Goal: Communication & Community: Answer question/provide support

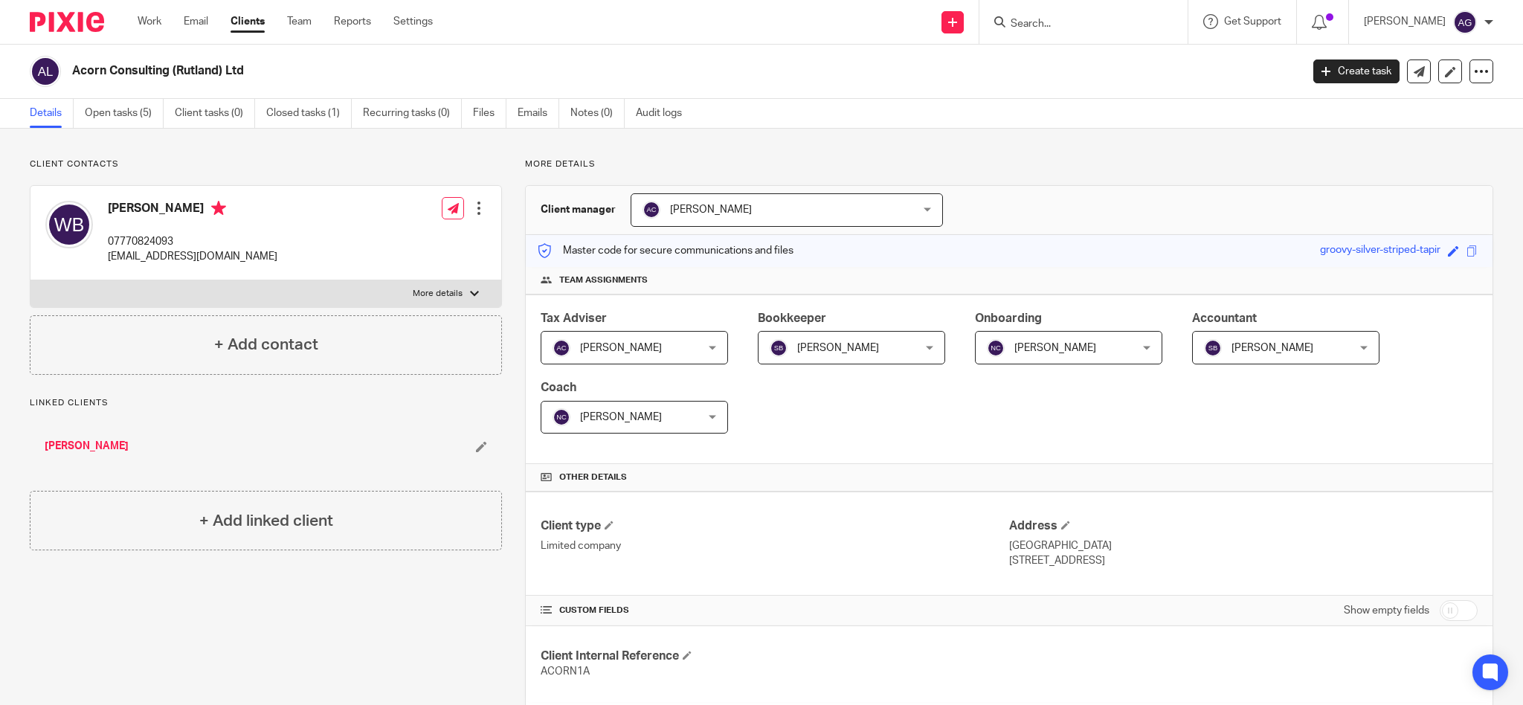
click at [1083, 28] on input "Search" at bounding box center [1076, 24] width 134 height 13
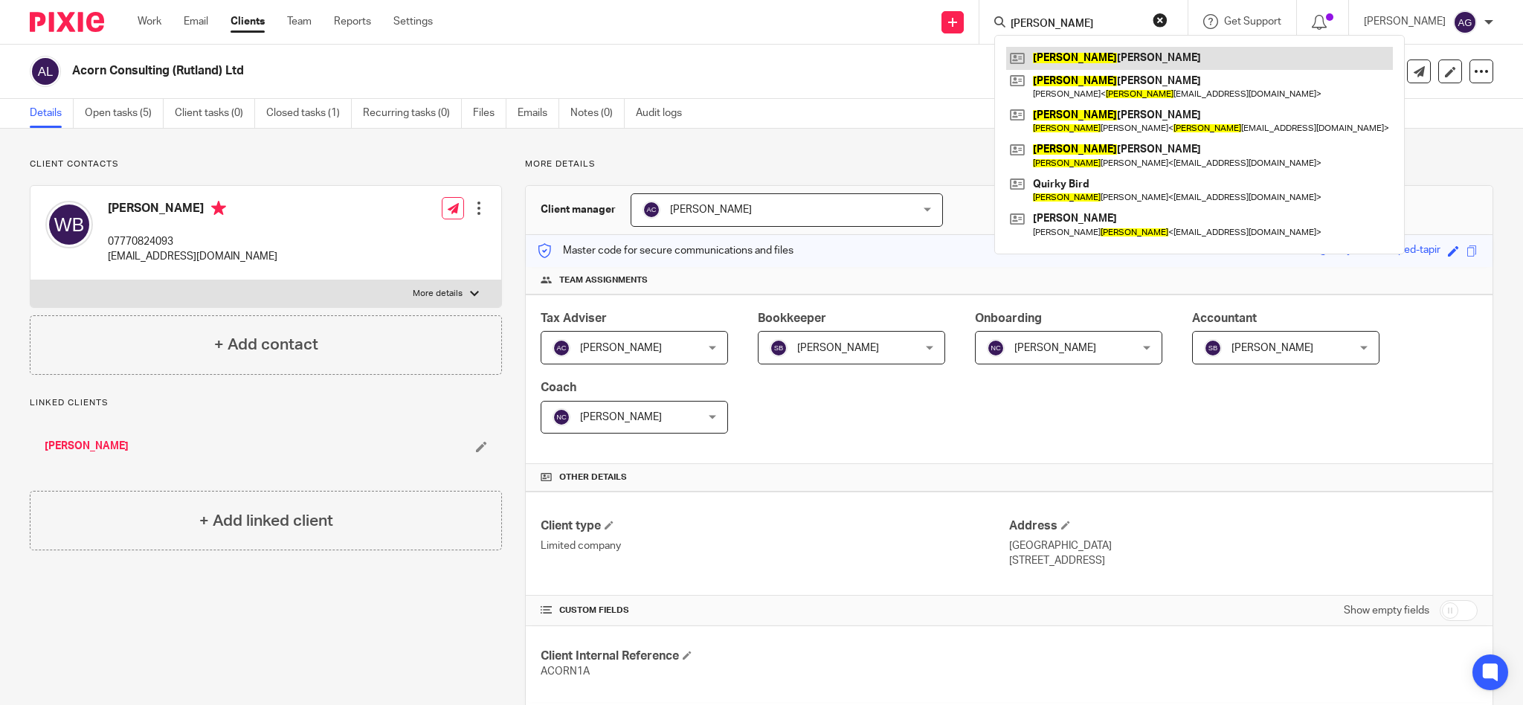
type input "[PERSON_NAME]"
click at [1080, 63] on link at bounding box center [1199, 58] width 387 height 22
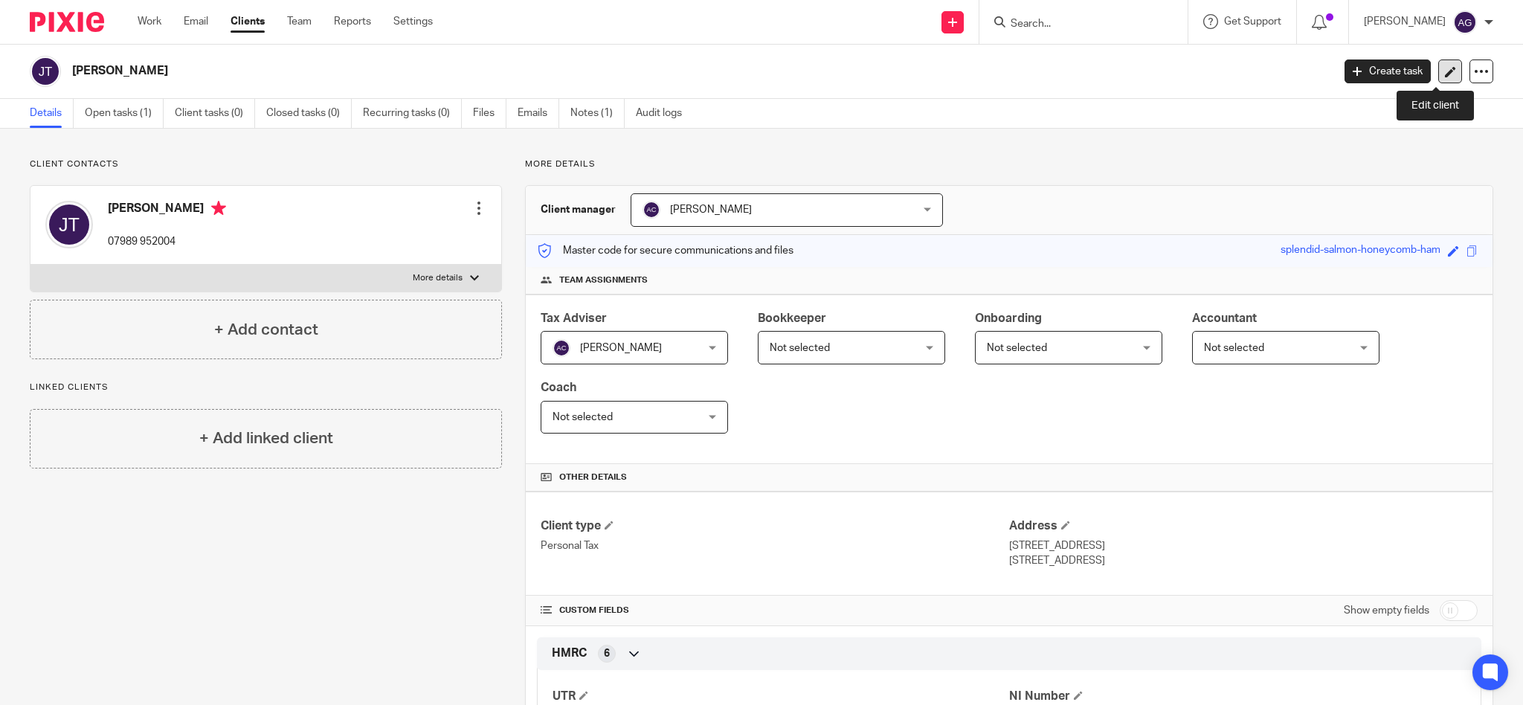
click at [1445, 71] on icon at bounding box center [1450, 71] width 11 height 11
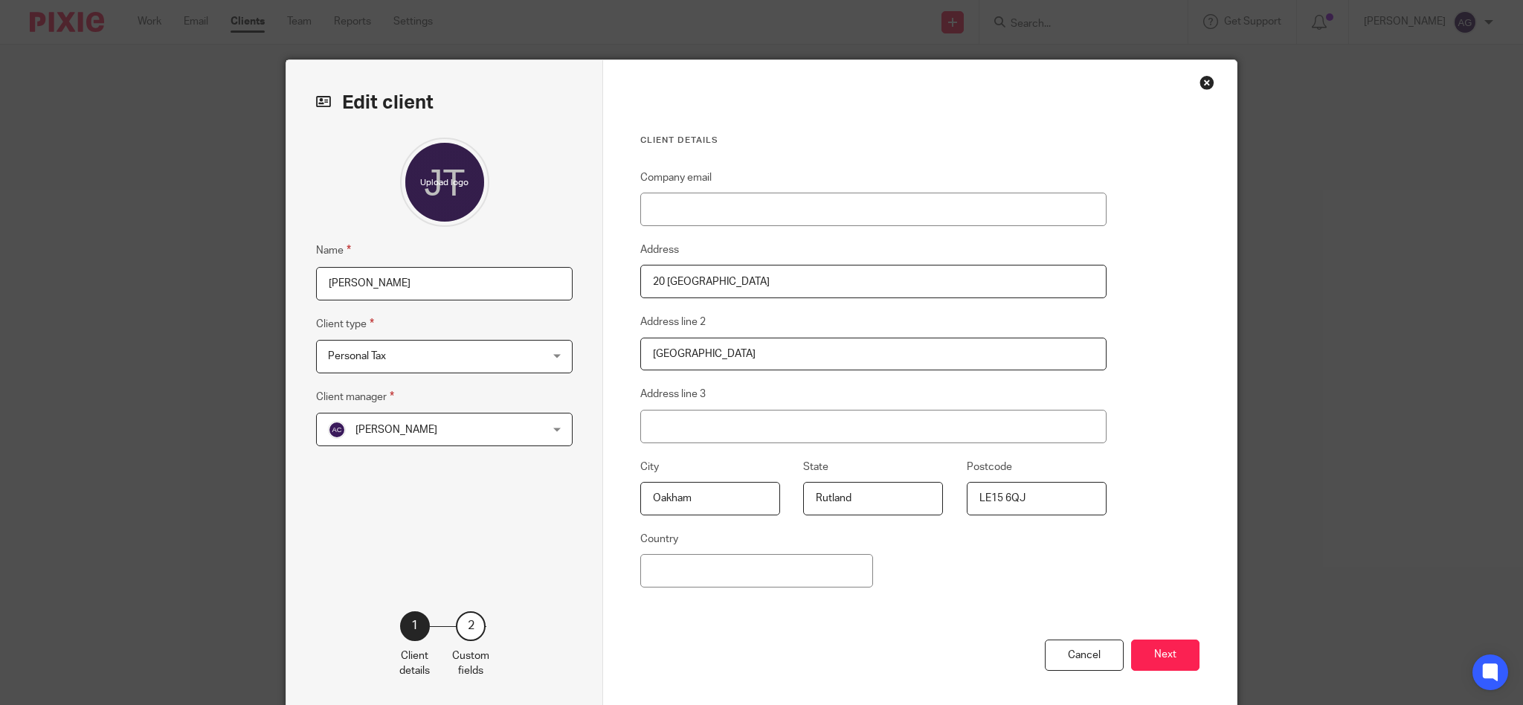
click at [1204, 82] on div "Close this dialog window" at bounding box center [1206, 82] width 15 height 15
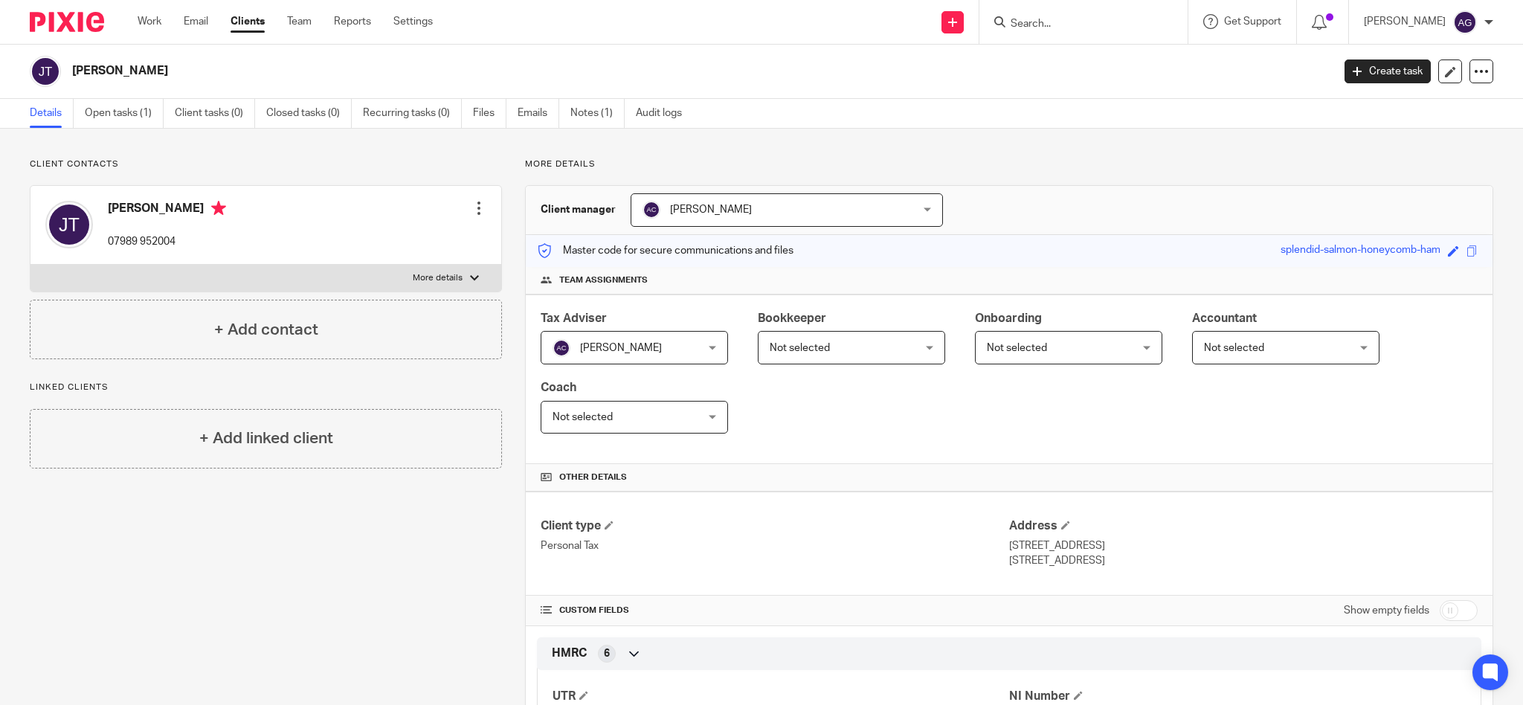
click at [1080, 16] on form at bounding box center [1088, 22] width 158 height 19
click at [1080, 22] on input "Search" at bounding box center [1076, 24] width 134 height 13
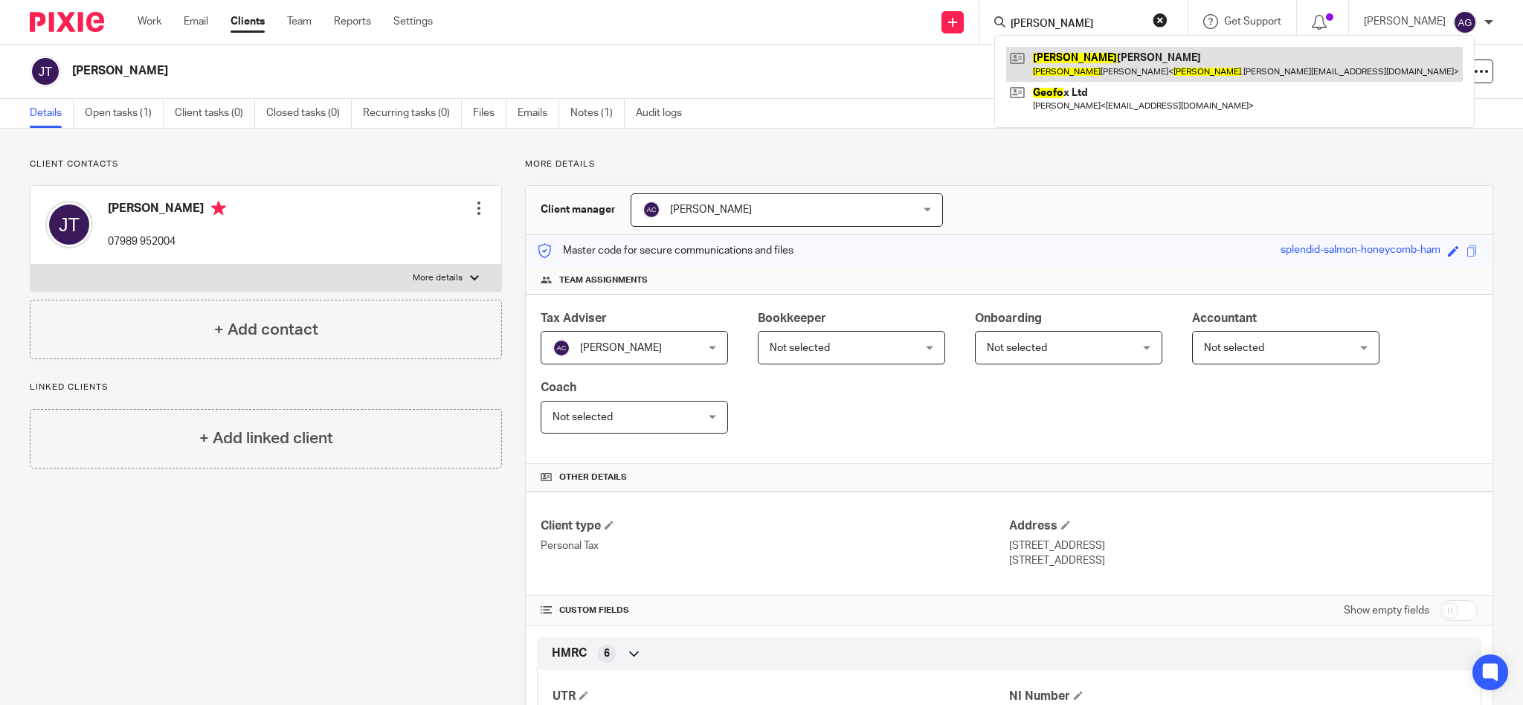
type input "geoff"
click at [1097, 65] on link at bounding box center [1234, 64] width 457 height 34
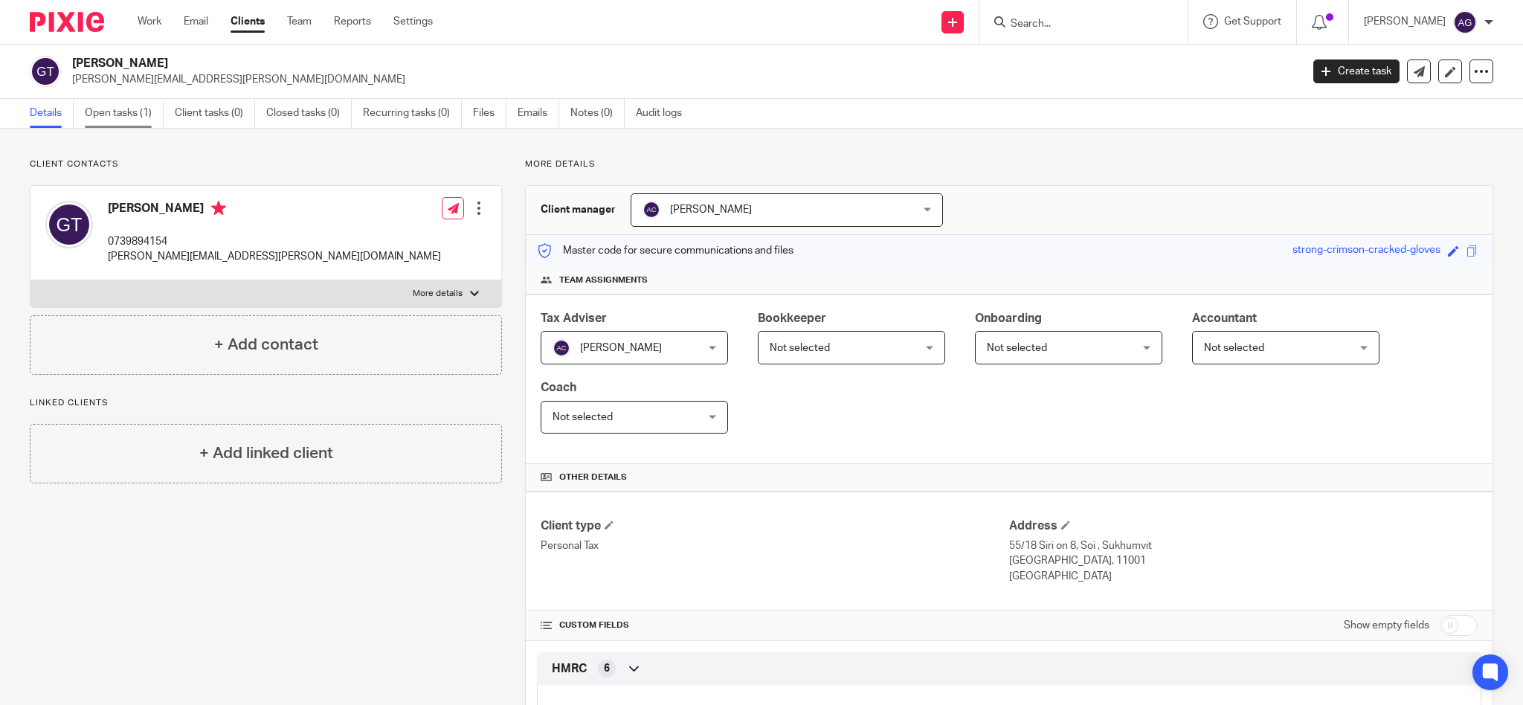
click at [117, 116] on link "Open tasks (1)" at bounding box center [124, 113] width 79 height 29
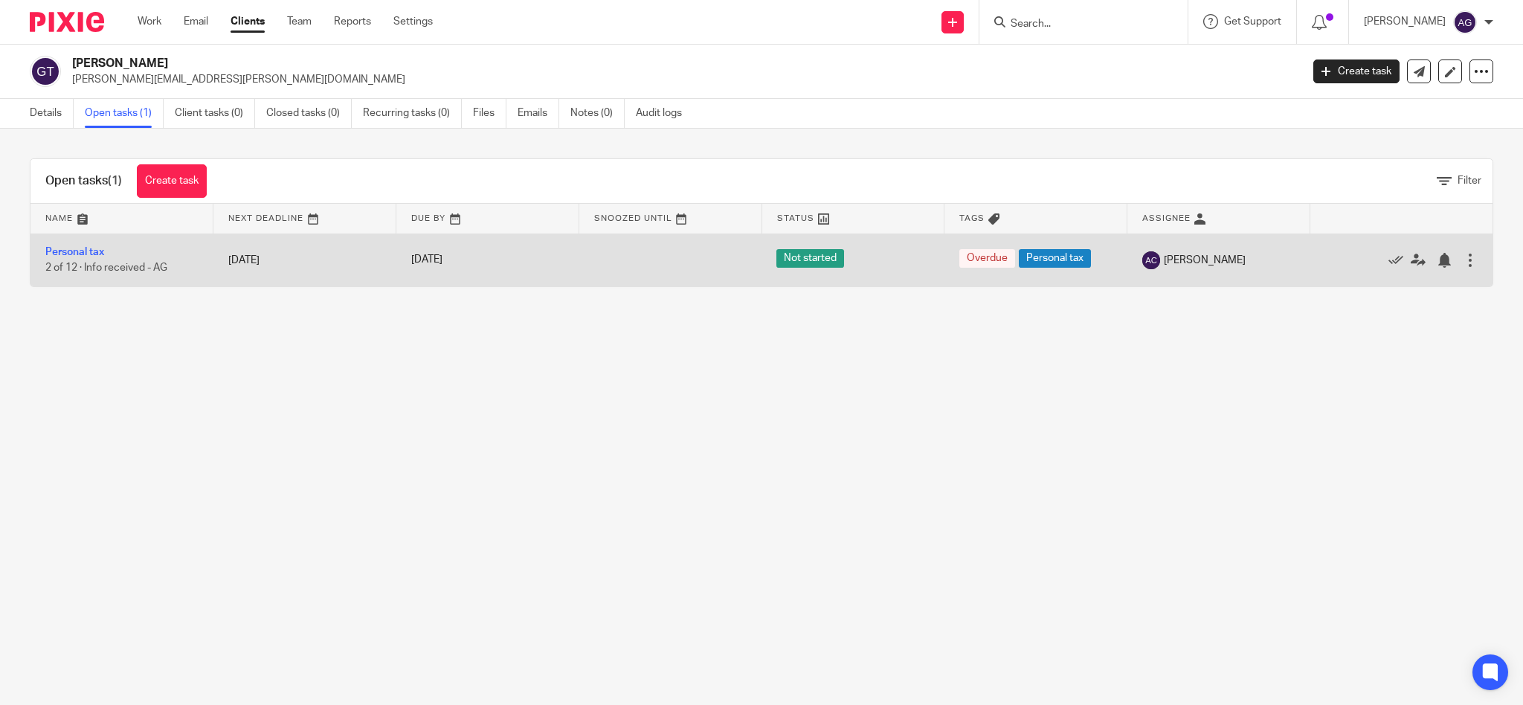
click at [78, 246] on td "Personal tax 2 of 12 · Info received - AG" at bounding box center [121, 259] width 183 height 53
click at [78, 253] on link "Personal tax" at bounding box center [74, 252] width 59 height 10
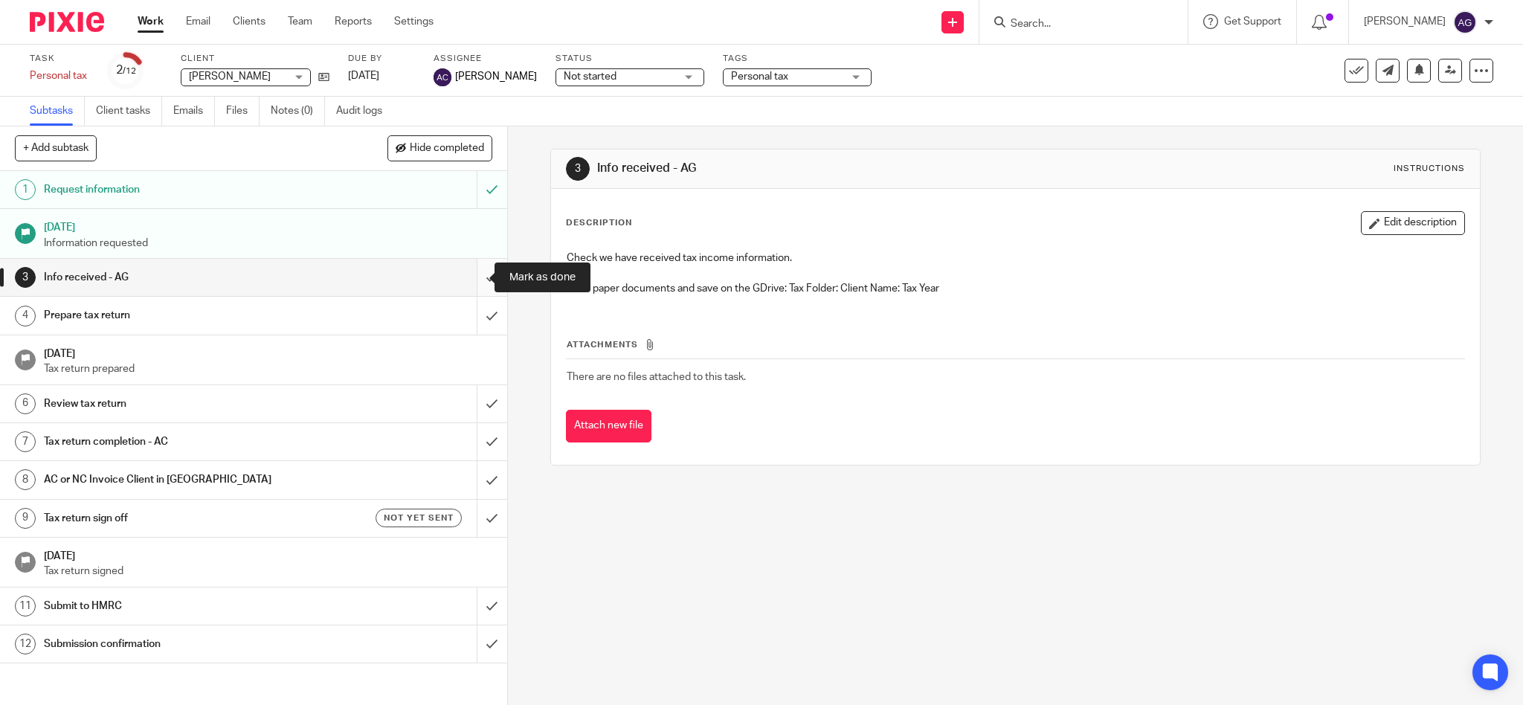
click at [476, 278] on input "submit" at bounding box center [253, 277] width 507 height 37
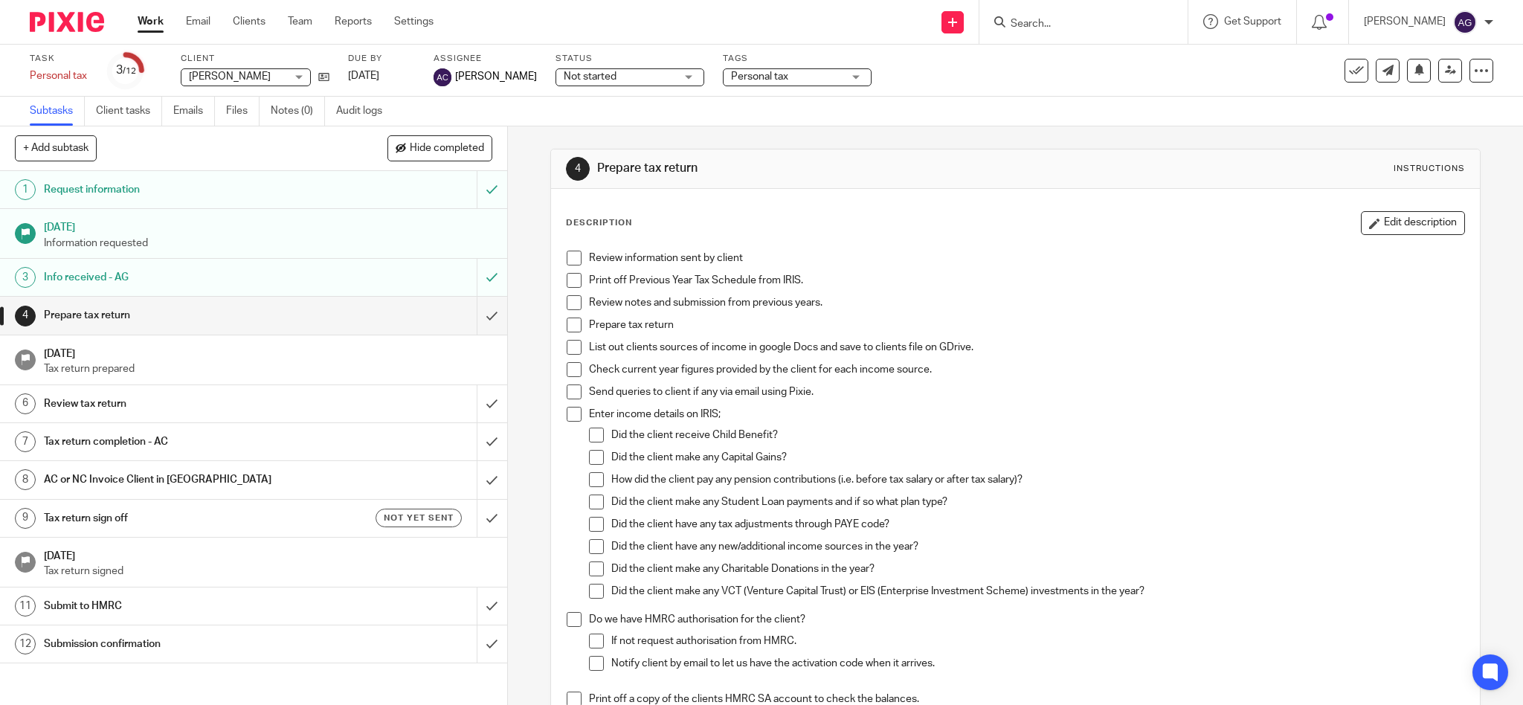
click at [1093, 19] on input "Search" at bounding box center [1076, 24] width 134 height 13
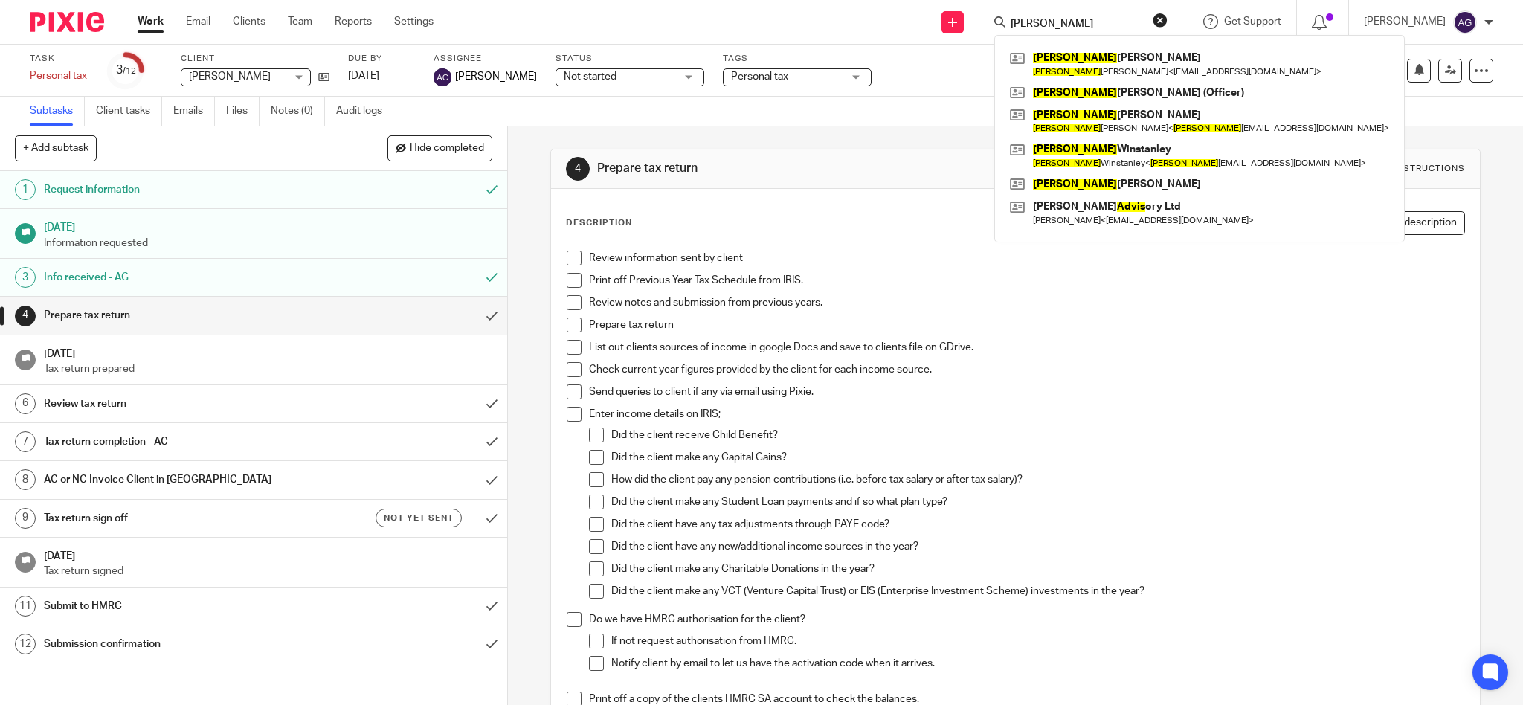
type input "davis"
drag, startPoint x: 1084, startPoint y: 23, endPoint x: 1006, endPoint y: 12, distance: 78.9
click at [1006, 12] on div "Send new email Create task Add client Request signature davis David Smith David…" at bounding box center [989, 22] width 1067 height 44
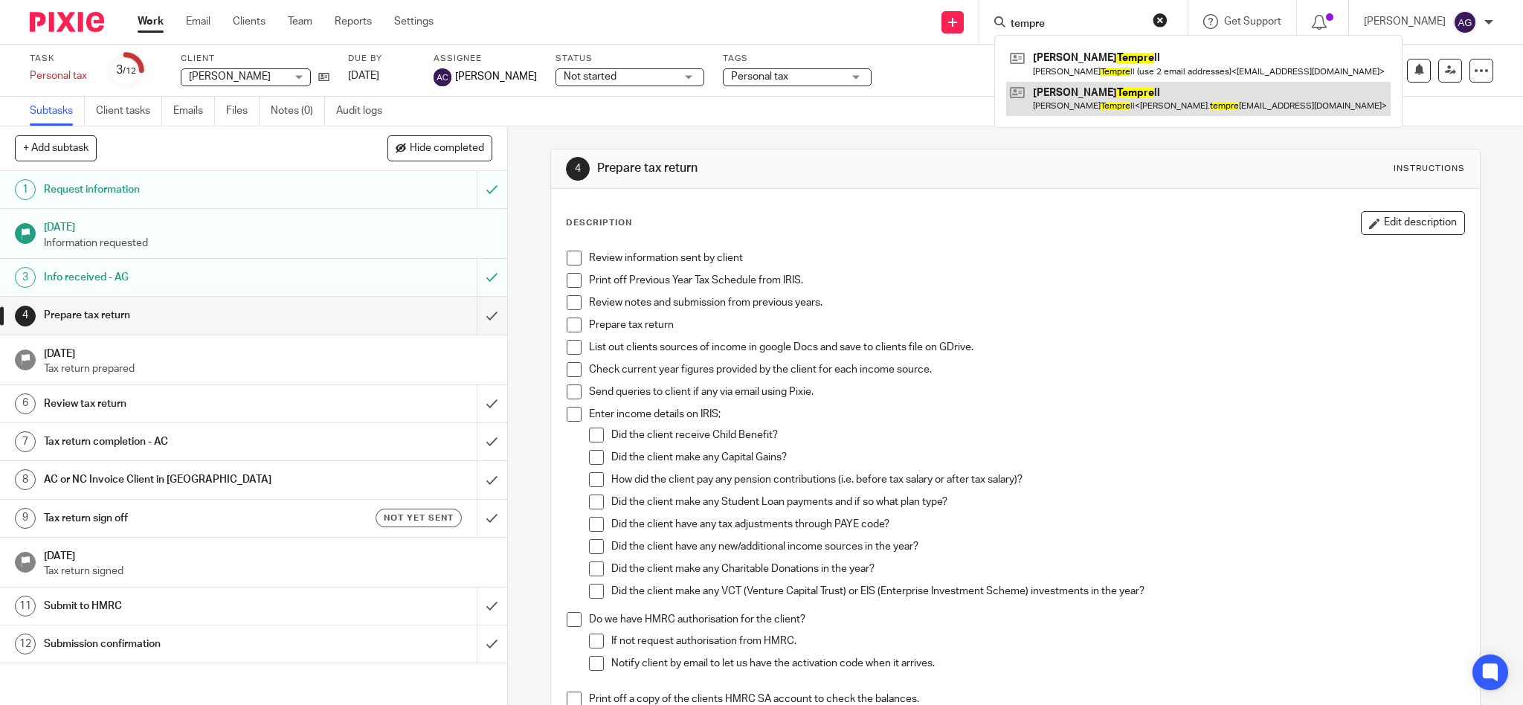
type input "tempre"
click at [1077, 106] on link at bounding box center [1198, 99] width 384 height 34
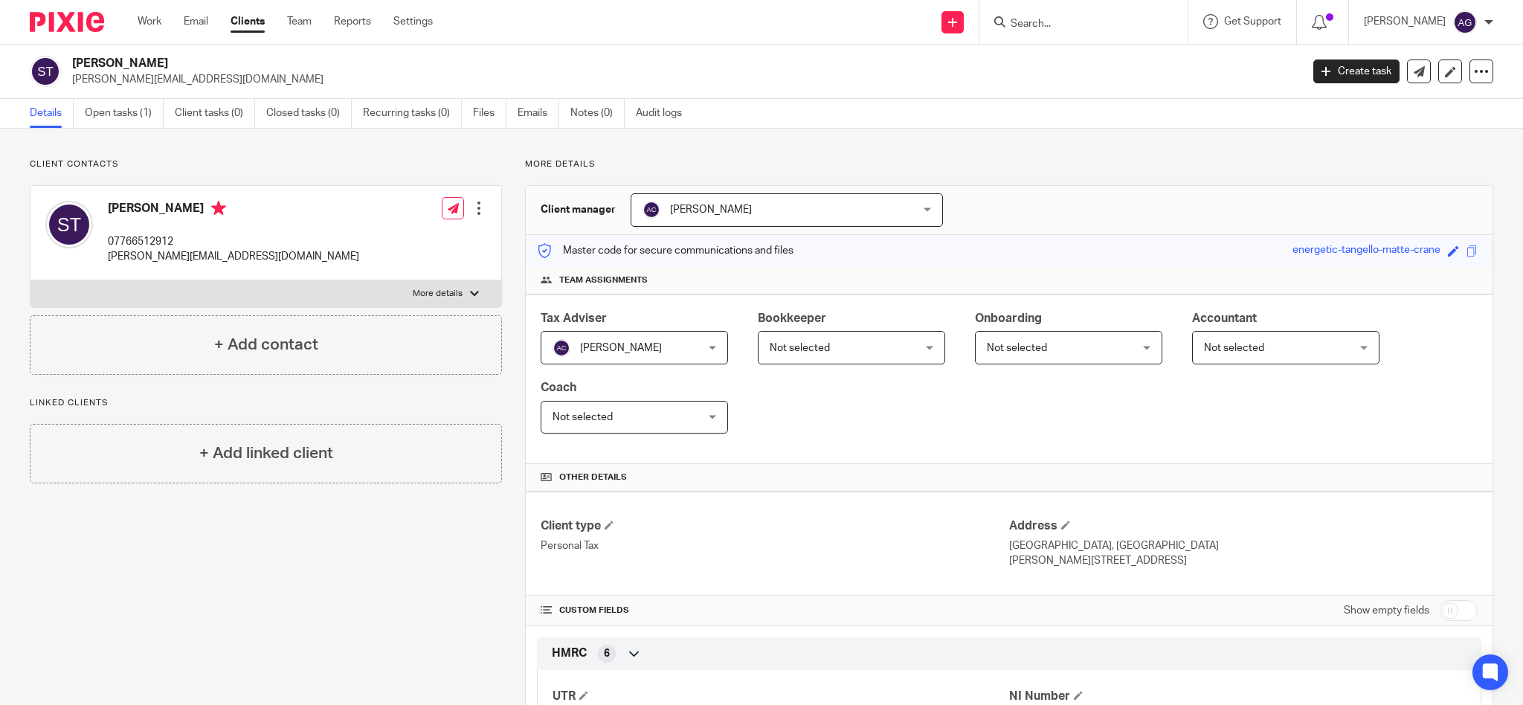
click at [476, 210] on div at bounding box center [478, 208] width 15 height 15
click at [396, 247] on link "Edit contact" at bounding box center [407, 241] width 142 height 22
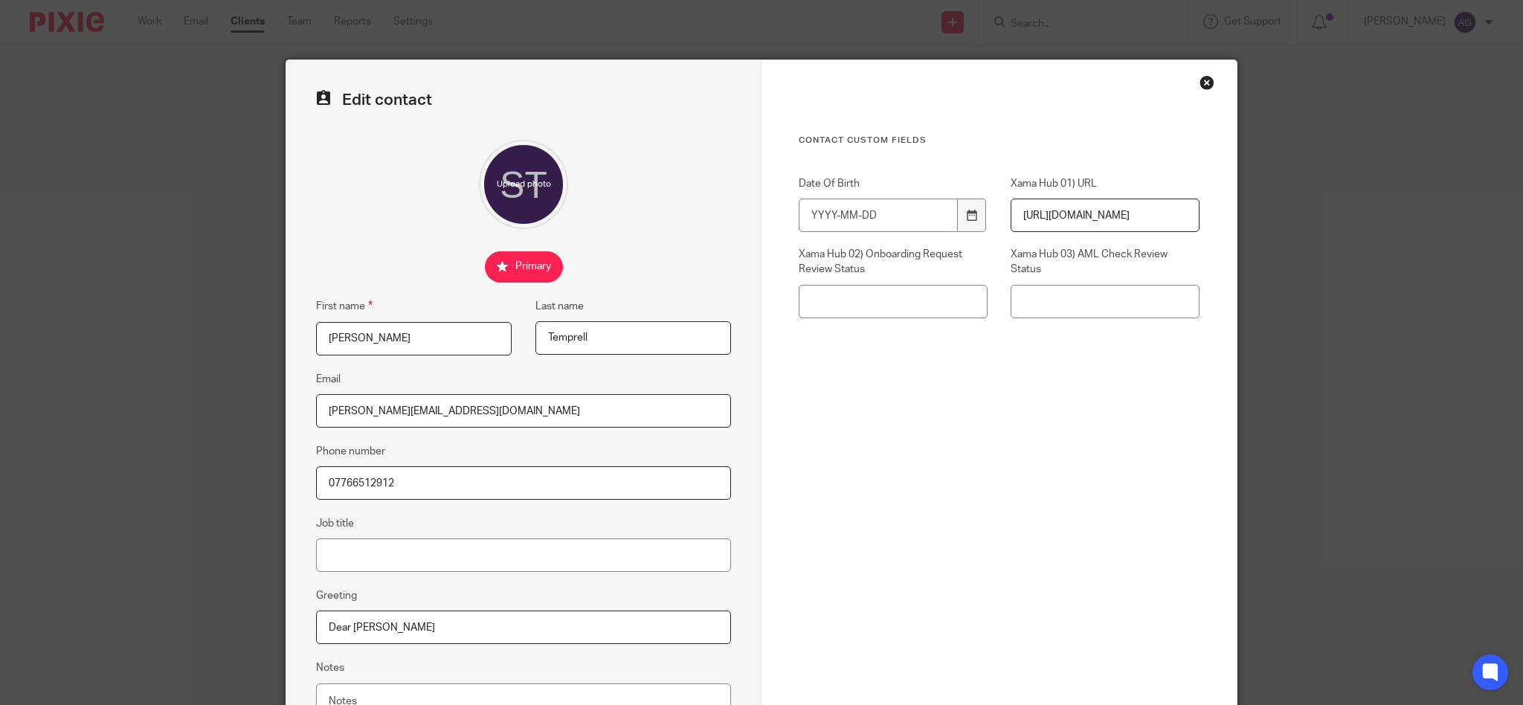
drag, startPoint x: 396, startPoint y: 481, endPoint x: 279, endPoint y: 483, distance: 116.7
click at [286, 483] on div "Edit contact First name Stacey Last name Temprell Email stacey.temprell@saint-g…" at bounding box center [523, 421] width 475 height 722
click at [1199, 78] on div "Close this dialog window" at bounding box center [1206, 82] width 15 height 15
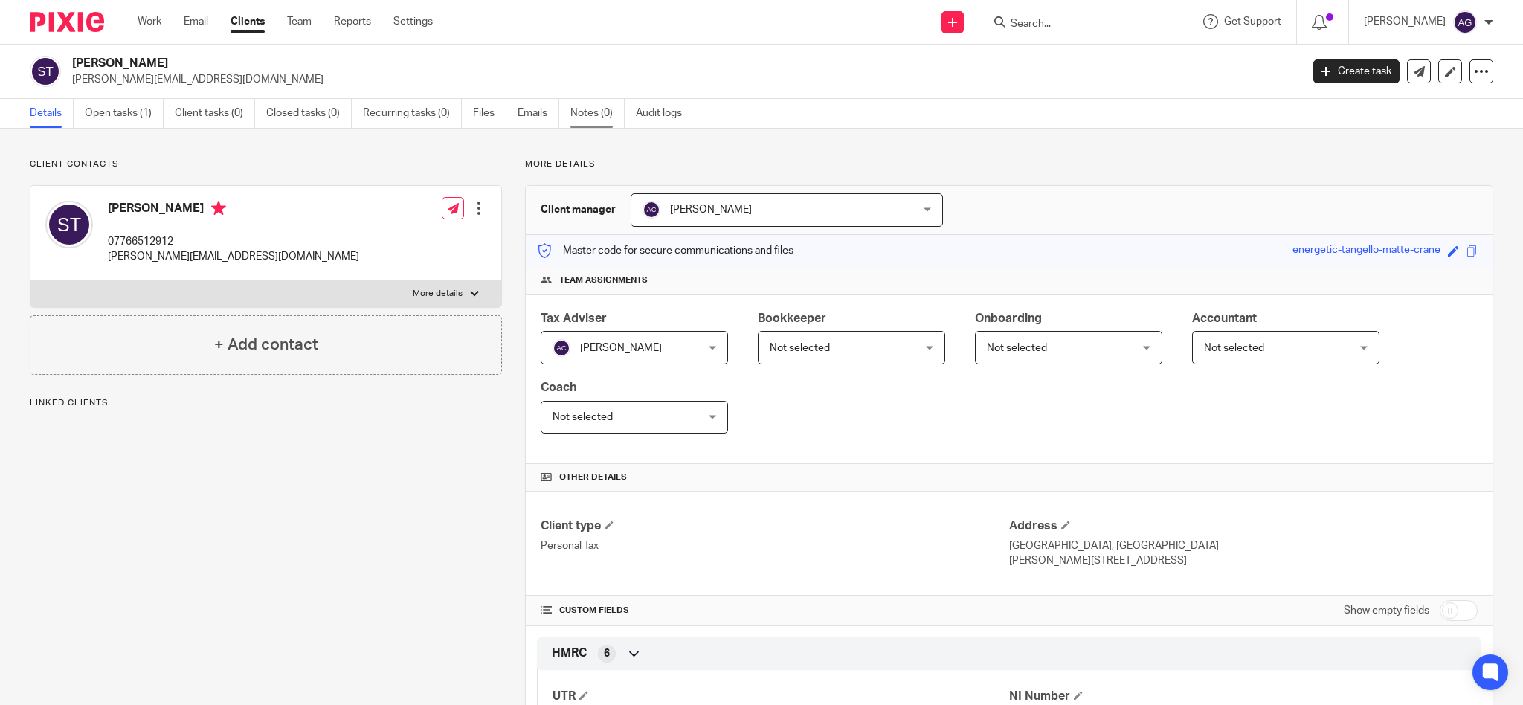
click at [581, 109] on link "Notes (0)" at bounding box center [597, 113] width 54 height 29
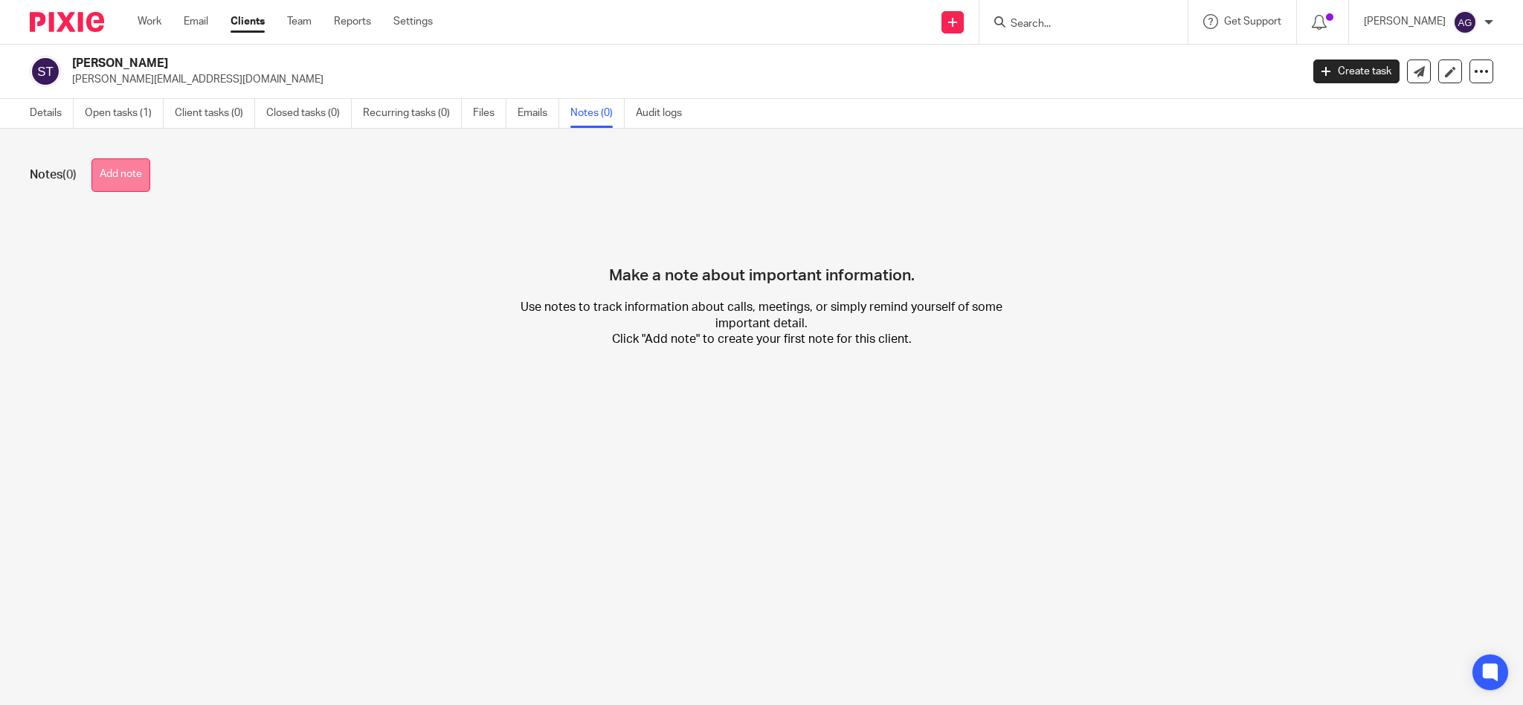
click at [121, 177] on button "Add note" at bounding box center [120, 174] width 59 height 33
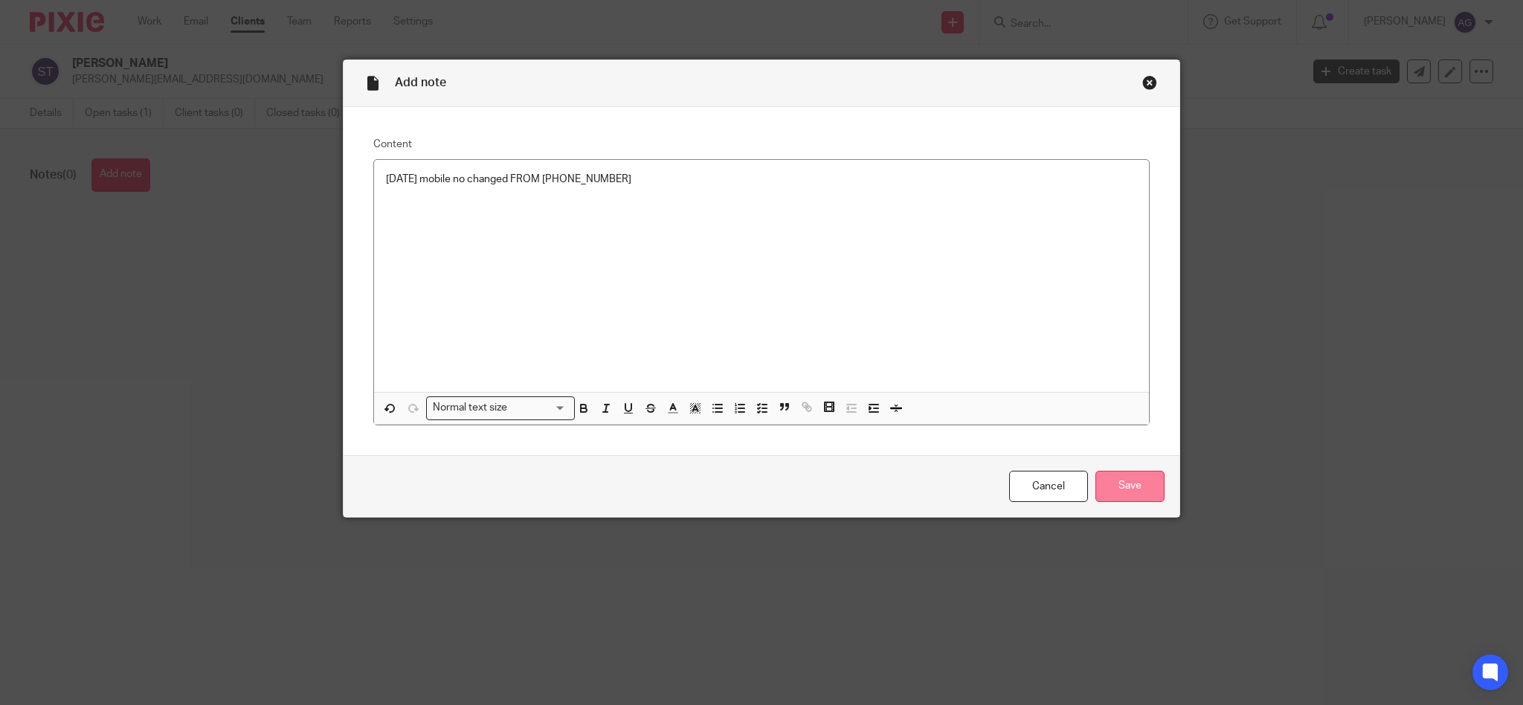
click at [1121, 486] on input "Save" at bounding box center [1129, 487] width 69 height 32
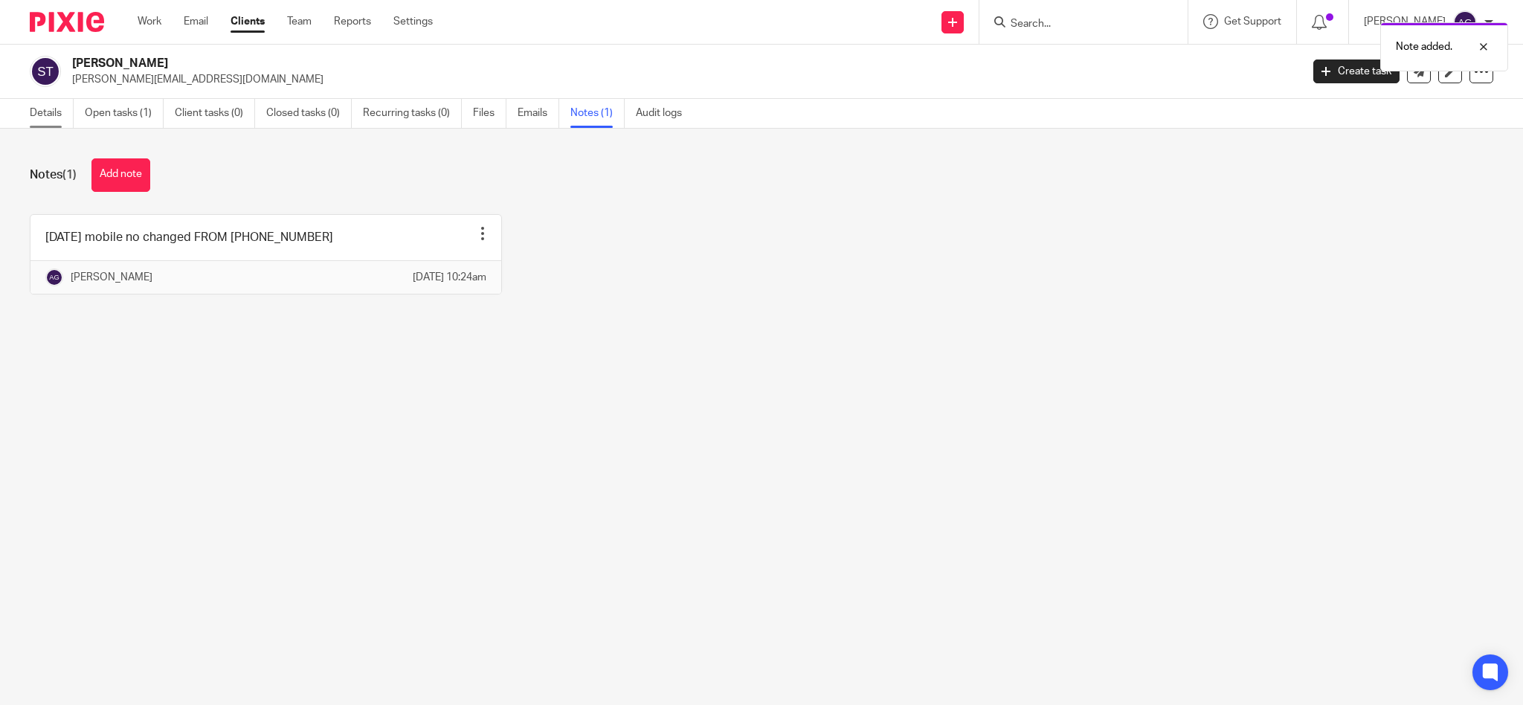
click at [40, 111] on link "Details" at bounding box center [52, 113] width 44 height 29
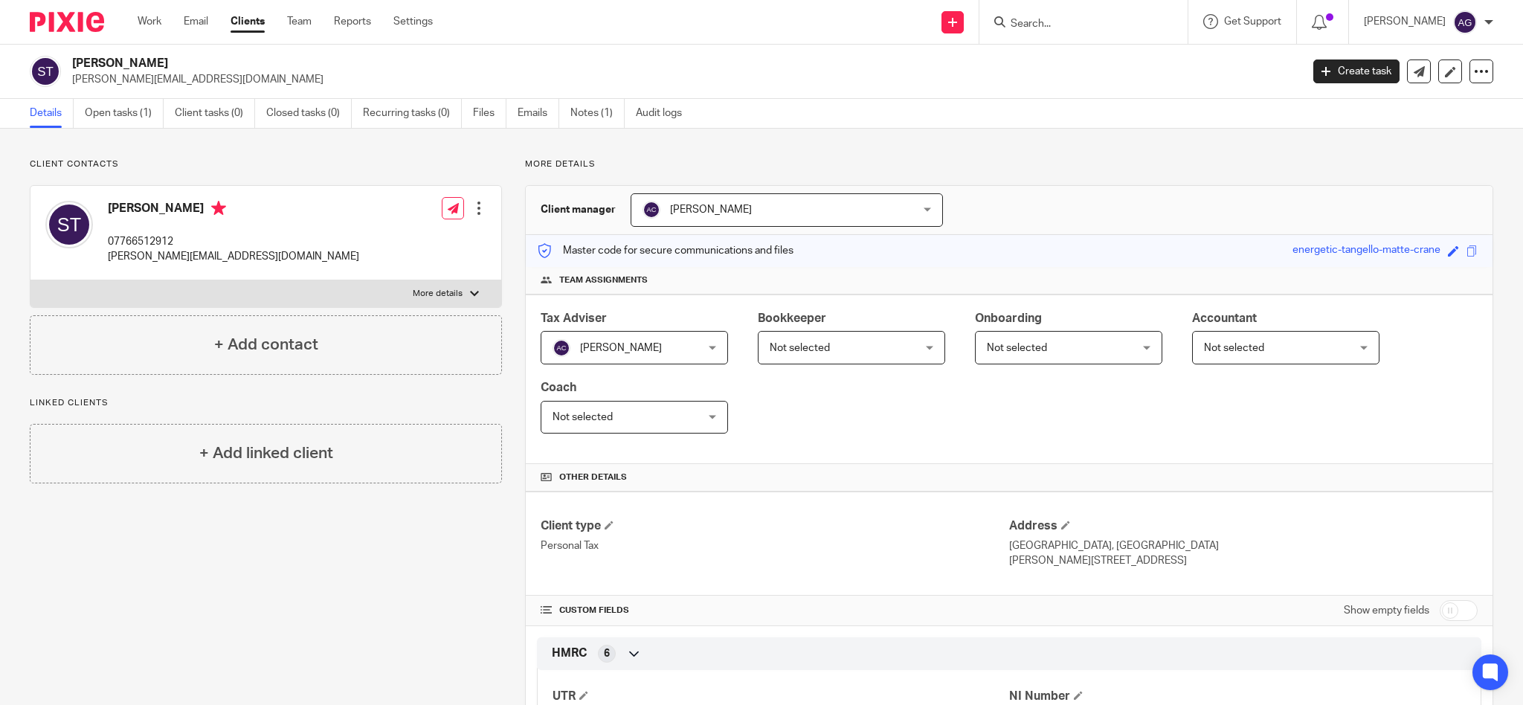
click at [477, 208] on div at bounding box center [478, 208] width 15 height 15
click at [403, 241] on link "Edit contact" at bounding box center [407, 241] width 142 height 22
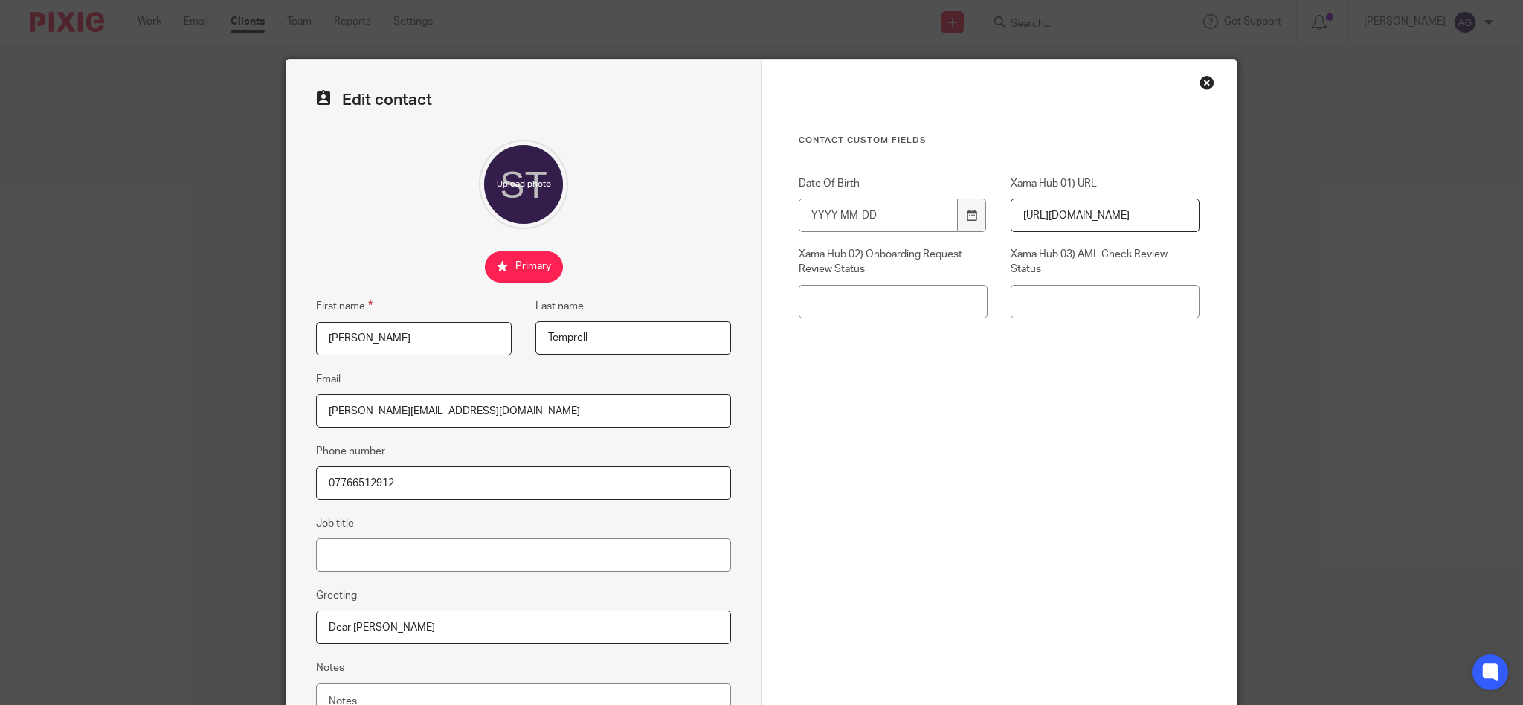
drag, startPoint x: 418, startPoint y: 479, endPoint x: 282, endPoint y: 477, distance: 136.1
click at [286, 477] on div "Edit contact First name [PERSON_NAME] Last name [GEOGRAPHIC_DATA] Email [PERSON…" at bounding box center [523, 421] width 475 height 722
drag, startPoint x: 436, startPoint y: 480, endPoint x: 148, endPoint y: 470, distance: 287.9
click at [148, 470] on div "Edit contact First name [PERSON_NAME] Last name [GEOGRAPHIC_DATA] Email [PERSON…" at bounding box center [761, 352] width 1523 height 705
paste input "399-299191"
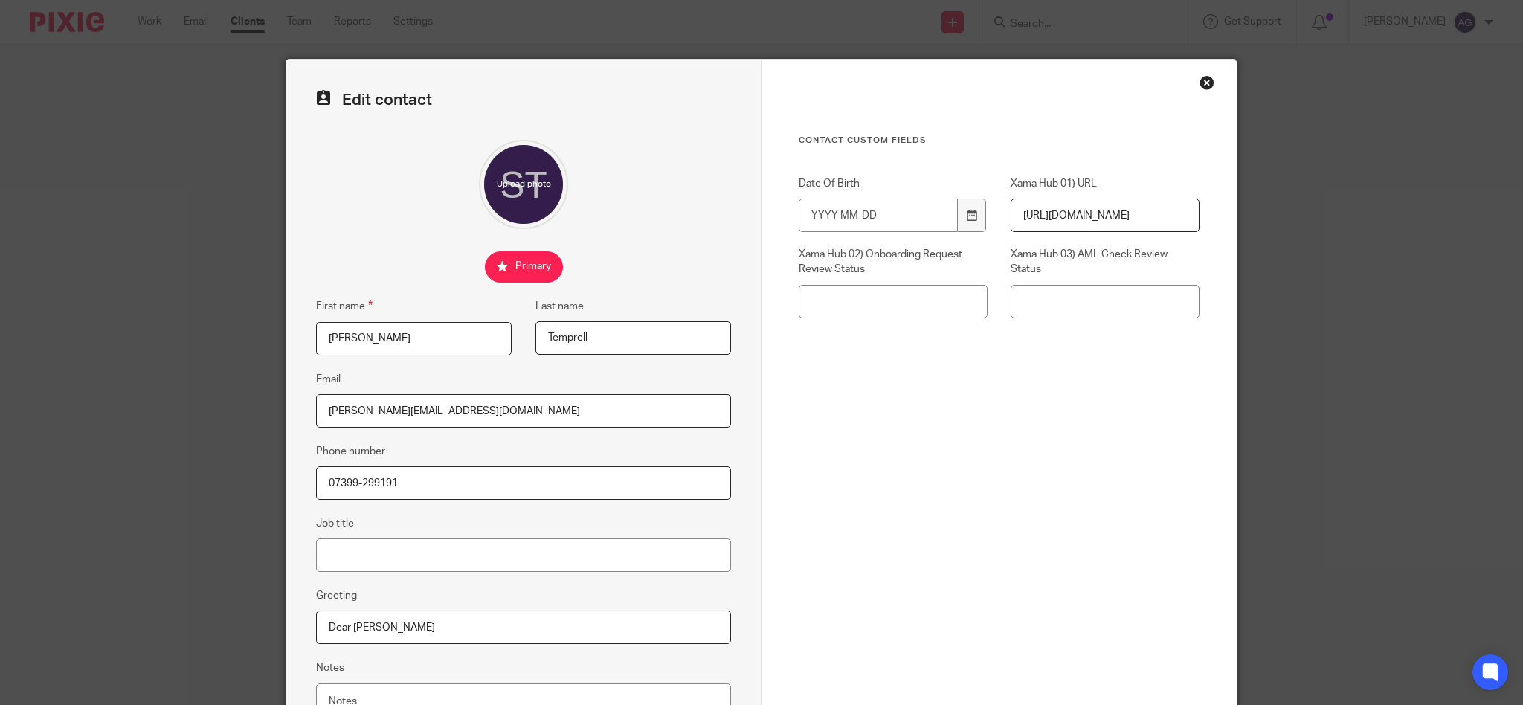
drag, startPoint x: 355, startPoint y: 477, endPoint x: 402, endPoint y: 459, distance: 50.1
click at [358, 476] on input "07399-299191" at bounding box center [523, 482] width 415 height 33
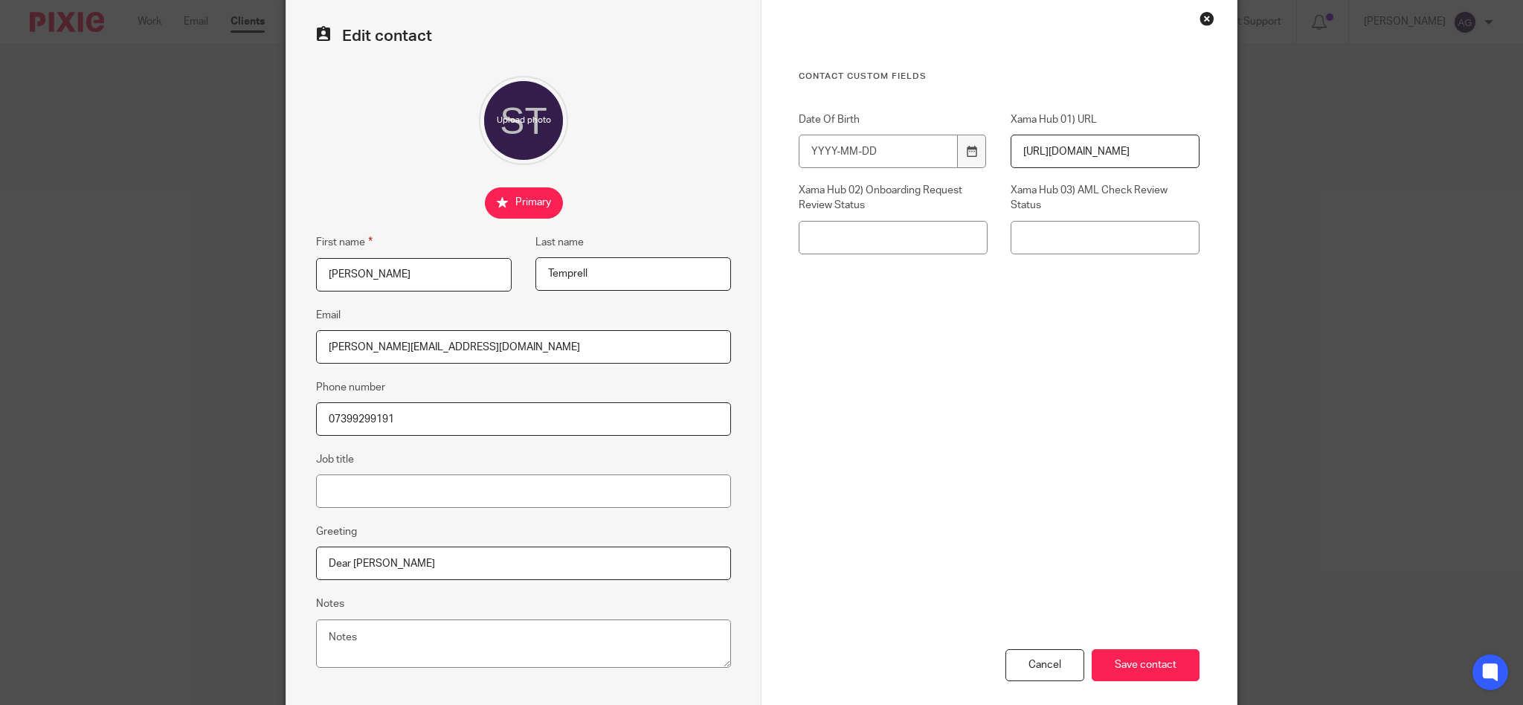
scroll to position [138, 0]
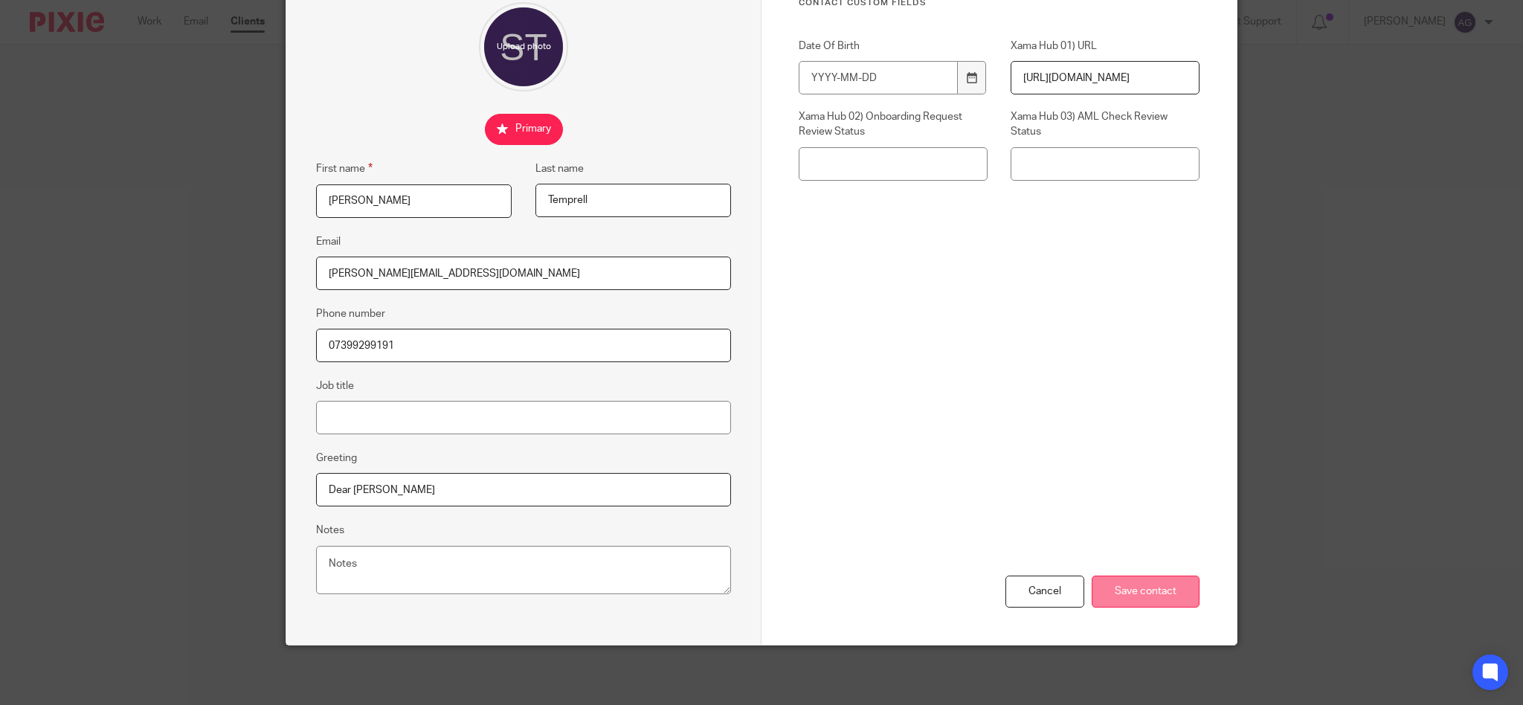
type input "07399299191"
click at [1113, 590] on input "Save contact" at bounding box center [1145, 591] width 108 height 32
drag, startPoint x: 513, startPoint y: 268, endPoint x: 303, endPoint y: 265, distance: 210.4
click at [303, 265] on div "Edit contact First name [PERSON_NAME] Last name [GEOGRAPHIC_DATA] Email [PERSON…" at bounding box center [523, 284] width 475 height 722
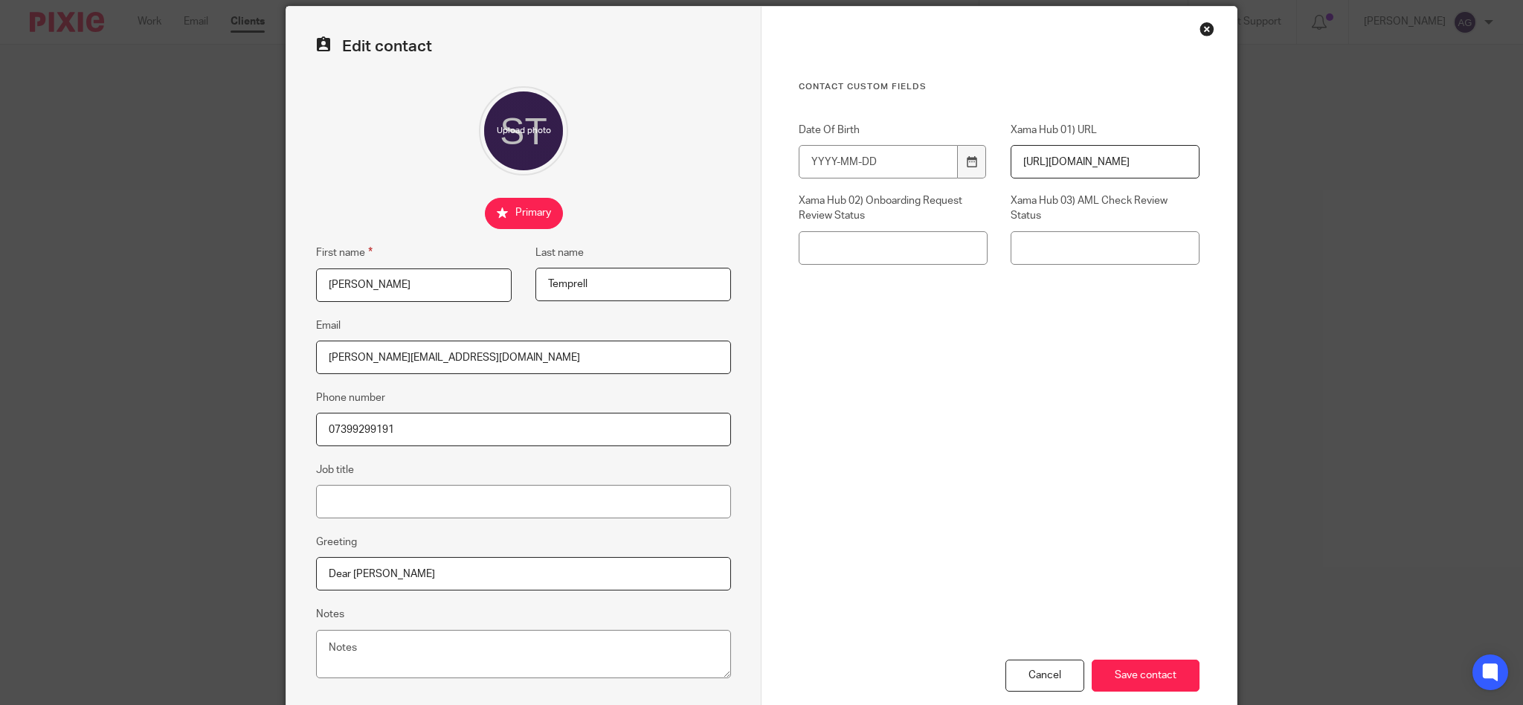
scroll to position [0, 0]
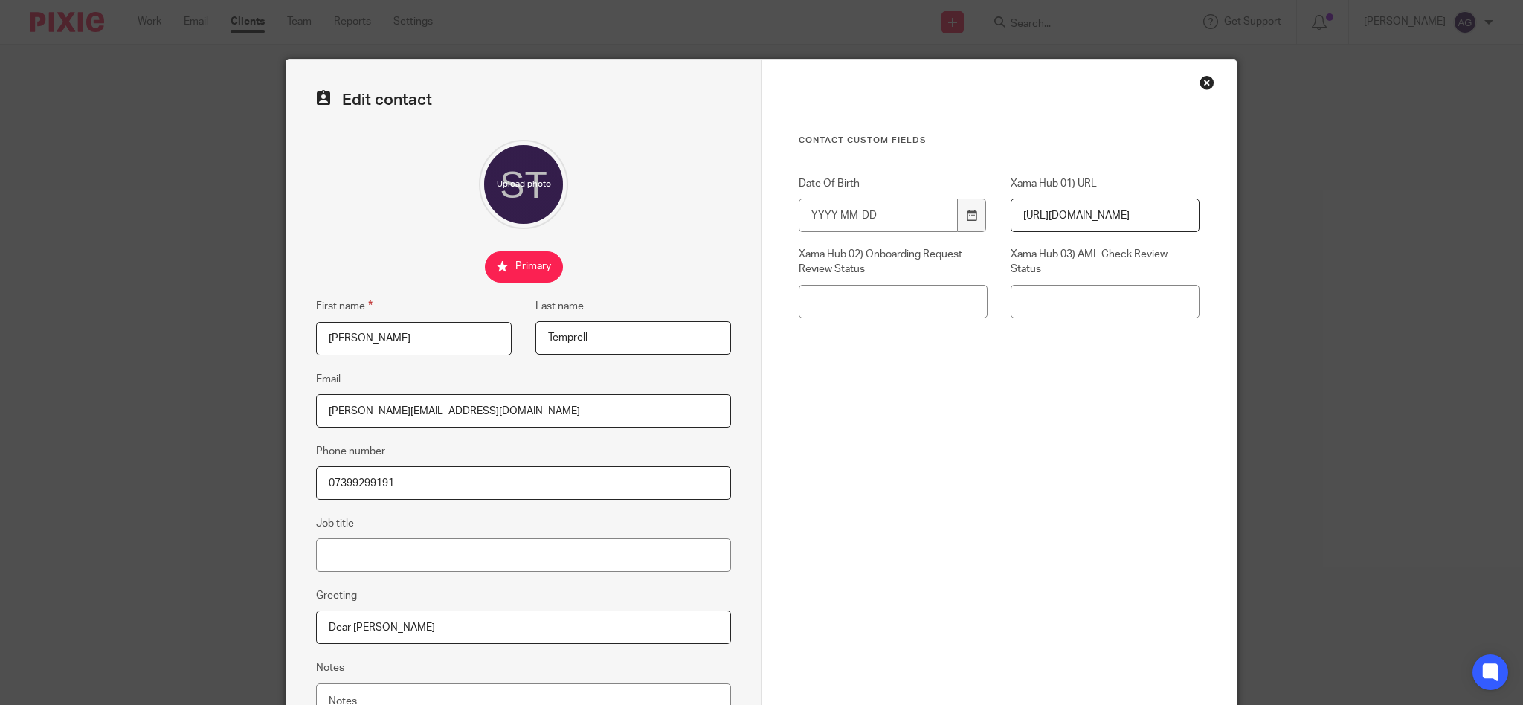
click at [1206, 85] on div "Close this dialog window" at bounding box center [1206, 82] width 15 height 15
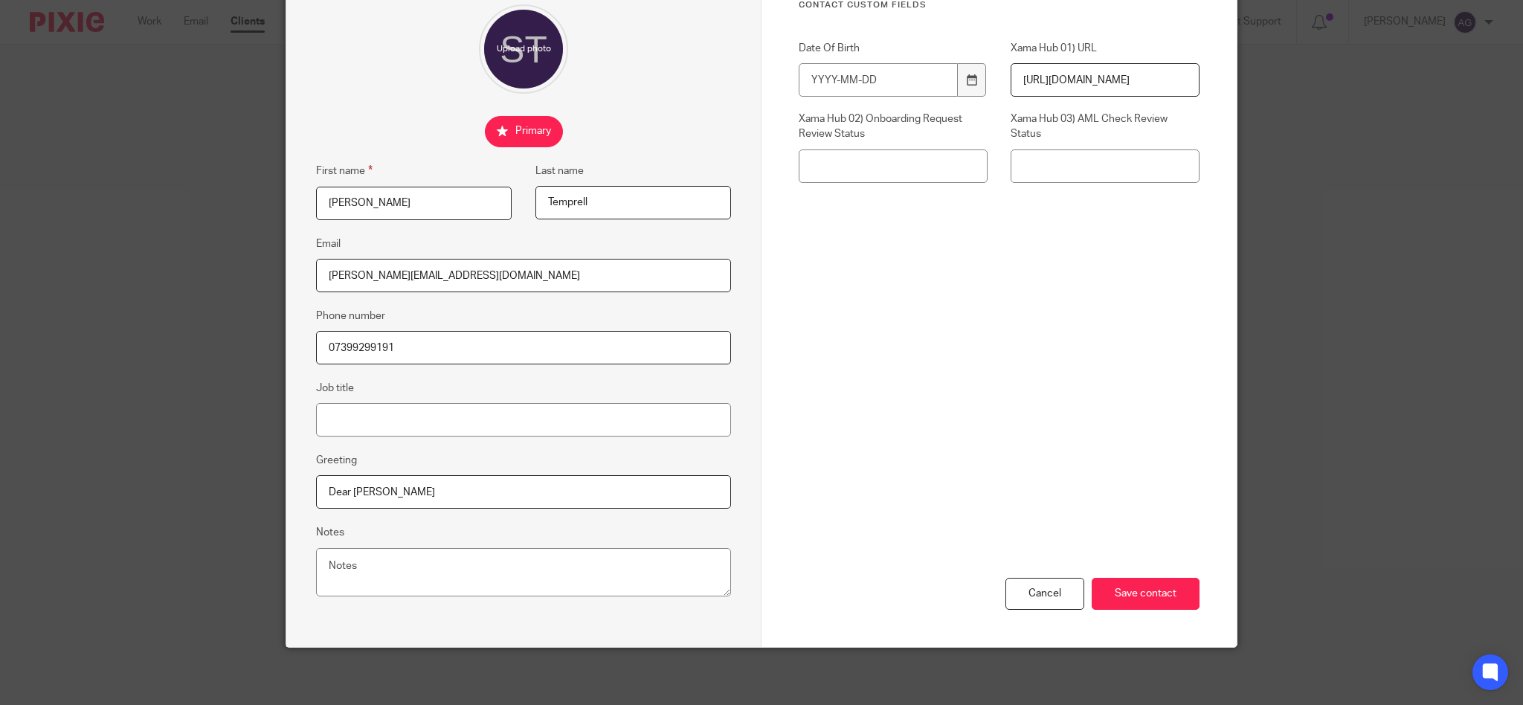
scroll to position [138, 0]
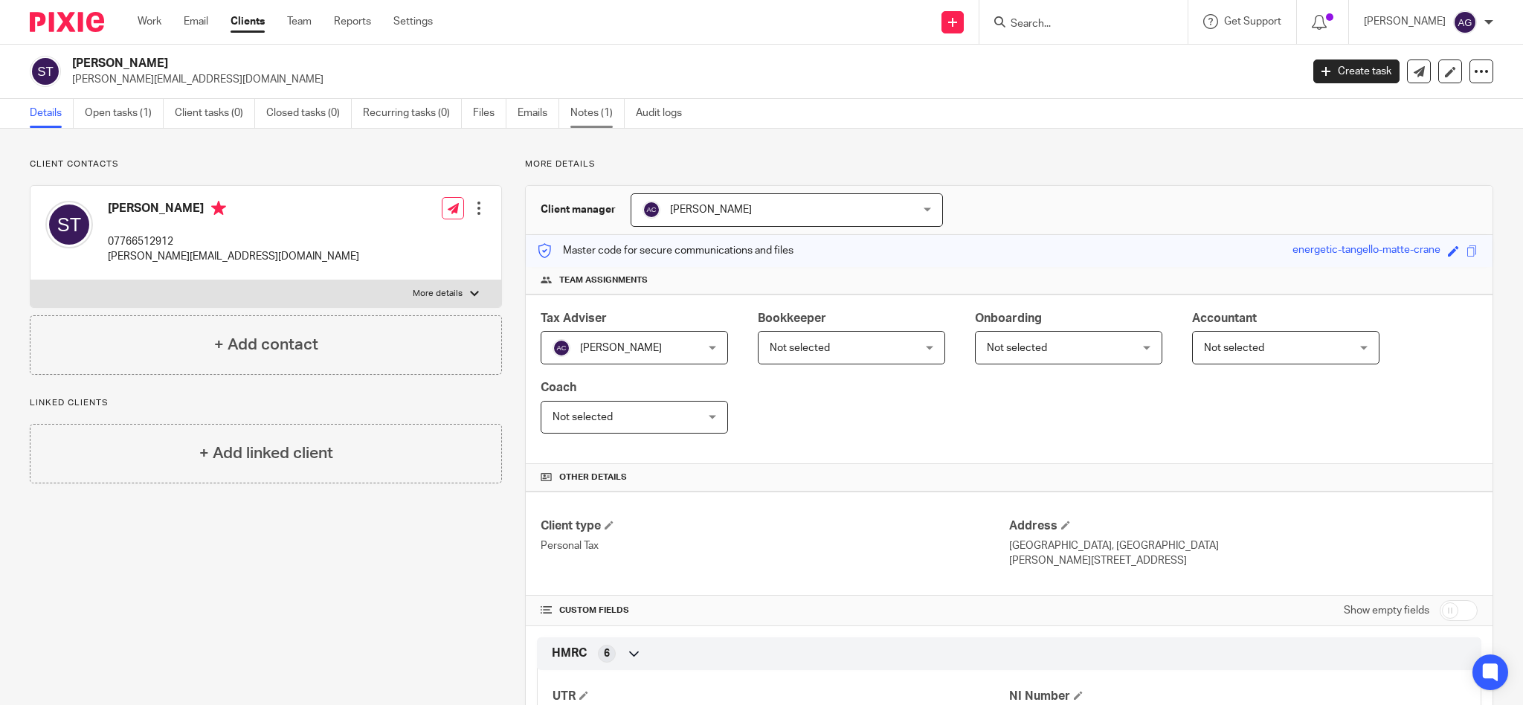
click at [591, 112] on link "Notes (1)" at bounding box center [597, 113] width 54 height 29
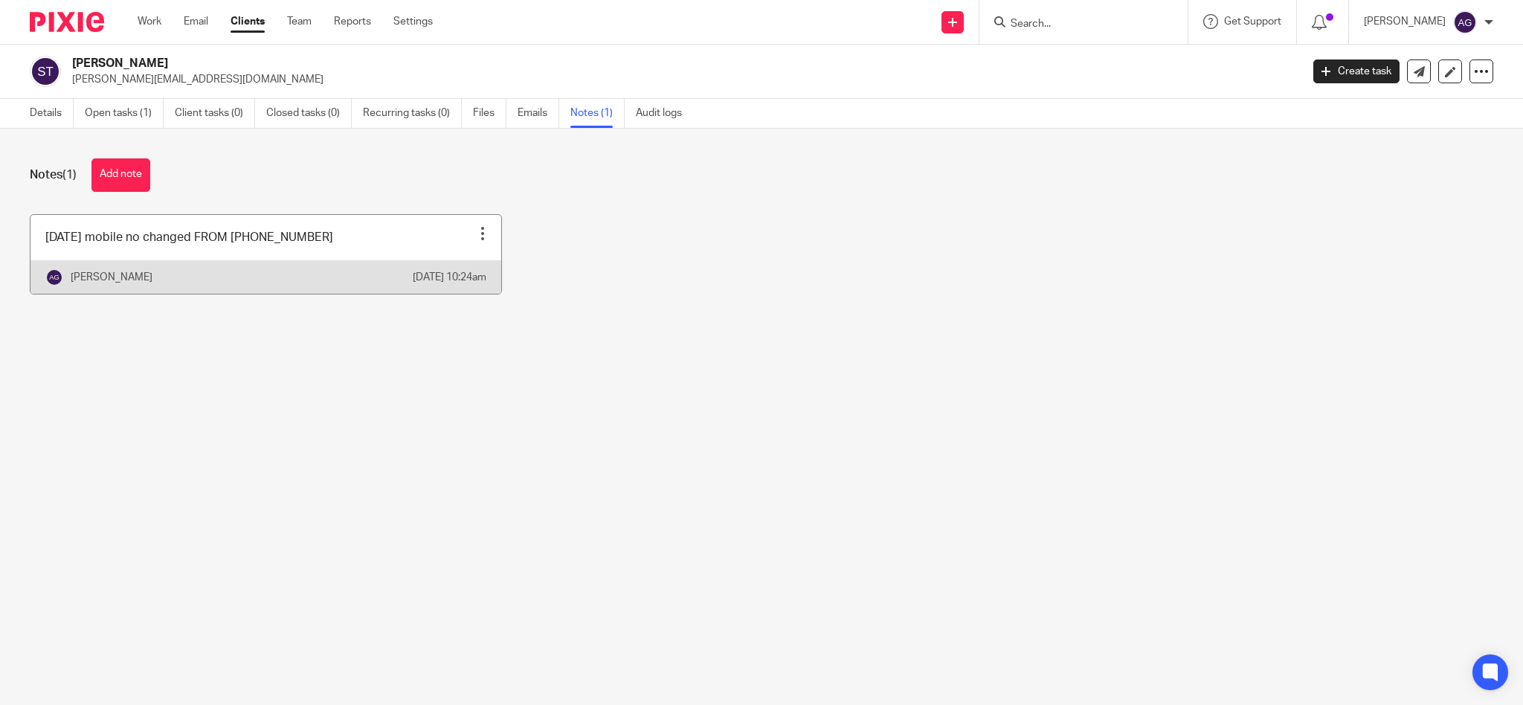
click at [477, 233] on div at bounding box center [482, 233] width 15 height 15
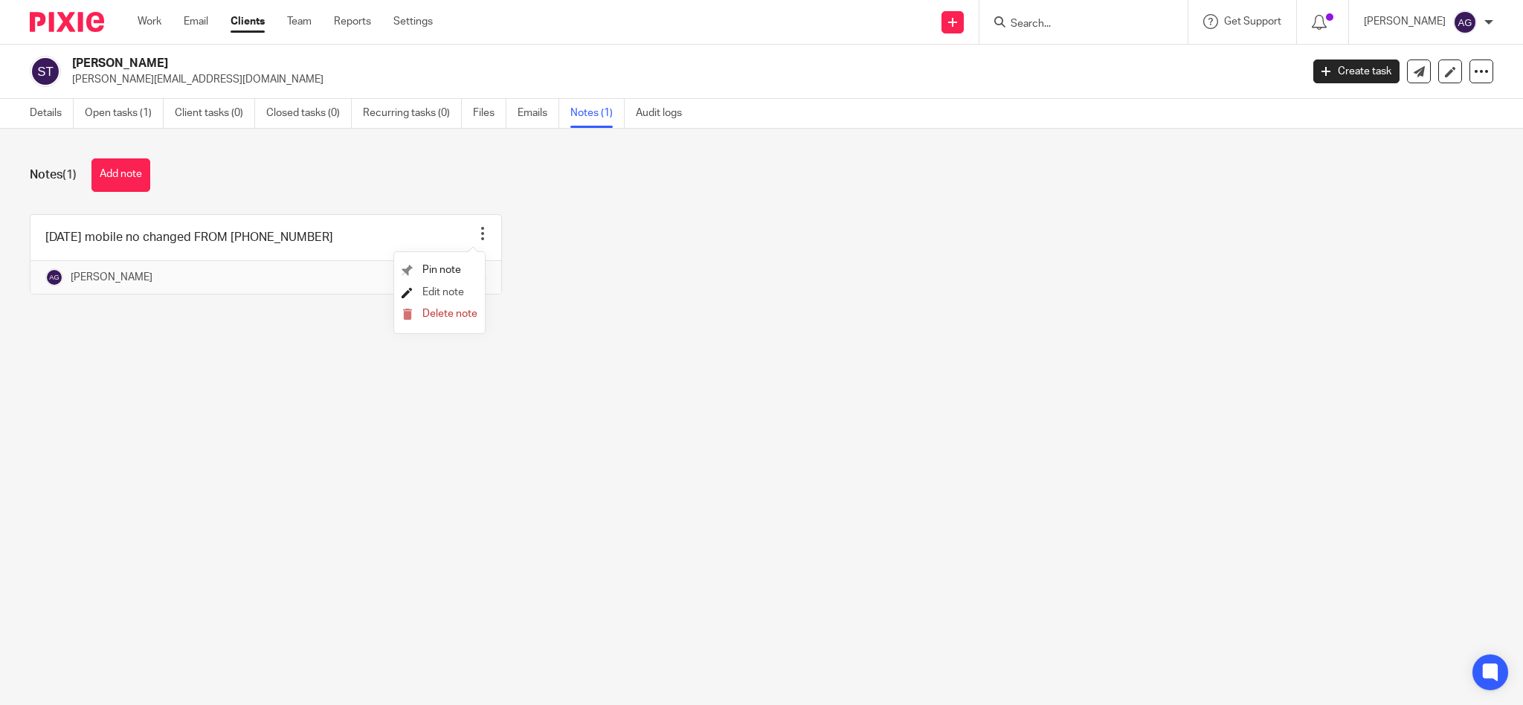
click at [448, 293] on span "Edit note" at bounding box center [443, 292] width 42 height 10
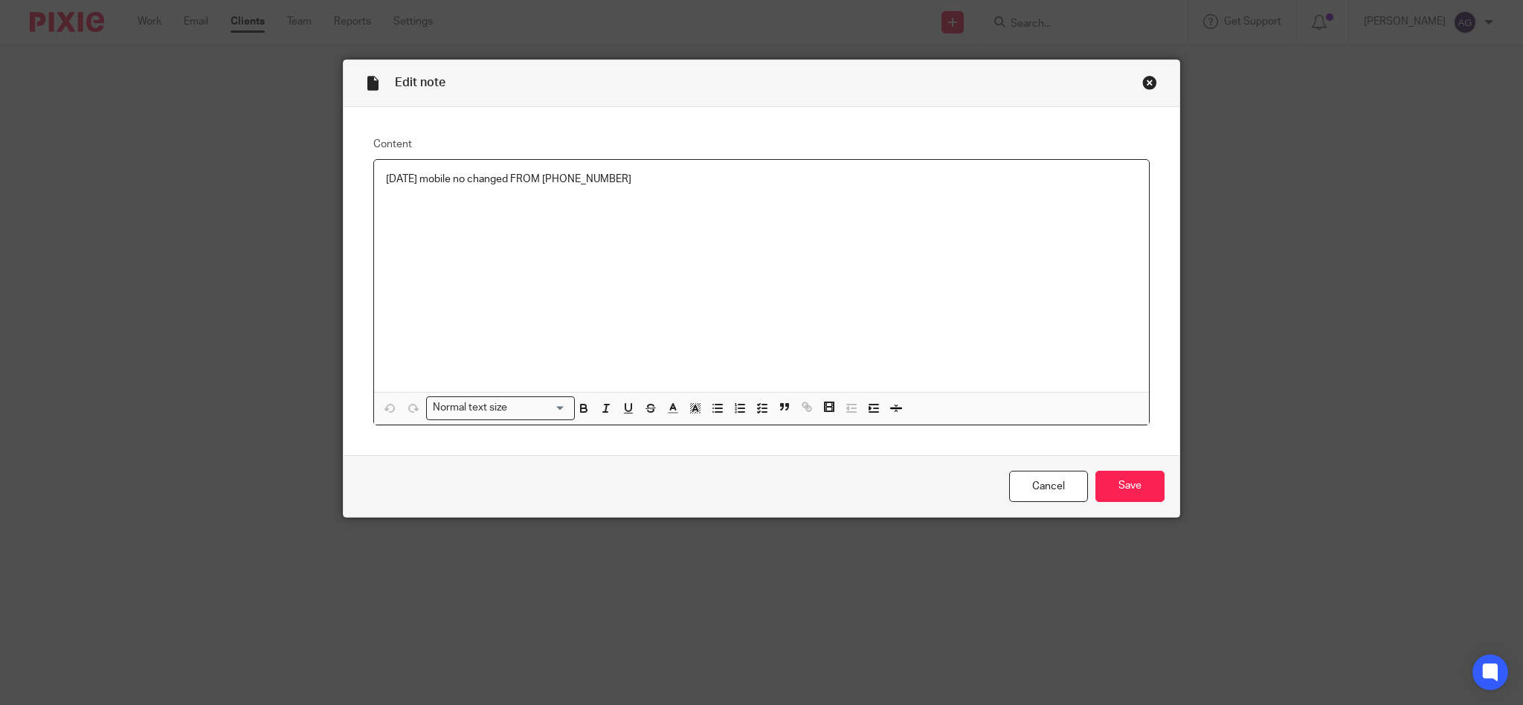
drag, startPoint x: 425, startPoint y: 176, endPoint x: 530, endPoint y: 148, distance: 109.3
click at [428, 175] on p "[DATE] mobile no changed FROM [PHONE_NUMBER]" at bounding box center [761, 179] width 751 height 15
click at [581, 189] on p "mobile no changed FROM [PHONE_NUMBER]" at bounding box center [761, 194] width 751 height 15
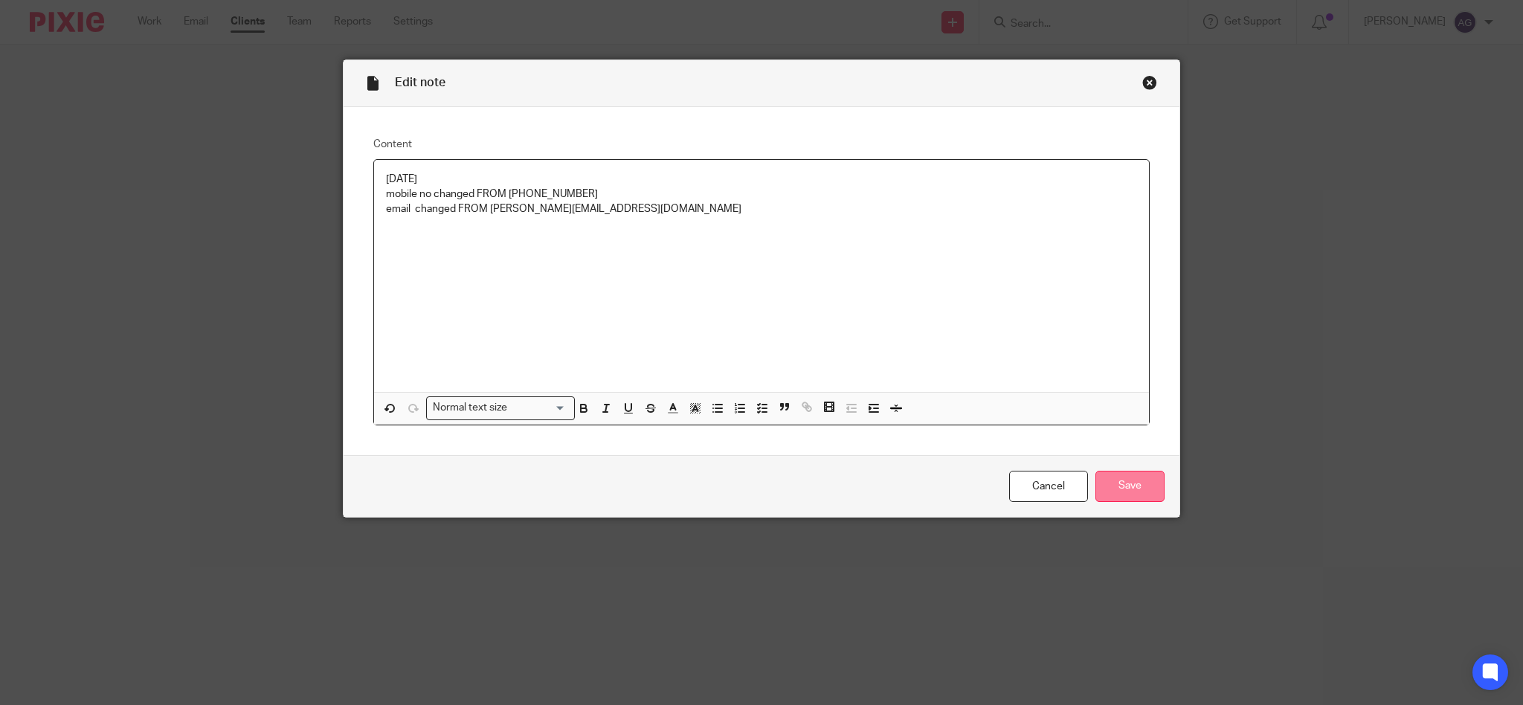
click at [1109, 483] on input "Save" at bounding box center [1129, 487] width 69 height 32
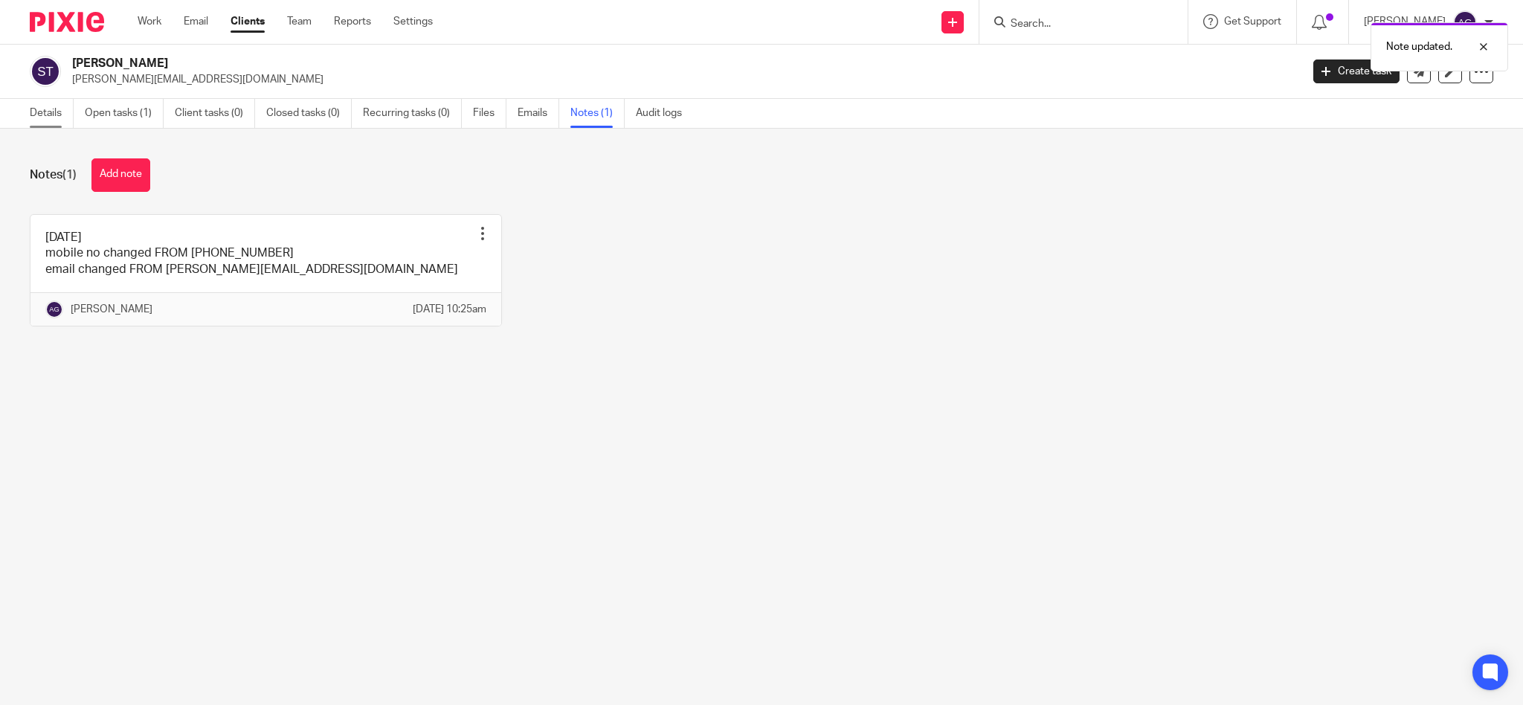
click at [44, 112] on link "Details" at bounding box center [52, 113] width 44 height 29
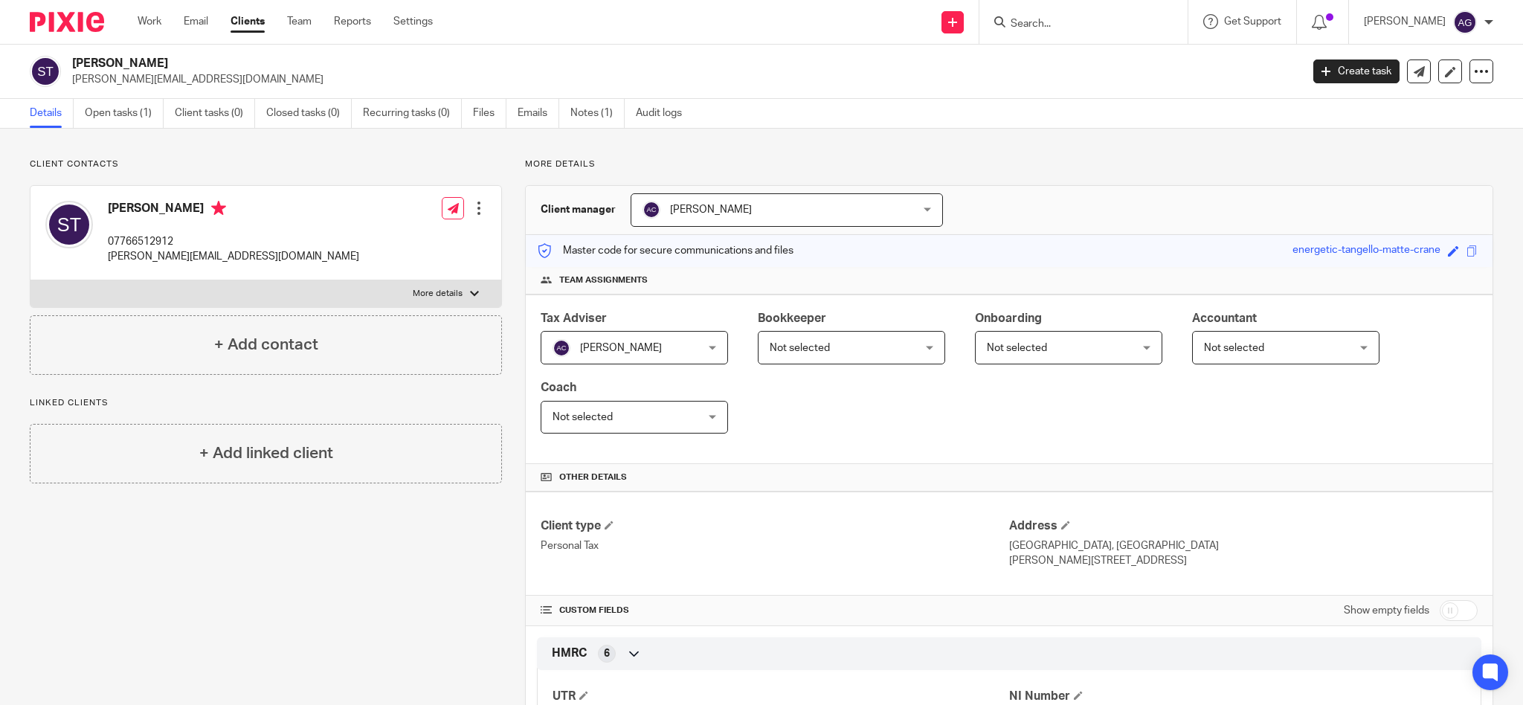
click at [476, 205] on div at bounding box center [478, 208] width 15 height 15
click at [390, 241] on link "Edit contact" at bounding box center [407, 241] width 142 height 22
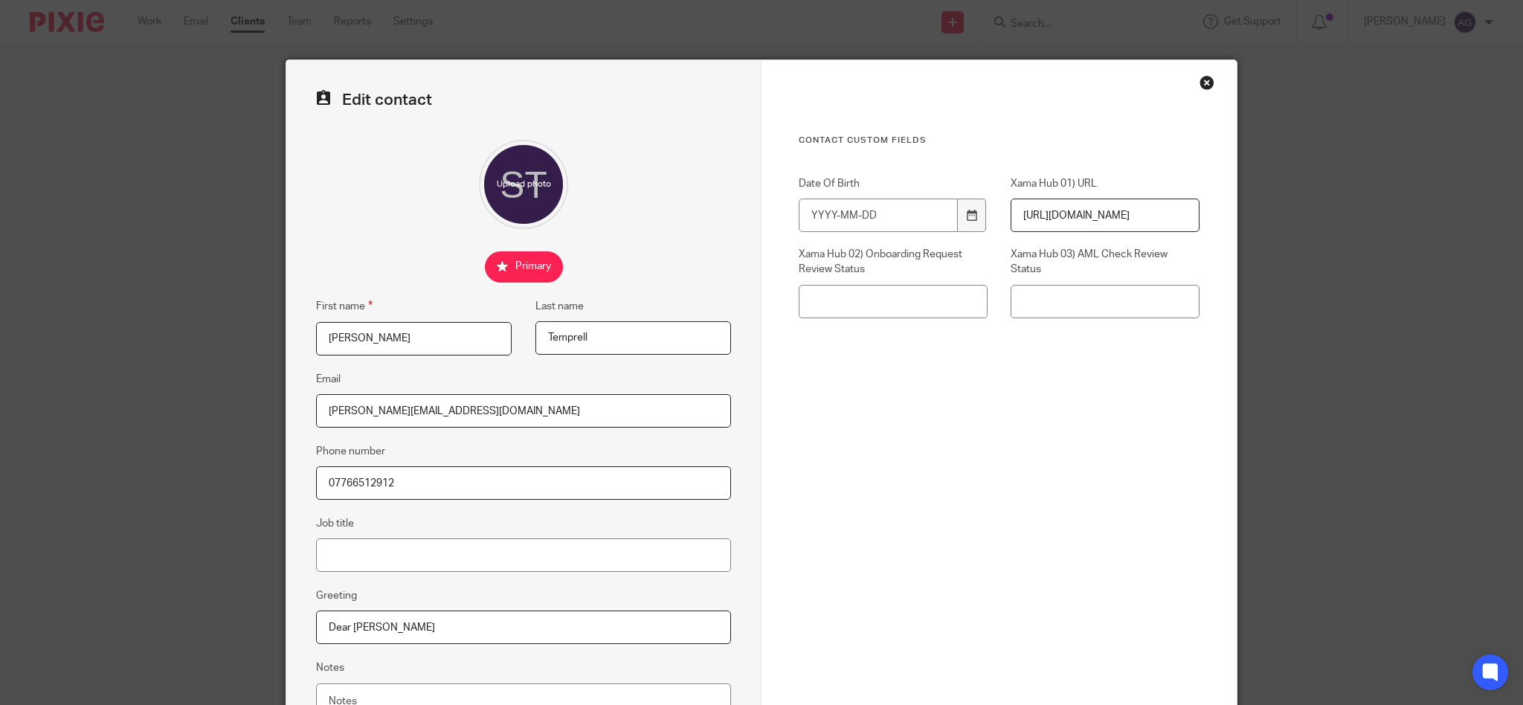
drag, startPoint x: 396, startPoint y: 485, endPoint x: 274, endPoint y: 480, distance: 122.0
click at [274, 480] on div "Edit contact First name Stacey Last name Temprell Email stacey.temprell@saint-g…" at bounding box center [761, 352] width 1523 height 705
paste input "399-299191"
drag, startPoint x: 359, startPoint y: 481, endPoint x: 406, endPoint y: 445, distance: 59.3
click at [361, 477] on input "07399-299191" at bounding box center [523, 482] width 415 height 33
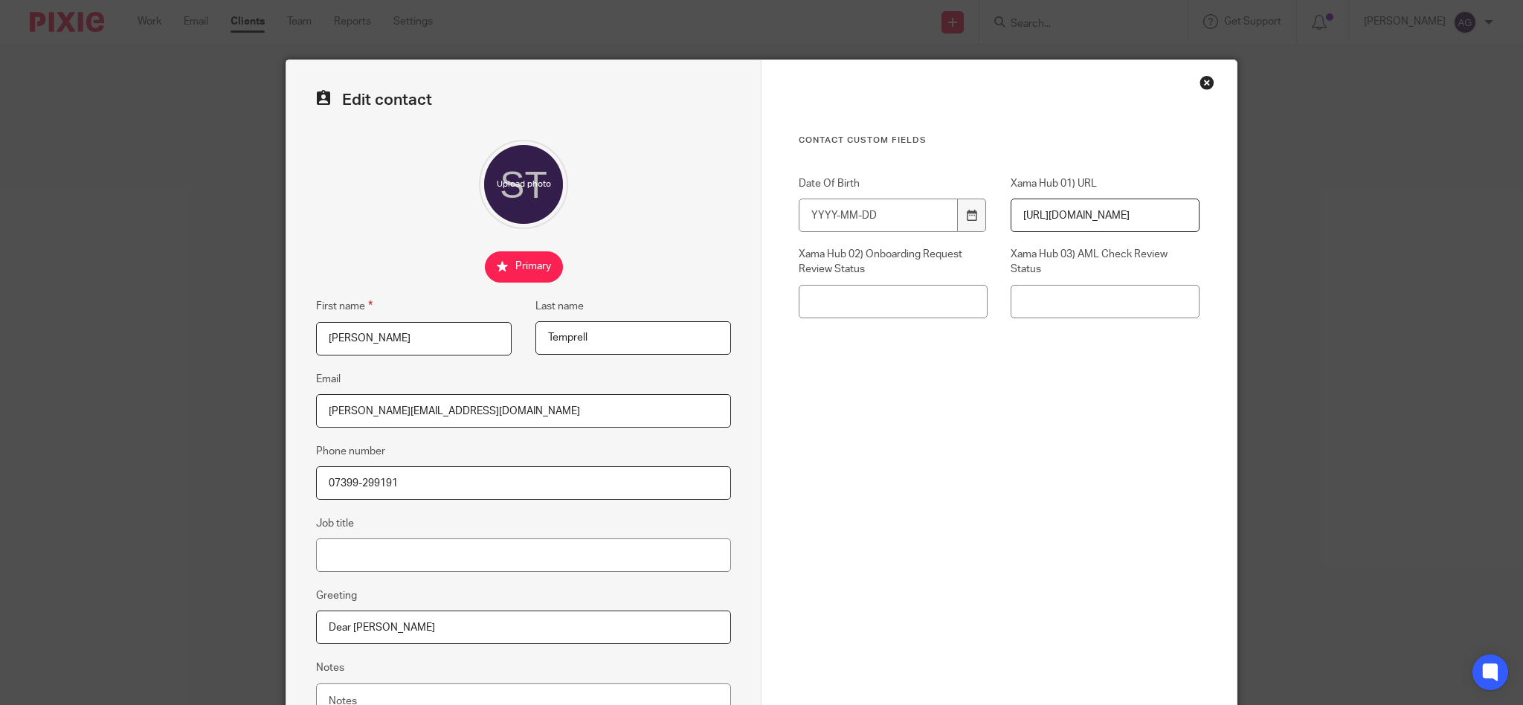
drag, startPoint x: 354, startPoint y: 483, endPoint x: 364, endPoint y: 472, distance: 15.3
click at [354, 482] on input "07399-299191" at bounding box center [523, 482] width 415 height 33
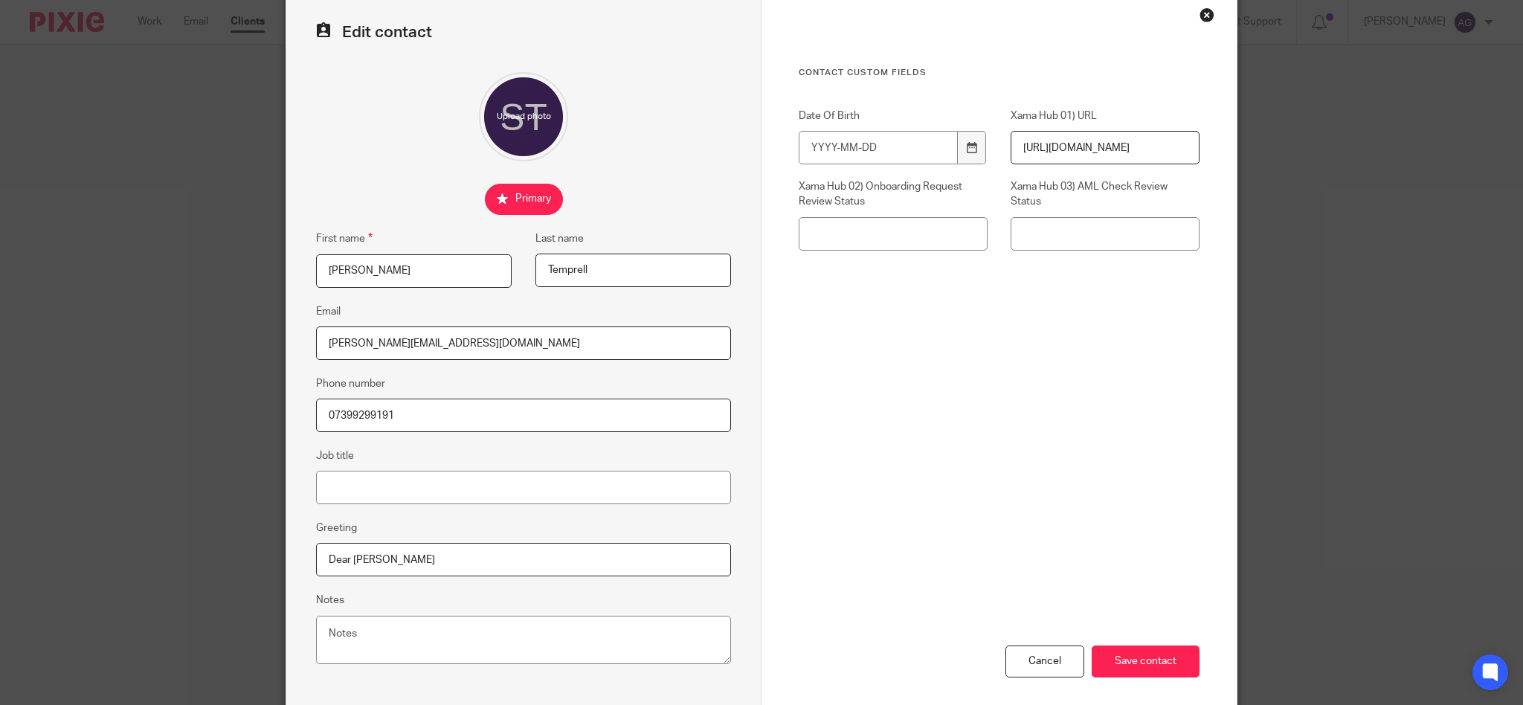
scroll to position [99, 0]
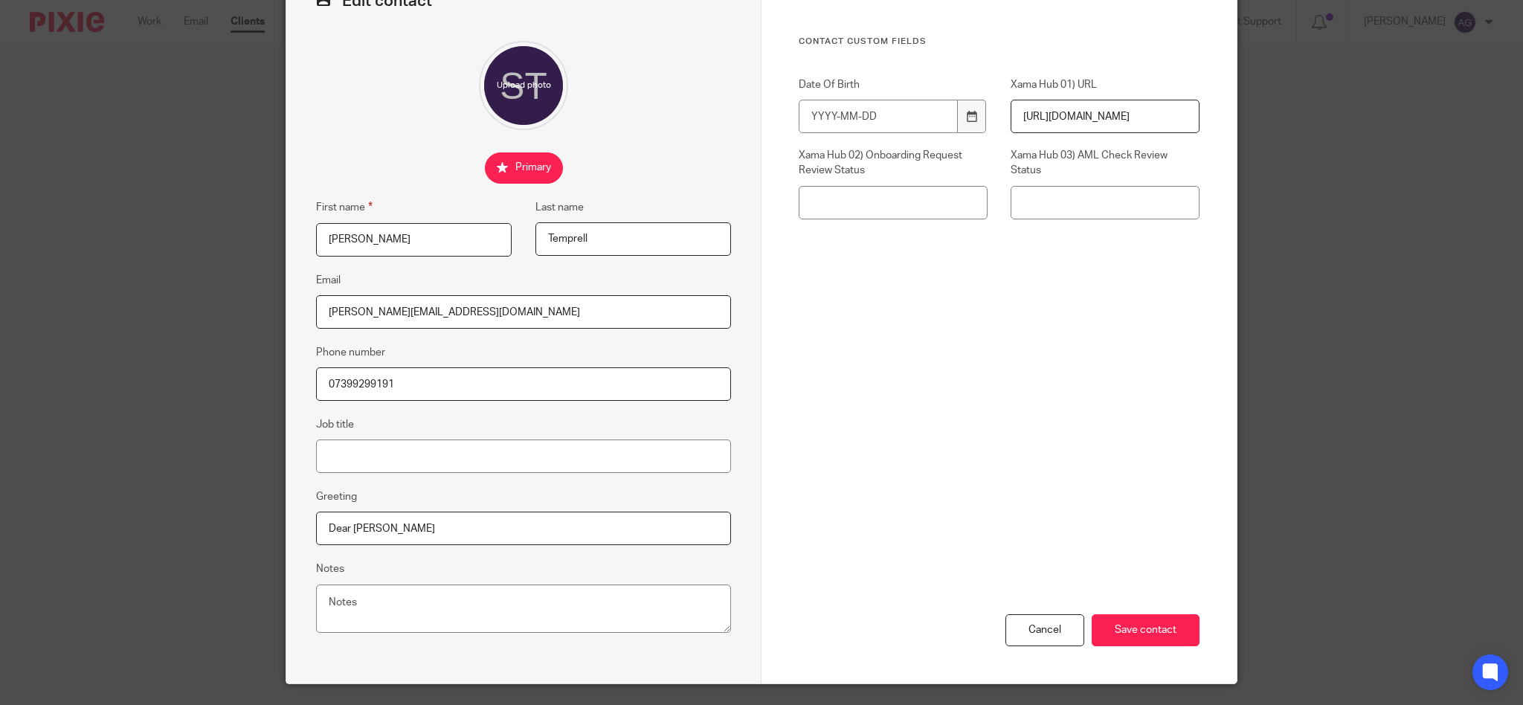
type input "07399299191"
drag, startPoint x: 529, startPoint y: 317, endPoint x: 207, endPoint y: 287, distance: 322.6
click at [207, 287] on div "Edit contact First name Stacey Last name Temprell Email stacey.temprell@saint-g…" at bounding box center [761, 352] width 1523 height 705
paste input "katedavis@gmail"
type input "staceykatedavis@gmail.com"
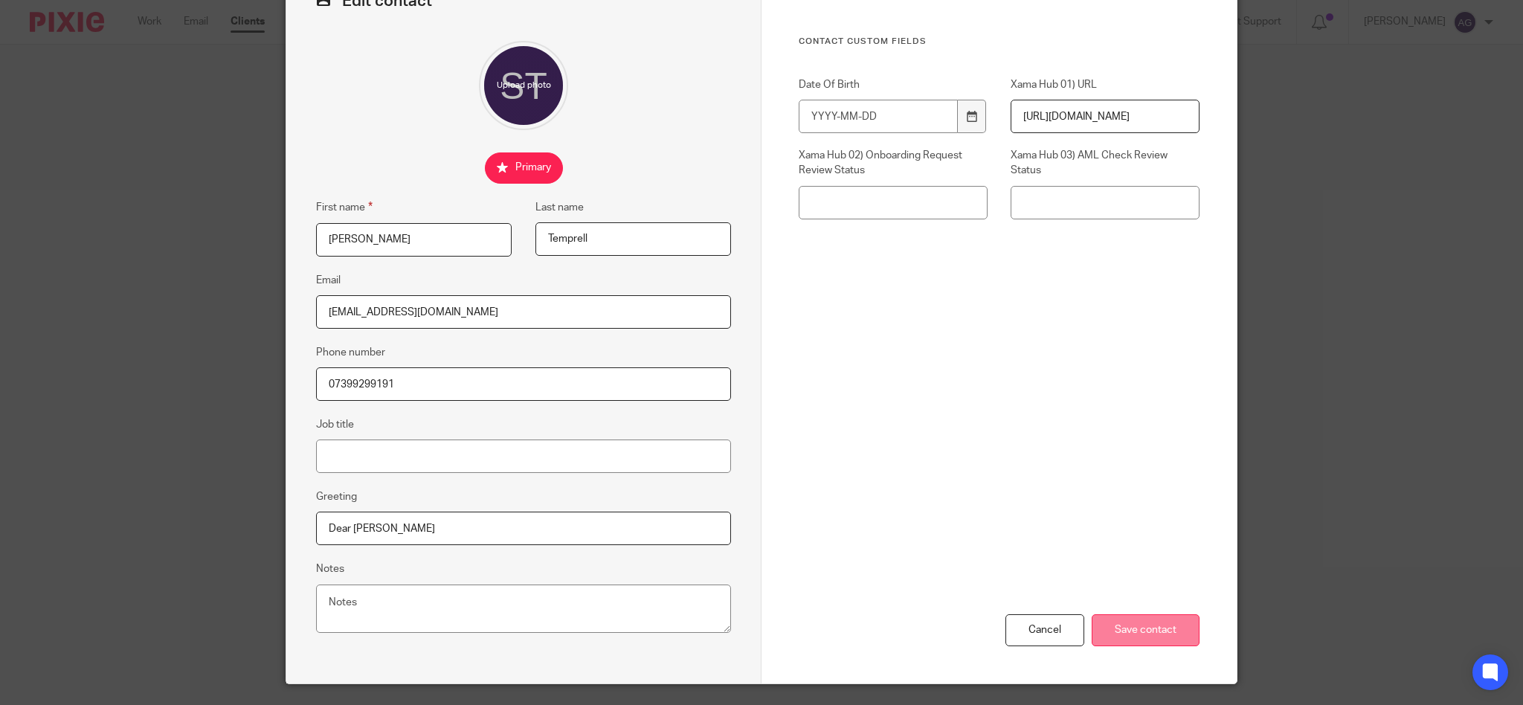
click at [1133, 626] on input "Save contact" at bounding box center [1145, 630] width 108 height 32
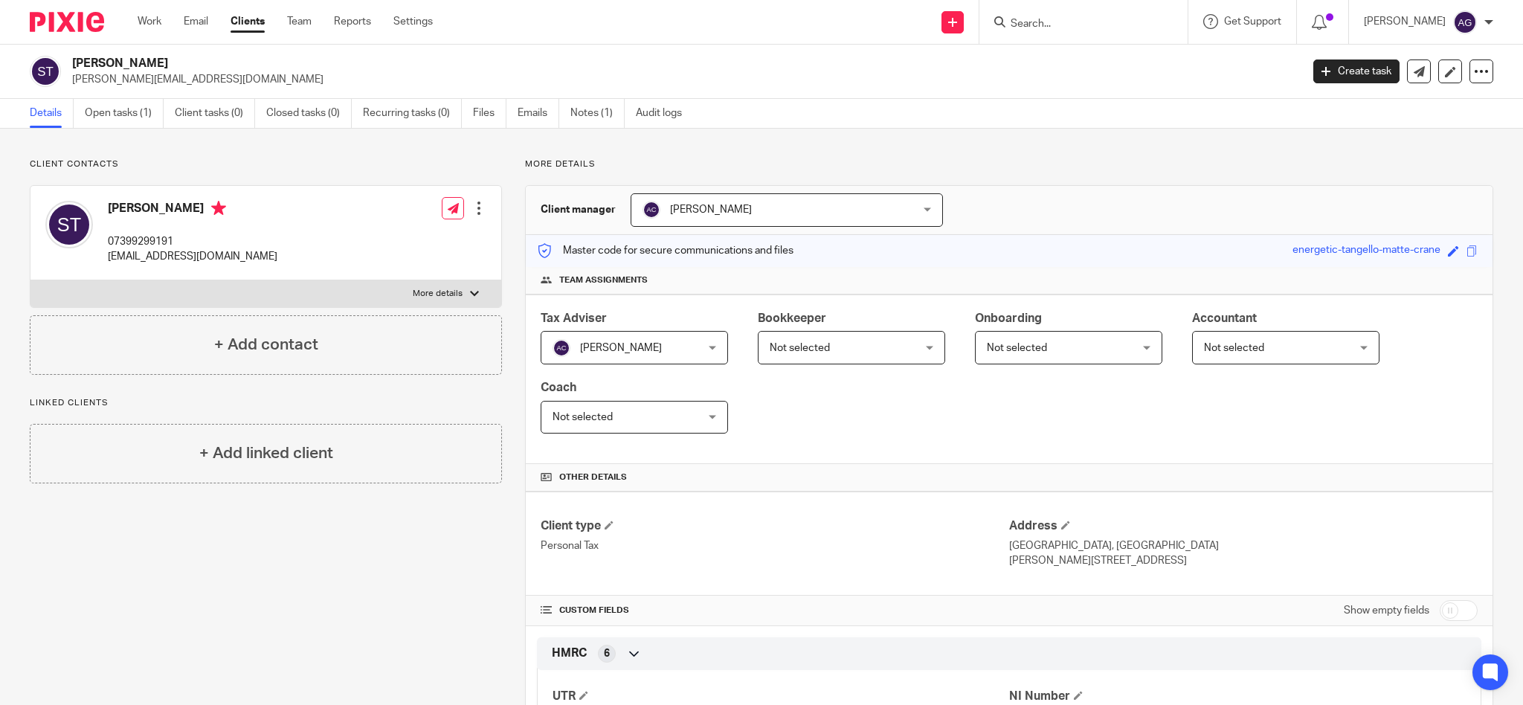
click at [1049, 21] on input "Search" at bounding box center [1076, 24] width 134 height 13
type input "hmw"
click at [1087, 68] on link at bounding box center [1165, 64] width 319 height 34
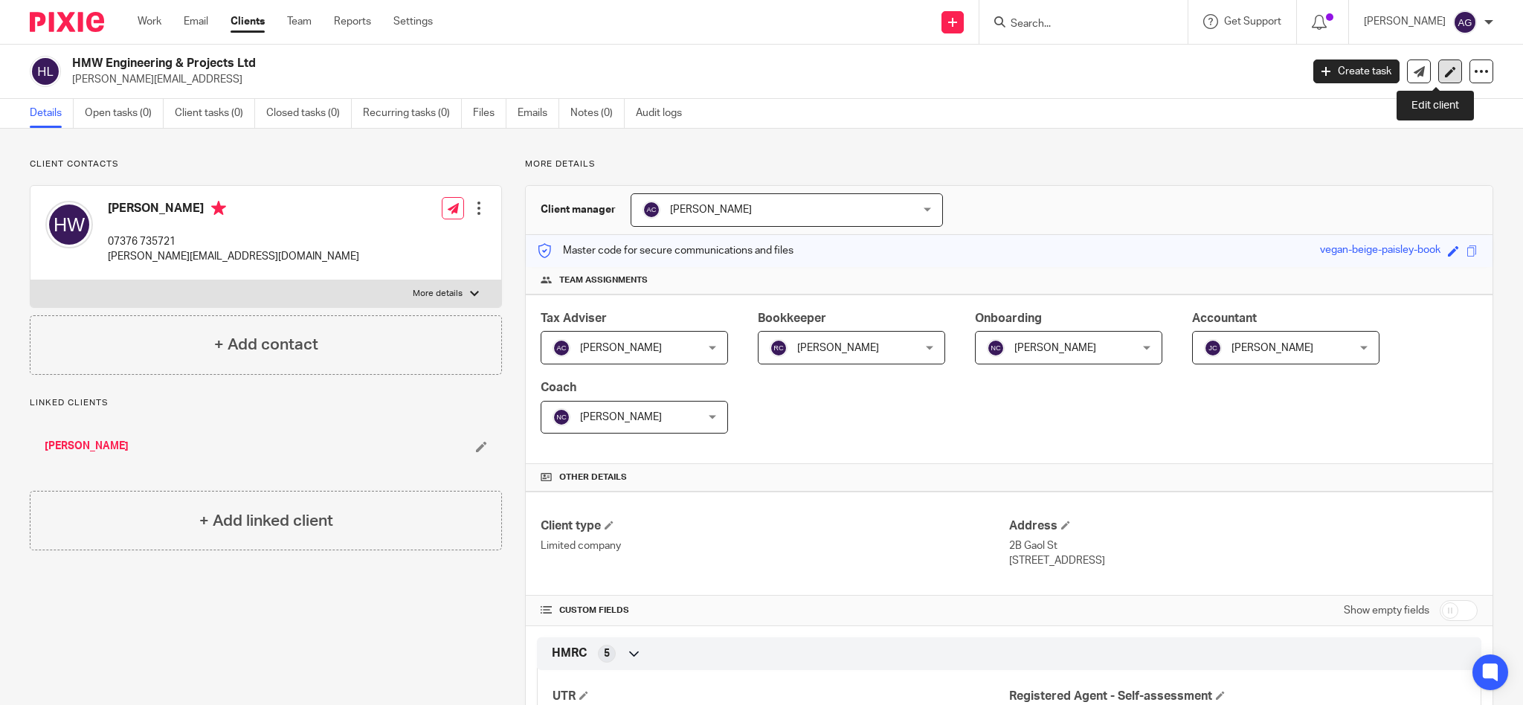
click at [1445, 72] on icon at bounding box center [1450, 71] width 11 height 11
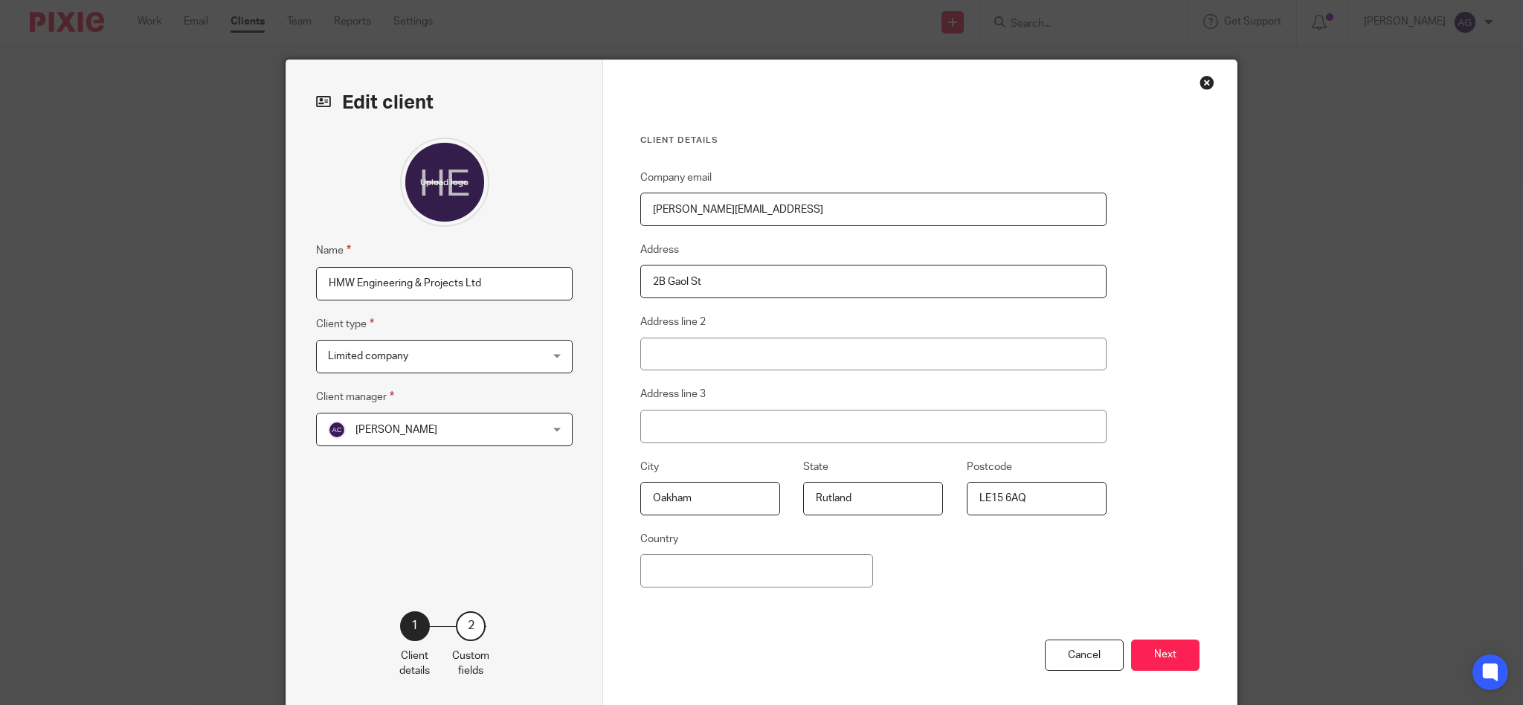
click at [1439, 72] on div "Edit client Name HMW Engineering & Projects Ltd Client type Limited company Lim…" at bounding box center [761, 352] width 1523 height 705
click at [1154, 661] on button "Next" at bounding box center [1165, 655] width 68 height 32
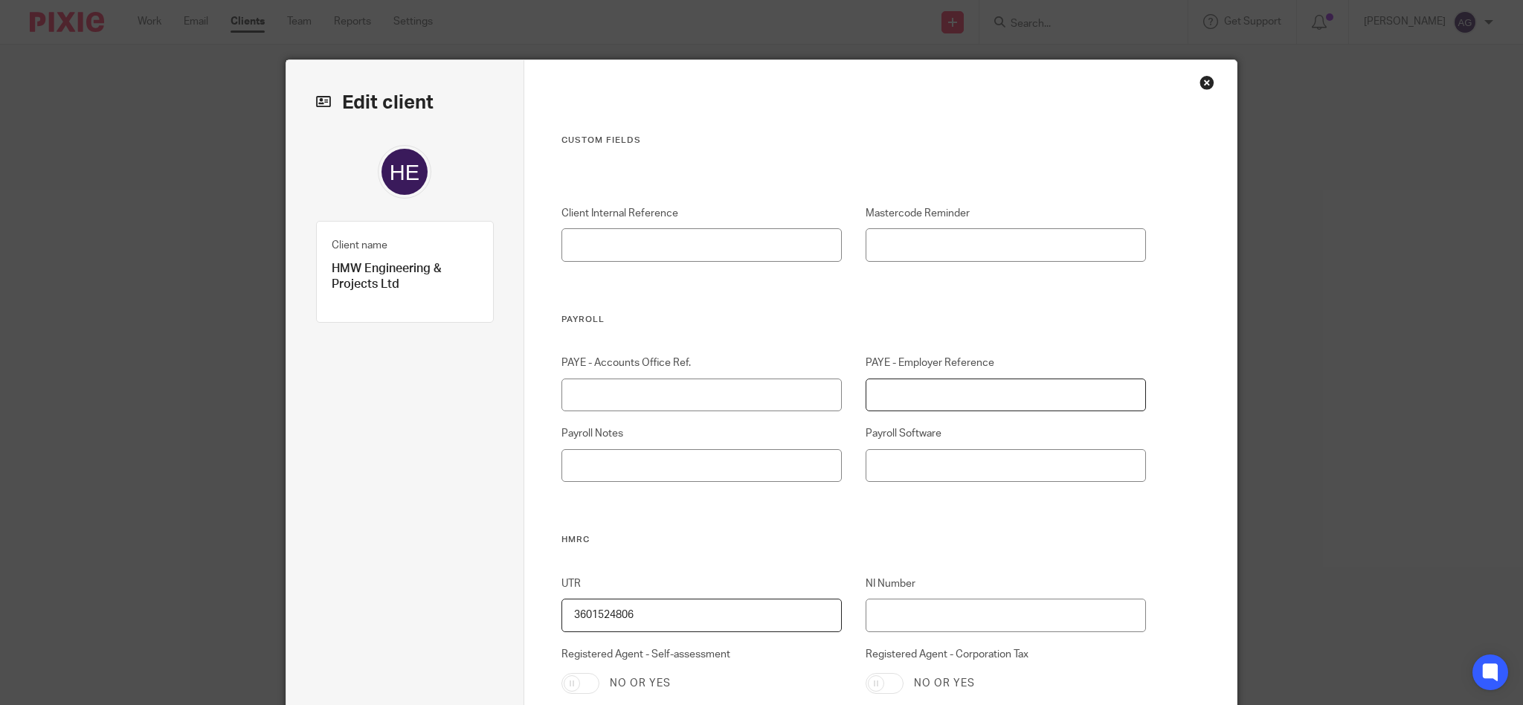
click at [969, 391] on input "PAYE - Employer Reference" at bounding box center [1005, 394] width 281 height 33
click at [991, 388] on input "PAYE - Employer Reference" at bounding box center [1005, 394] width 281 height 33
type input "120/VF02040"
click at [762, 397] on input "PAYE - Accounts Office Ref." at bounding box center [701, 394] width 281 height 33
click at [715, 384] on input "120PE03609164" at bounding box center [701, 394] width 281 height 33
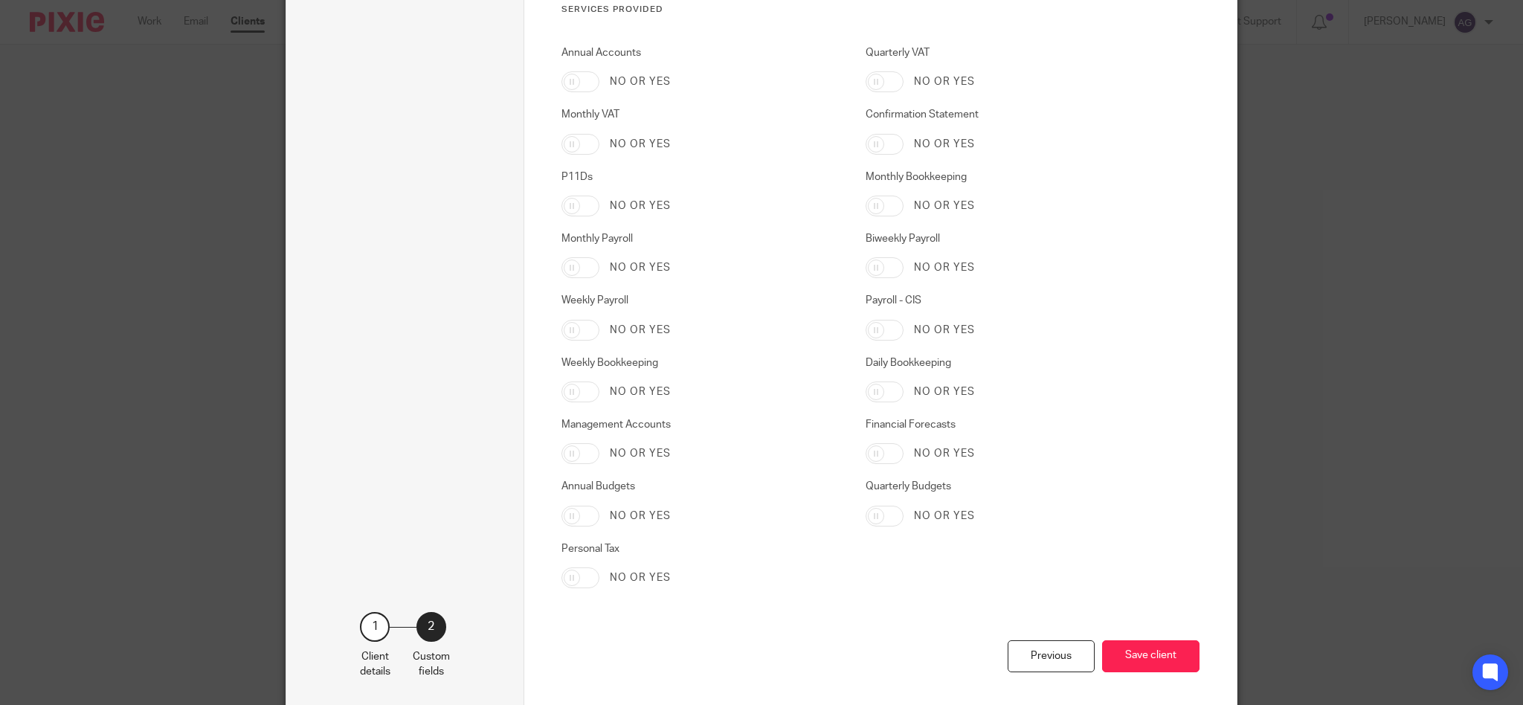
scroll to position [2340, 0]
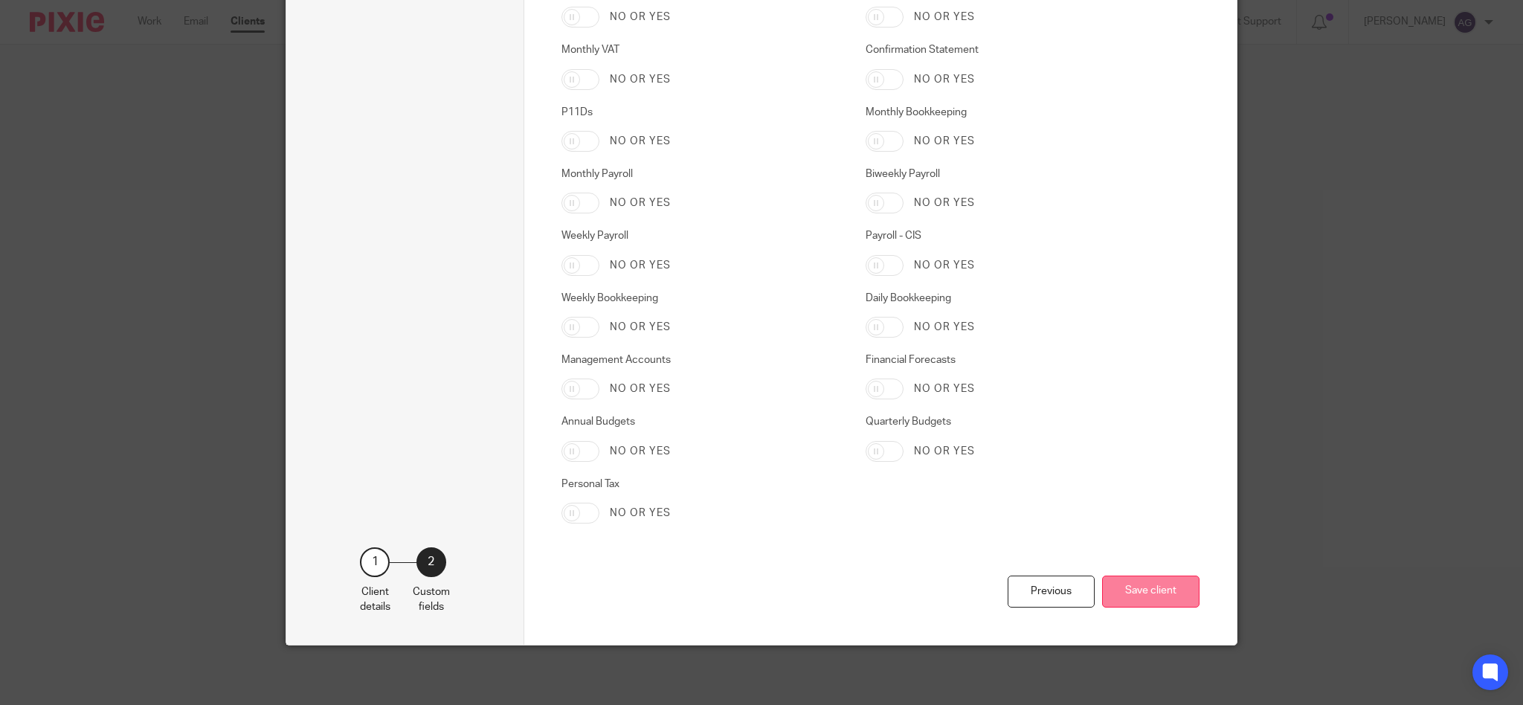
type input "120PE03609164"
click at [1127, 599] on button "Save client" at bounding box center [1150, 591] width 97 height 32
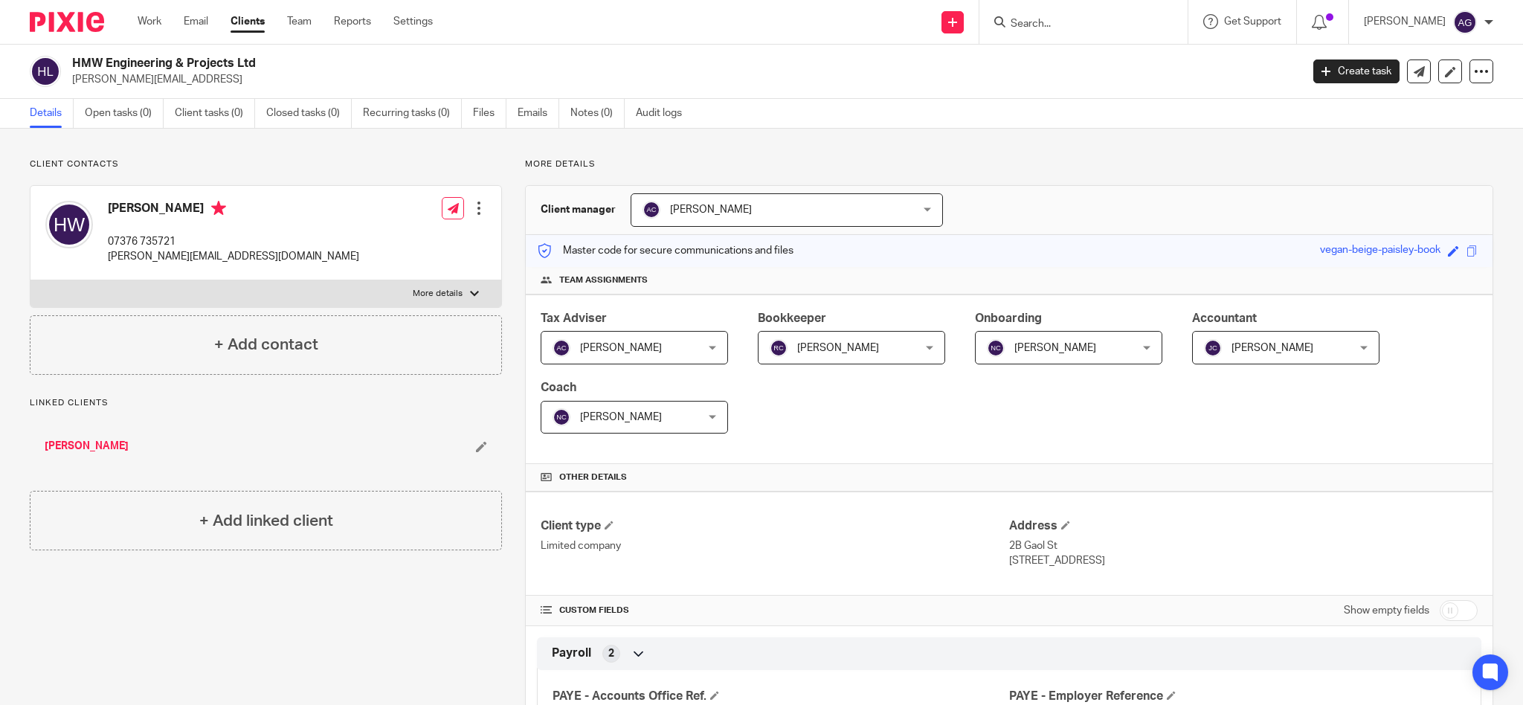
click at [1083, 21] on input "Search" at bounding box center [1076, 24] width 134 height 13
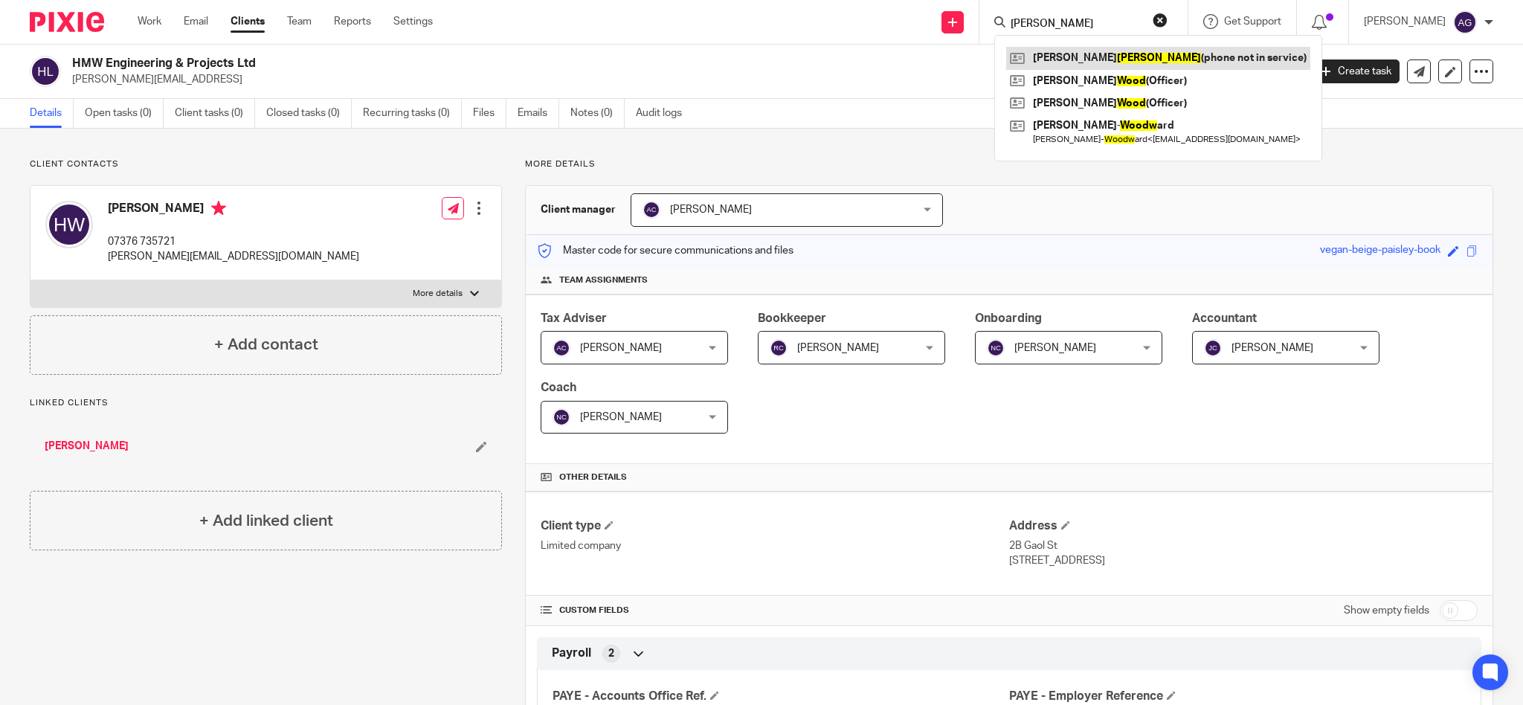
type input "woods"
click at [1095, 54] on link at bounding box center [1158, 58] width 304 height 22
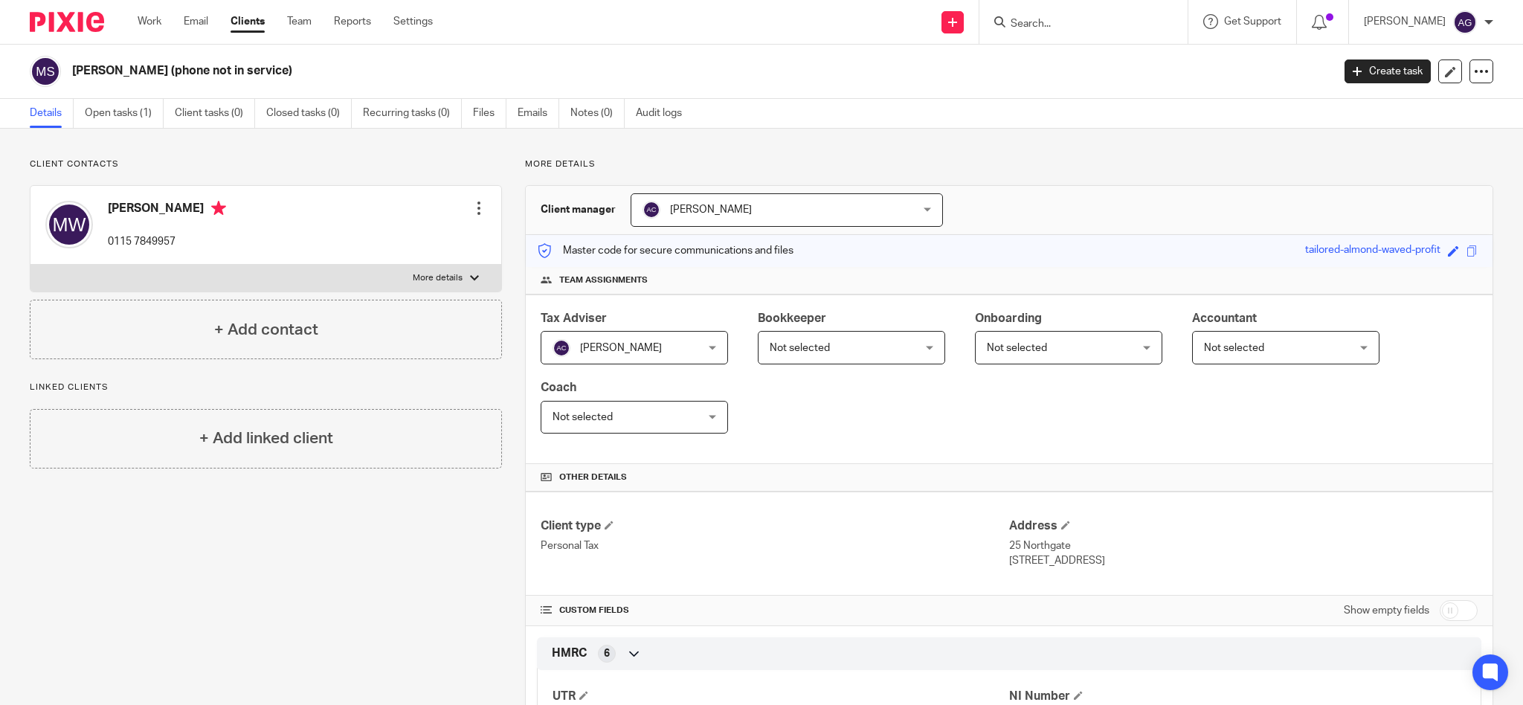
click at [1101, 18] on input "Search" at bounding box center [1076, 24] width 134 height 13
type input "moira"
drag, startPoint x: 1112, startPoint y: 20, endPoint x: 955, endPoint y: -7, distance: 159.3
click at [955, 0] on html "Work Email Clients Team Reports Settings Work Email Clients Team Reports Settin…" at bounding box center [761, 352] width 1523 height 705
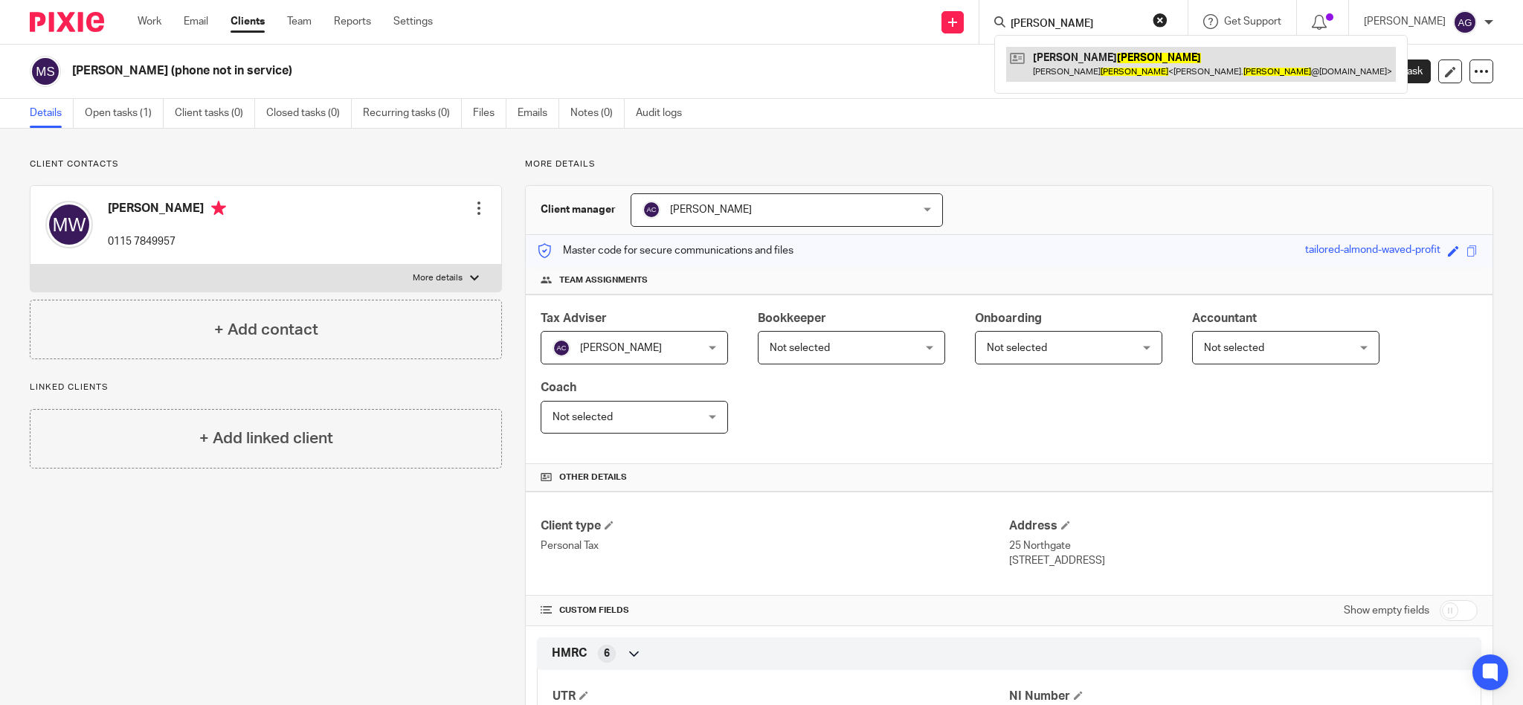
type input "tilford"
click at [1095, 63] on link at bounding box center [1201, 64] width 390 height 34
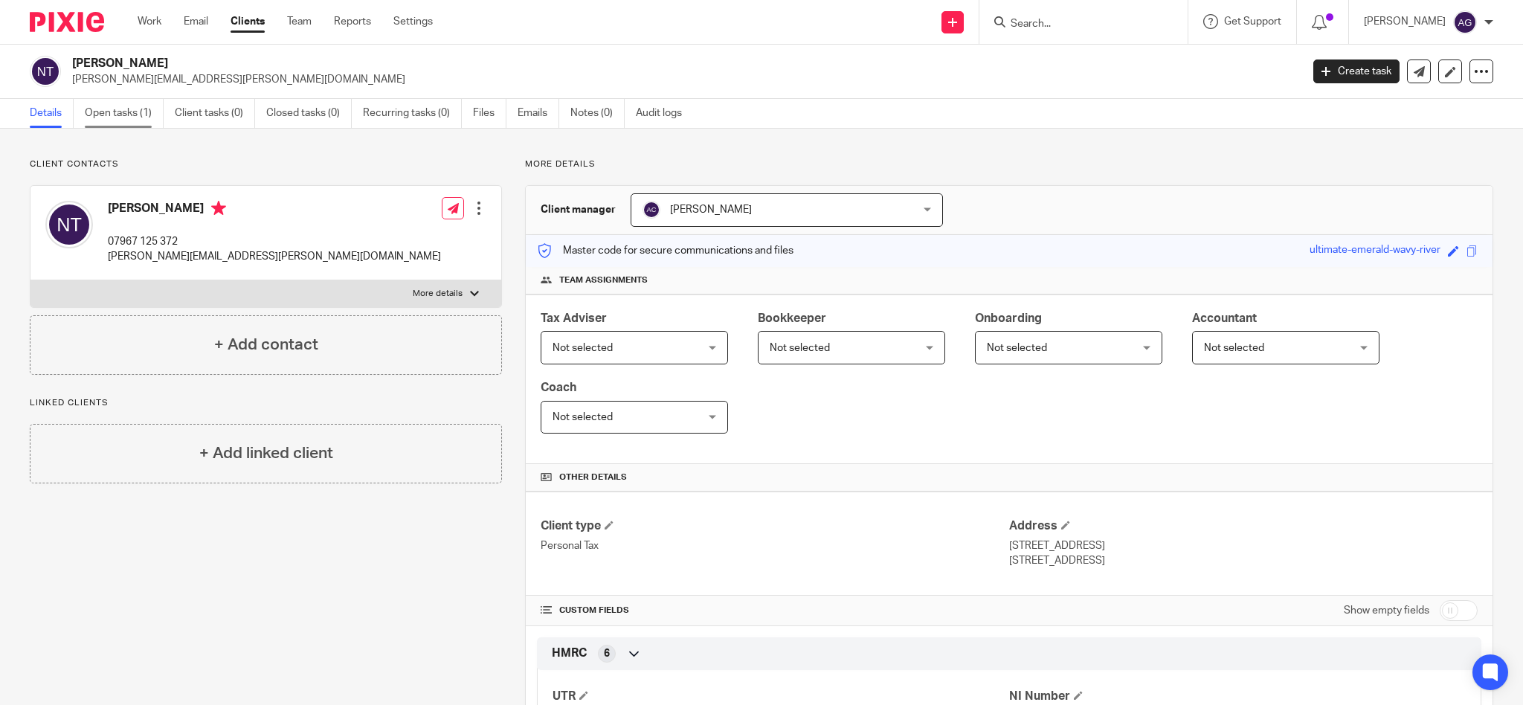
click at [99, 111] on link "Open tasks (1)" at bounding box center [124, 113] width 79 height 29
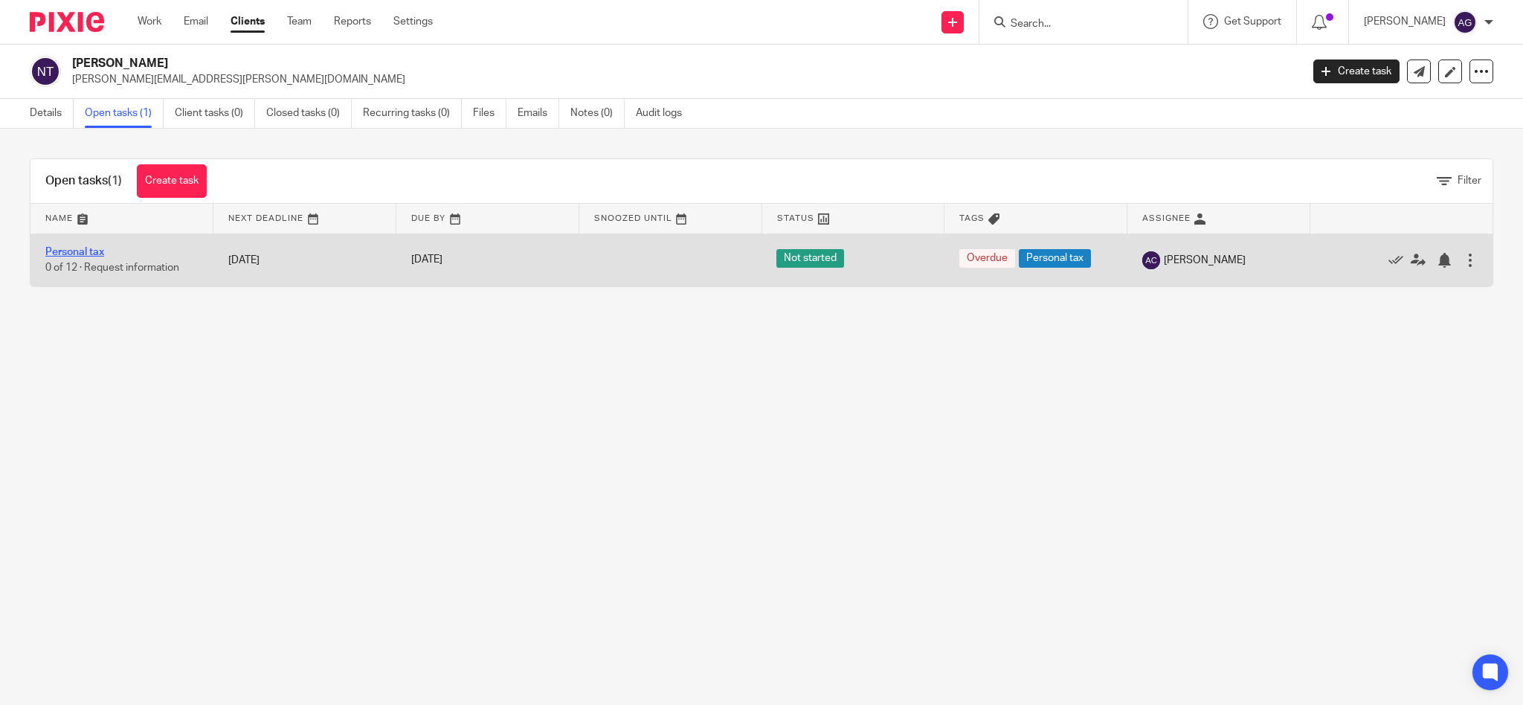
click at [66, 255] on link "Personal tax" at bounding box center [74, 252] width 59 height 10
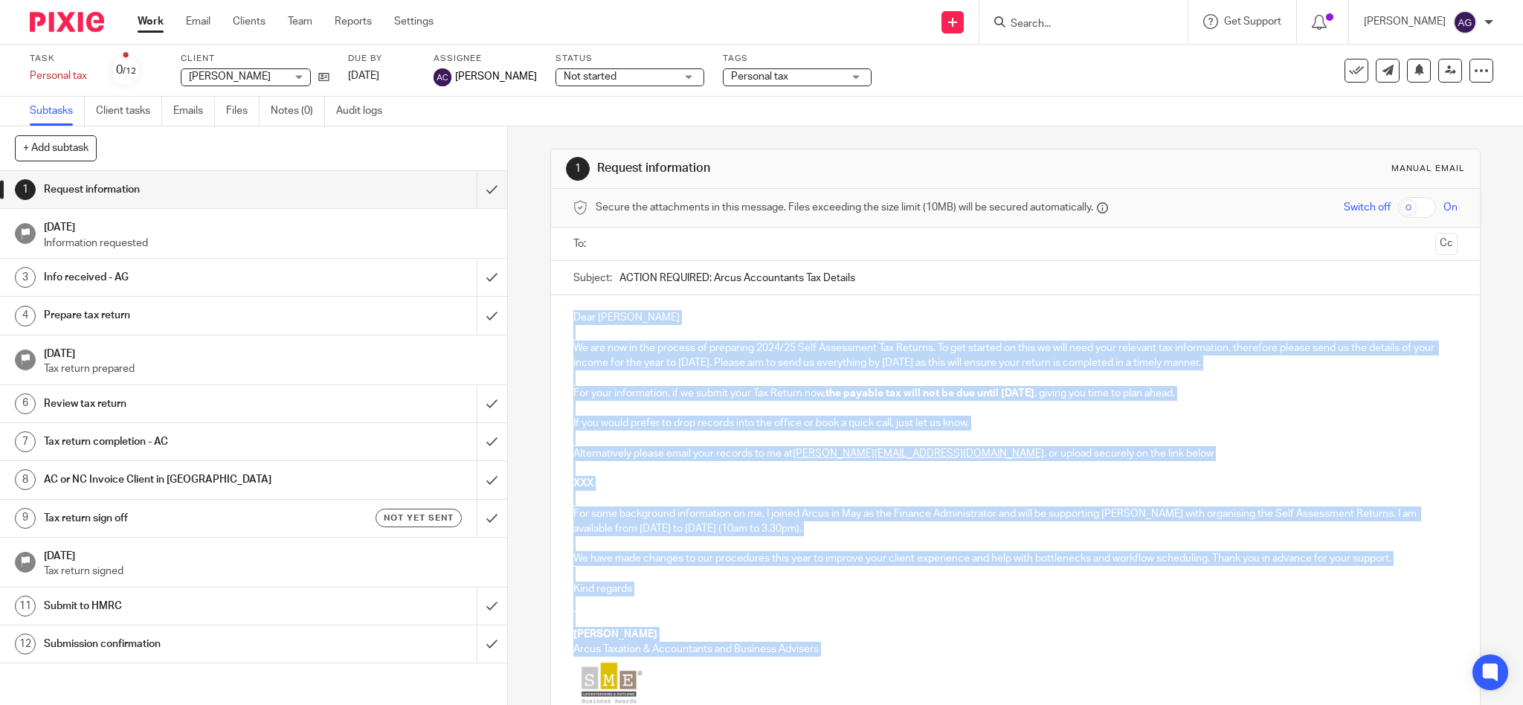
scroll to position [185, 0]
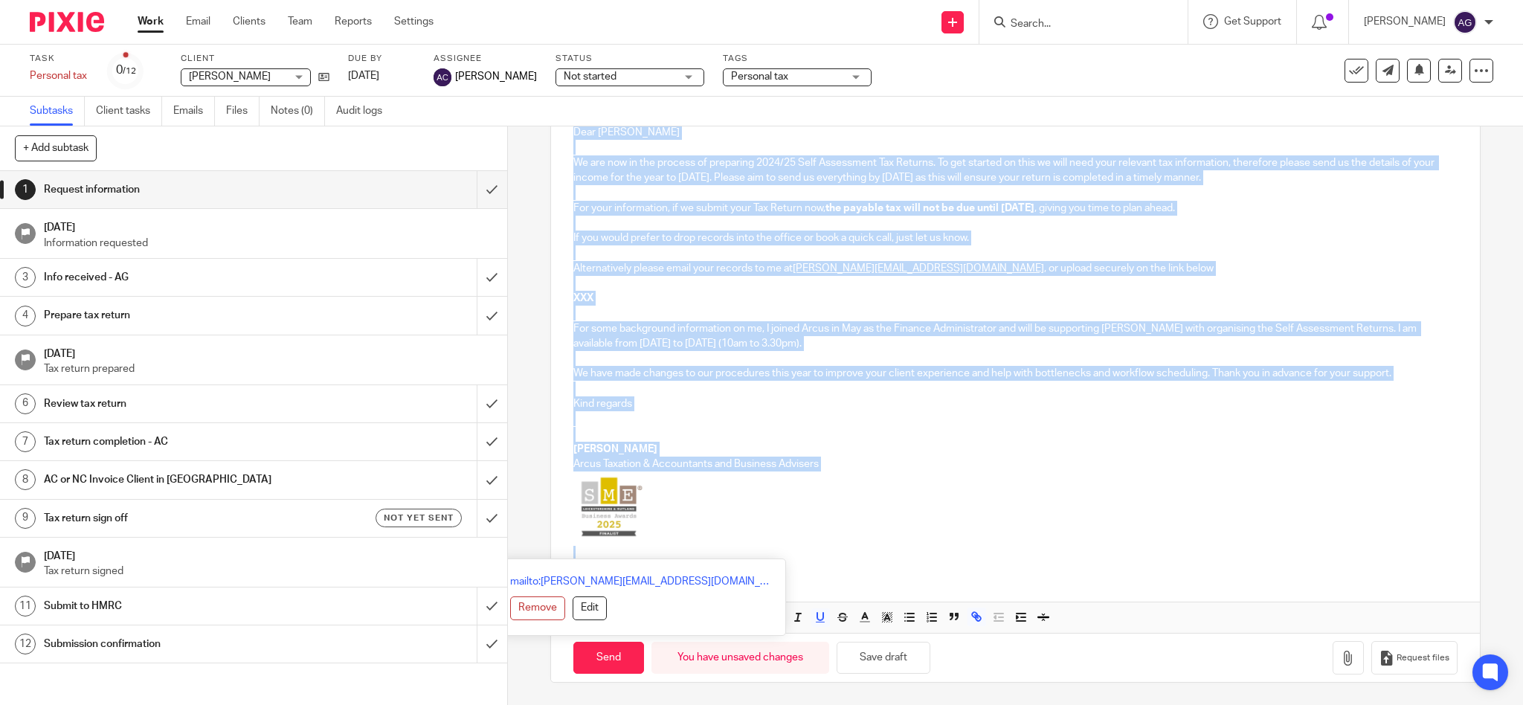
drag, startPoint x: 567, startPoint y: 311, endPoint x: 658, endPoint y: 735, distance: 434.1
click at [658, 704] on html "Work Email Clients Team Reports Settings Work Email Clients Team Reports Settin…" at bounding box center [761, 352] width 1523 height 705
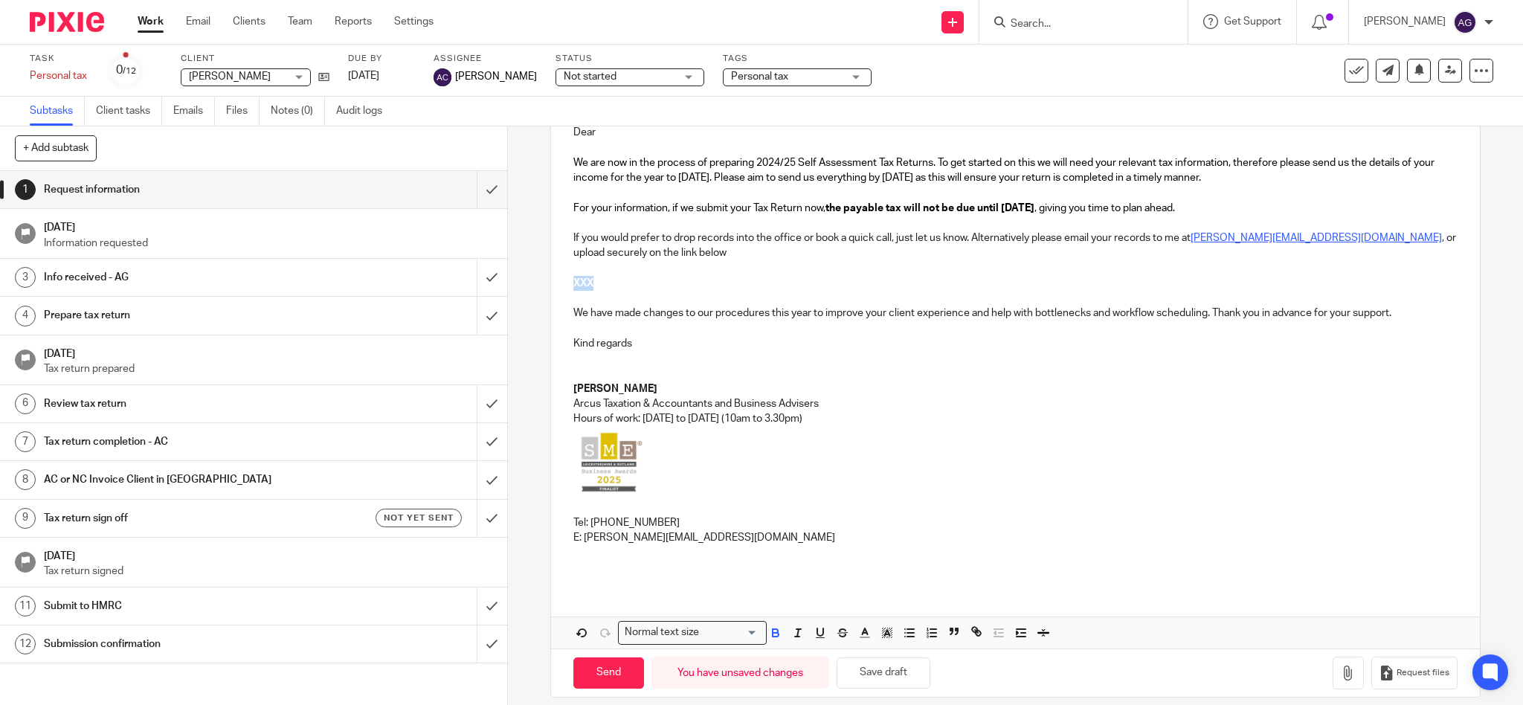
drag, startPoint x: 589, startPoint y: 286, endPoint x: 567, endPoint y: 289, distance: 22.6
click at [573, 289] on p "XXX" at bounding box center [1015, 283] width 885 height 15
click at [1396, 677] on span "Request files" at bounding box center [1422, 673] width 53 height 12
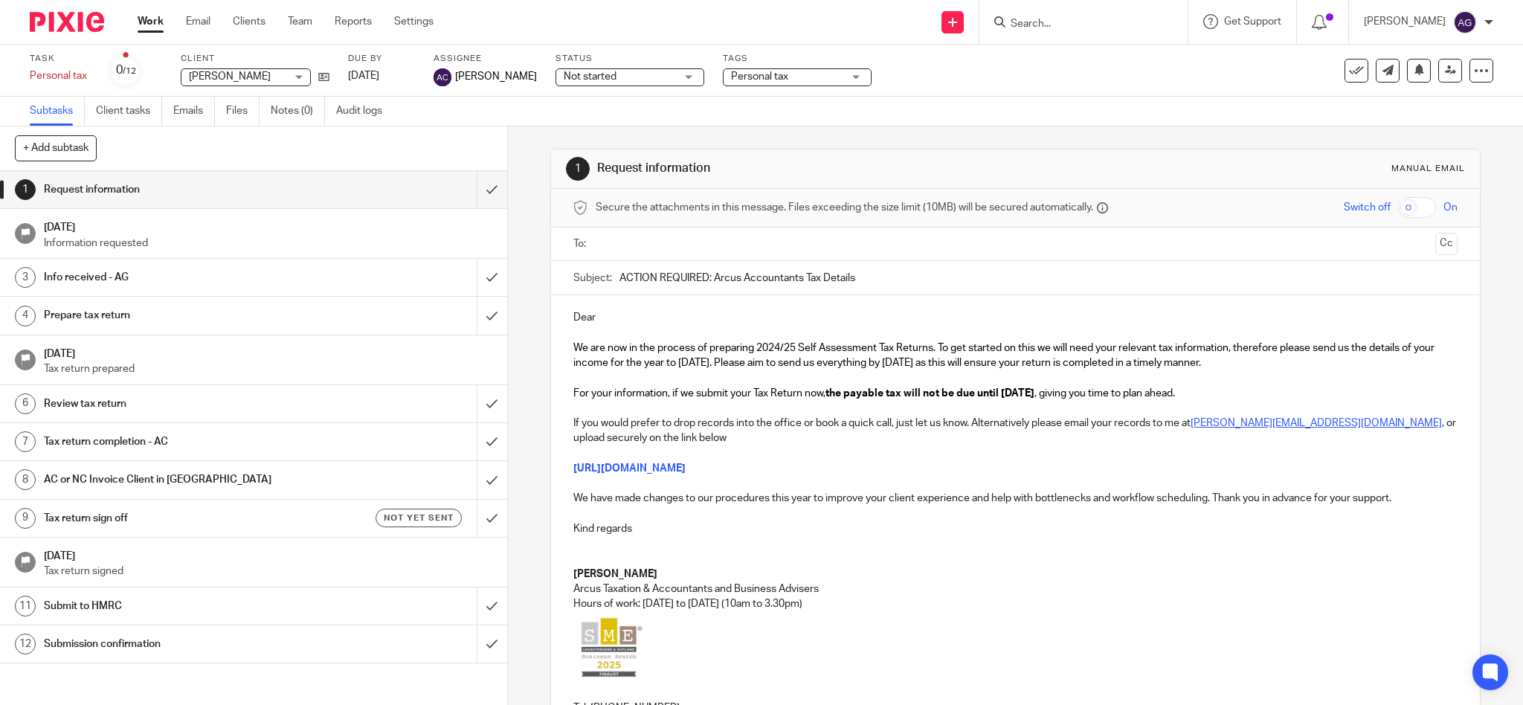
click at [715, 314] on p "Dear" at bounding box center [1015, 317] width 885 height 15
click at [651, 242] on input "text" at bounding box center [1015, 244] width 828 height 17
click at [791, 242] on input "text" at bounding box center [1077, 245] width 704 height 29
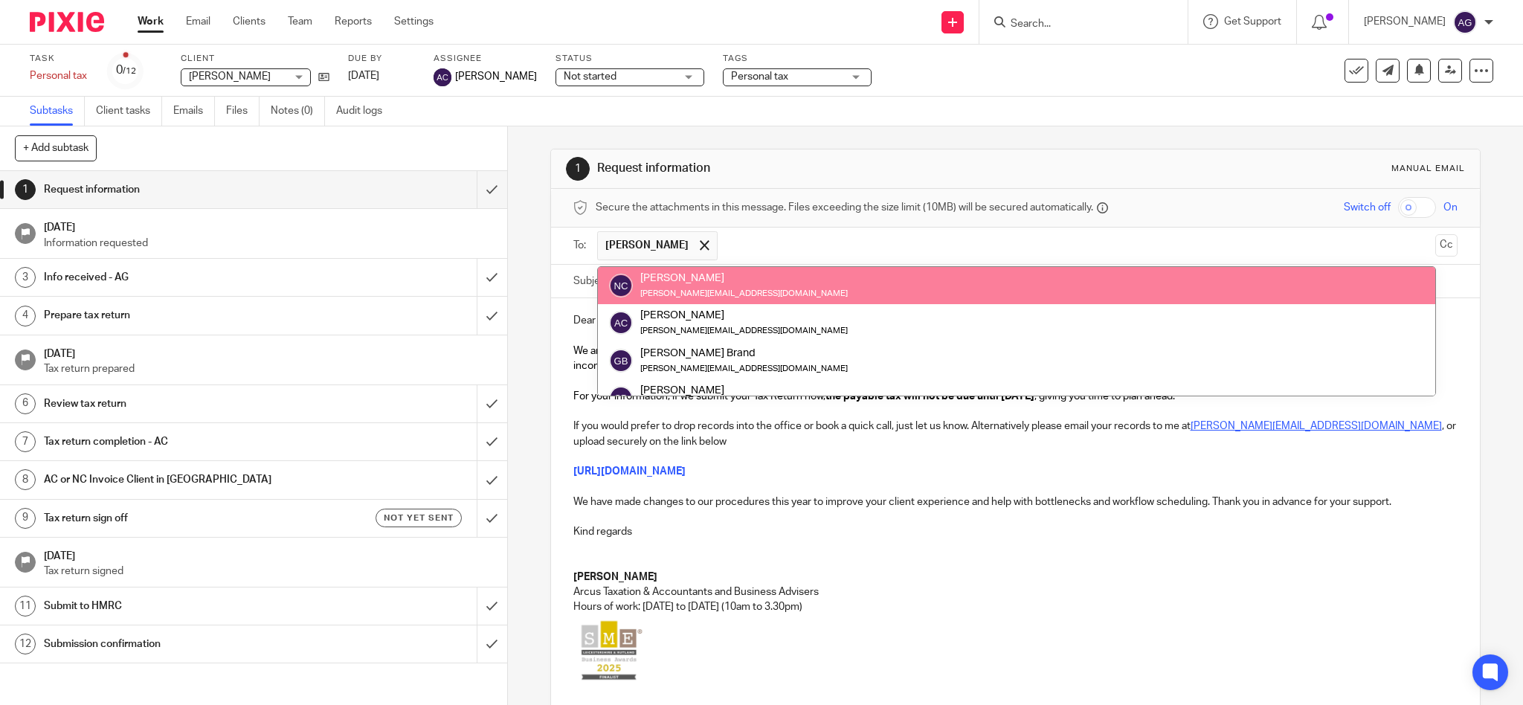
paste input "ntilford@smitherspurslow.com"
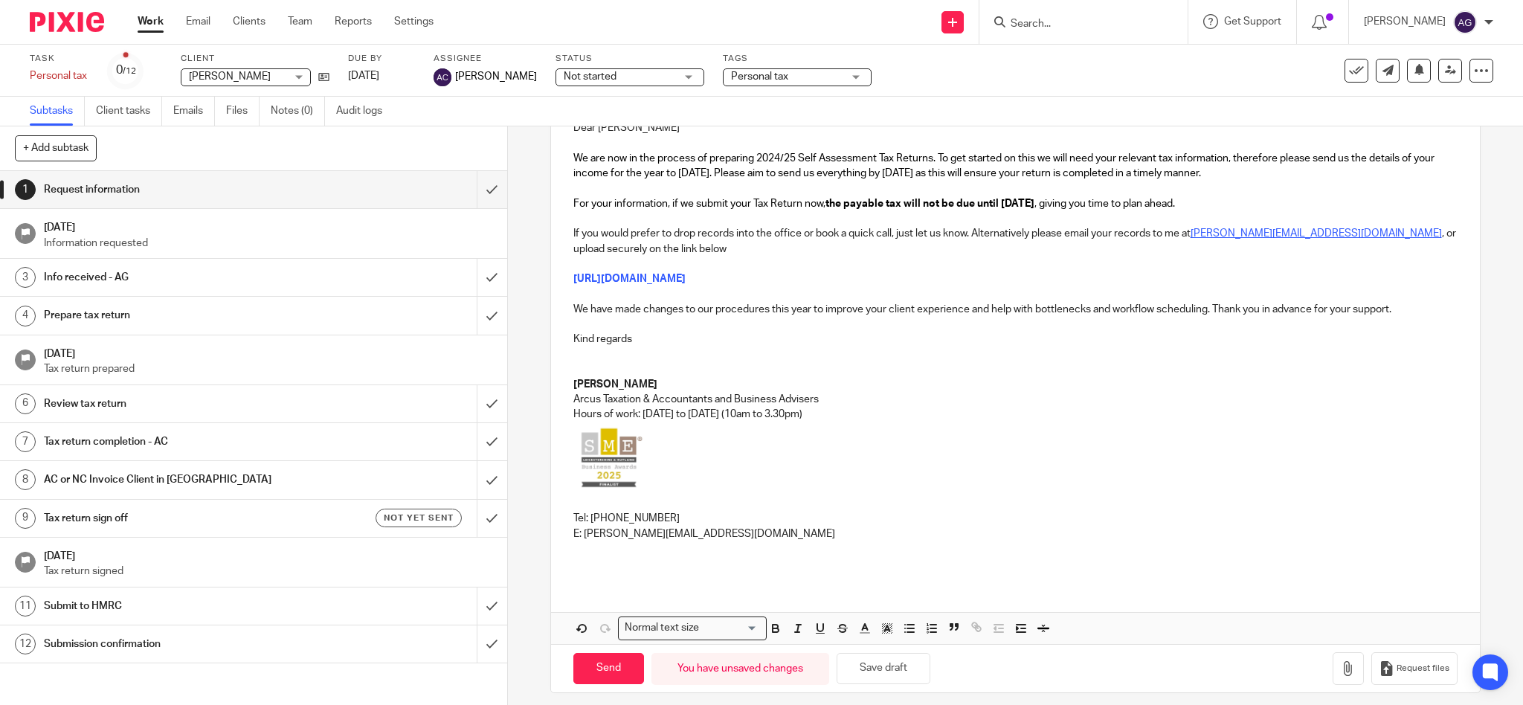
scroll to position [204, 0]
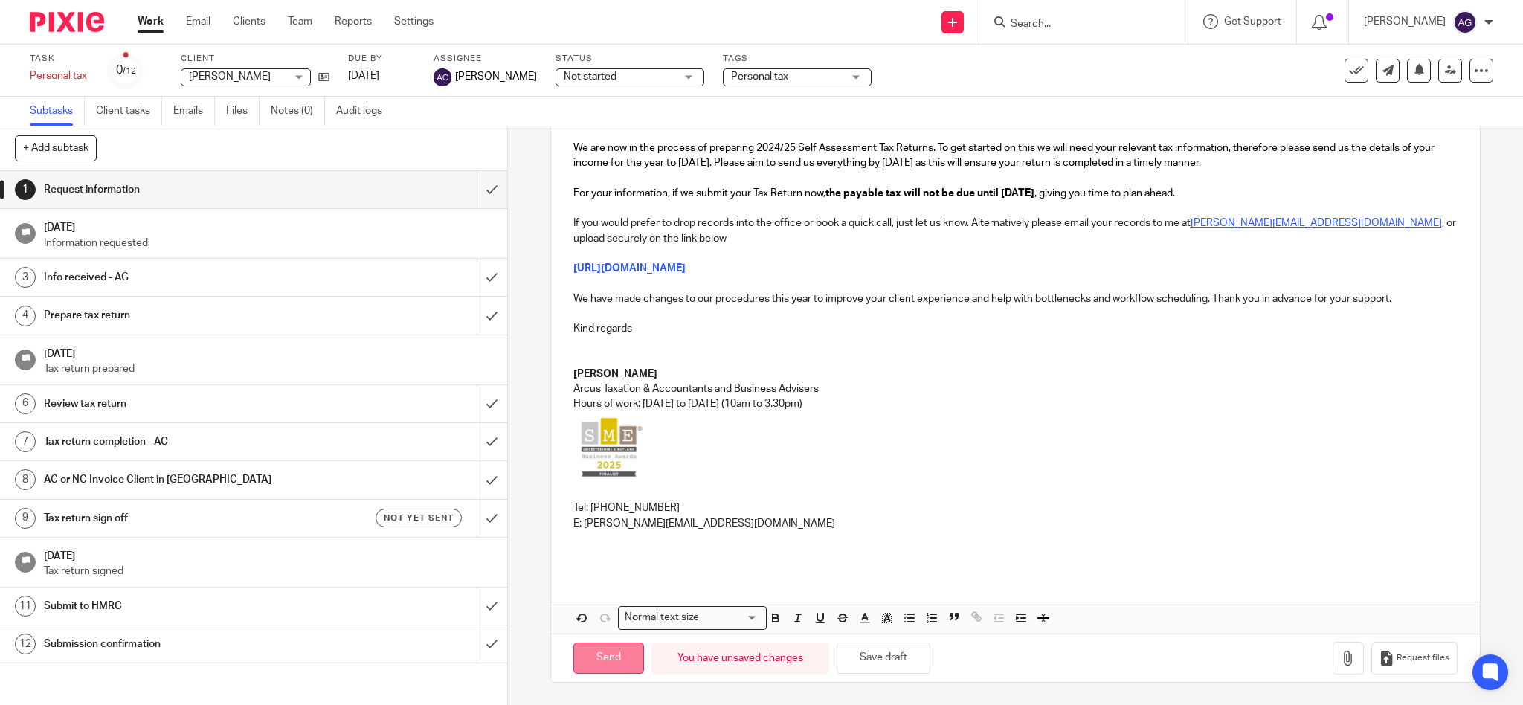
type input "ntilford@smitherspurslow.com"
click at [612, 659] on input "Send" at bounding box center [608, 658] width 71 height 32
type input "Sent"
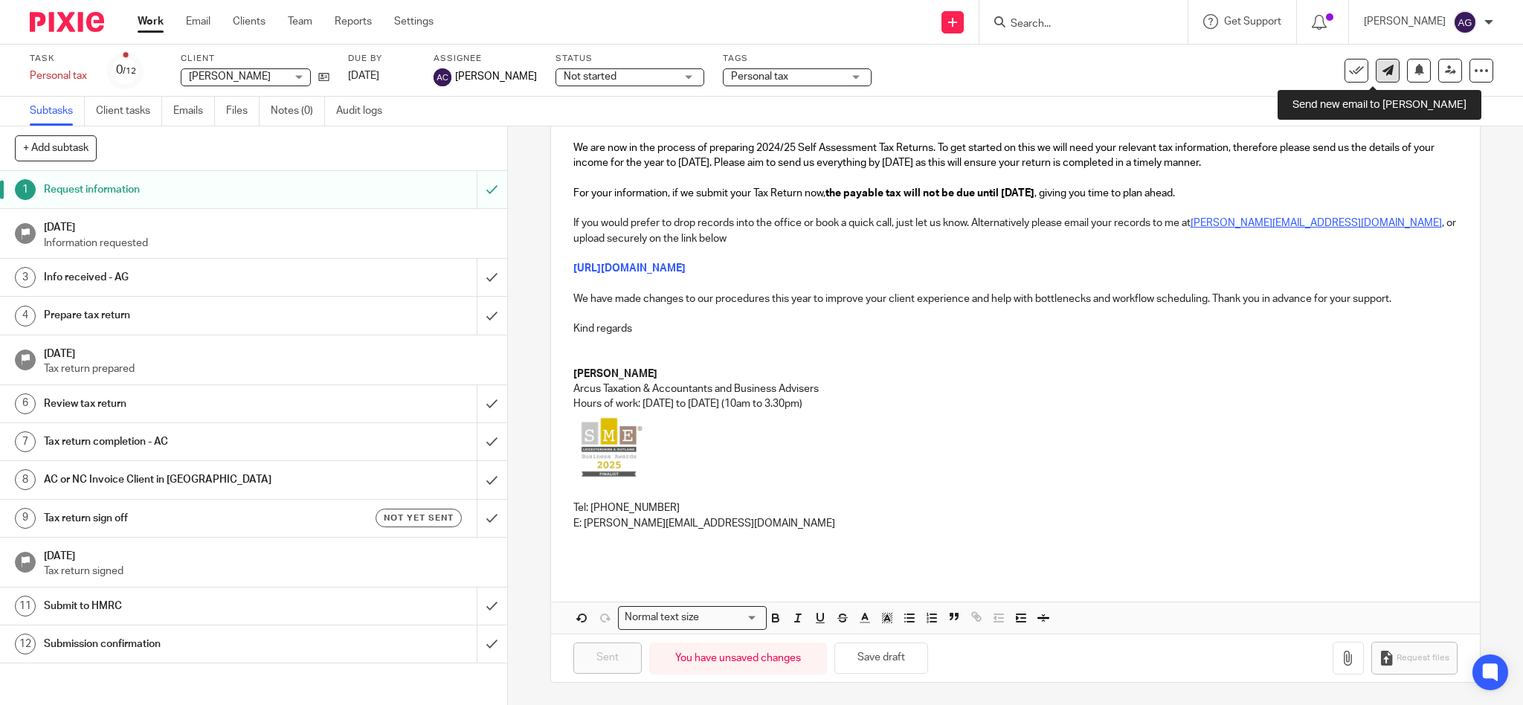
click at [1383, 80] on link at bounding box center [1387, 71] width 24 height 24
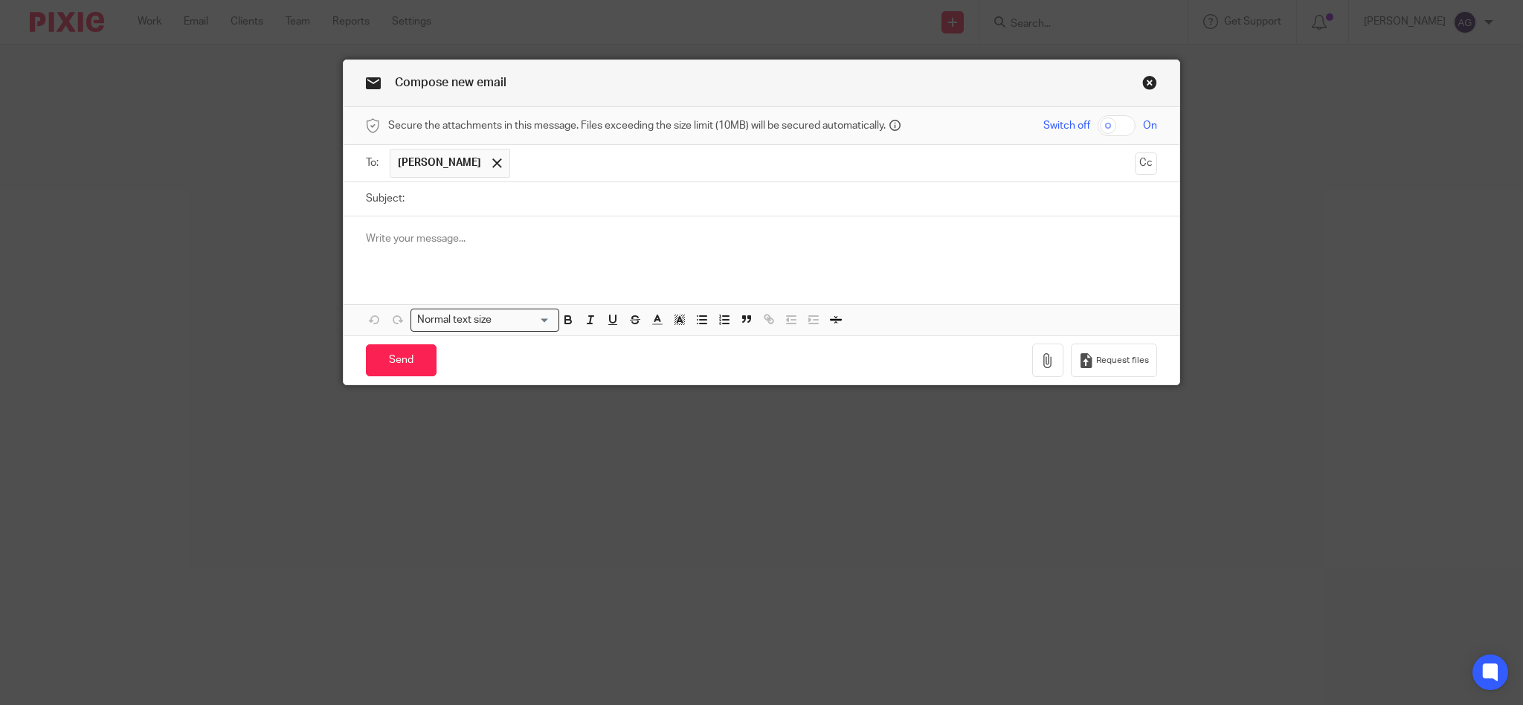
click at [1143, 83] on link "Close this dialog window" at bounding box center [1149, 85] width 15 height 20
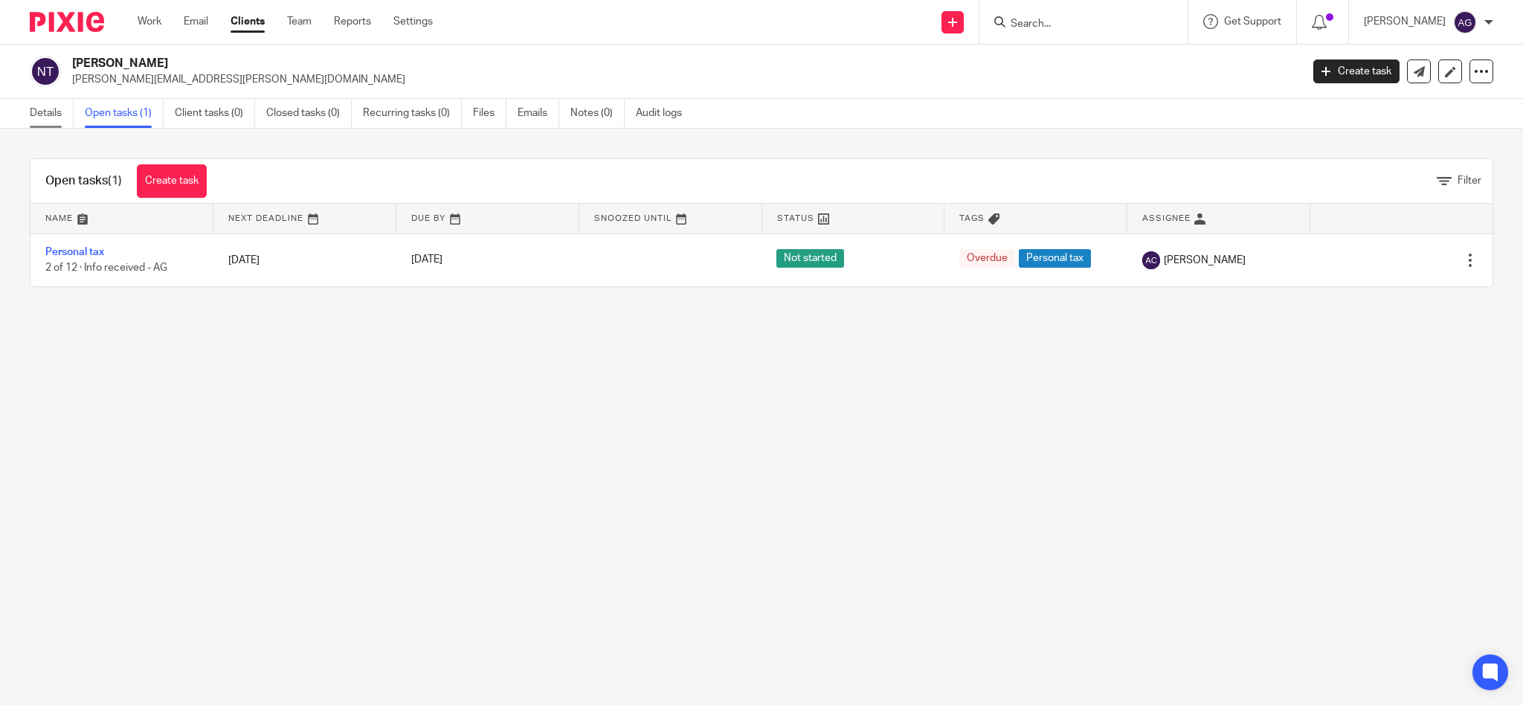
click at [54, 115] on link "Details" at bounding box center [52, 113] width 44 height 29
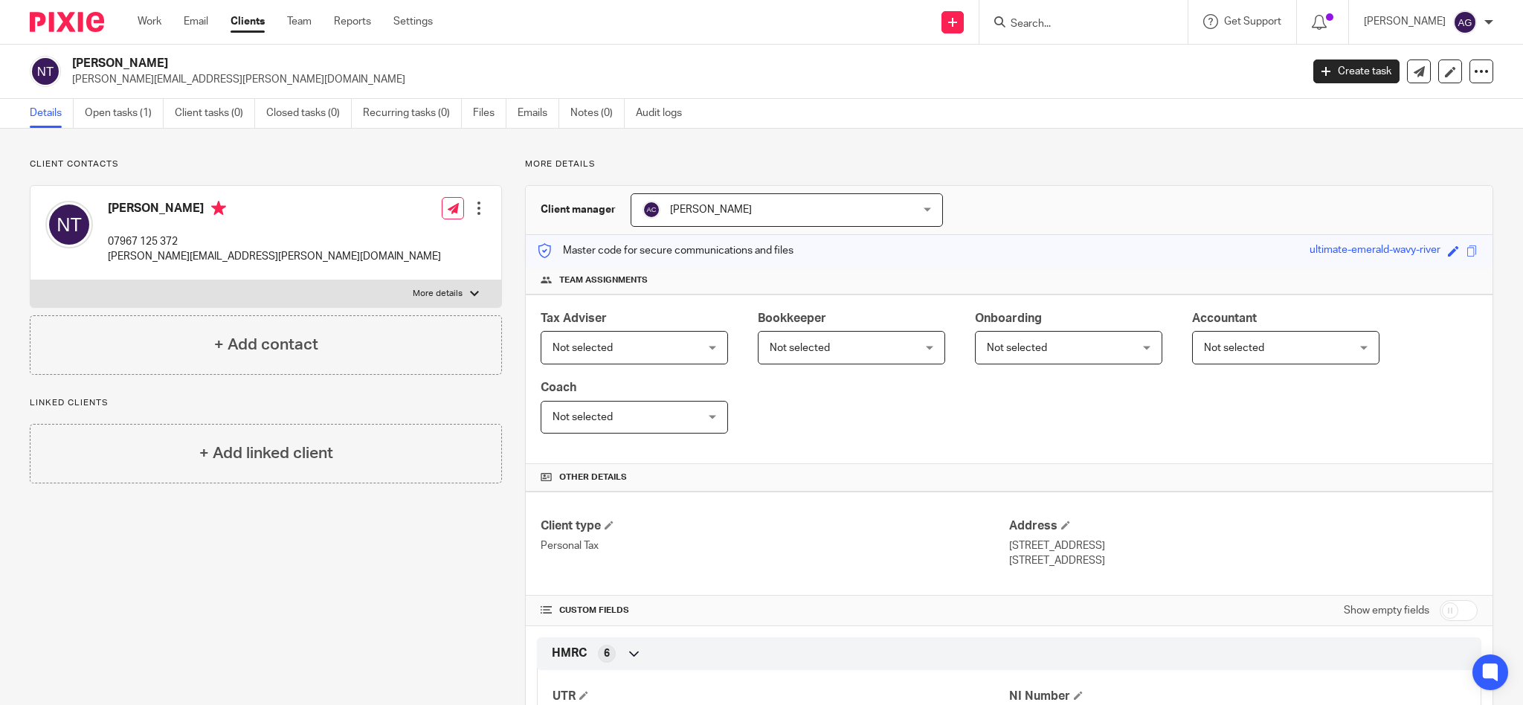
click at [471, 203] on div at bounding box center [478, 208] width 15 height 15
click at [379, 239] on link "Edit contact" at bounding box center [407, 241] width 142 height 22
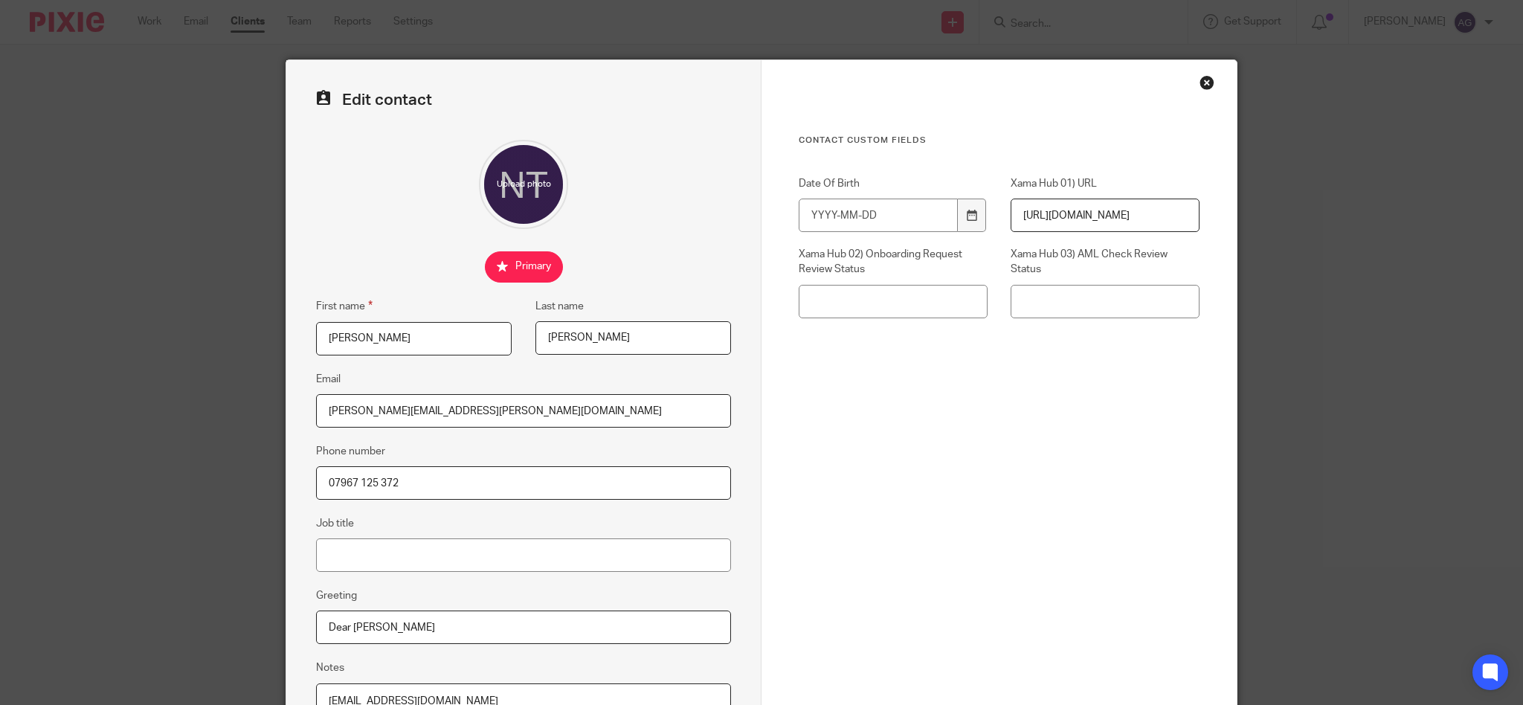
click at [576, 413] on input "[PERSON_NAME][EMAIL_ADDRESS][PERSON_NAME][DOMAIN_NAME]" at bounding box center [523, 410] width 415 height 33
paste input "[EMAIL_ADDRESS][DOMAIN_NAME]"
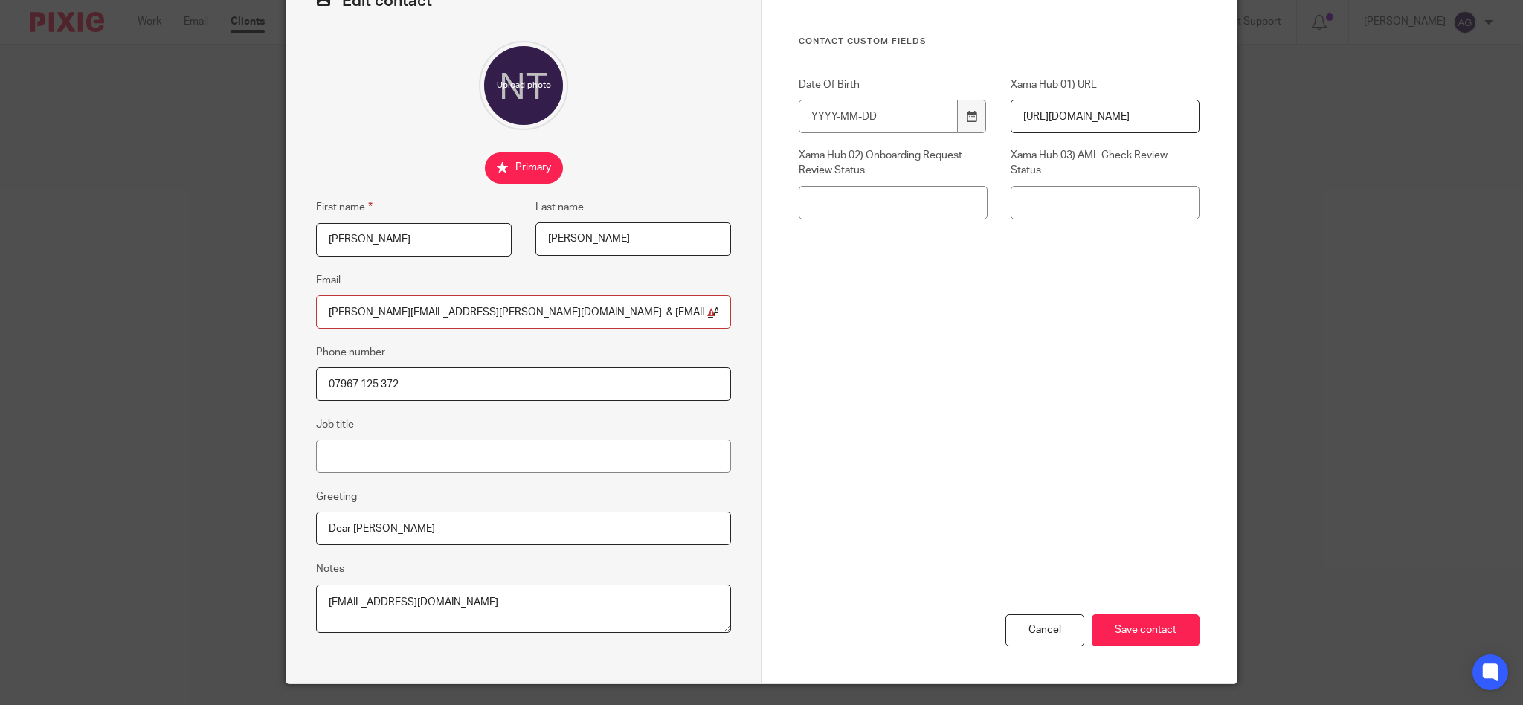
scroll to position [138, 0]
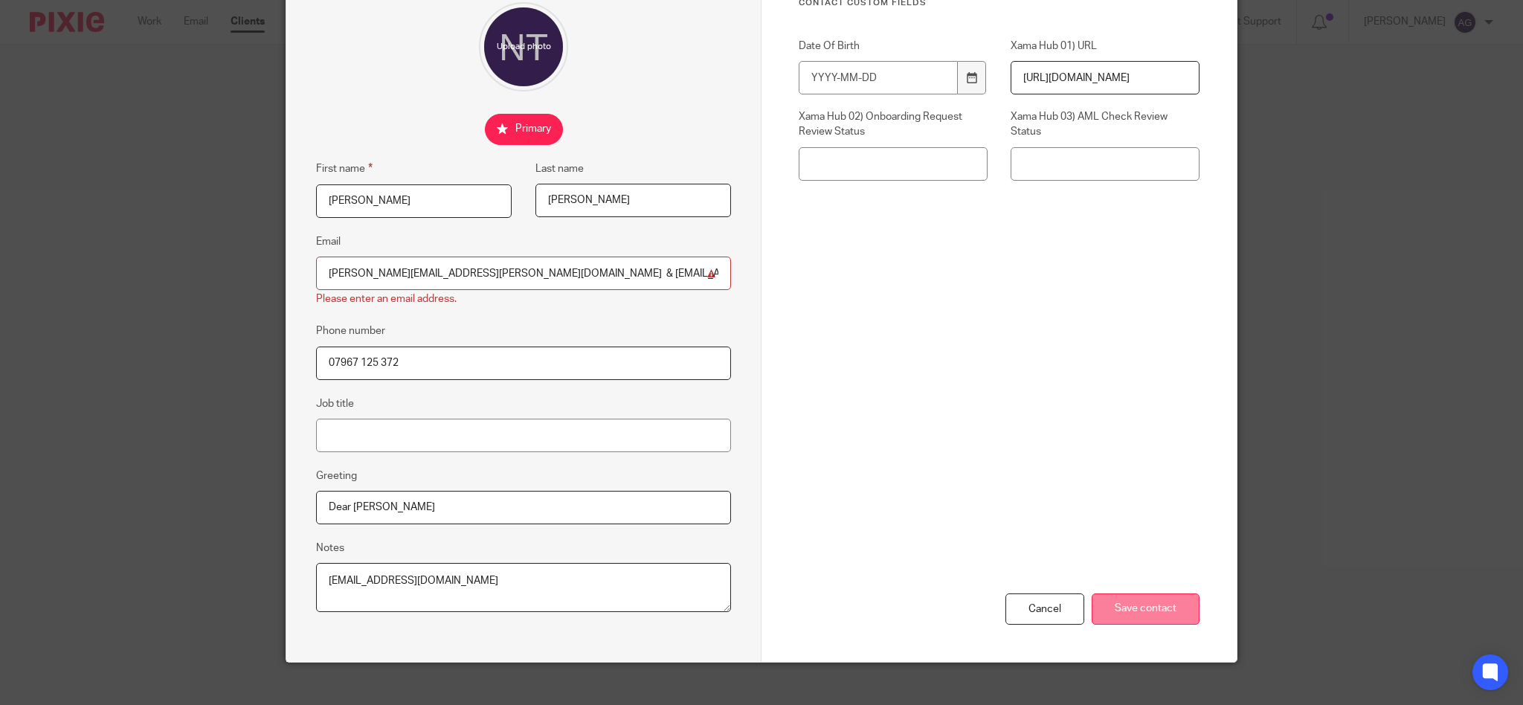
click at [1127, 590] on div "Cancel Save contact" at bounding box center [999, 528] width 401 height 268
click at [1131, 603] on input "Save contact" at bounding box center [1145, 609] width 108 height 32
drag, startPoint x: 529, startPoint y: 271, endPoint x: 788, endPoint y: 271, distance: 259.5
click at [788, 271] on form "Edit contact First name [PERSON_NAME] Last name [PERSON_NAME] Email [PERSON_NAM…" at bounding box center [761, 292] width 950 height 739
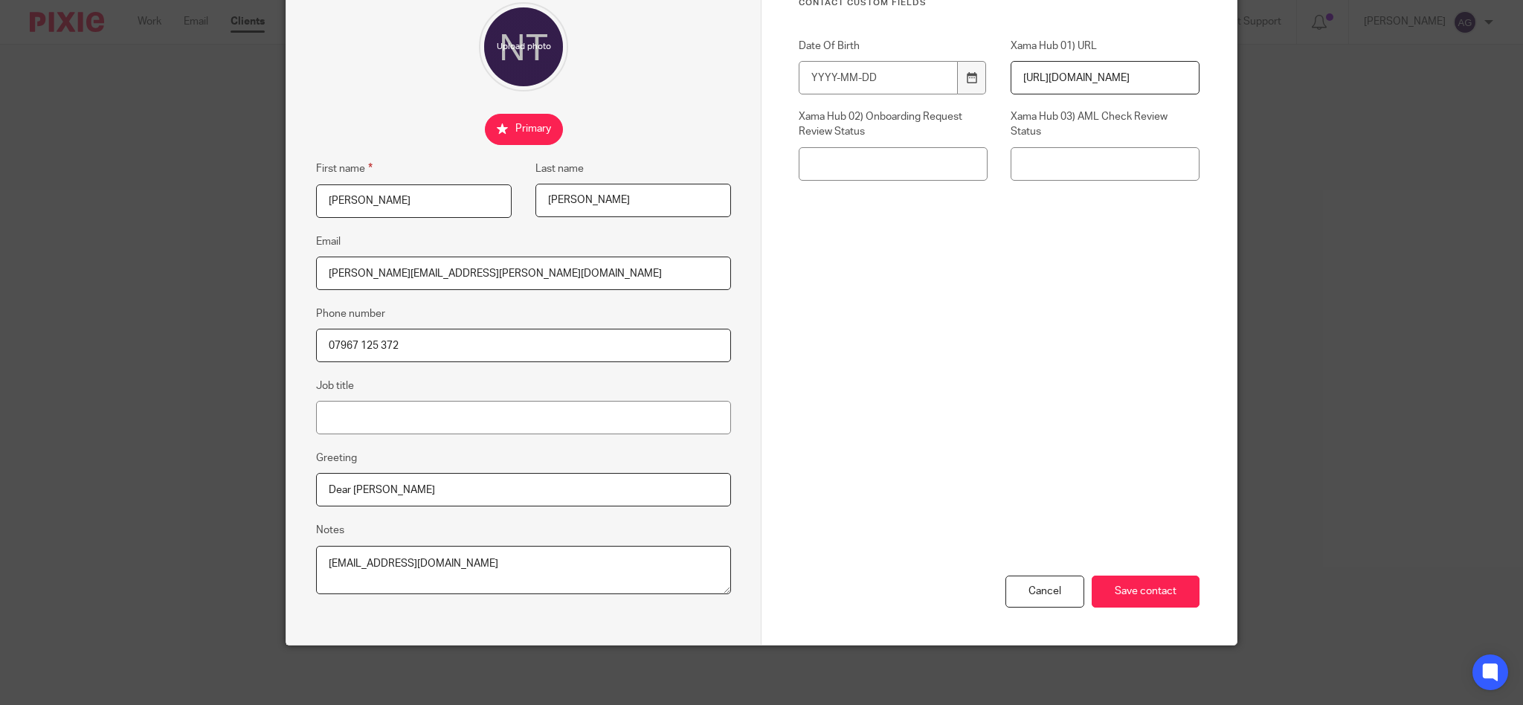
scroll to position [0, 0]
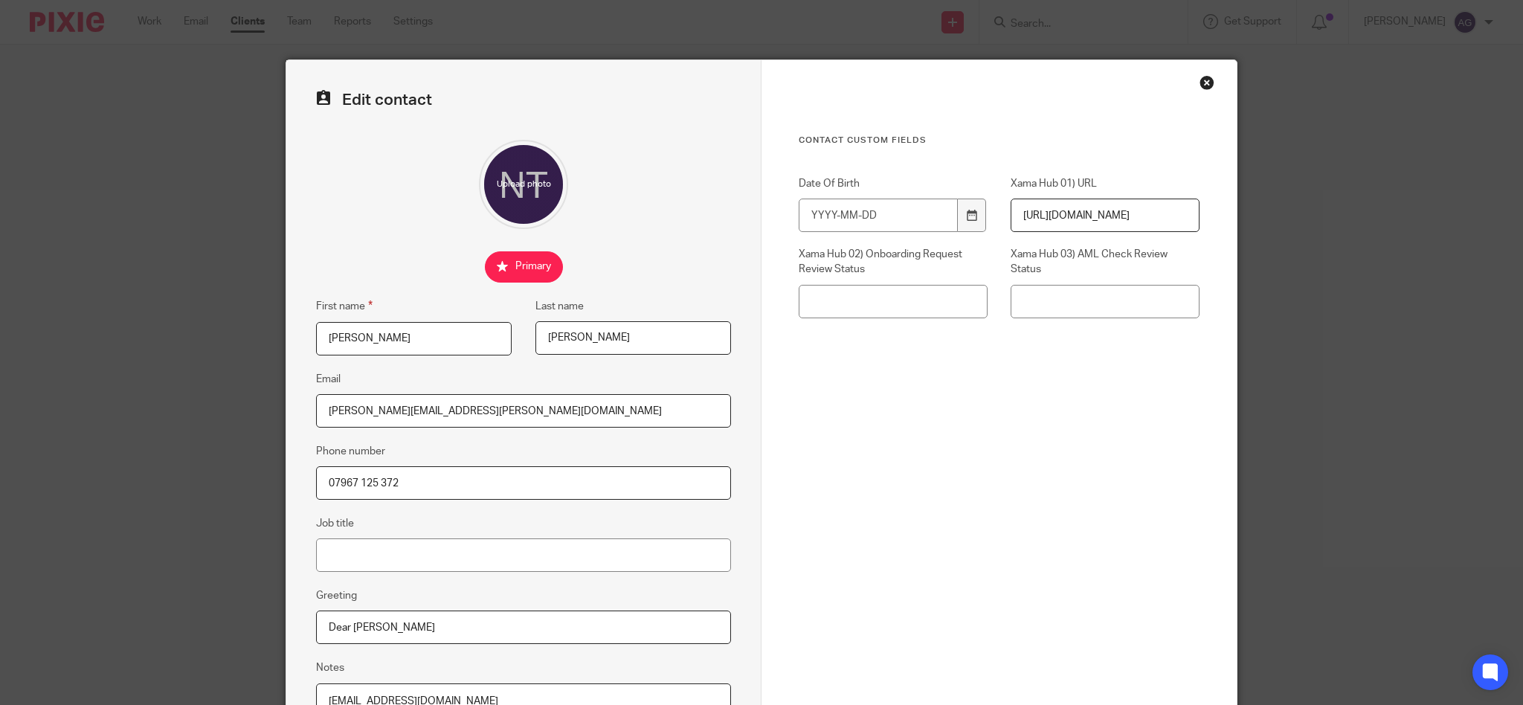
type input "[PERSON_NAME][EMAIL_ADDRESS][PERSON_NAME][DOMAIN_NAME]"
click at [1203, 81] on div "Close this dialog window" at bounding box center [1206, 82] width 15 height 15
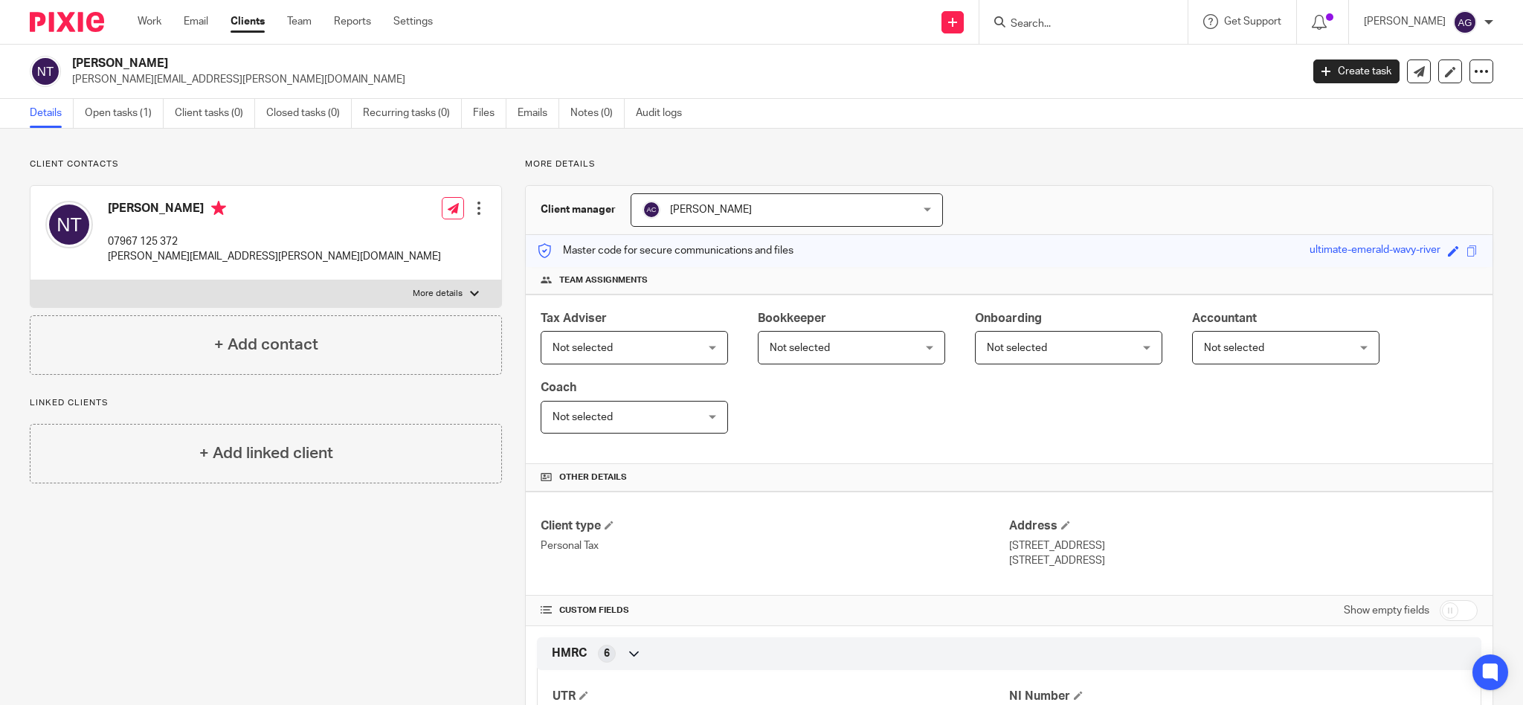
click at [1087, 30] on input "Search" at bounding box center [1076, 24] width 134 height 13
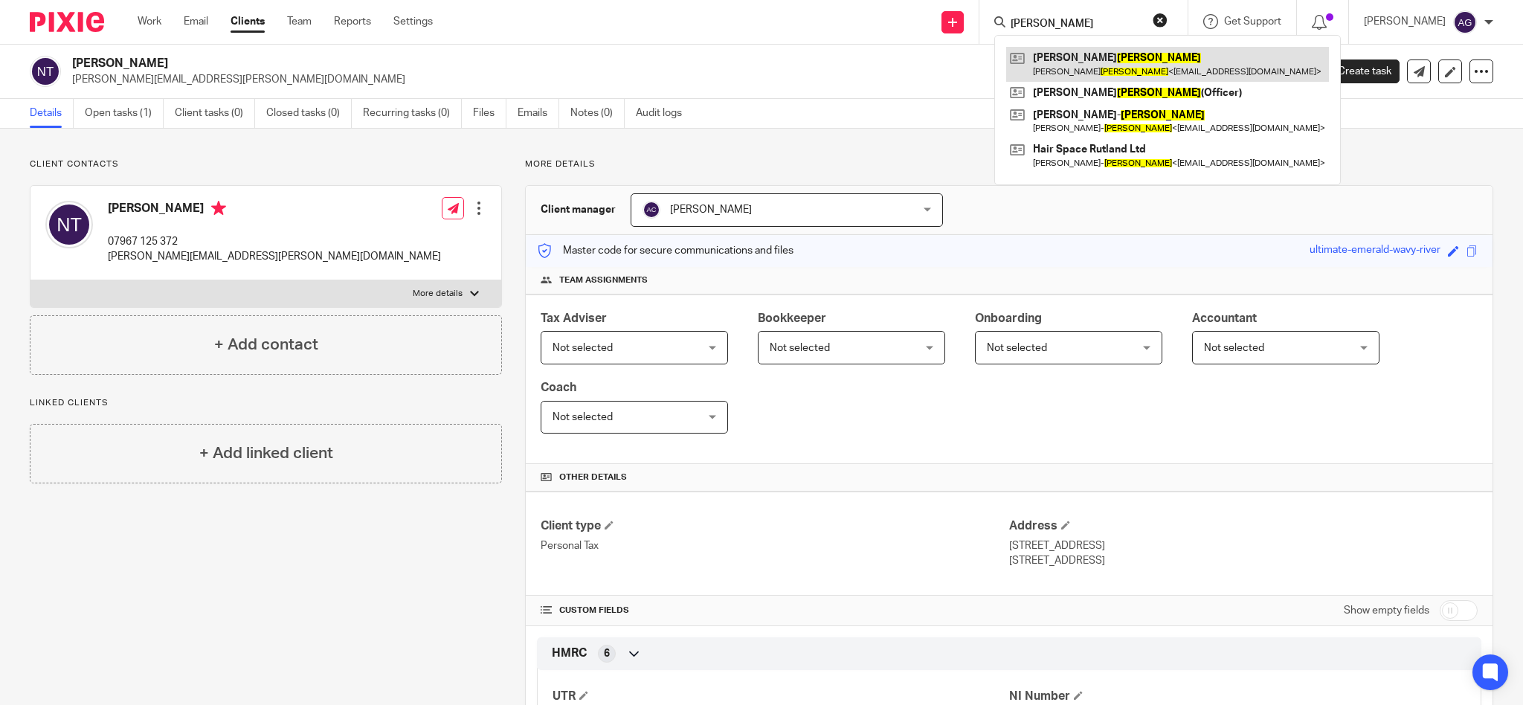
type input "adams"
click at [1110, 57] on link at bounding box center [1167, 64] width 323 height 34
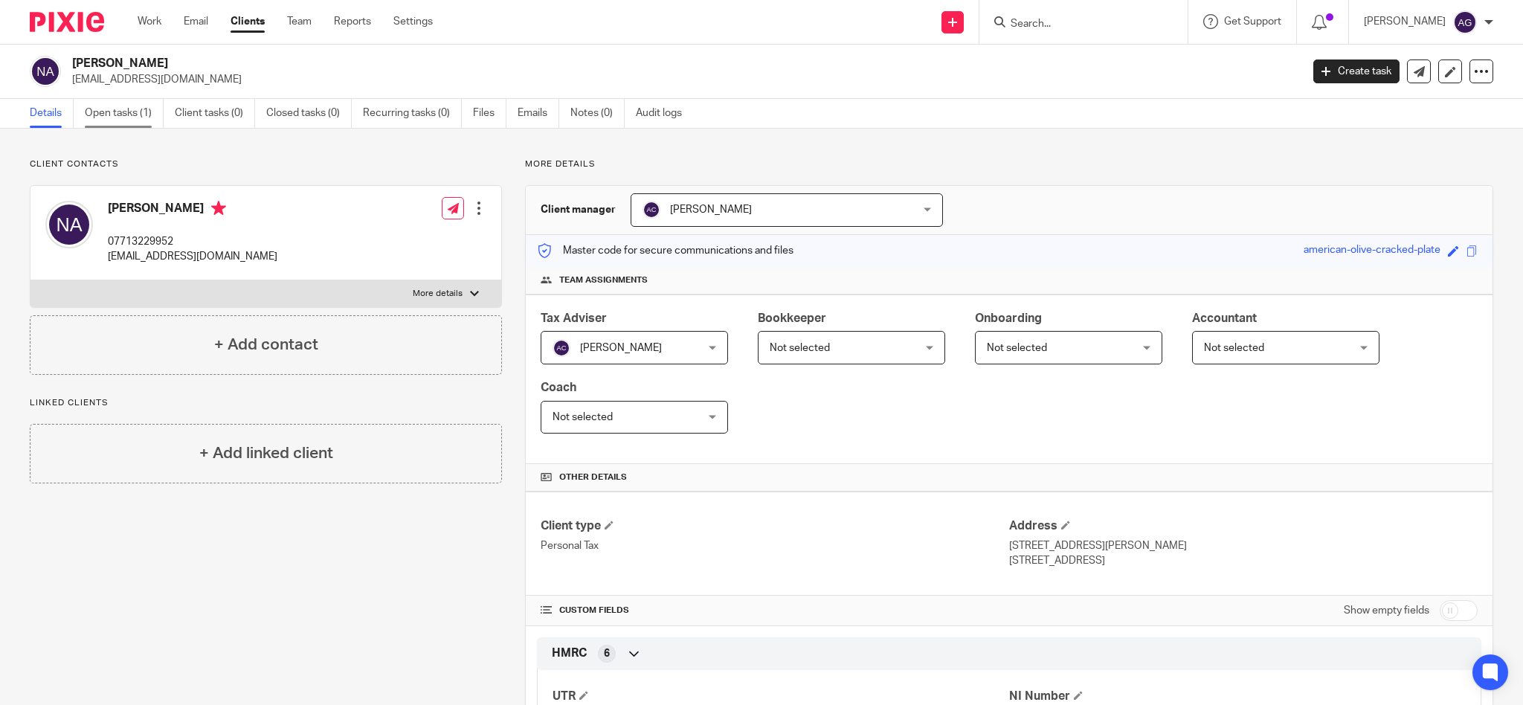
click at [113, 114] on link "Open tasks (1)" at bounding box center [124, 113] width 79 height 29
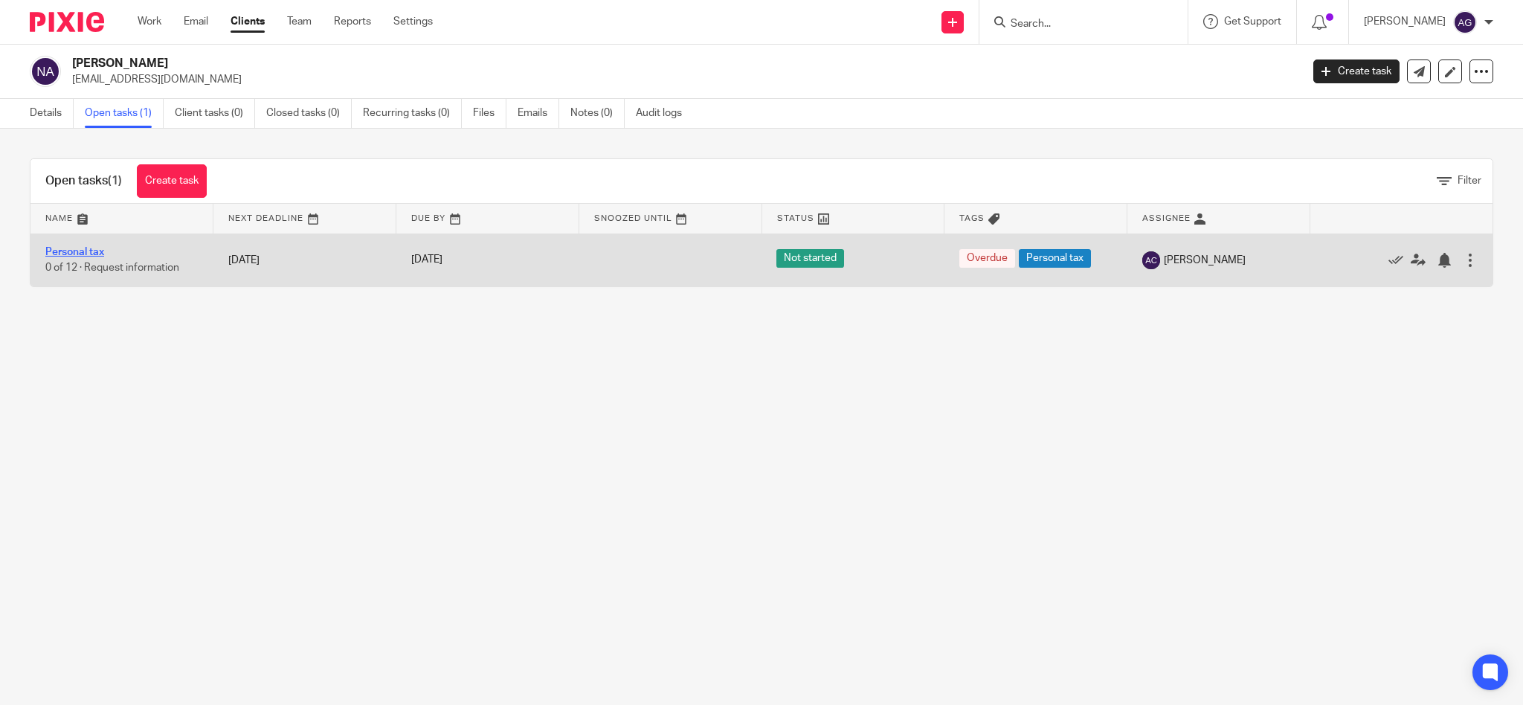
click at [92, 248] on link "Personal tax" at bounding box center [74, 252] width 59 height 10
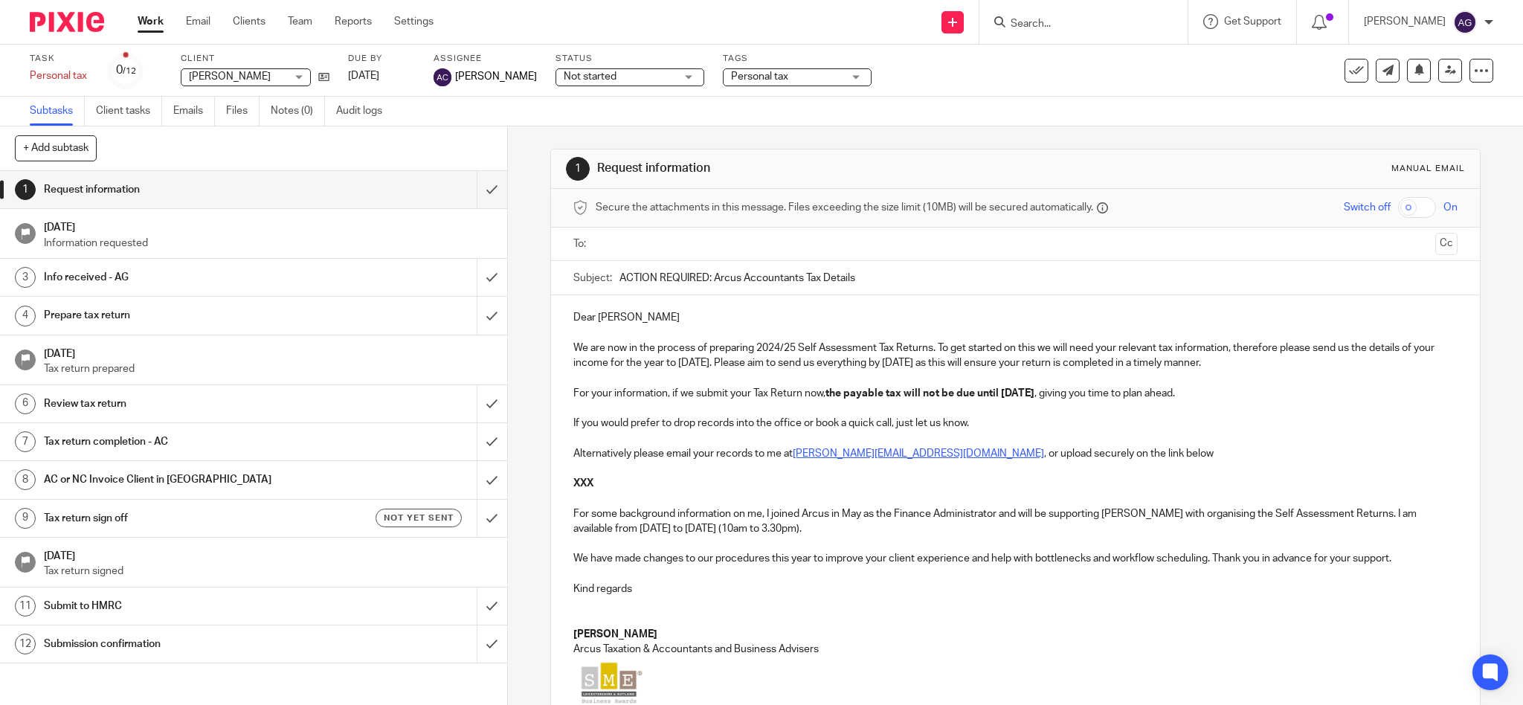
click at [573, 317] on p "Dear Nicholas" at bounding box center [1015, 317] width 885 height 15
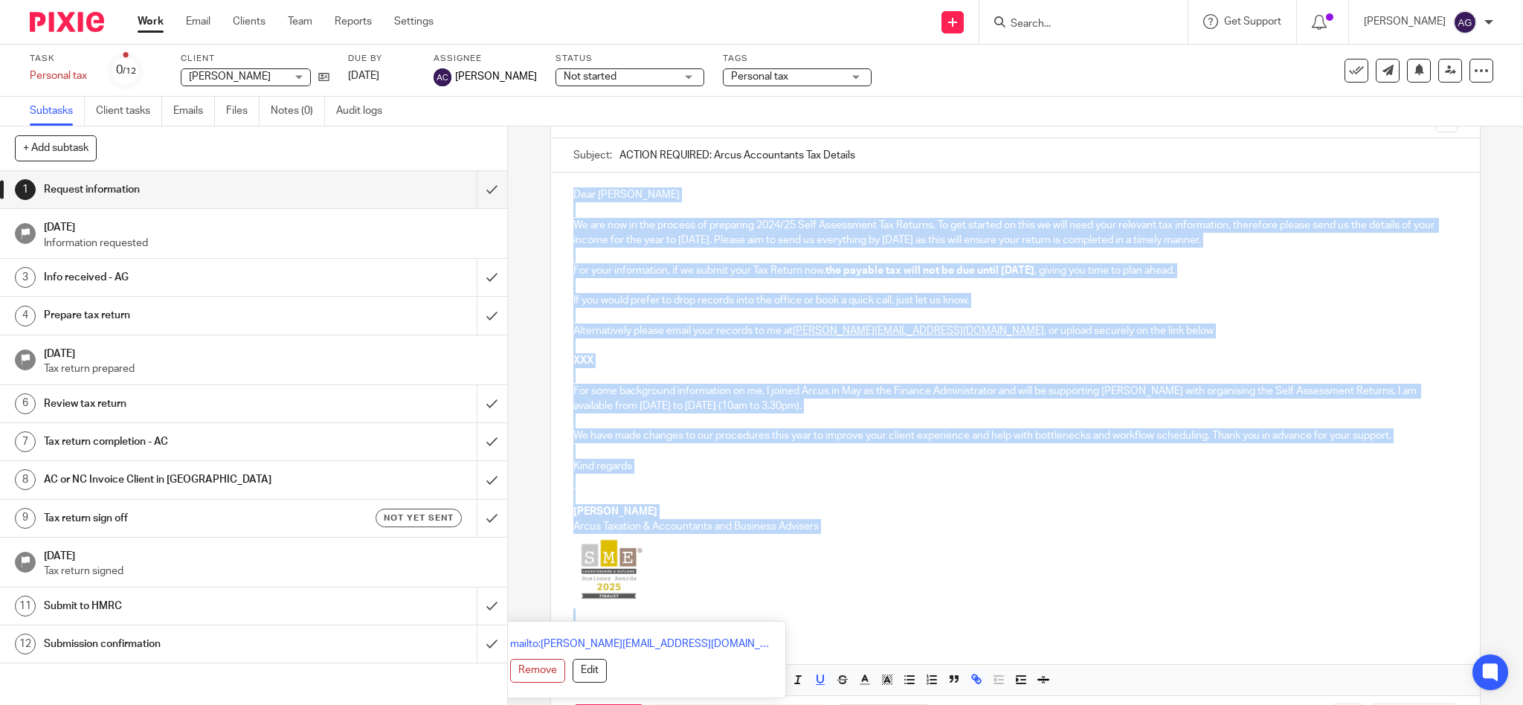
scroll to position [185, 0]
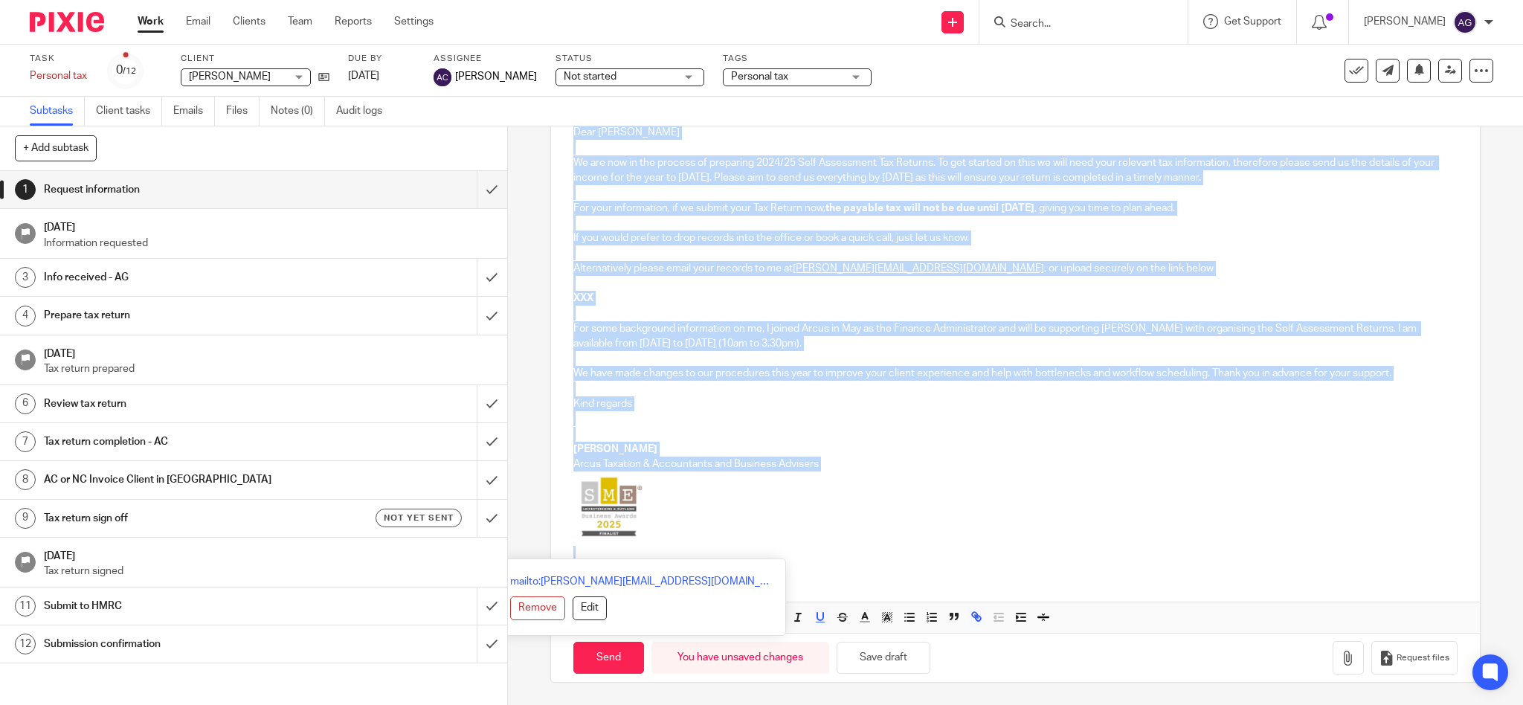
drag, startPoint x: 565, startPoint y: 309, endPoint x: 720, endPoint y: 724, distance: 443.5
click at [720, 704] on html "Work Email Clients Team Reports Settings Work Email Clients Team Reports Settin…" at bounding box center [761, 352] width 1523 height 705
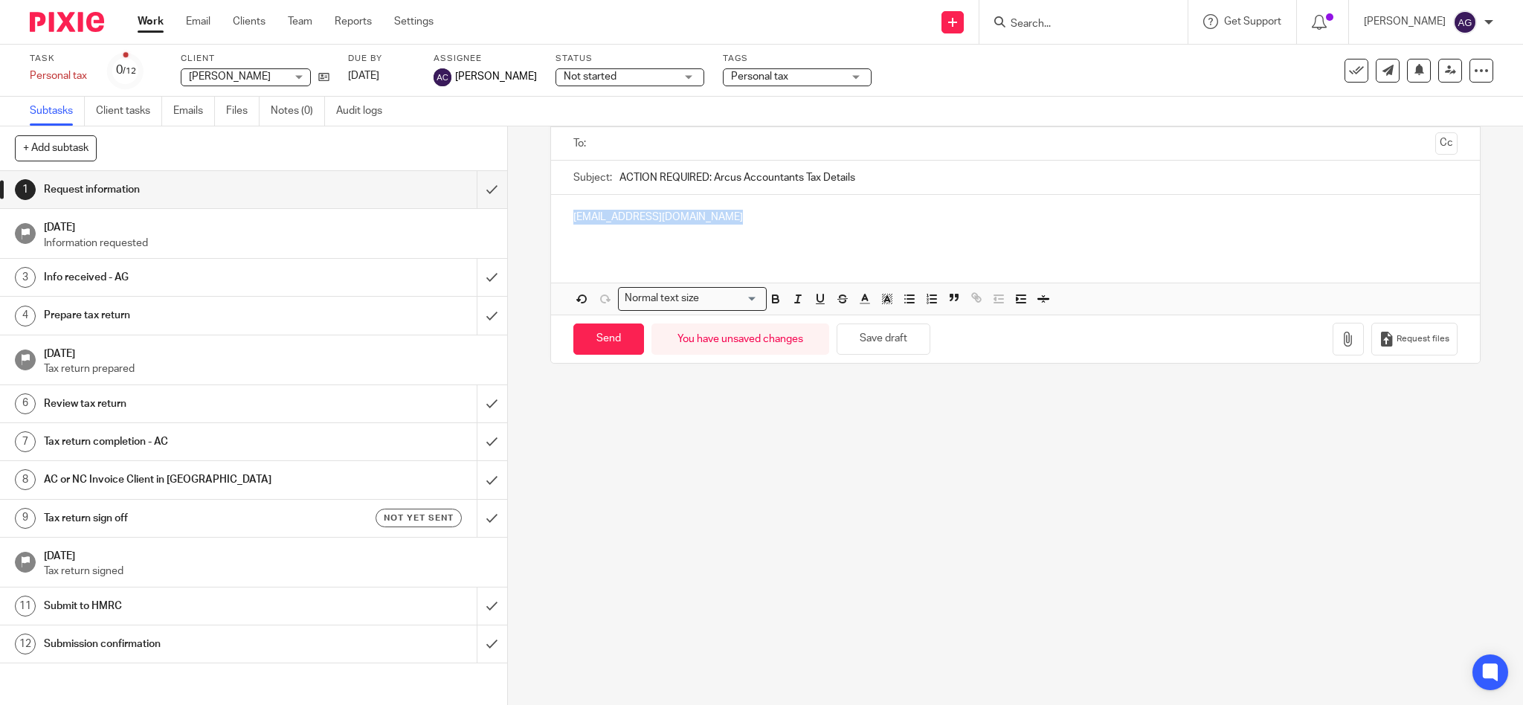
scroll to position [0, 0]
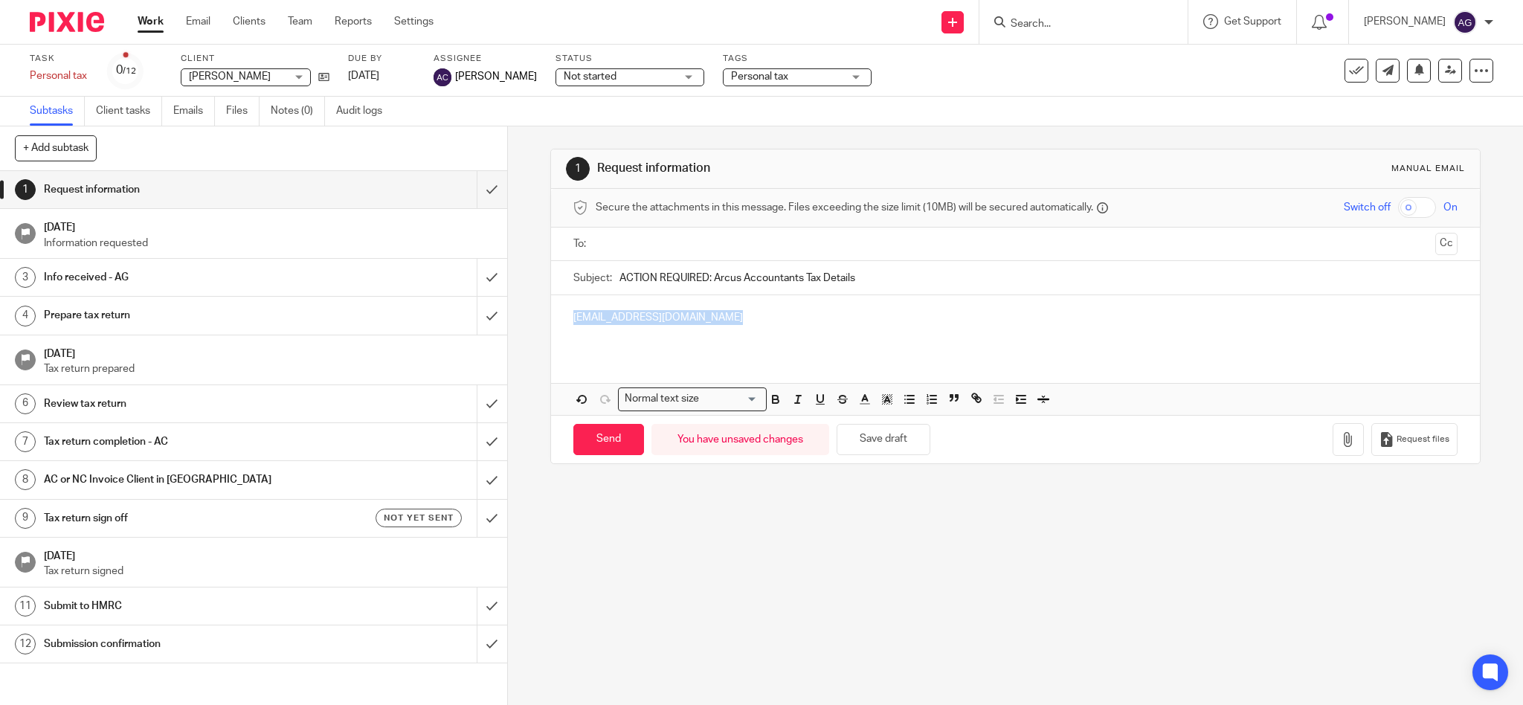
drag, startPoint x: 753, startPoint y: 215, endPoint x: 500, endPoint y: 188, distance: 254.2
click at [500, 188] on div "+ Add subtask Cancel + Add 1 Request information 14 Aug 2025 Information reques…" at bounding box center [761, 415] width 1523 height 578
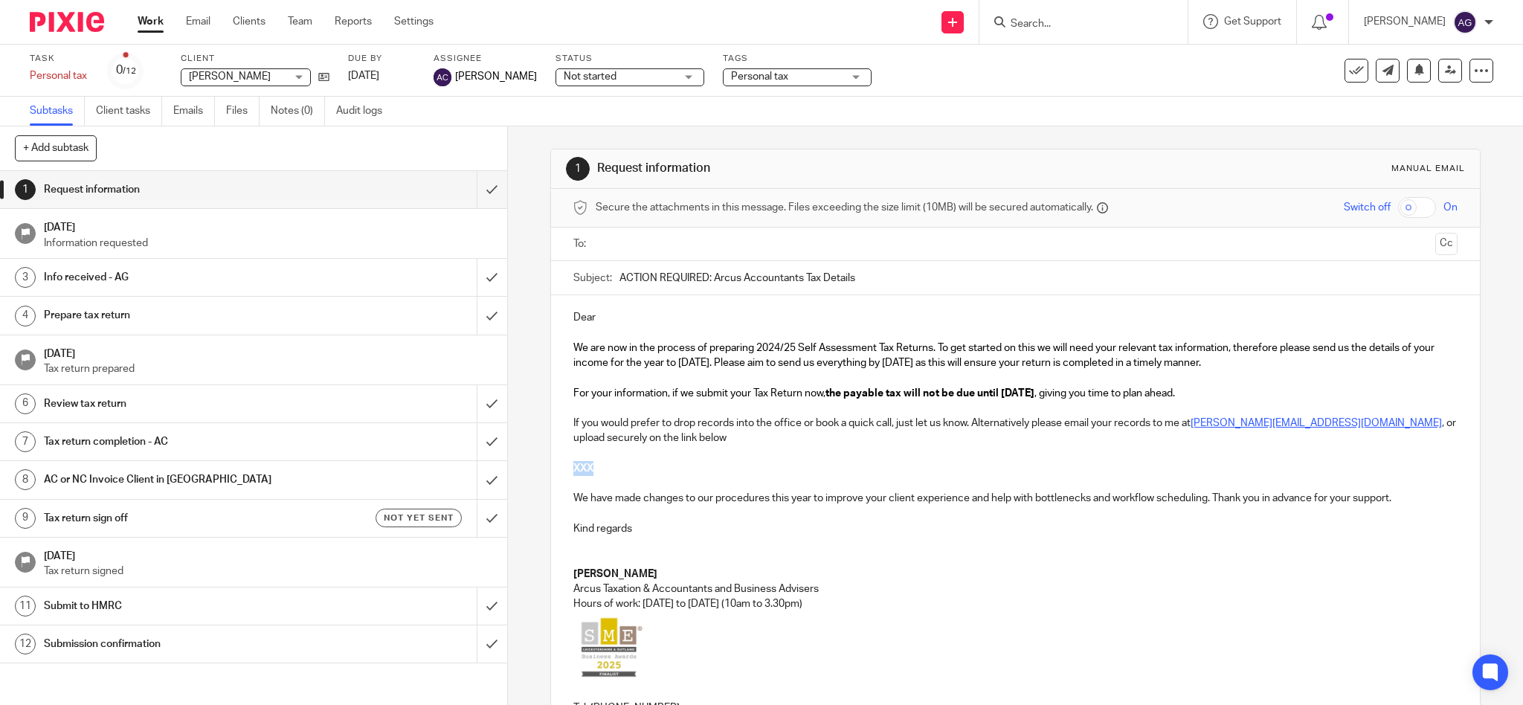
drag, startPoint x: 602, startPoint y: 463, endPoint x: 567, endPoint y: 474, distance: 37.4
click at [573, 474] on p "XXX" at bounding box center [1015, 468] width 885 height 15
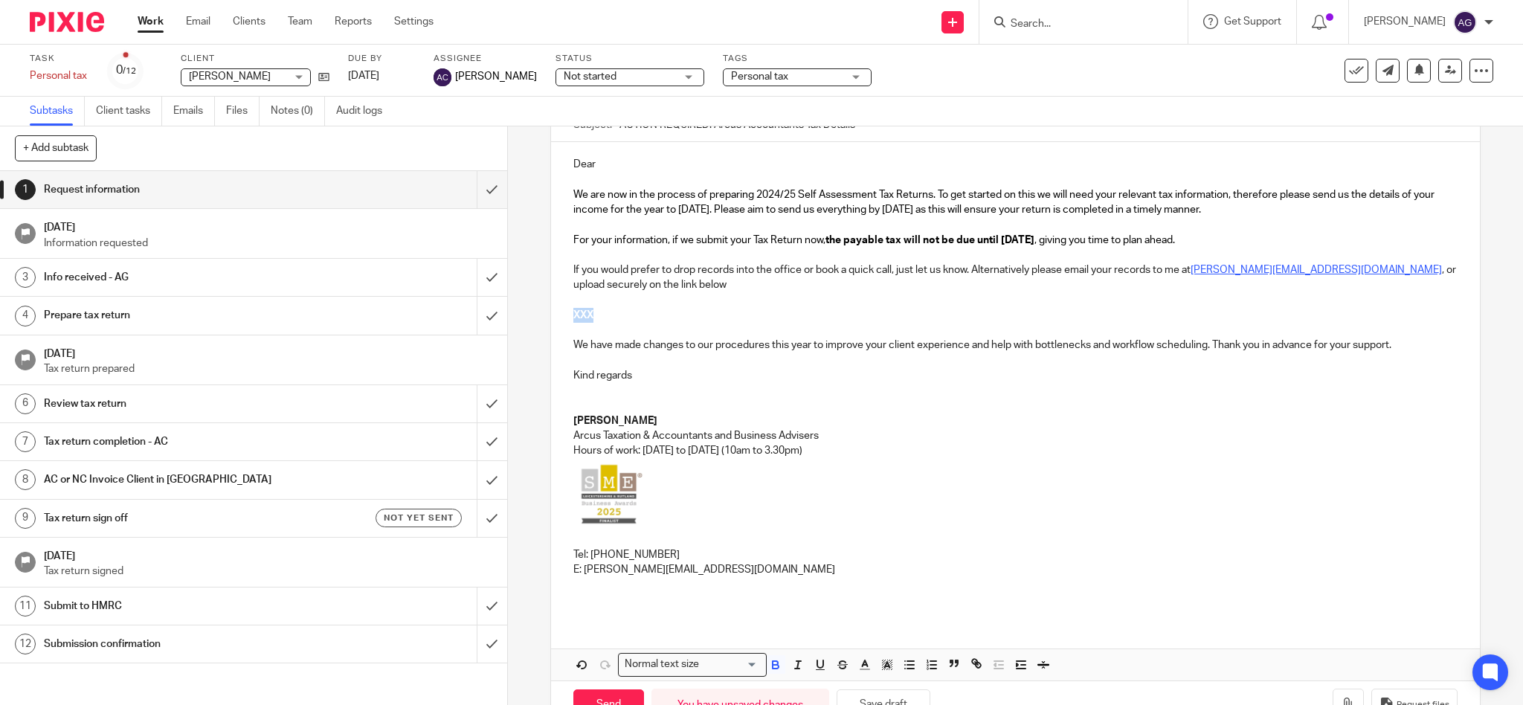
scroll to position [200, 0]
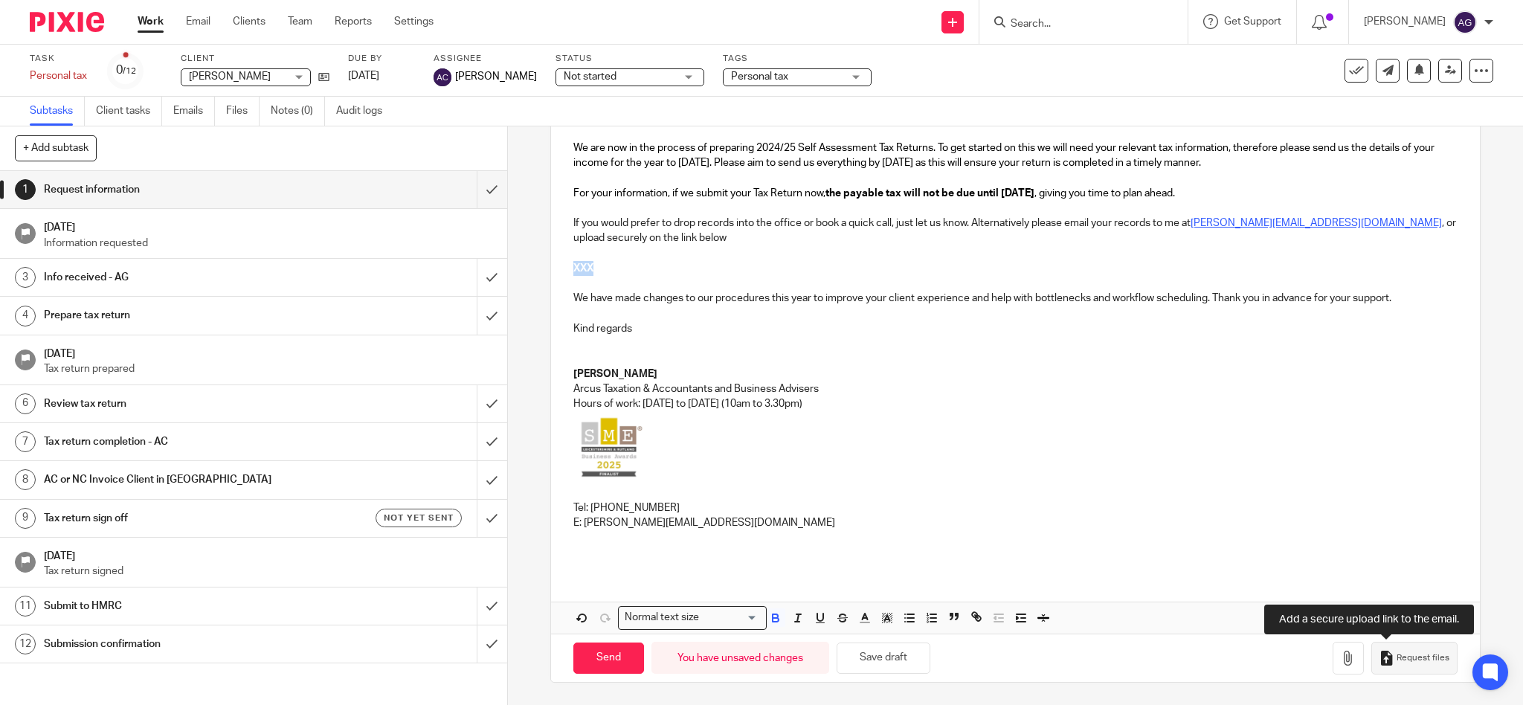
click at [1396, 662] on span "Request files" at bounding box center [1422, 658] width 53 height 12
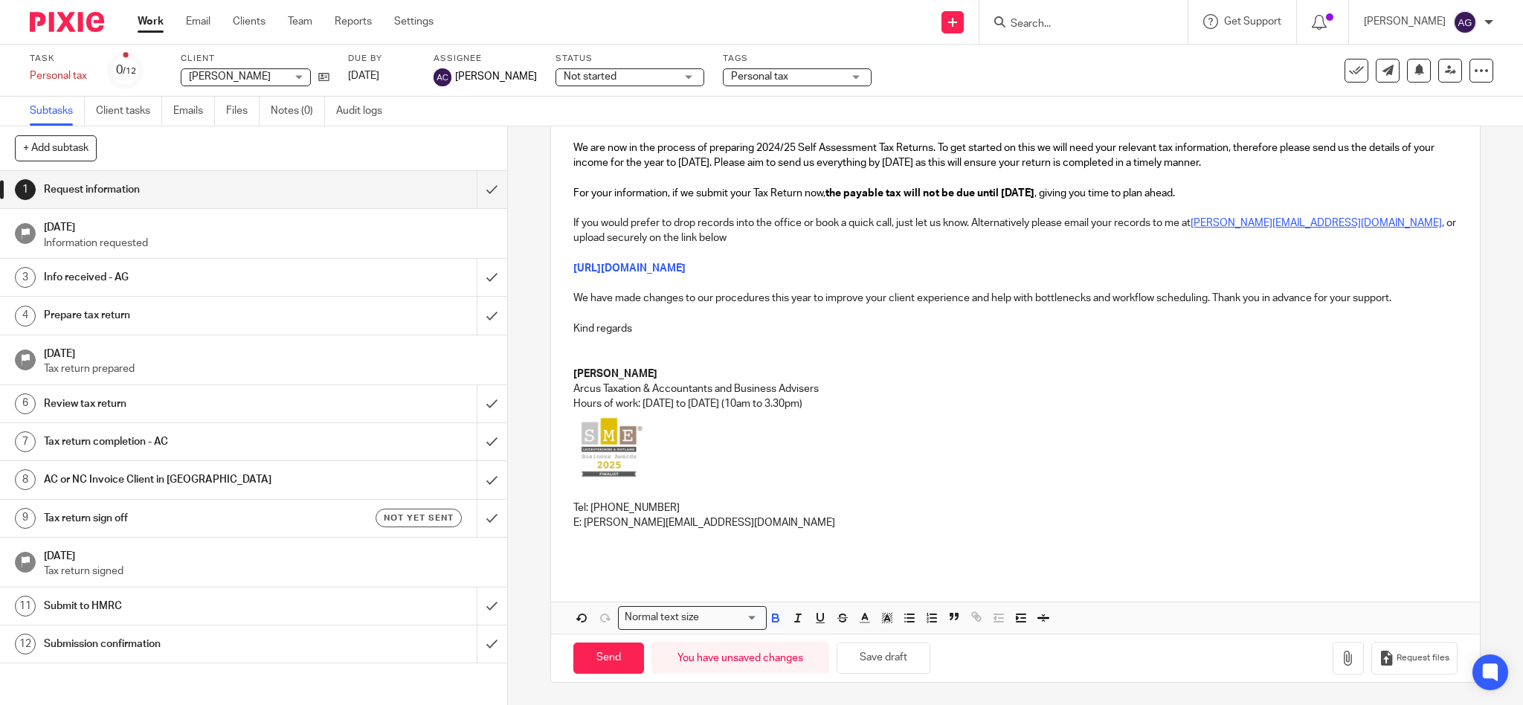
scroll to position [0, 0]
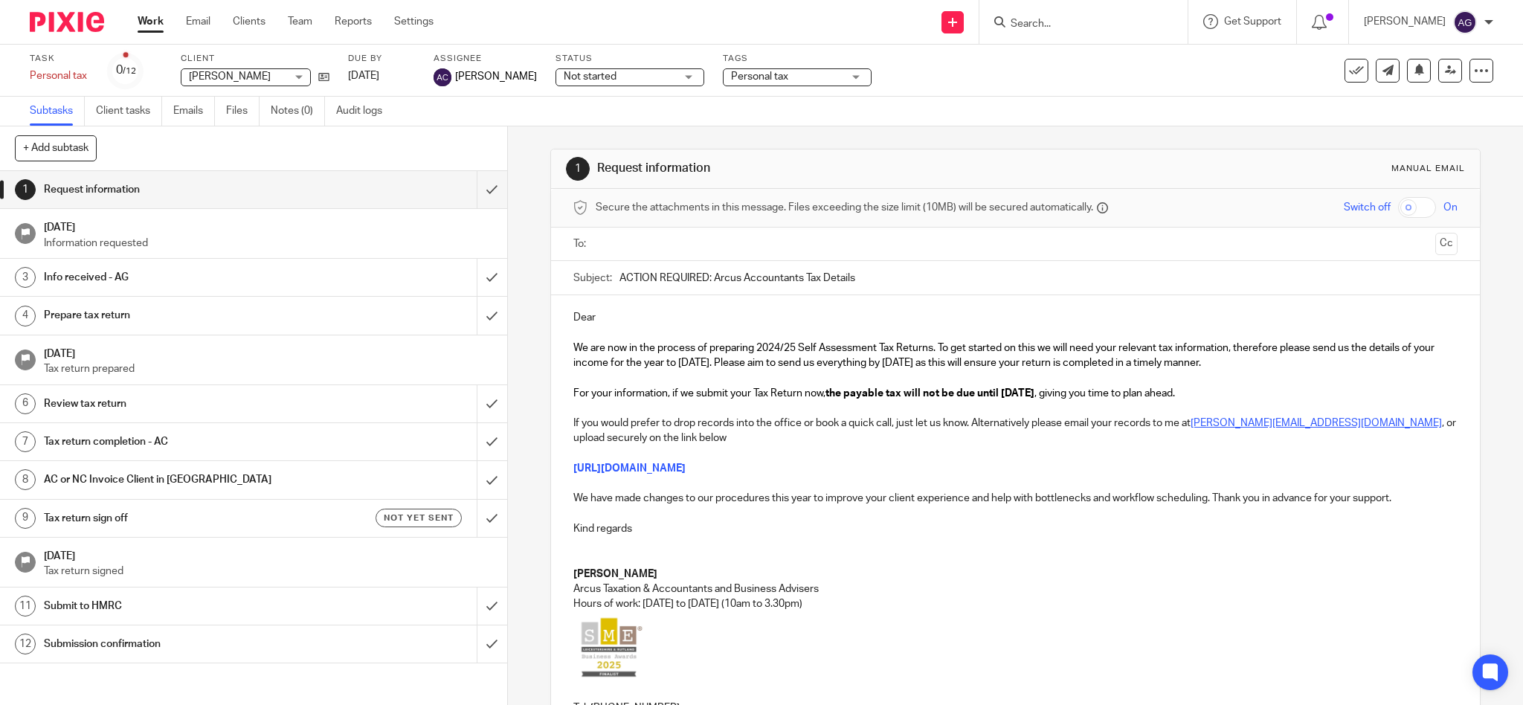
click at [634, 245] on input "text" at bounding box center [1015, 244] width 828 height 17
click at [680, 315] on p "Dear" at bounding box center [1015, 320] width 885 height 15
click at [587, 317] on p "DearNicholas" at bounding box center [1015, 320] width 885 height 15
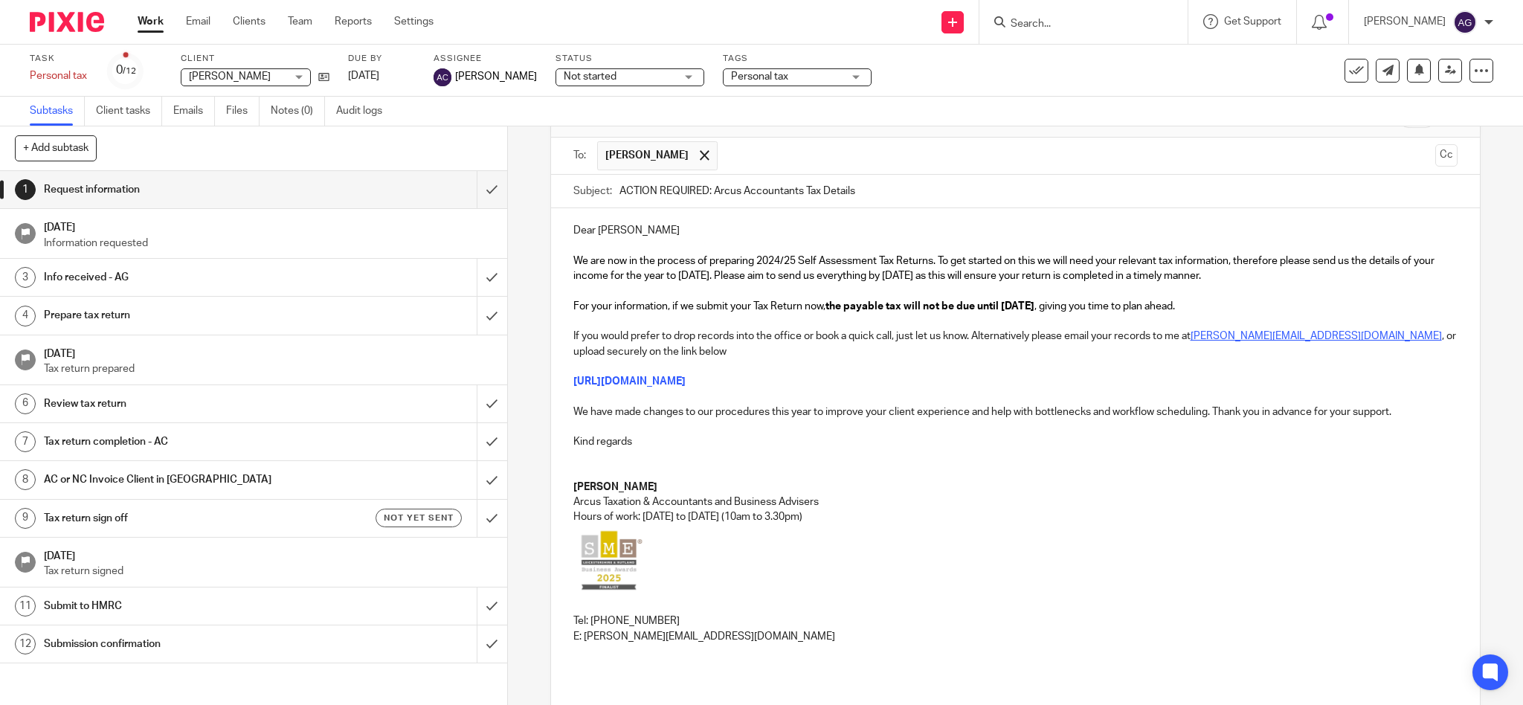
scroll to position [204, 0]
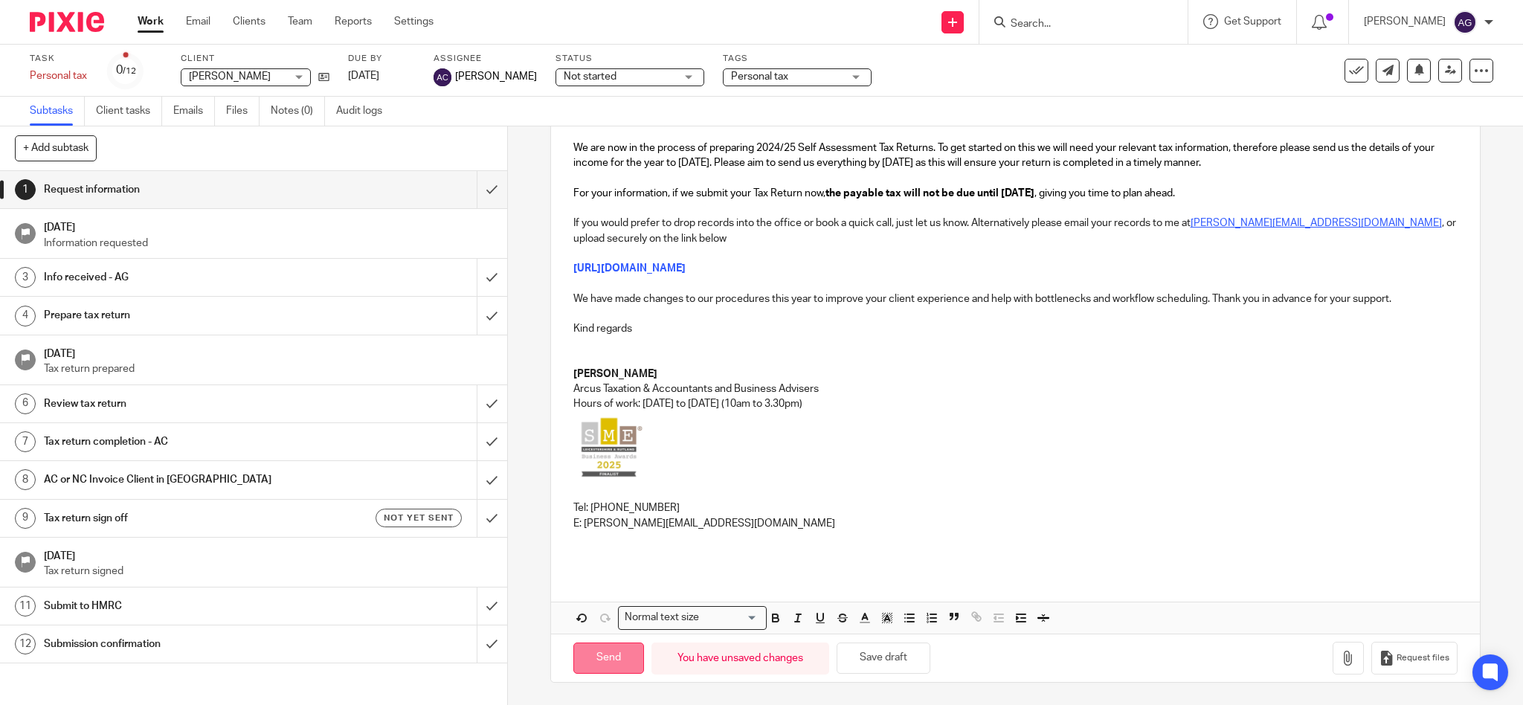
click at [612, 651] on input "Send" at bounding box center [608, 658] width 71 height 32
type input "Sent"
click at [1129, 19] on input "Search" at bounding box center [1076, 24] width 134 height 13
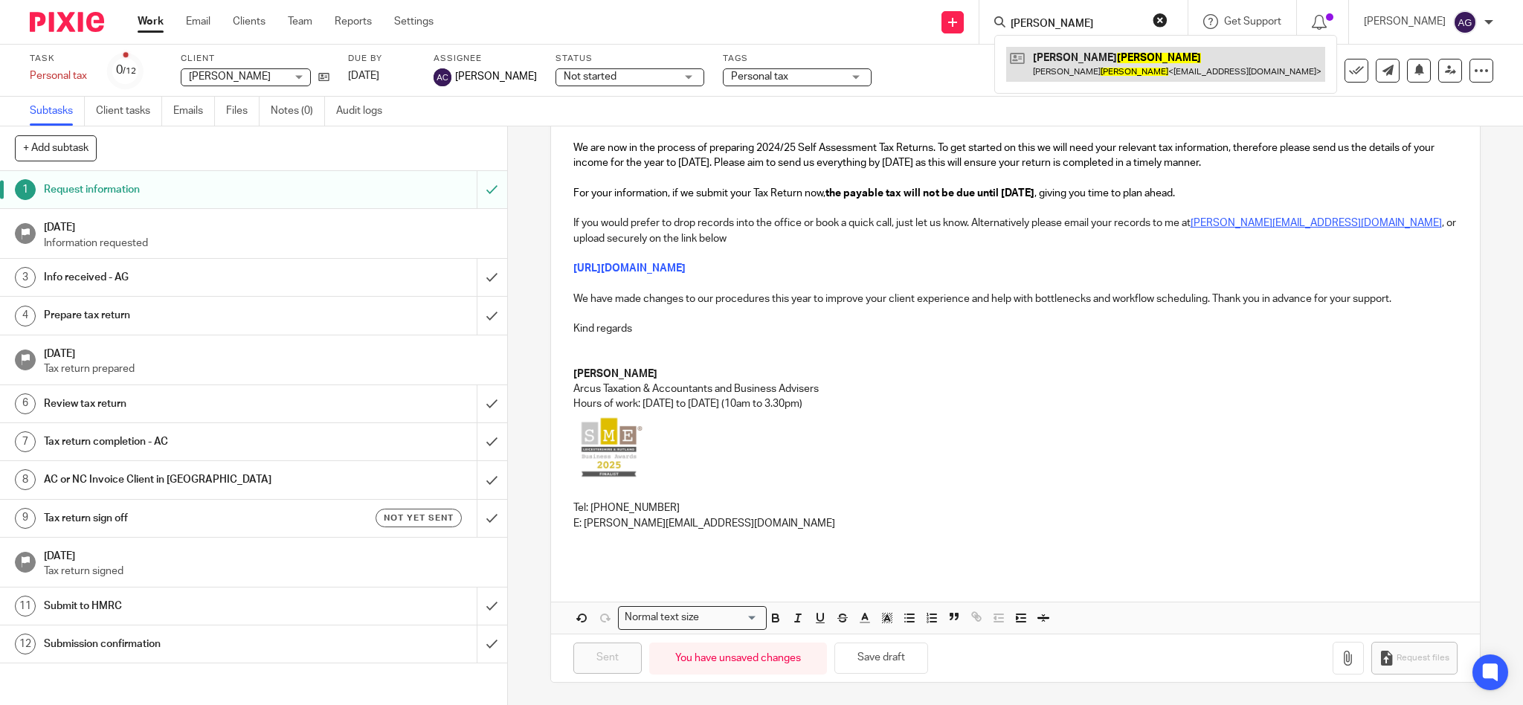
type input "clifton"
click at [1146, 66] on link at bounding box center [1165, 64] width 319 height 34
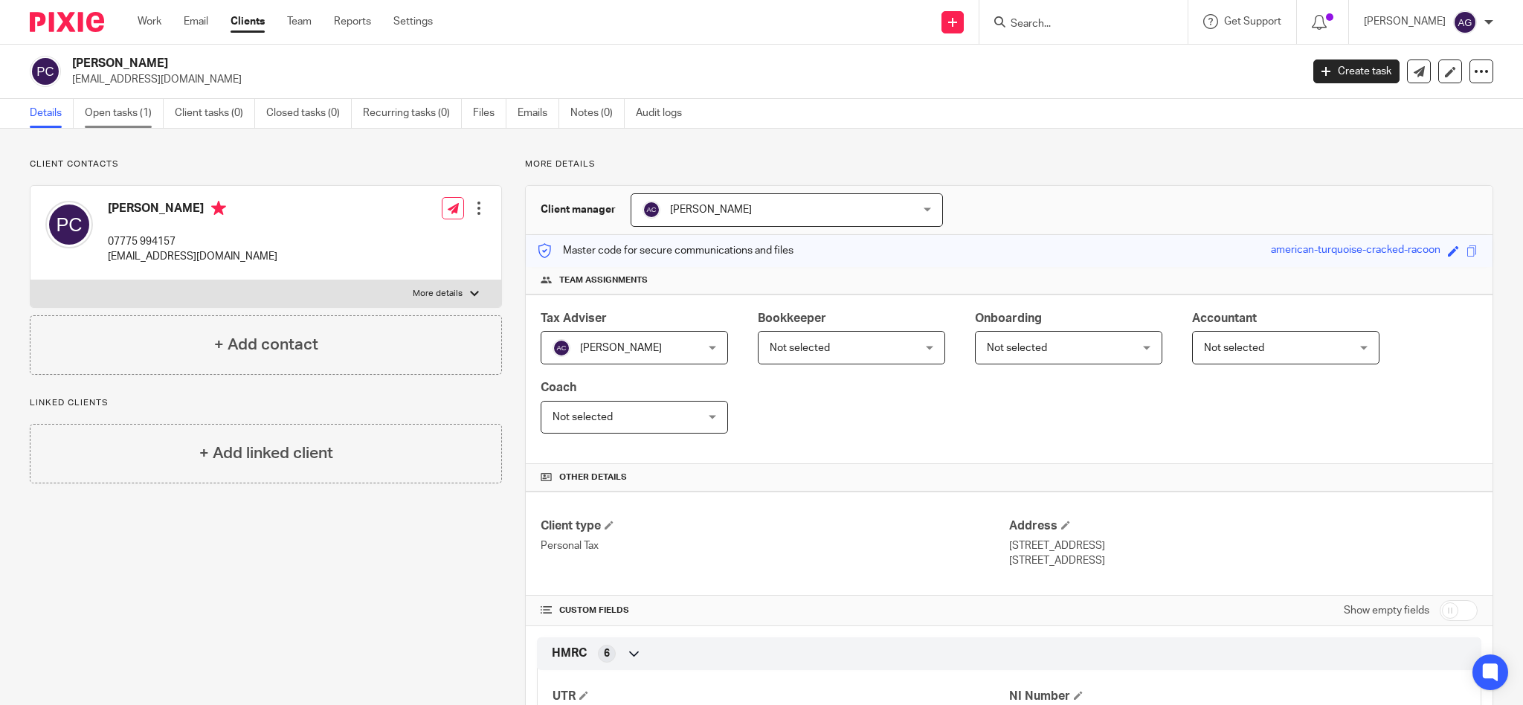
click at [109, 117] on link "Open tasks (1)" at bounding box center [124, 113] width 79 height 29
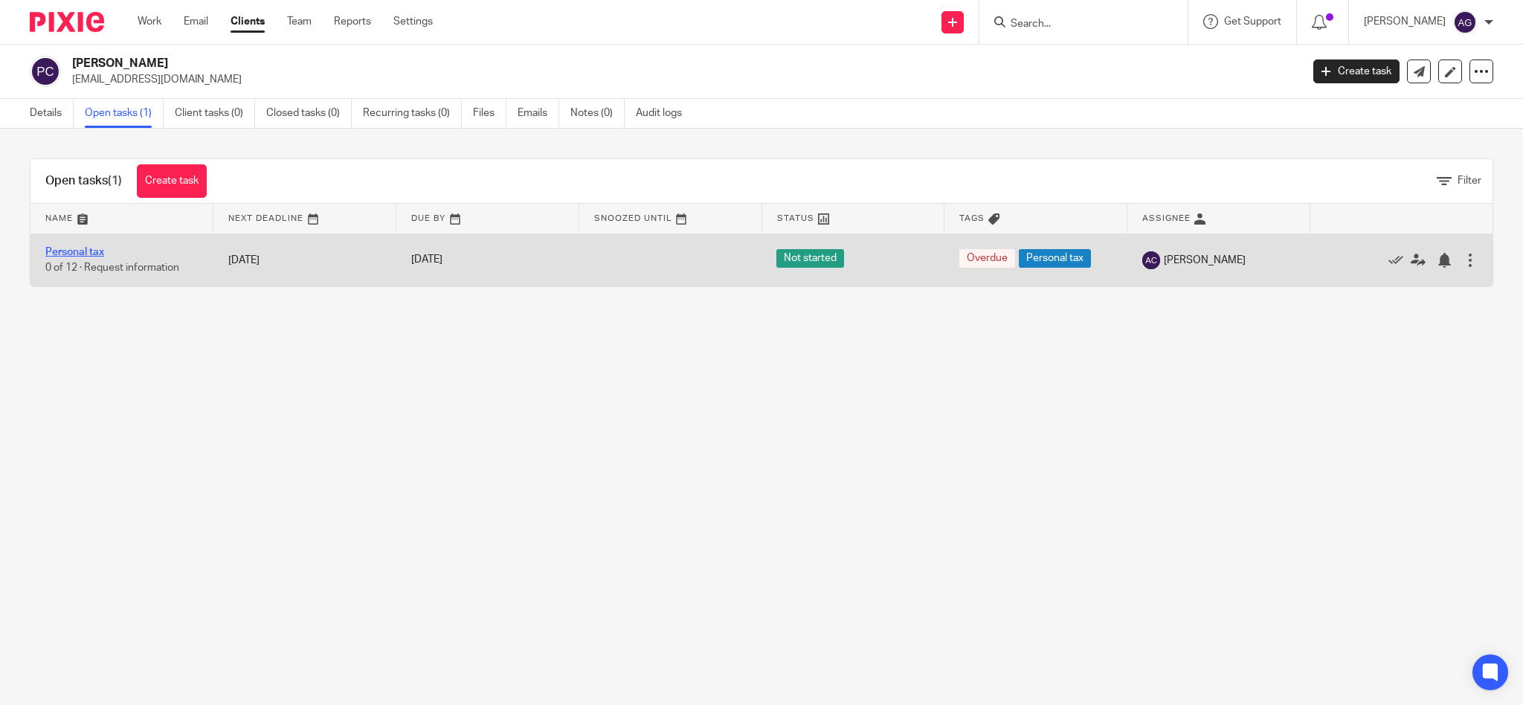
click at [87, 251] on link "Personal tax" at bounding box center [74, 252] width 59 height 10
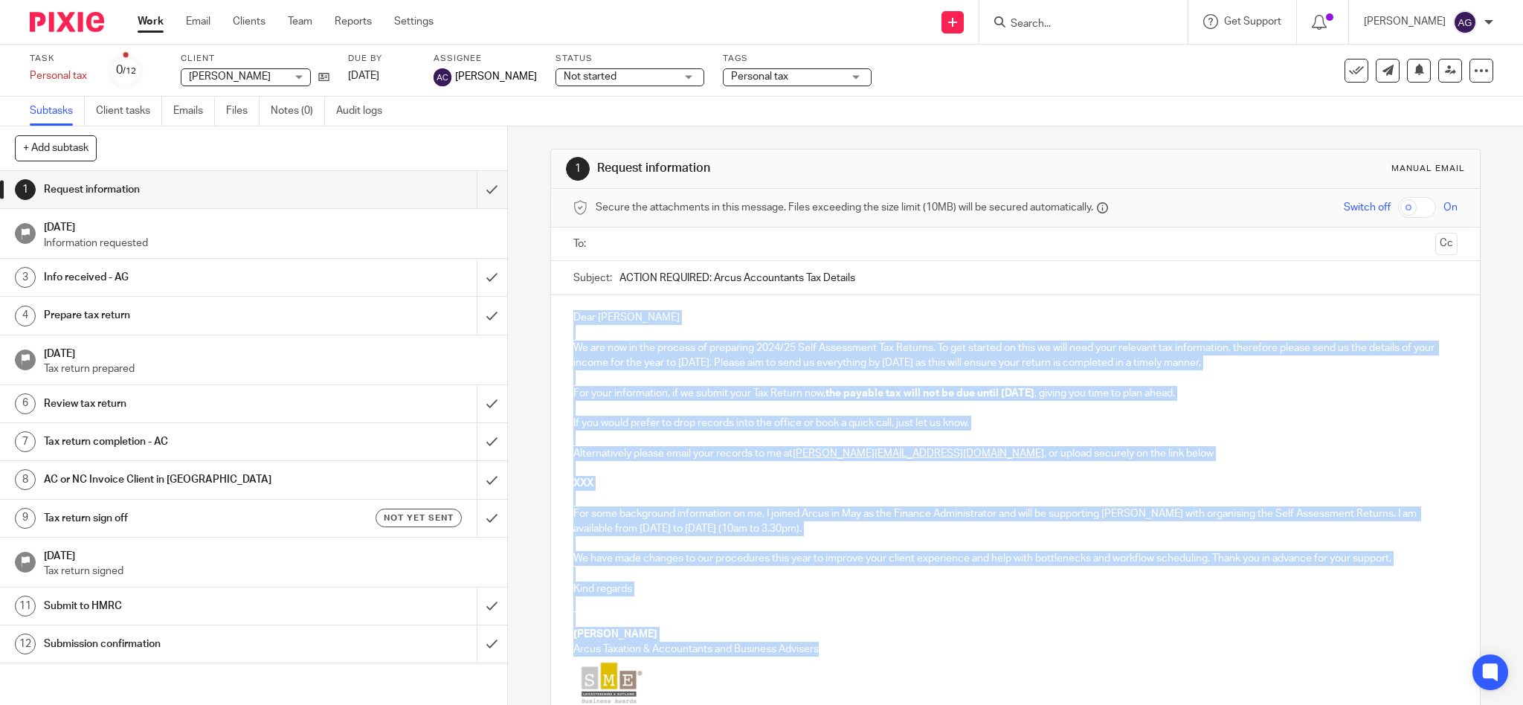
scroll to position [185, 0]
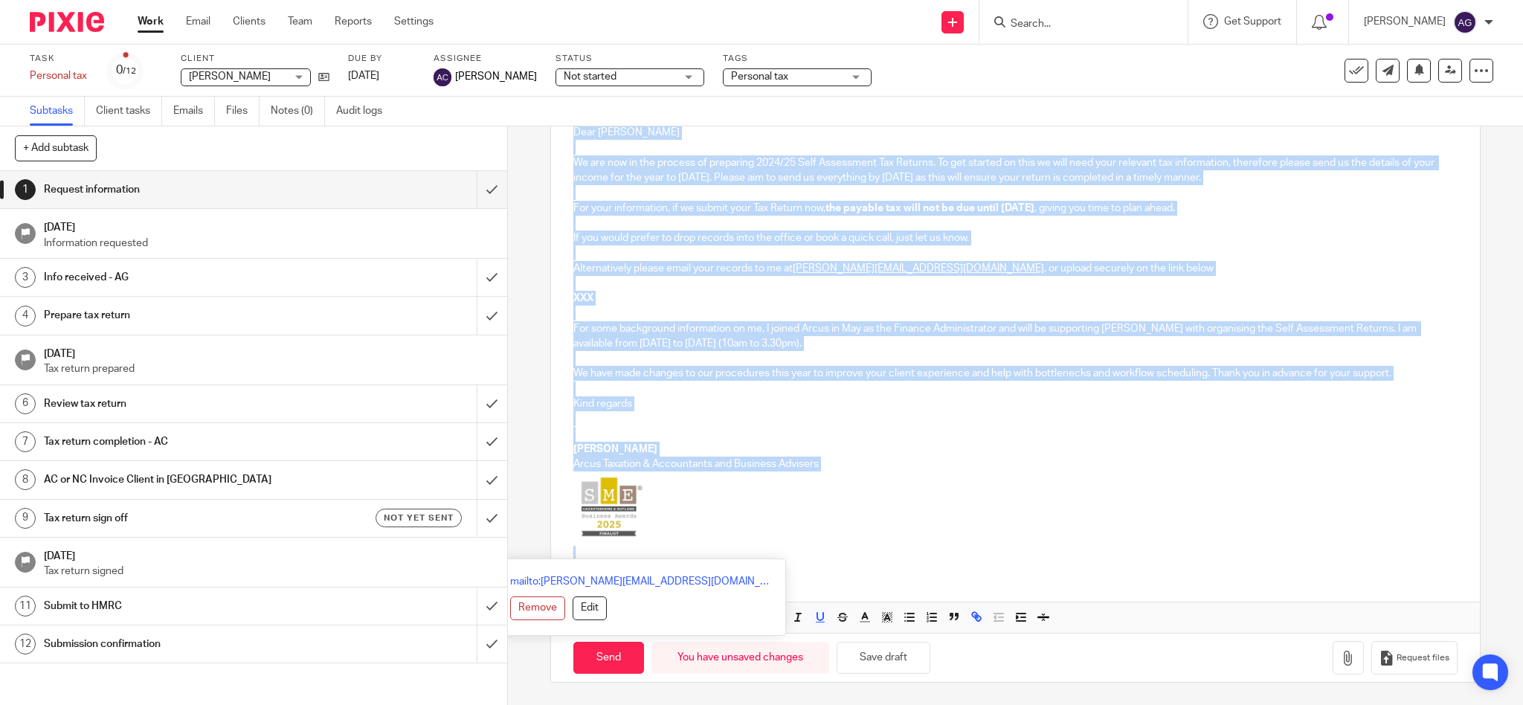
drag, startPoint x: 560, startPoint y: 309, endPoint x: 703, endPoint y: 735, distance: 450.0
click at [703, 704] on html "Work Email Clients Team Reports Settings Work Email Clients Team Reports Settin…" at bounding box center [761, 352] width 1523 height 705
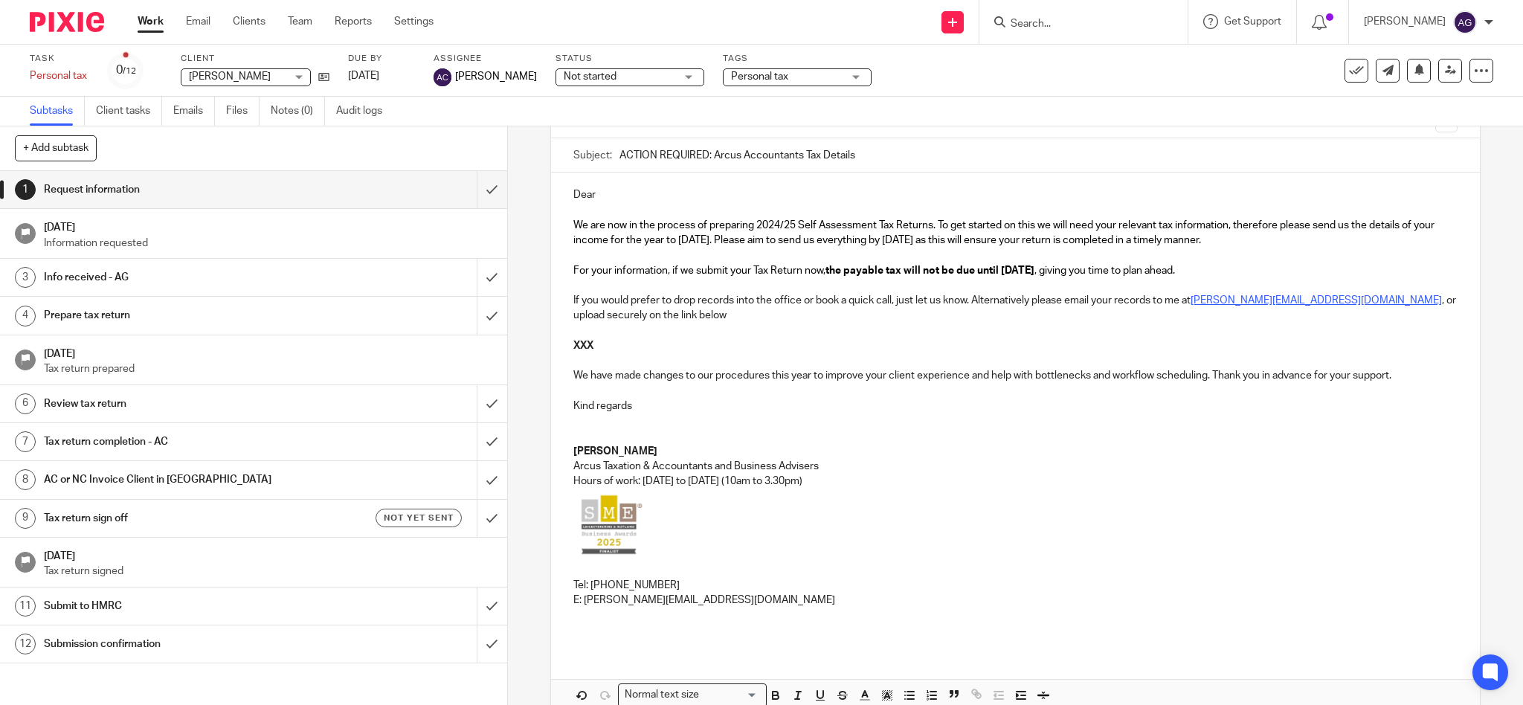
scroll to position [0, 0]
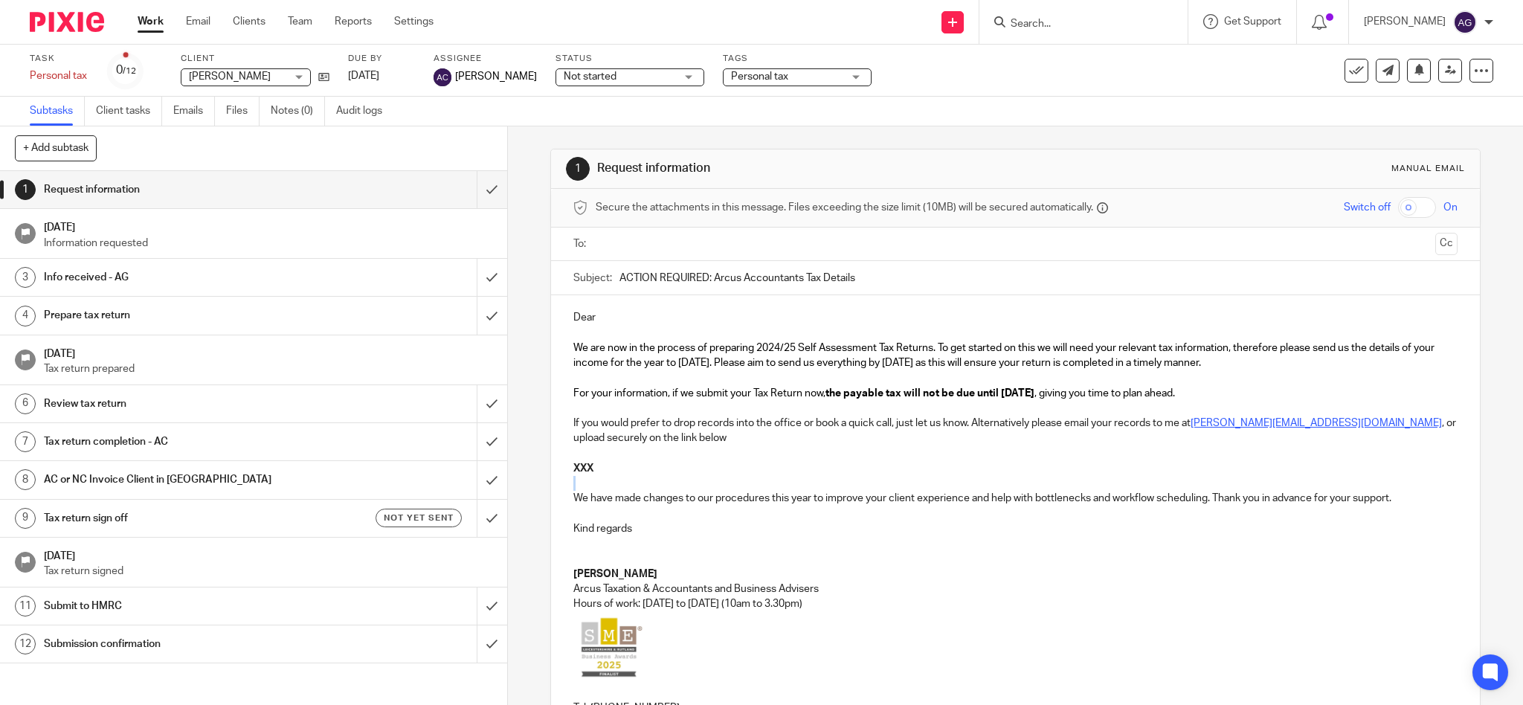
drag, startPoint x: 628, startPoint y: 472, endPoint x: 565, endPoint y: 477, distance: 62.6
click at [565, 477] on div "Dear We are now in the process of preparing 2024/25 Self Assessment Tax Returns…" at bounding box center [1015, 533] width 929 height 477
click at [595, 469] on p "XXX" at bounding box center [1015, 468] width 885 height 15
drag, startPoint x: 568, startPoint y: 468, endPoint x: 591, endPoint y: 465, distance: 23.2
click at [591, 465] on p "XXX" at bounding box center [1015, 468] width 885 height 15
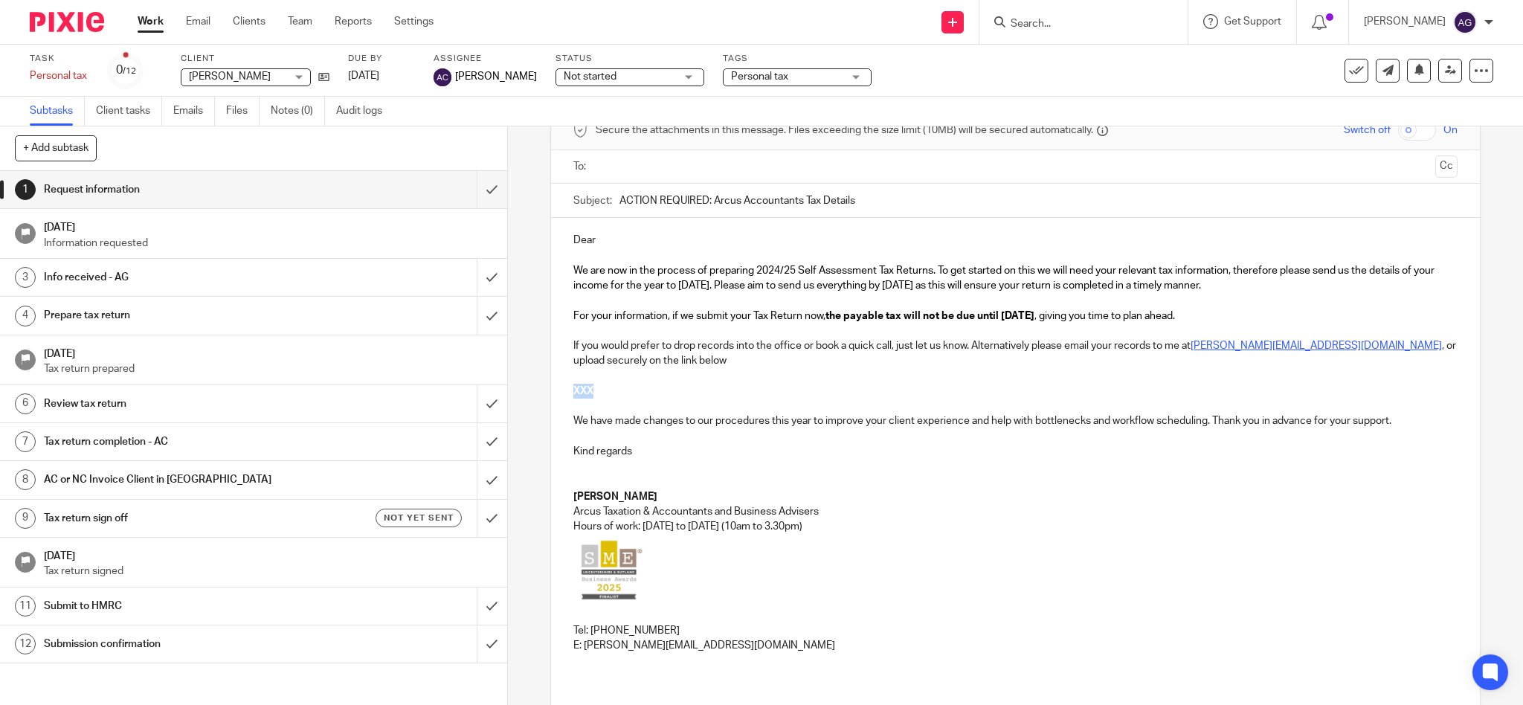
scroll to position [198, 0]
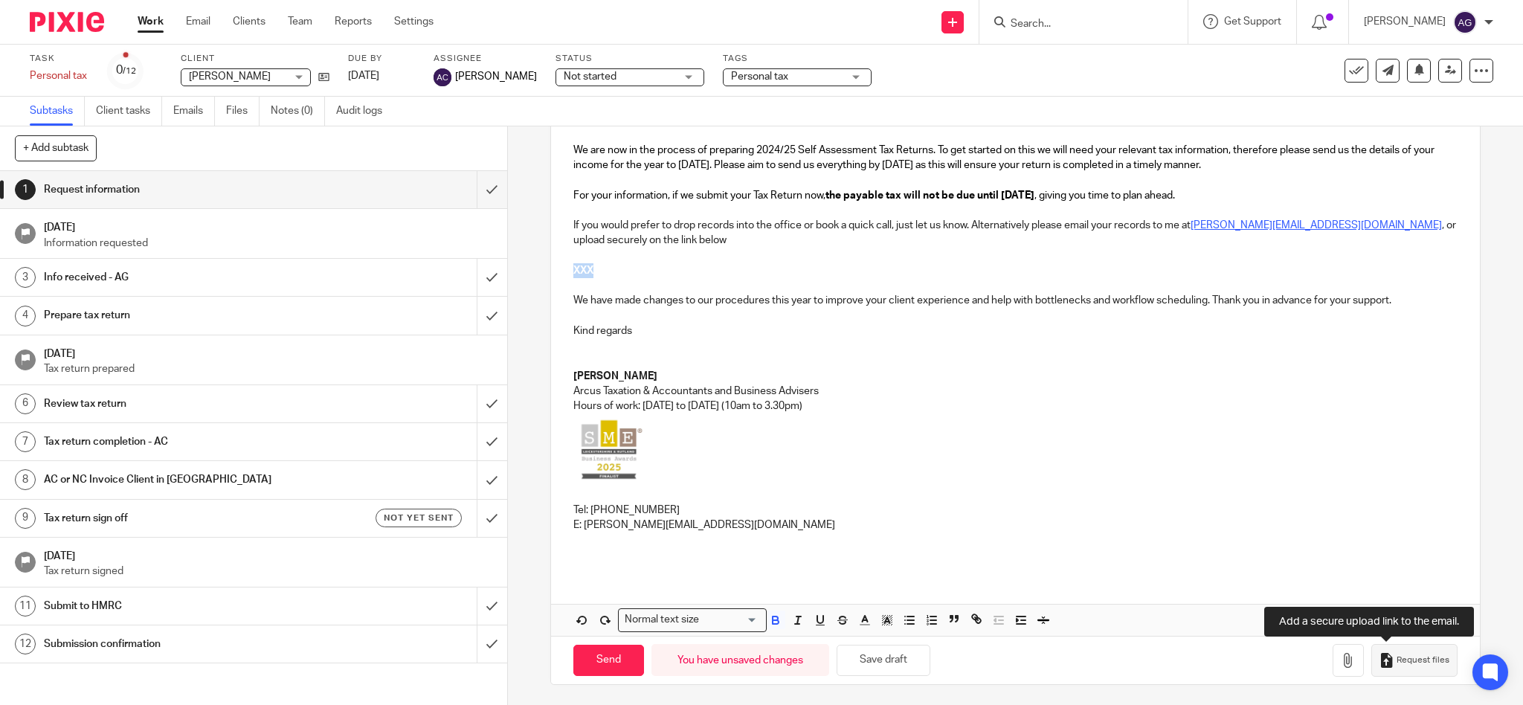
click at [1396, 661] on span "Request files" at bounding box center [1422, 660] width 53 height 12
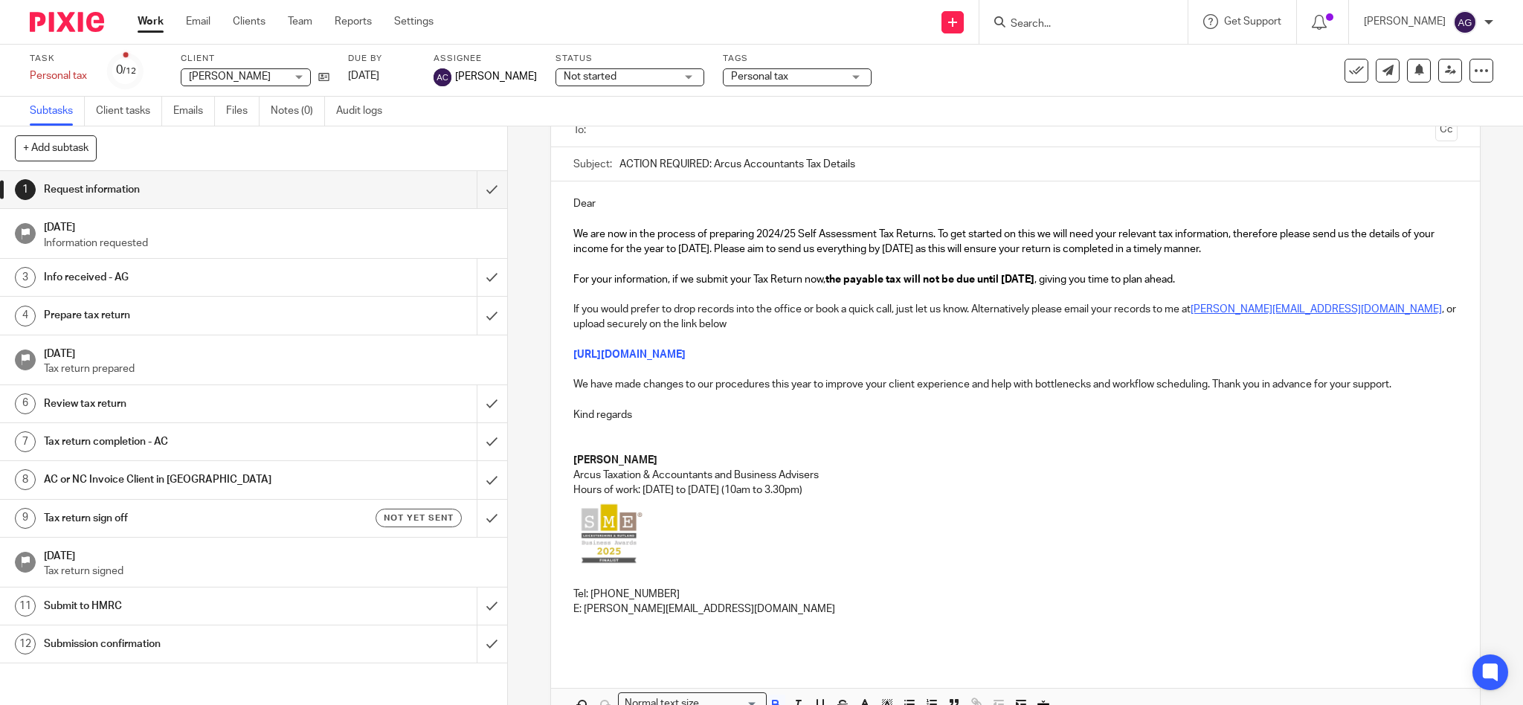
scroll to position [0, 0]
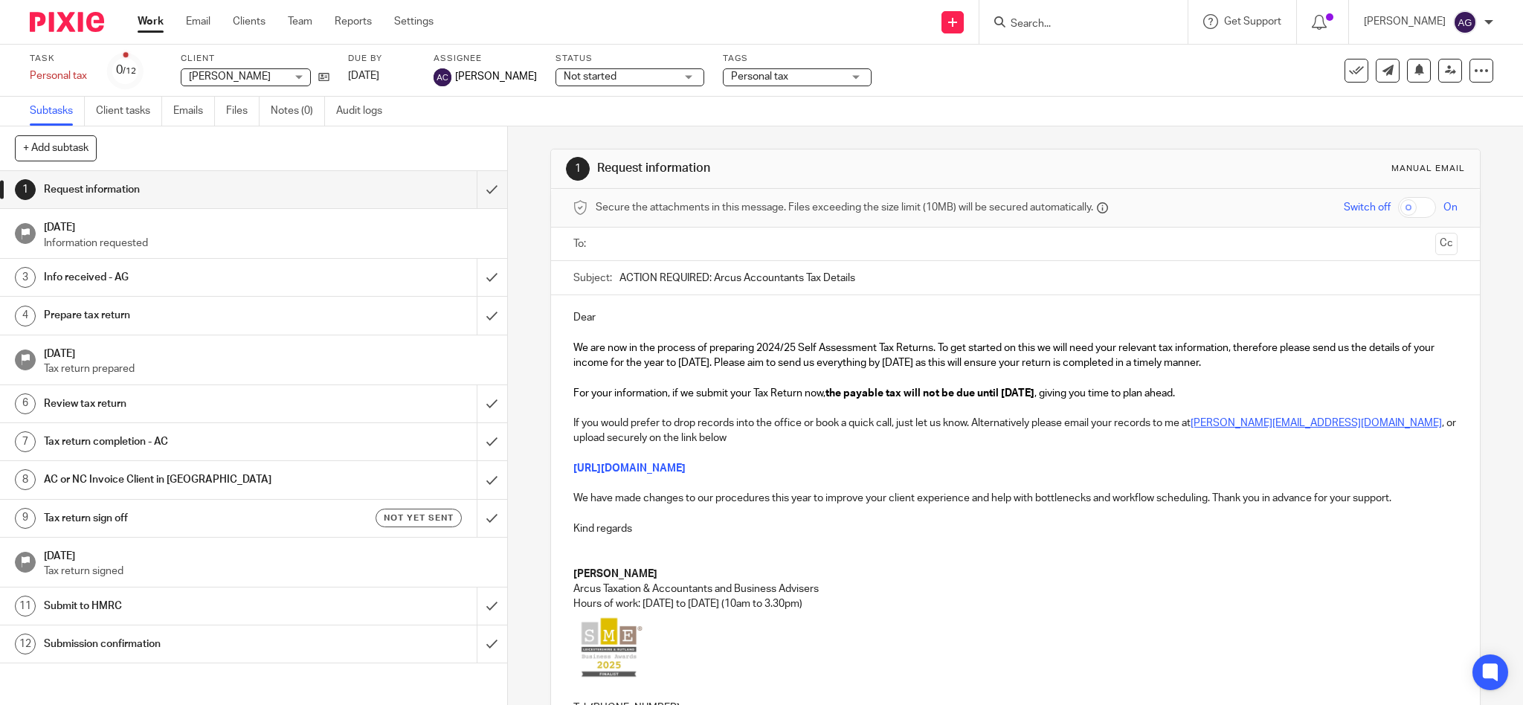
click at [633, 238] on input "text" at bounding box center [1015, 244] width 828 height 17
click at [683, 317] on p "Dear" at bounding box center [1015, 320] width 885 height 15
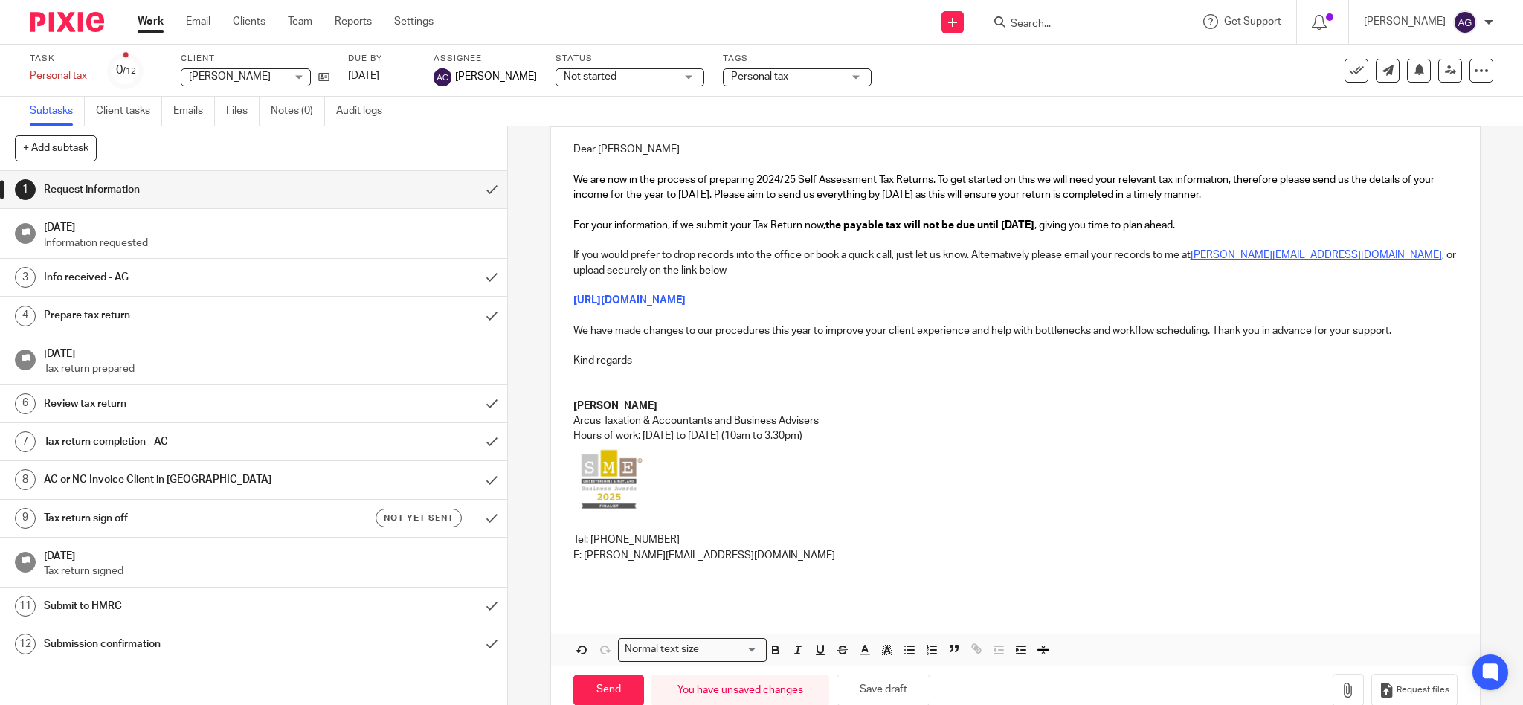
scroll to position [204, 0]
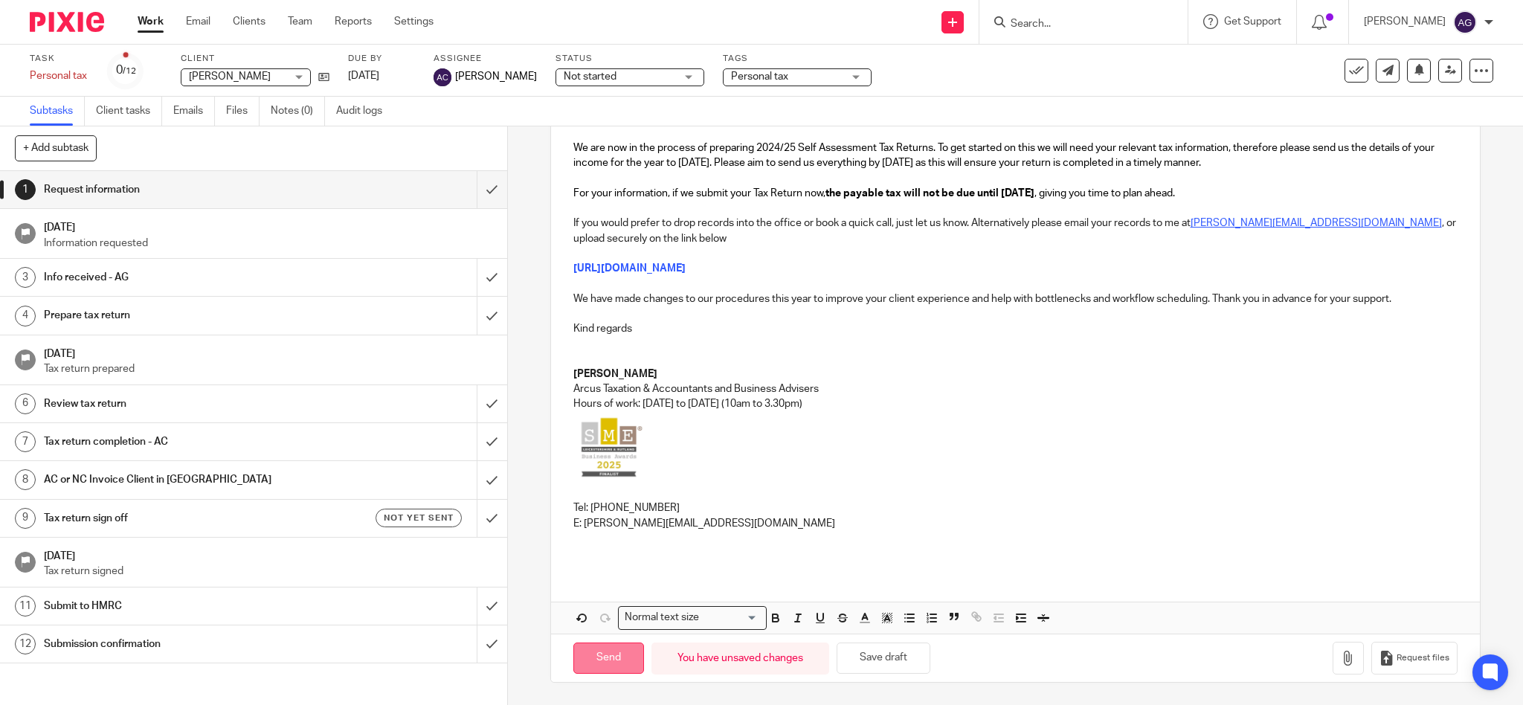
click at [613, 654] on input "Send" at bounding box center [608, 658] width 71 height 32
type input "Sent"
click at [1109, 19] on input "Search" at bounding box center [1076, 24] width 134 height 13
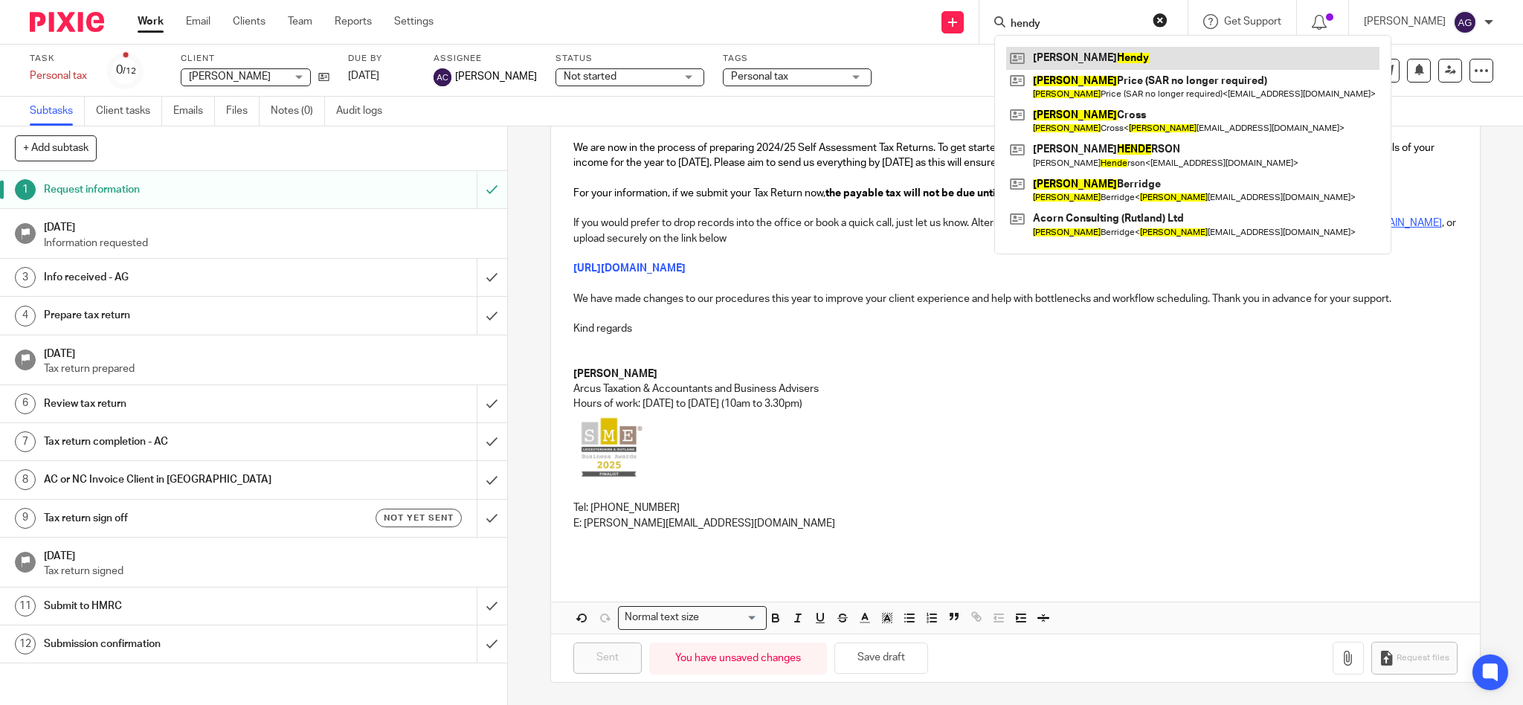
type input "hendy"
click at [1197, 56] on link at bounding box center [1192, 58] width 373 height 22
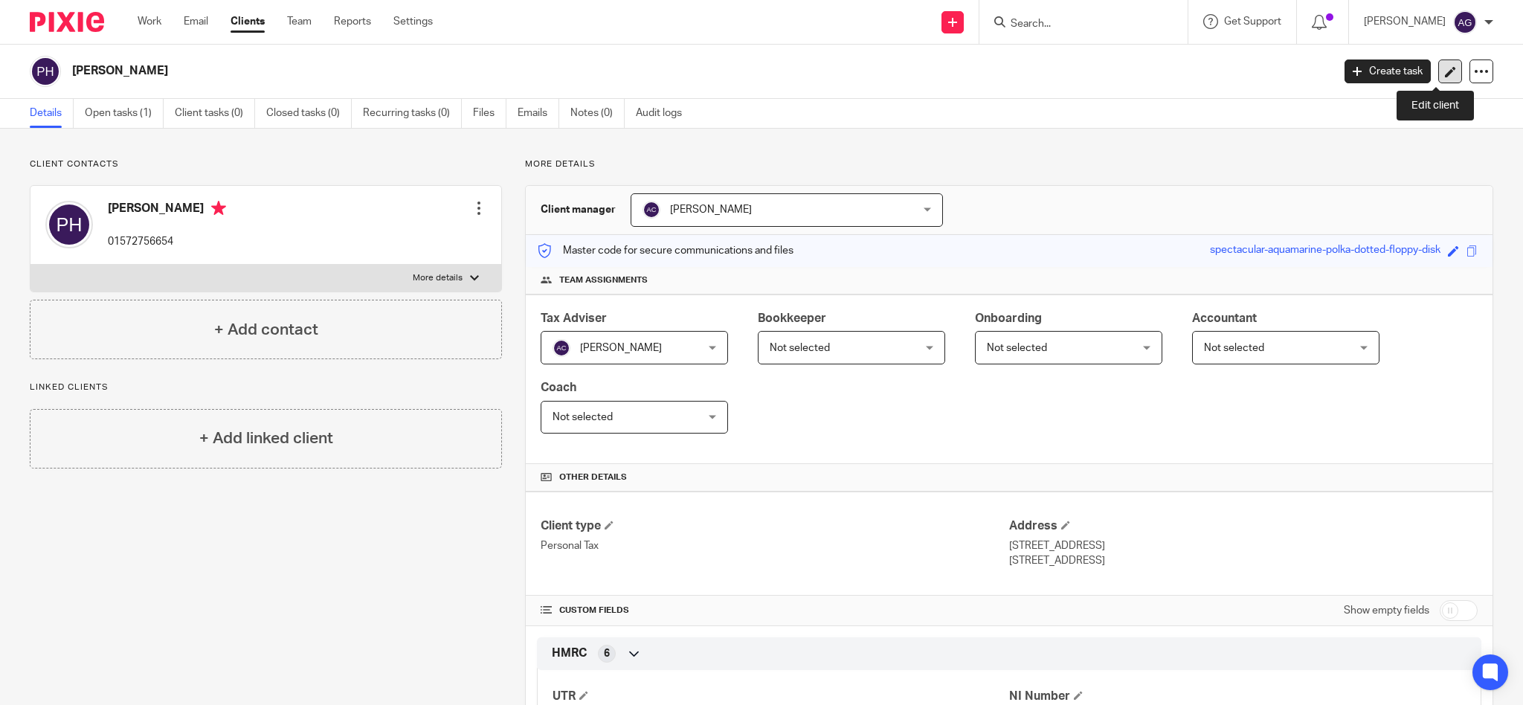
click at [1445, 70] on icon at bounding box center [1450, 71] width 11 height 11
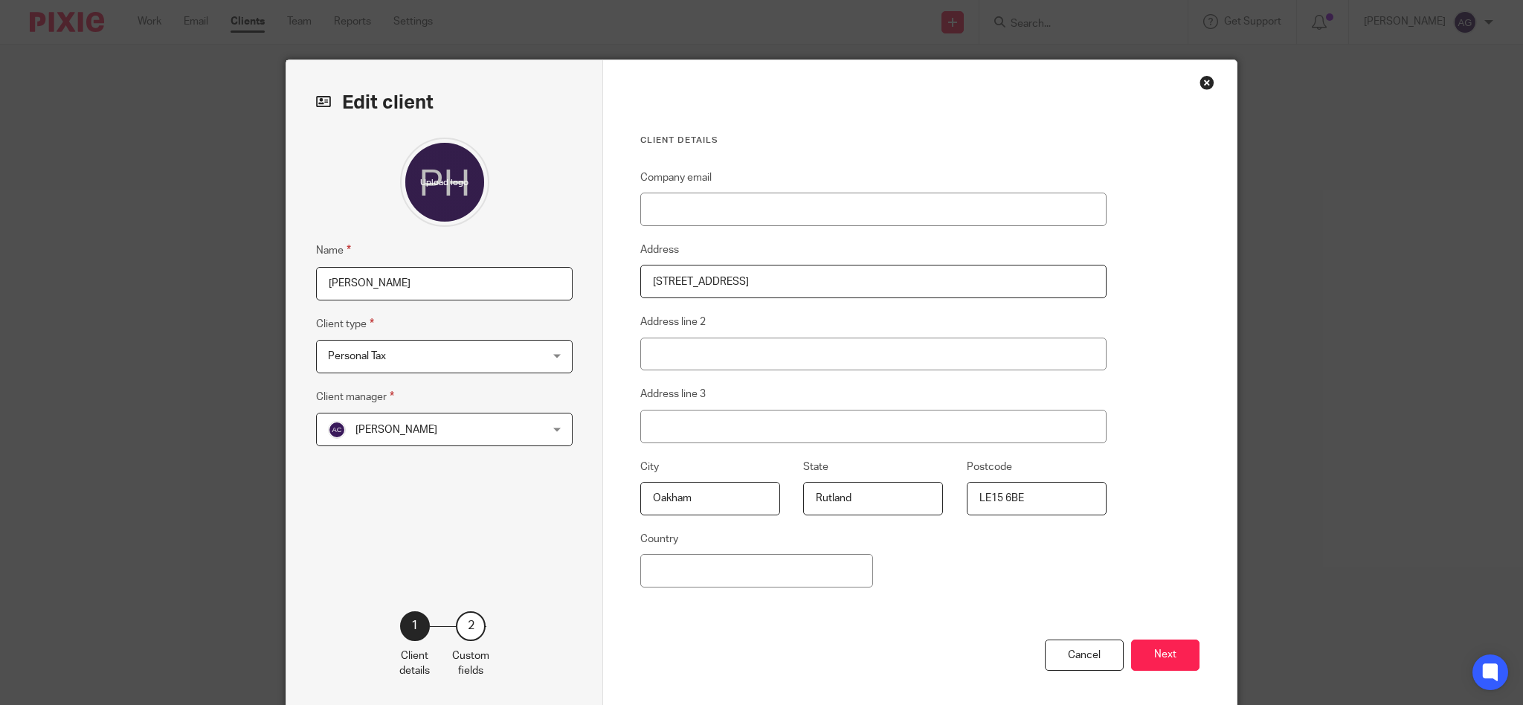
click at [1203, 80] on div "Close this dialog window" at bounding box center [1206, 82] width 15 height 15
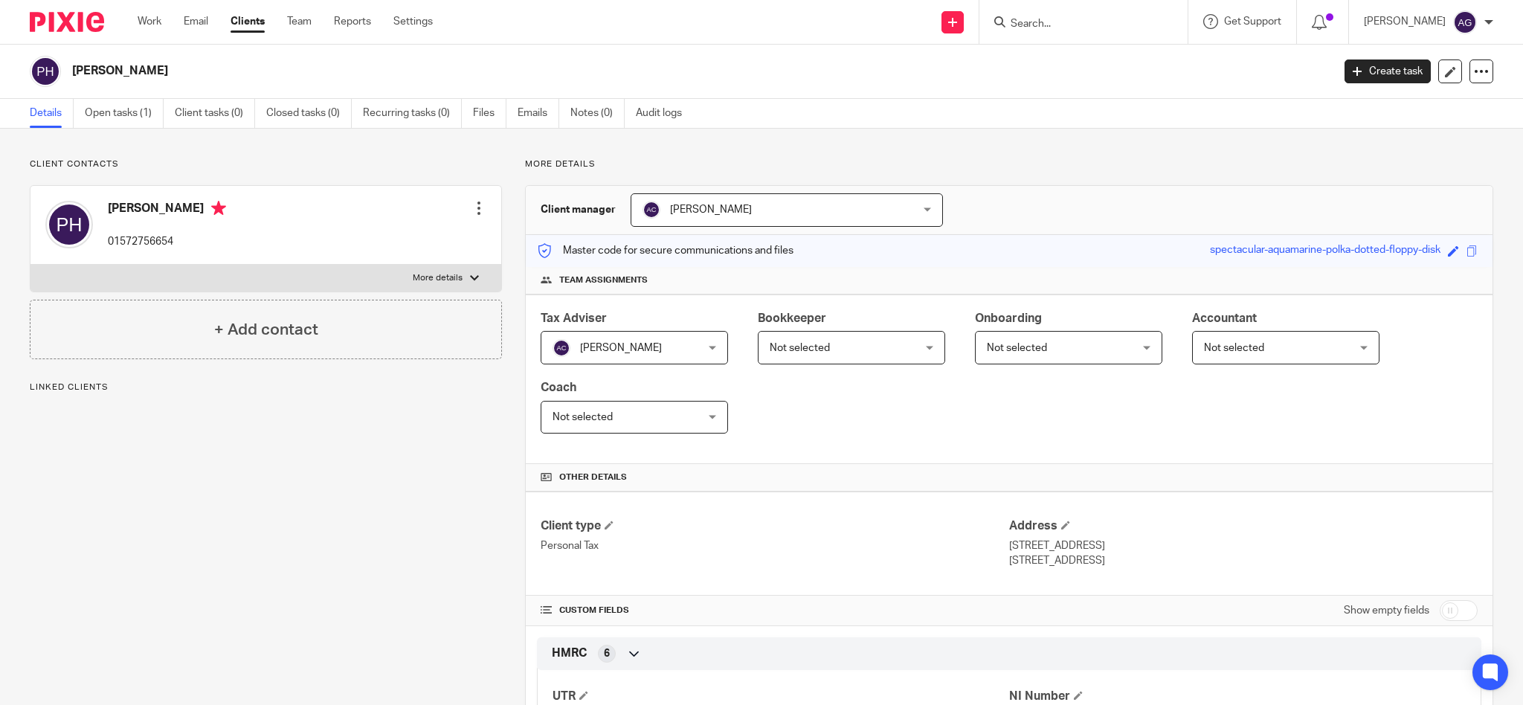
click at [1071, 10] on div at bounding box center [1083, 22] width 208 height 44
click at [1061, 24] on input "Search" at bounding box center [1076, 24] width 134 height 13
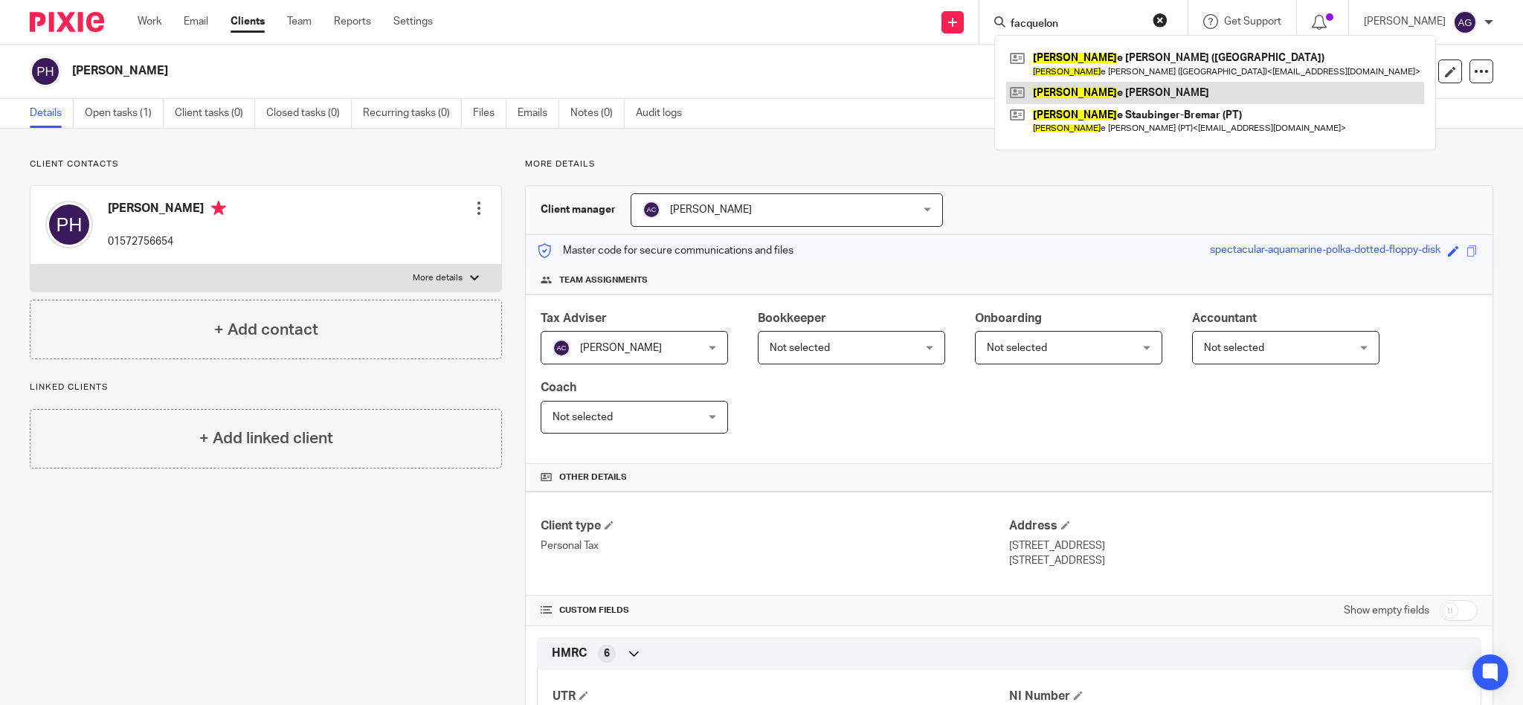
type input "facquelon"
click at [1138, 91] on link at bounding box center [1215, 93] width 418 height 22
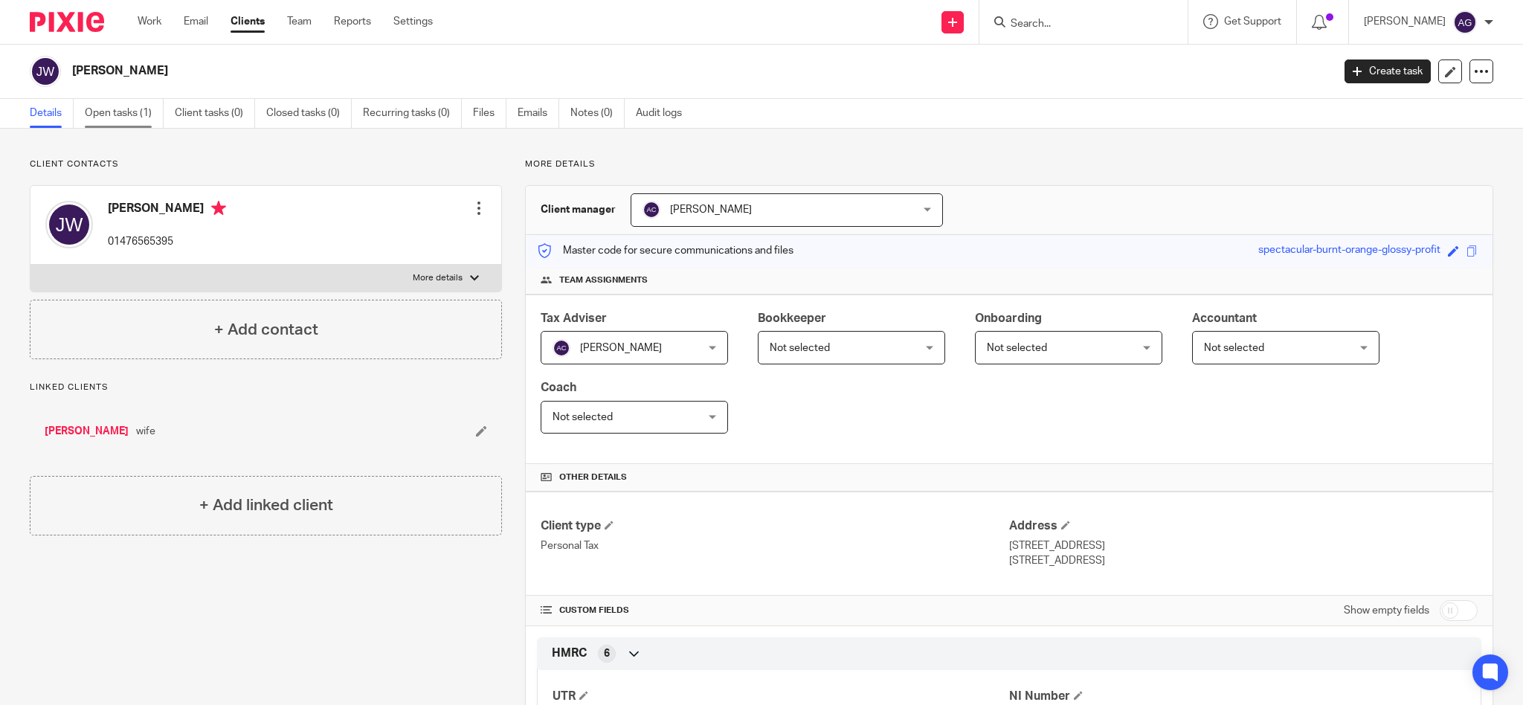
click at [121, 113] on link "Open tasks (1)" at bounding box center [124, 113] width 79 height 29
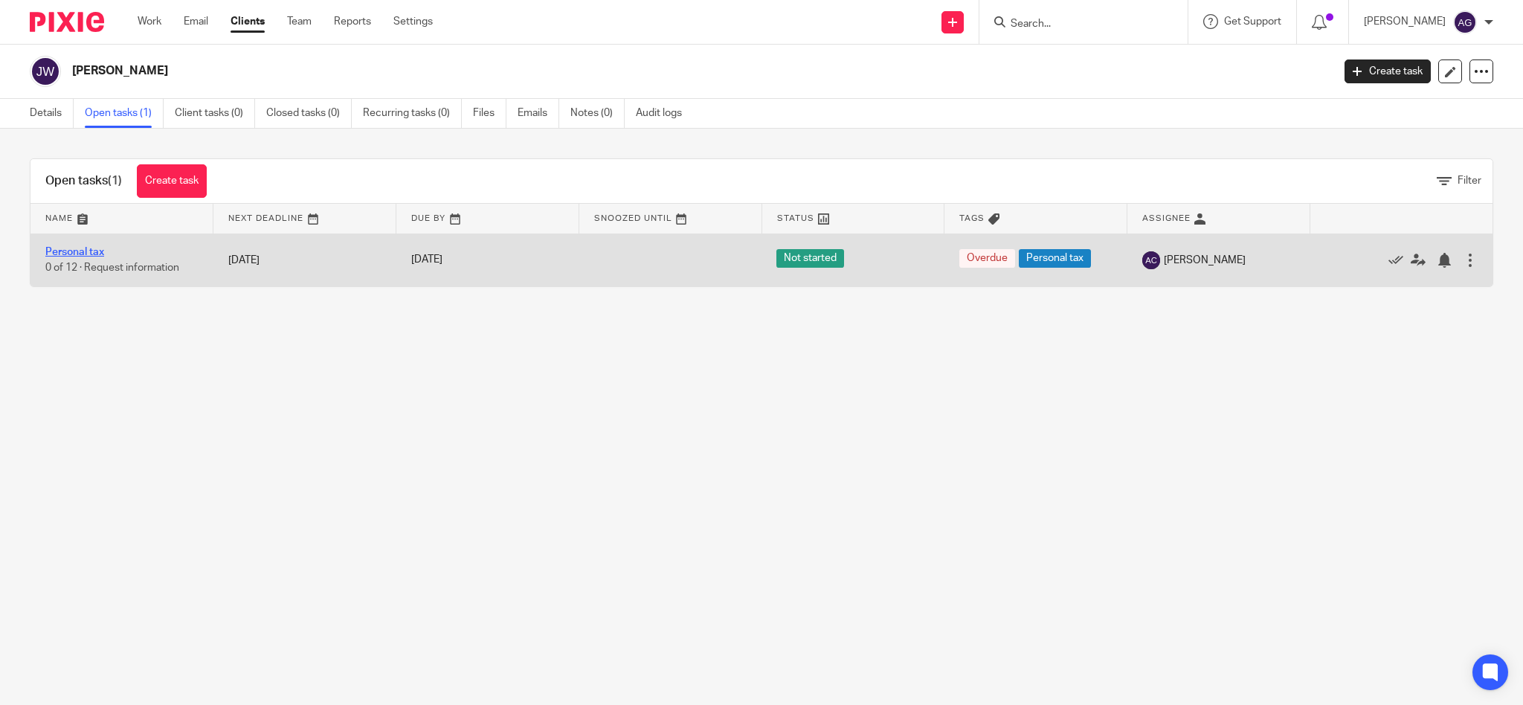
click at [81, 251] on link "Personal tax" at bounding box center [74, 252] width 59 height 10
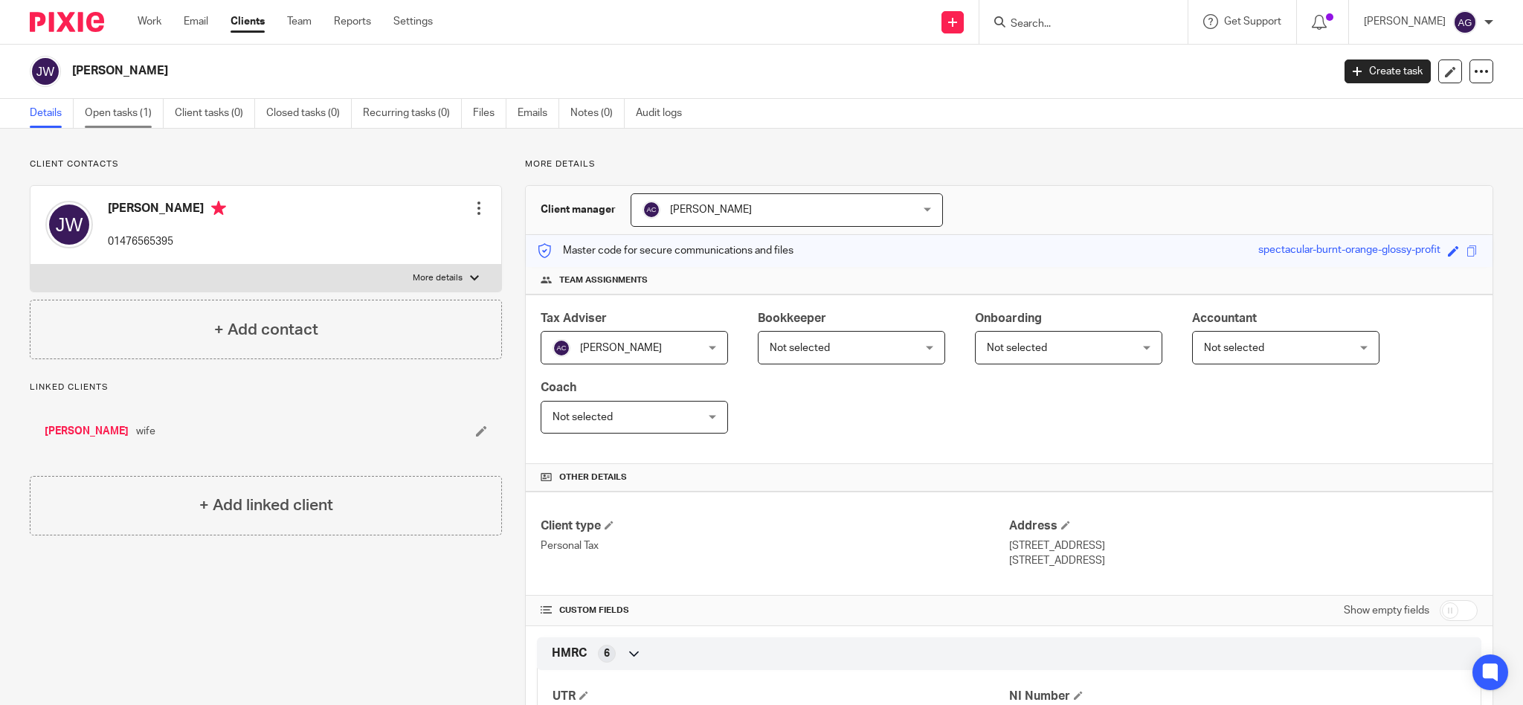
click at [110, 111] on link "Open tasks (1)" at bounding box center [124, 113] width 79 height 29
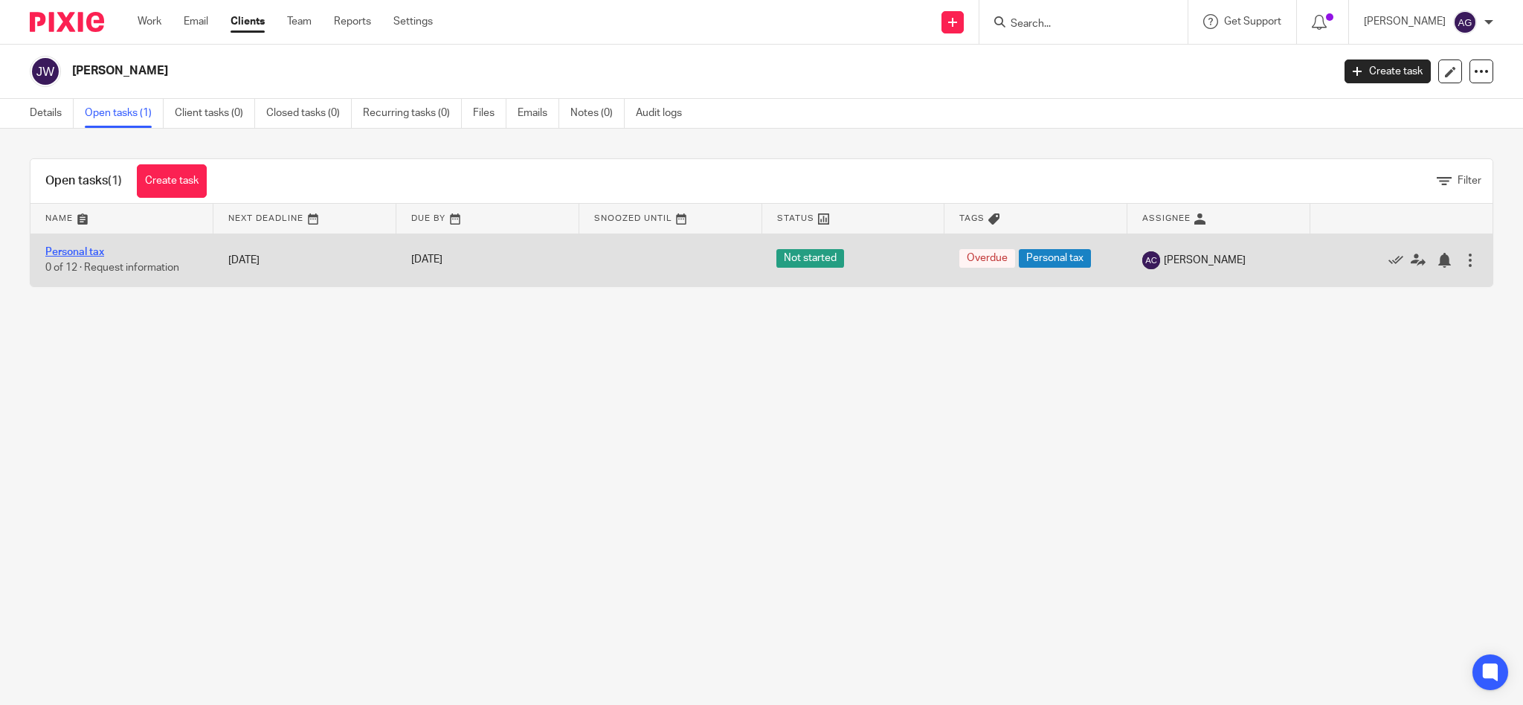
click at [86, 251] on link "Personal tax" at bounding box center [74, 252] width 59 height 10
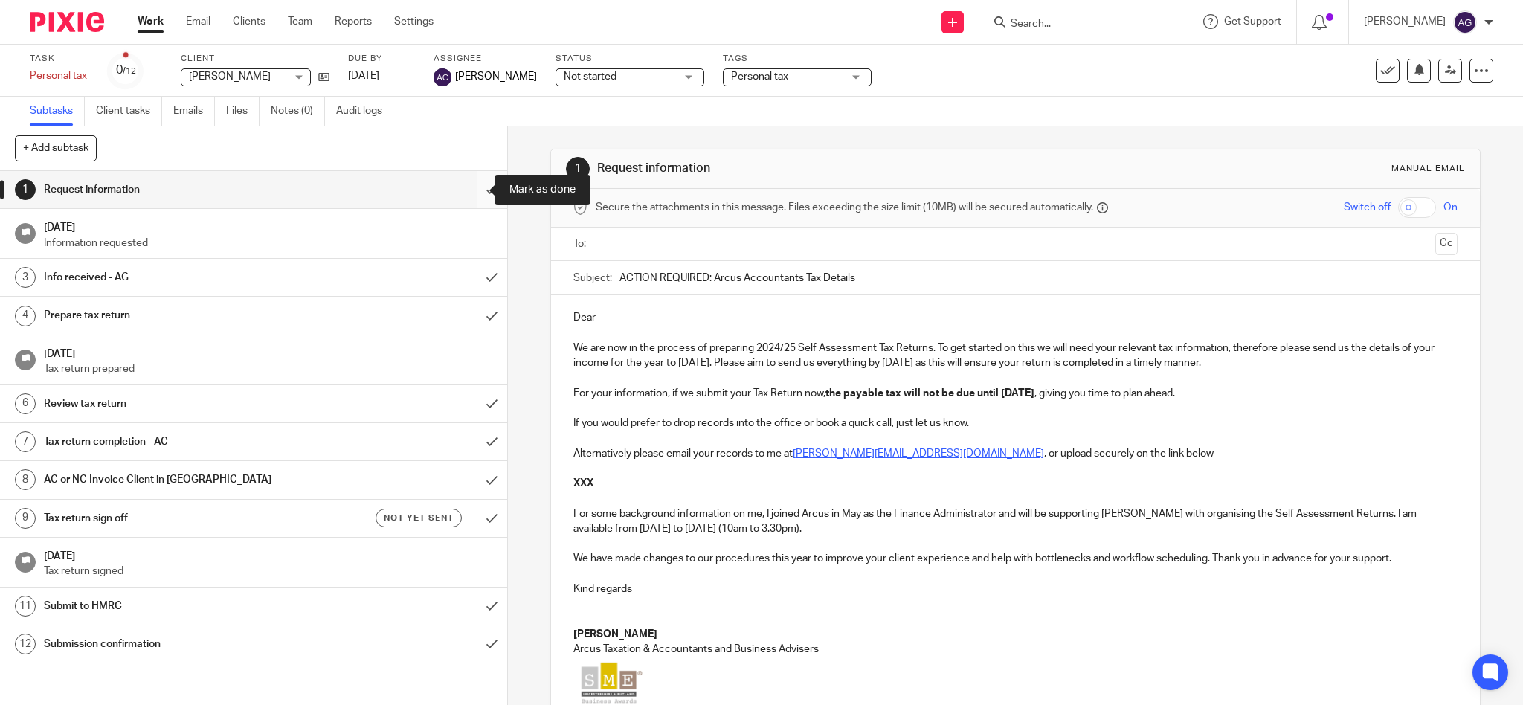
click at [474, 189] on input "submit" at bounding box center [253, 189] width 507 height 37
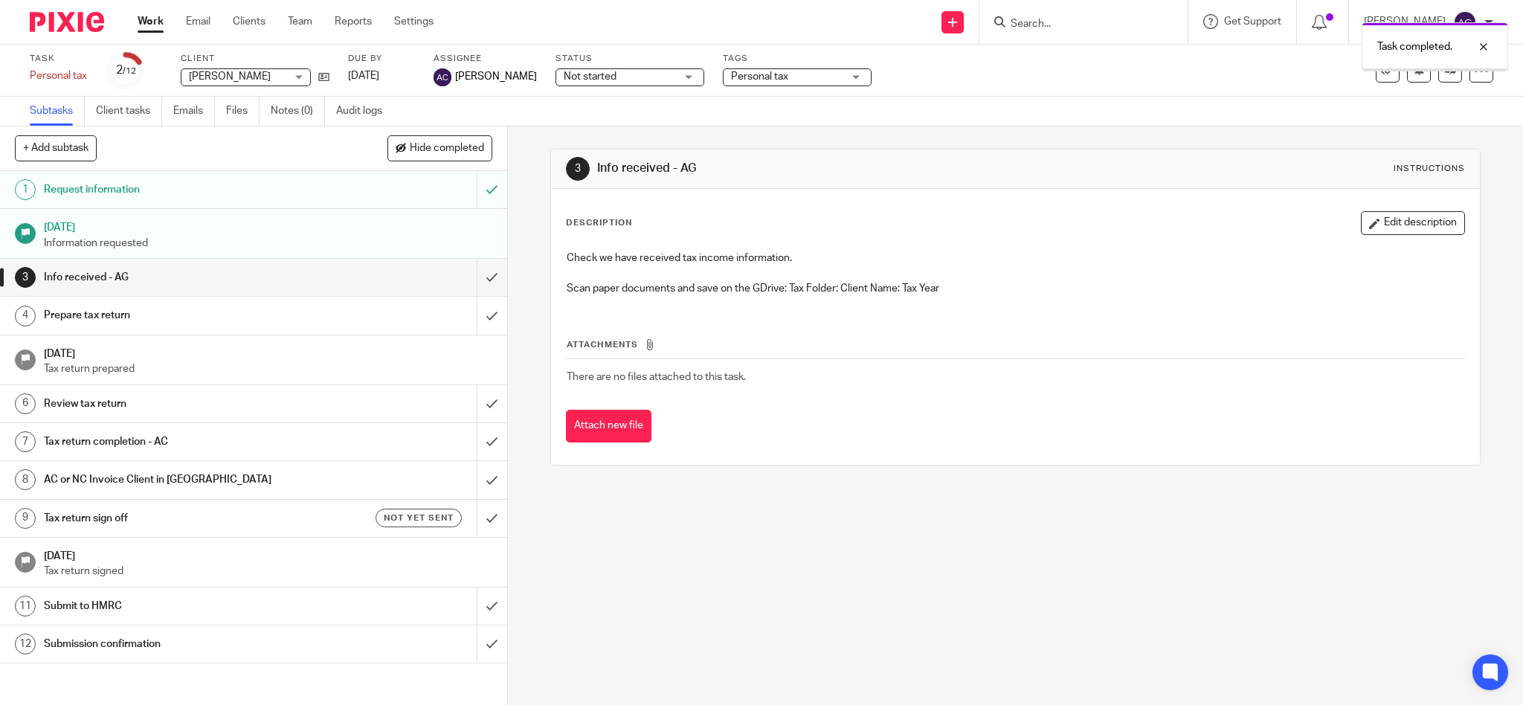
click at [473, 279] on input "submit" at bounding box center [253, 277] width 507 height 37
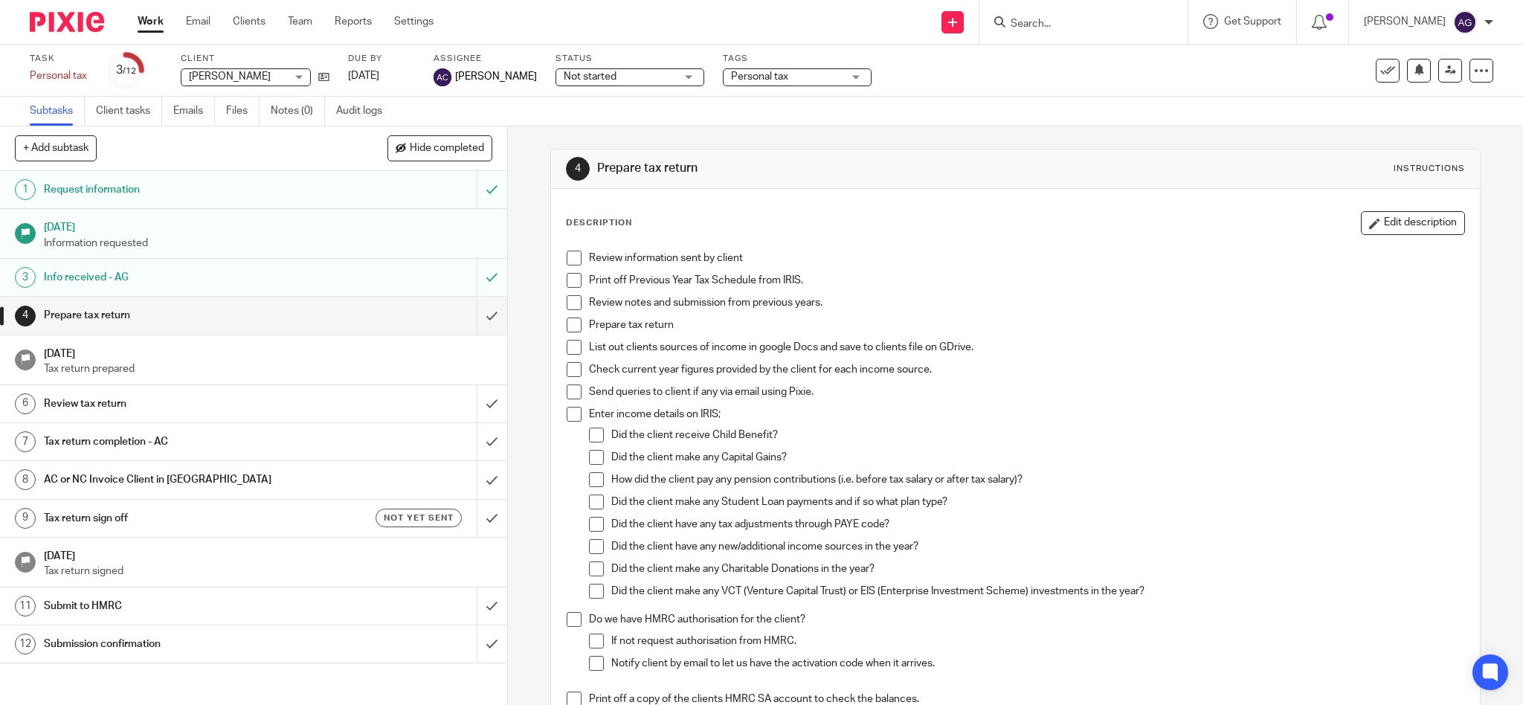
click at [1057, 24] on input "Search" at bounding box center [1076, 24] width 134 height 13
type input "beanb"
click at [1099, 74] on link at bounding box center [1171, 64] width 331 height 34
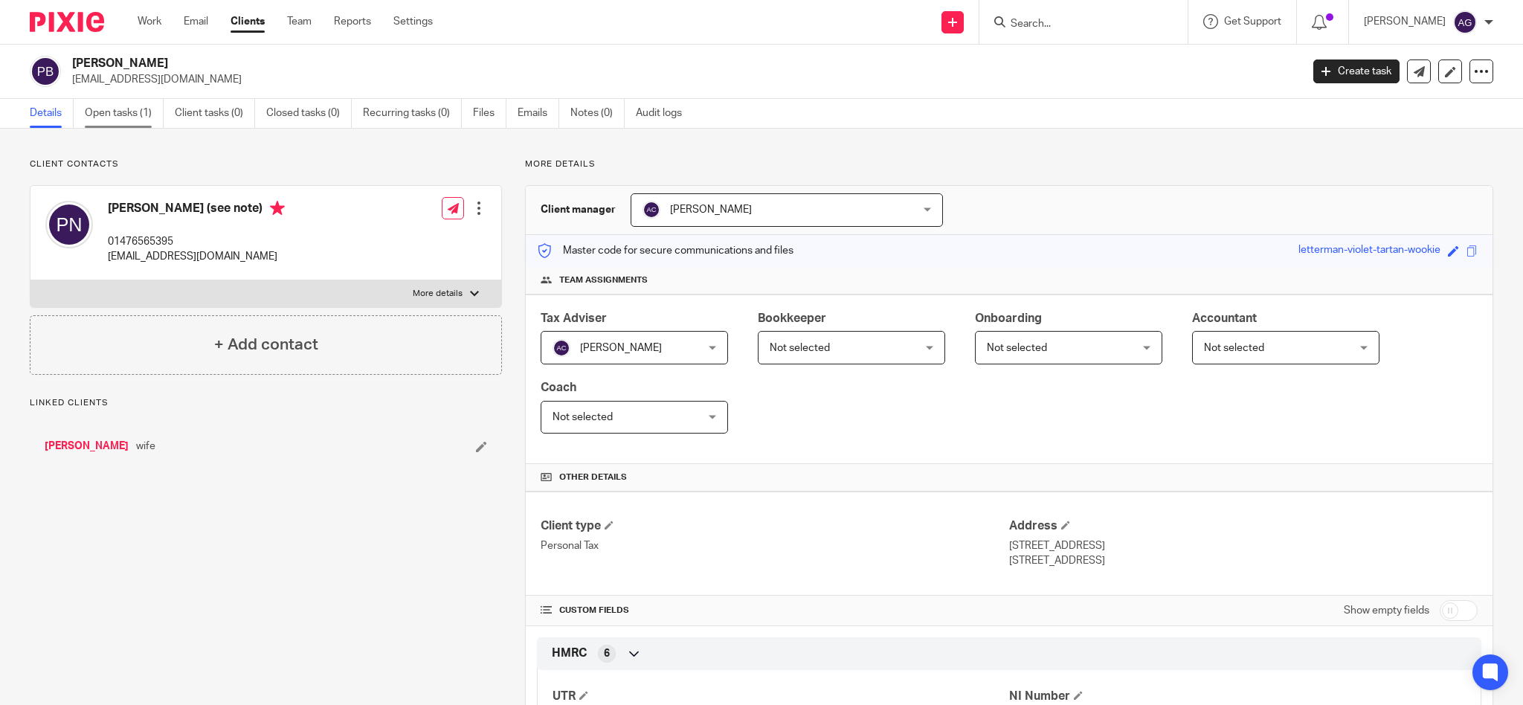
click at [117, 112] on link "Open tasks (1)" at bounding box center [124, 113] width 79 height 29
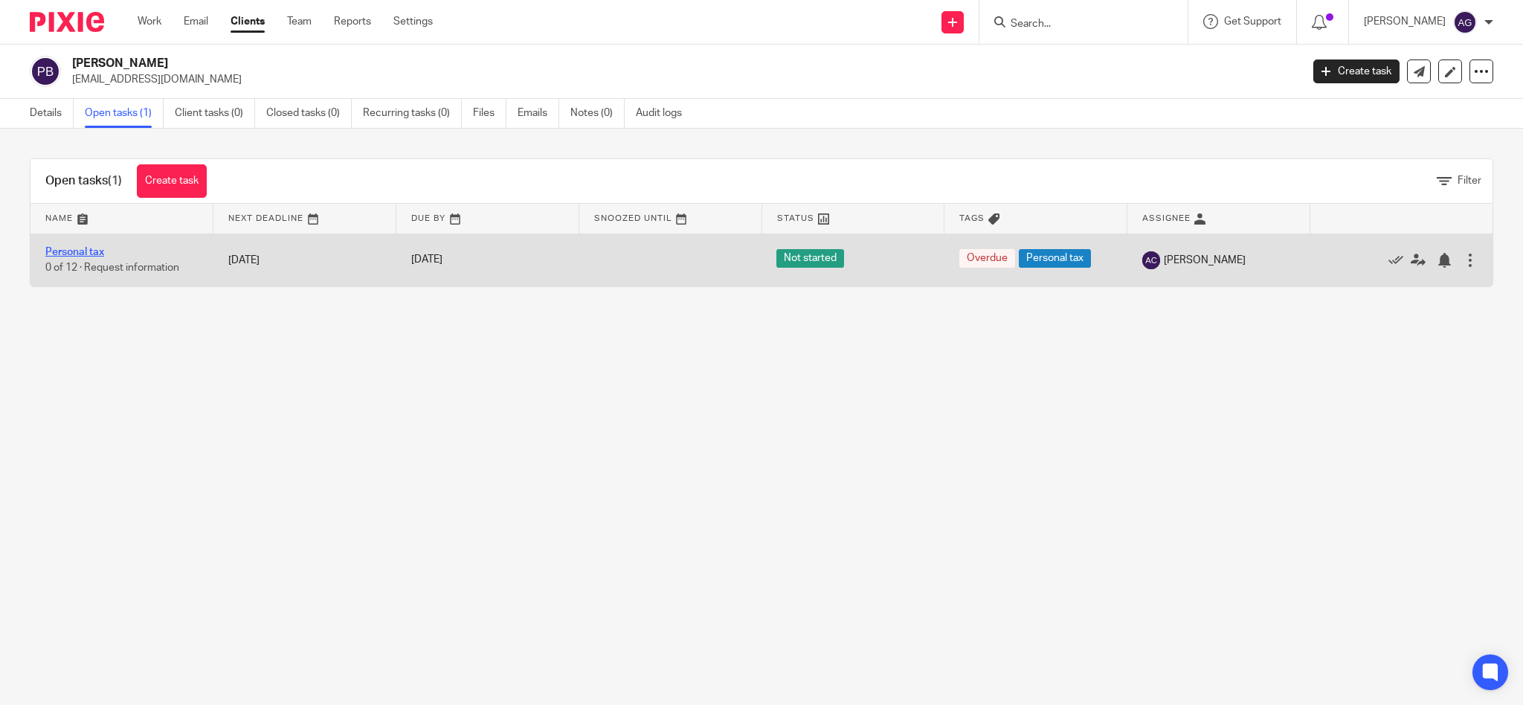
click at [68, 249] on link "Personal tax" at bounding box center [74, 252] width 59 height 10
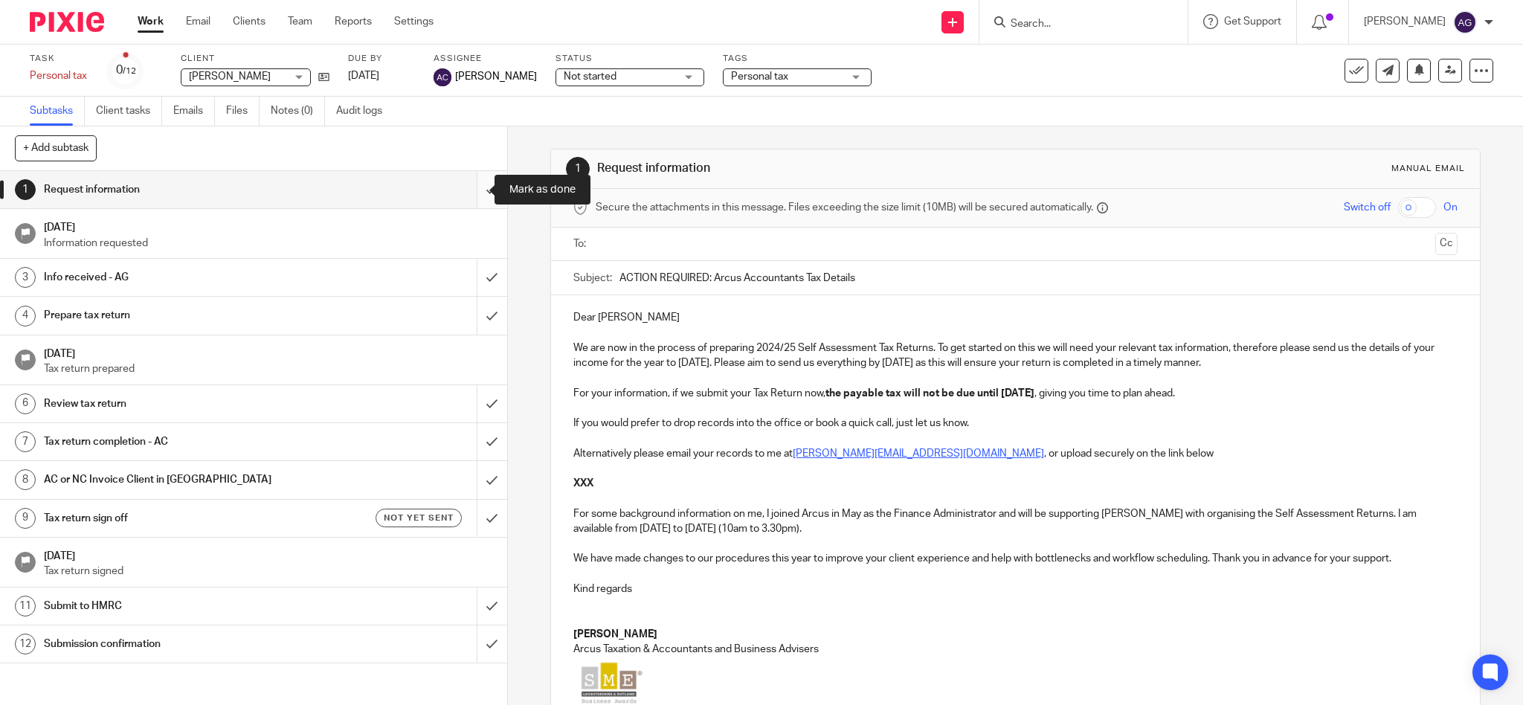
click at [471, 187] on input "submit" at bounding box center [253, 189] width 507 height 37
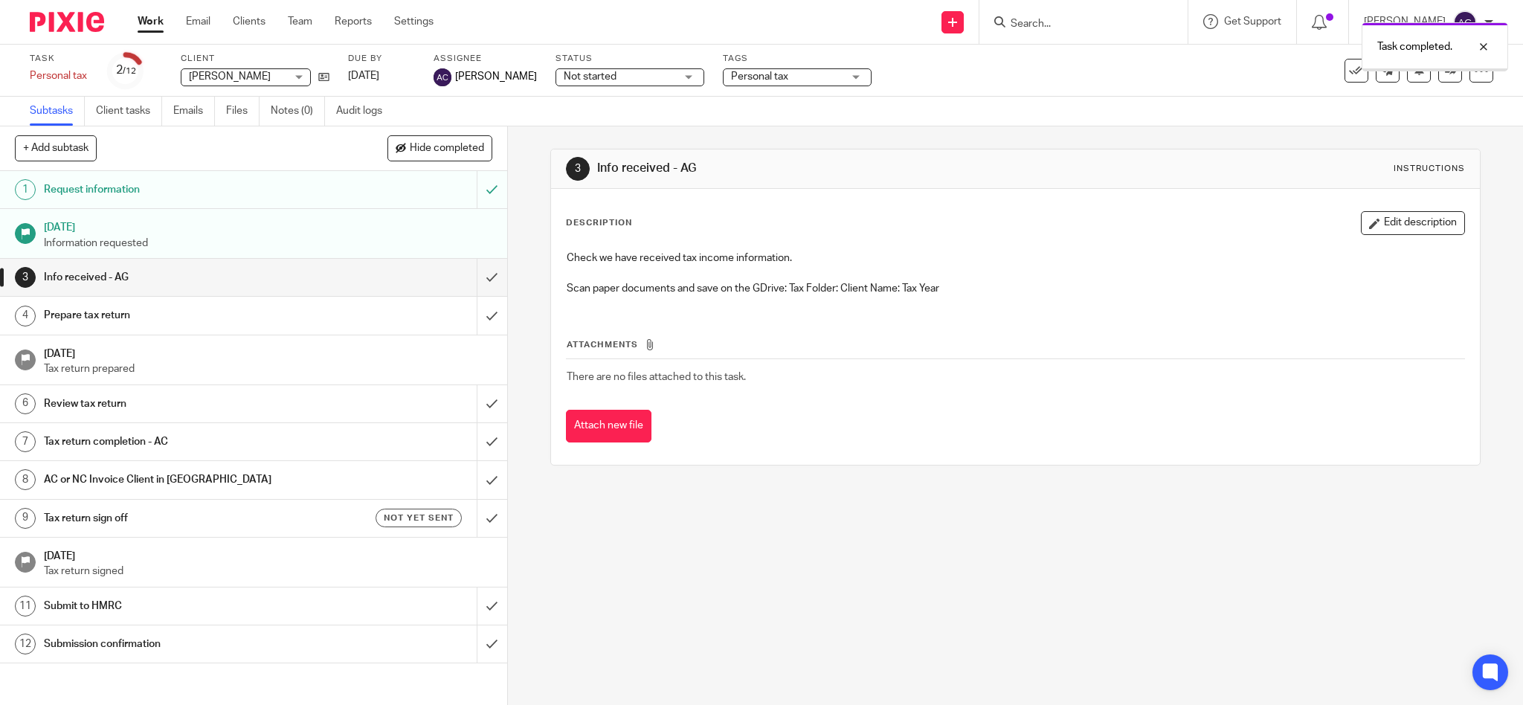
click at [474, 279] on input "submit" at bounding box center [253, 277] width 507 height 37
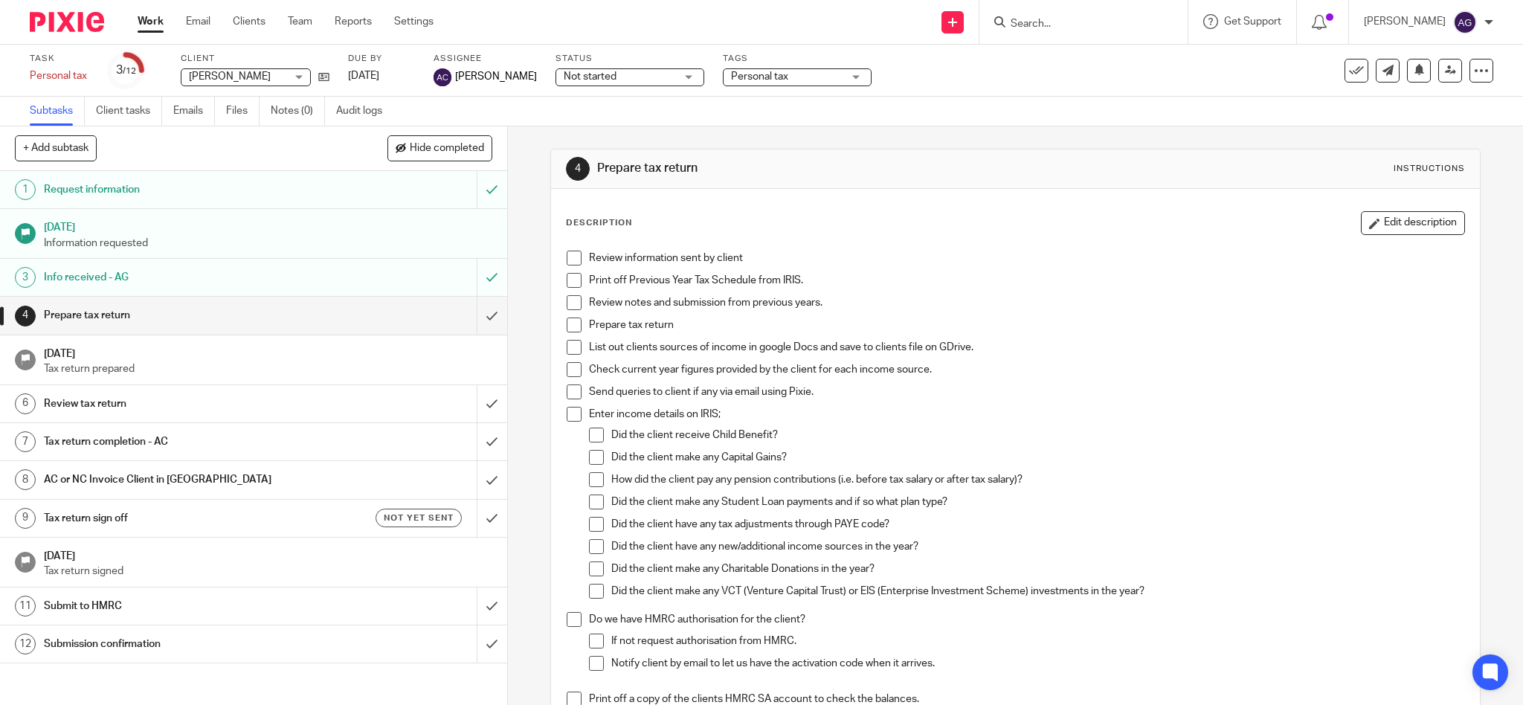
click at [1078, 22] on input "Search" at bounding box center [1076, 24] width 134 height 13
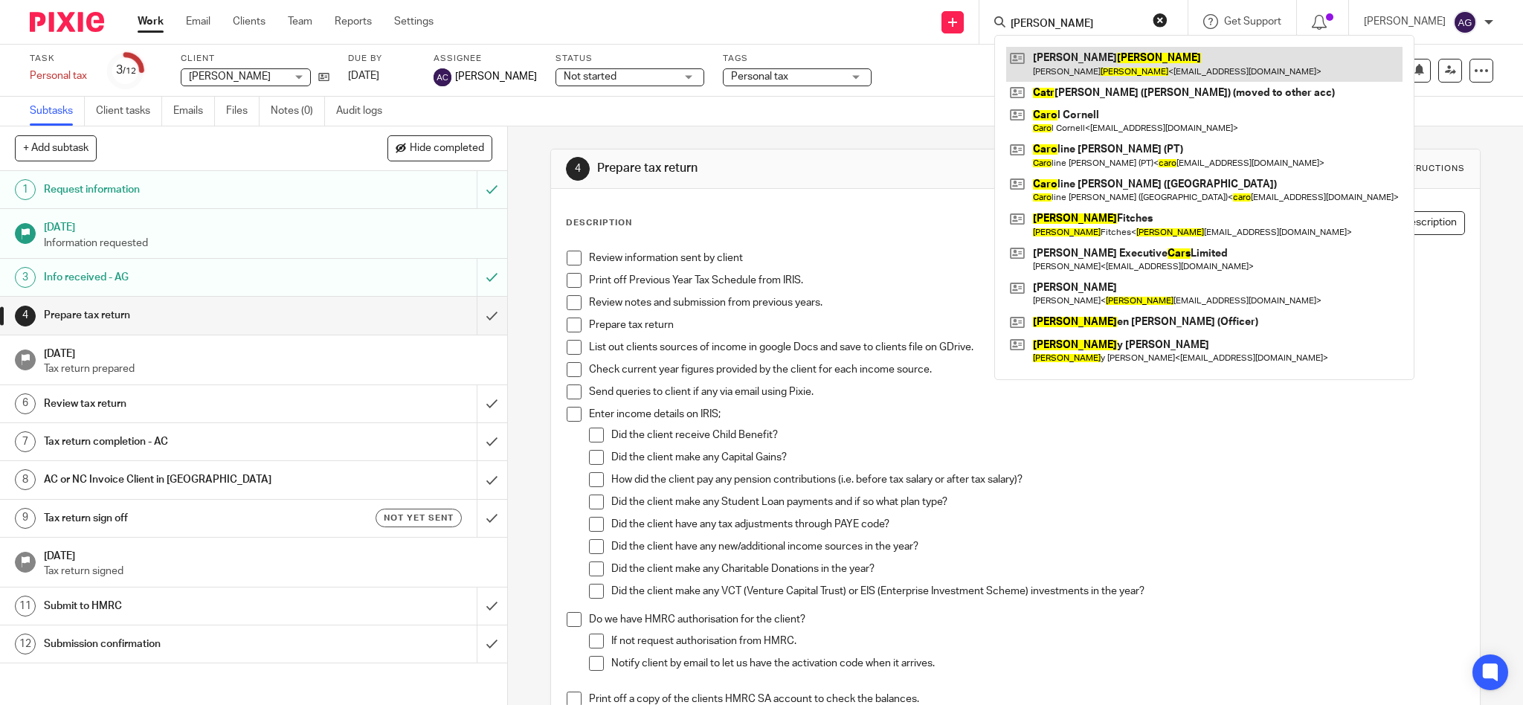
type input "[PERSON_NAME]"
click at [1085, 72] on link at bounding box center [1204, 64] width 396 height 34
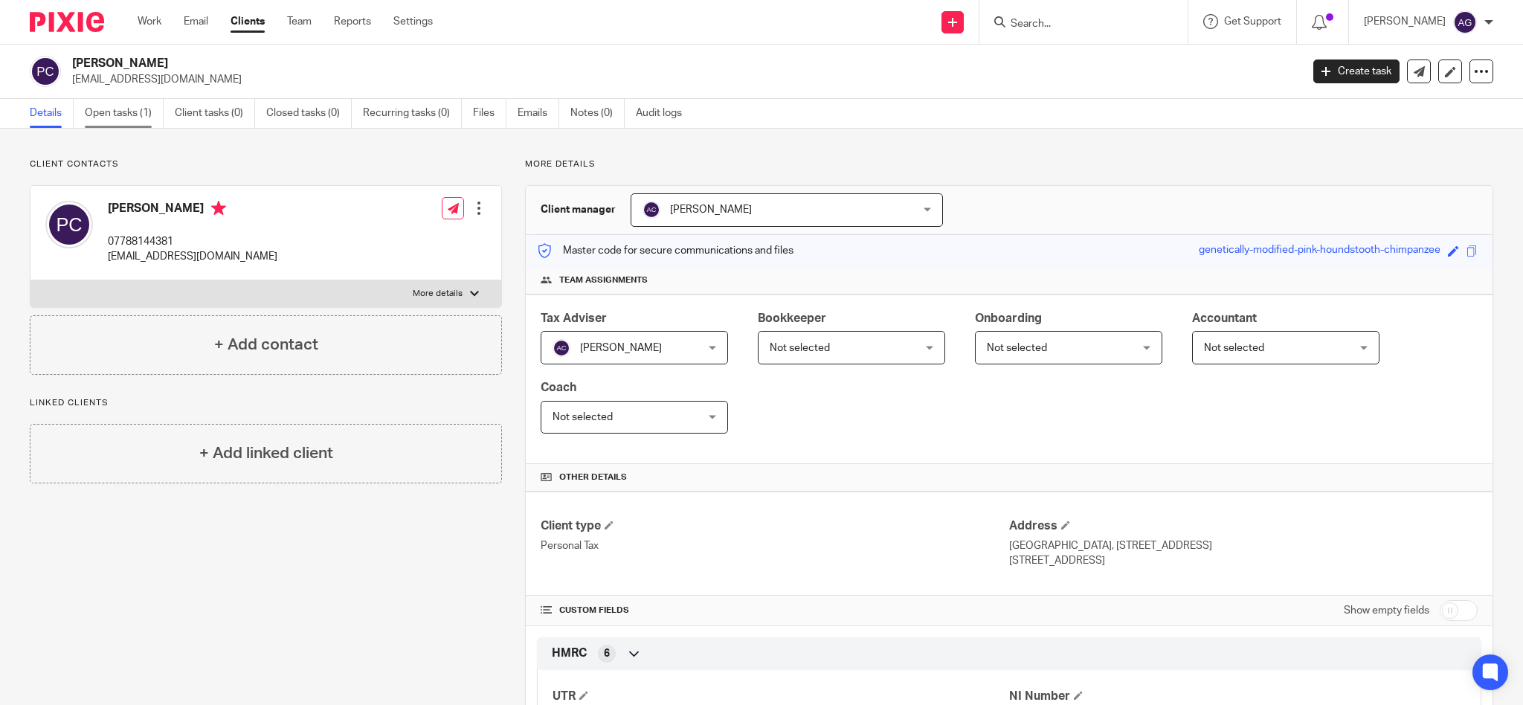
click at [128, 114] on link "Open tasks (1)" at bounding box center [124, 113] width 79 height 29
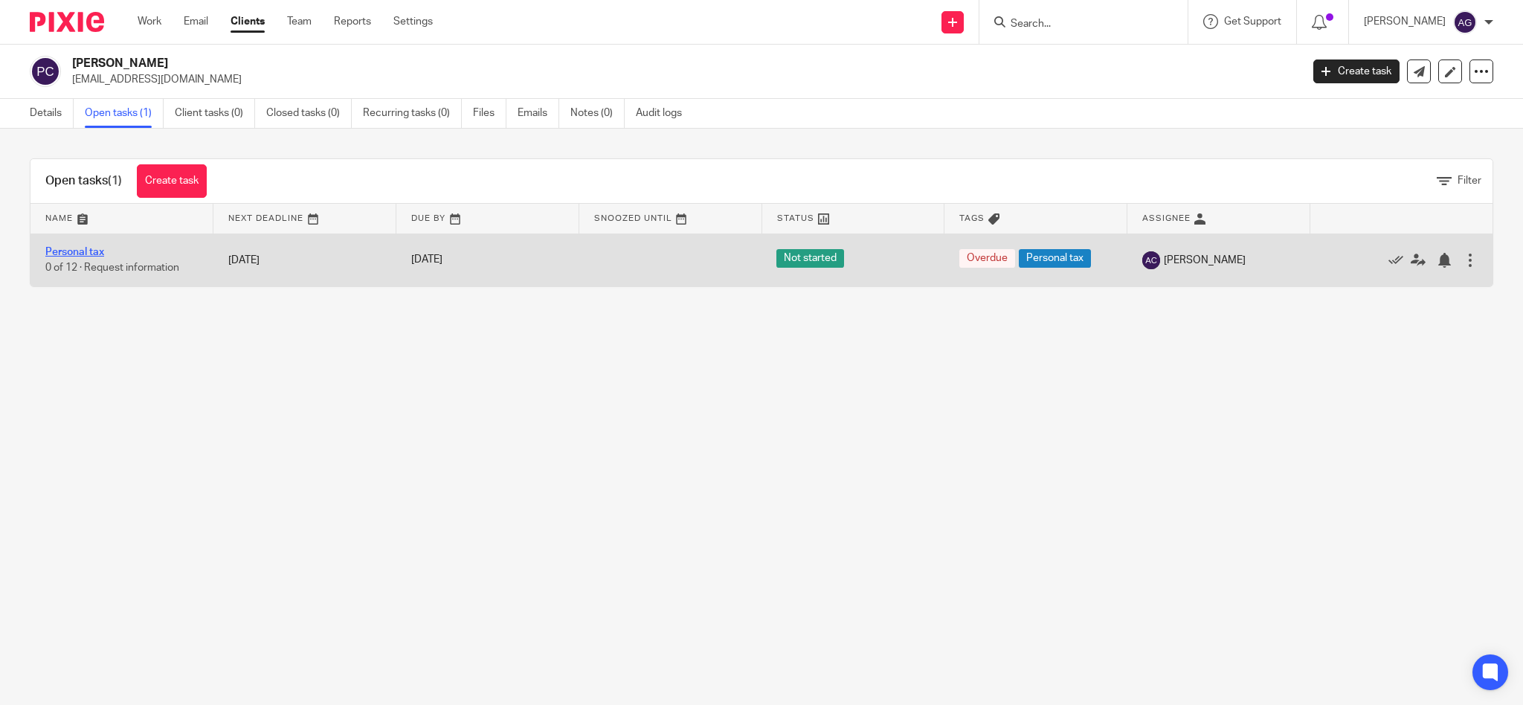
click at [79, 253] on link "Personal tax" at bounding box center [74, 252] width 59 height 10
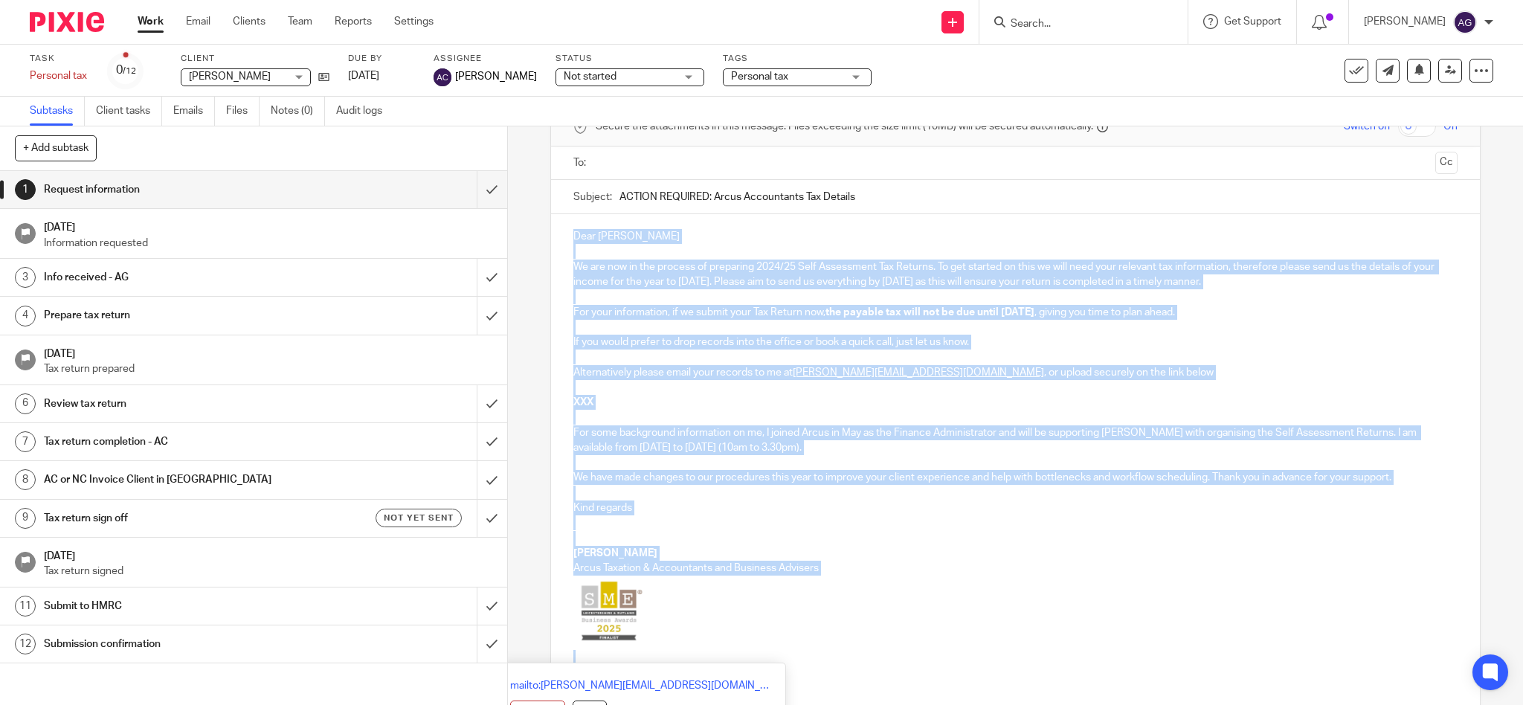
scroll to position [185, 0]
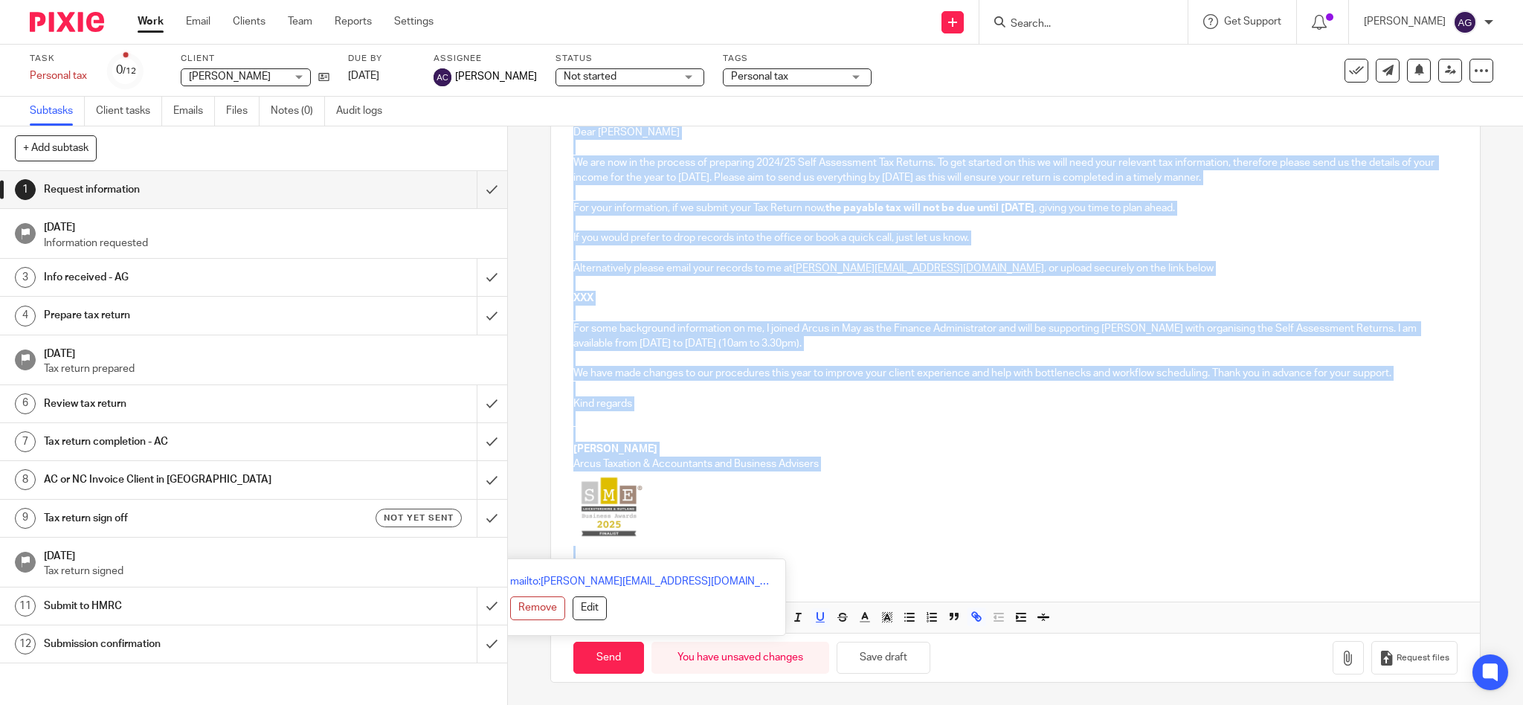
drag, startPoint x: 566, startPoint y: 309, endPoint x: 646, endPoint y: 718, distance: 416.7
click at [646, 704] on html "Work Email Clients Team Reports Settings Work Email Clients Team Reports Settin…" at bounding box center [761, 352] width 1523 height 705
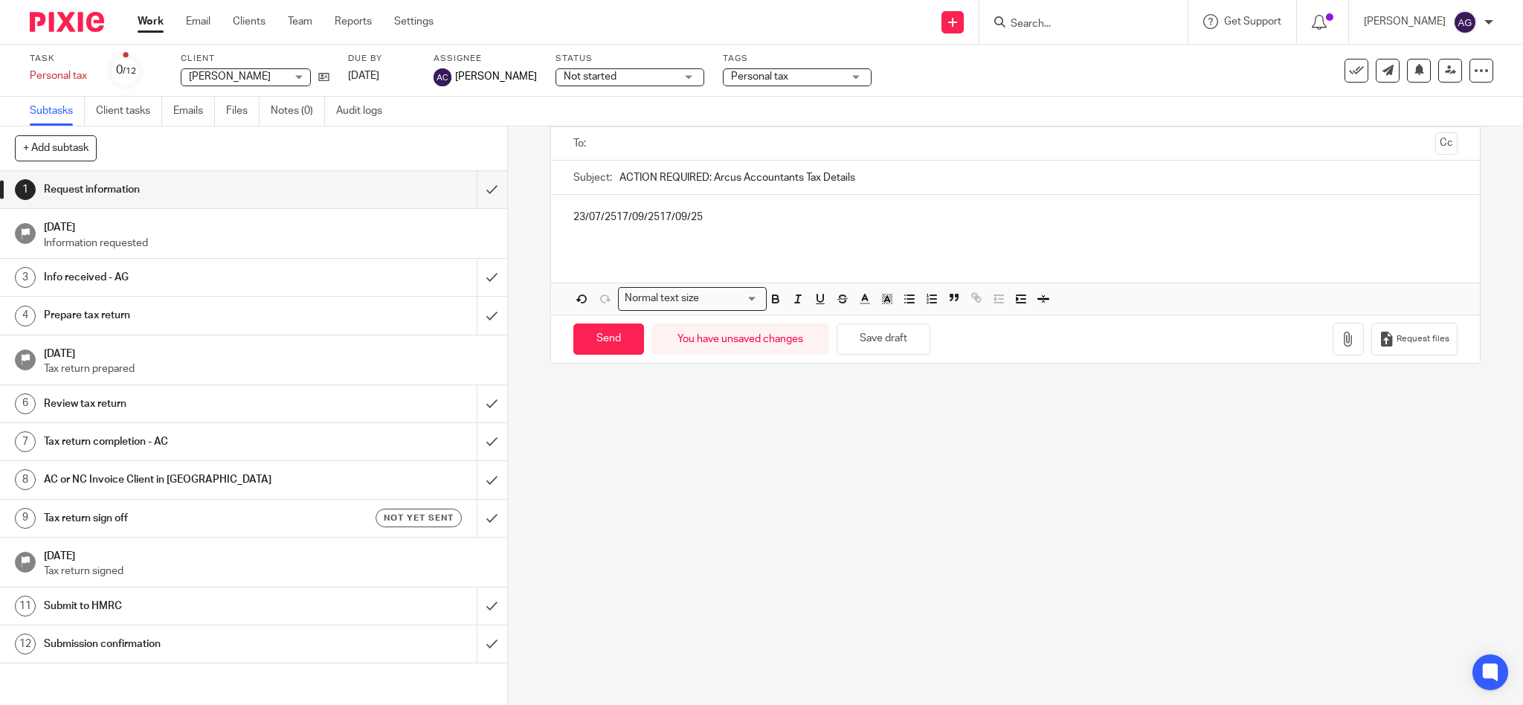
scroll to position [0, 0]
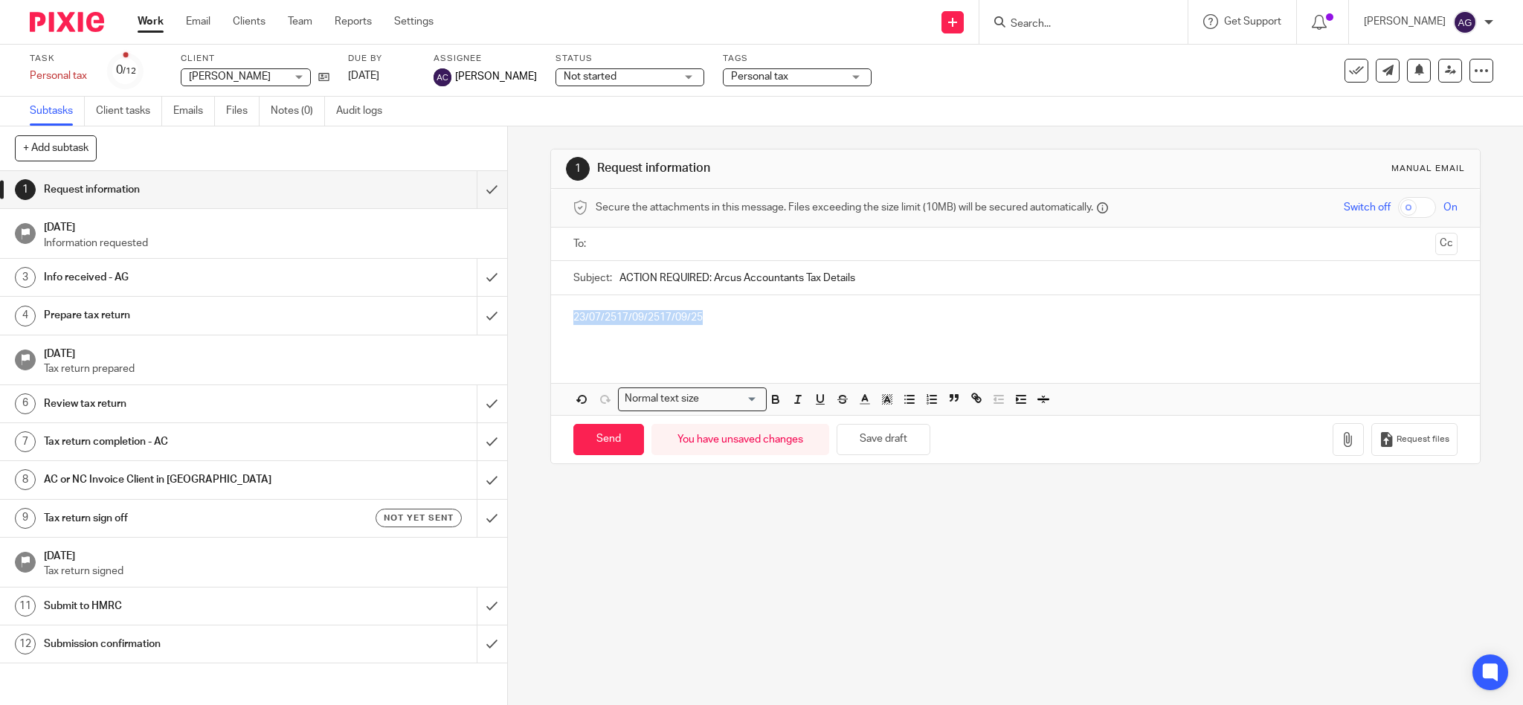
drag, startPoint x: 727, startPoint y: 208, endPoint x: 557, endPoint y: 213, distance: 170.3
click at [557, 213] on form "Secure the attachments in this message. Files exceeding the size limit (10MB) w…" at bounding box center [1015, 326] width 929 height 274
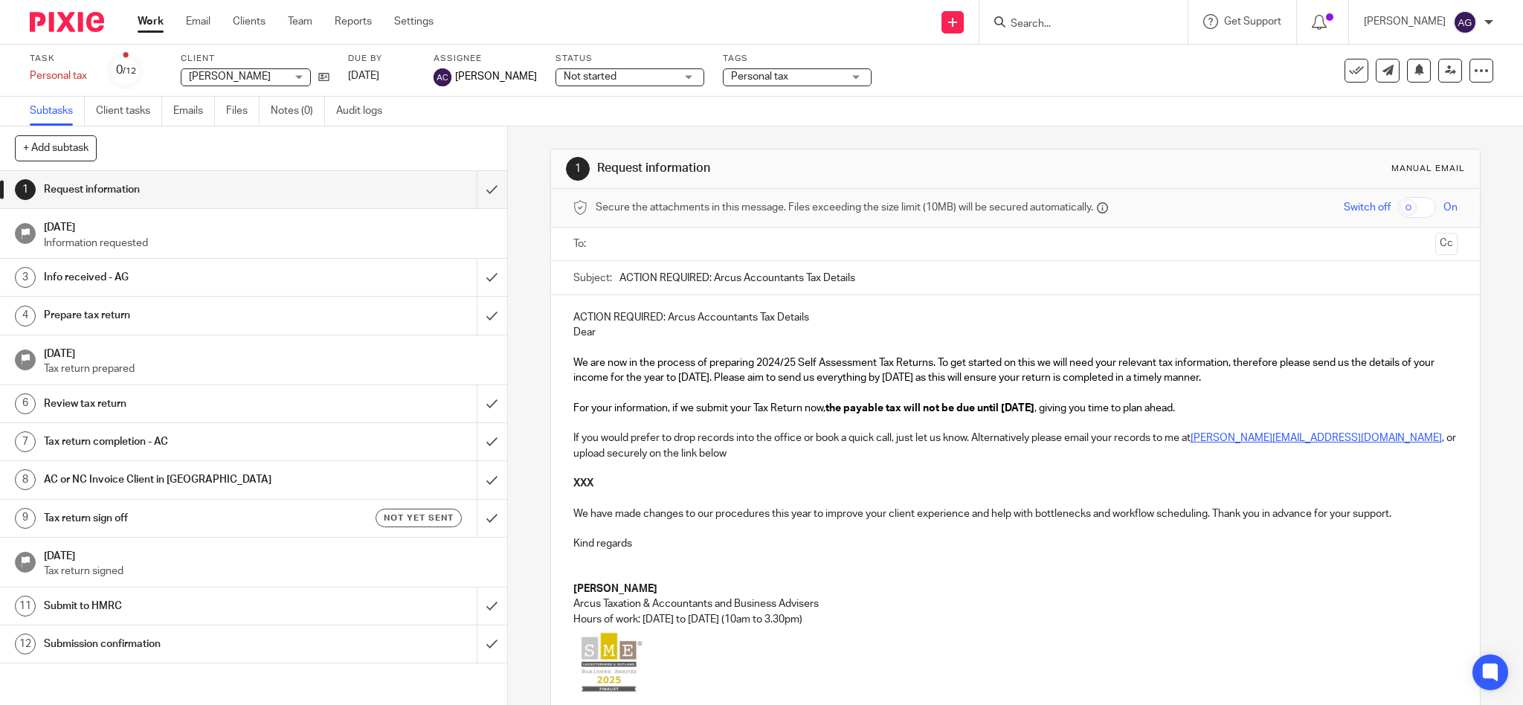
scroll to position [13, 0]
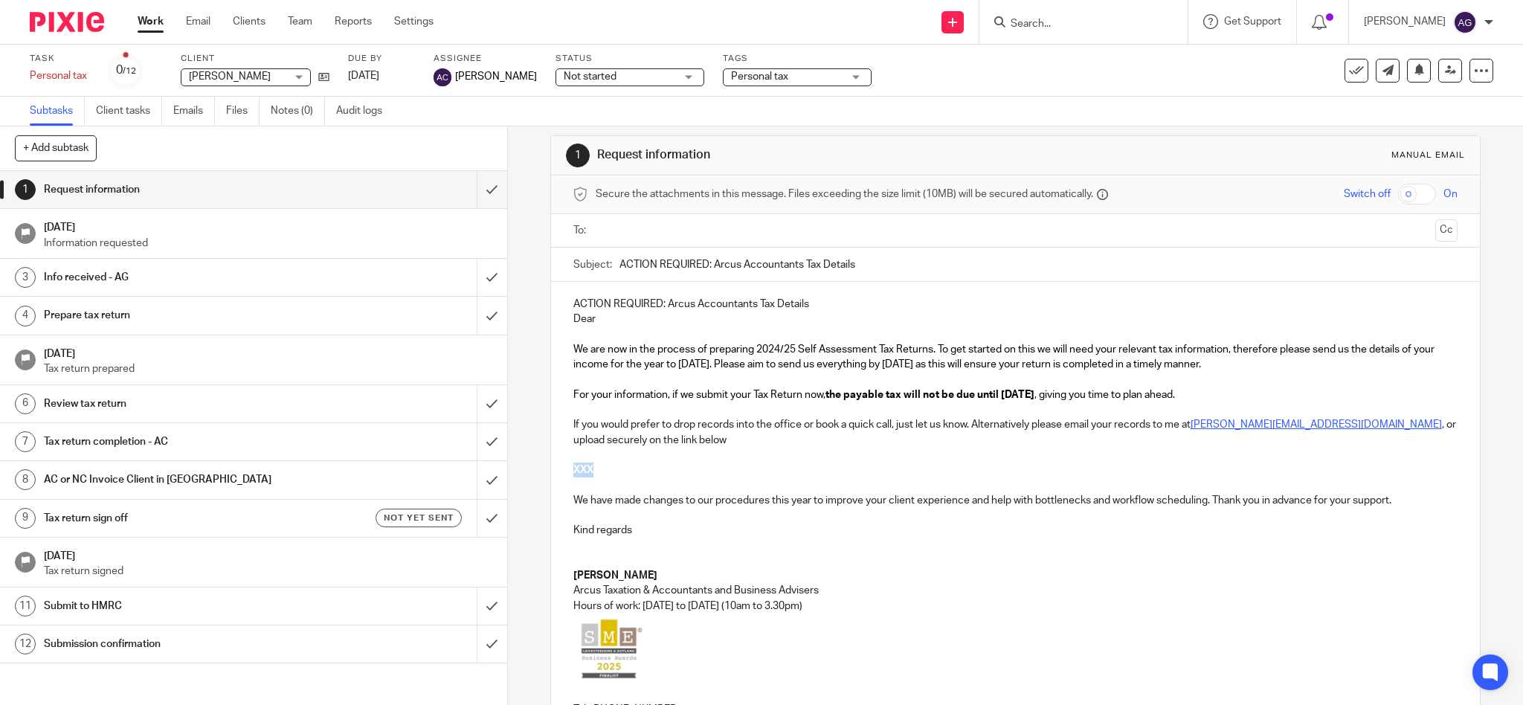
drag, startPoint x: 627, startPoint y: 464, endPoint x: 544, endPoint y: 465, distance: 82.5
click at [551, 465] on div "ACTION REQUIRED: Arcus Accountants Tax Details Dear We are now in the process o…" at bounding box center [1015, 527] width 929 height 491
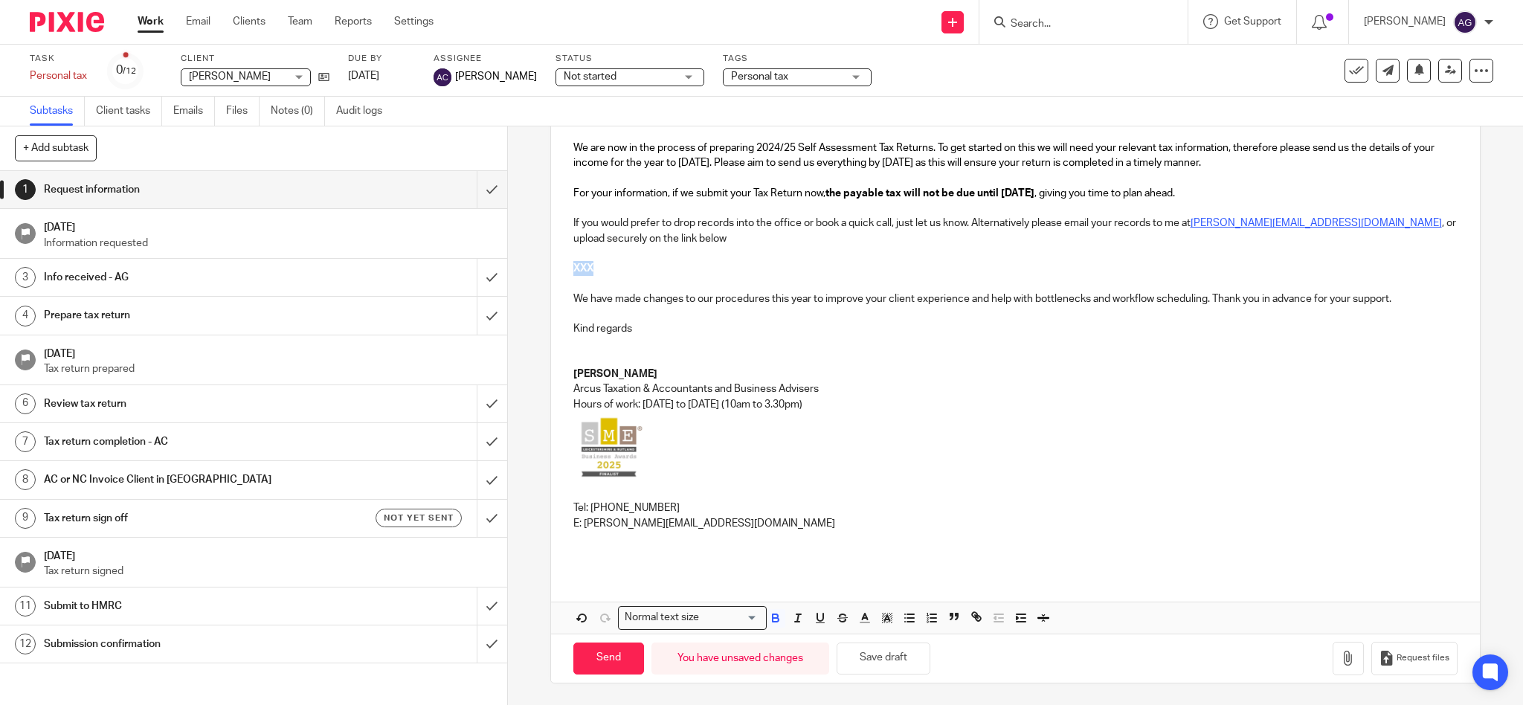
scroll to position [216, 0]
click at [1396, 658] on span "Request files" at bounding box center [1422, 657] width 53 height 12
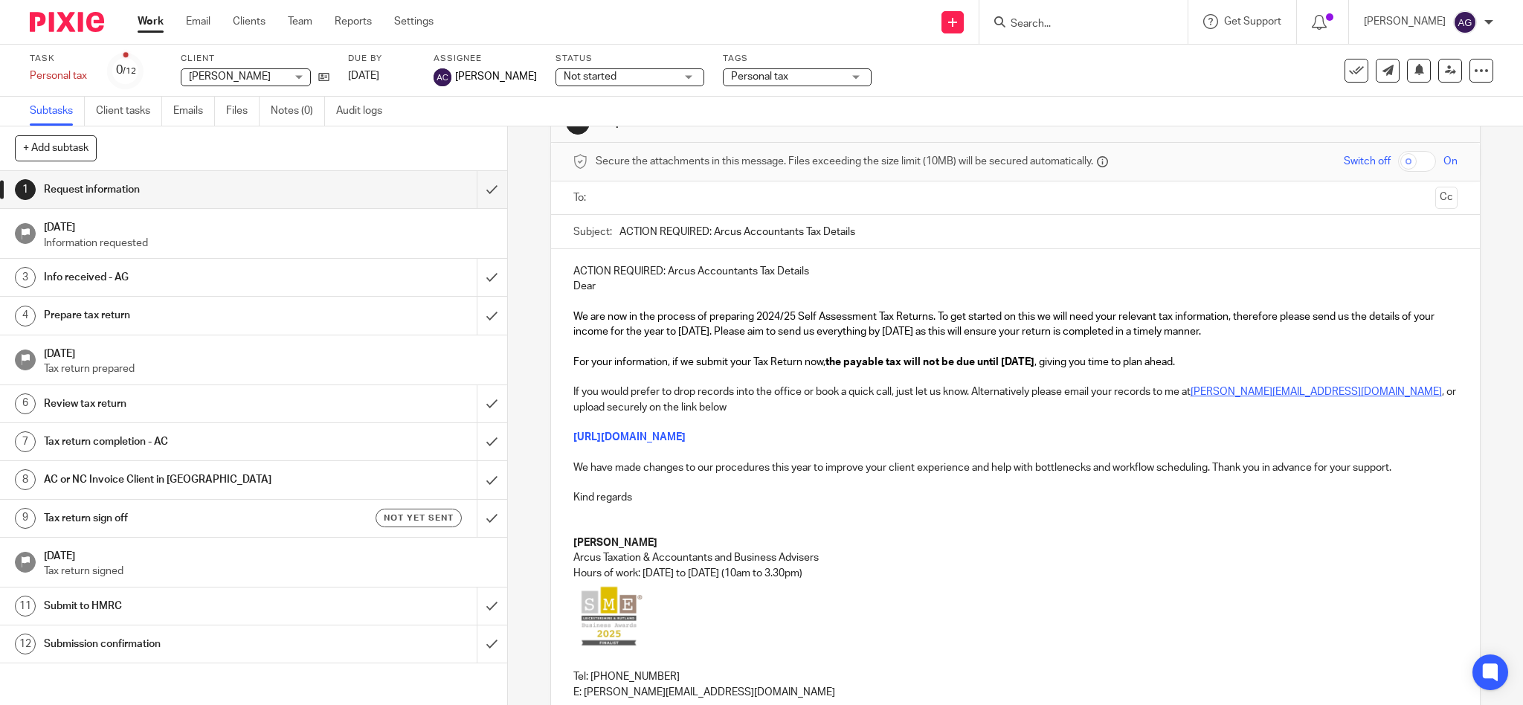
scroll to position [17, 0]
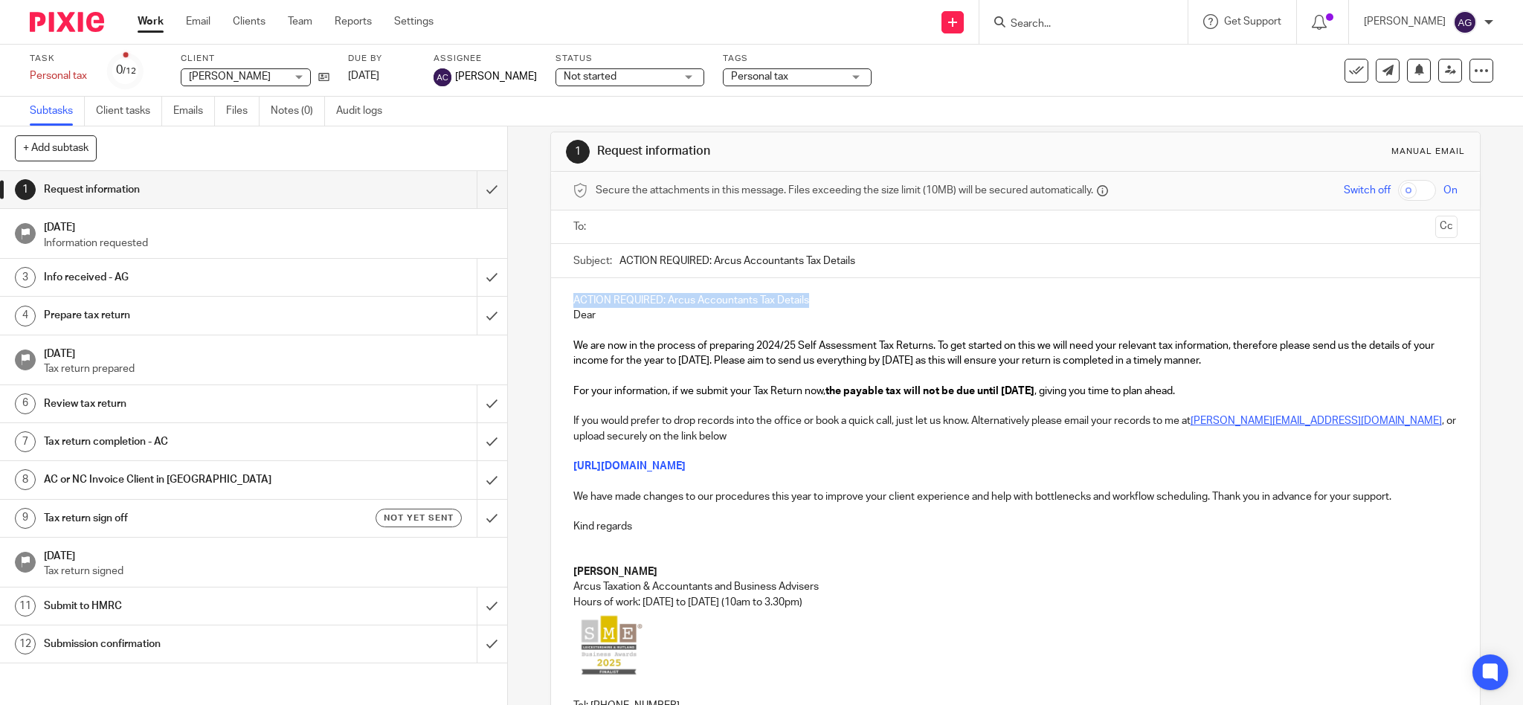
drag, startPoint x: 849, startPoint y: 303, endPoint x: 510, endPoint y: 277, distance: 340.0
click at [510, 277] on div "1 Request information Manual email Secure the attachments in this message. File…" at bounding box center [1015, 415] width 1015 height 578
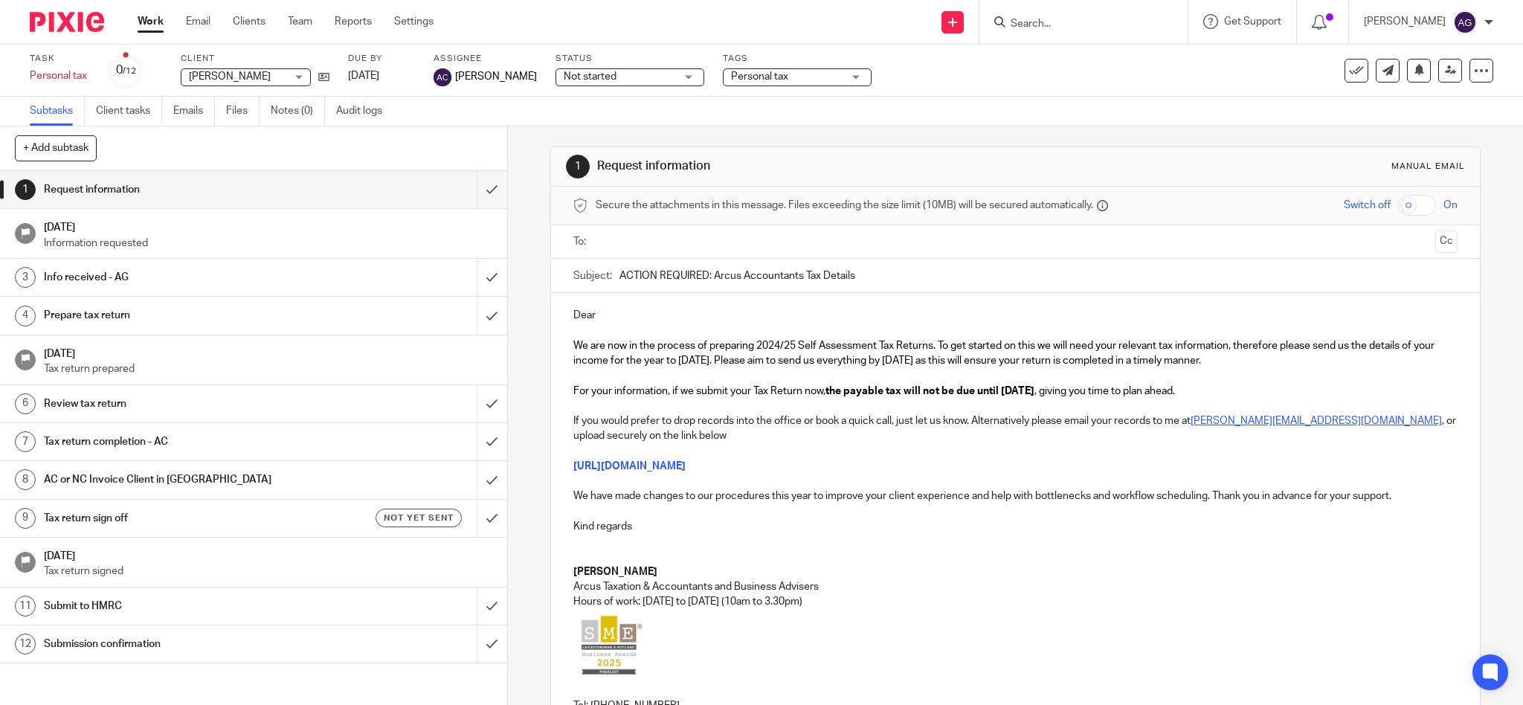
click at [630, 309] on p "Dear" at bounding box center [1015, 315] width 885 height 15
click at [657, 233] on input "text" at bounding box center [1015, 241] width 828 height 17
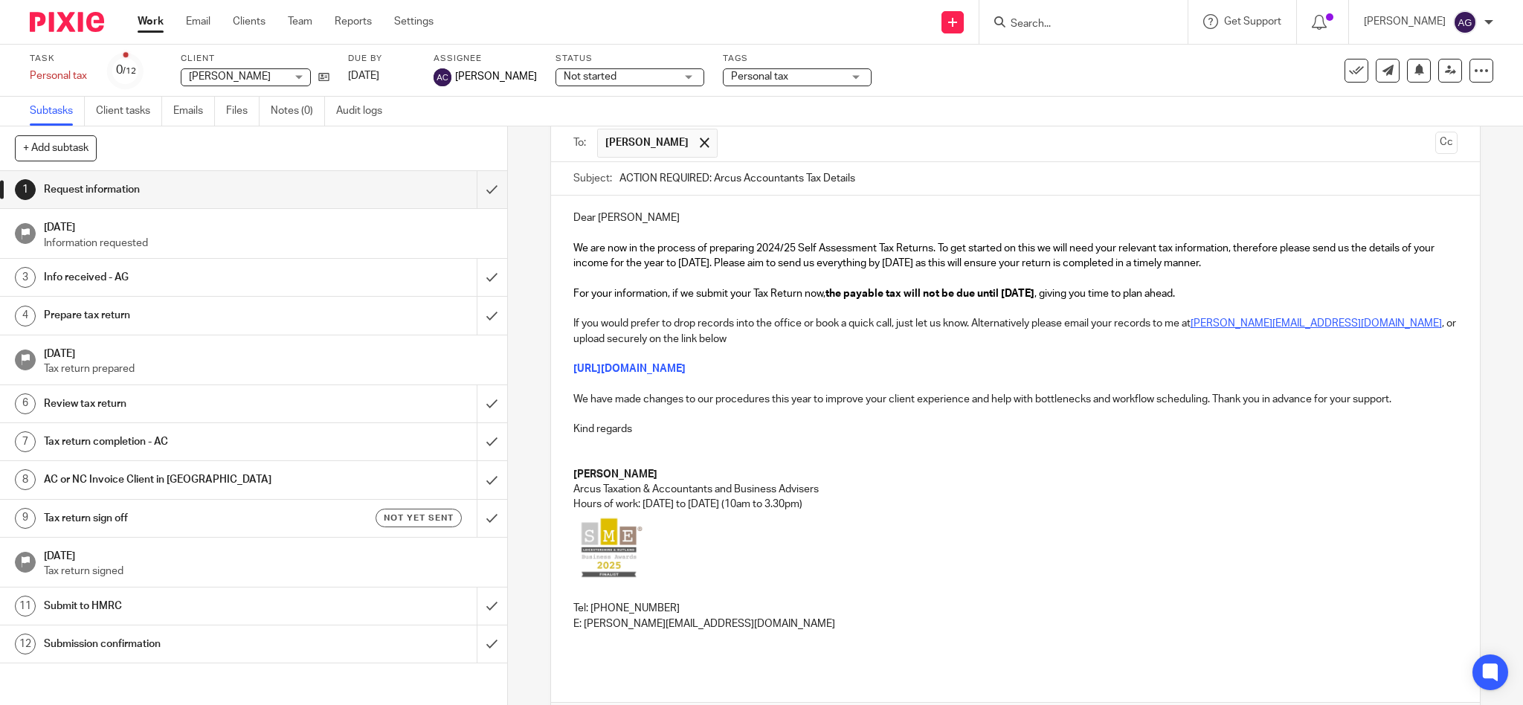
scroll to position [204, 0]
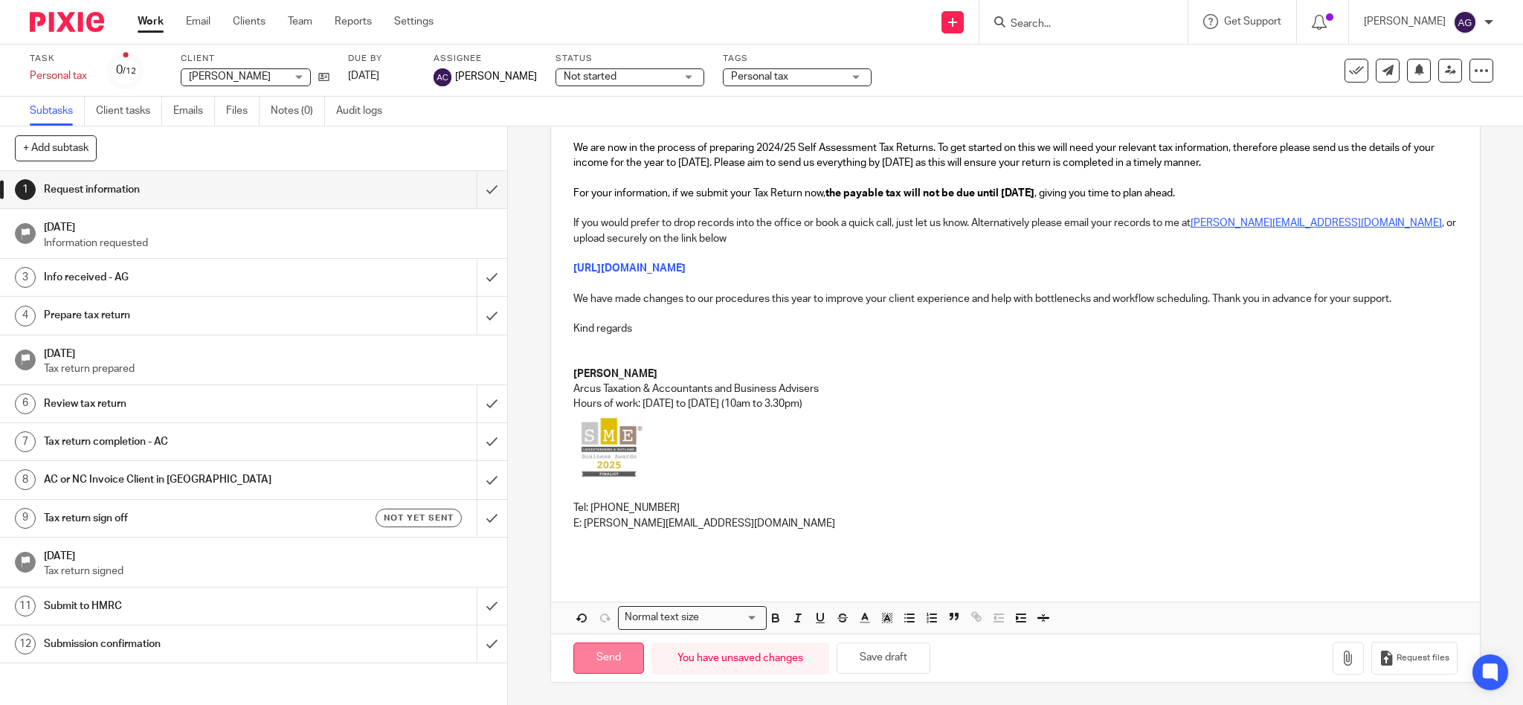
click at [586, 663] on input "Send" at bounding box center [608, 658] width 71 height 32
type input "Sent"
click at [1101, 18] on input "Search" at bounding box center [1076, 24] width 134 height 13
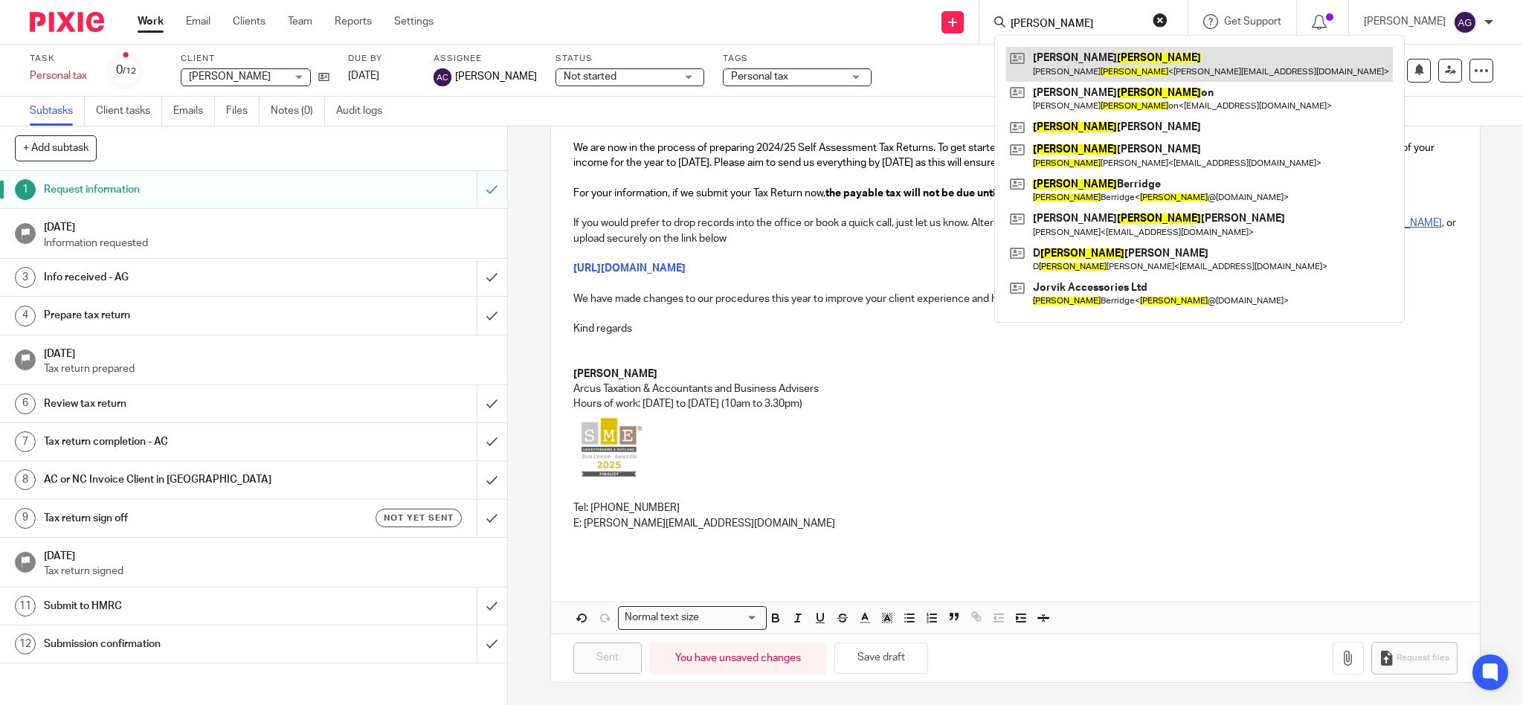
type input "richards"
click at [1103, 65] on link at bounding box center [1199, 64] width 387 height 34
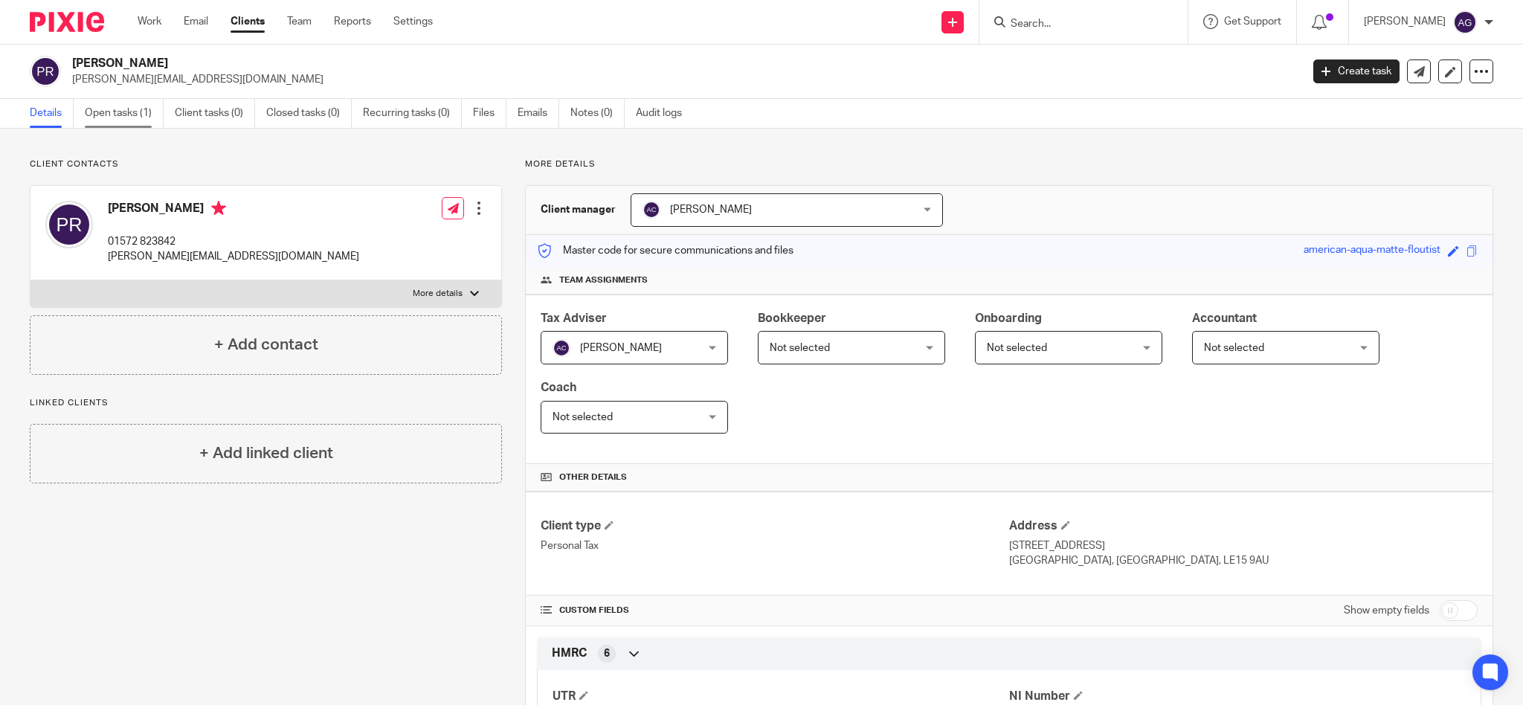
click at [123, 112] on link "Open tasks (1)" at bounding box center [124, 113] width 79 height 29
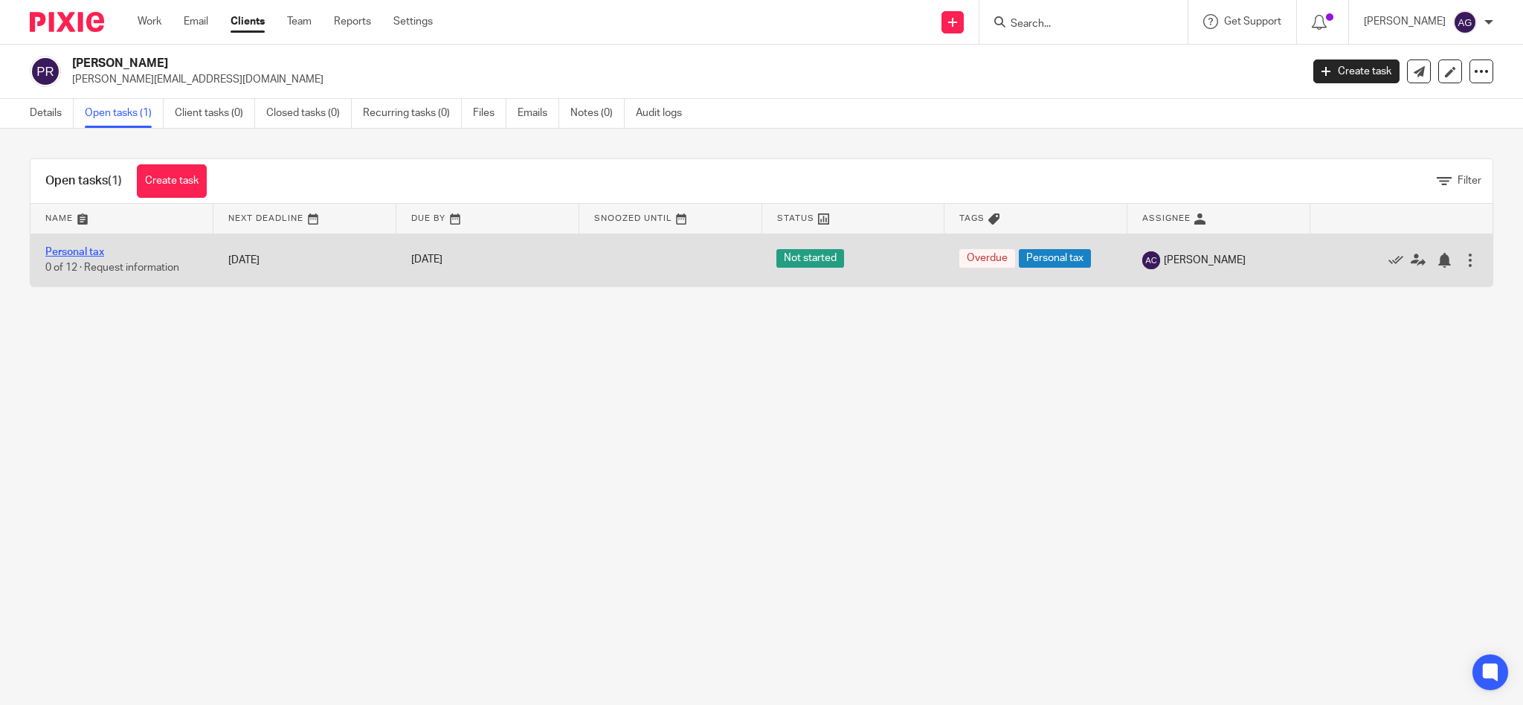
click at [75, 251] on link "Personal tax" at bounding box center [74, 252] width 59 height 10
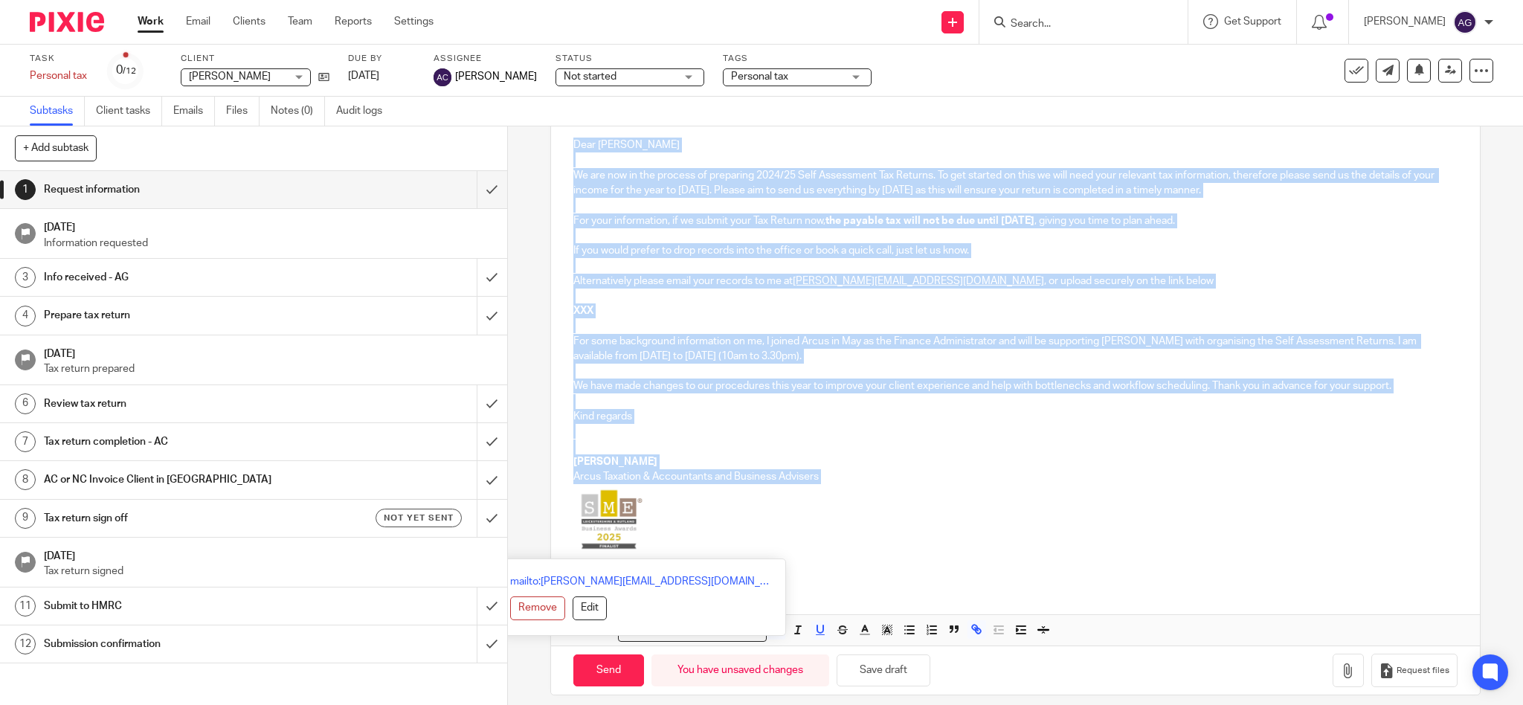
scroll to position [185, 0]
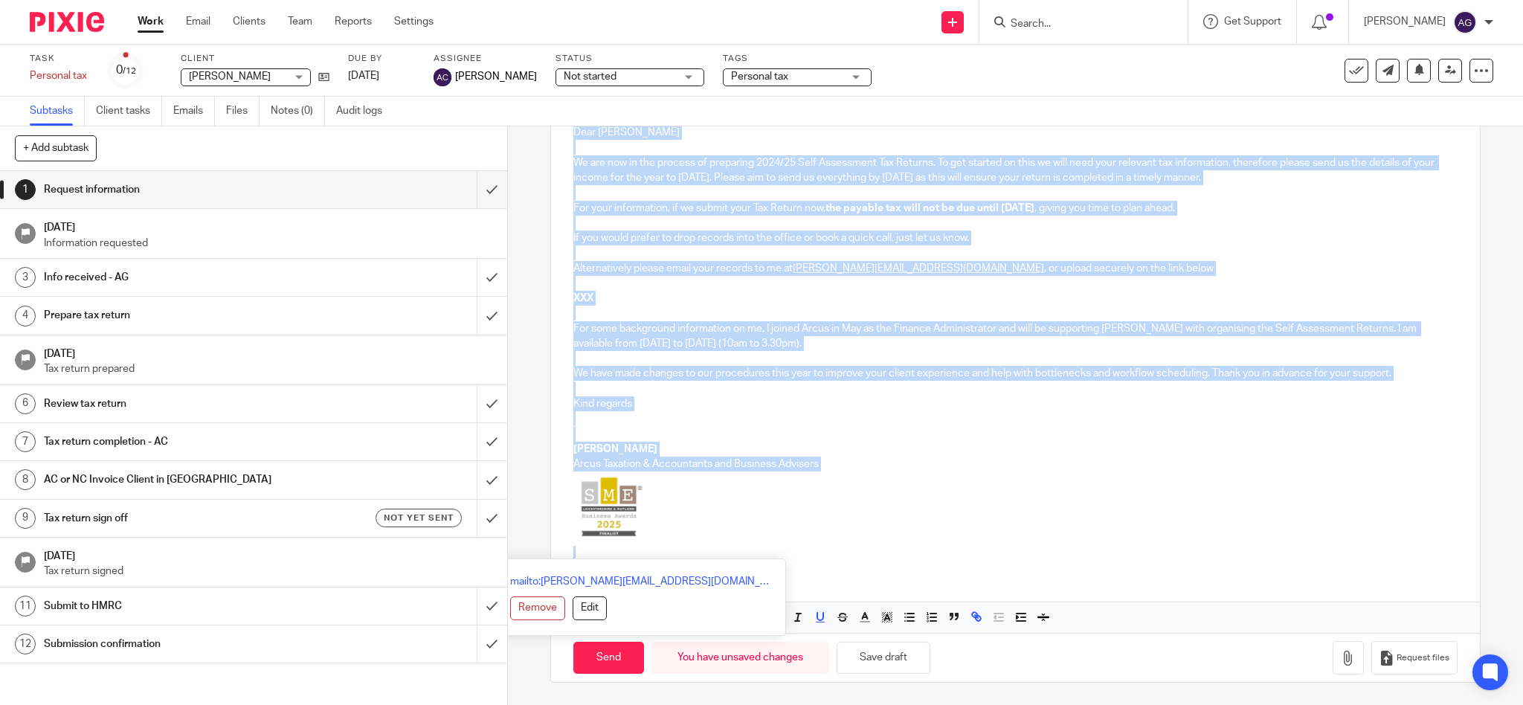
drag, startPoint x: 562, startPoint y: 313, endPoint x: 635, endPoint y: 735, distance: 428.5
click at [635, 704] on html "Work Email Clients Team Reports Settings Work Email Clients Team Reports Settin…" at bounding box center [761, 352] width 1523 height 705
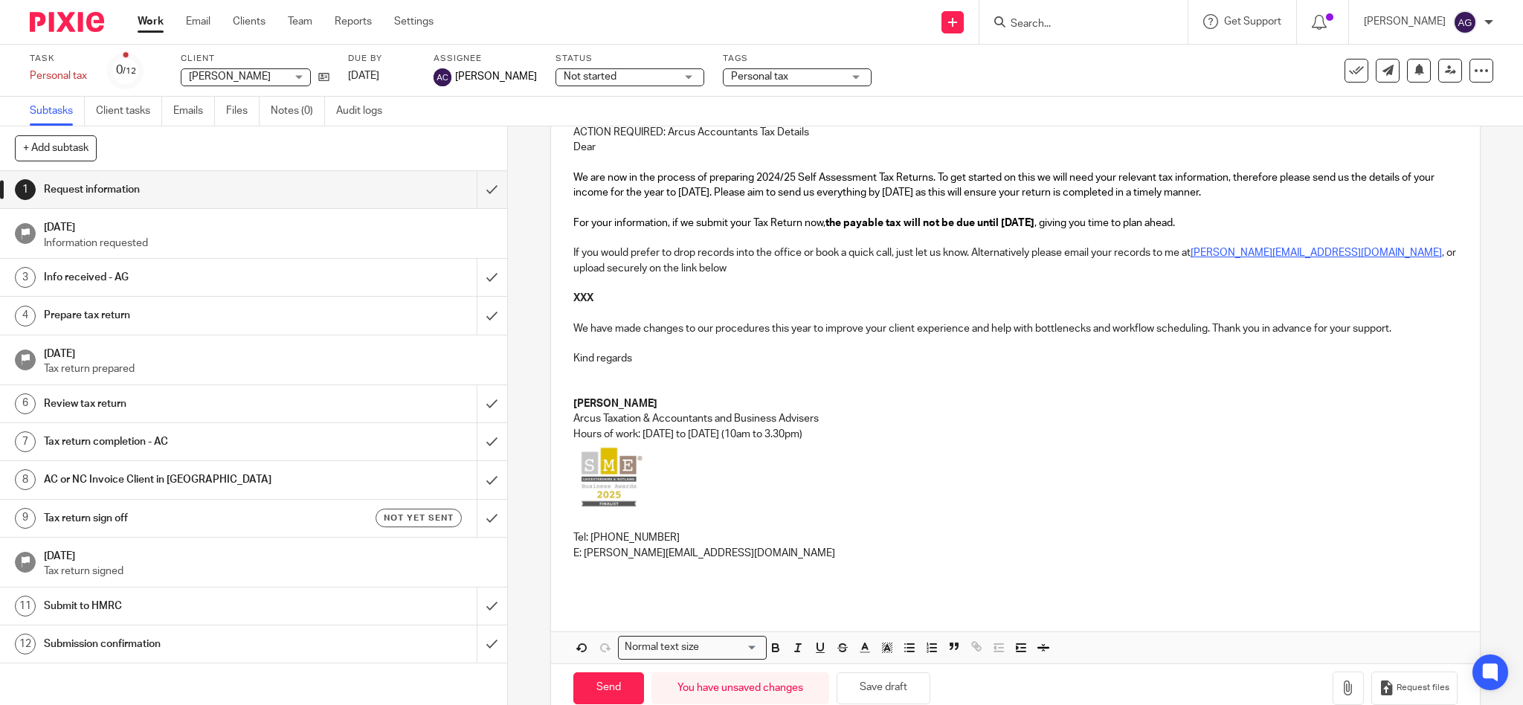
scroll to position [0, 0]
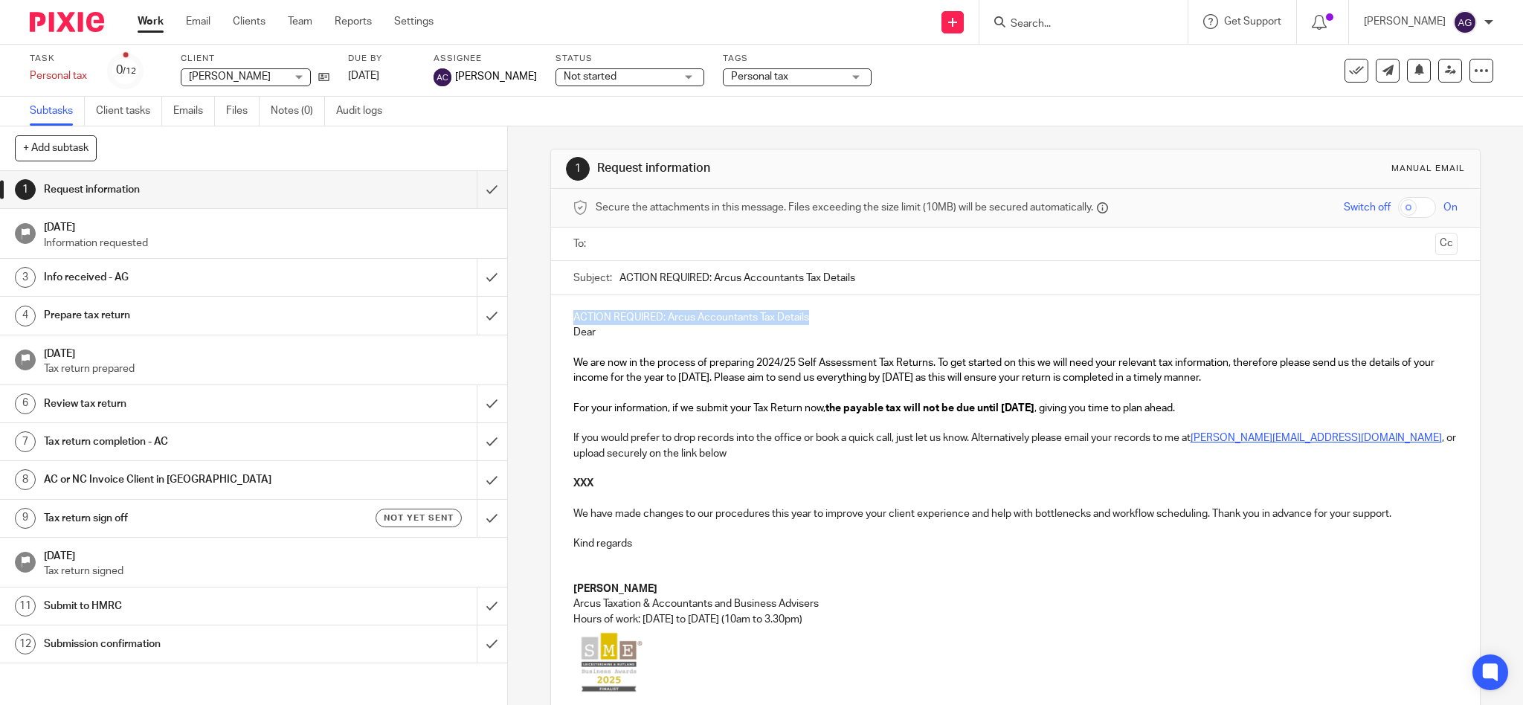
drag, startPoint x: 835, startPoint y: 317, endPoint x: 534, endPoint y: 298, distance: 301.7
click at [534, 298] on div "1 Request information Manual email Secure the attachments in this message. File…" at bounding box center [1015, 415] width 1015 height 578
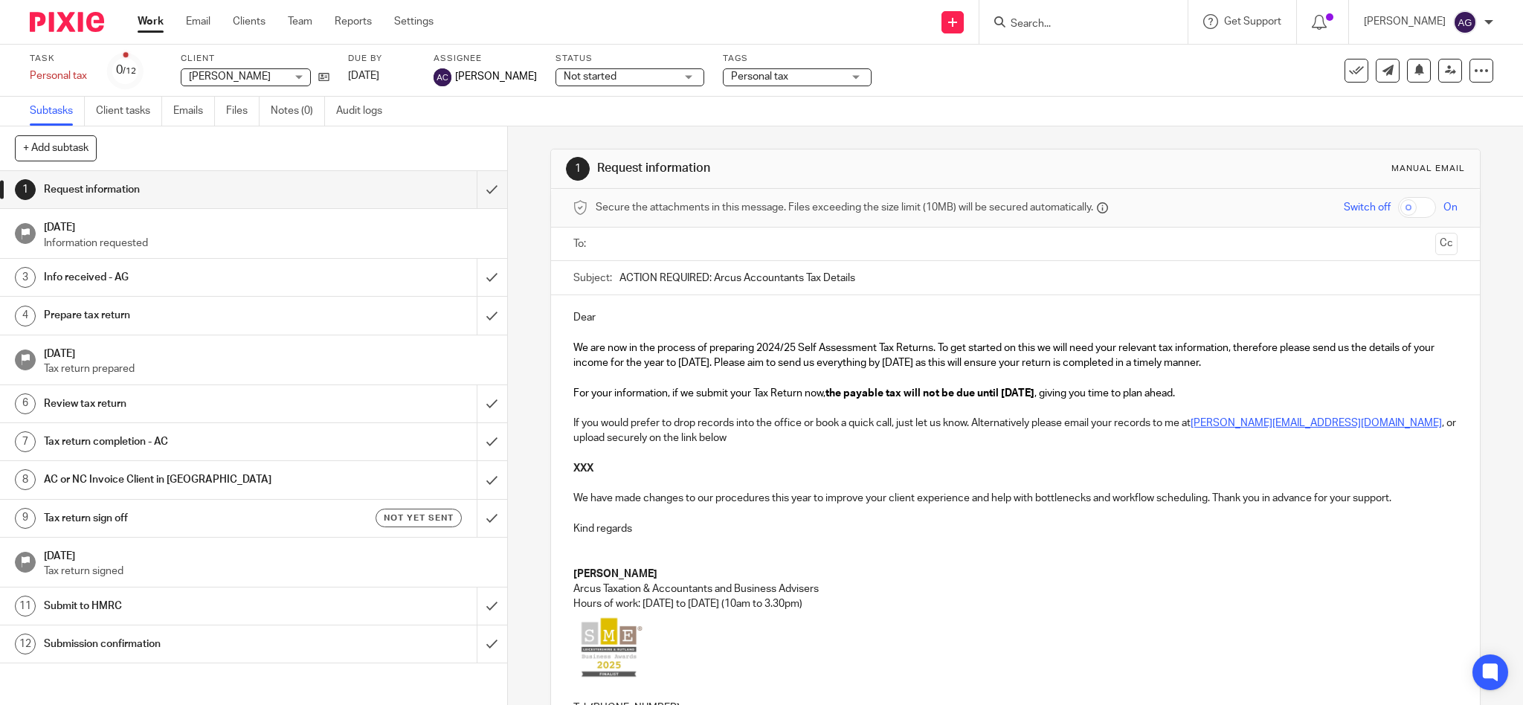
click at [573, 315] on p "Dear" at bounding box center [1015, 317] width 885 height 15
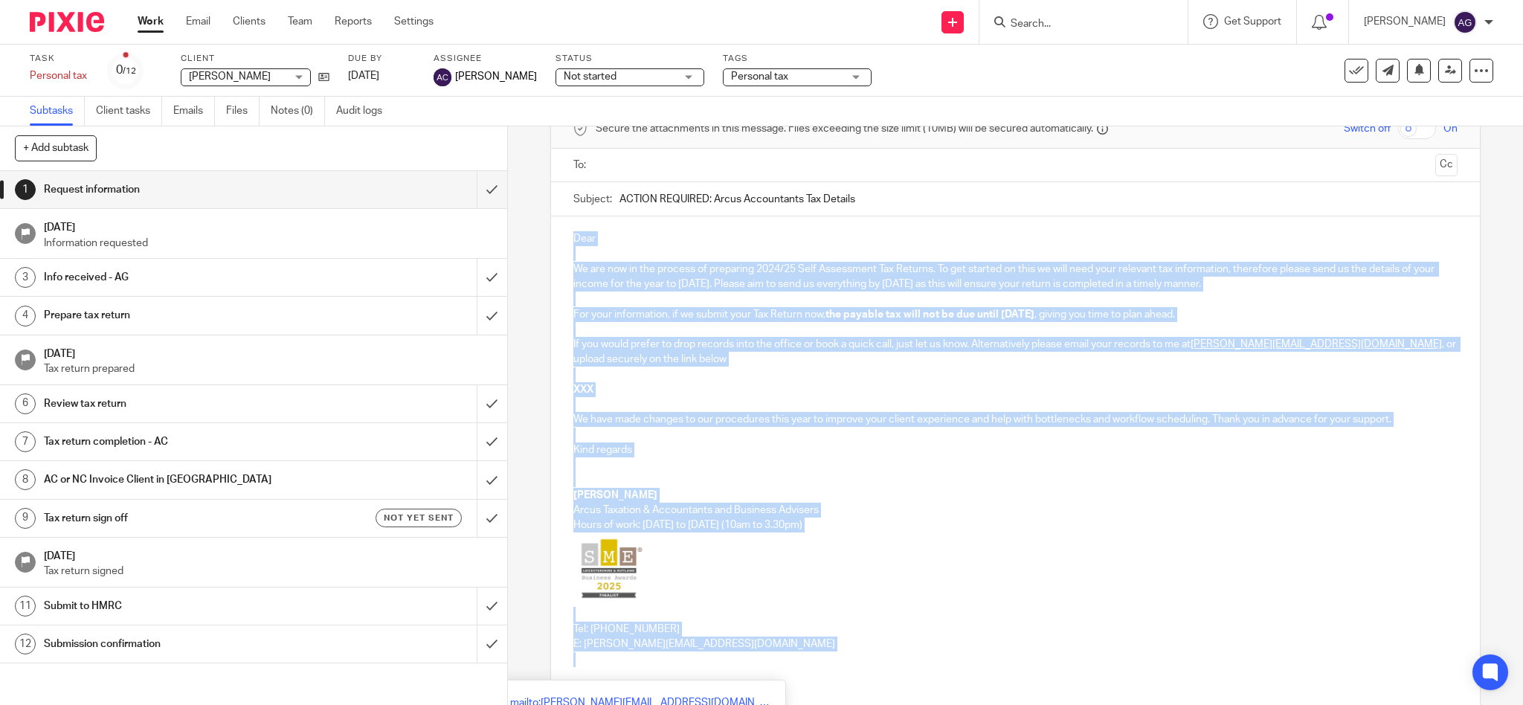
scroll to position [200, 0]
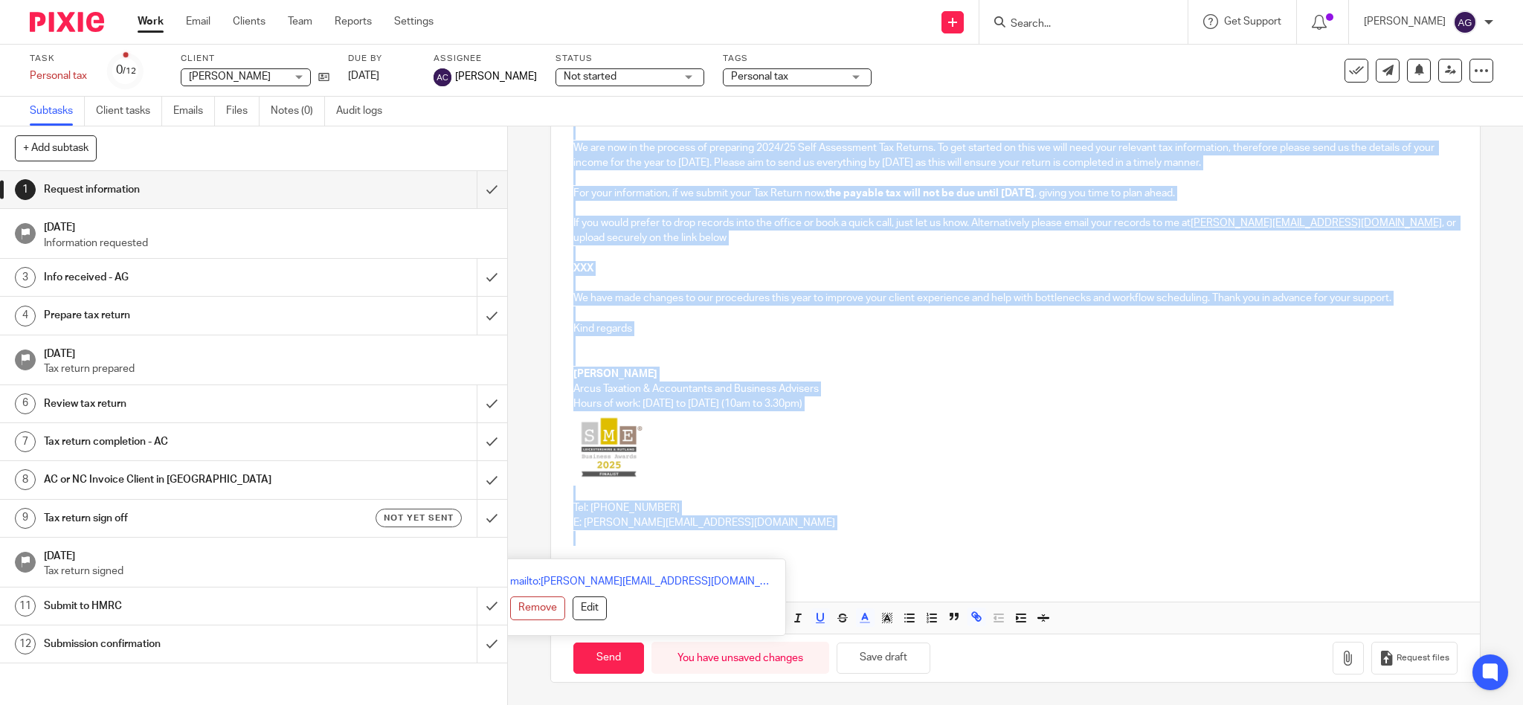
drag, startPoint x: 565, startPoint y: 309, endPoint x: 687, endPoint y: 701, distance: 410.4
click at [687, 701] on div "1 Request information Manual email Secure the attachments in this message. File…" at bounding box center [1015, 315] width 931 height 778
copy div "Dear We are now in the process of preparing 2024/25 Self Assessment Tax Returns…"
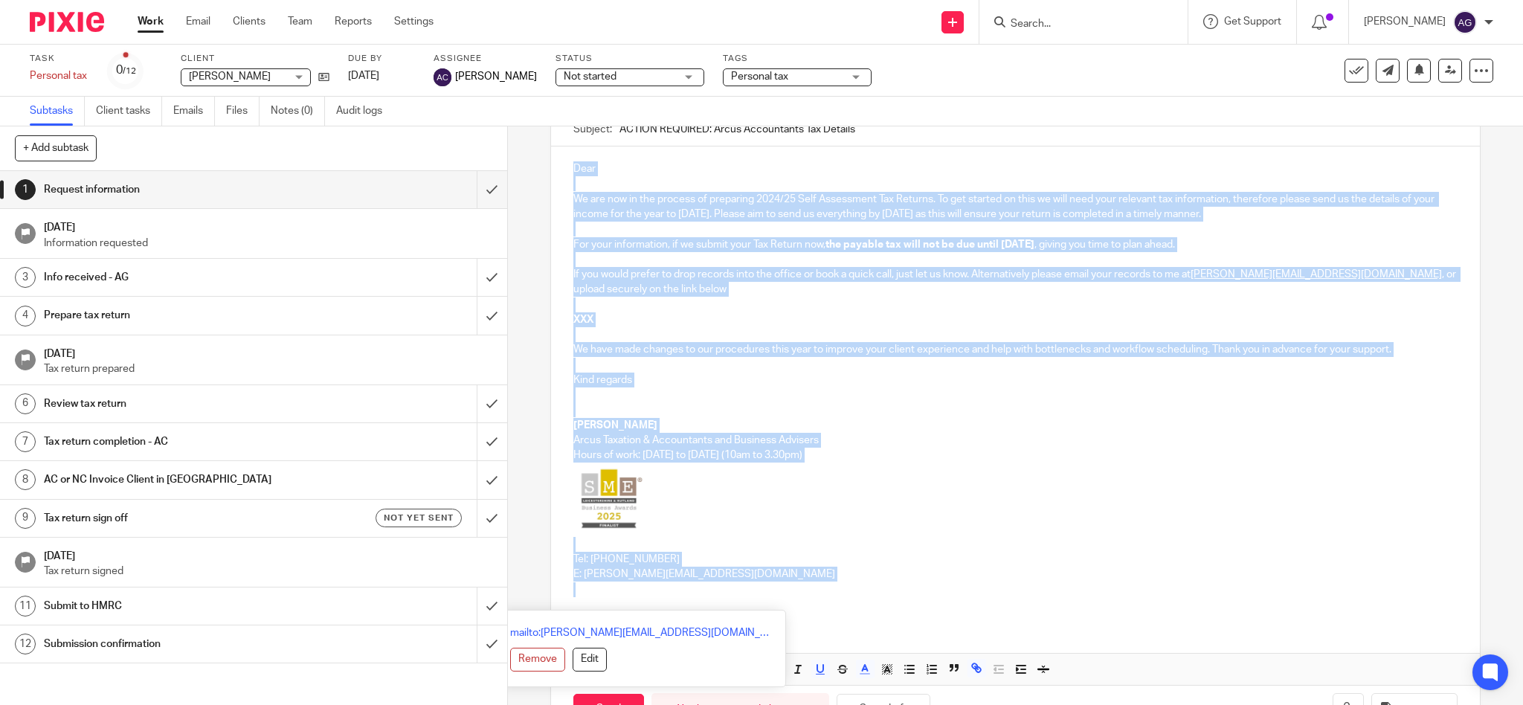
scroll to position [101, 0]
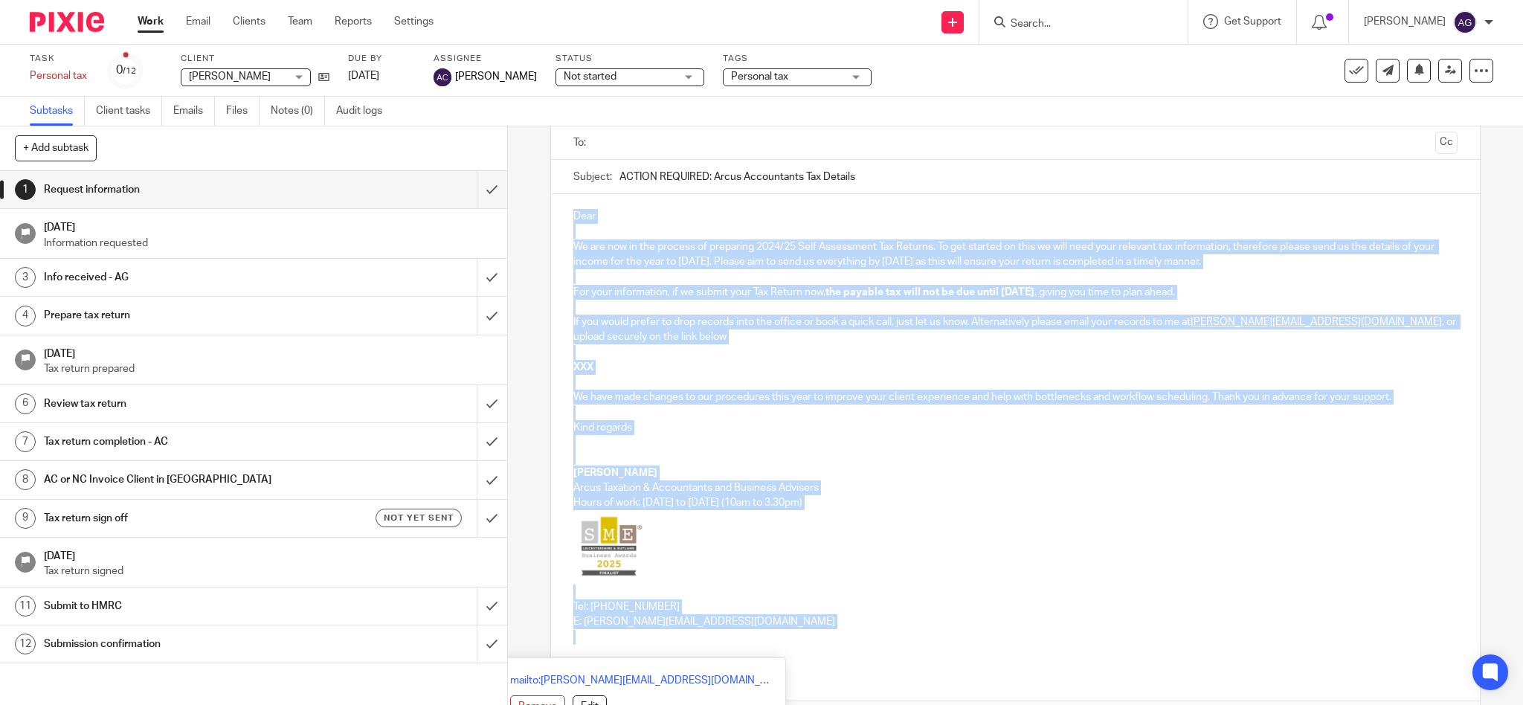
click at [702, 365] on p "XXX" at bounding box center [1015, 367] width 885 height 15
click at [628, 370] on p "XXX" at bounding box center [1015, 367] width 885 height 15
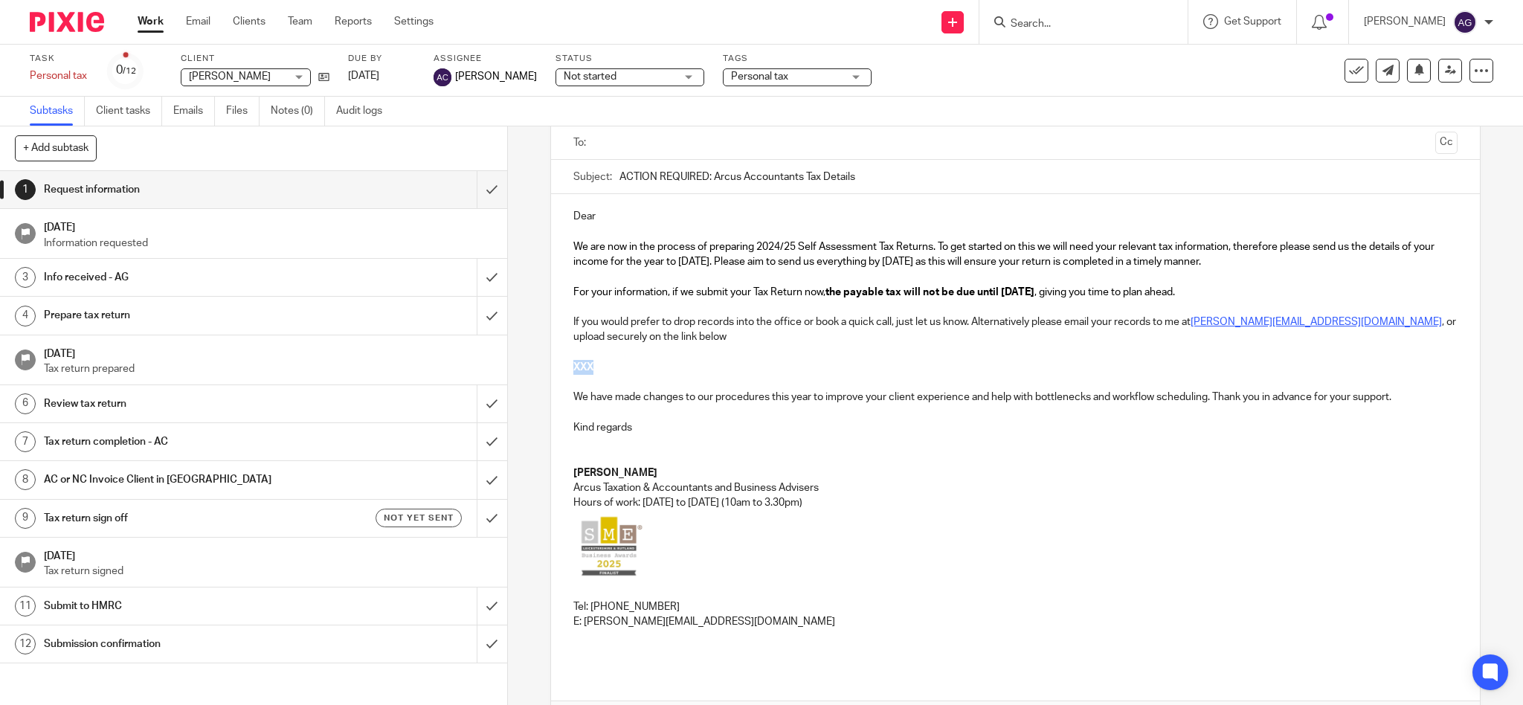
drag, startPoint x: 597, startPoint y: 364, endPoint x: 567, endPoint y: 370, distance: 30.2
click at [573, 370] on p "XXX" at bounding box center [1015, 367] width 885 height 15
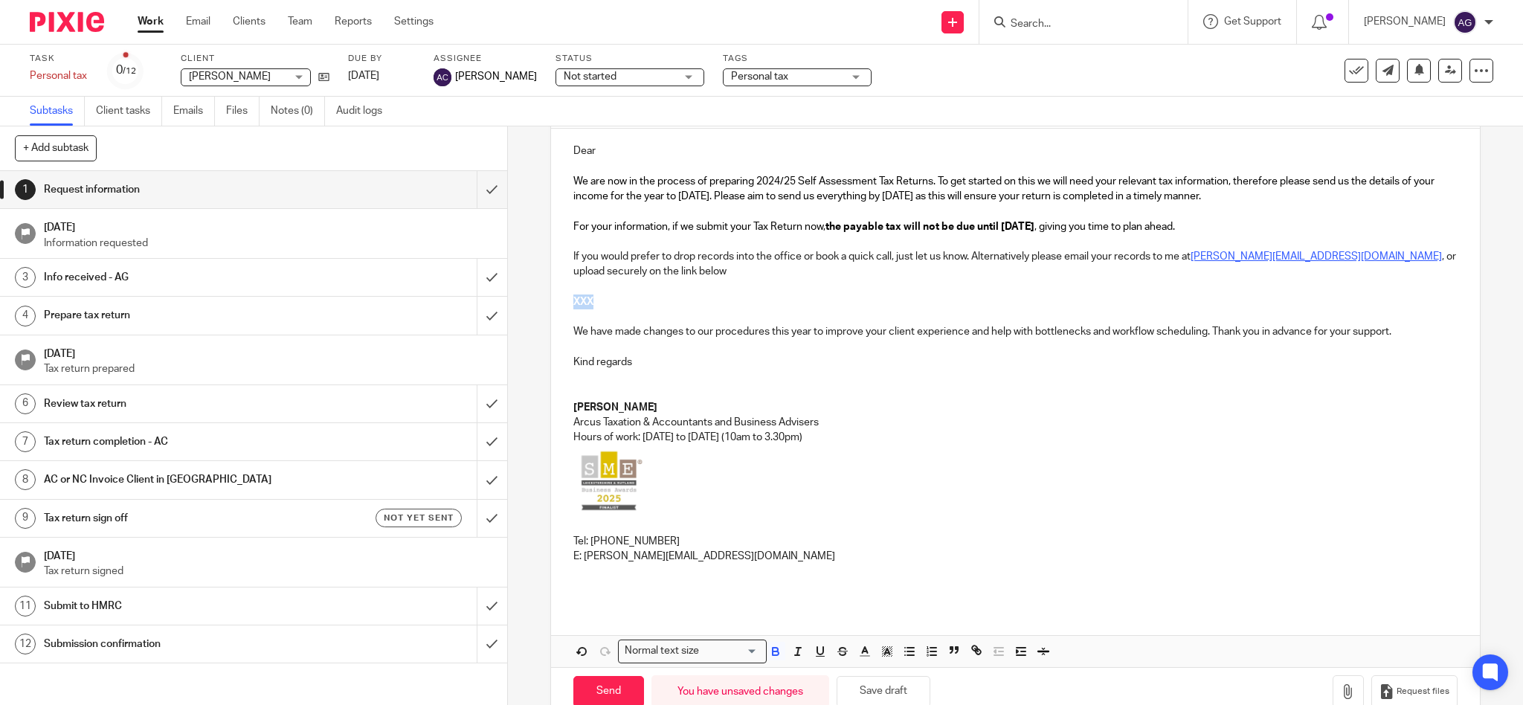
scroll to position [200, 0]
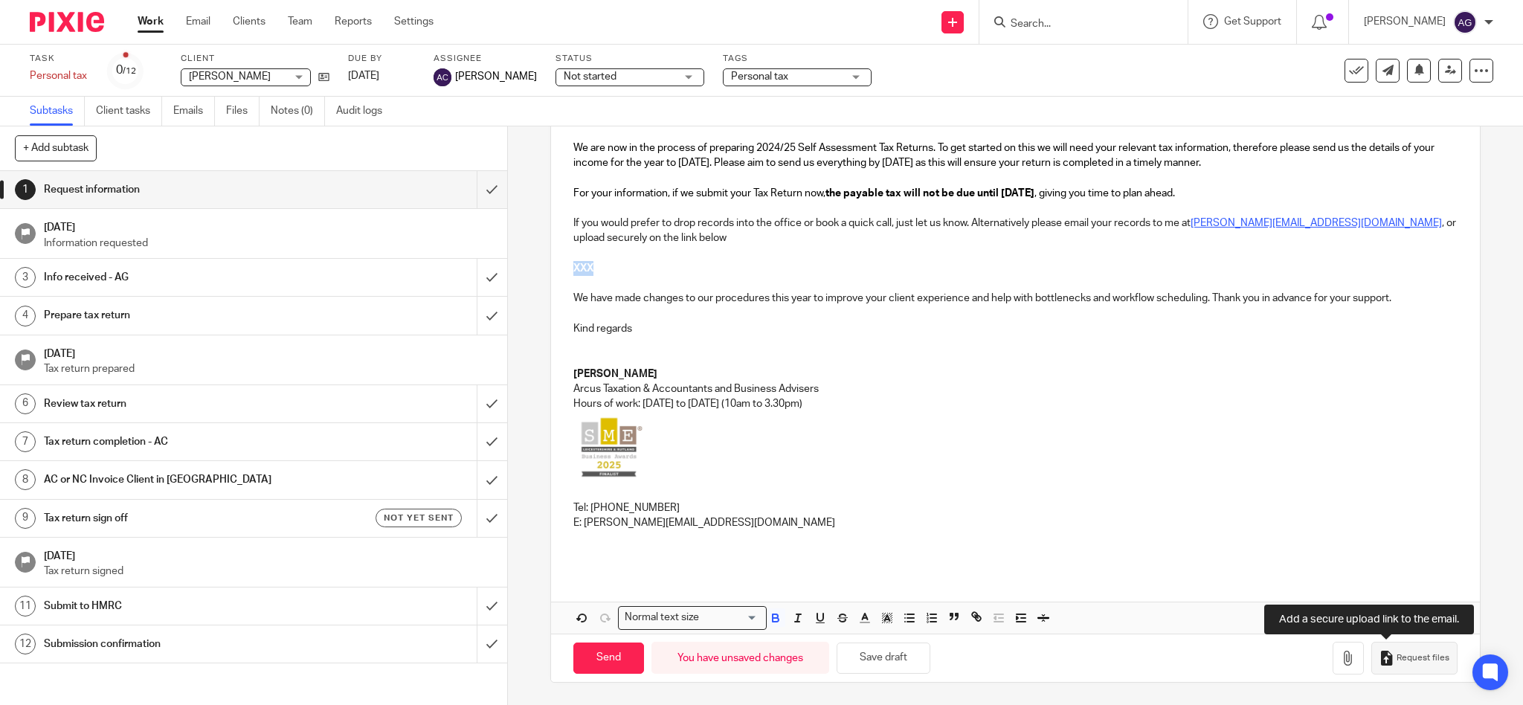
click at [1379, 654] on icon "button" at bounding box center [1386, 658] width 15 height 15
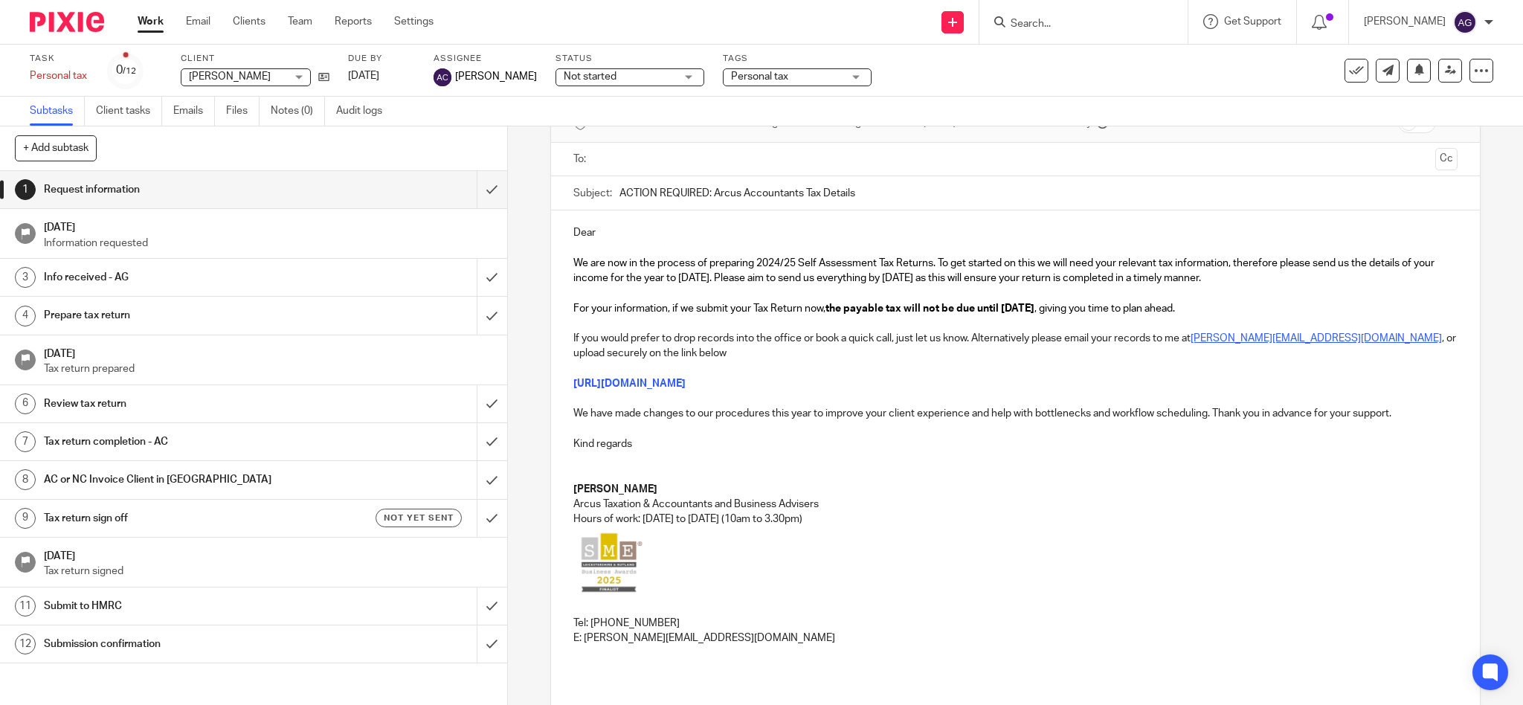
scroll to position [0, 0]
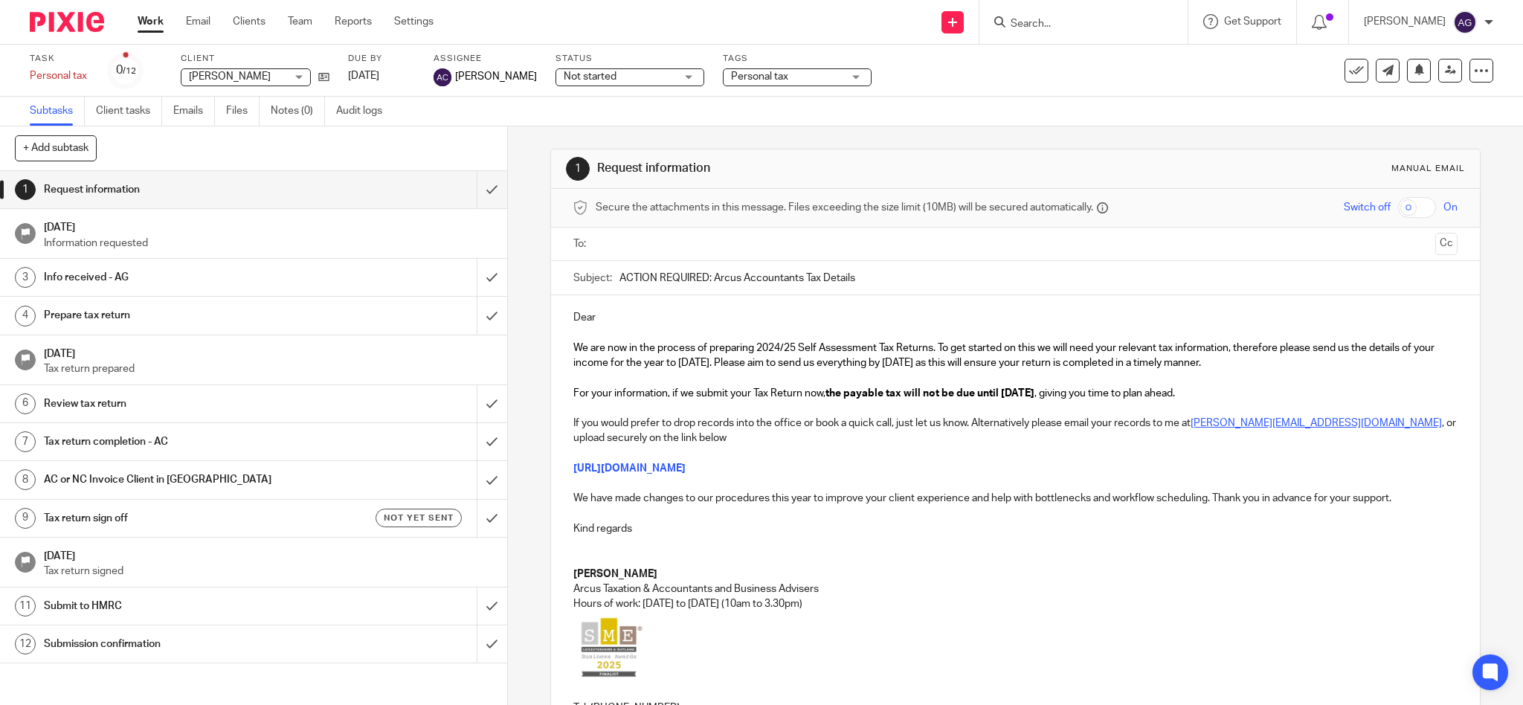
click at [615, 312] on p "Dear" at bounding box center [1015, 317] width 885 height 15
click at [645, 245] on input "text" at bounding box center [1015, 244] width 828 height 17
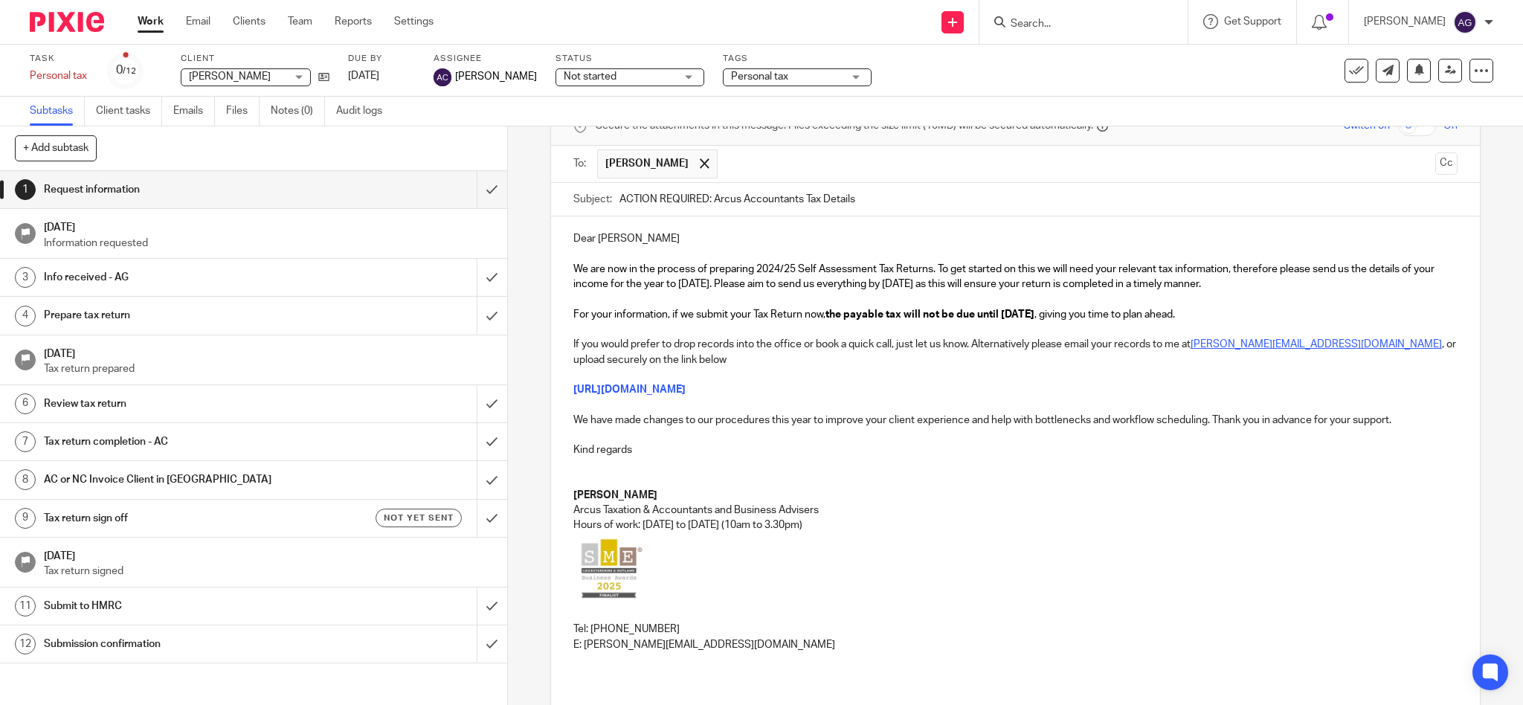
scroll to position [204, 0]
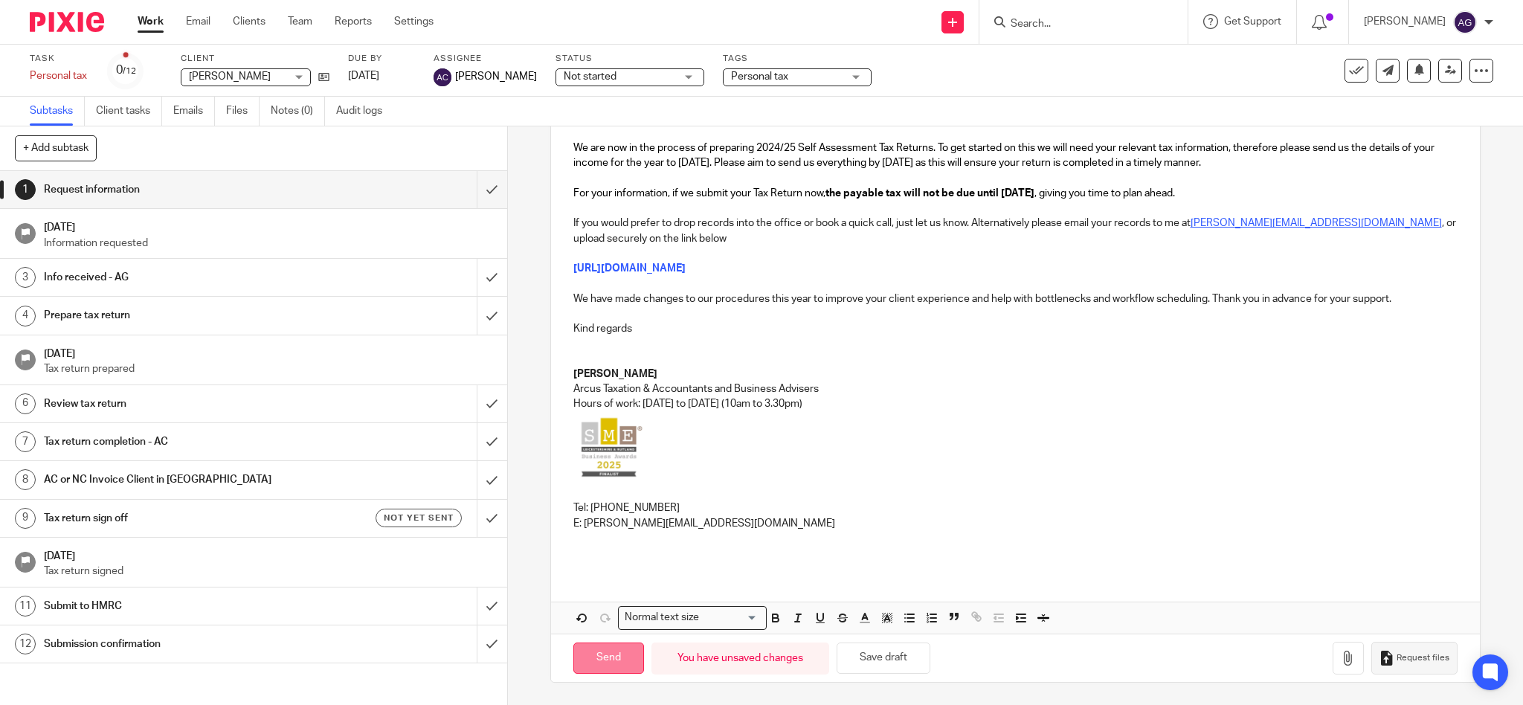
click at [597, 652] on input "Send" at bounding box center [608, 658] width 71 height 32
type input "Sent"
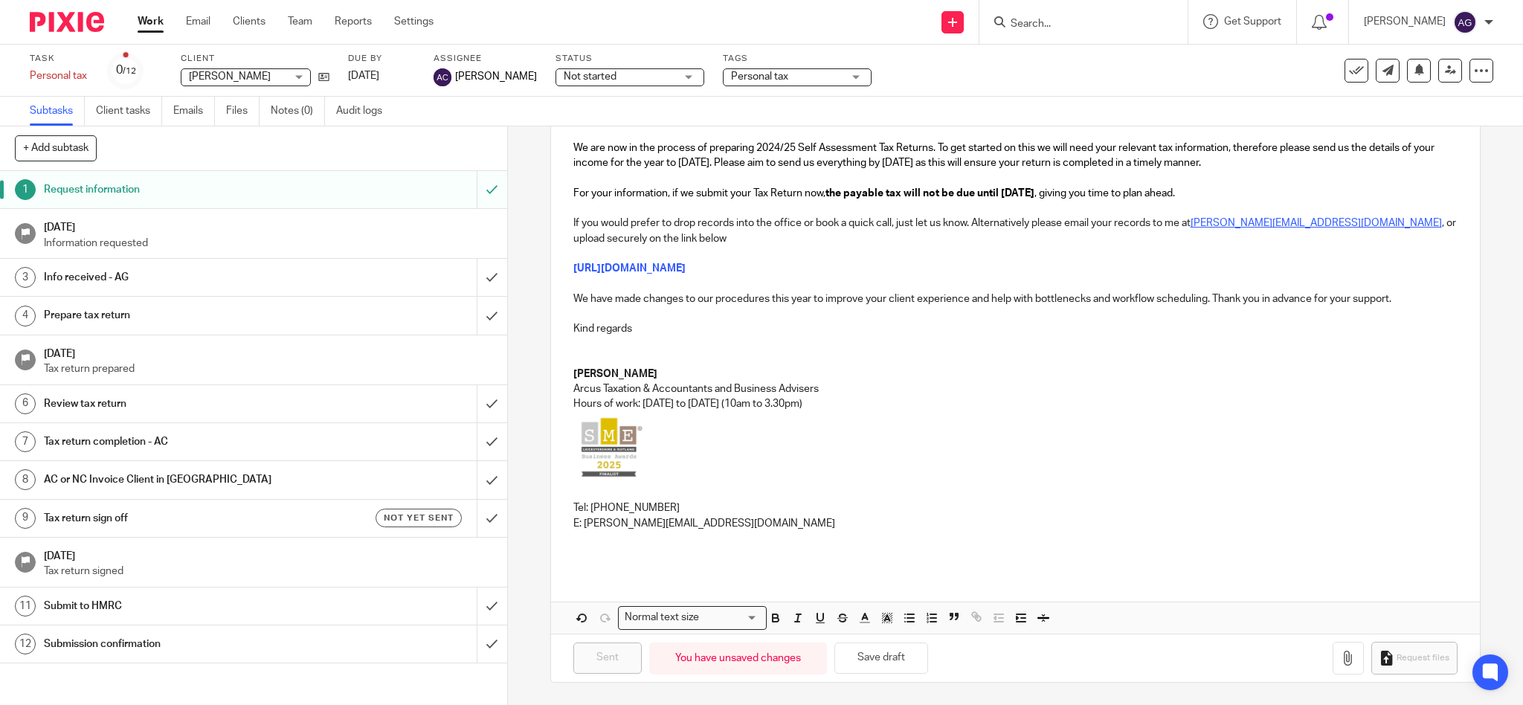
click at [1068, 22] on input "Search" at bounding box center [1076, 24] width 134 height 13
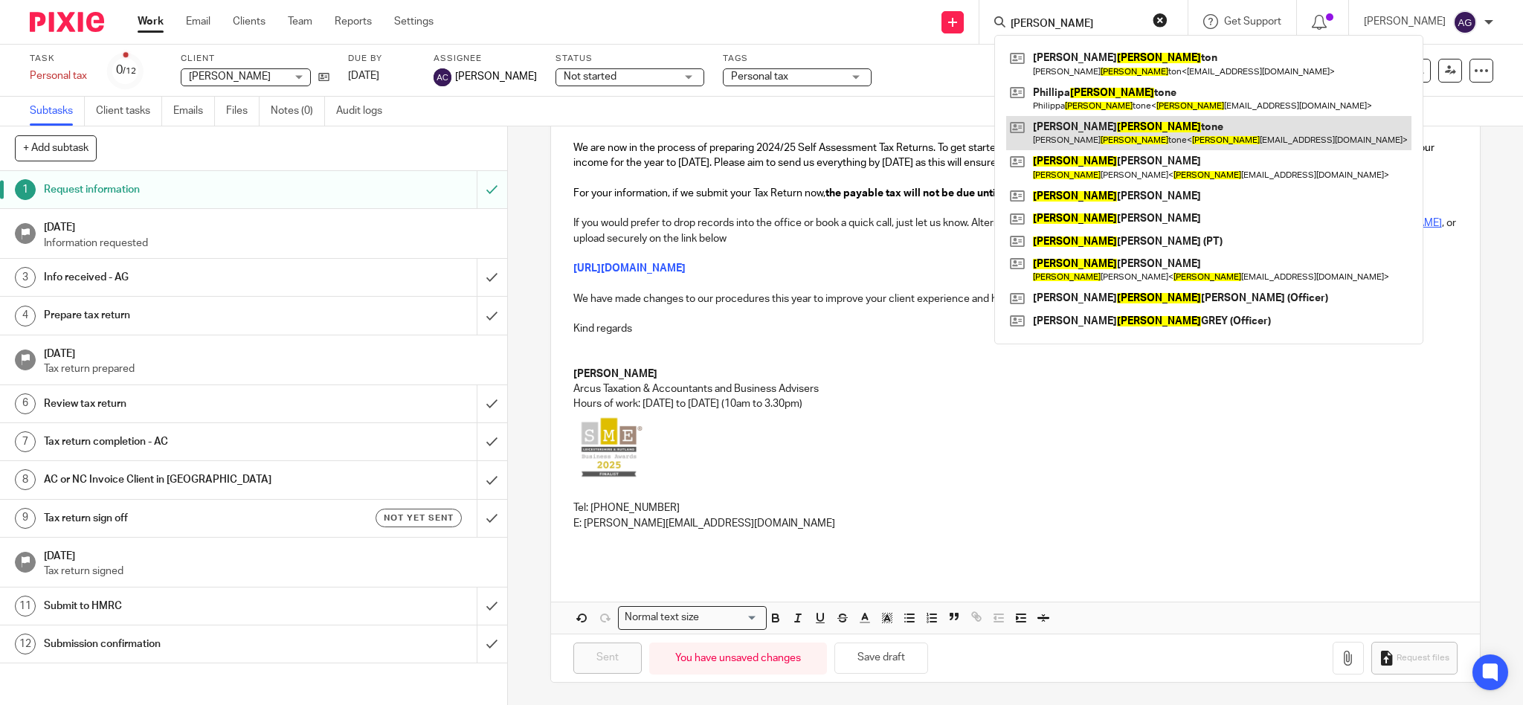
type input "johns"
click at [1104, 134] on link at bounding box center [1208, 133] width 405 height 34
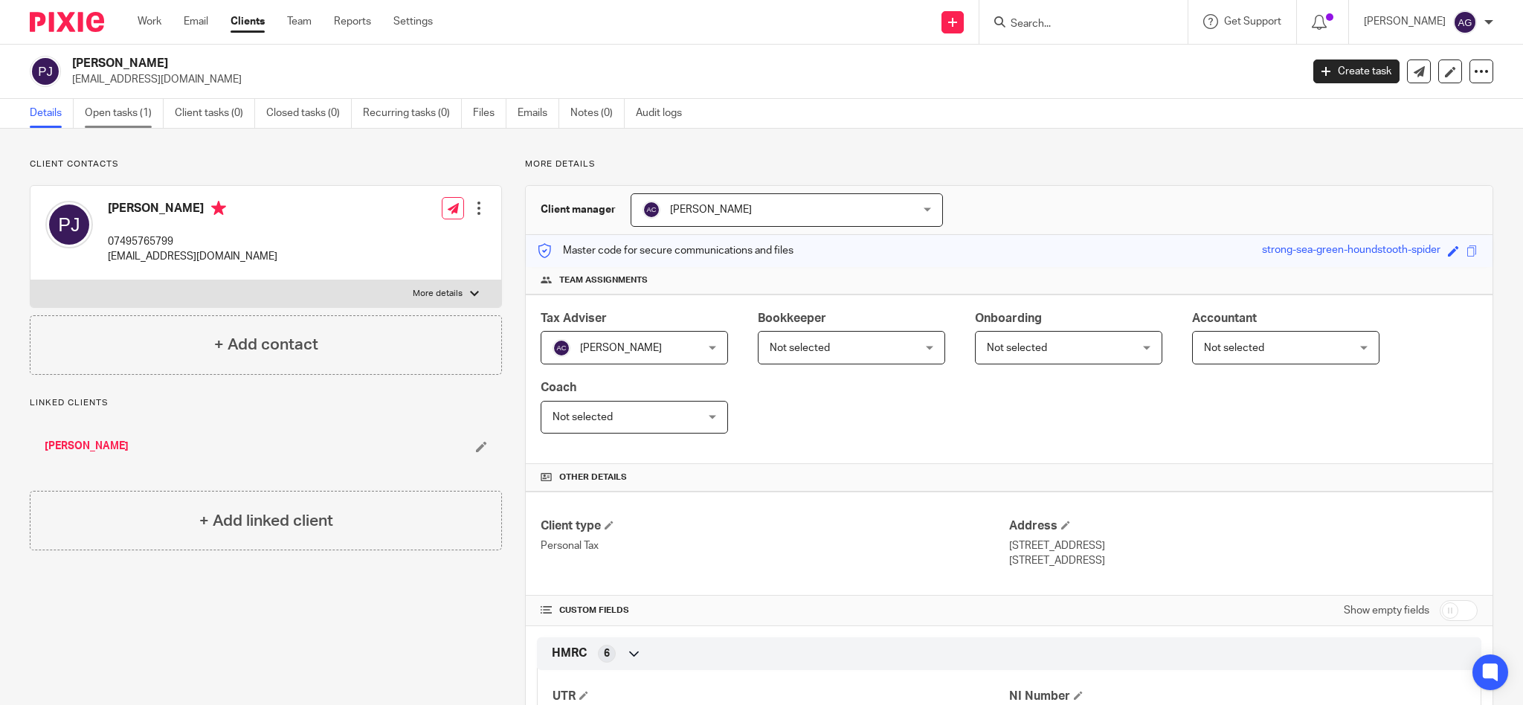
click at [104, 115] on link "Open tasks (1)" at bounding box center [124, 113] width 79 height 29
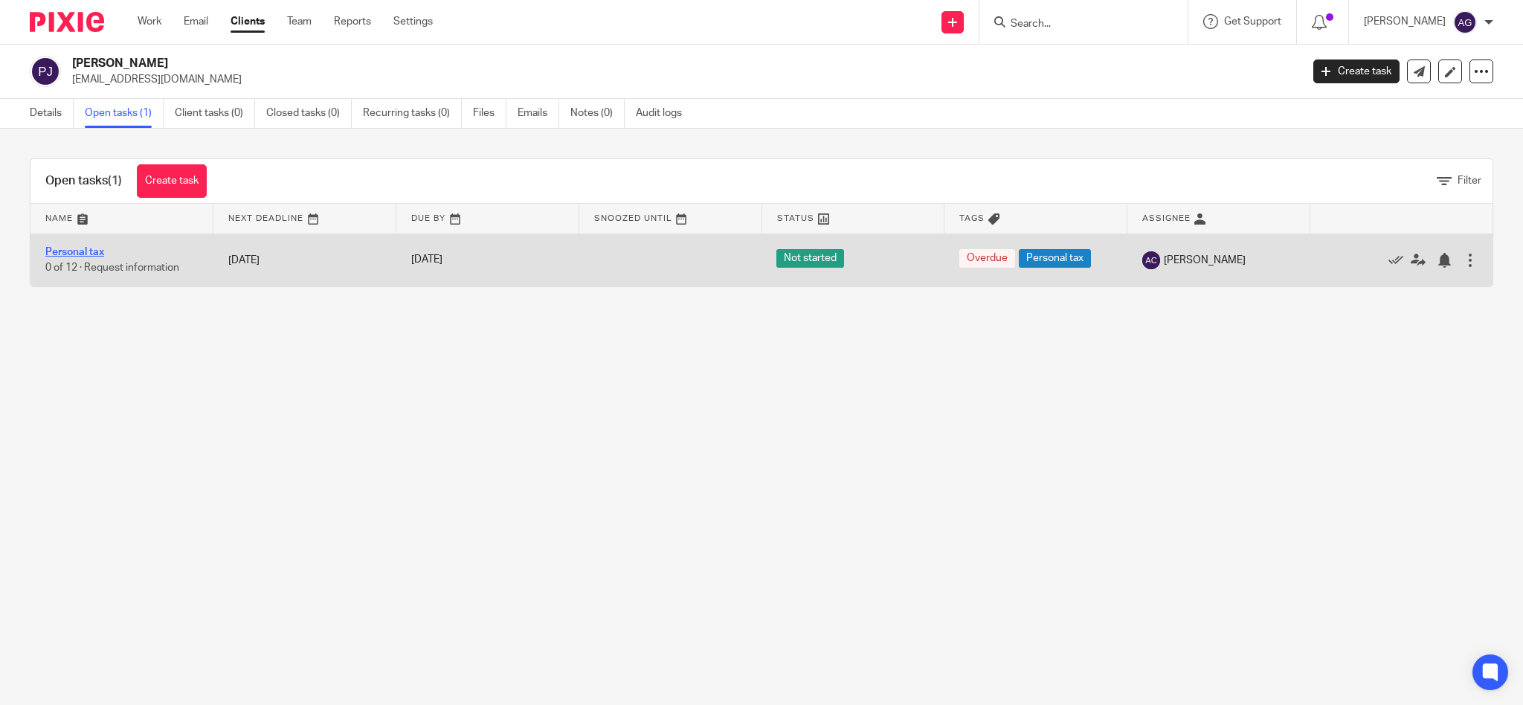
click at [78, 249] on link "Personal tax" at bounding box center [74, 252] width 59 height 10
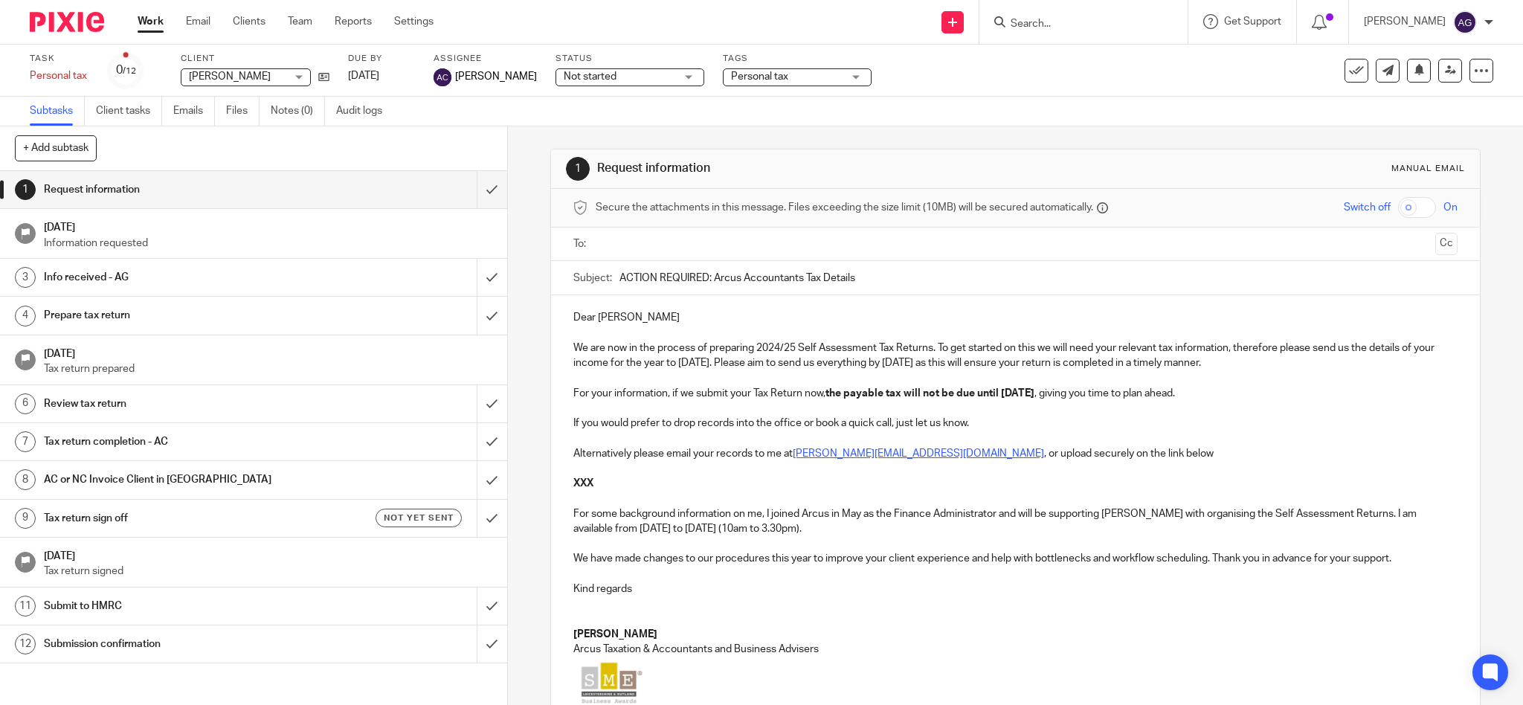
click at [224, 112] on ul "Subtasks Client tasks Emails Files Notes (0) Audit logs" at bounding box center [217, 111] width 375 height 29
click at [189, 112] on link "Emails" at bounding box center [194, 111] width 42 height 29
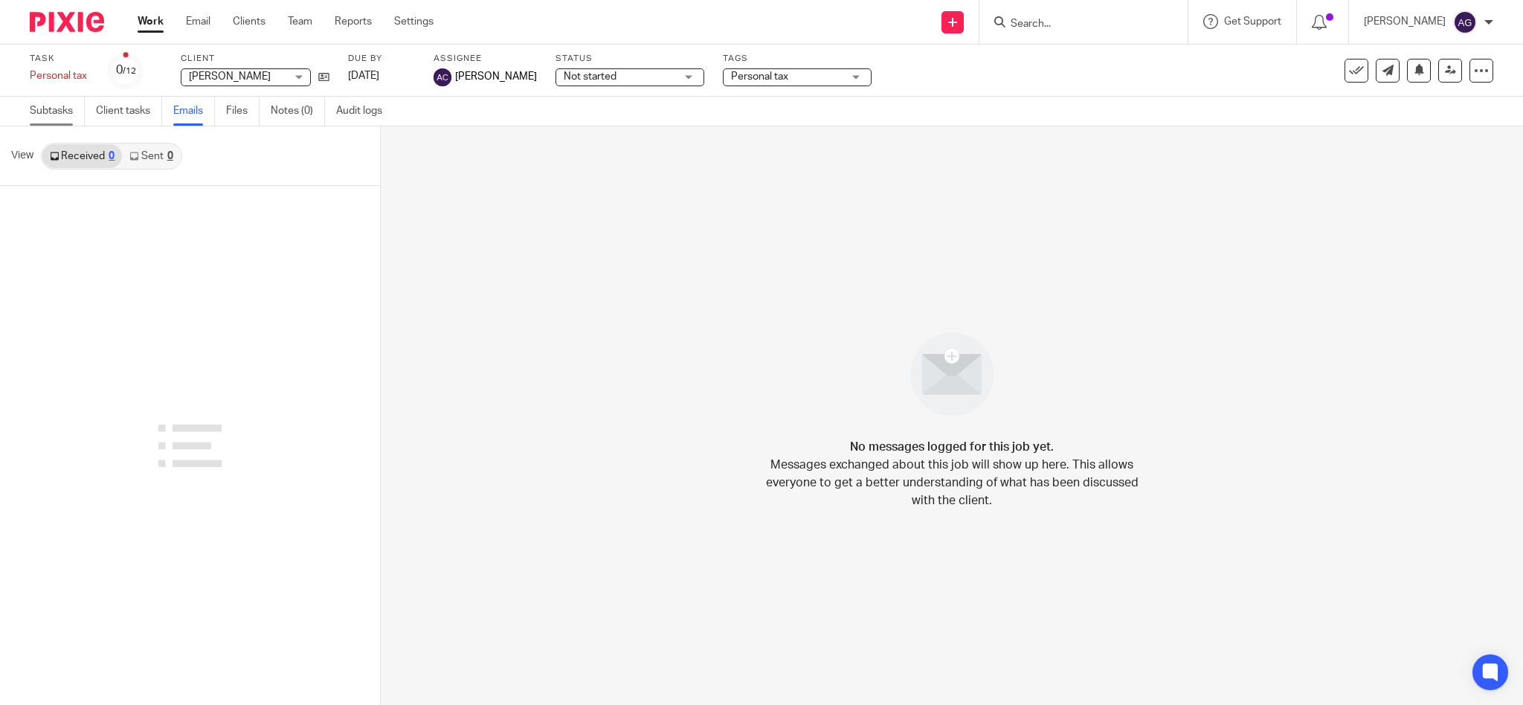
click at [51, 112] on link "Subtasks" at bounding box center [57, 111] width 55 height 29
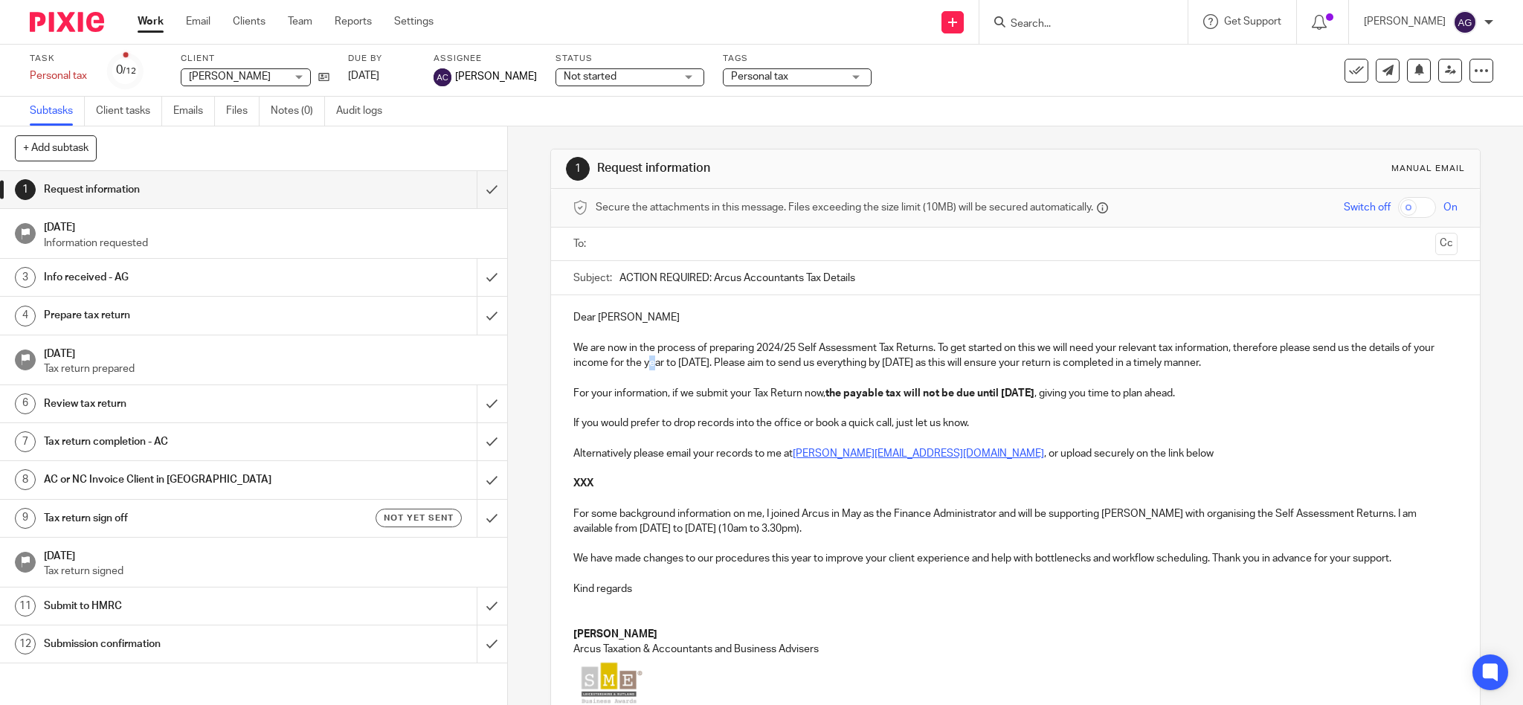
click at [668, 357] on p "We are now in the process of preparing 2024/25 Self Assessment Tax Returns. To …" at bounding box center [1015, 356] width 885 height 30
click at [579, 316] on p "Dear [PERSON_NAME]" at bounding box center [1015, 317] width 885 height 15
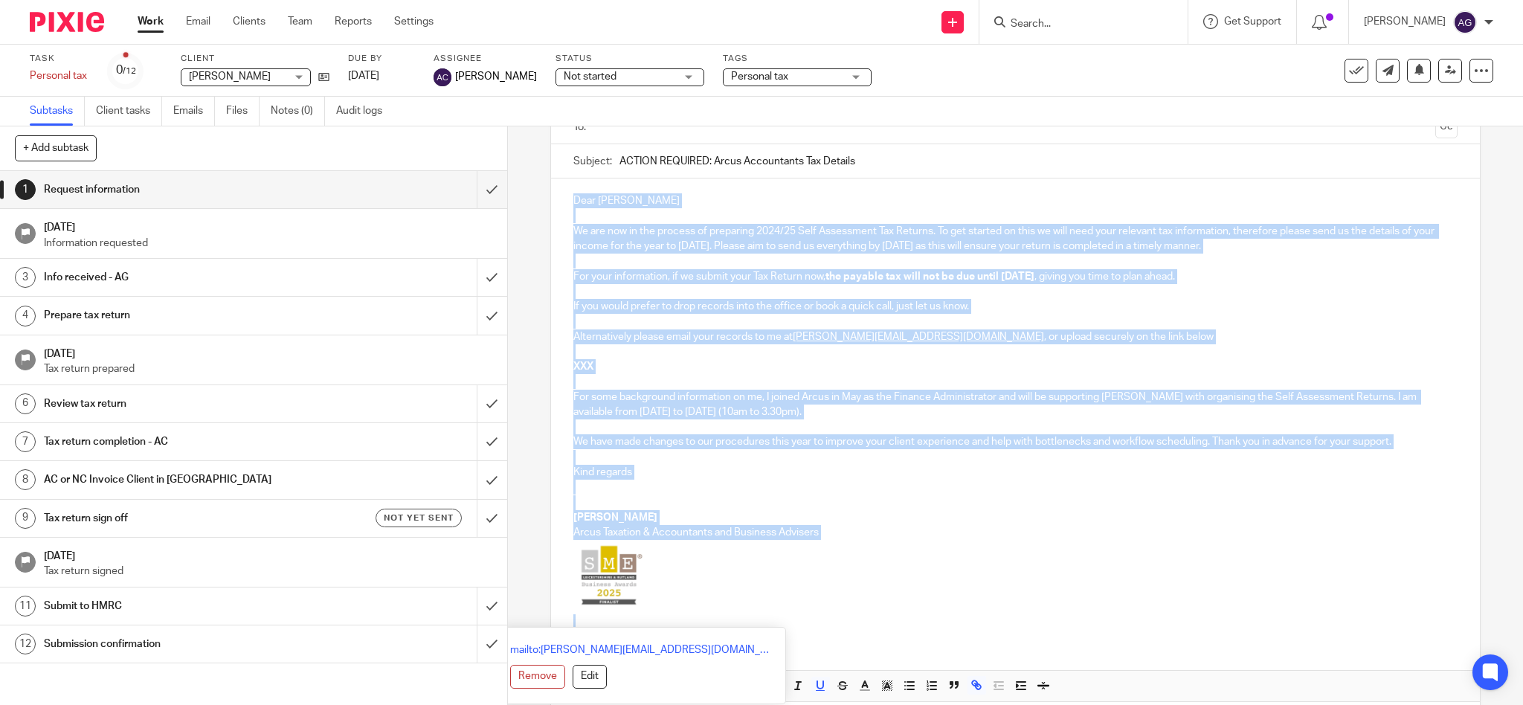
scroll to position [185, 0]
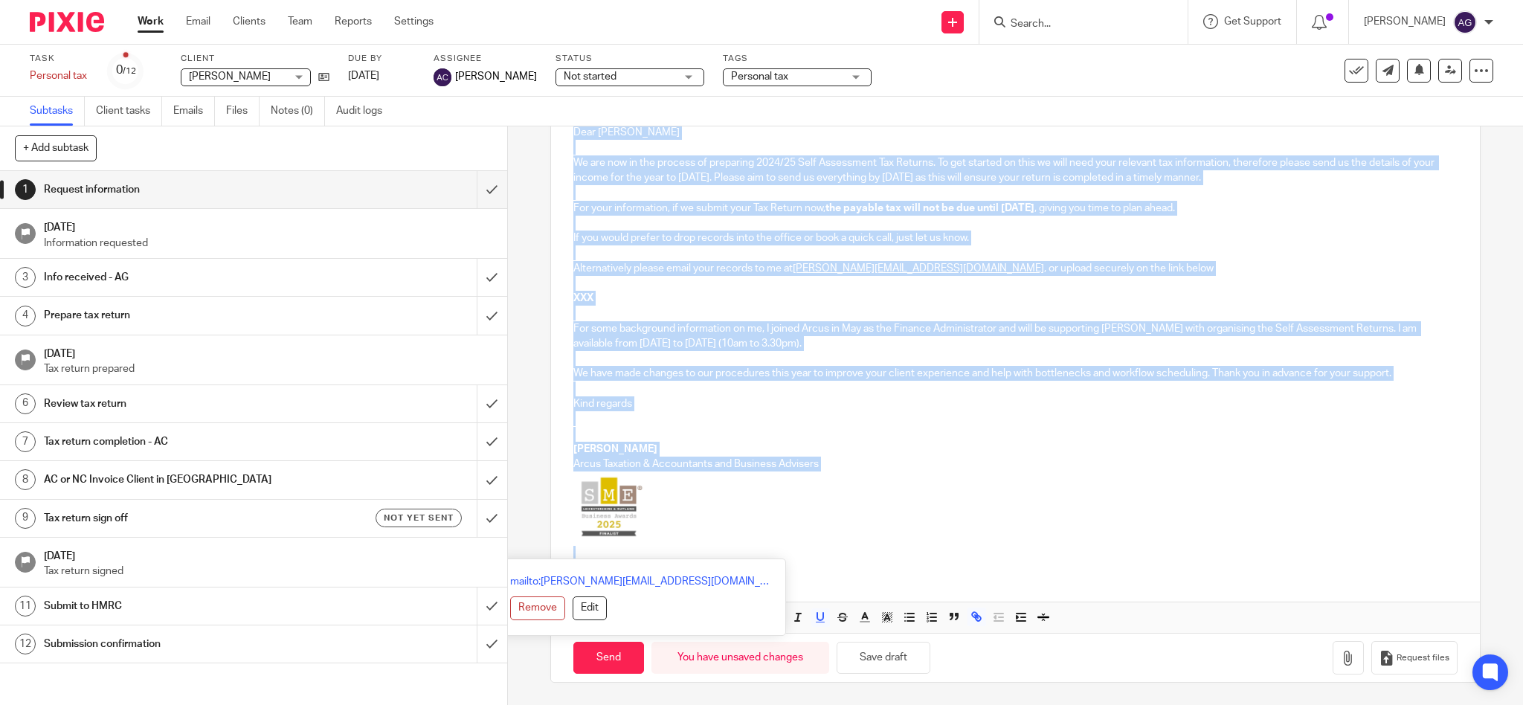
drag, startPoint x: 561, startPoint y: 309, endPoint x: 672, endPoint y: 735, distance: 441.1
click at [672, 704] on html "Work Email Clients Team Reports Settings Work Email Clients Team Reports Settin…" at bounding box center [761, 352] width 1523 height 705
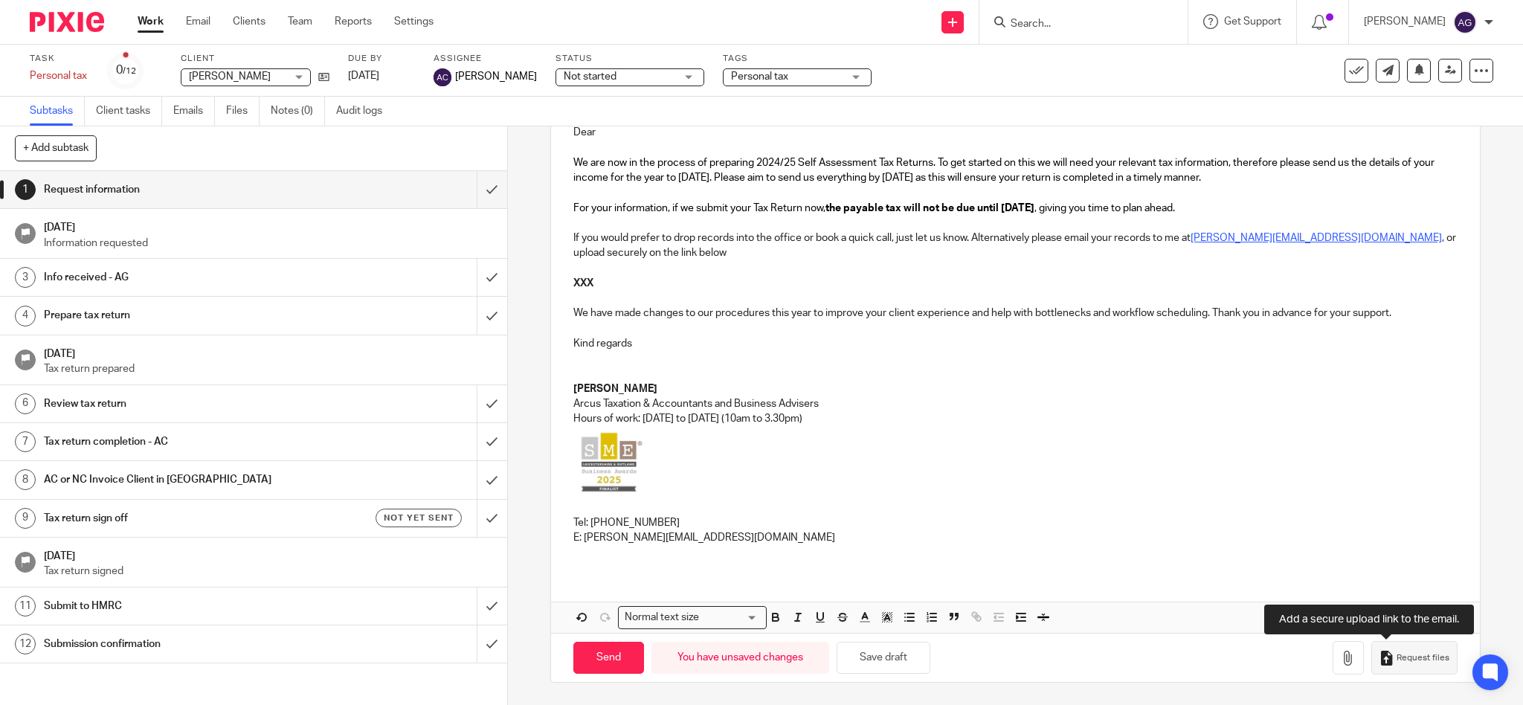
click at [1400, 664] on button "Request files" at bounding box center [1414, 657] width 86 height 33
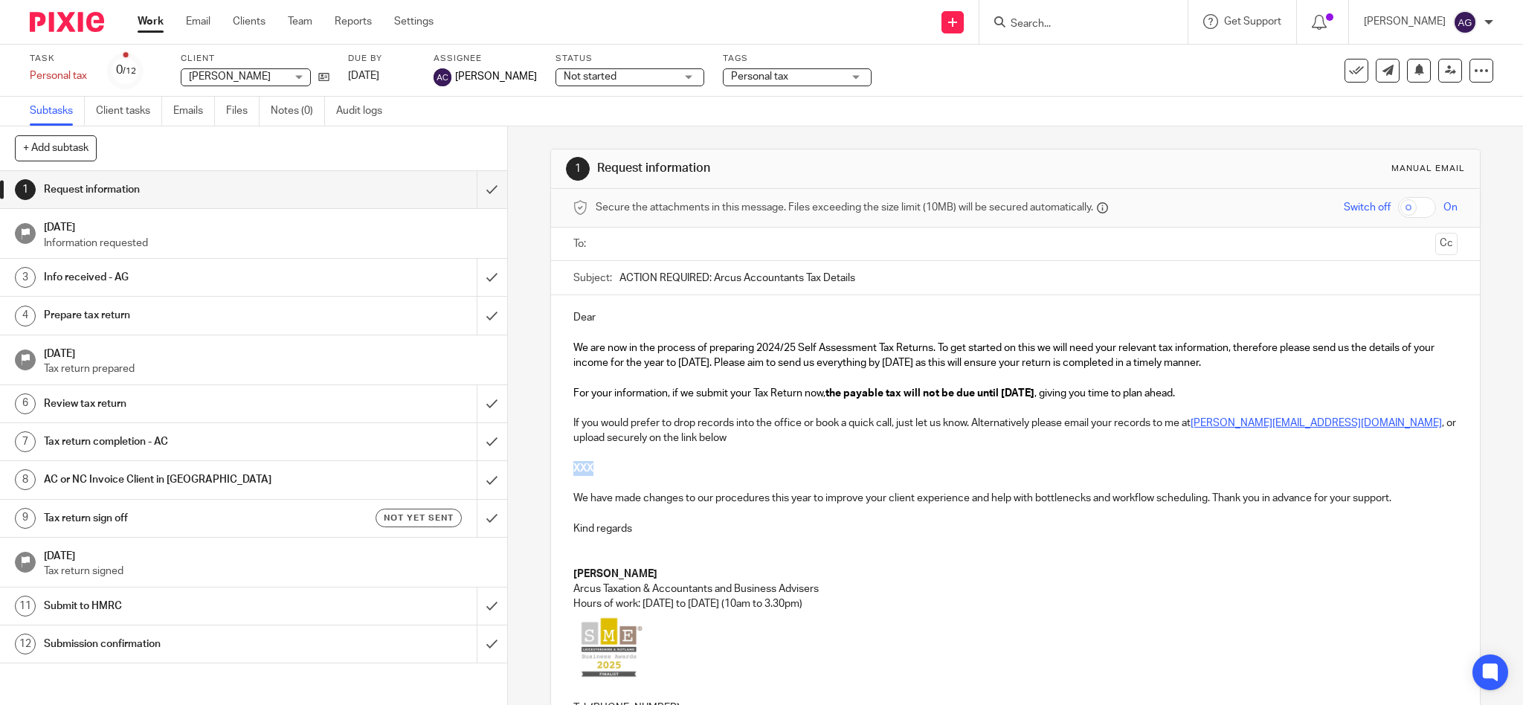
drag, startPoint x: 589, startPoint y: 468, endPoint x: 554, endPoint y: 468, distance: 35.0
click at [554, 468] on div "Dear We are now in the process of preparing 2024/25 Self Assessment Tax Returns…" at bounding box center [1015, 526] width 929 height 462
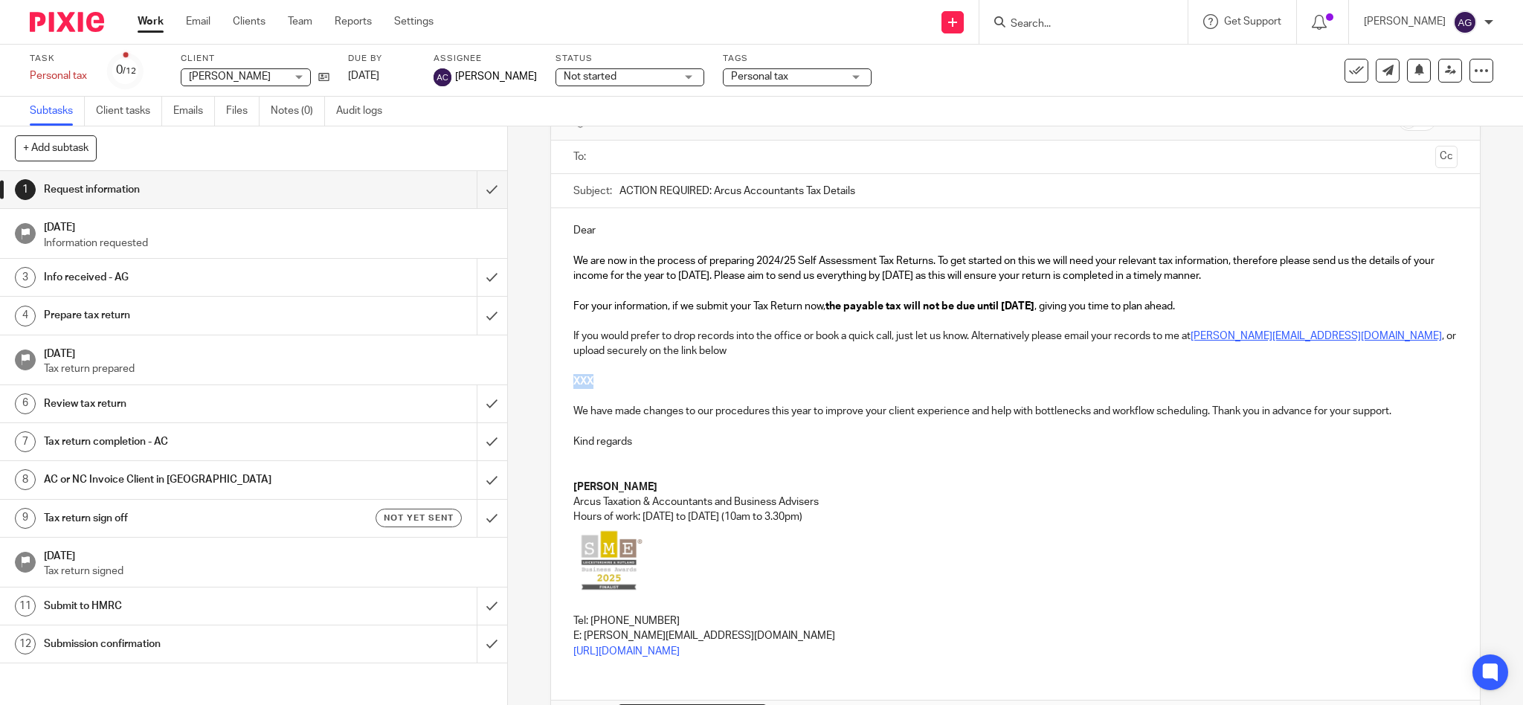
scroll to position [185, 0]
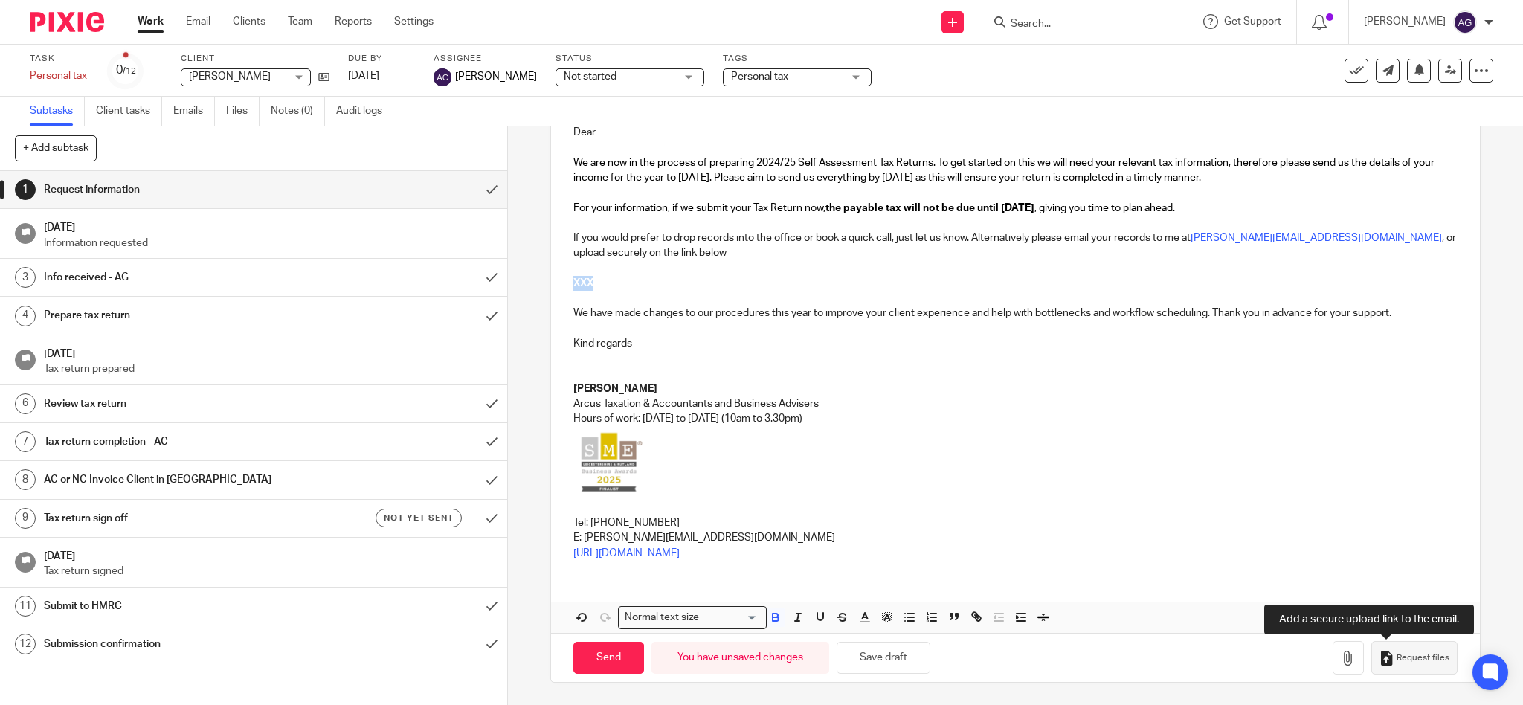
click at [1398, 660] on span "Request files" at bounding box center [1422, 658] width 53 height 12
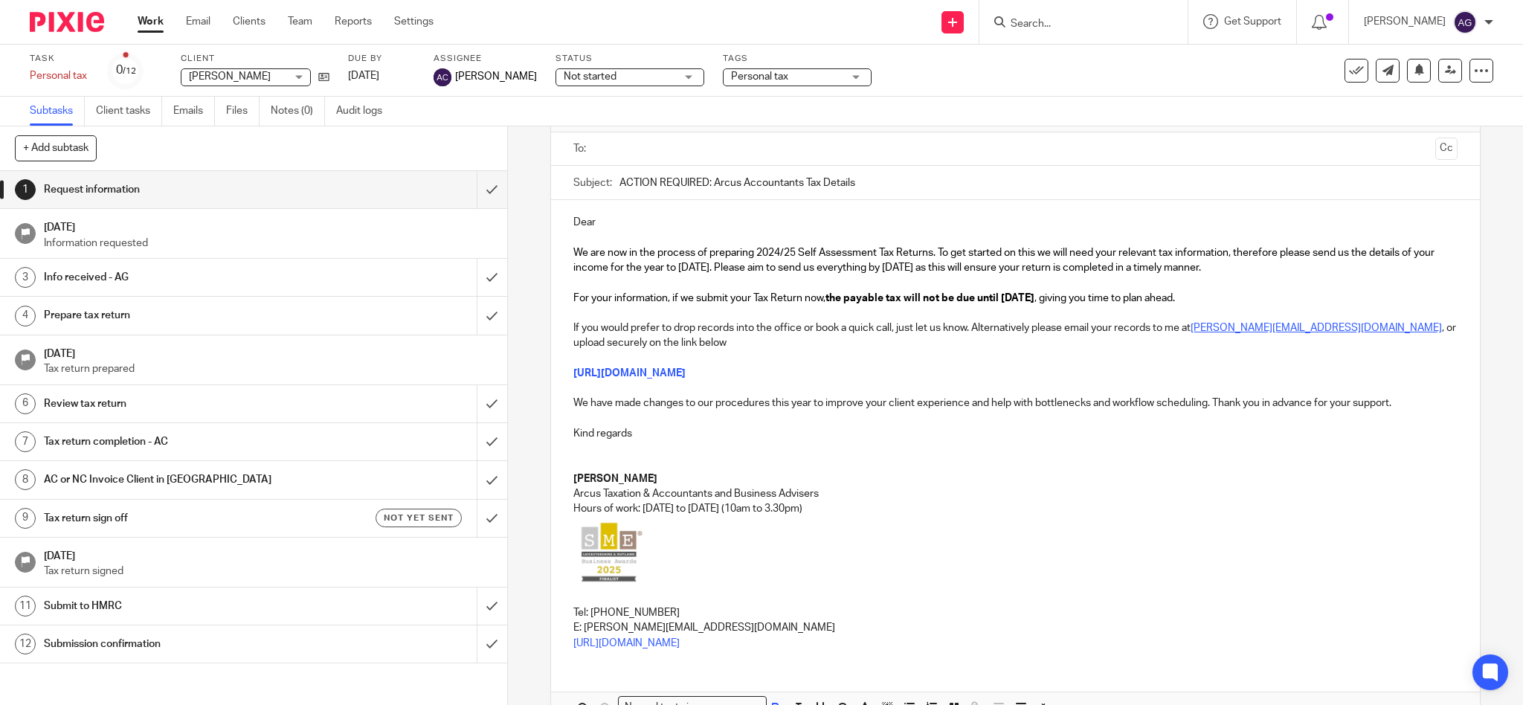
scroll to position [0, 0]
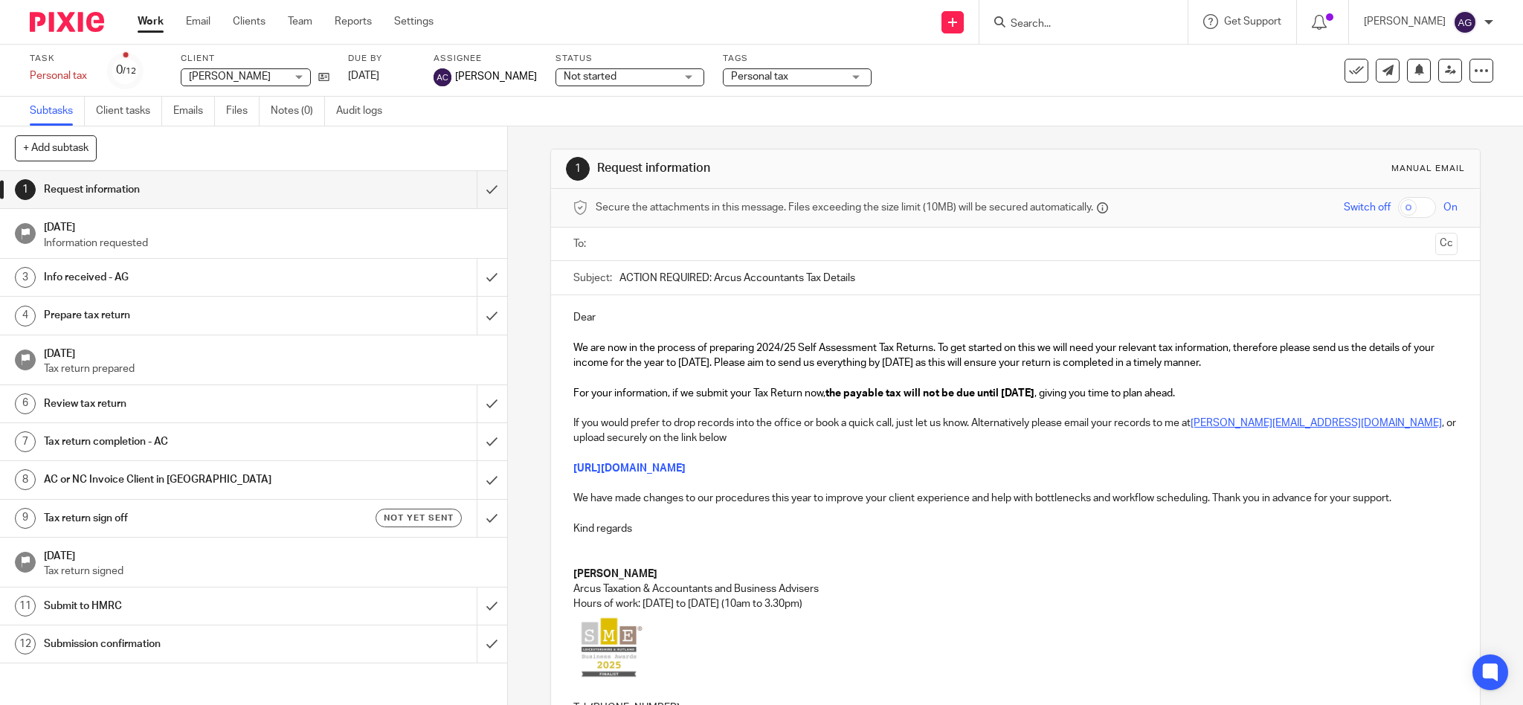
click at [666, 320] on p "Dear" at bounding box center [1015, 317] width 885 height 15
click at [635, 236] on input "text" at bounding box center [1015, 244] width 828 height 17
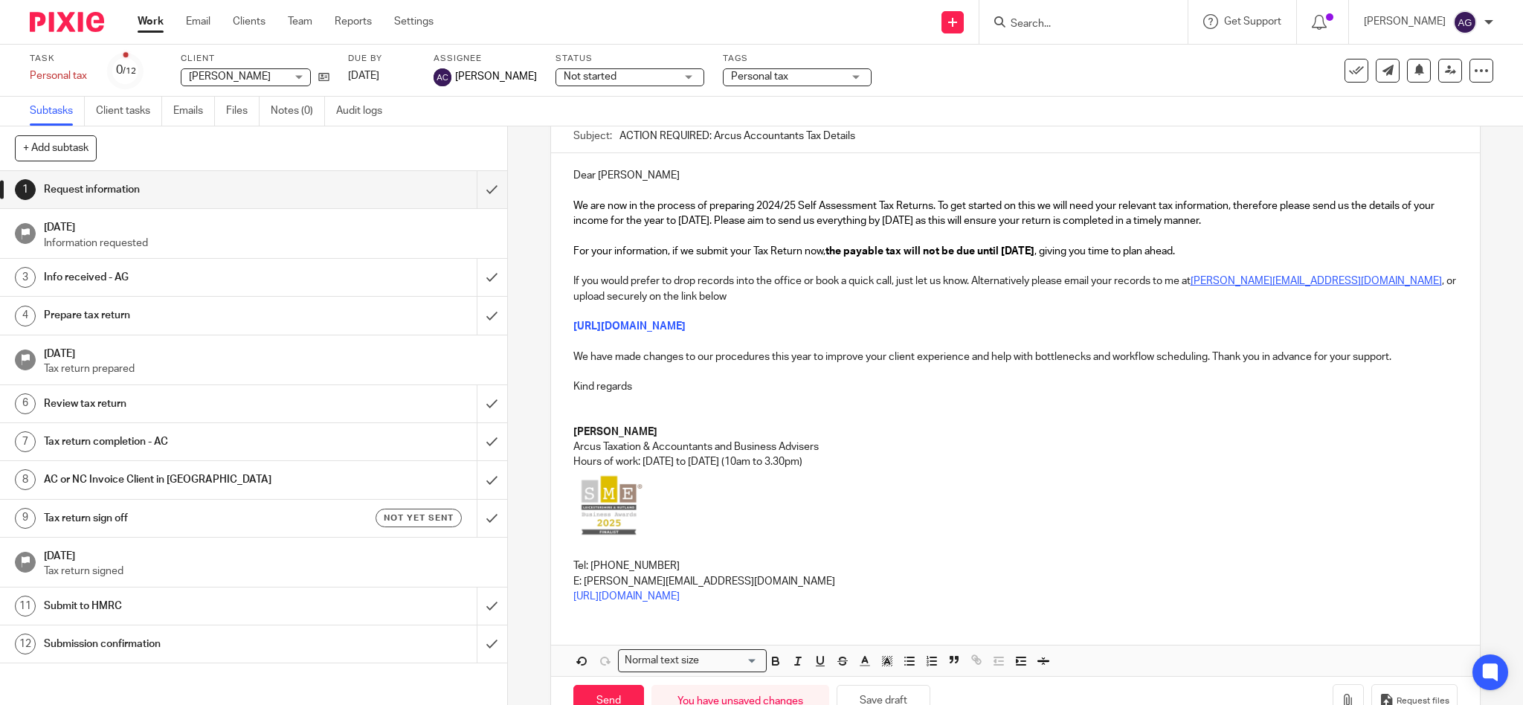
scroll to position [189, 0]
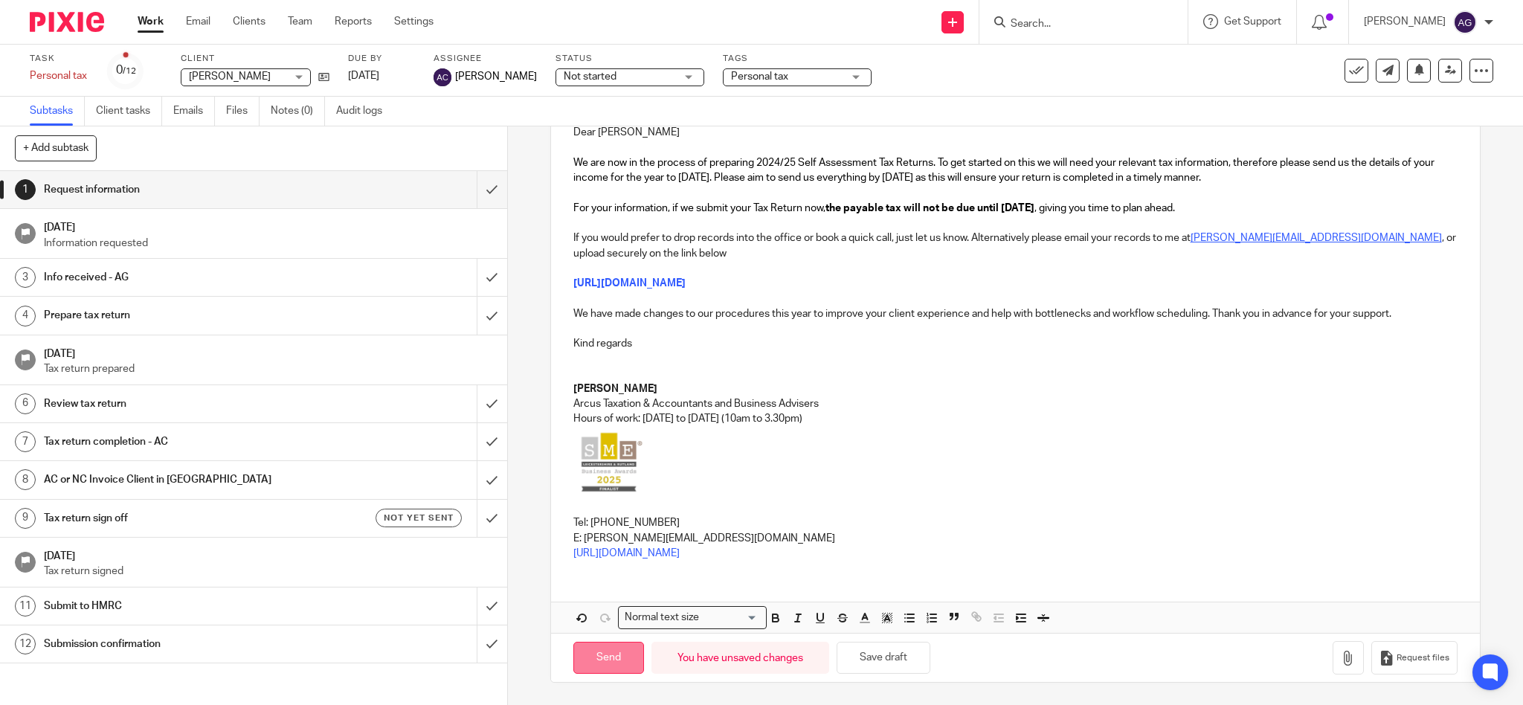
click at [603, 662] on input "Send" at bounding box center [608, 658] width 71 height 32
type input "Sent"
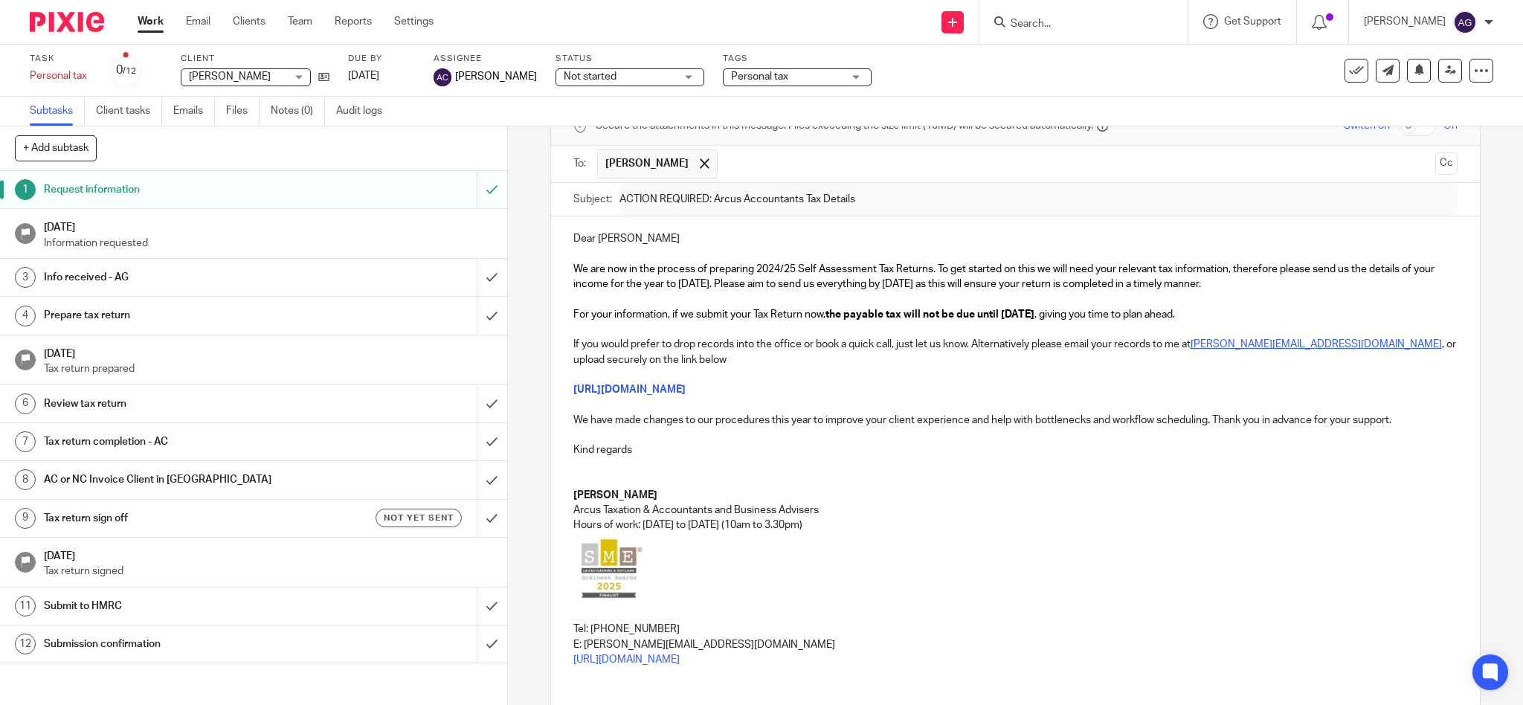
scroll to position [0, 0]
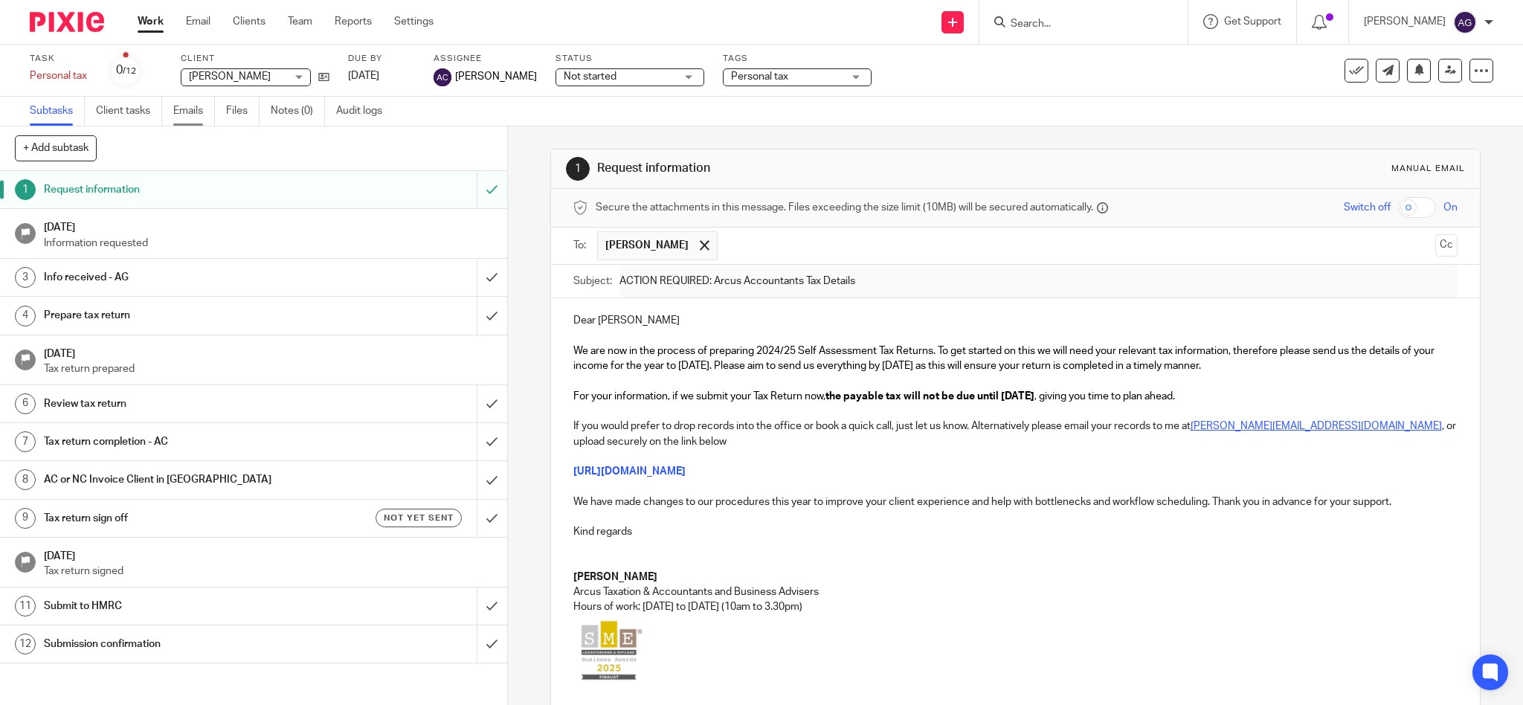
click at [203, 110] on link "Emails" at bounding box center [194, 111] width 42 height 29
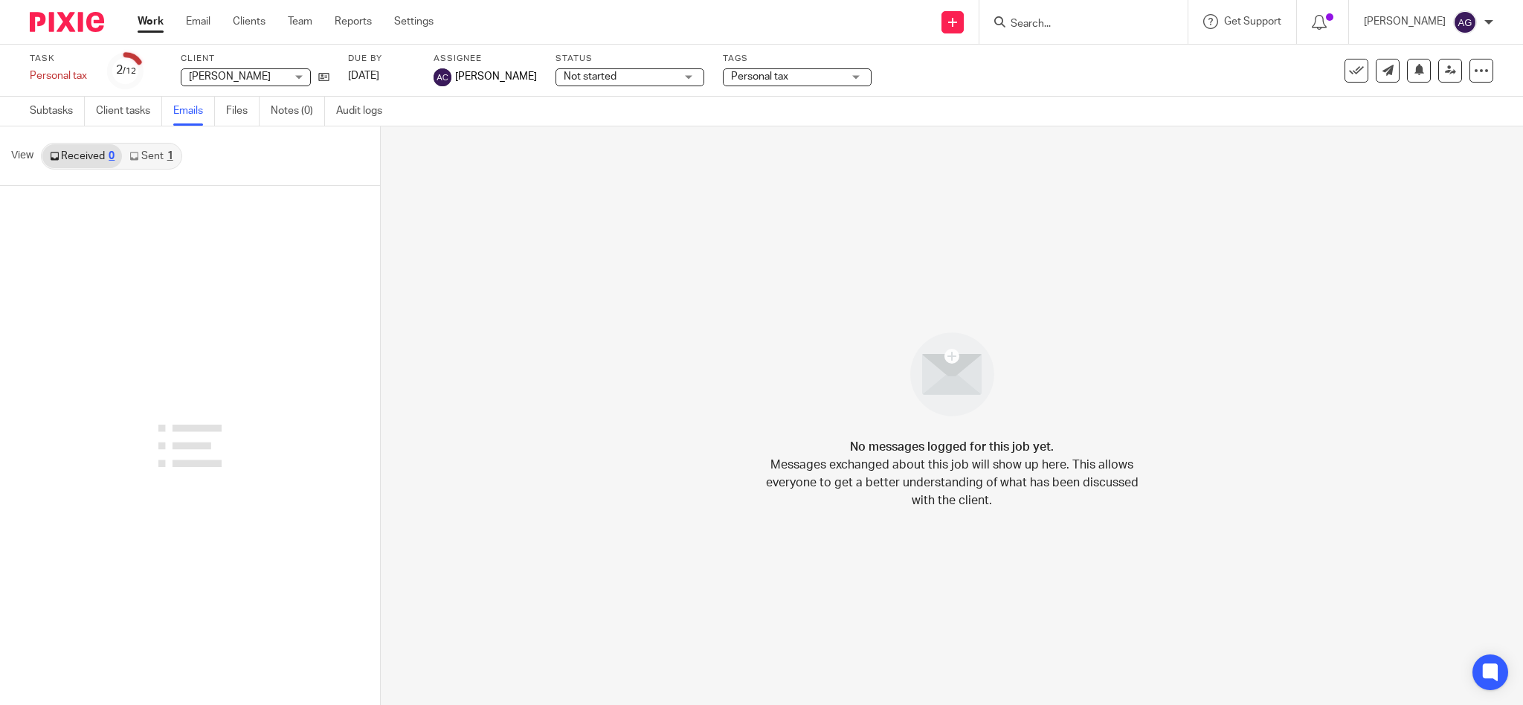
click at [149, 156] on link "Sent 1" at bounding box center [151, 156] width 58 height 24
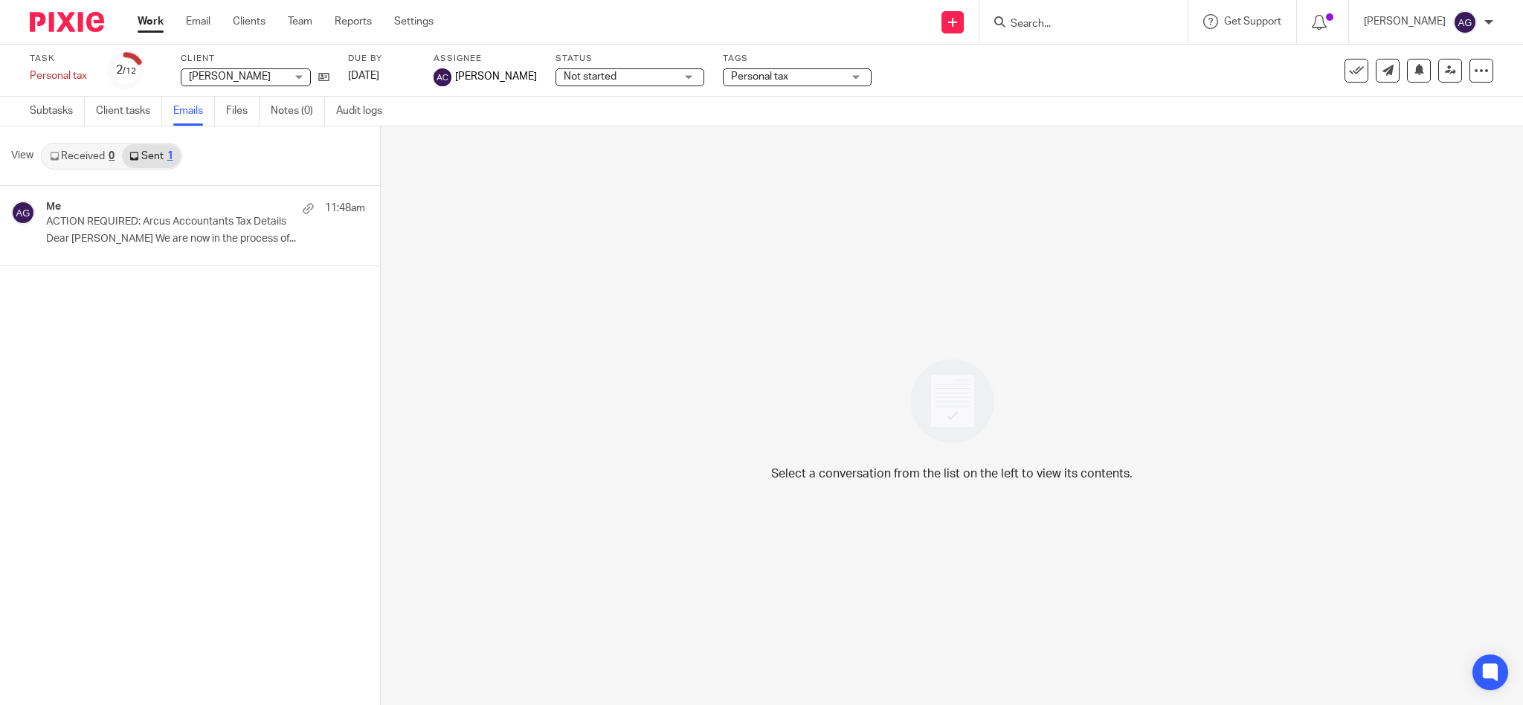
click at [1068, 22] on input "Search" at bounding box center [1076, 24] width 134 height 13
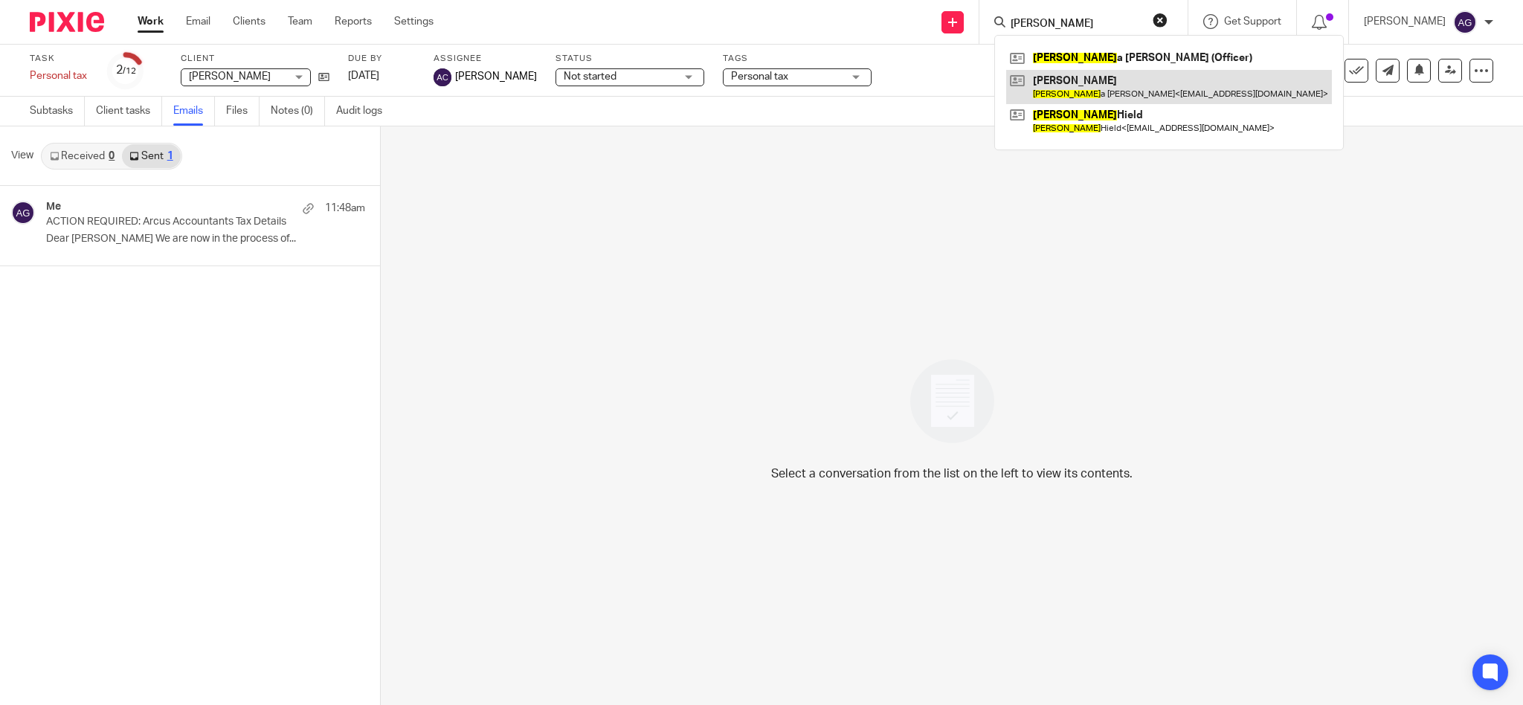
type input "philipp"
click at [1143, 87] on link at bounding box center [1169, 87] width 326 height 34
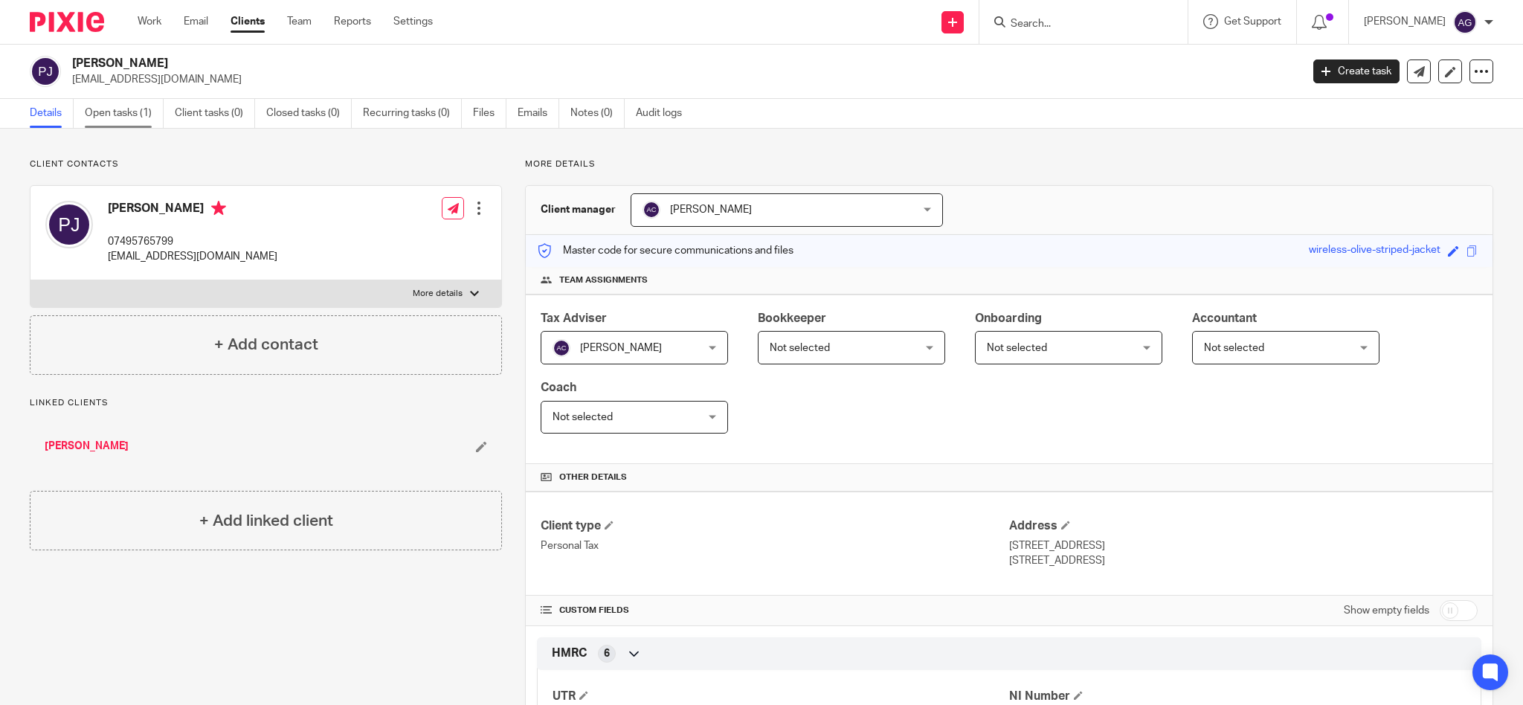
click at [112, 109] on link "Open tasks (1)" at bounding box center [124, 113] width 79 height 29
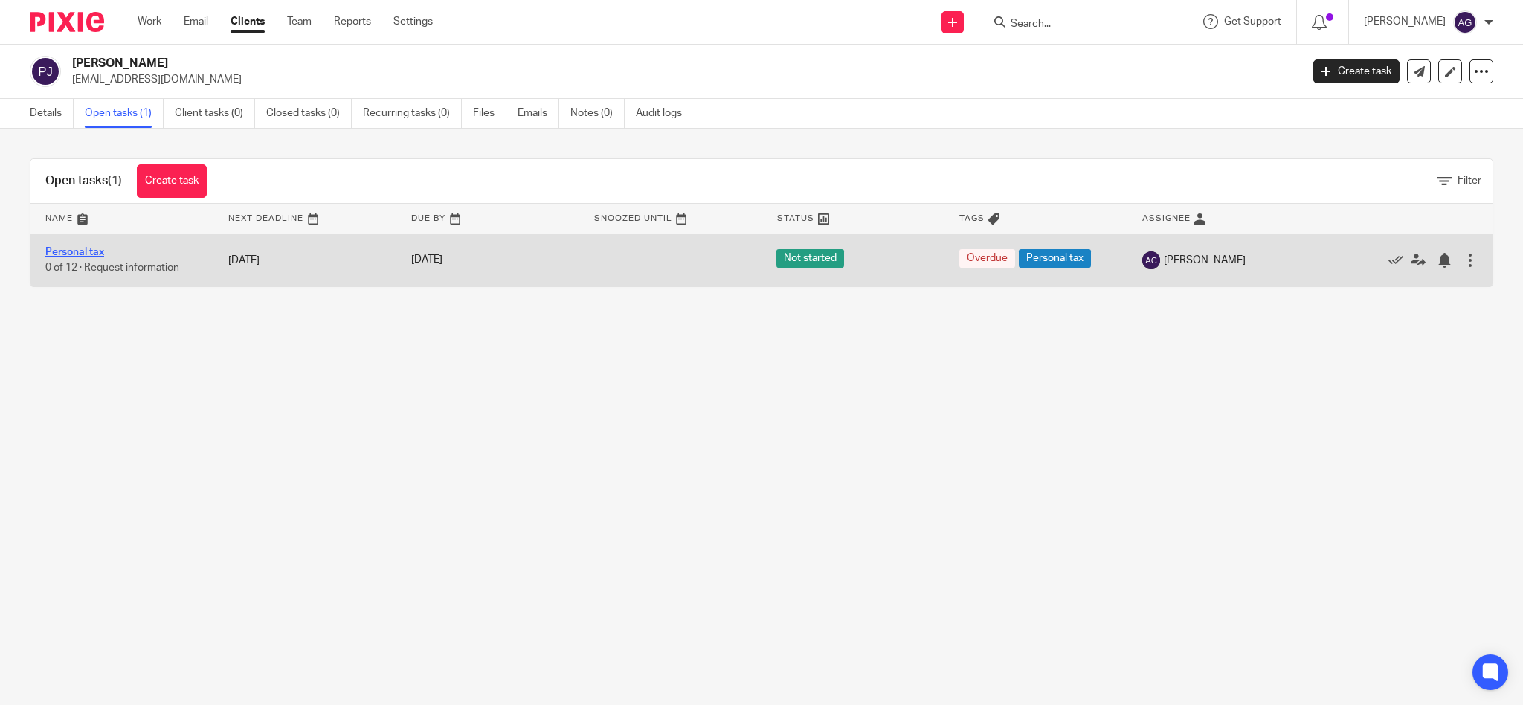
click at [88, 253] on link "Personal tax" at bounding box center [74, 252] width 59 height 10
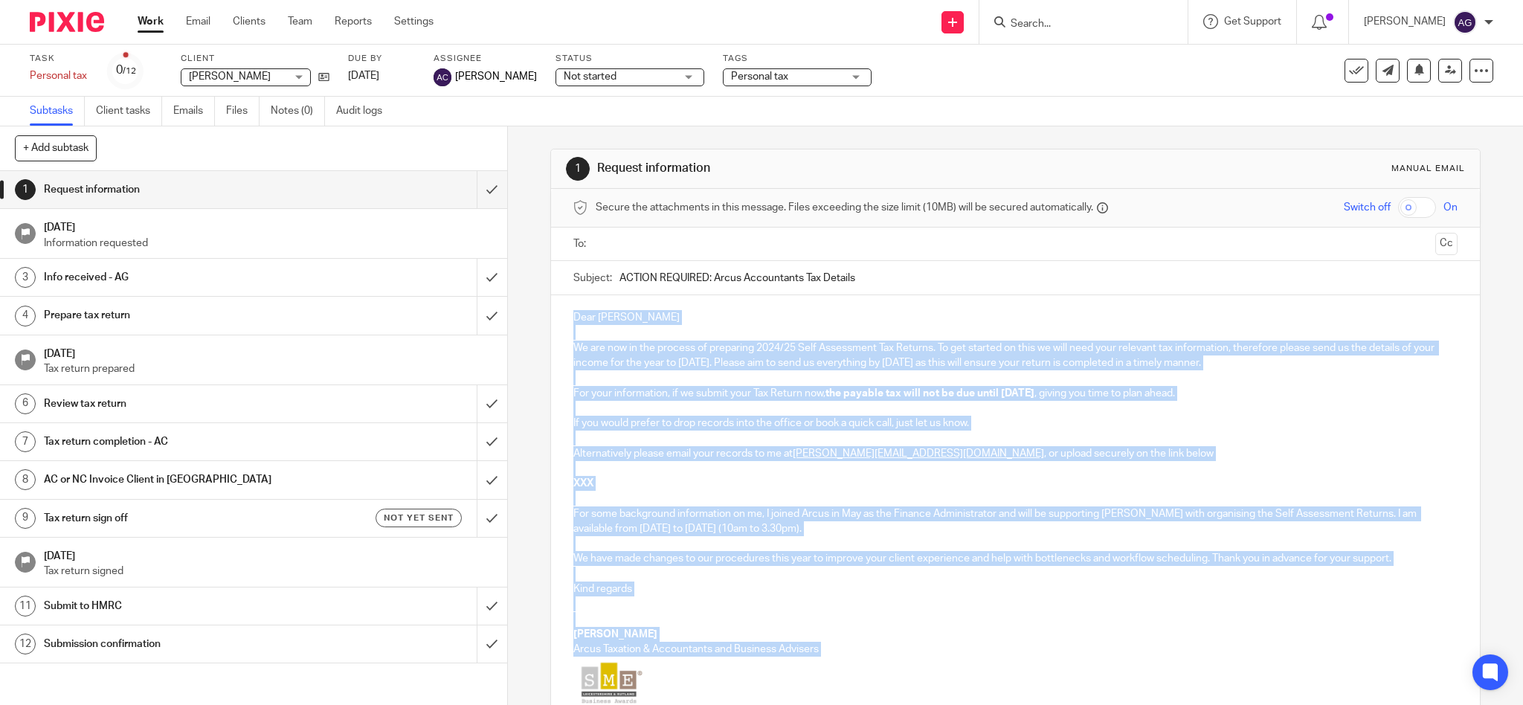
scroll to position [185, 0]
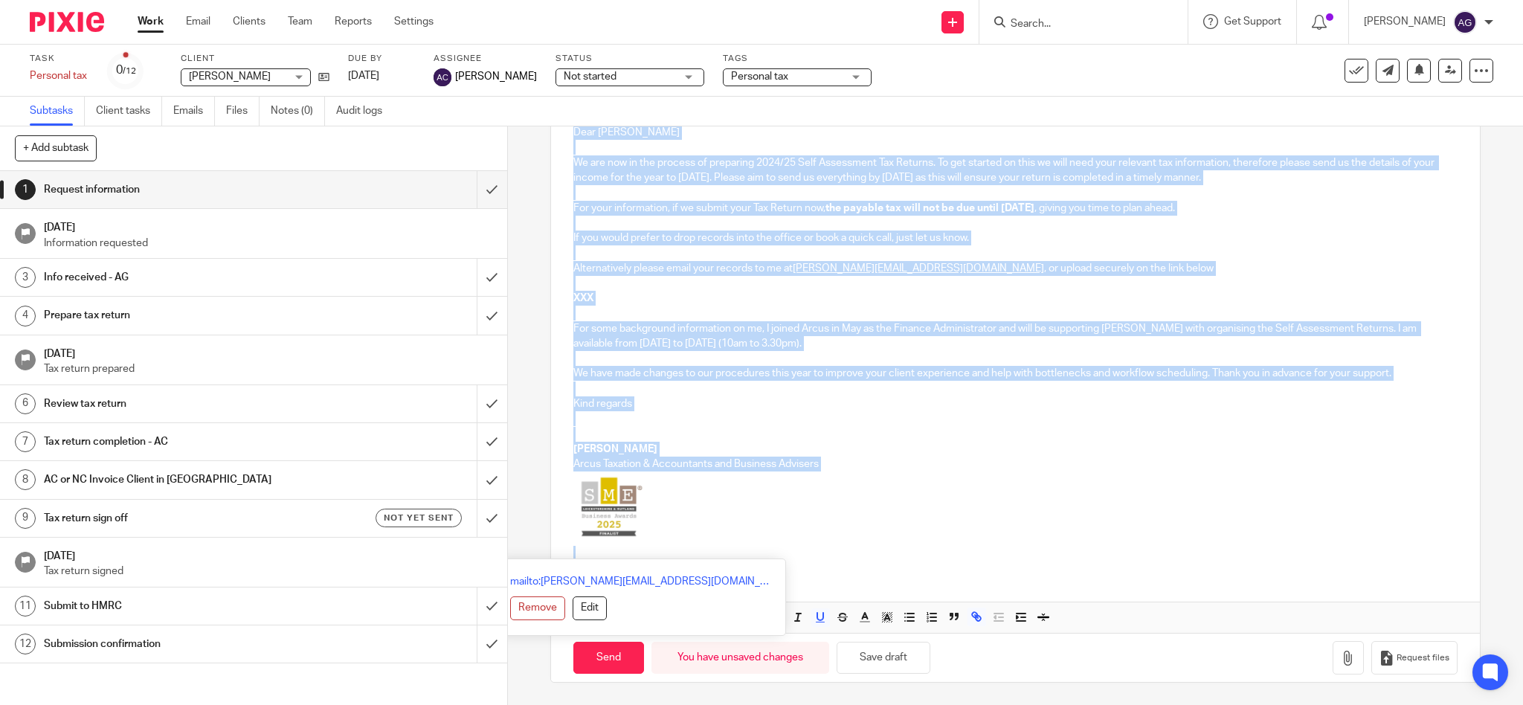
drag, startPoint x: 564, startPoint y: 309, endPoint x: 697, endPoint y: 735, distance: 447.3
click at [697, 704] on html "Work Email Clients Team Reports Settings Work Email Clients Team Reports Settin…" at bounding box center [761, 352] width 1523 height 705
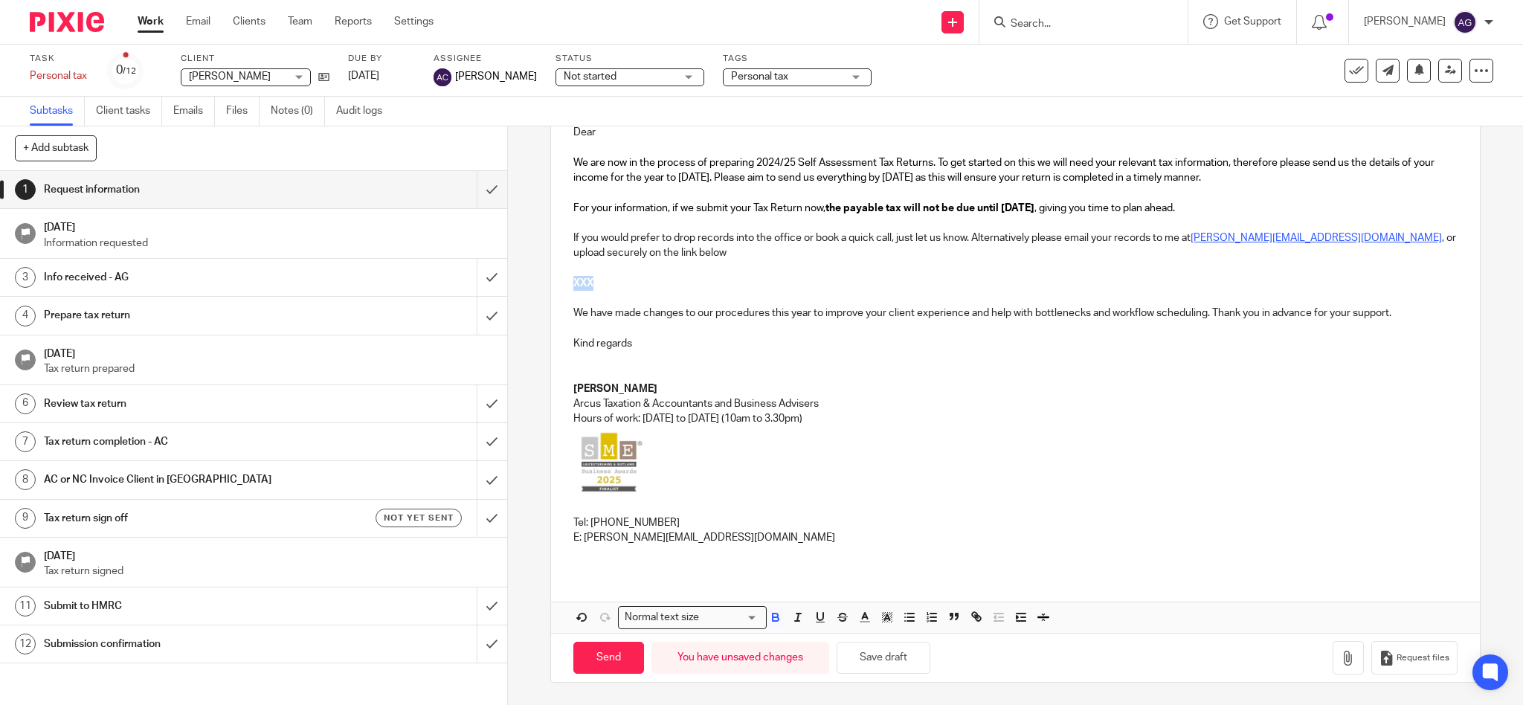
drag, startPoint x: 564, startPoint y: 282, endPoint x: 619, endPoint y: 284, distance: 55.8
click at [619, 284] on div "Dear We are now in the process of preparing 2024/25 Self Assessment Tax Returns…" at bounding box center [1015, 341] width 929 height 462
click at [1385, 651] on button "Request files" at bounding box center [1414, 657] width 86 height 33
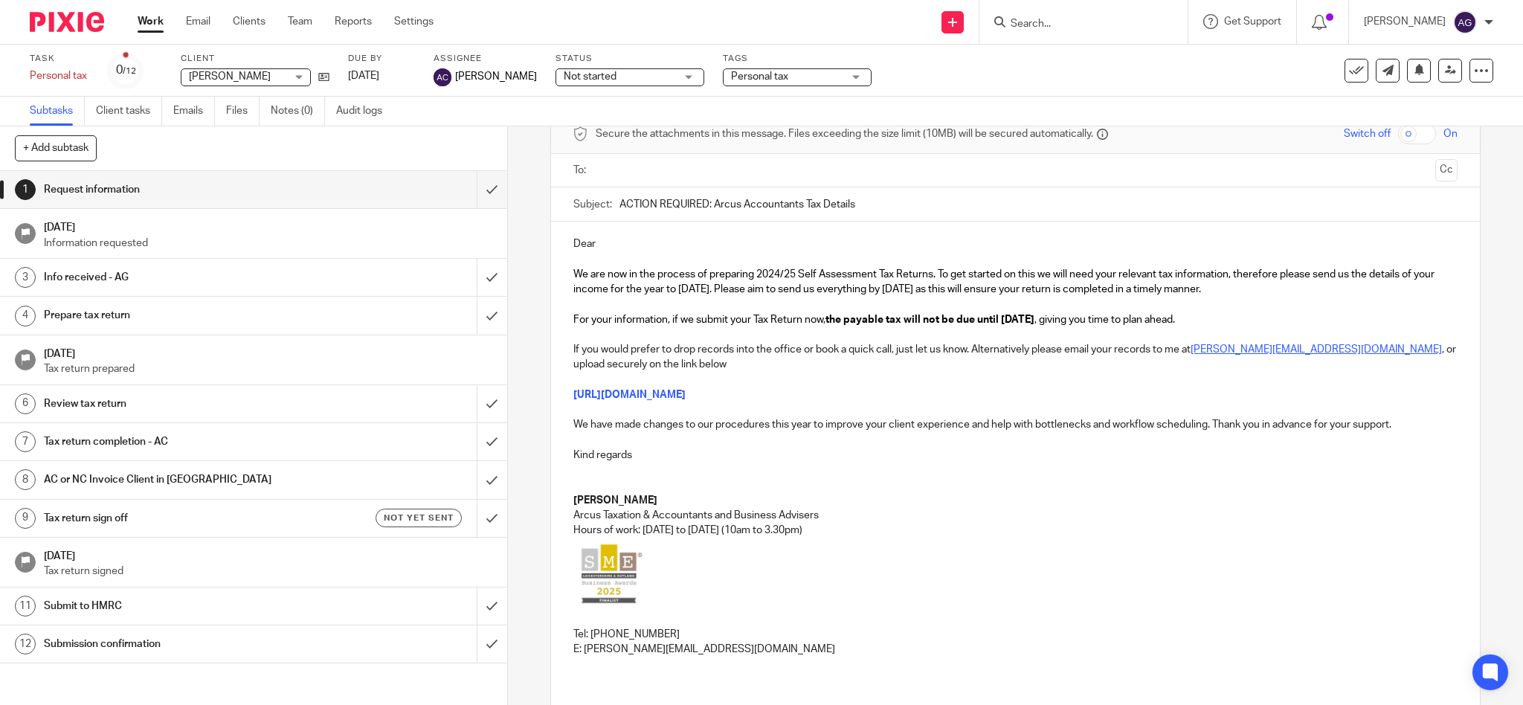
scroll to position [0, 0]
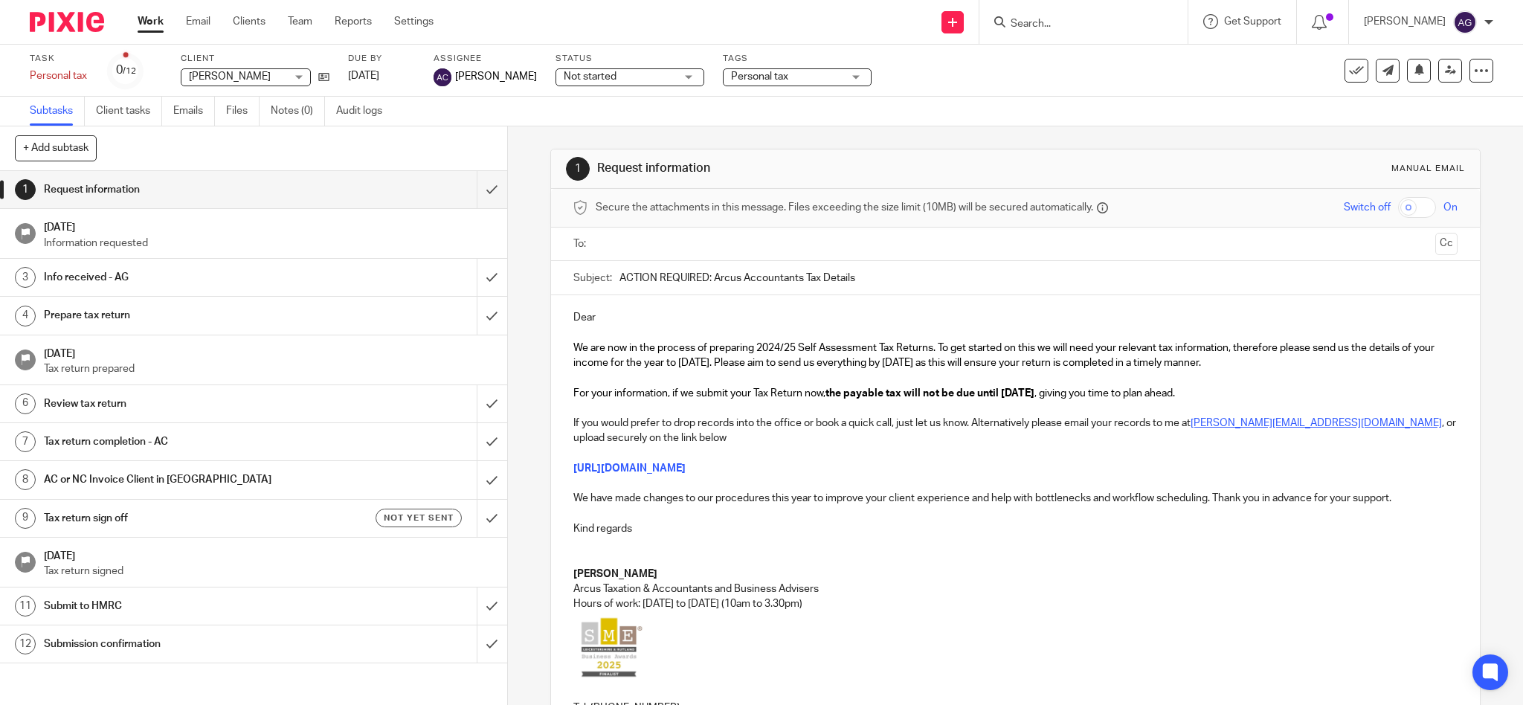
click at [681, 304] on div "Dear We are now in the process of preparing 2024/25 Self Assessment Tax Returns…" at bounding box center [1015, 526] width 929 height 462
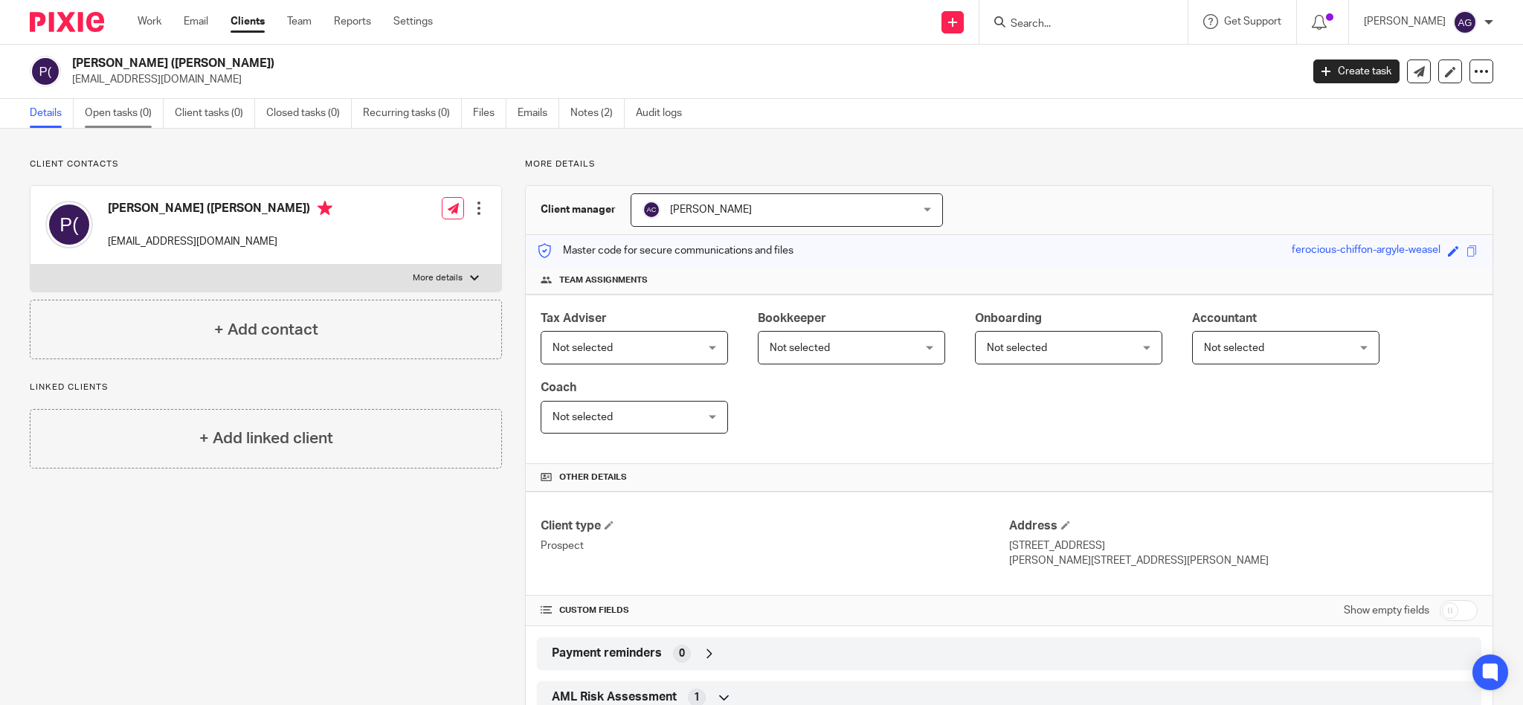
click at [109, 116] on link "Open tasks (0)" at bounding box center [124, 113] width 79 height 29
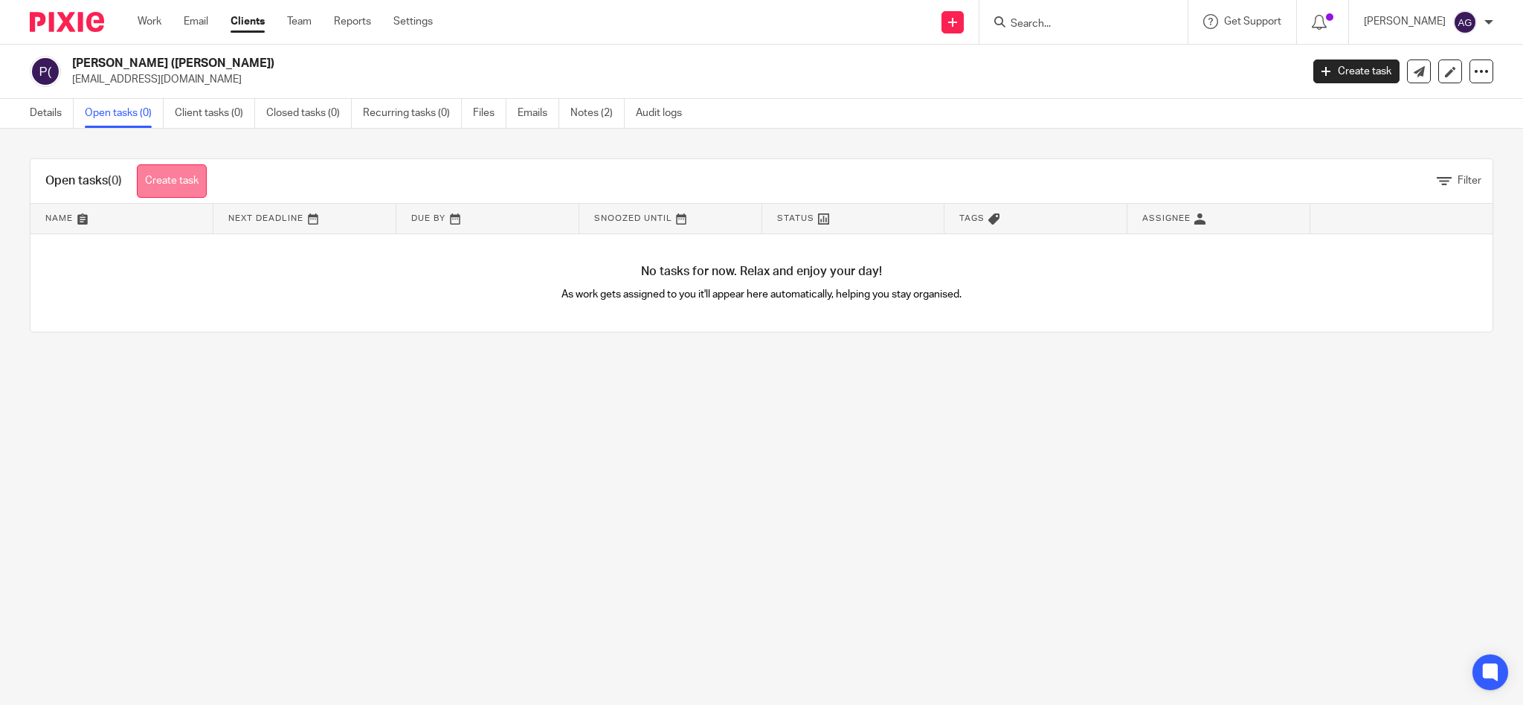
click at [169, 177] on link "Create task" at bounding box center [172, 180] width 70 height 33
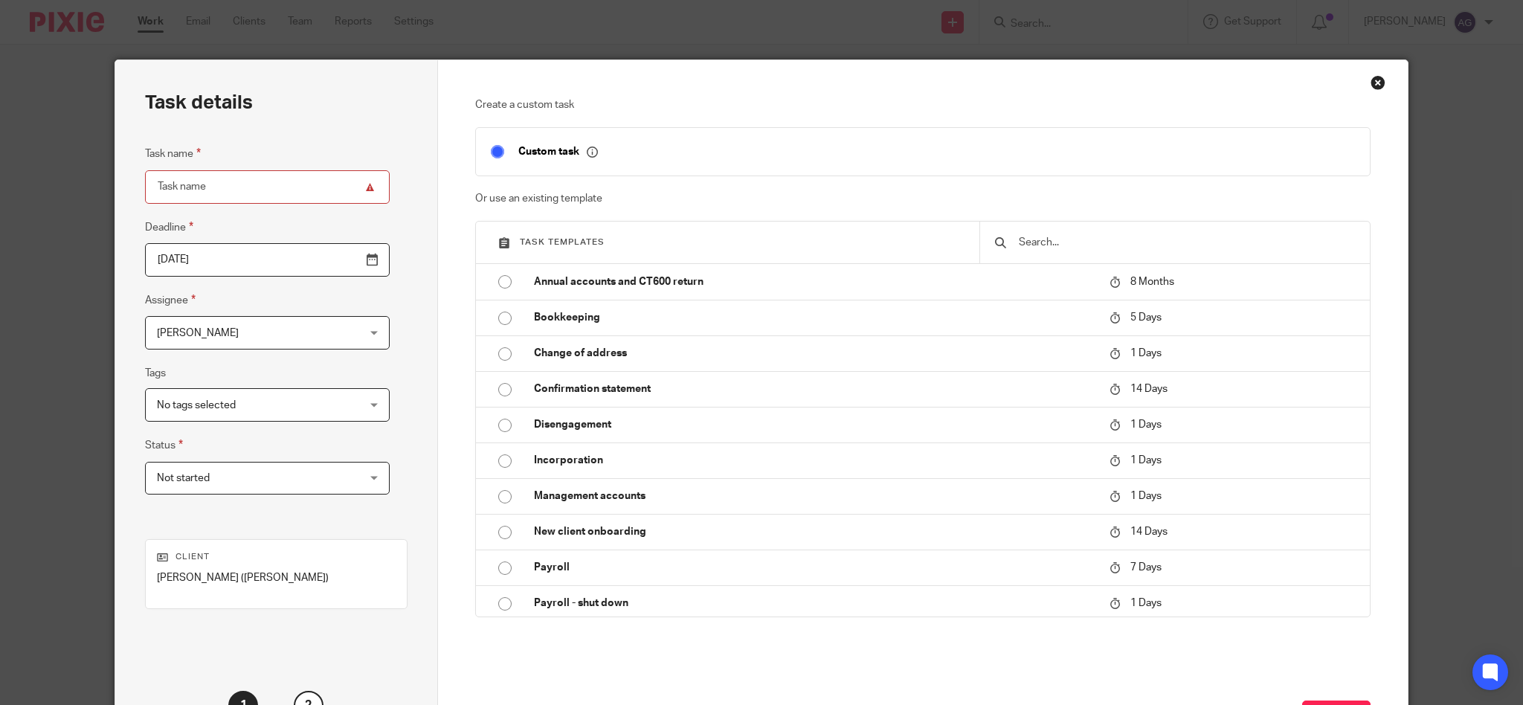
click at [258, 336] on span "[PERSON_NAME]" at bounding box center [250, 332] width 186 height 31
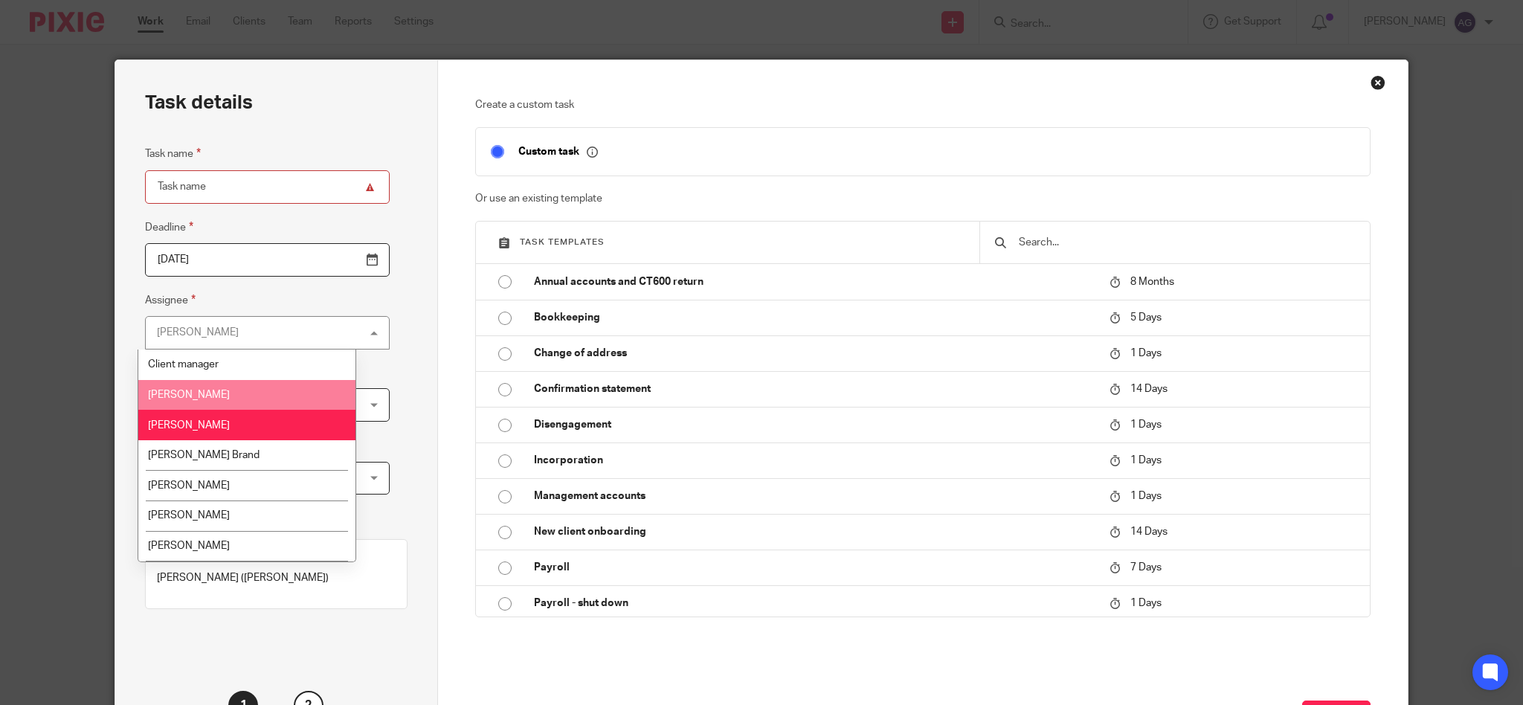
click at [218, 390] on li "[PERSON_NAME]" at bounding box center [247, 395] width 218 height 30
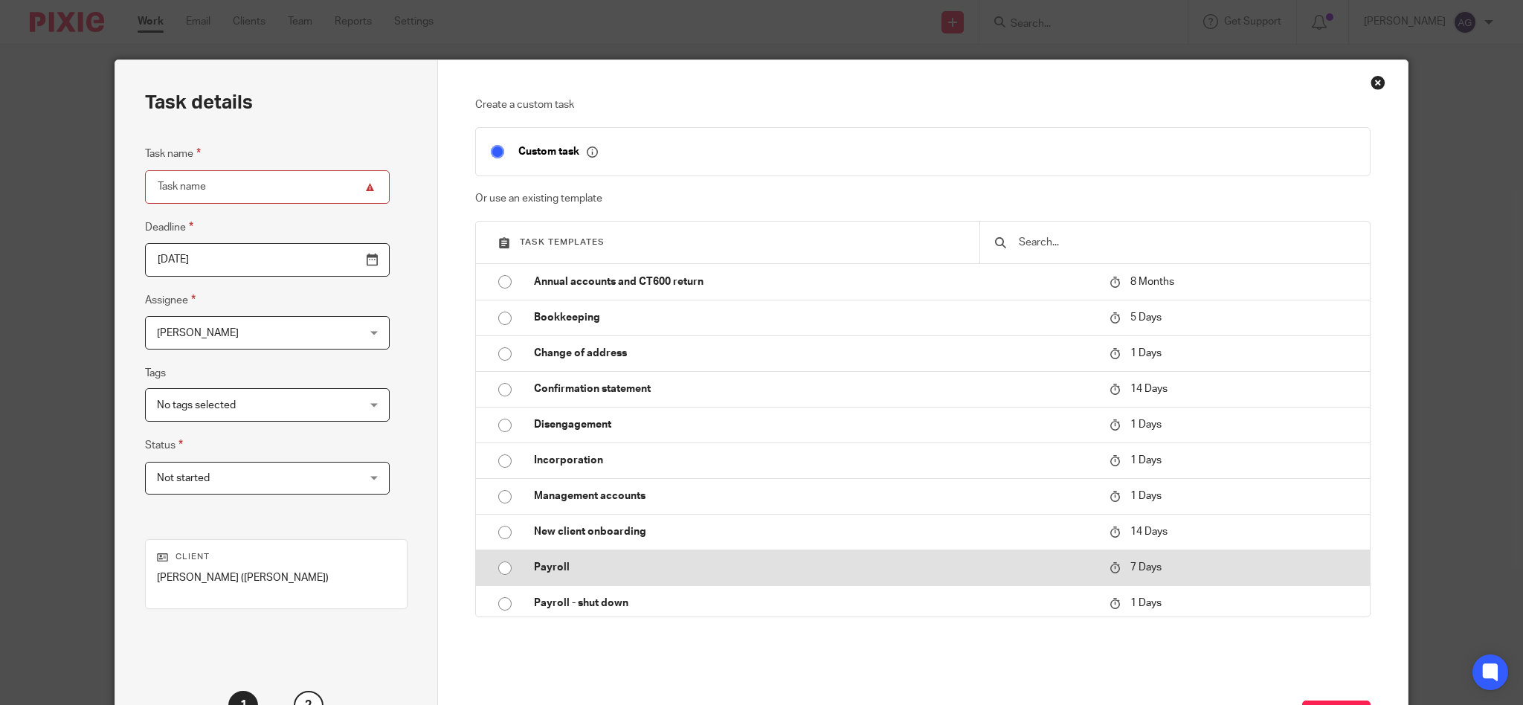
scroll to position [99, 0]
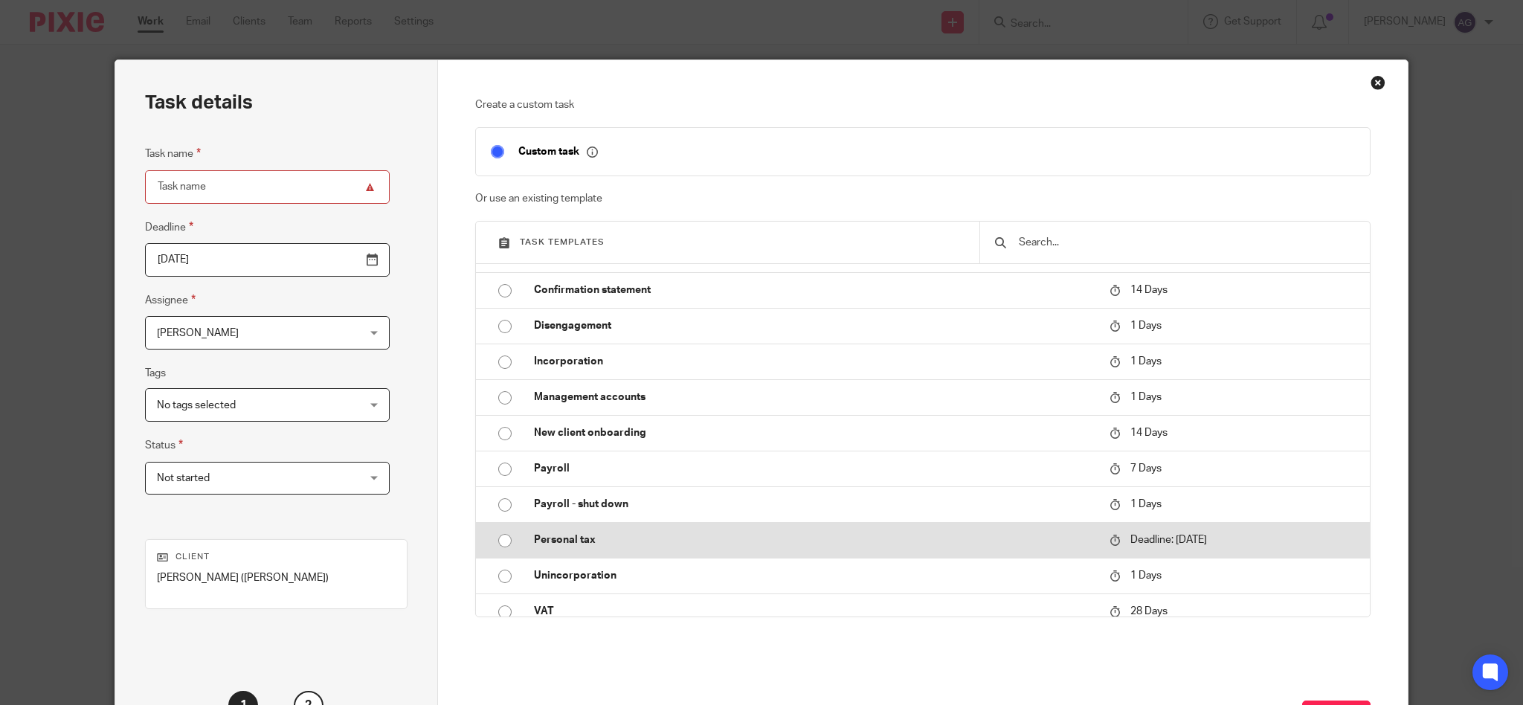
click at [494, 537] on input "radio" at bounding box center [505, 540] width 28 height 28
type input "[DATE]"
type input "Personal tax"
checkbox input "false"
radio input "false"
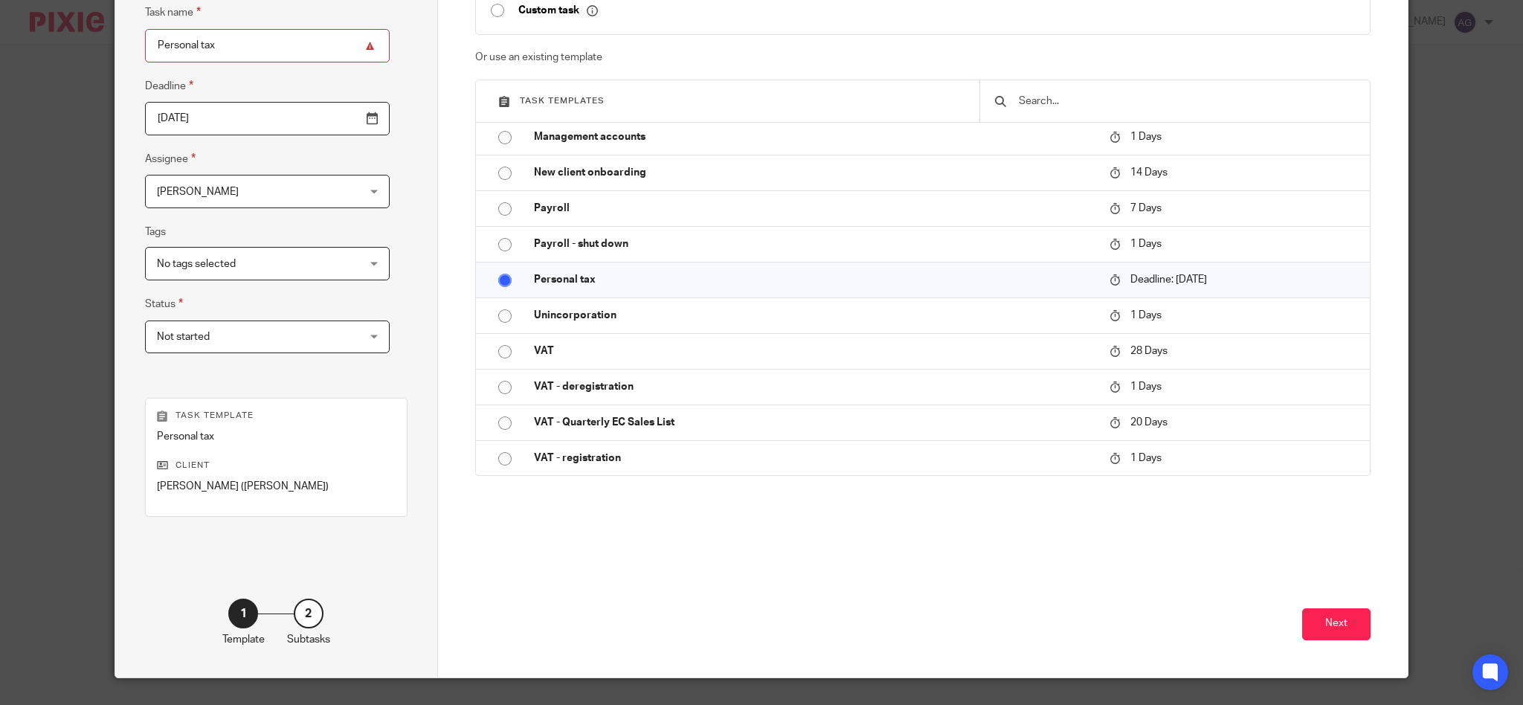
scroll to position [174, 0]
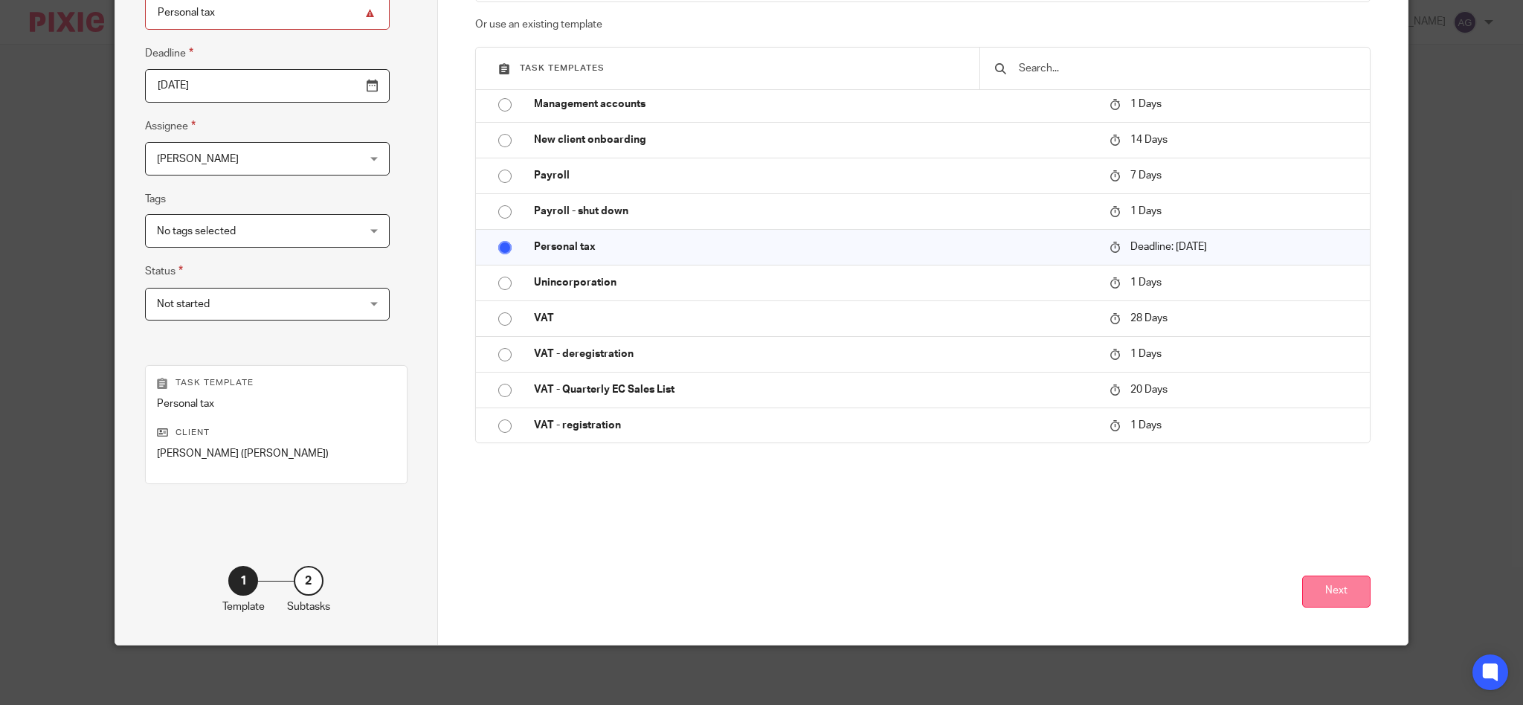
click at [1335, 587] on button "Next" at bounding box center [1336, 591] width 68 height 32
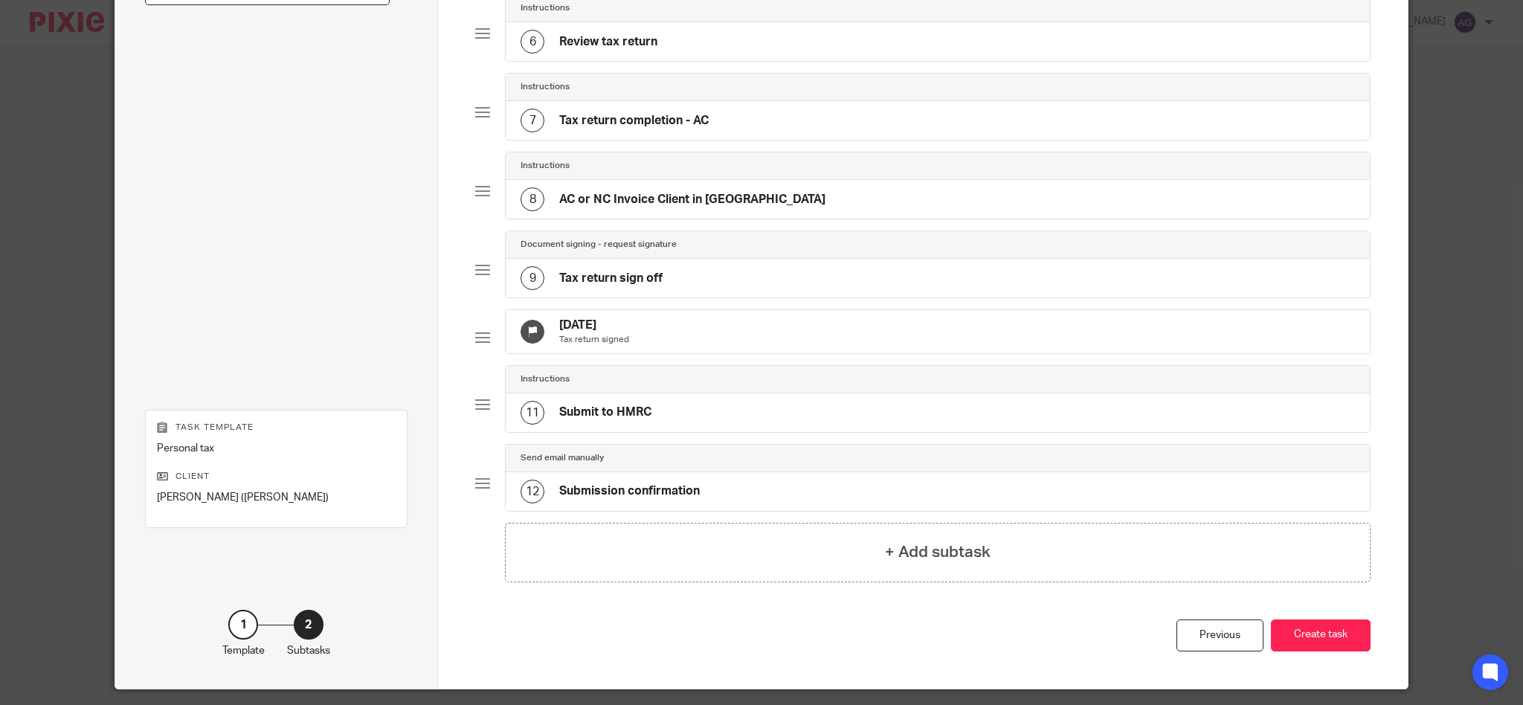
scroll to position [570, 0]
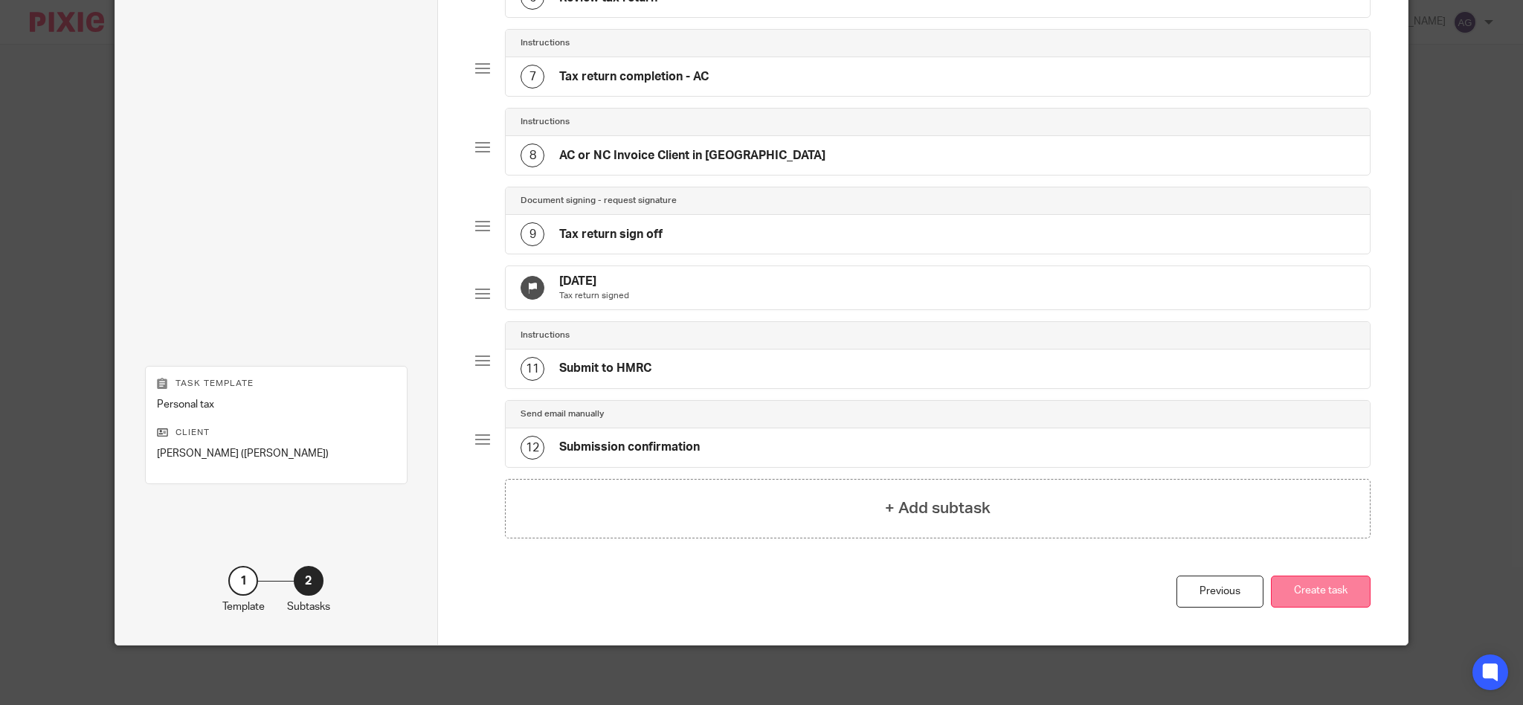
click at [1304, 590] on button "Create task" at bounding box center [1321, 591] width 100 height 32
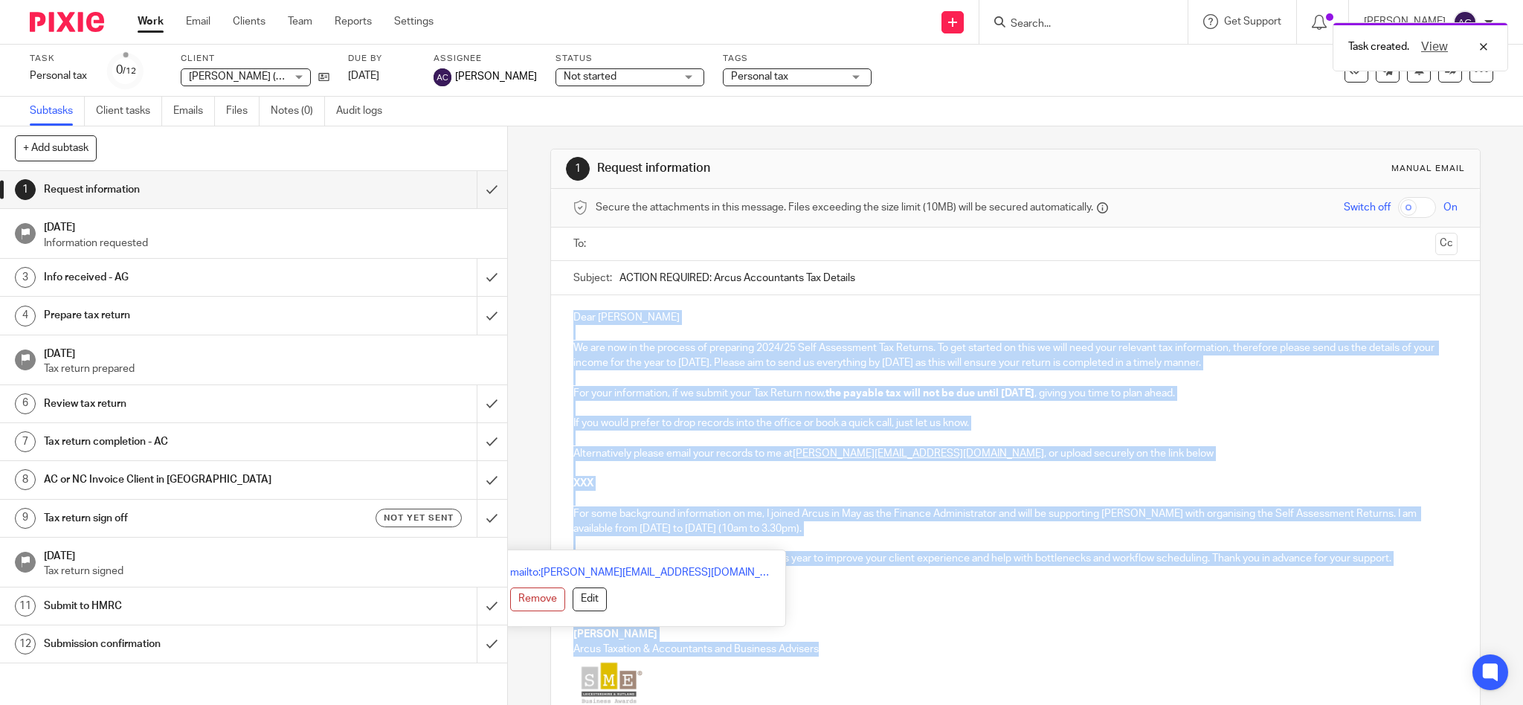
scroll to position [185, 0]
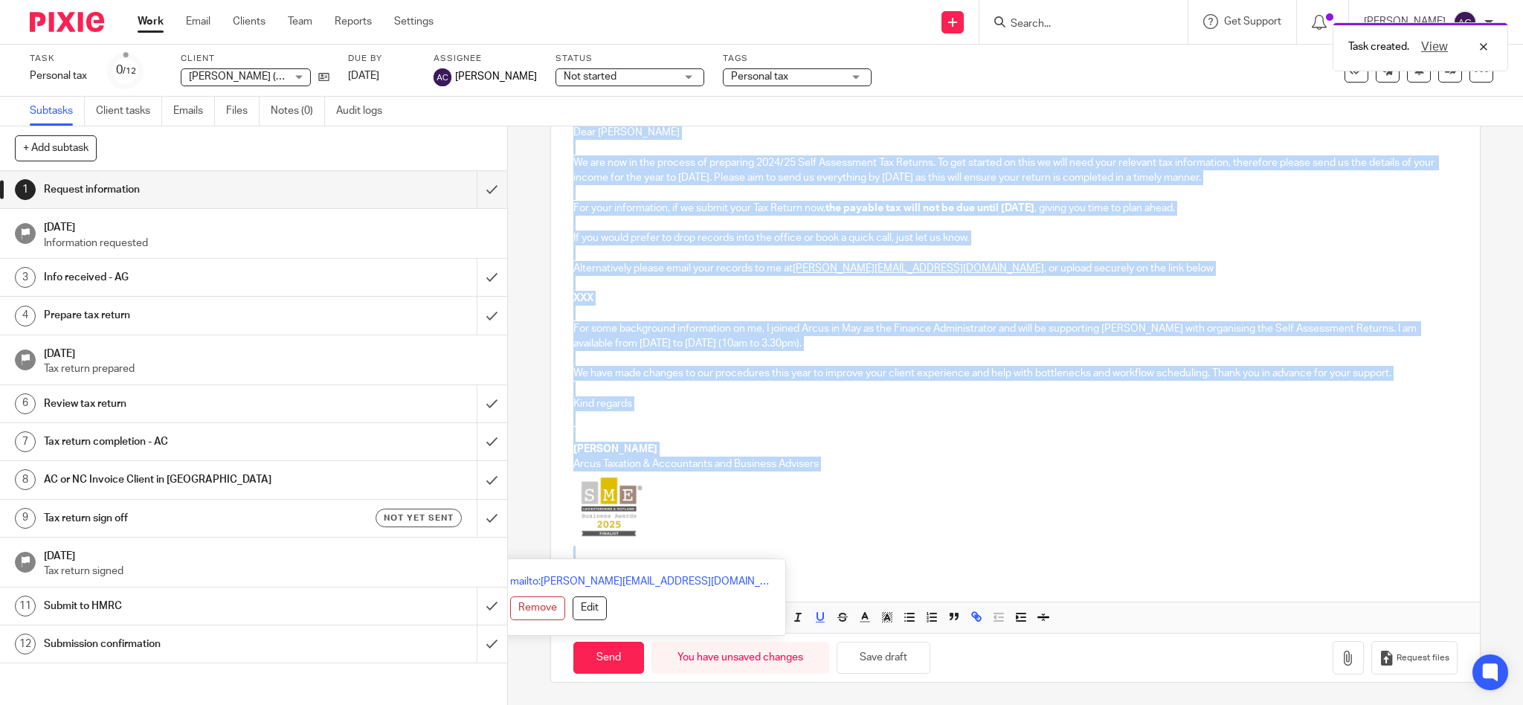
drag, startPoint x: 559, startPoint y: 303, endPoint x: 587, endPoint y: 735, distance: 432.9
click at [587, 704] on html "Work Email Clients Team Reports Settings Work Email Clients Team Reports Settin…" at bounding box center [761, 352] width 1523 height 705
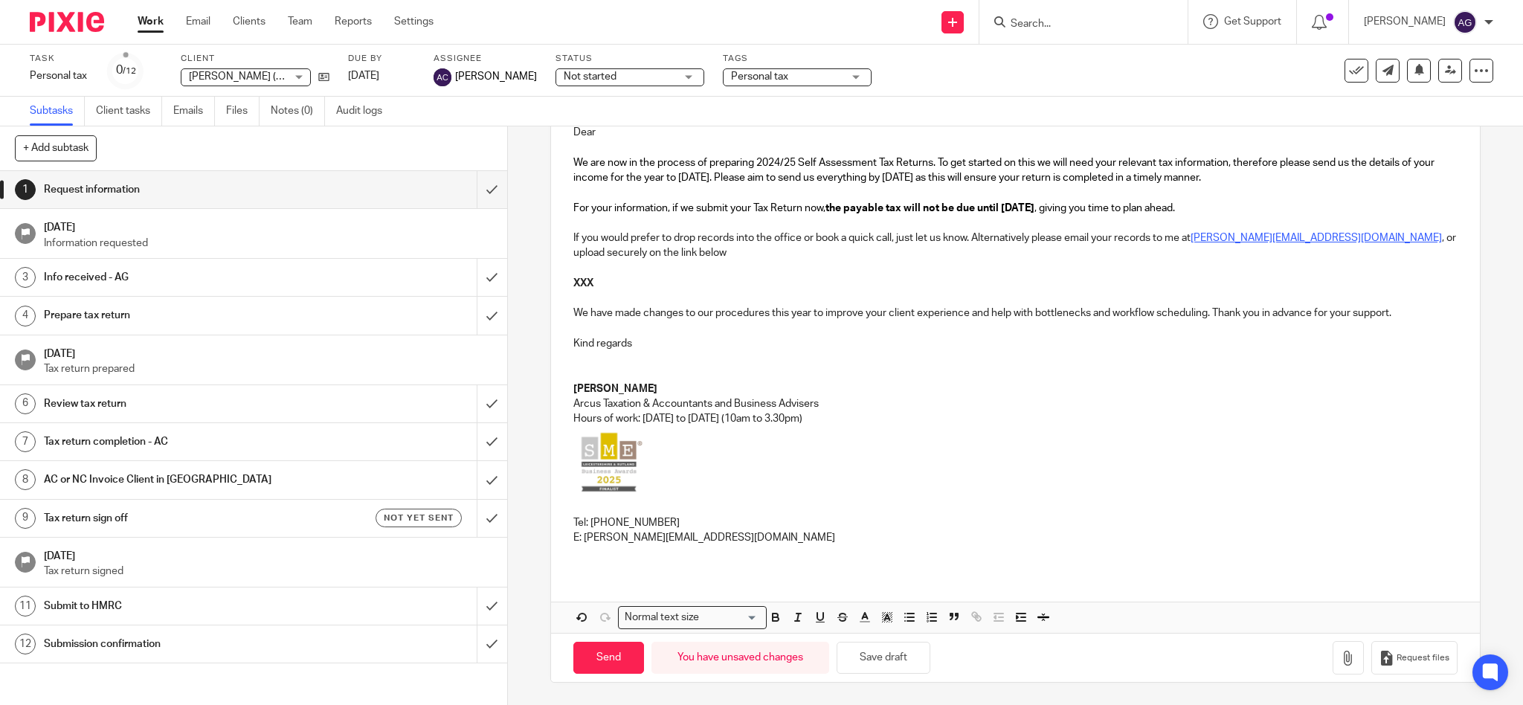
click at [651, 283] on p "XXX" at bounding box center [1015, 283] width 885 height 15
drag, startPoint x: 589, startPoint y: 282, endPoint x: 555, endPoint y: 283, distance: 33.5
click at [555, 283] on div "Dear We are now in the process of preparing 2024/25 Self Assessment Tax Returns…" at bounding box center [1015, 341] width 929 height 462
click at [1396, 659] on span "Request files" at bounding box center [1422, 658] width 53 height 12
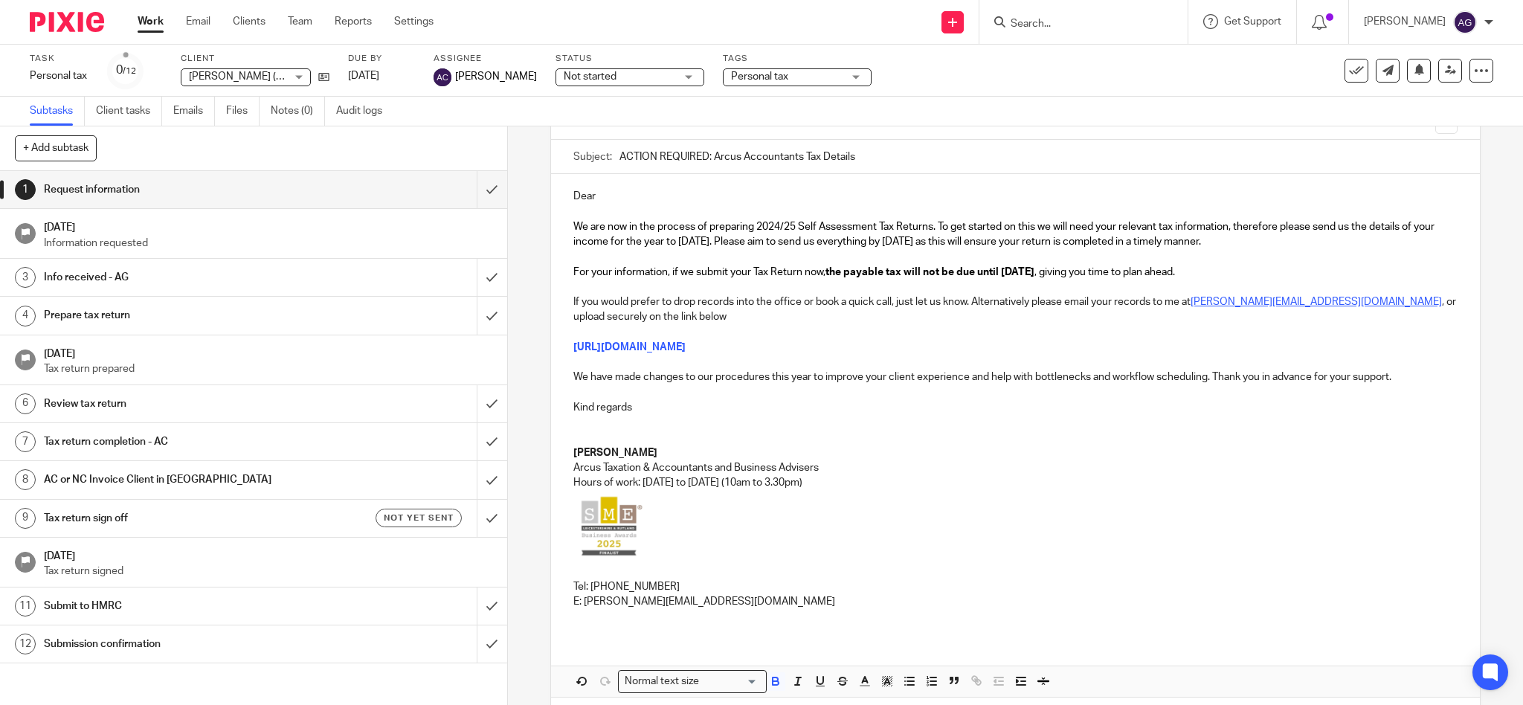
scroll to position [0, 0]
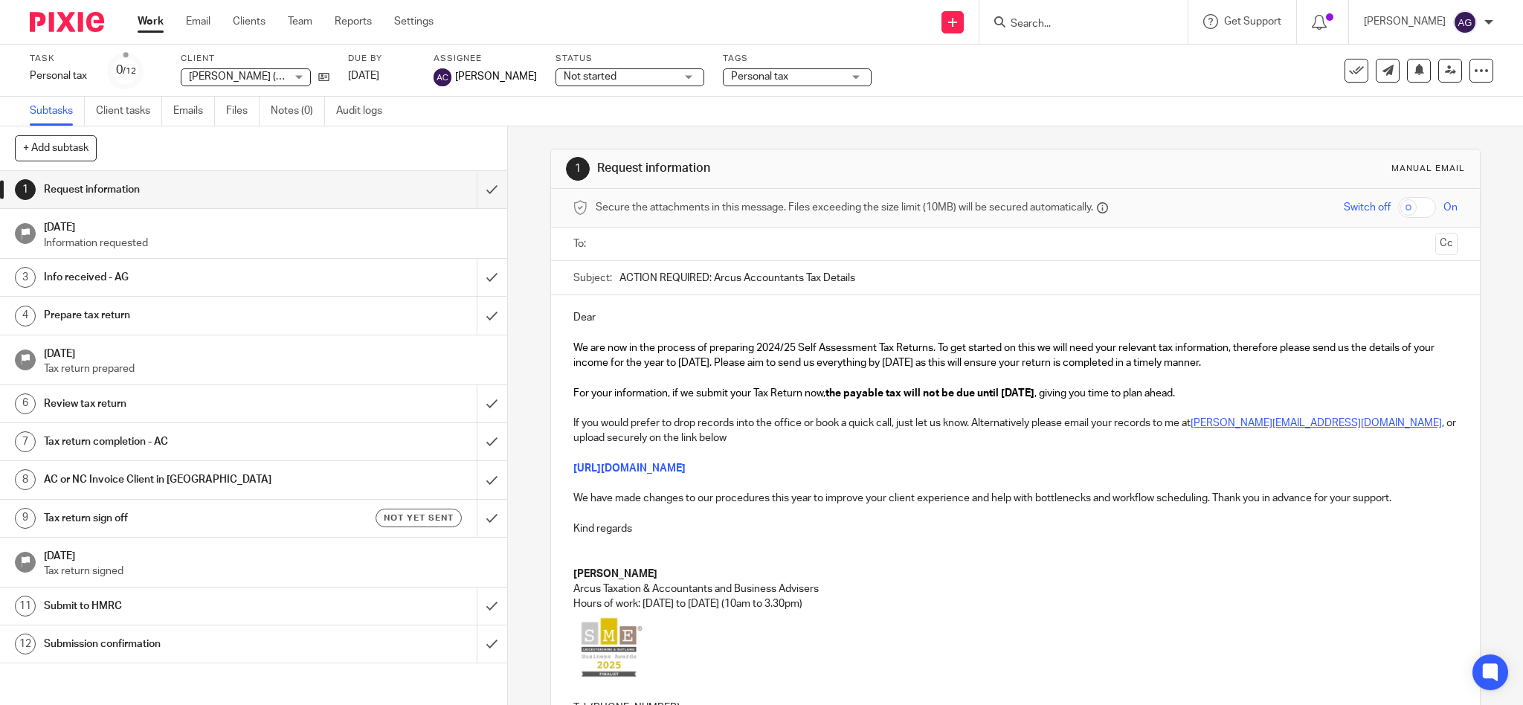
click at [626, 314] on p "Dear" at bounding box center [1015, 317] width 885 height 15
click at [632, 245] on input "text" at bounding box center [1015, 244] width 828 height 17
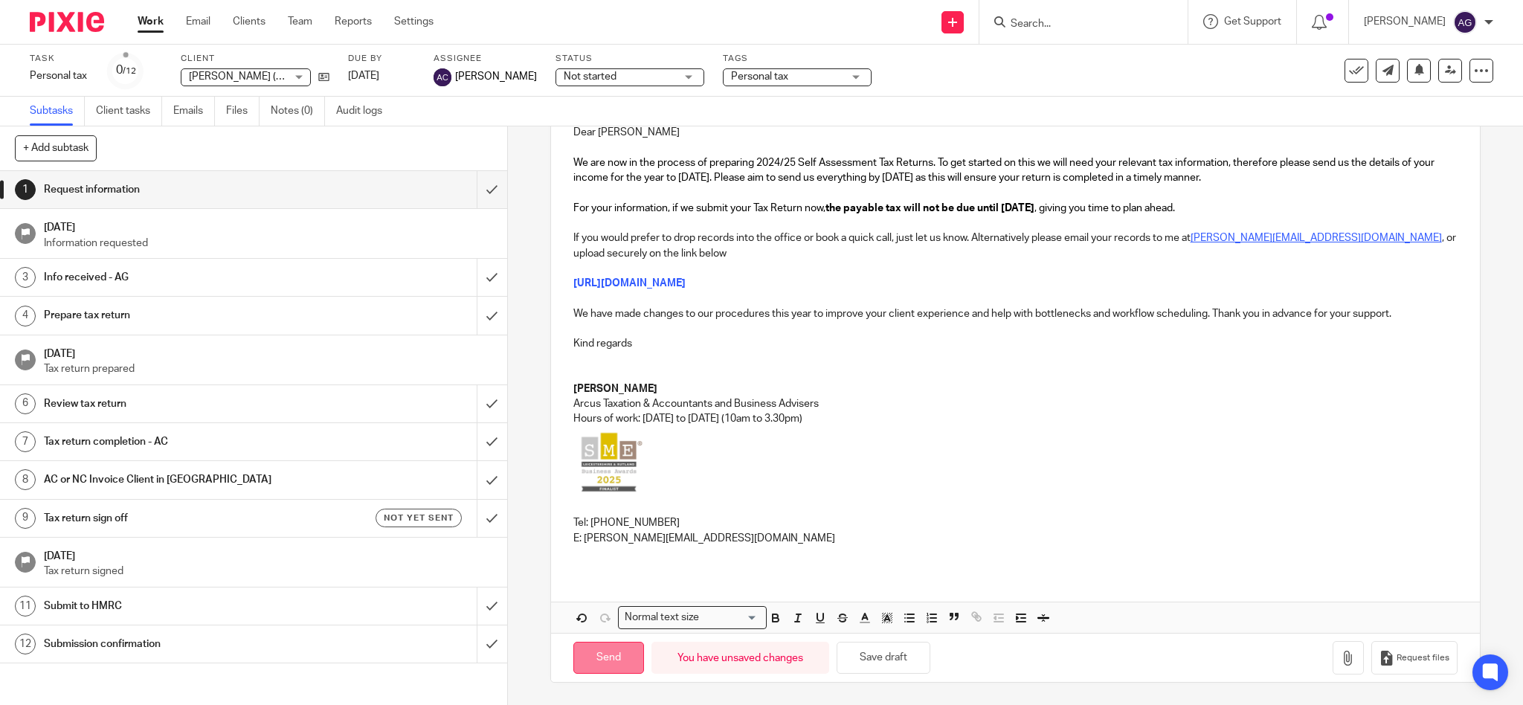
click at [614, 656] on input "Send" at bounding box center [608, 658] width 71 height 32
type input "Sent"
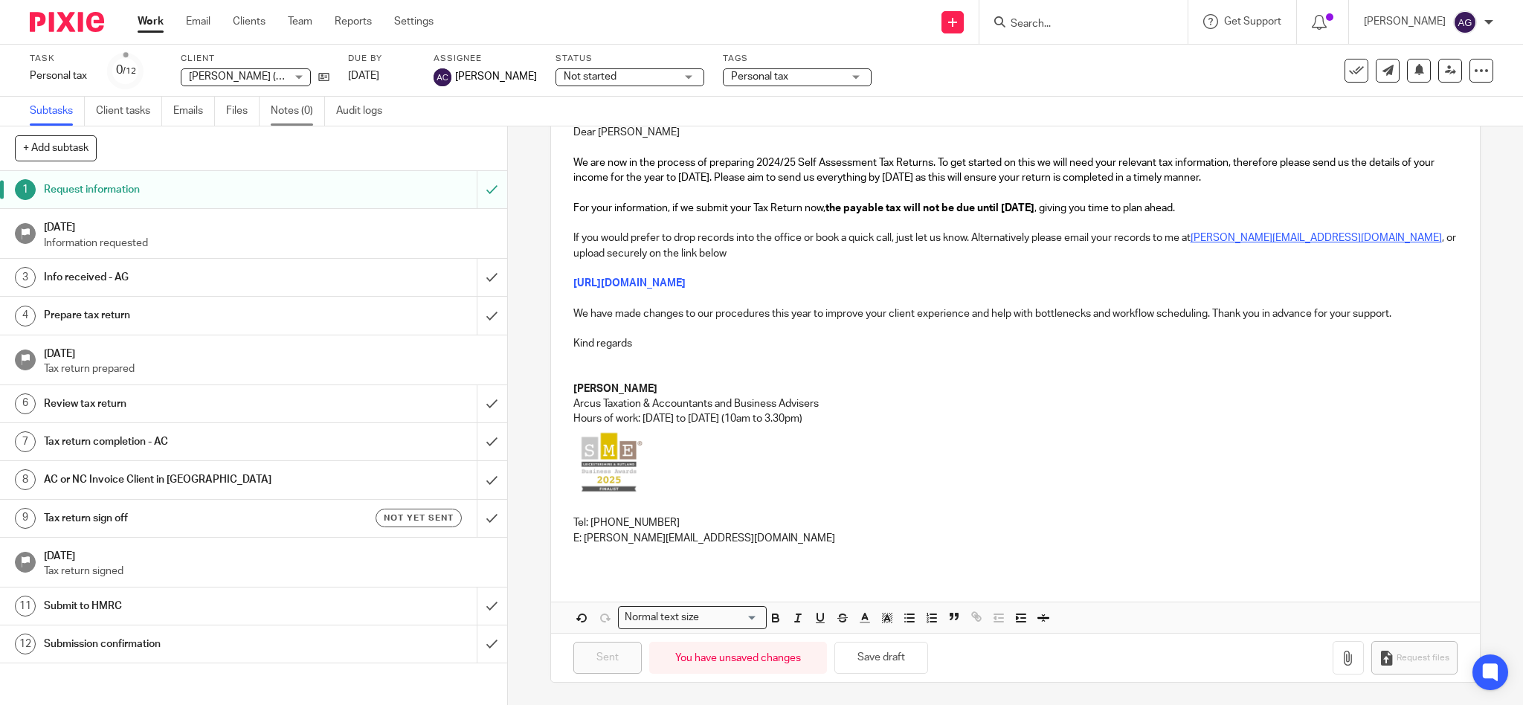
click at [280, 109] on link "Notes (0)" at bounding box center [298, 111] width 54 height 29
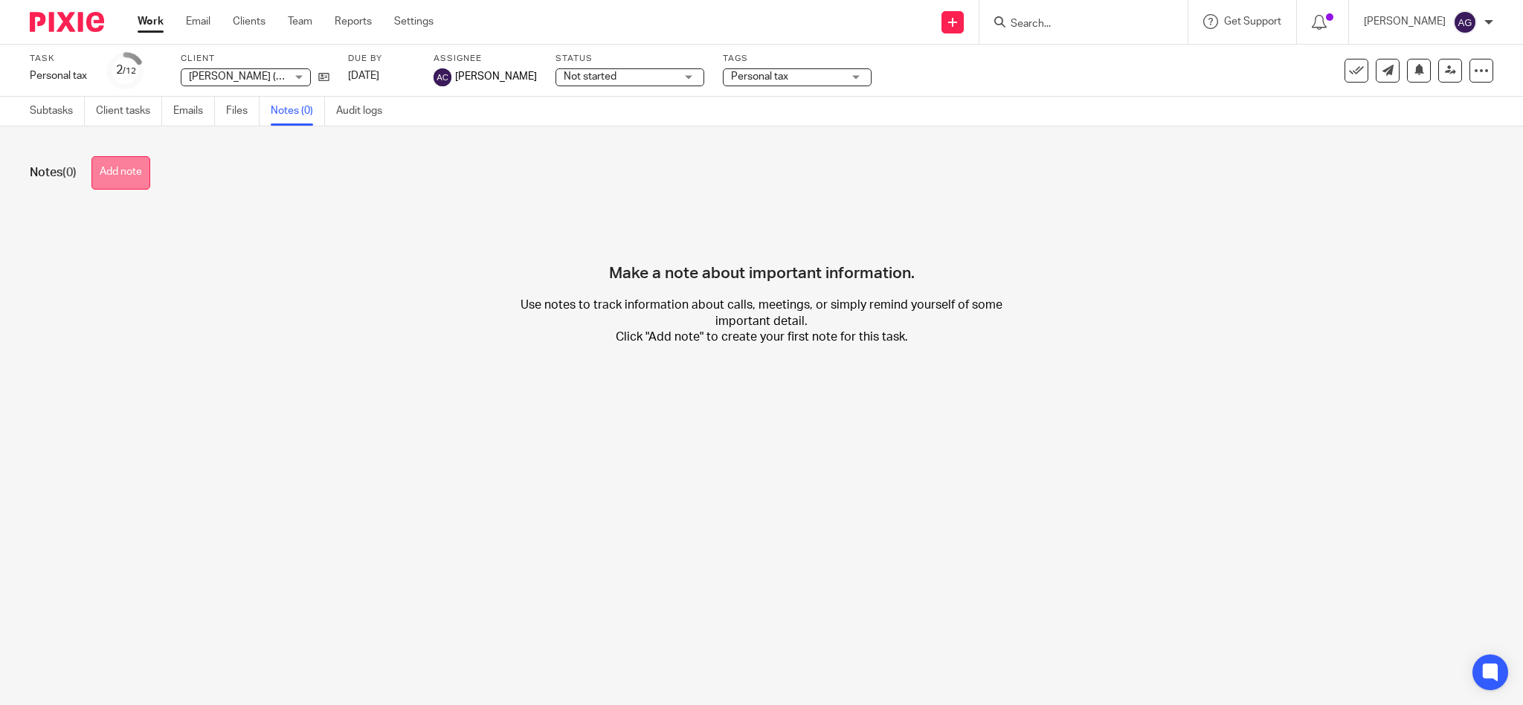
click at [132, 171] on button "Add note" at bounding box center [120, 172] width 59 height 33
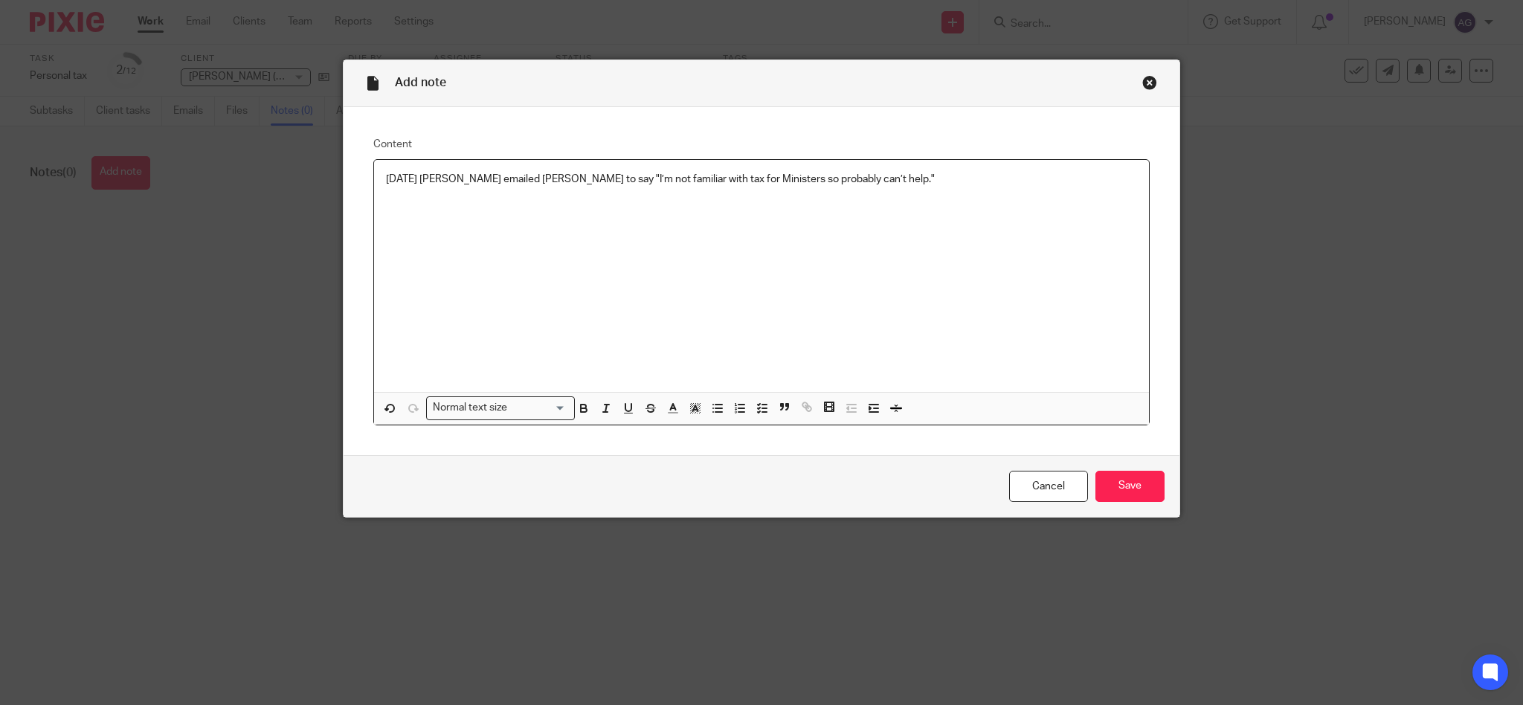
drag, startPoint x: 426, startPoint y: 176, endPoint x: 442, endPoint y: 163, distance: 21.1
click at [429, 172] on p "[DATE] [PERSON_NAME] emailed [PERSON_NAME] to say "I’m not familiar with tax fo…" at bounding box center [761, 179] width 751 height 15
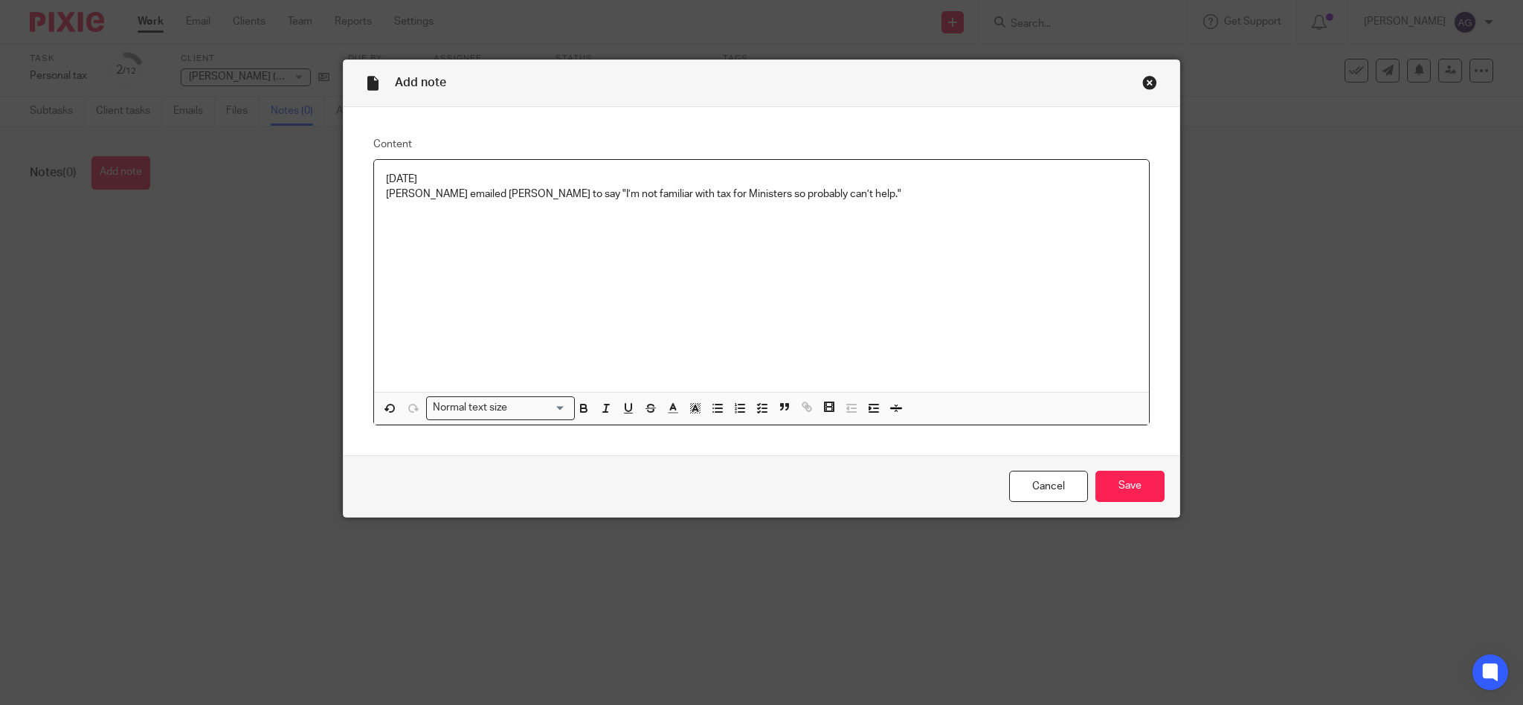
click at [399, 213] on div "[DATE] [PERSON_NAME] emailed [PERSON_NAME] to say "I’m not familiar with tax fo…" at bounding box center [761, 276] width 775 height 232
click at [837, 196] on p "[PERSON_NAME] emailed [PERSON_NAME] to say "I’m not familiar with tax for Minis…" at bounding box center [761, 194] width 751 height 15
click at [387, 206] on p "RIchard replied with "Thank you for the reply. I'll look elsewhere. "" at bounding box center [761, 208] width 751 height 15
click at [1126, 489] on input "Save" at bounding box center [1129, 487] width 69 height 32
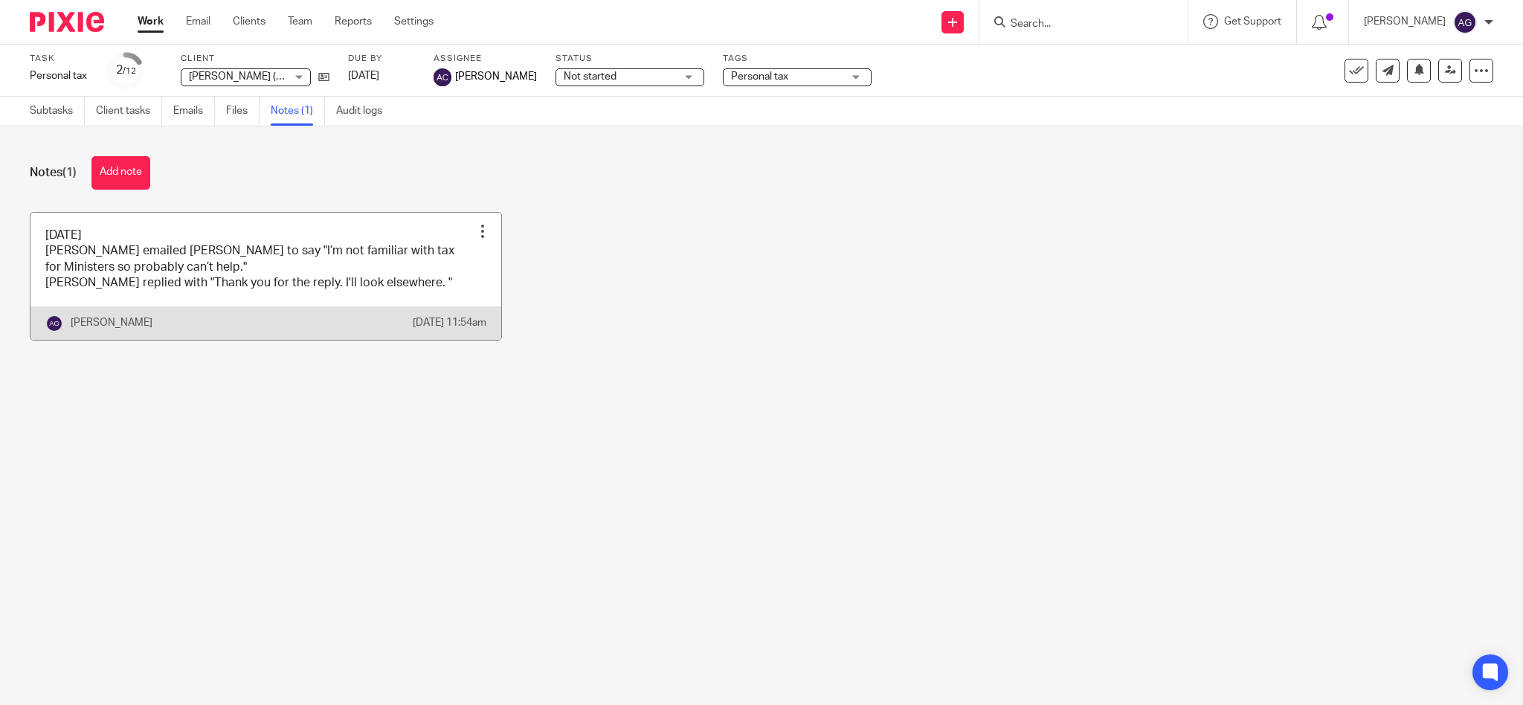
click at [388, 286] on link at bounding box center [265, 276] width 471 height 127
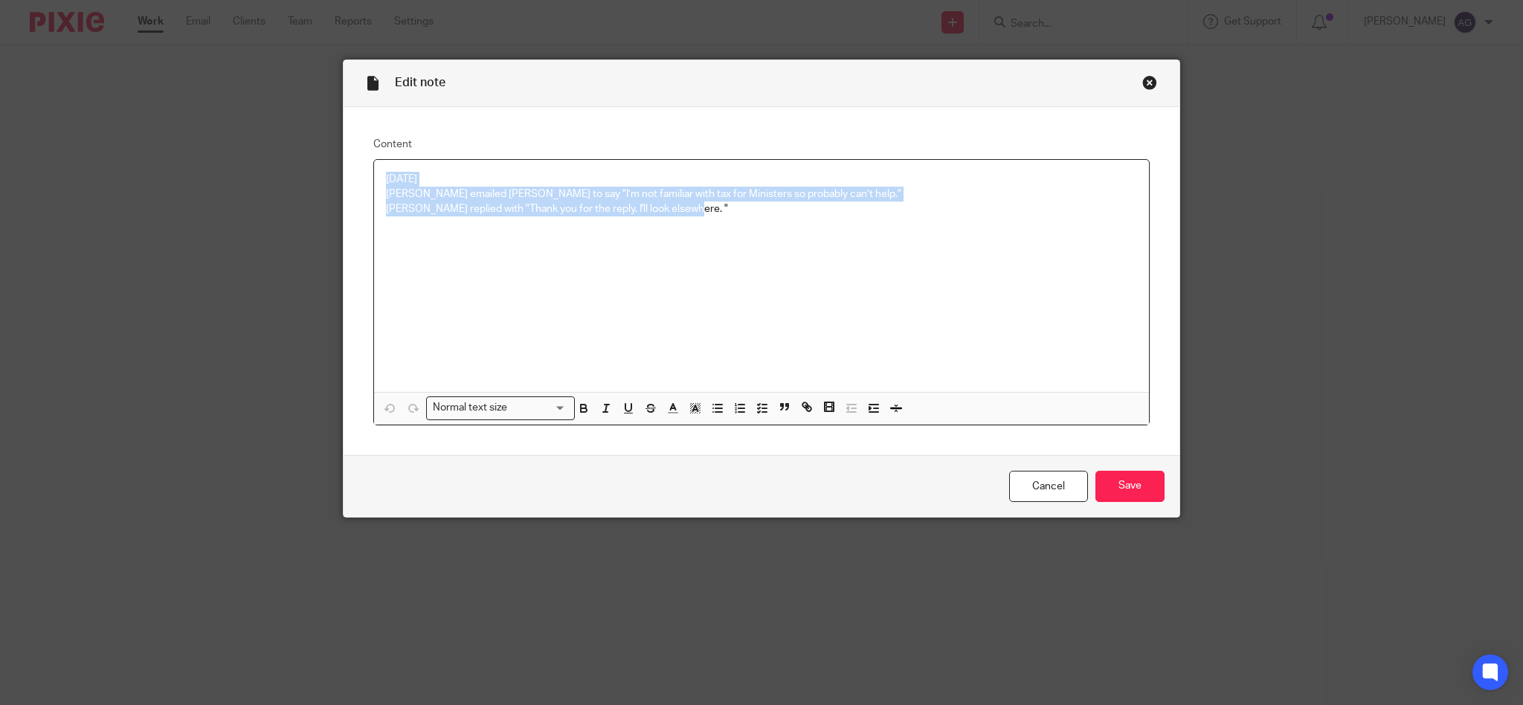
drag, startPoint x: 722, startPoint y: 219, endPoint x: 360, endPoint y: 171, distance: 365.3
click at [360, 171] on div "Content [DATE] [PERSON_NAME] emailed [PERSON_NAME] to say "I’m not familiar wit…" at bounding box center [761, 281] width 836 height 348
copy div "[DATE] [PERSON_NAME] emailed [PERSON_NAME] to say "I’m not familiar with tax fo…"
click at [1062, 484] on link "Cancel" at bounding box center [1048, 487] width 79 height 32
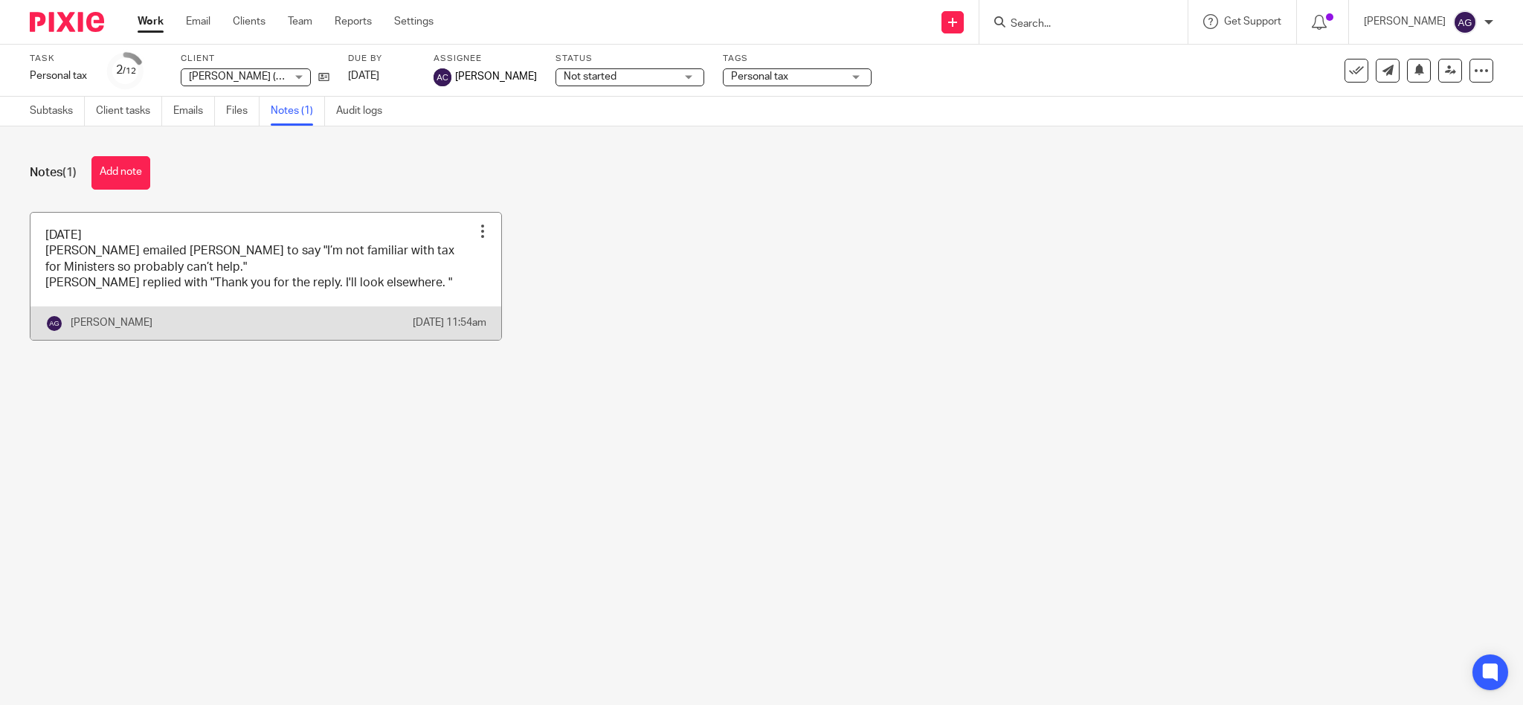
click at [475, 229] on div at bounding box center [482, 231] width 15 height 15
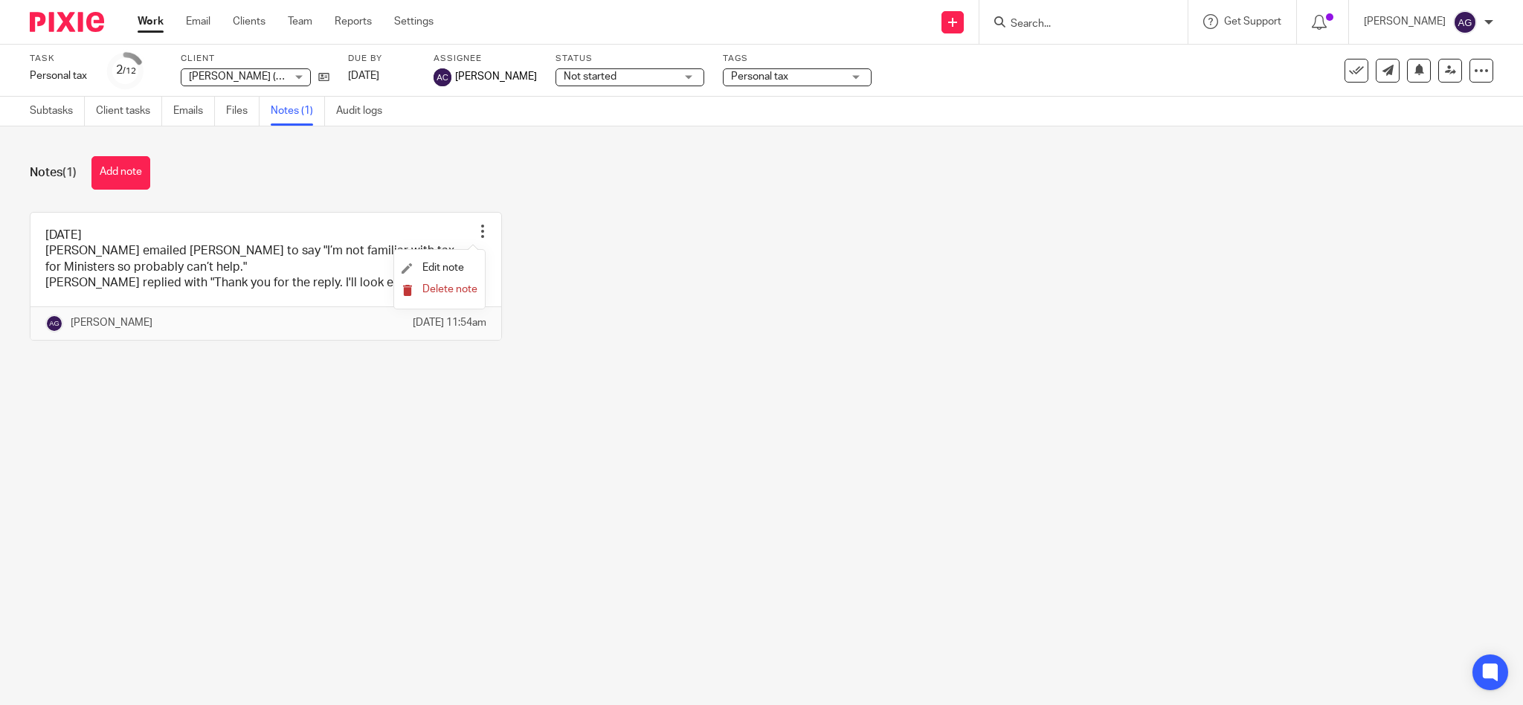
click at [450, 286] on span "Delete note" at bounding box center [449, 289] width 55 height 10
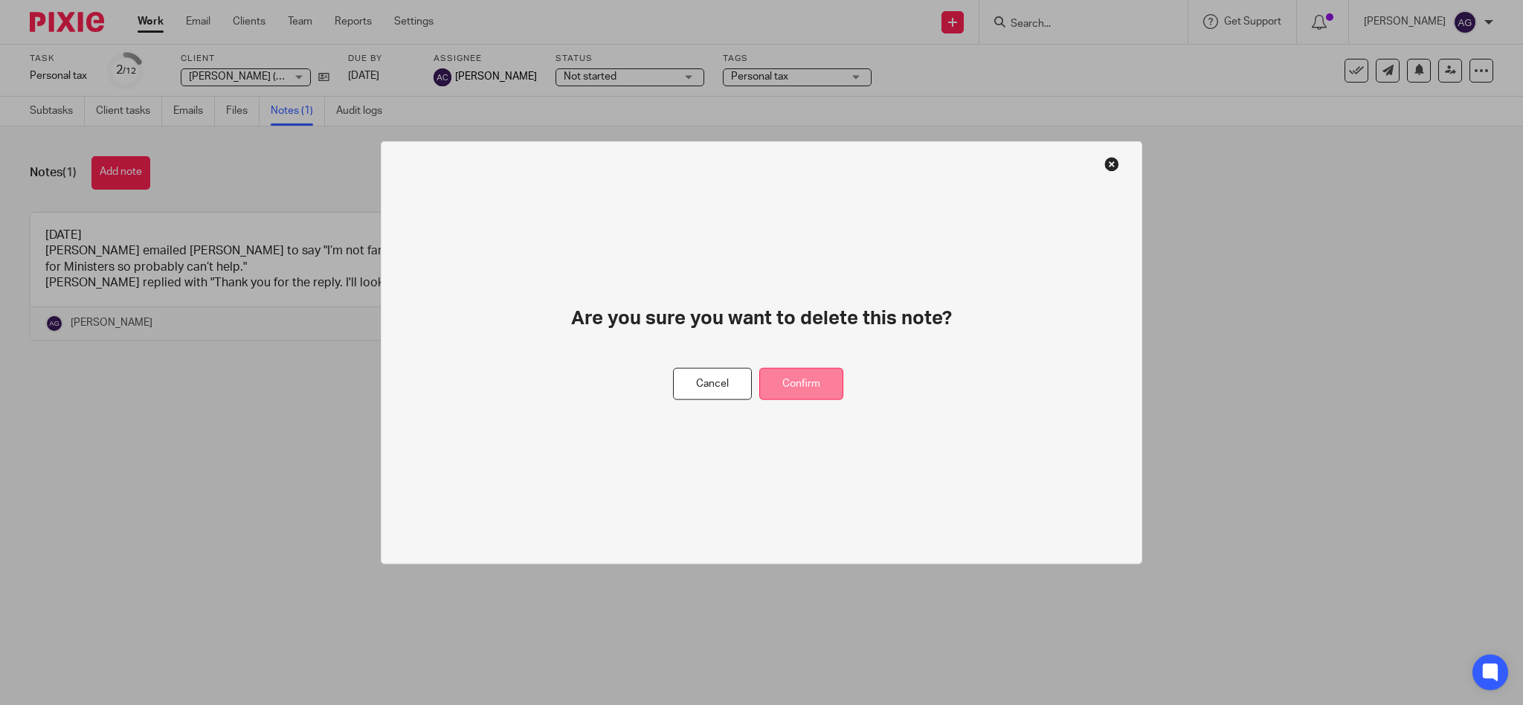
click at [814, 382] on button "Confirm" at bounding box center [801, 384] width 84 height 32
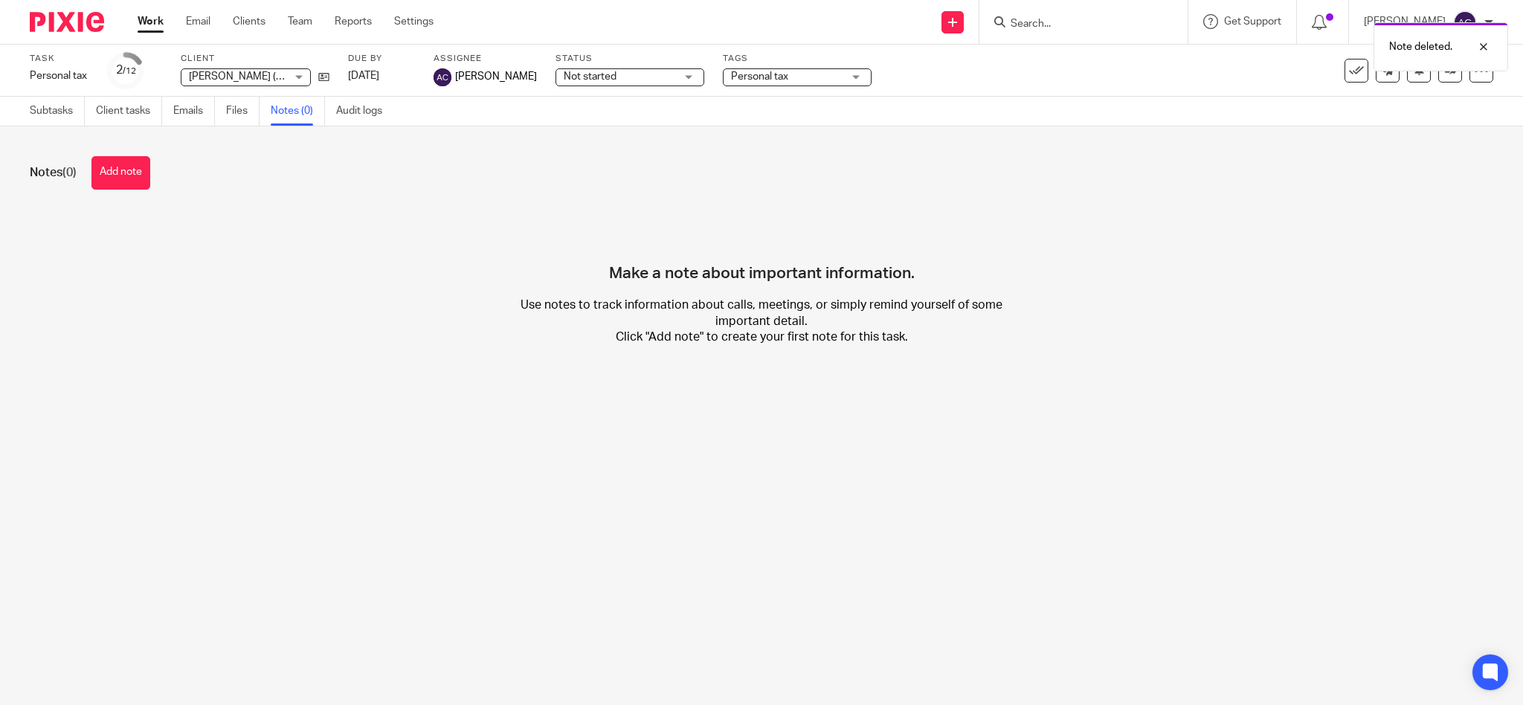
click at [1074, 23] on div "Note deleted." at bounding box center [1134, 43] width 746 height 57
click at [1080, 19] on input "Search" at bounding box center [1076, 24] width 134 height 13
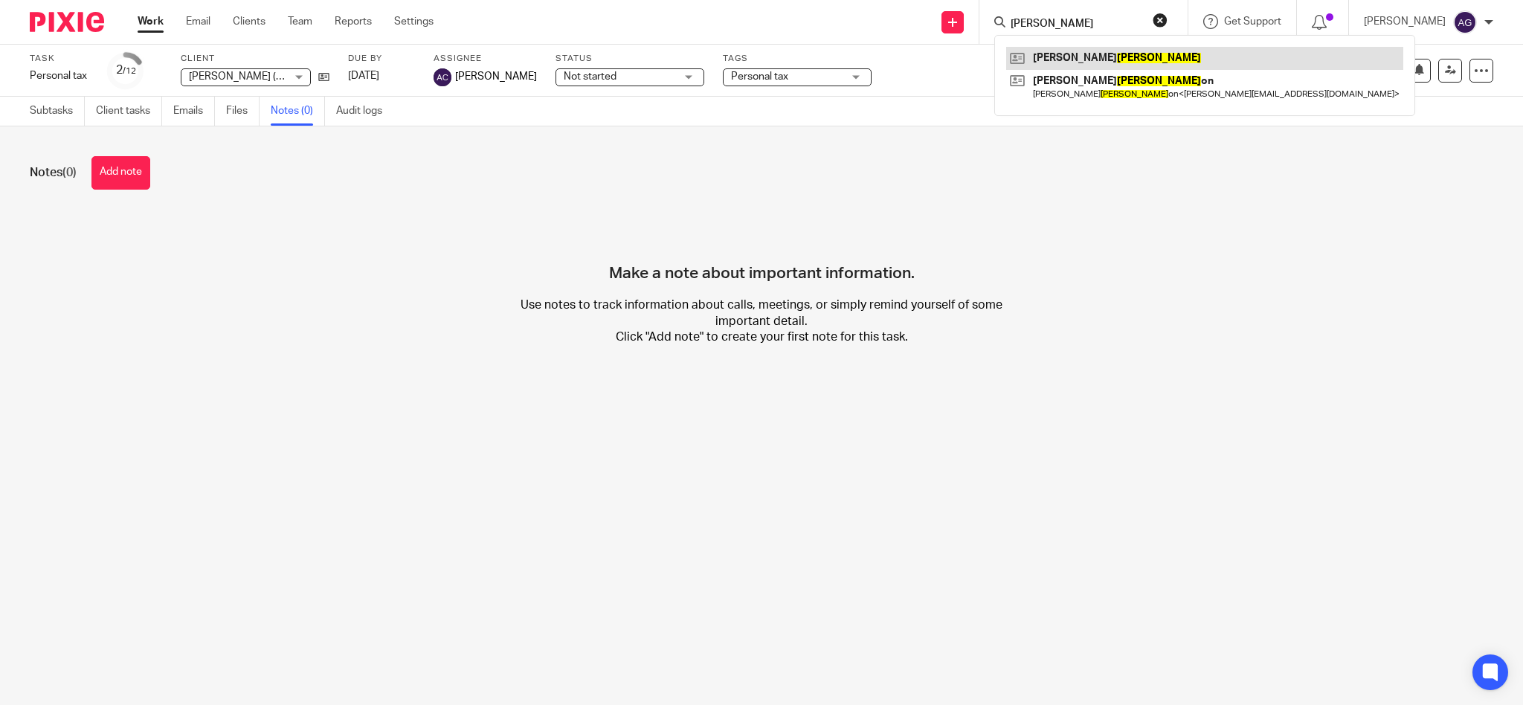
type input "[PERSON_NAME]"
click at [1098, 58] on link at bounding box center [1204, 58] width 397 height 22
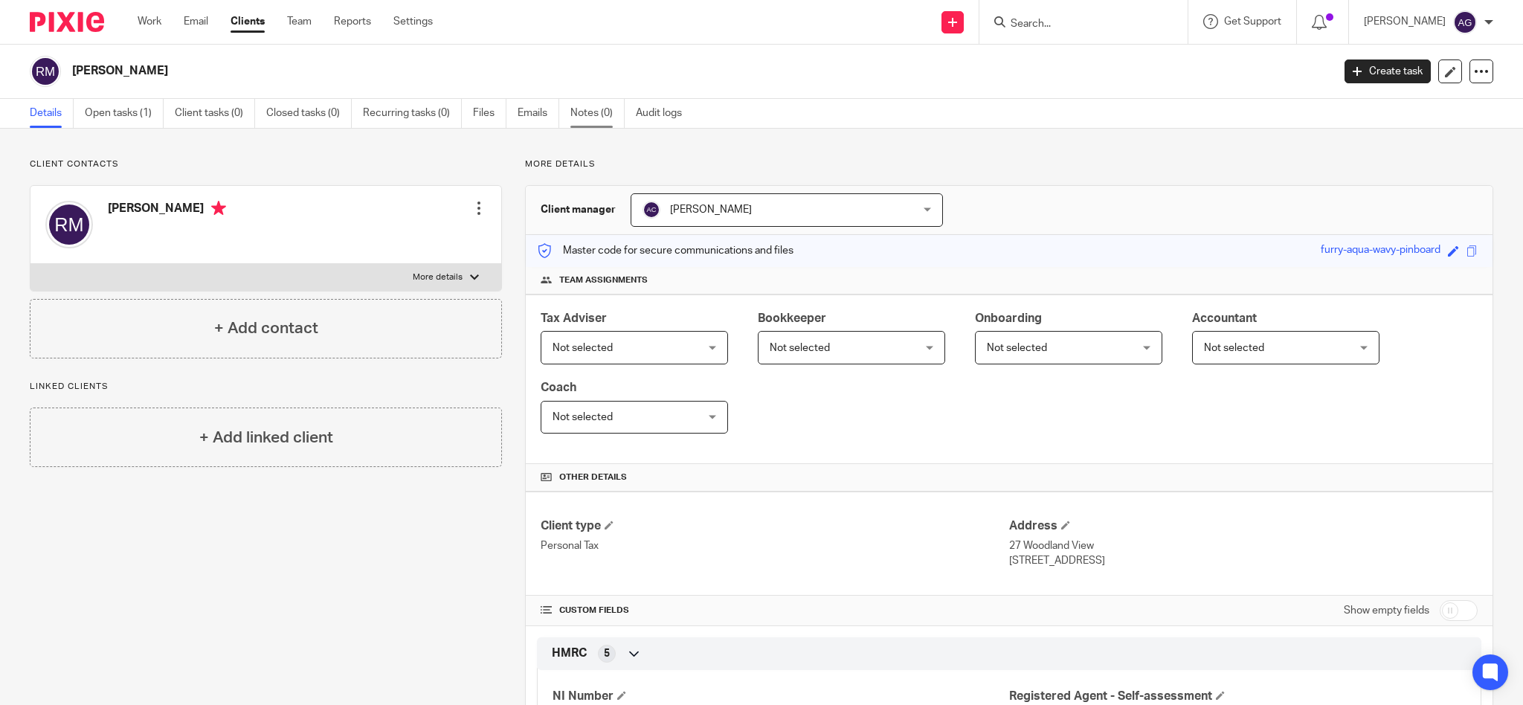
click at [584, 111] on link "Notes (0)" at bounding box center [597, 113] width 54 height 29
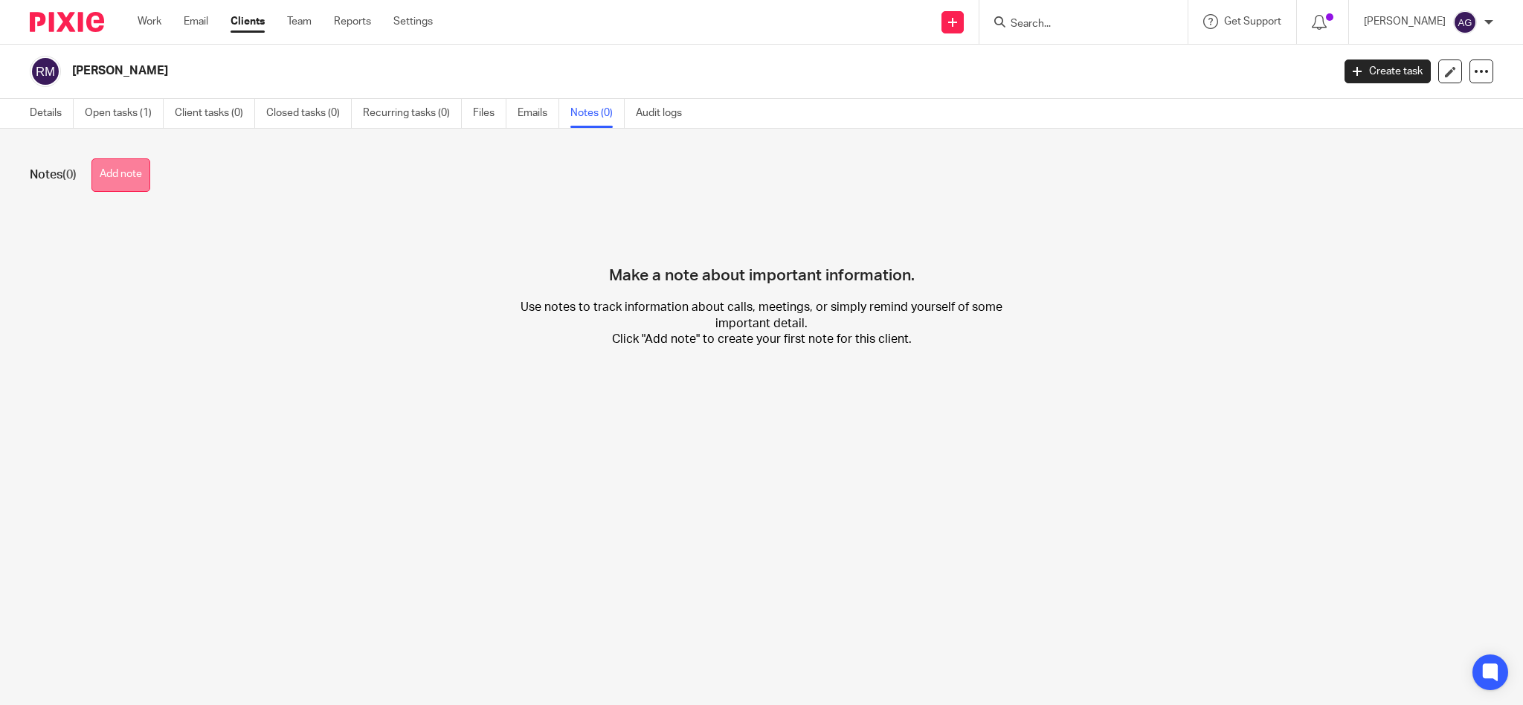
click at [110, 170] on button "Add note" at bounding box center [120, 174] width 59 height 33
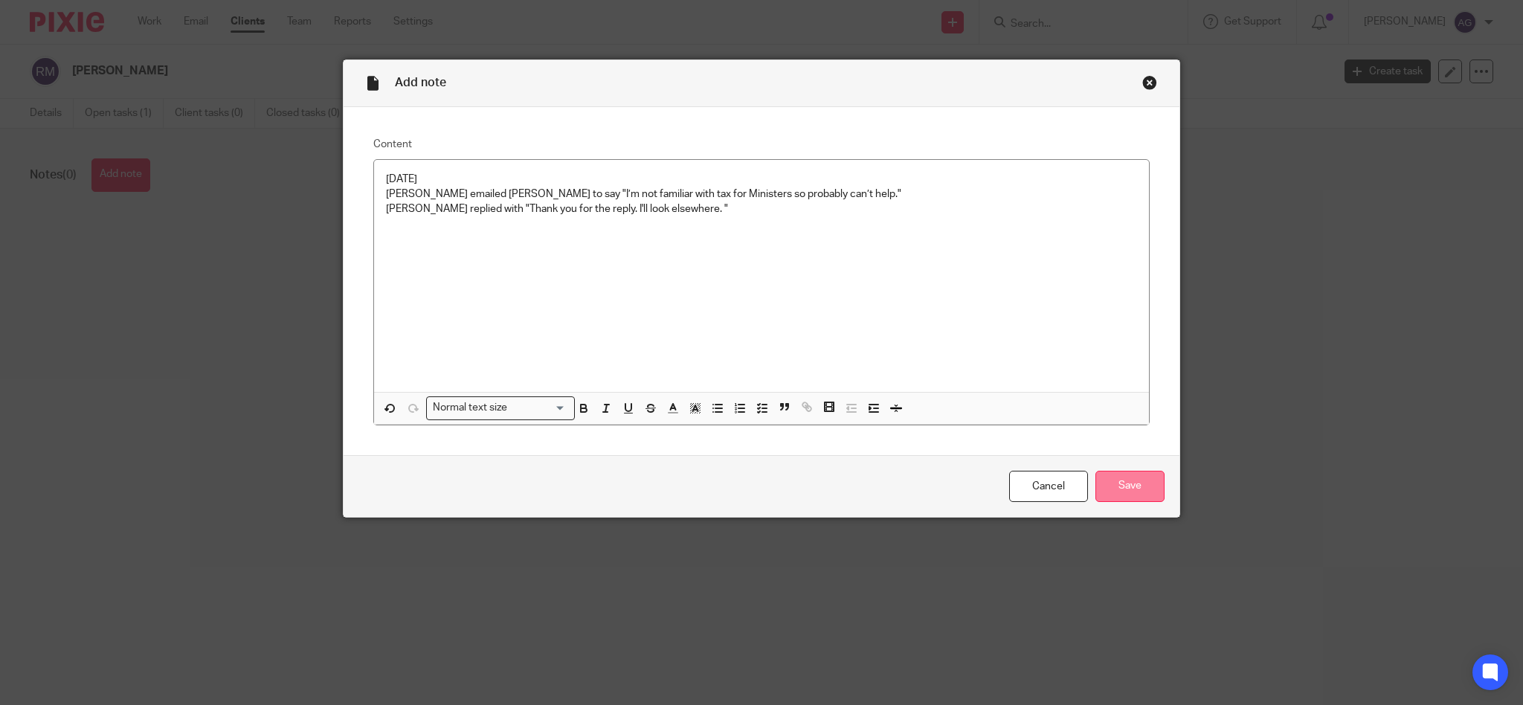
click at [1127, 483] on input "Save" at bounding box center [1129, 487] width 69 height 32
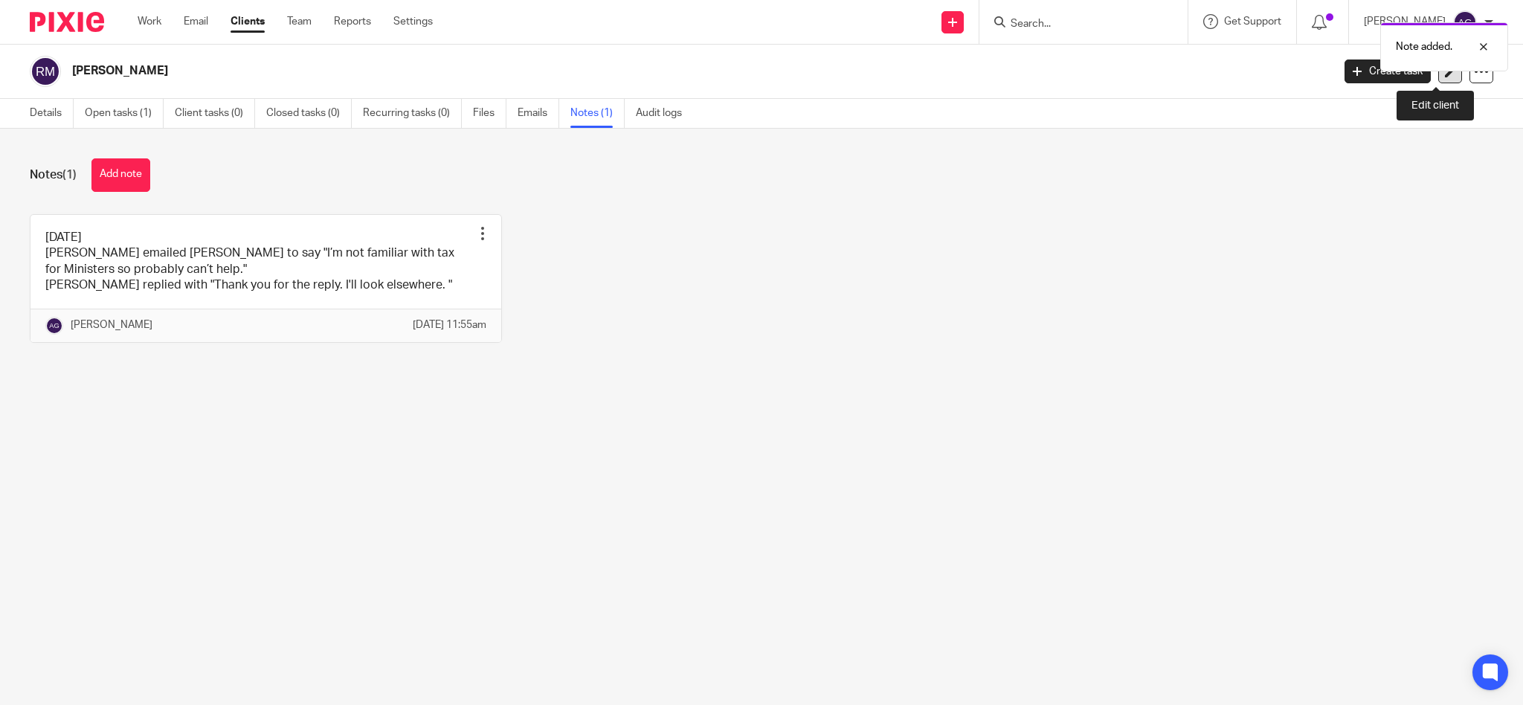
click at [1445, 76] on icon at bounding box center [1450, 71] width 11 height 11
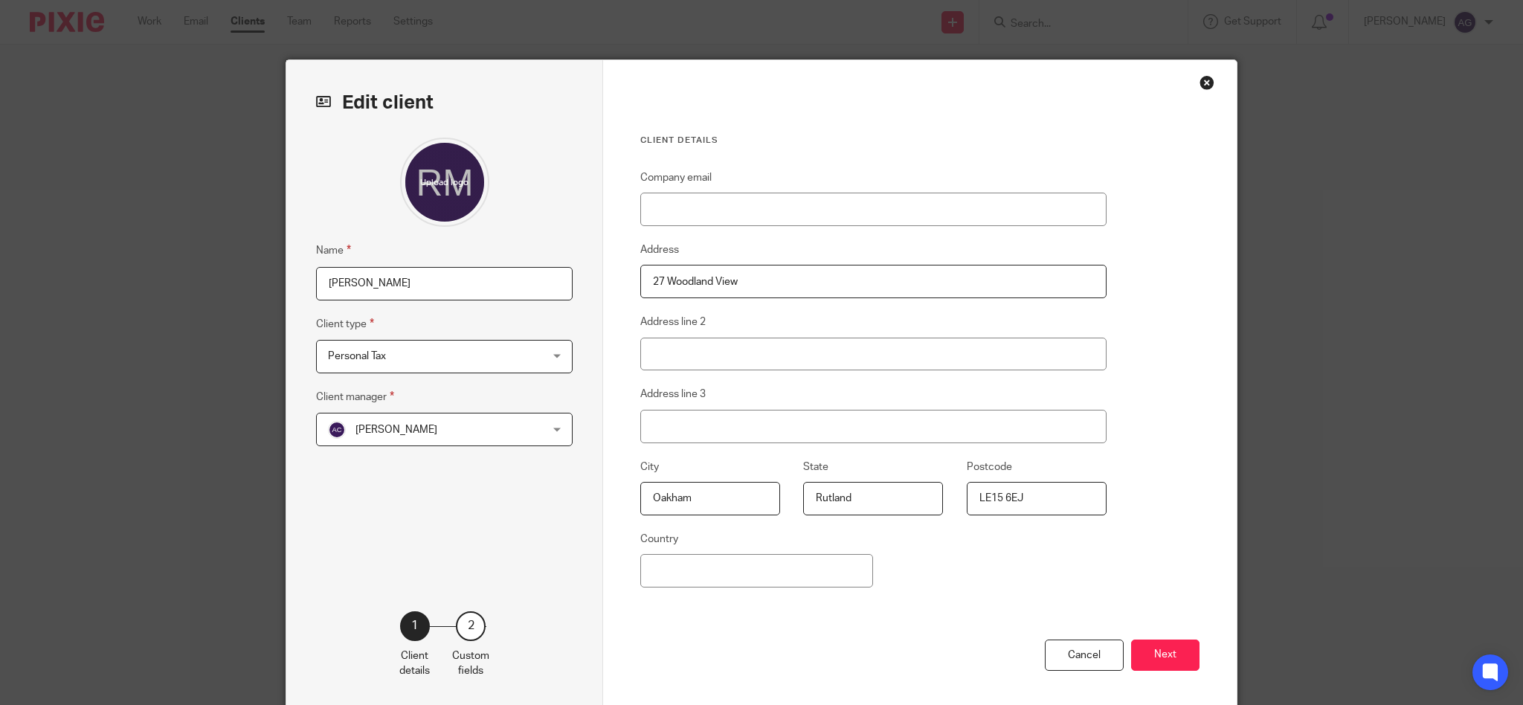
click at [420, 285] on input "[PERSON_NAME]" at bounding box center [444, 283] width 257 height 33
type input "[PERSON_NAME] - gone elsewhere"
click at [1169, 652] on button "Next" at bounding box center [1165, 655] width 68 height 32
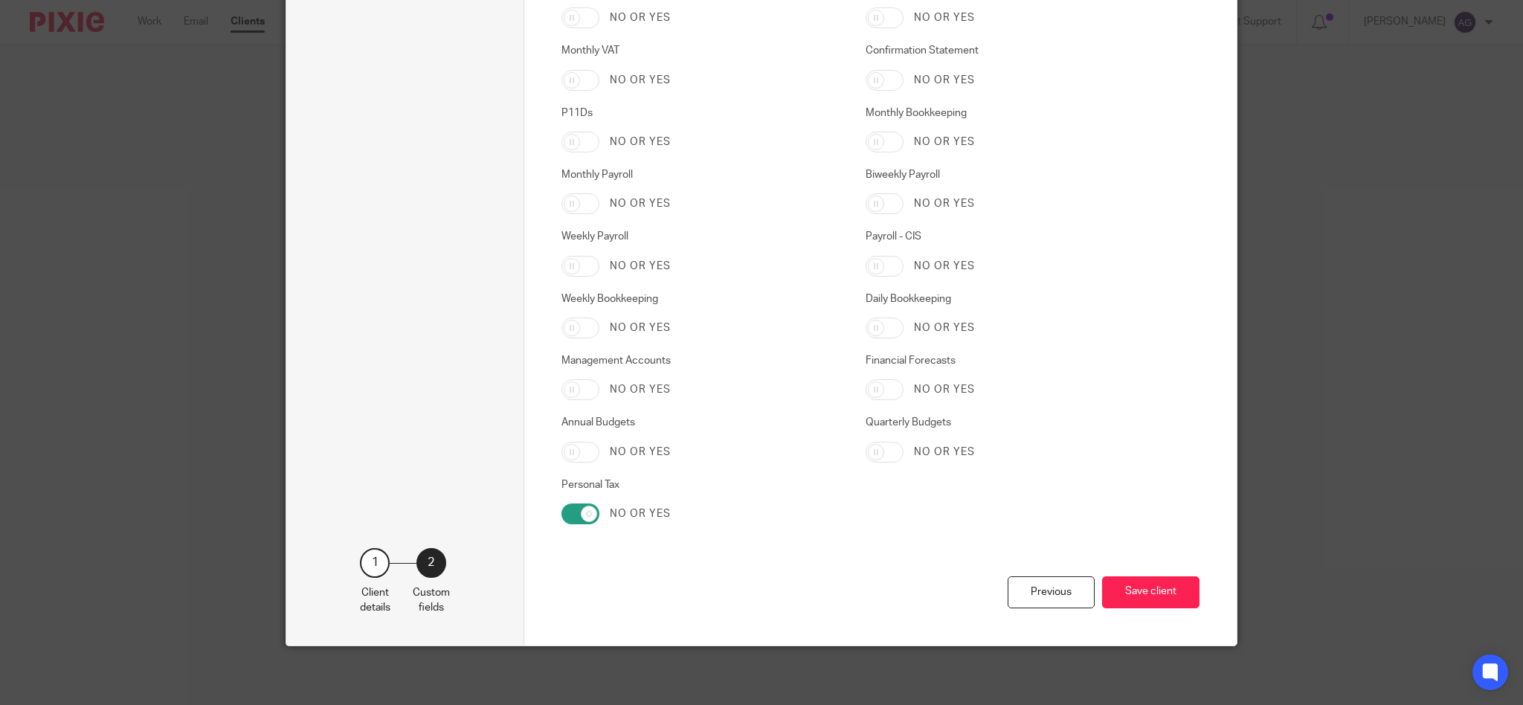
scroll to position [2340, 0]
click at [1149, 592] on button "Save client" at bounding box center [1150, 591] width 97 height 32
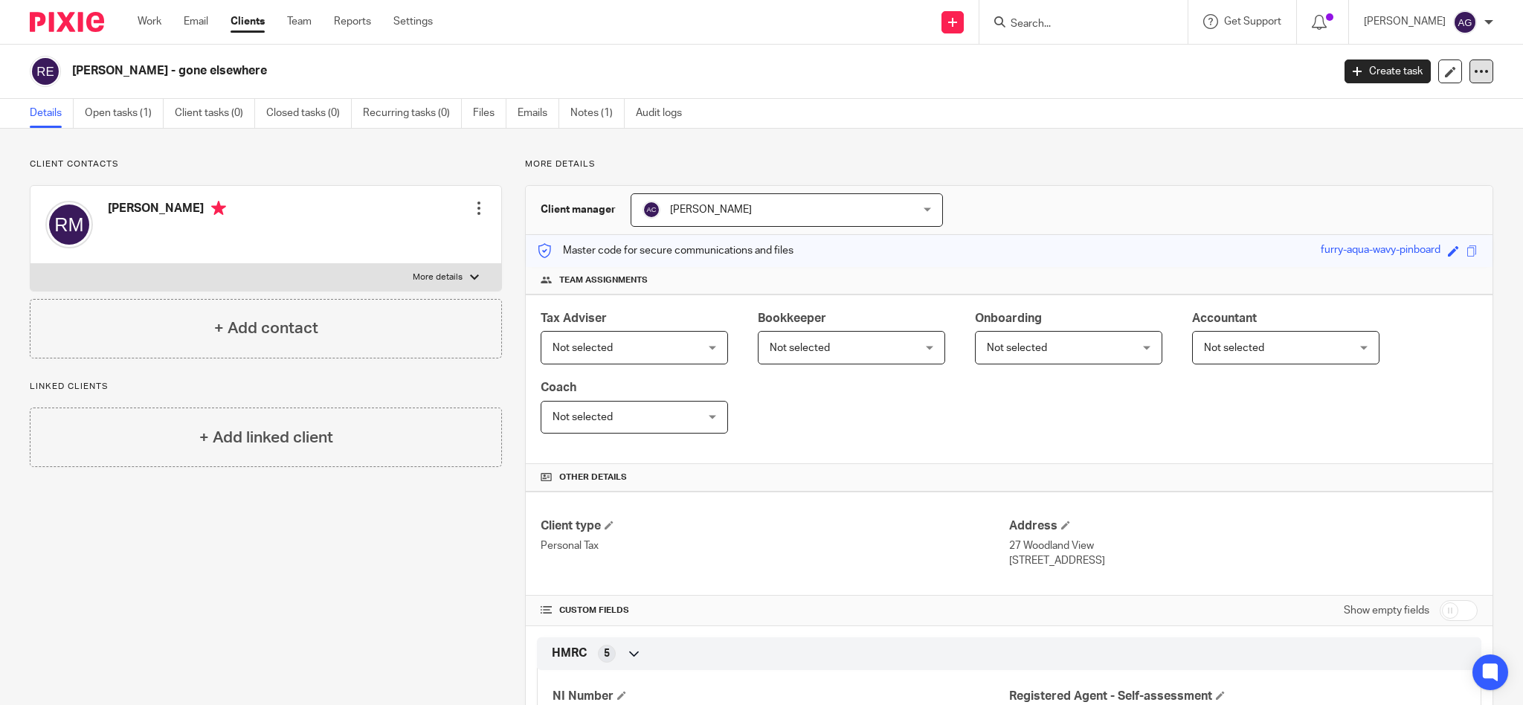
click at [1469, 80] on div at bounding box center [1481, 71] width 24 height 24
click at [1375, 172] on button "Archive client" at bounding box center [1385, 173] width 164 height 19
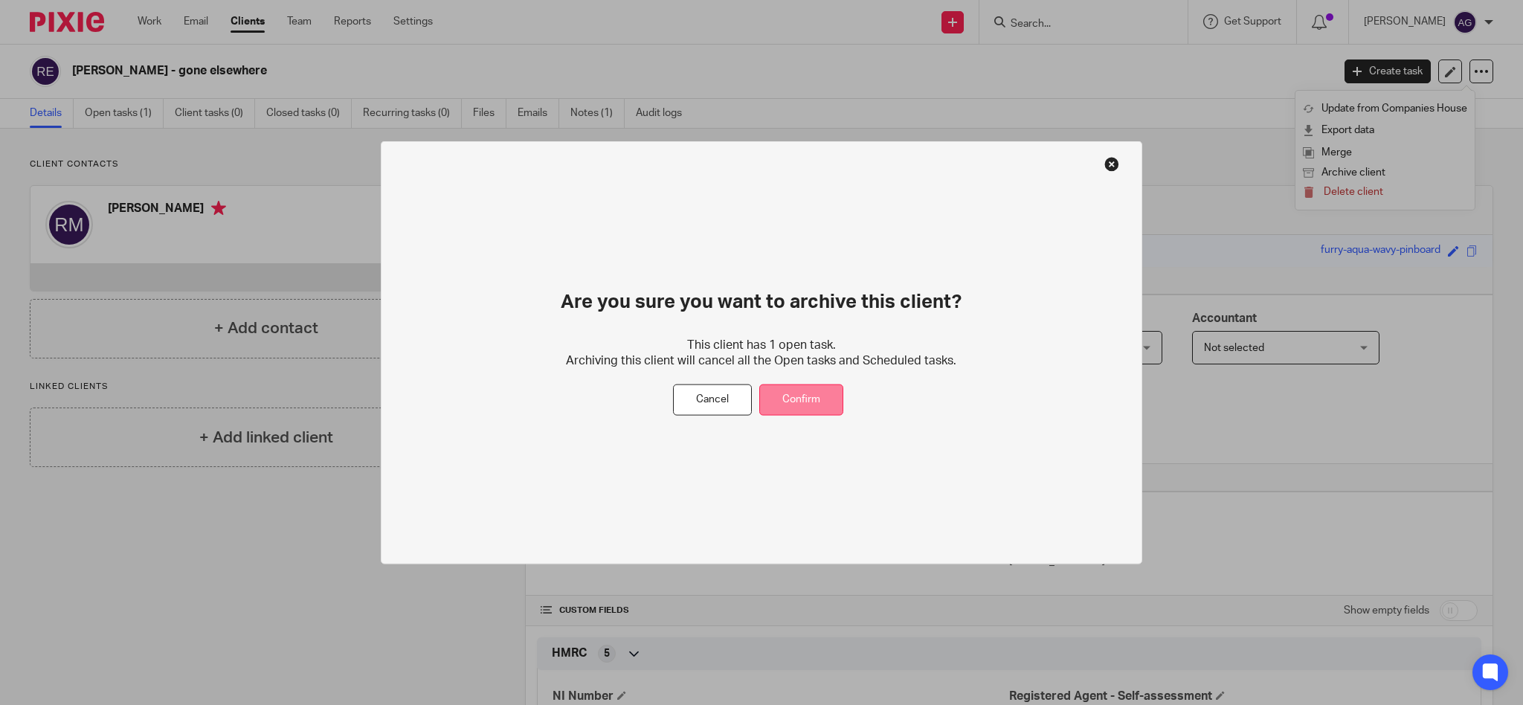
click at [778, 402] on button "Confirm" at bounding box center [801, 400] width 84 height 32
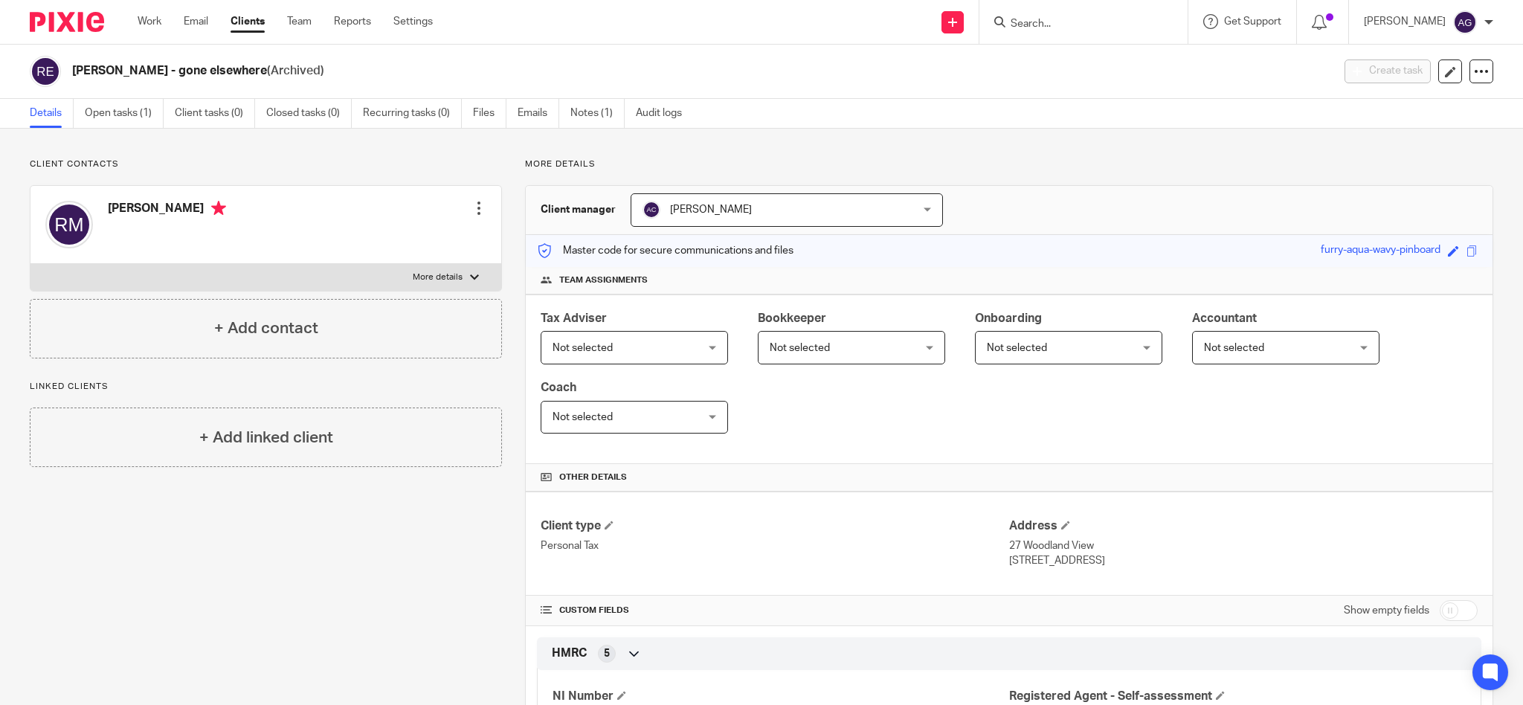
click at [1113, 20] on input "Search" at bounding box center [1076, 24] width 134 height 13
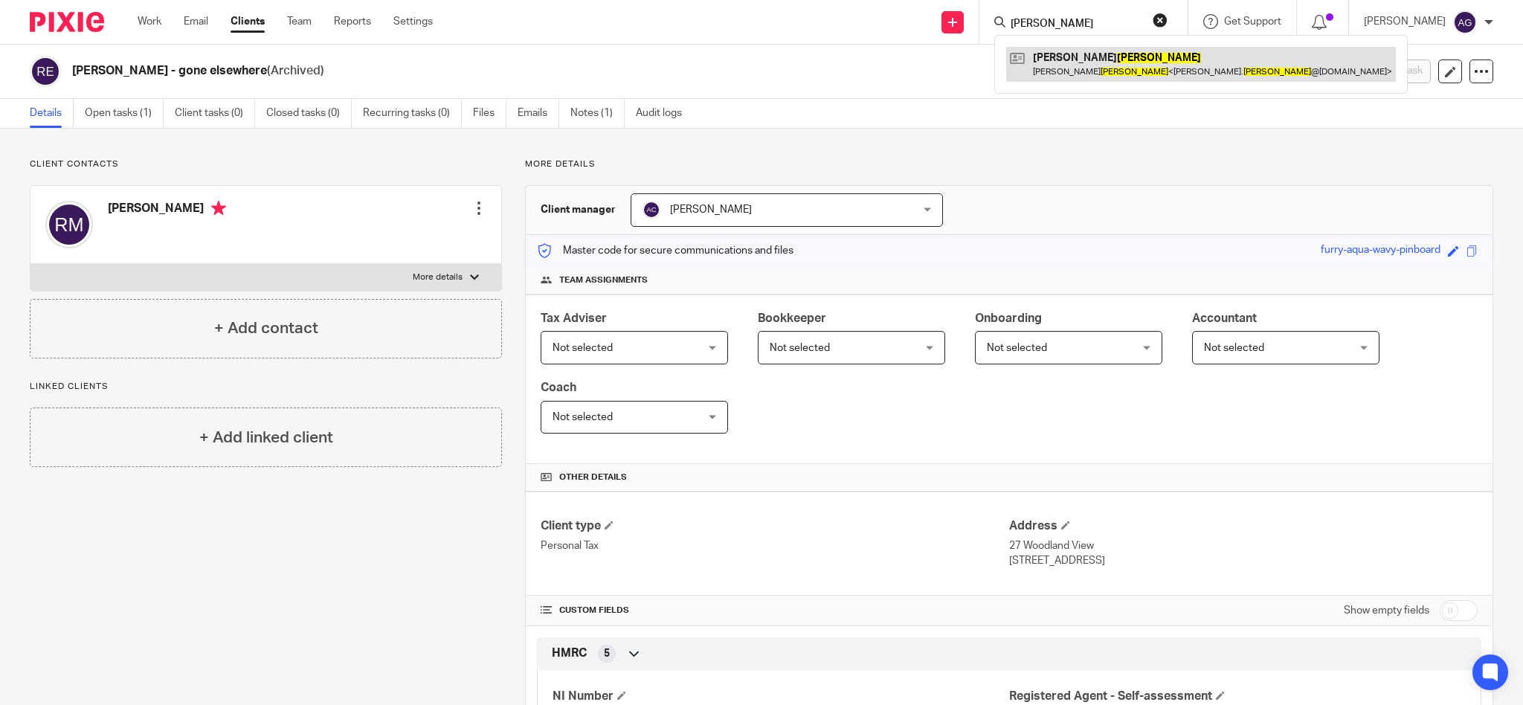
type input "[PERSON_NAME]"
click at [1103, 64] on link at bounding box center [1201, 64] width 390 height 34
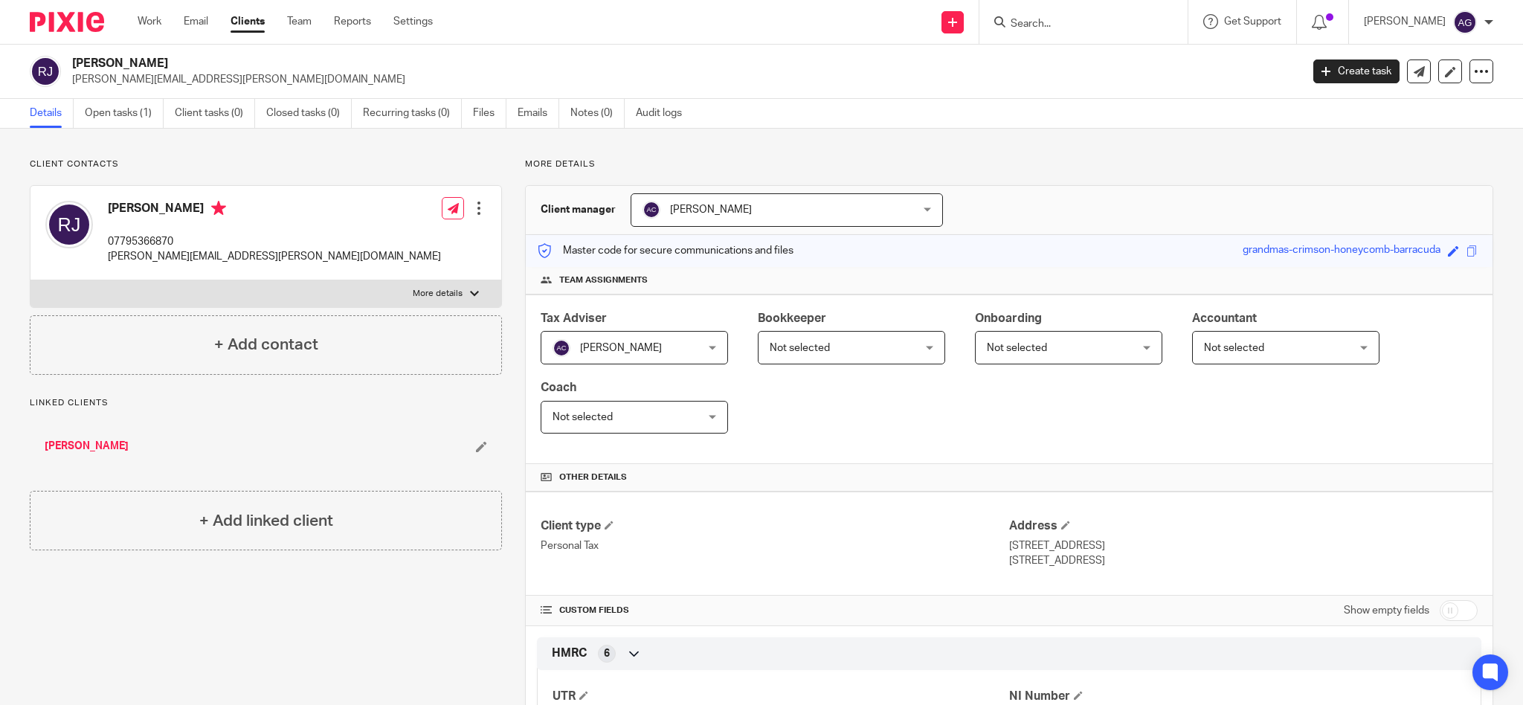
click at [1080, 18] on input "Search" at bounding box center [1076, 24] width 134 height 13
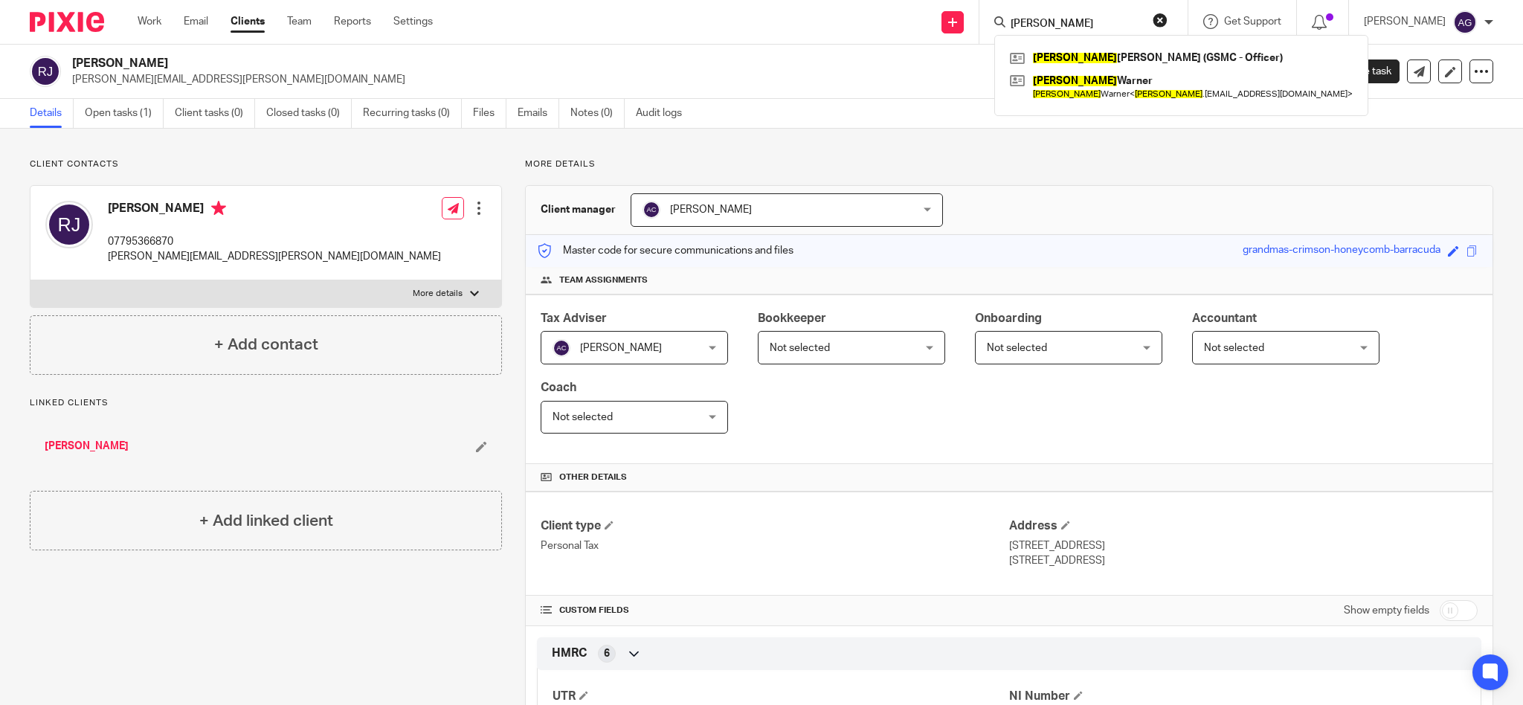
type input "rebecca"
click at [70, 446] on link "[PERSON_NAME]" at bounding box center [87, 446] width 84 height 15
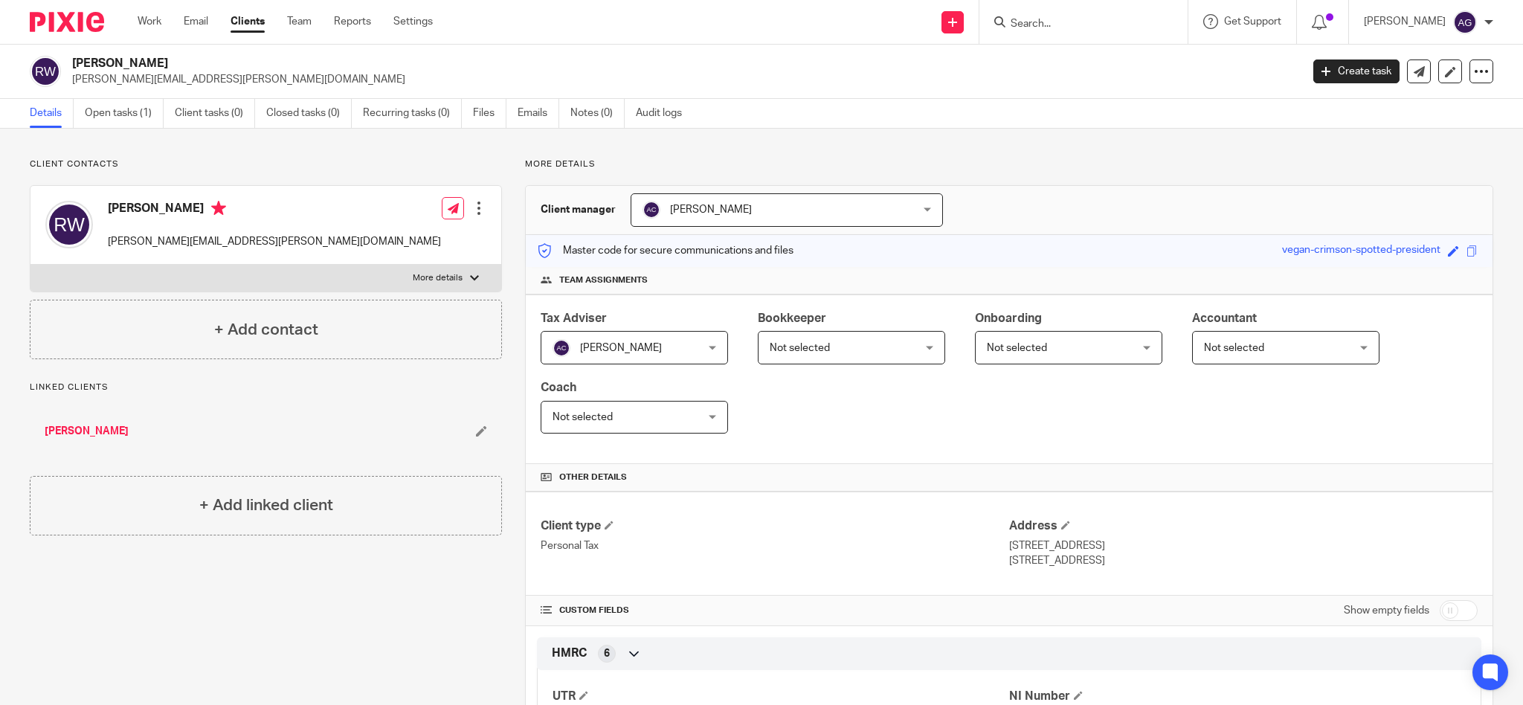
click at [80, 431] on link "[PERSON_NAME]" at bounding box center [87, 431] width 84 height 15
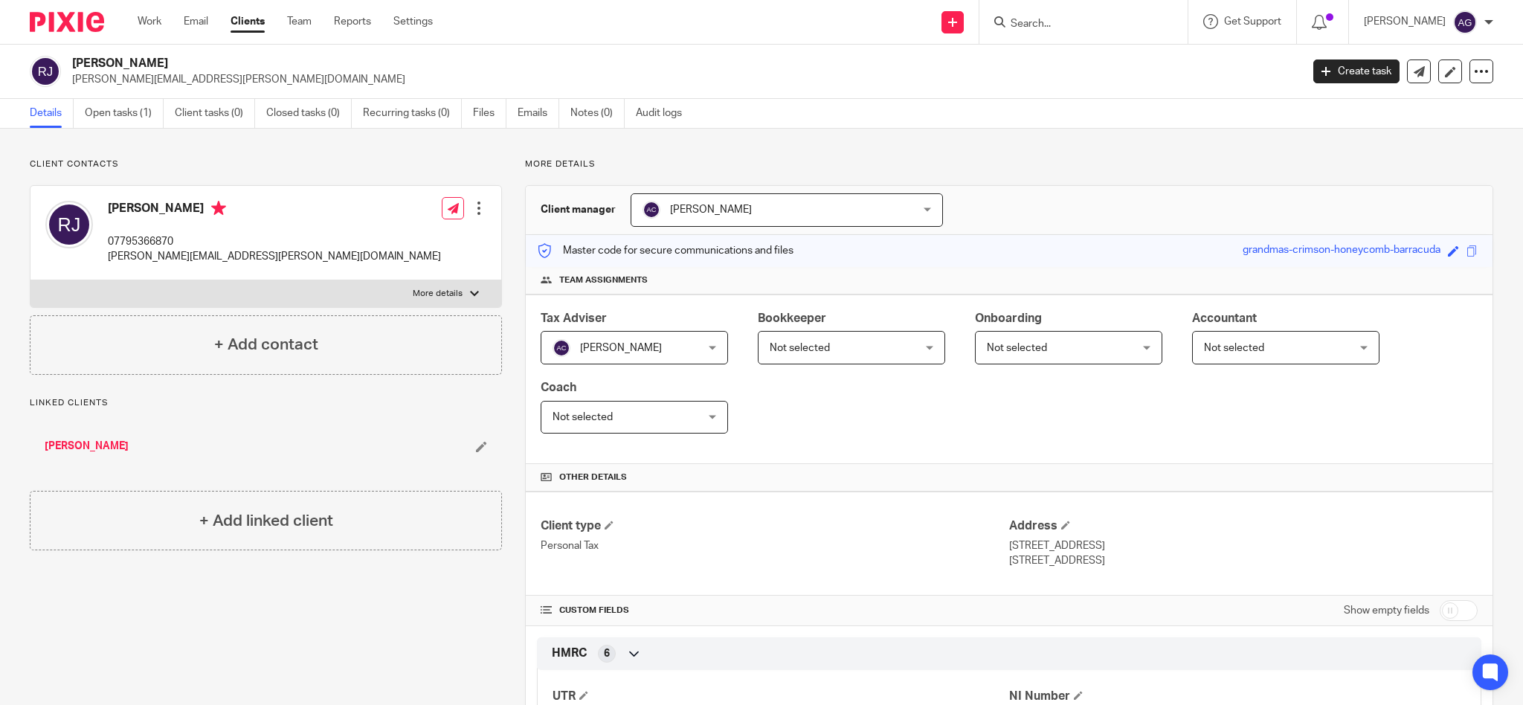
click at [176, 209] on h4 "[PERSON_NAME]" at bounding box center [274, 210] width 333 height 19
click at [114, 112] on link "Open tasks (1)" at bounding box center [124, 113] width 79 height 29
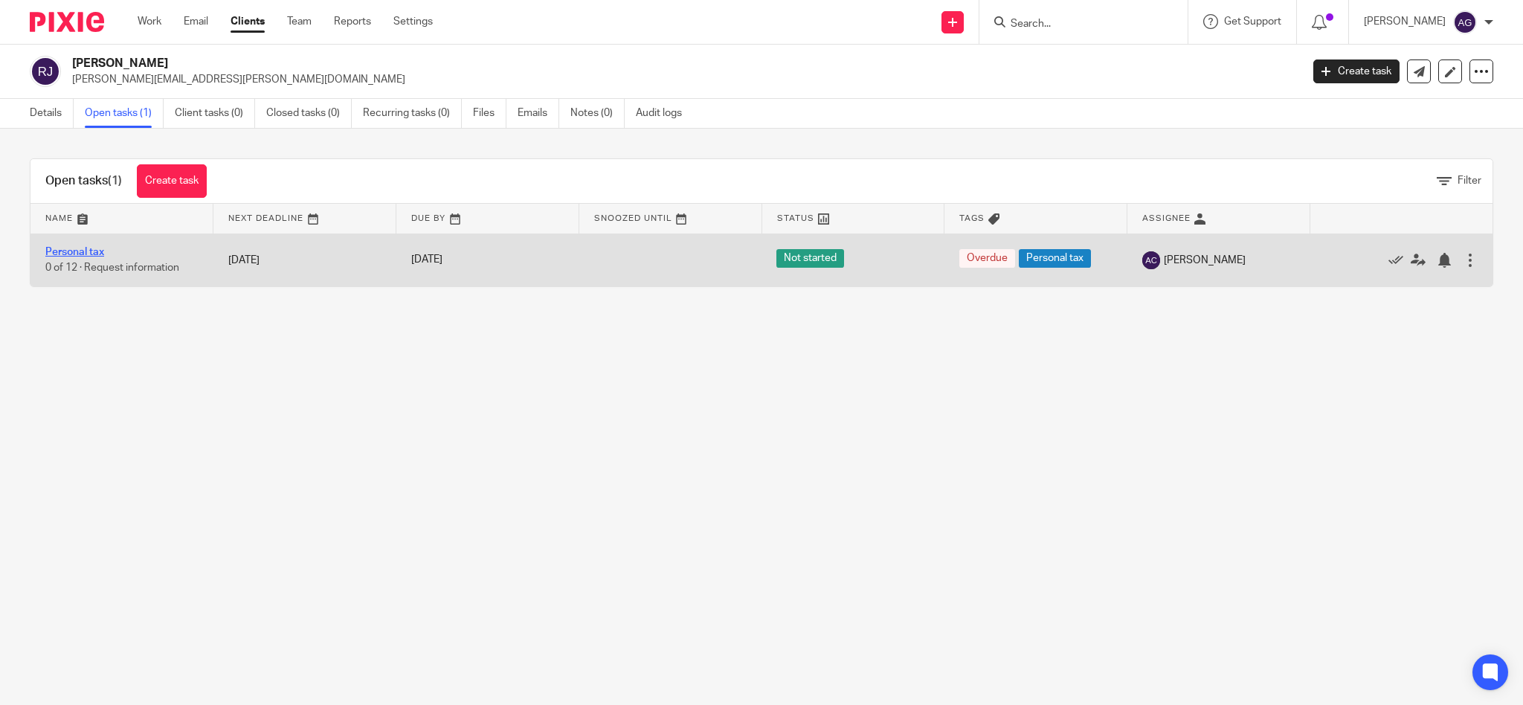
click at [86, 254] on link "Personal tax" at bounding box center [74, 252] width 59 height 10
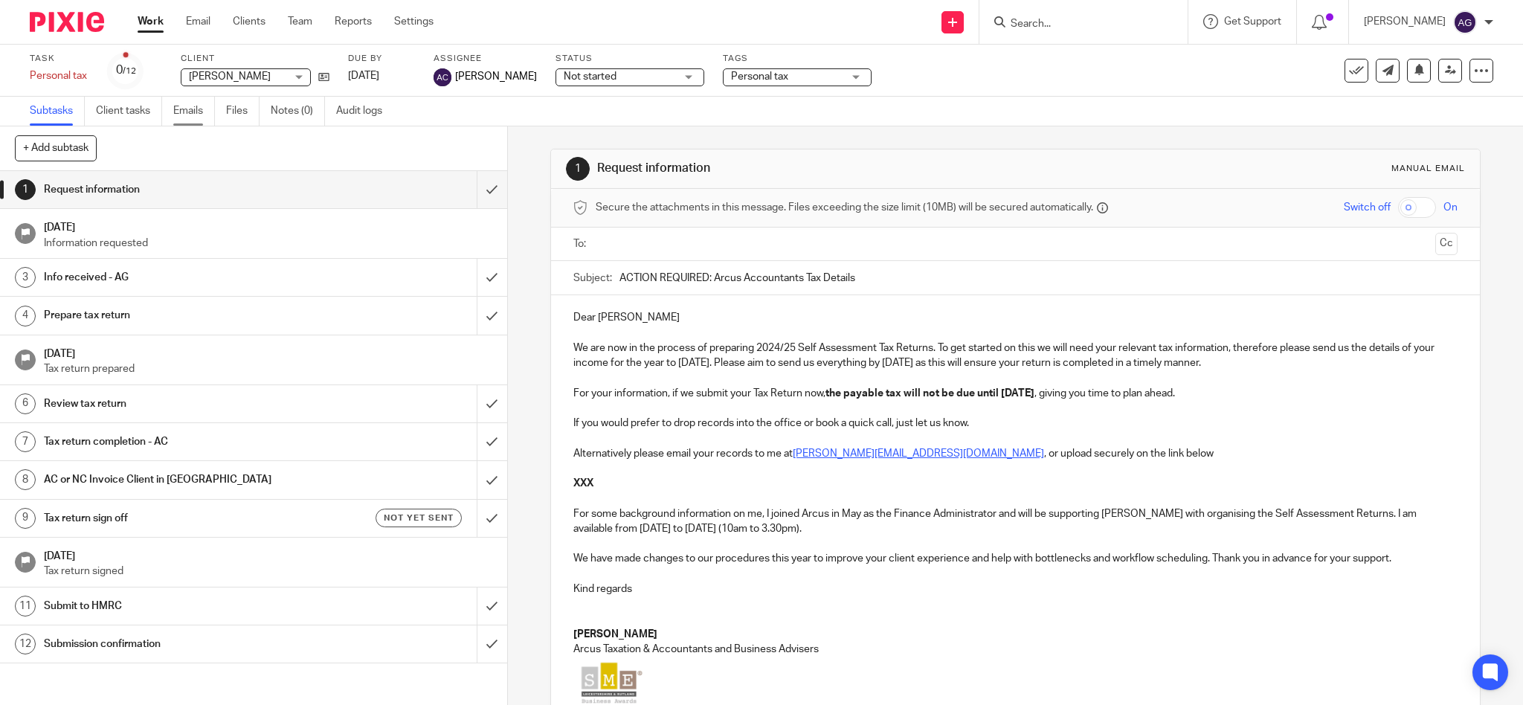
click at [193, 122] on link "Emails" at bounding box center [194, 111] width 42 height 29
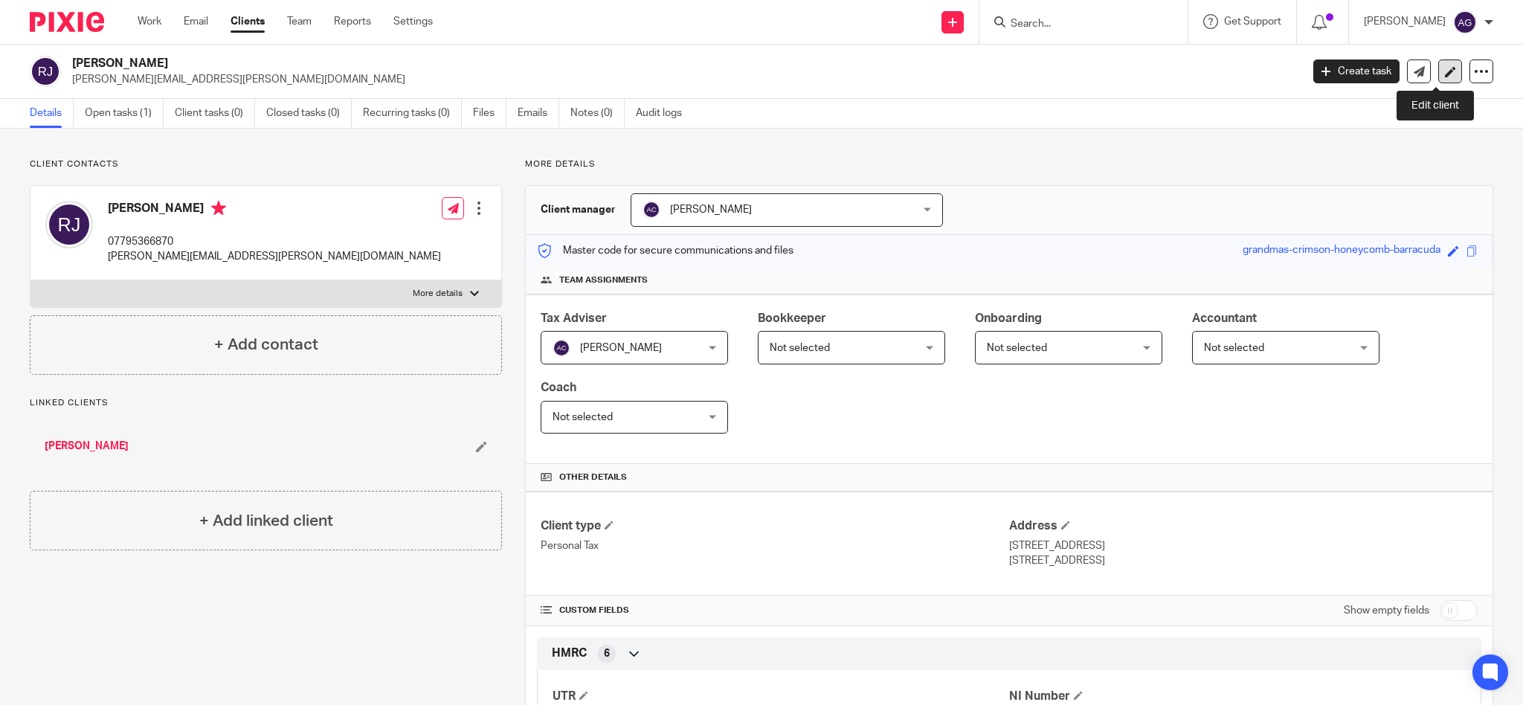
click at [1445, 71] on icon at bounding box center [1450, 71] width 11 height 11
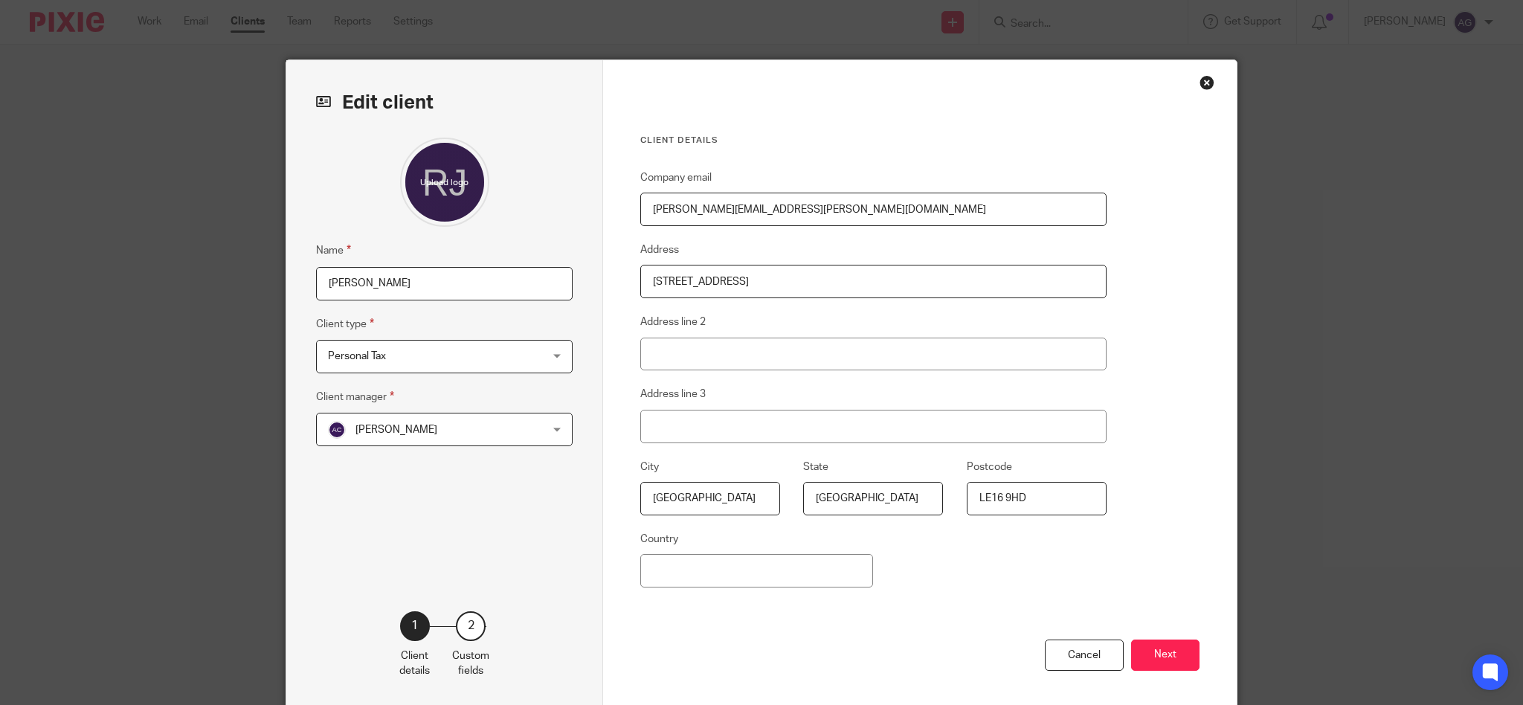
click at [1199, 80] on div "Close this dialog window" at bounding box center [1206, 82] width 15 height 15
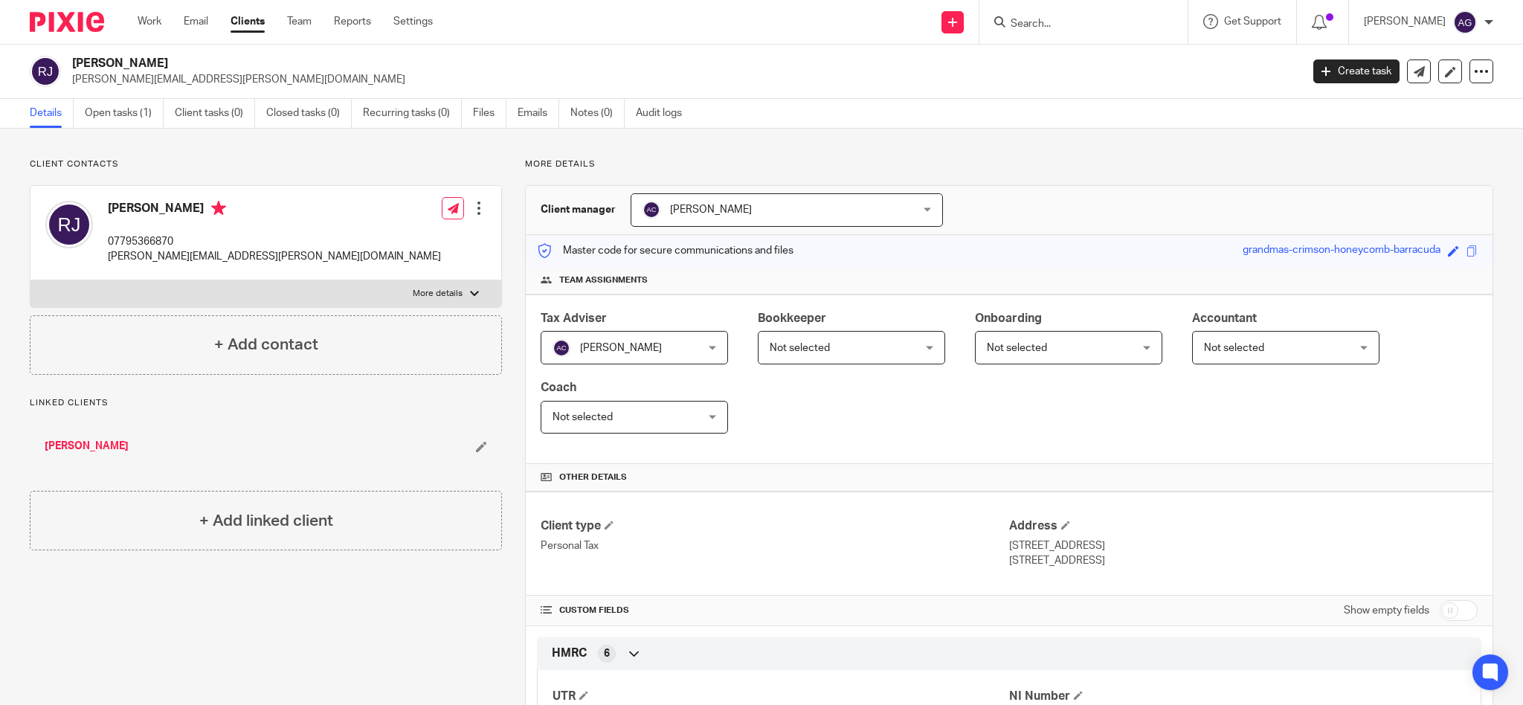
click at [111, 448] on link "[PERSON_NAME]" at bounding box center [87, 446] width 84 height 15
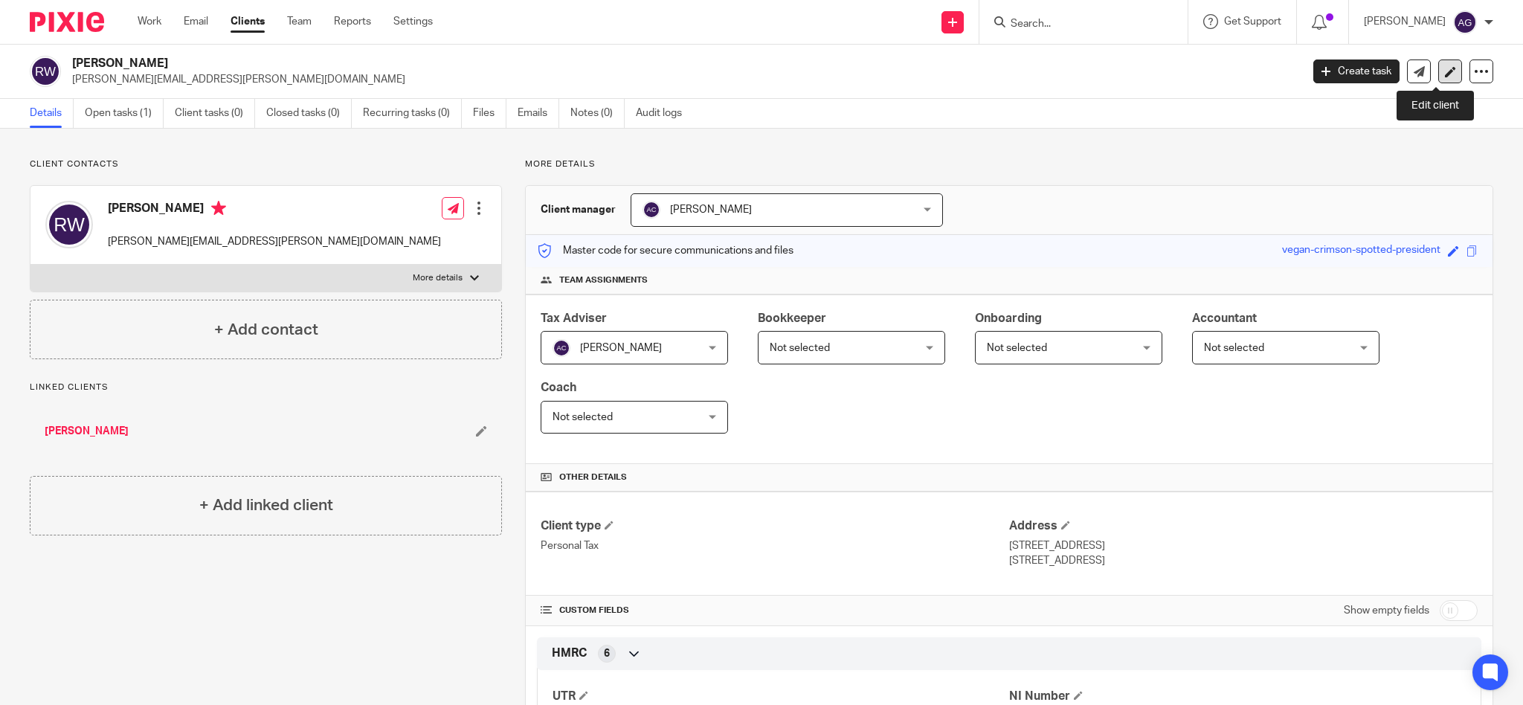
click at [1445, 74] on icon at bounding box center [1450, 71] width 11 height 11
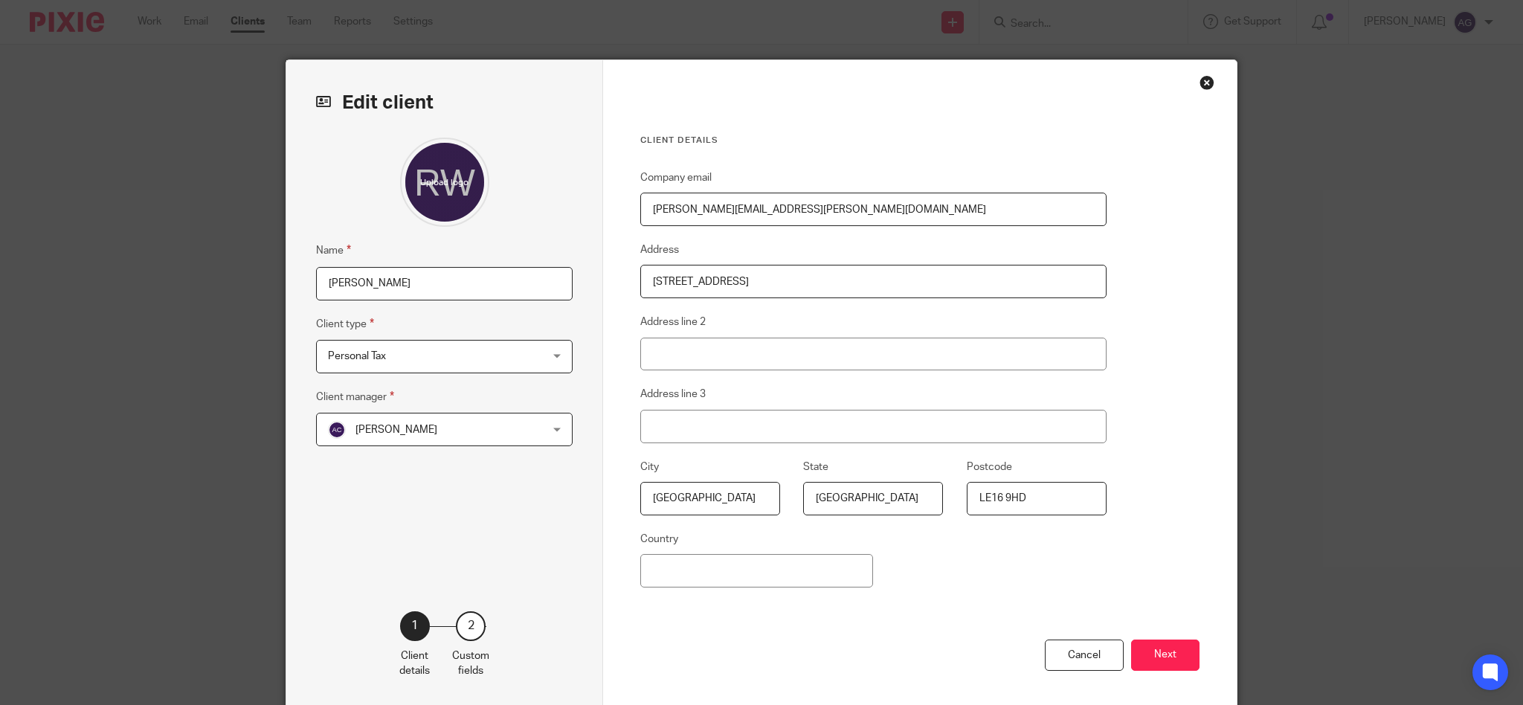
click at [1199, 77] on div "Close this dialog window" at bounding box center [1206, 82] width 15 height 15
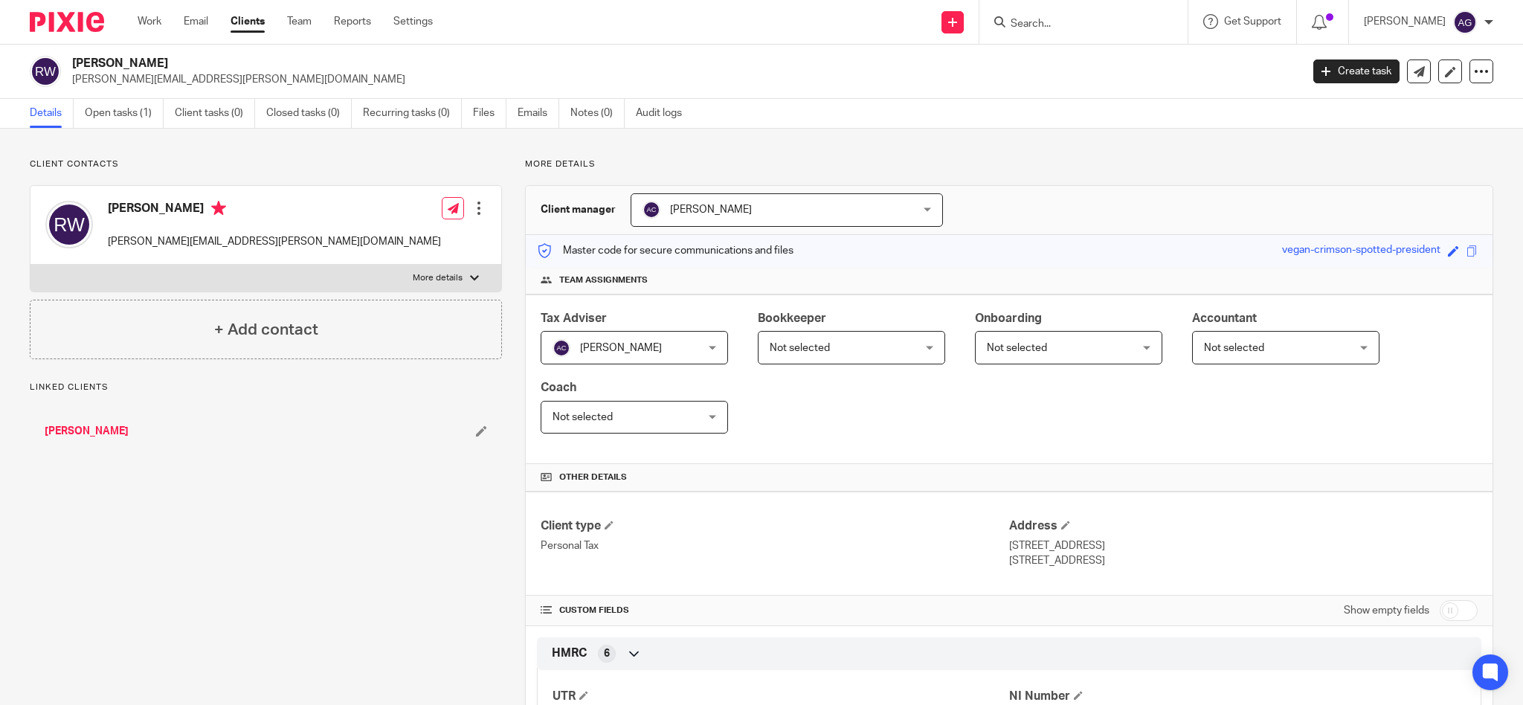
click at [102, 428] on link "[PERSON_NAME]" at bounding box center [87, 431] width 84 height 15
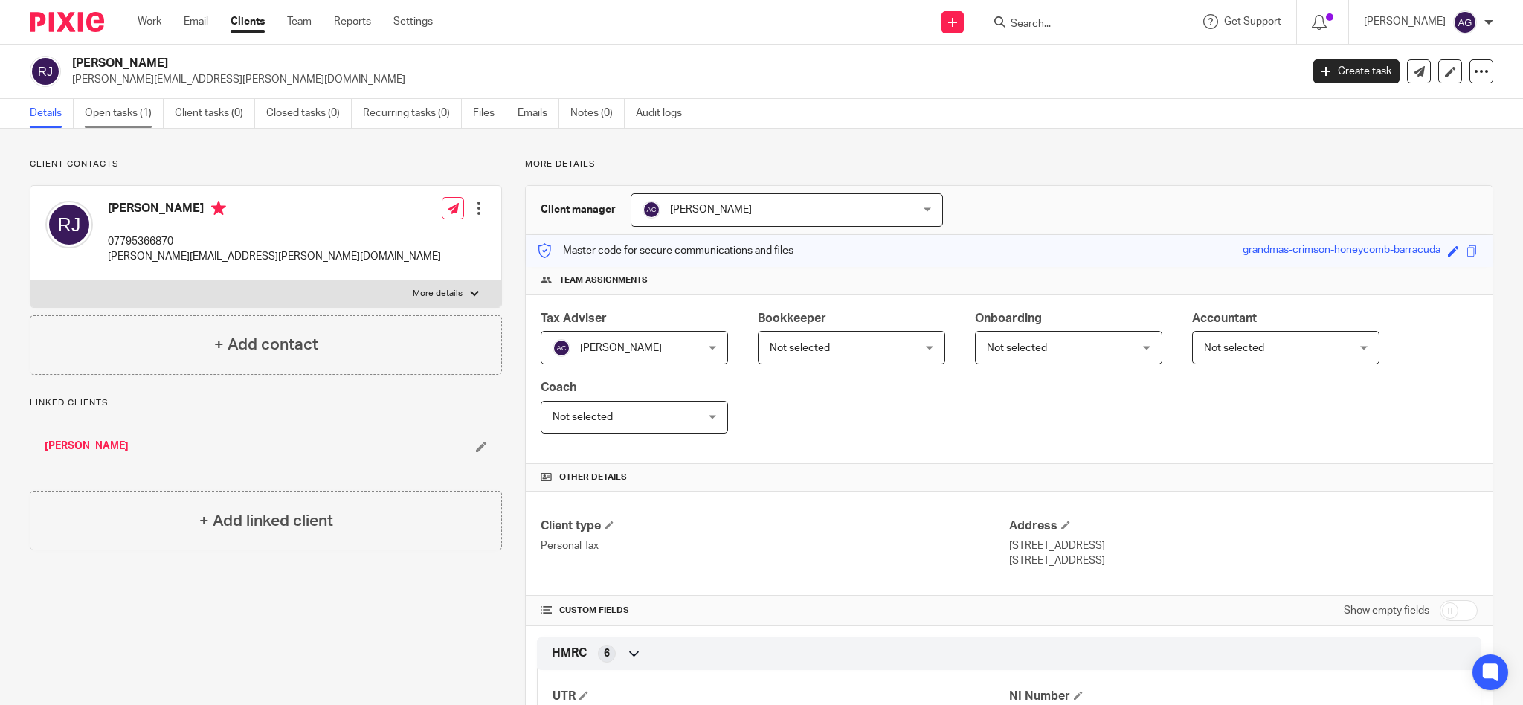
click at [112, 115] on link "Open tasks (1)" at bounding box center [124, 113] width 79 height 29
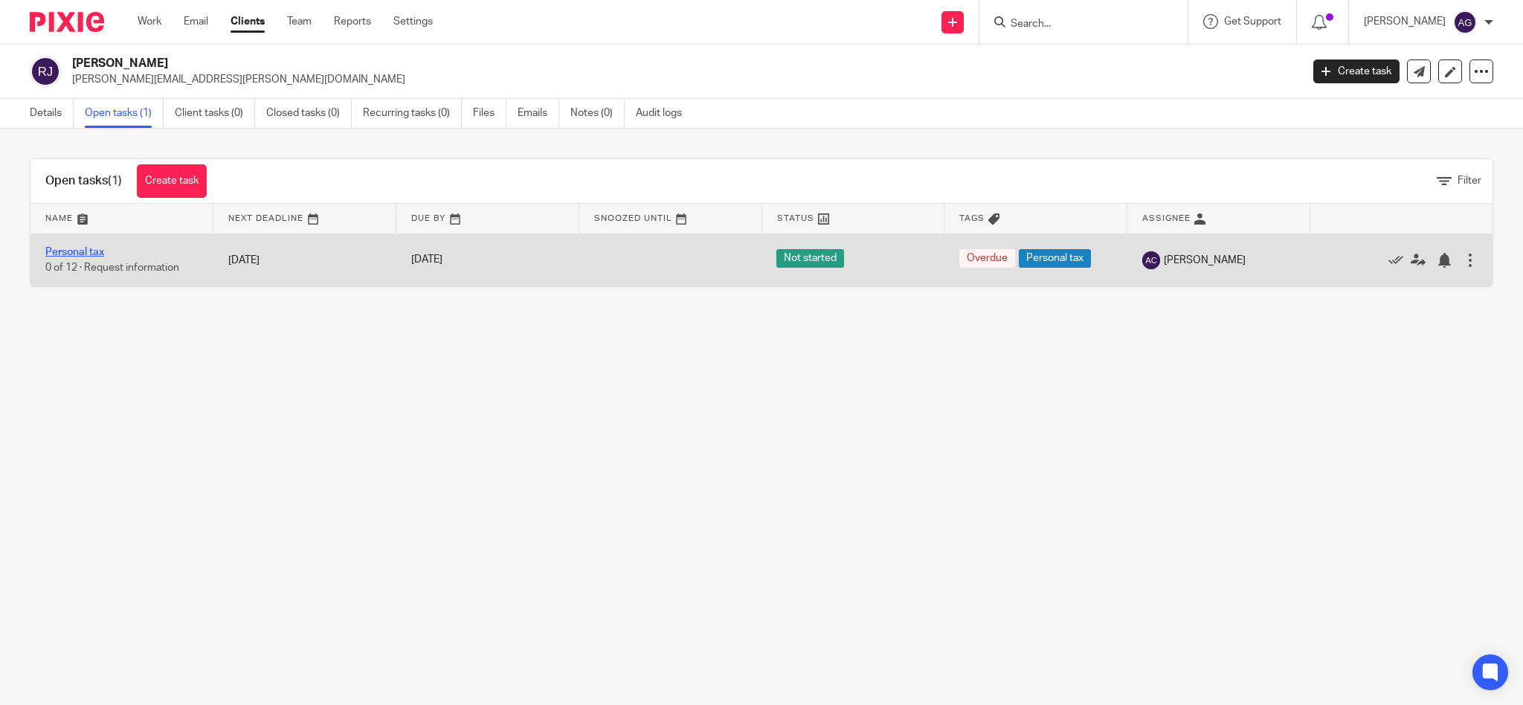
click at [78, 251] on link "Personal tax" at bounding box center [74, 252] width 59 height 10
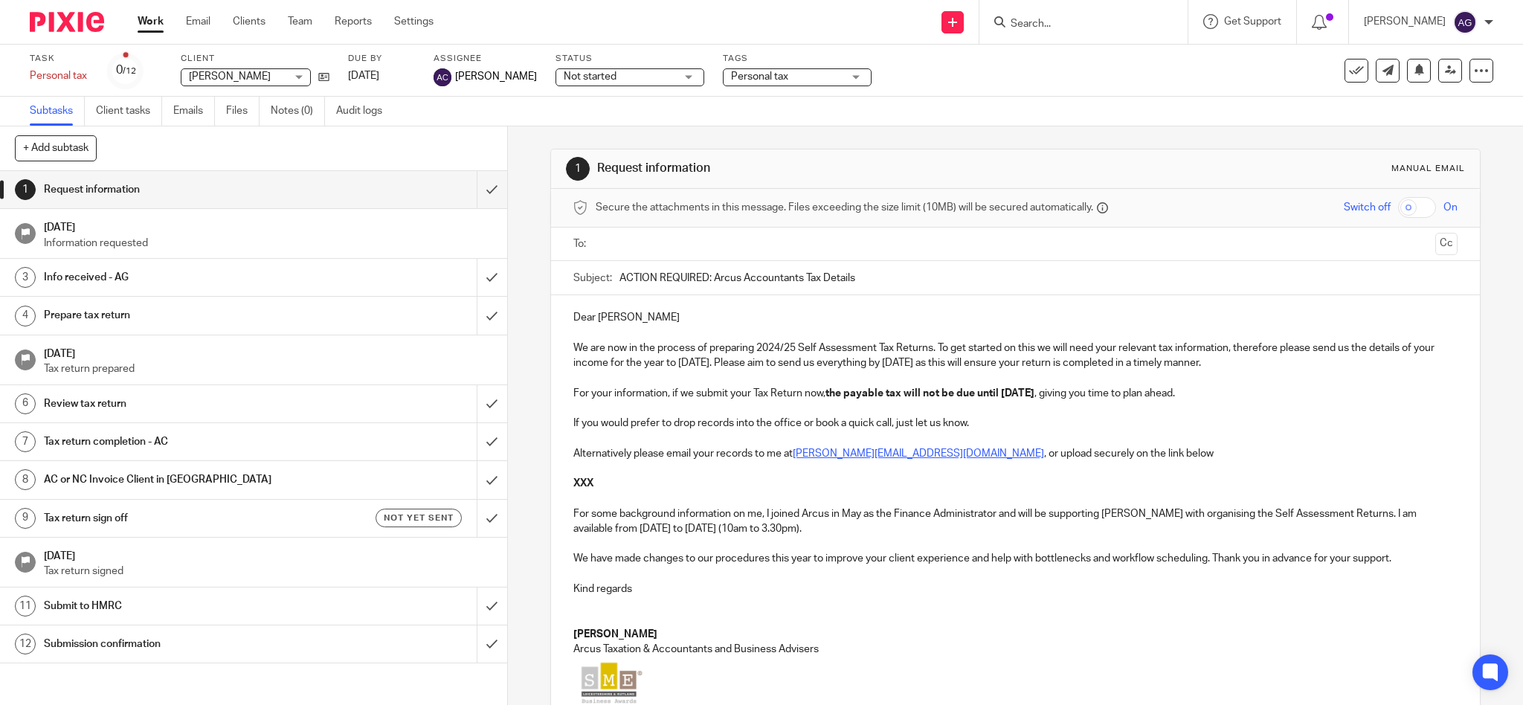
click at [576, 317] on p "Dear Robert" at bounding box center [1015, 317] width 885 height 15
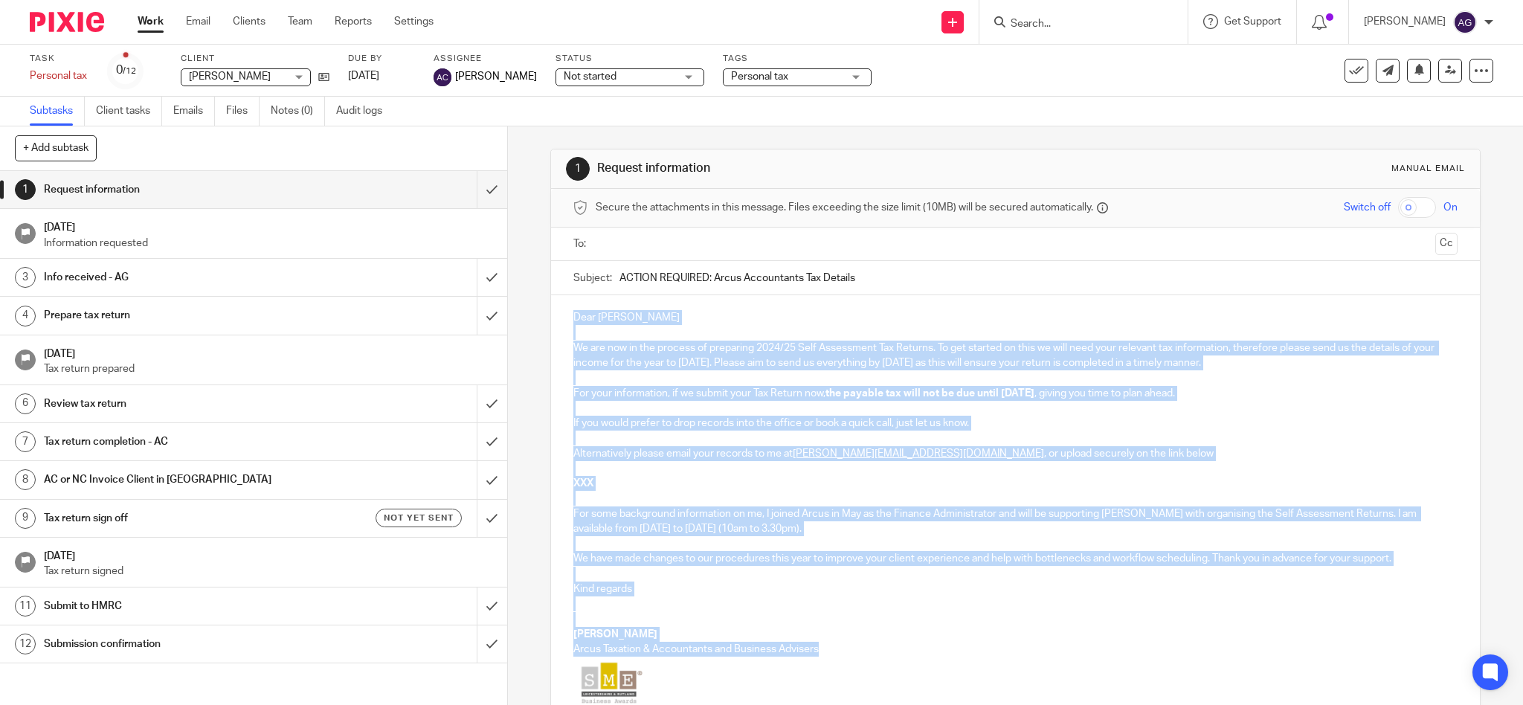
scroll to position [185, 0]
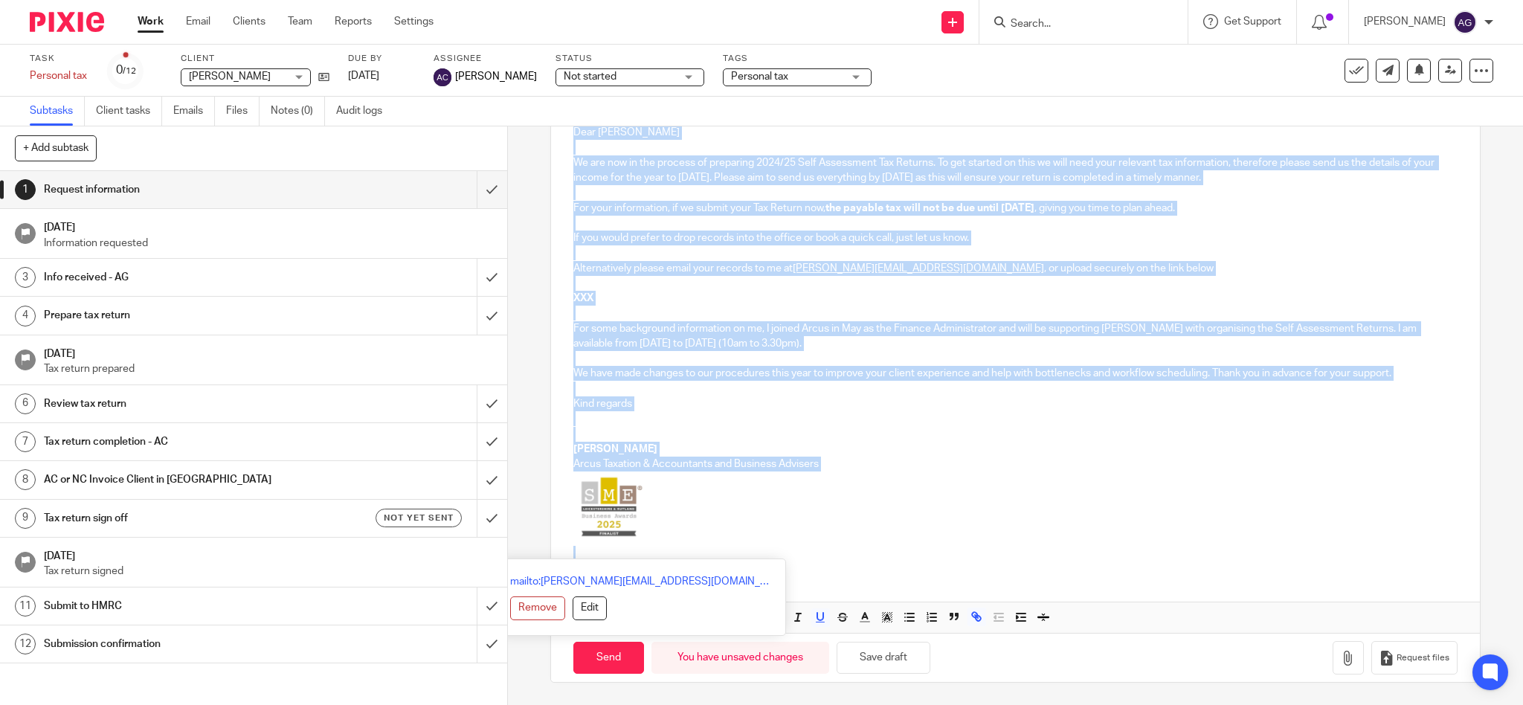
drag, startPoint x: 565, startPoint y: 309, endPoint x: 640, endPoint y: 735, distance: 433.3
click at [640, 704] on html "Work Email Clients Team Reports Settings Work Email Clients Team Reports Settin…" at bounding box center [761, 352] width 1523 height 705
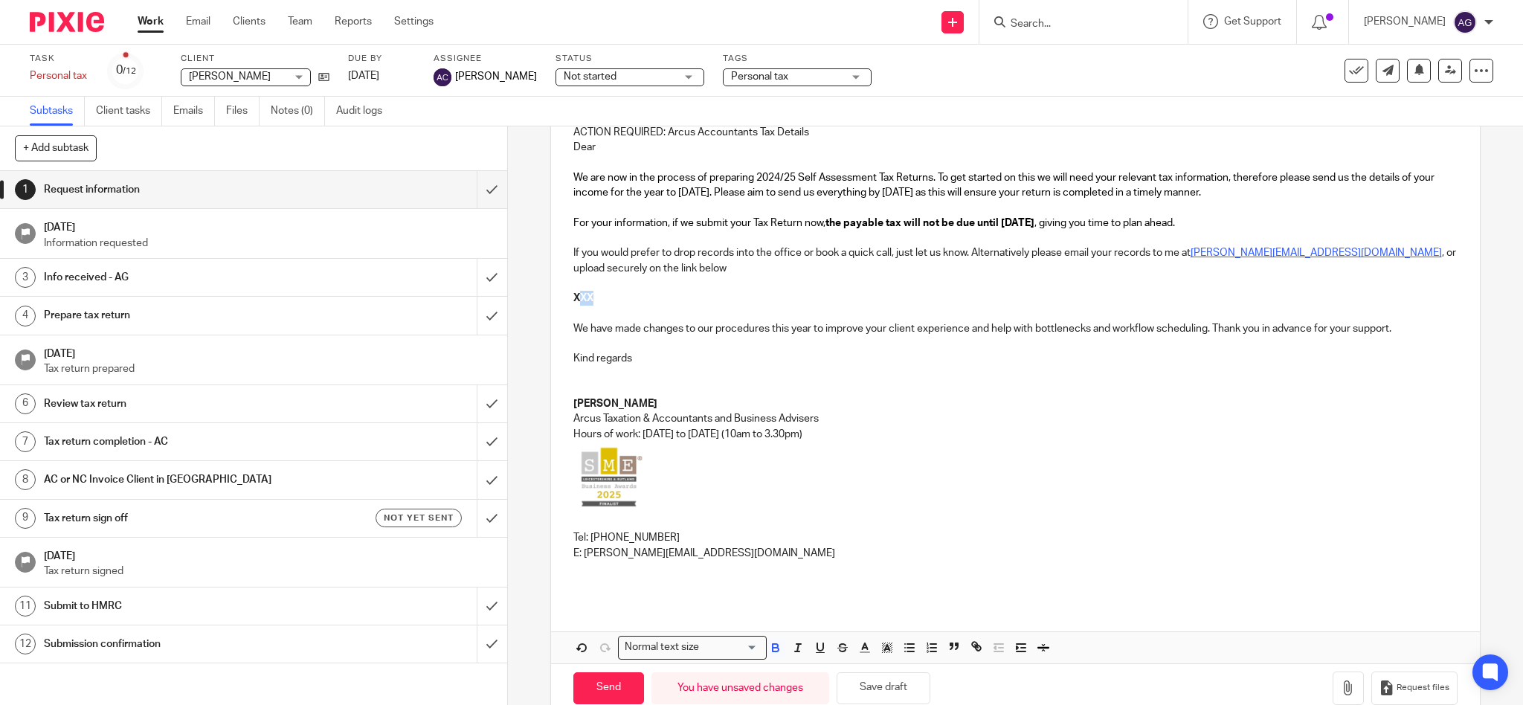
drag, startPoint x: 572, startPoint y: 301, endPoint x: 595, endPoint y: 297, distance: 23.5
click at [595, 297] on p "XXX" at bounding box center [1015, 298] width 885 height 15
drag, startPoint x: 564, startPoint y: 297, endPoint x: 605, endPoint y: 297, distance: 40.9
click at [605, 297] on div "ACTION REQUIRED: Arcus Accountants Tax Details Dear We are now in the process o…" at bounding box center [1015, 355] width 929 height 491
click at [1396, 690] on span "Request files" at bounding box center [1422, 688] width 53 height 12
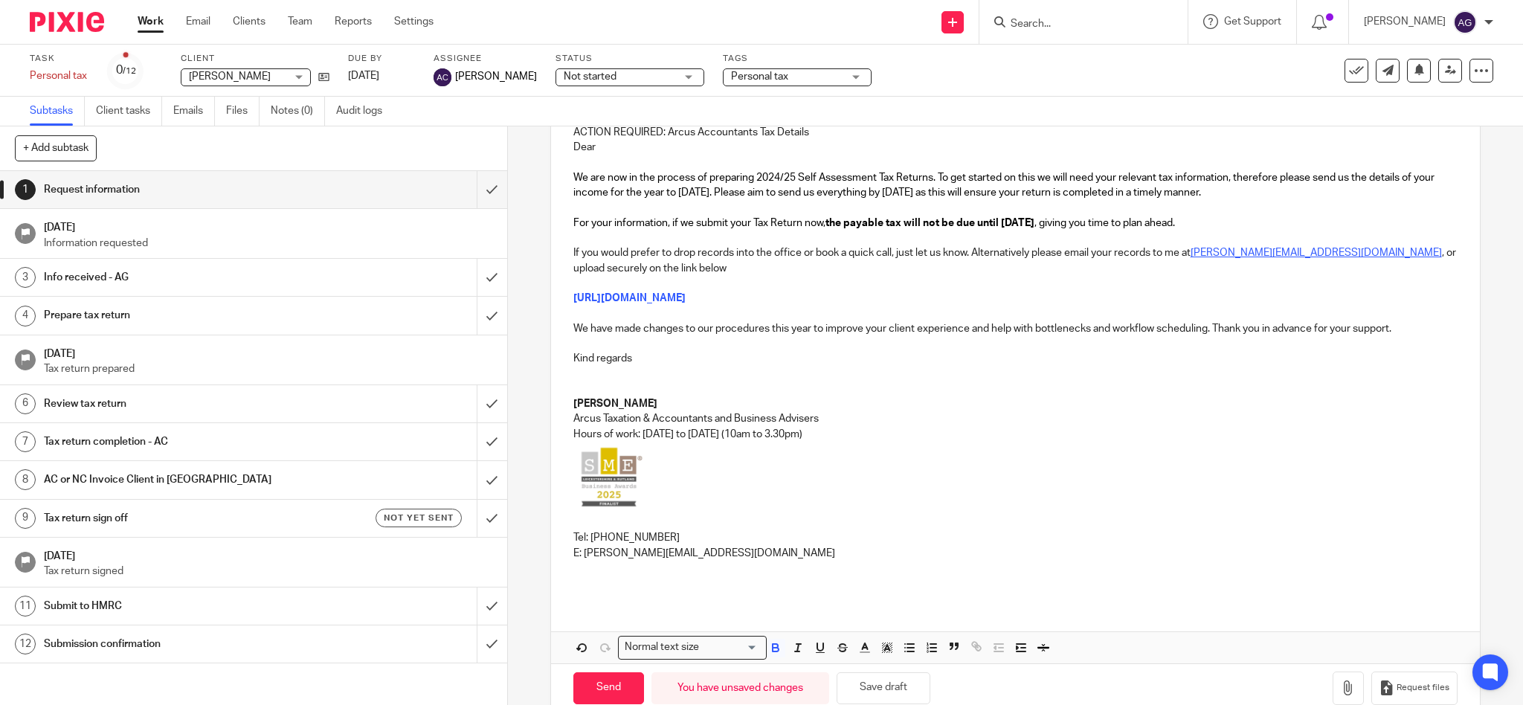
scroll to position [0, 0]
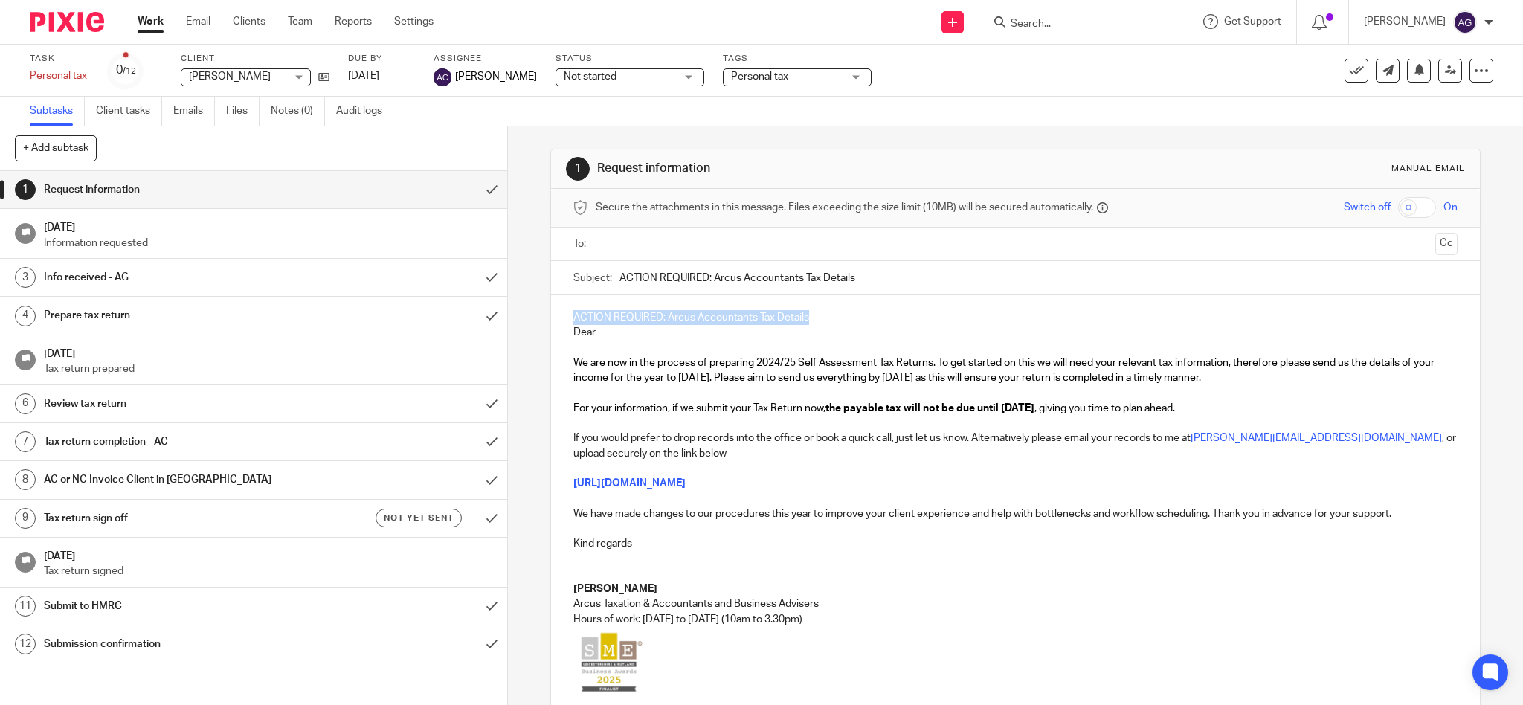
drag, startPoint x: 813, startPoint y: 314, endPoint x: 550, endPoint y: 303, distance: 263.4
click at [552, 303] on div "ACTION REQUIRED: Arcus Accountants Tax Details Dear We are now in the process o…" at bounding box center [1015, 540] width 929 height 491
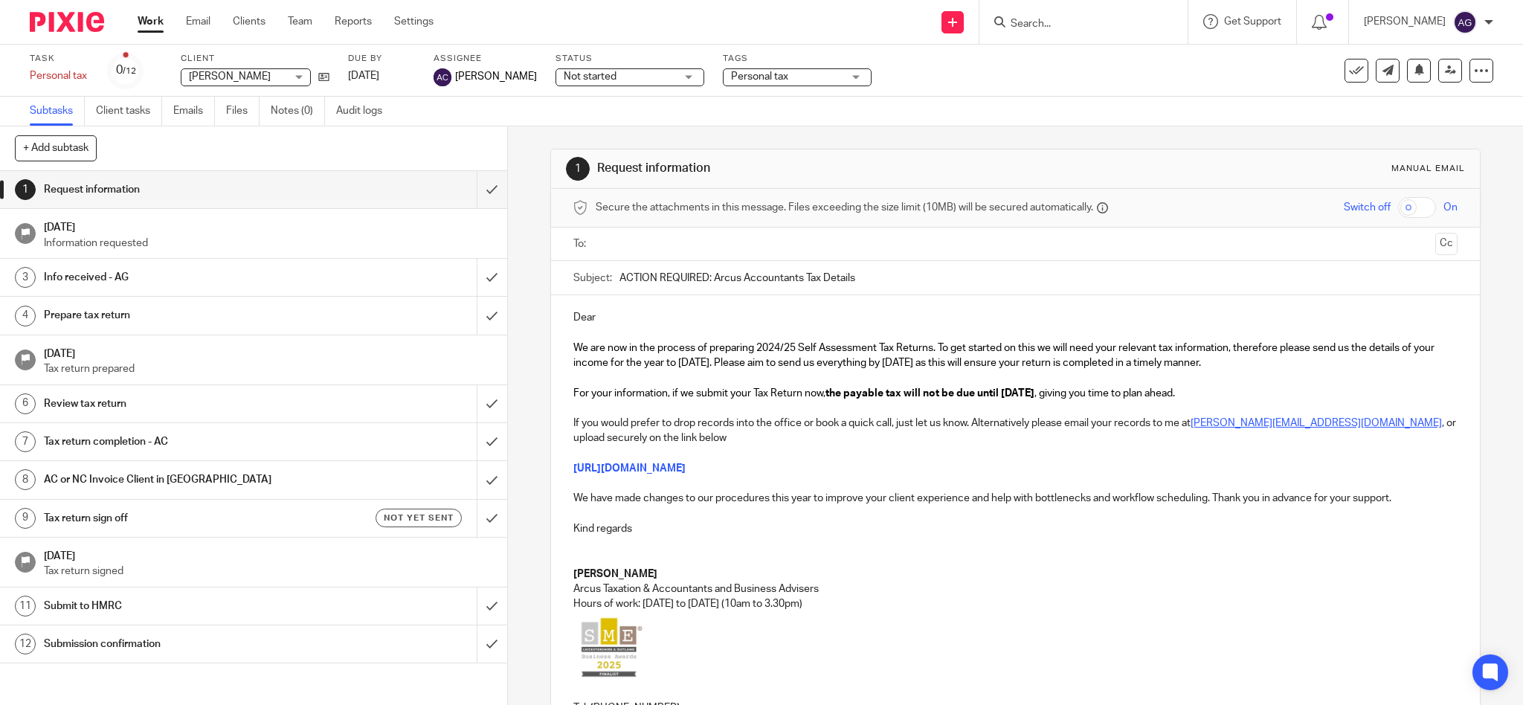
click at [657, 307] on div "Dear We are now in the process of preparing 2024/25 Self Assessment Tax Returns…" at bounding box center [1015, 533] width 929 height 477
click at [703, 234] on ul at bounding box center [1016, 244] width 839 height 25
click at [614, 245] on input "text" at bounding box center [1015, 244] width 828 height 17
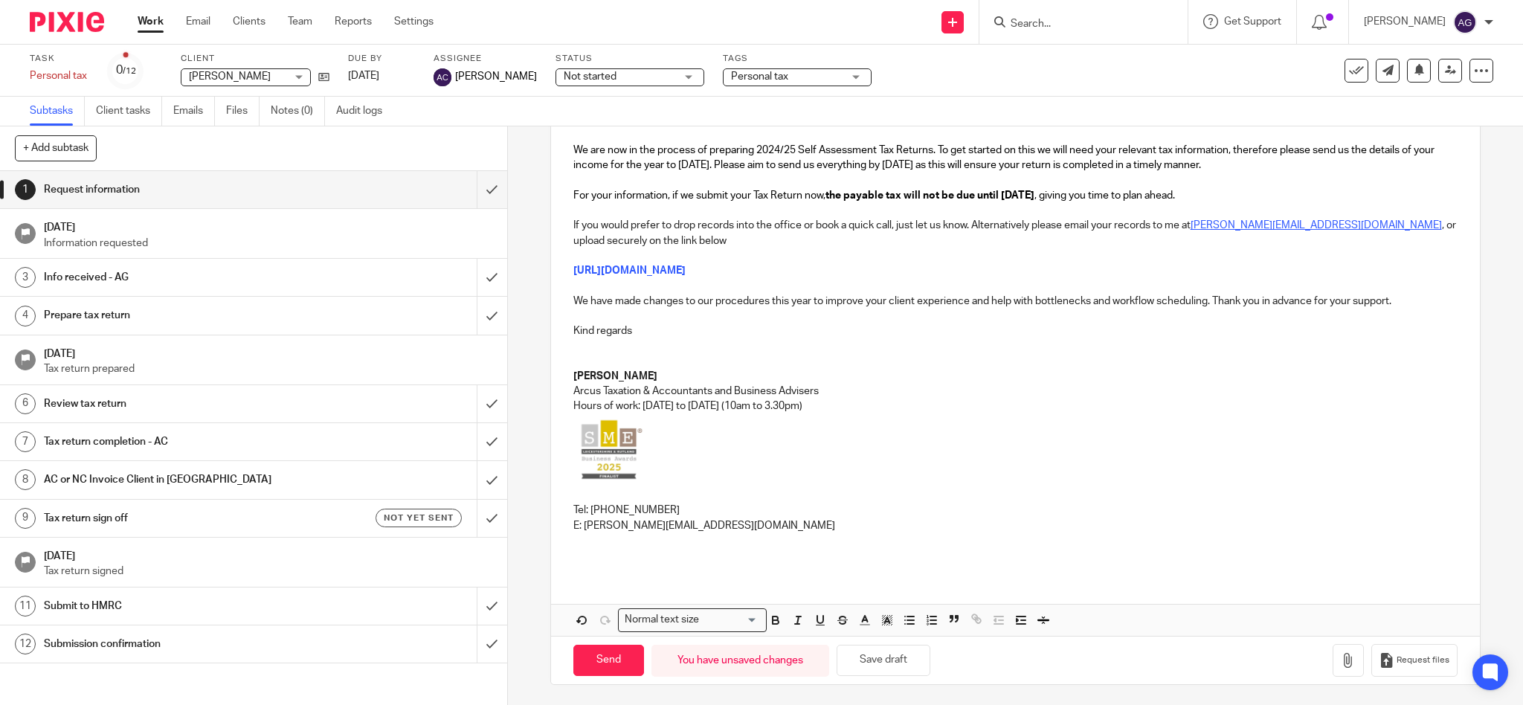
scroll to position [204, 0]
click at [608, 662] on input "Send" at bounding box center [608, 658] width 71 height 32
type input "Sent"
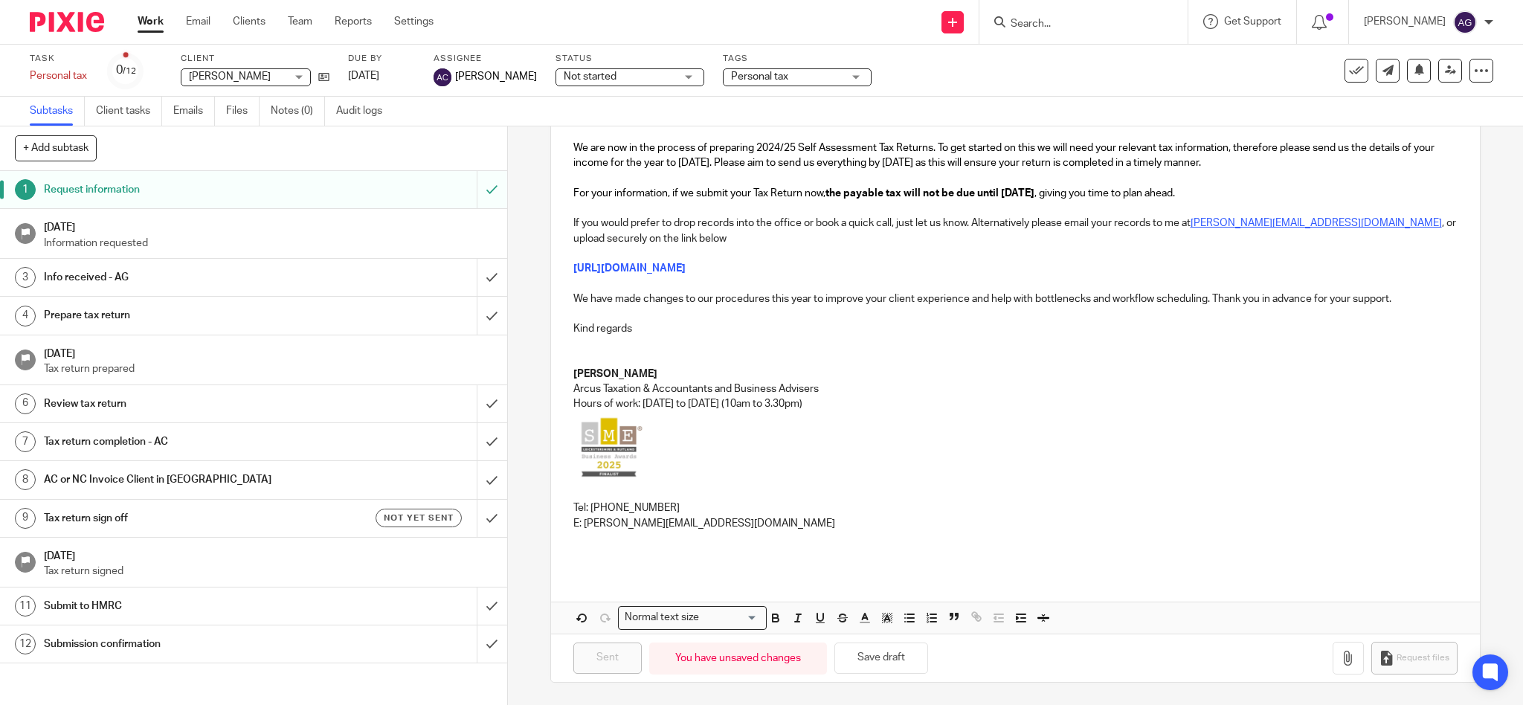
click at [1072, 15] on form at bounding box center [1088, 22] width 158 height 19
click at [1067, 21] on input "Search" at bounding box center [1076, 24] width 134 height 13
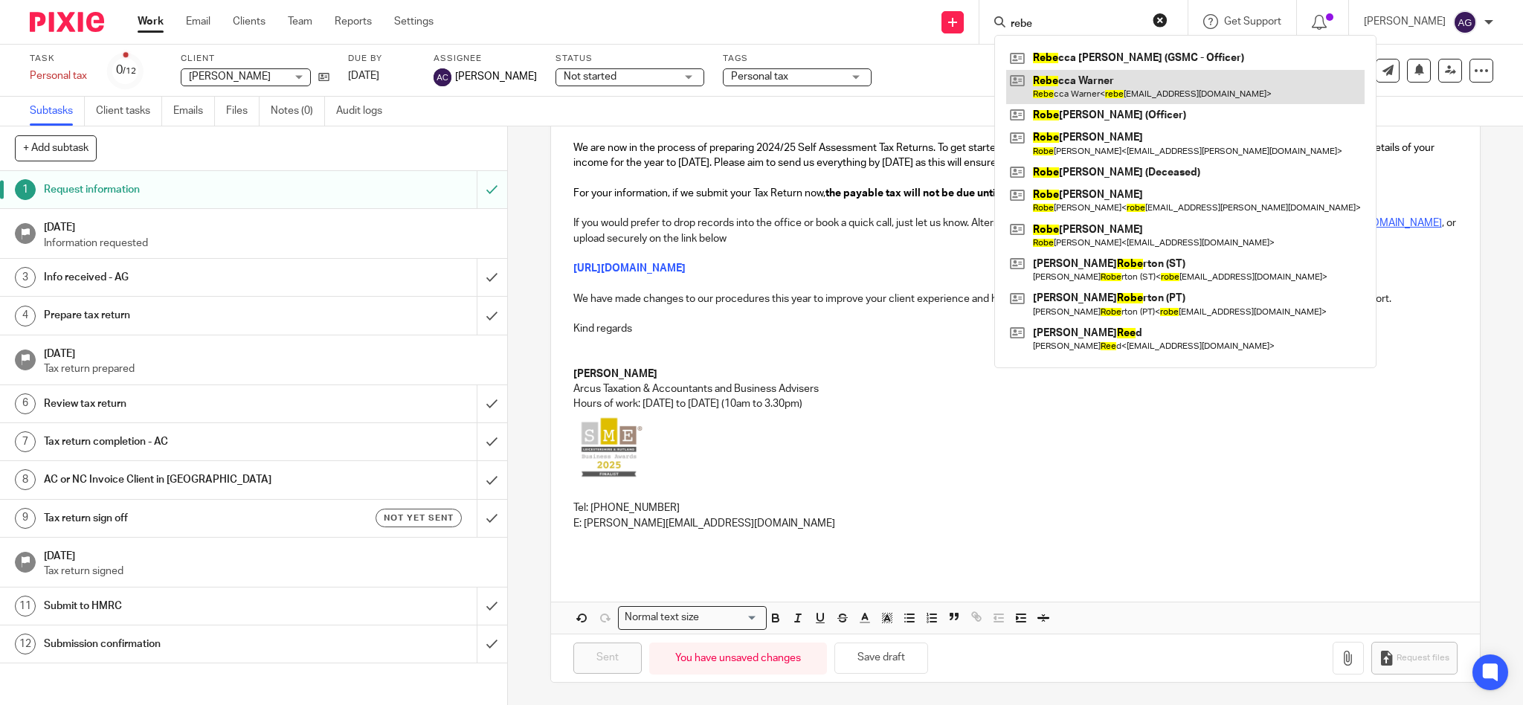
type input "rebe"
click at [1145, 80] on link at bounding box center [1185, 87] width 358 height 34
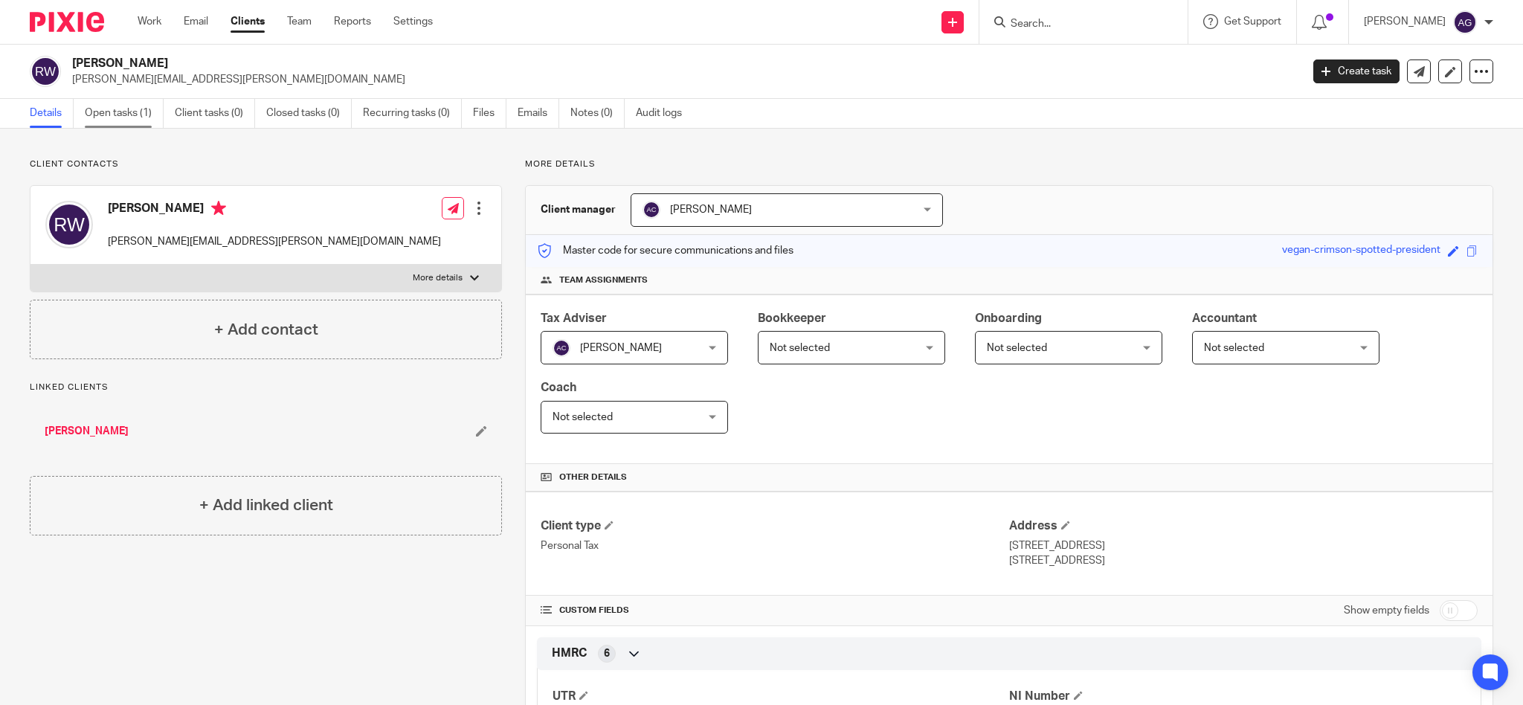
click at [123, 114] on link "Open tasks (1)" at bounding box center [124, 113] width 79 height 29
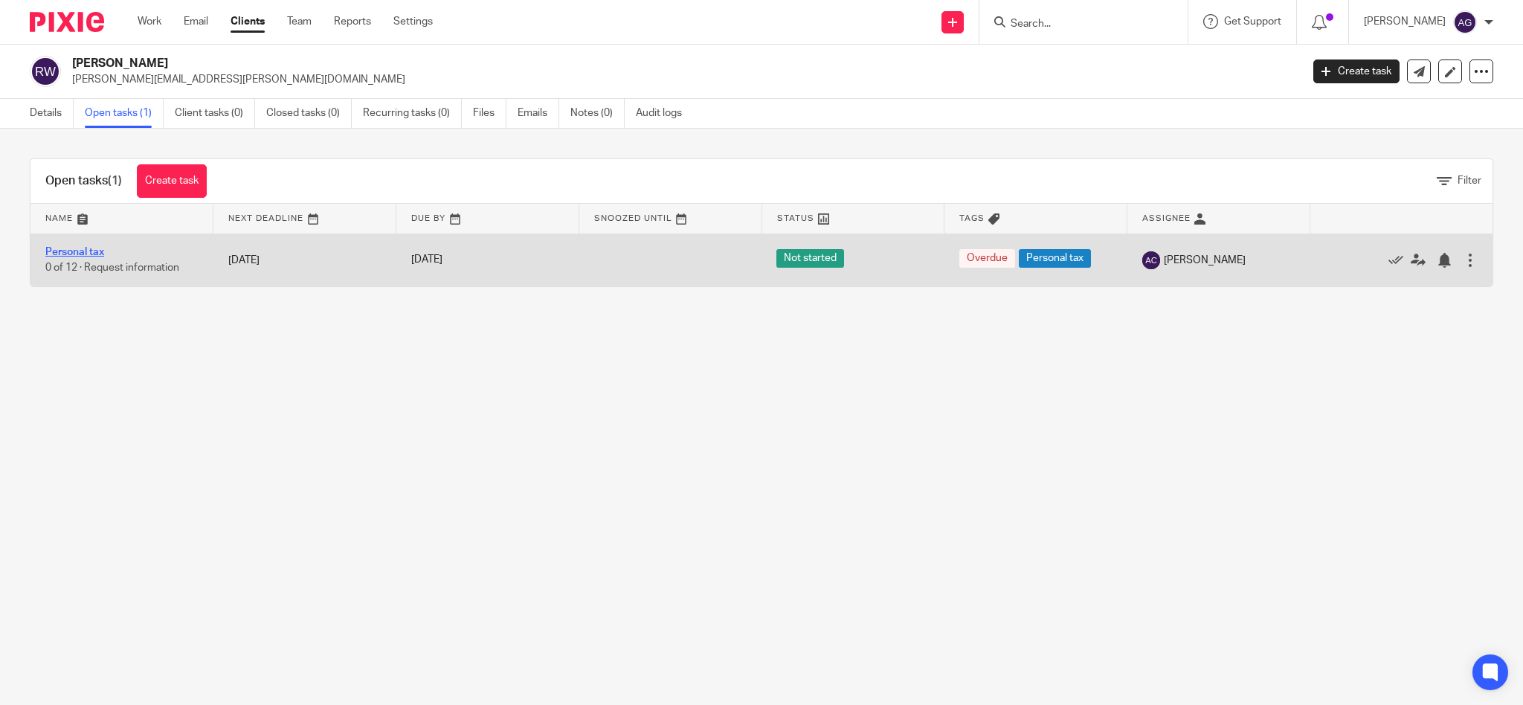
click at [88, 255] on link "Personal tax" at bounding box center [74, 252] width 59 height 10
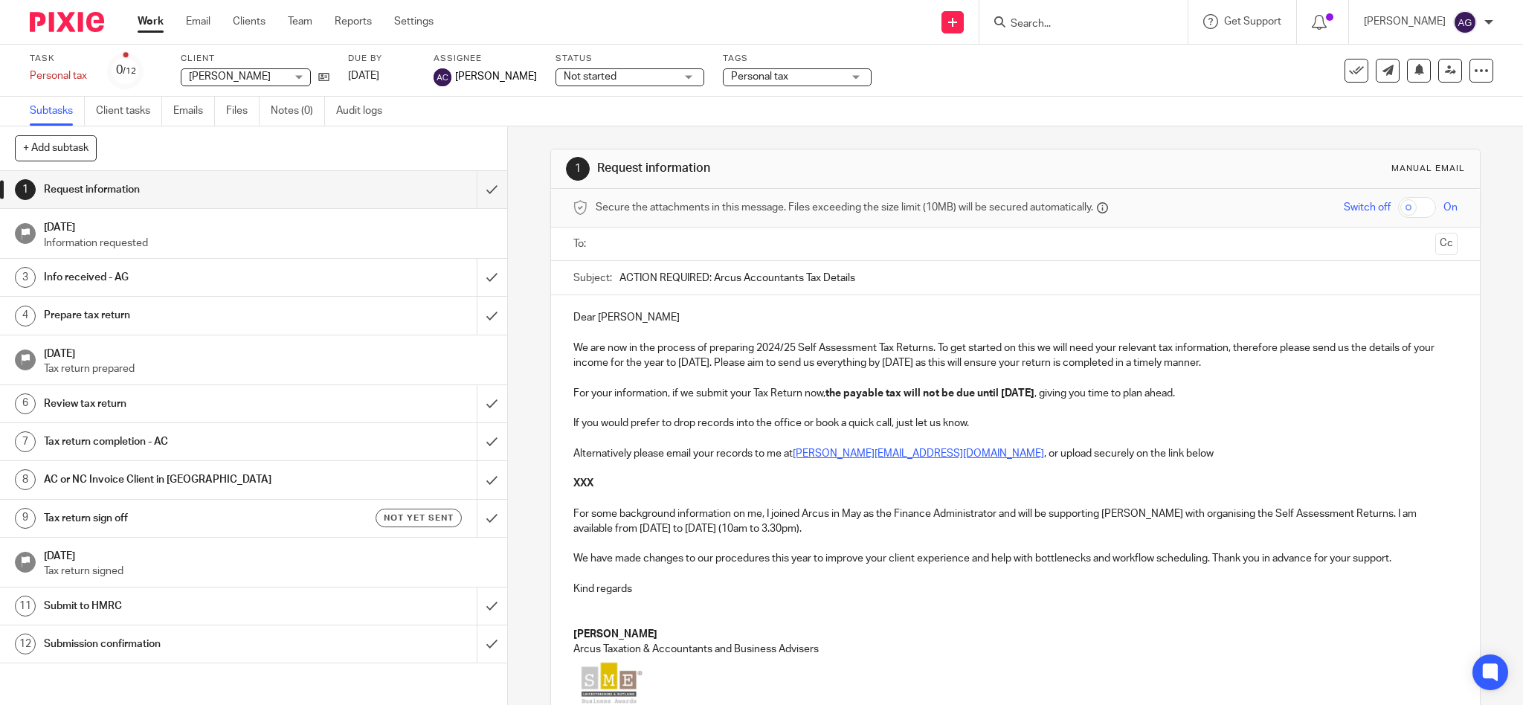
click at [172, 109] on ul "Subtasks Client tasks Emails Files Notes (0) Audit logs" at bounding box center [217, 111] width 375 height 29
click at [191, 113] on link "Emails" at bounding box center [194, 111] width 42 height 29
click at [674, 248] on input "text" at bounding box center [1015, 244] width 828 height 17
click at [573, 314] on p "Dear Rebecca" at bounding box center [1015, 320] width 885 height 15
click at [560, 310] on div "Dear Rebecca We are now in the process of preparing 2024/25 Self Assessment Tax…" at bounding box center [1015, 529] width 929 height 462
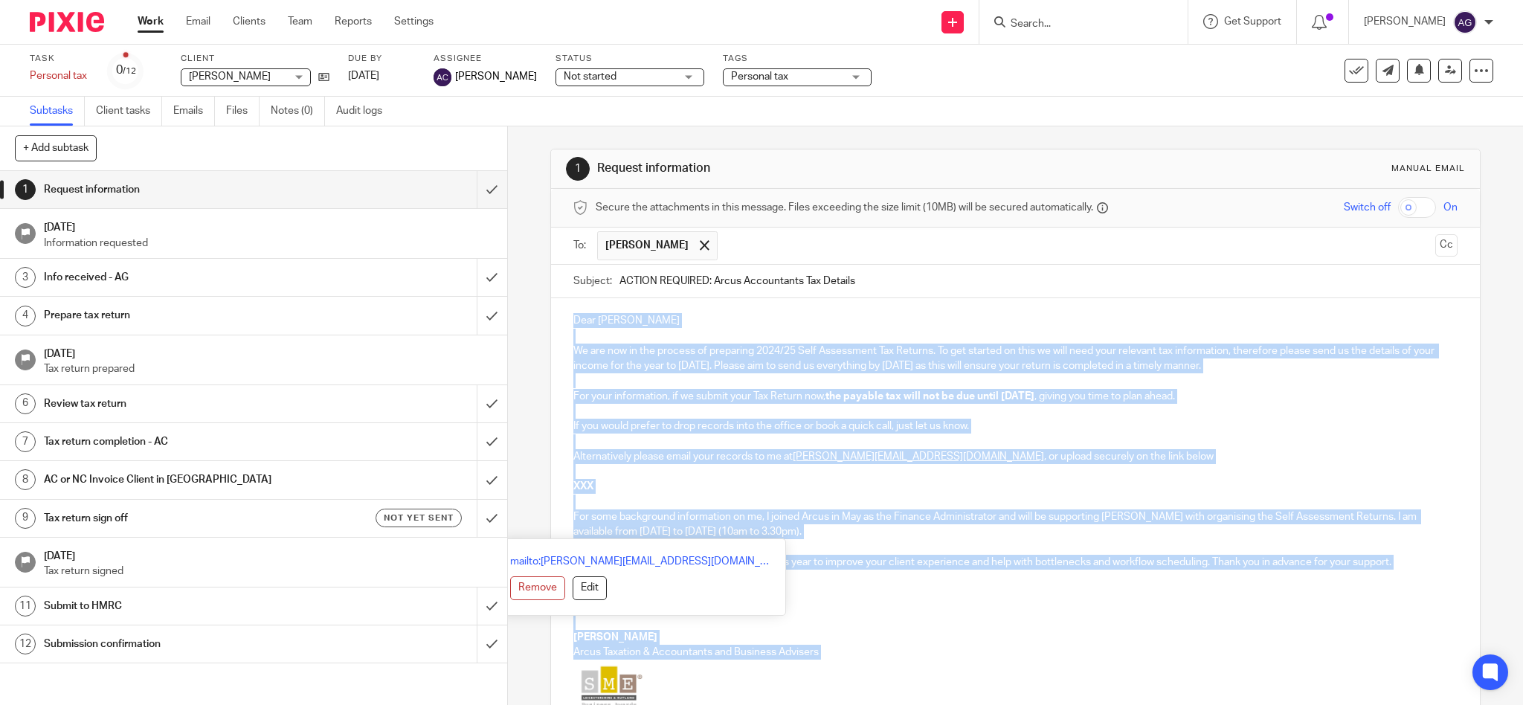
scroll to position [189, 0]
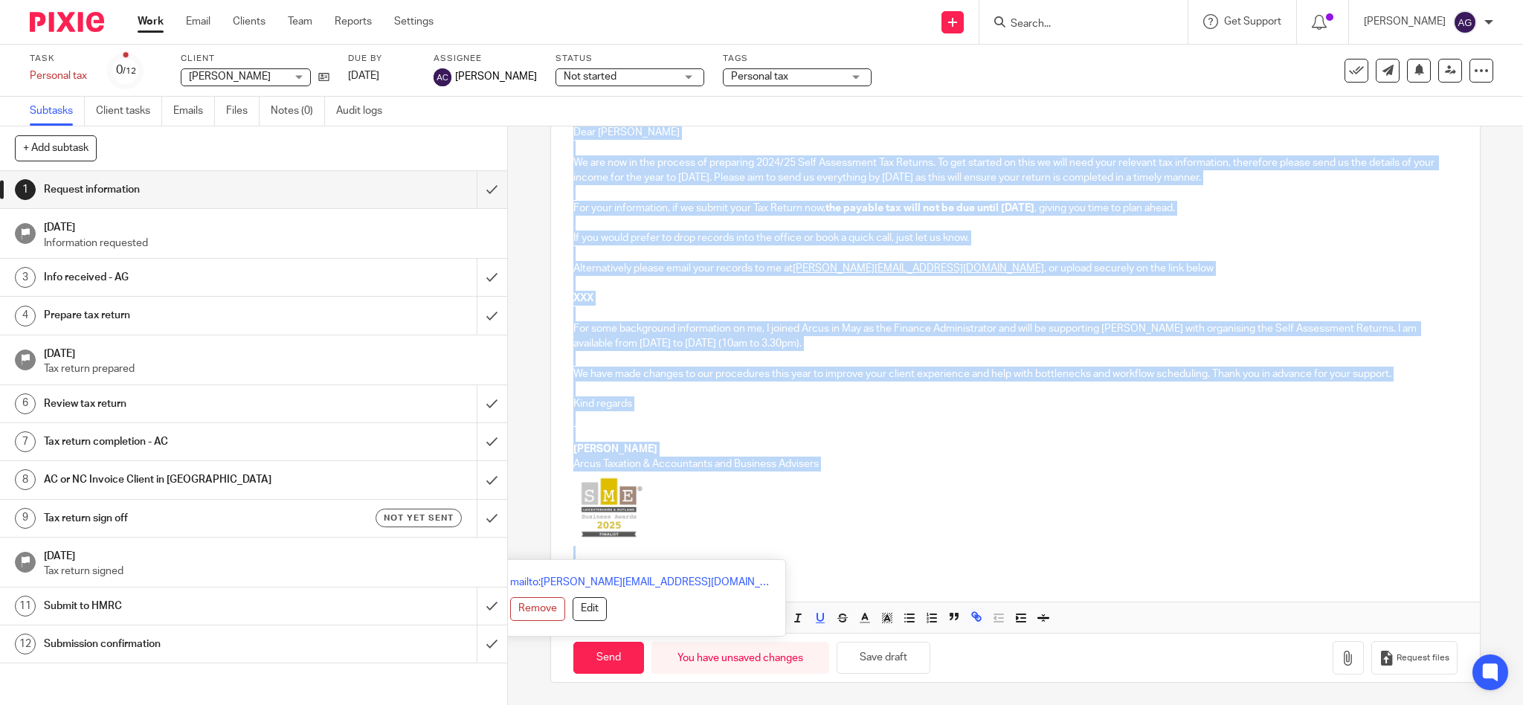
drag, startPoint x: 566, startPoint y: 317, endPoint x: 584, endPoint y: 735, distance: 419.0
click at [584, 704] on html "Work Email Clients Team Reports Settings Work Email Clients Team Reports Settin…" at bounding box center [761, 352] width 1523 height 705
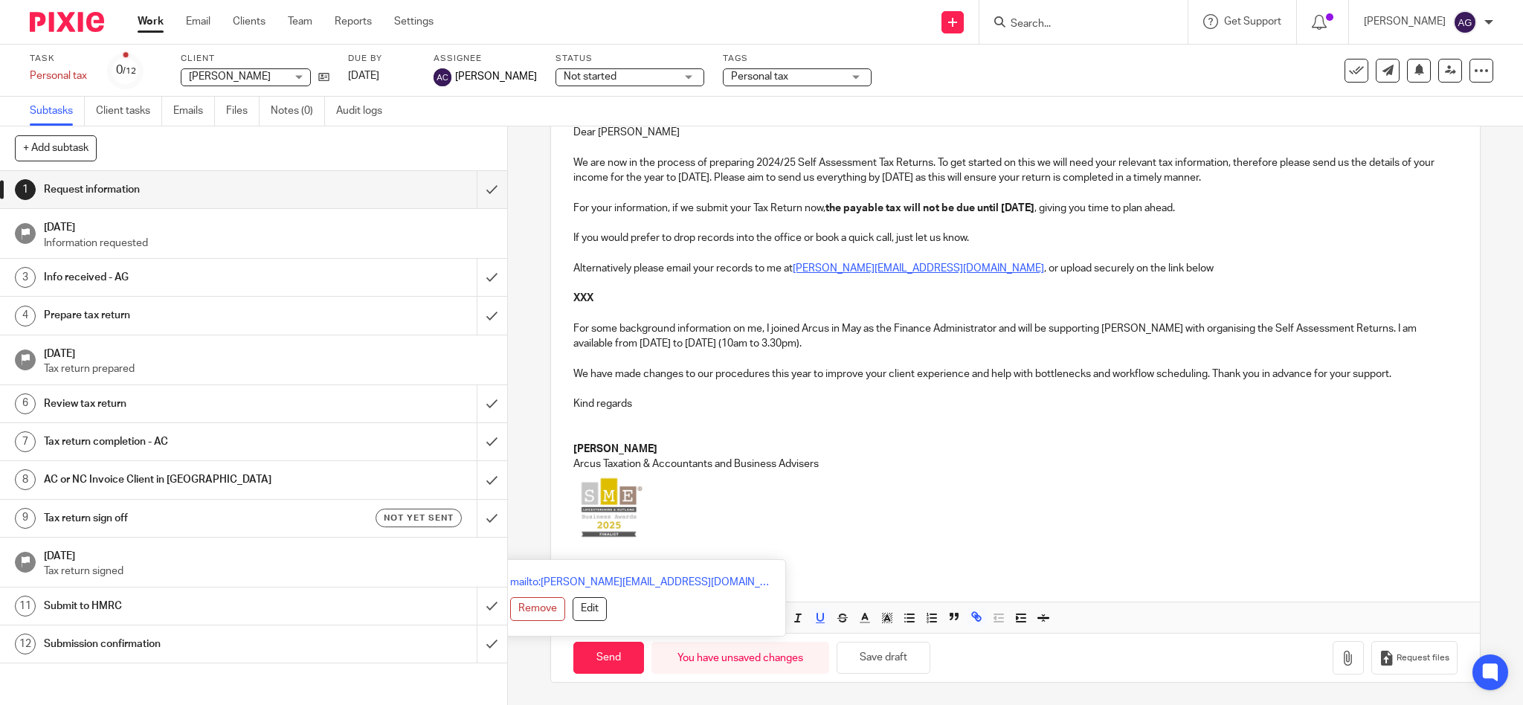
scroll to position [174, 0]
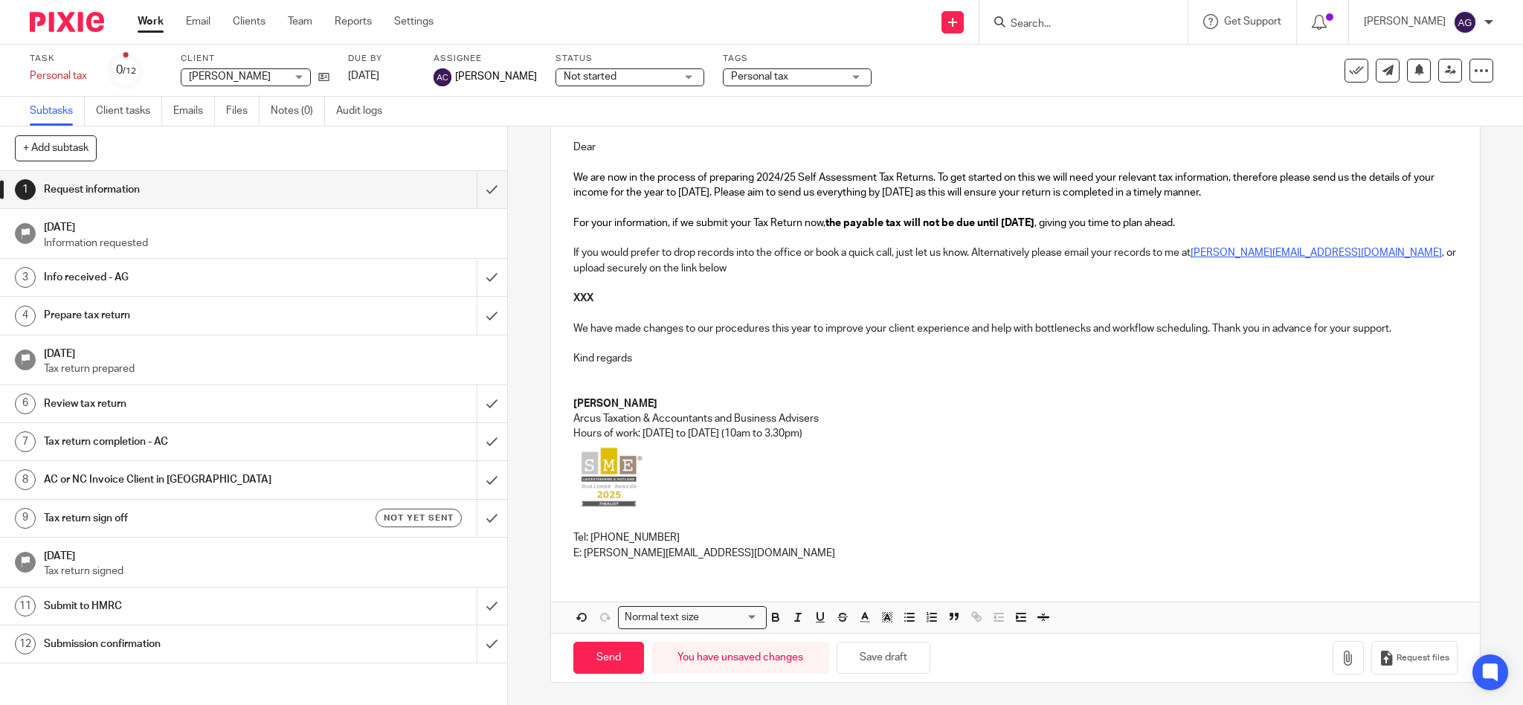
click at [610, 296] on p "XXX" at bounding box center [1015, 298] width 885 height 15
drag, startPoint x: 570, startPoint y: 298, endPoint x: 590, endPoint y: 297, distance: 20.1
click at [590, 297] on p "XXX" at bounding box center [1015, 298] width 885 height 15
click at [1396, 656] on span "Request files" at bounding box center [1422, 658] width 53 height 12
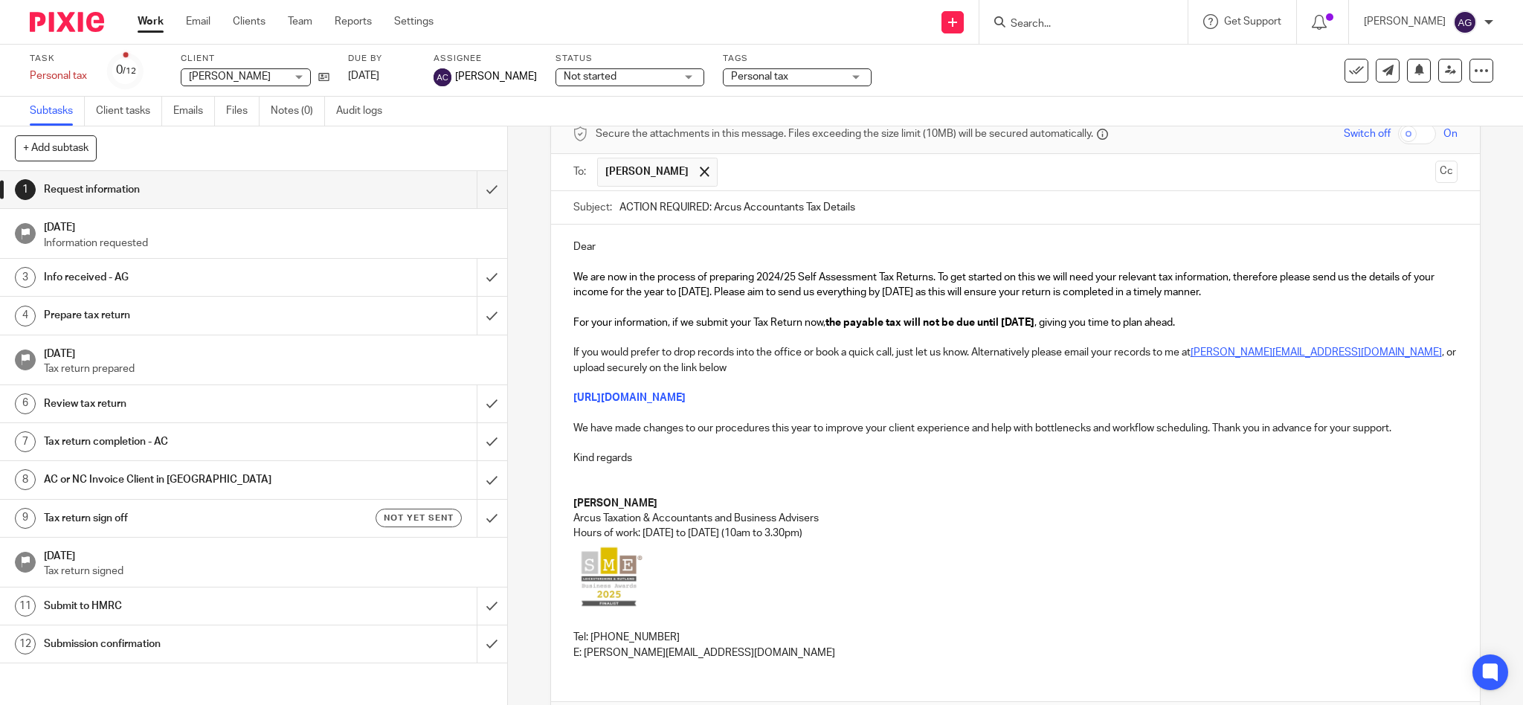
scroll to position [0, 0]
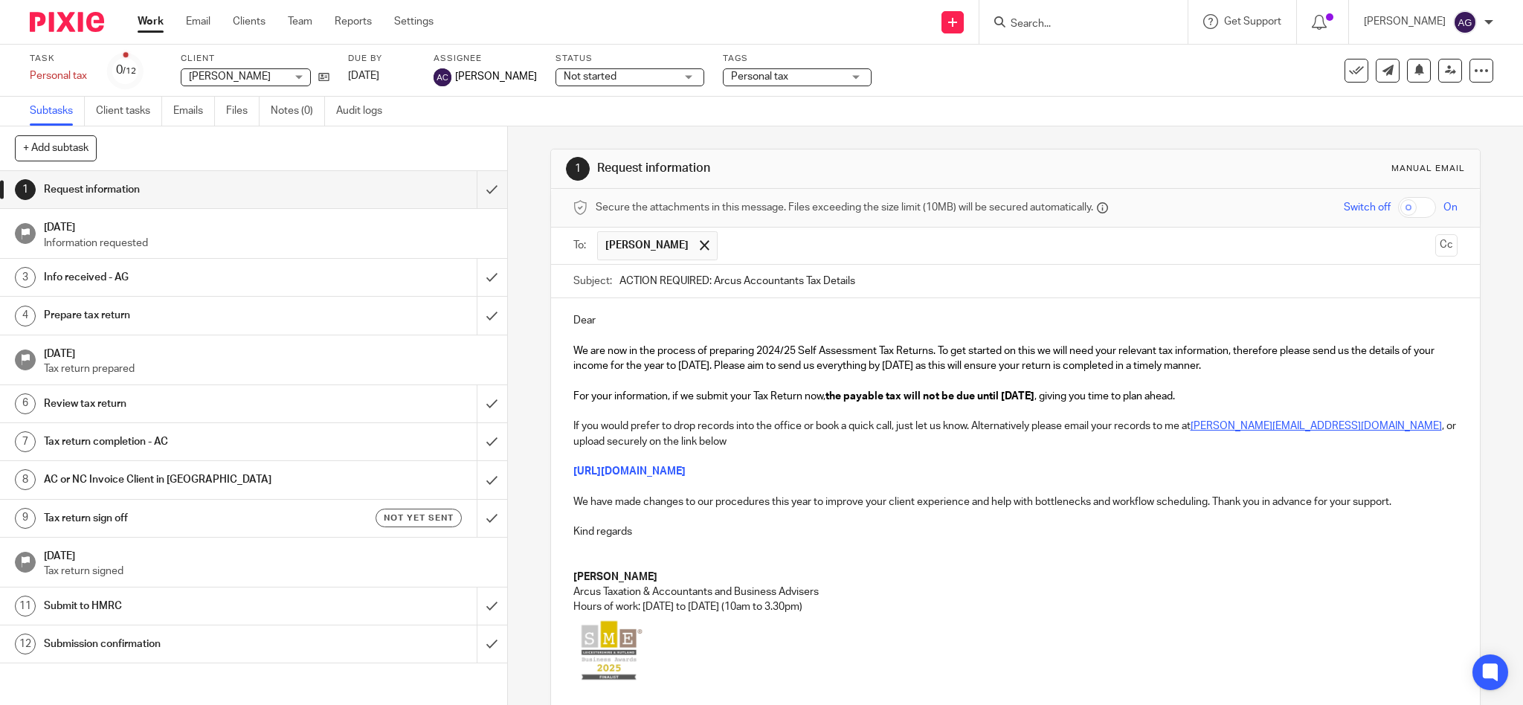
click at [660, 322] on p "Dear" at bounding box center [1015, 320] width 885 height 15
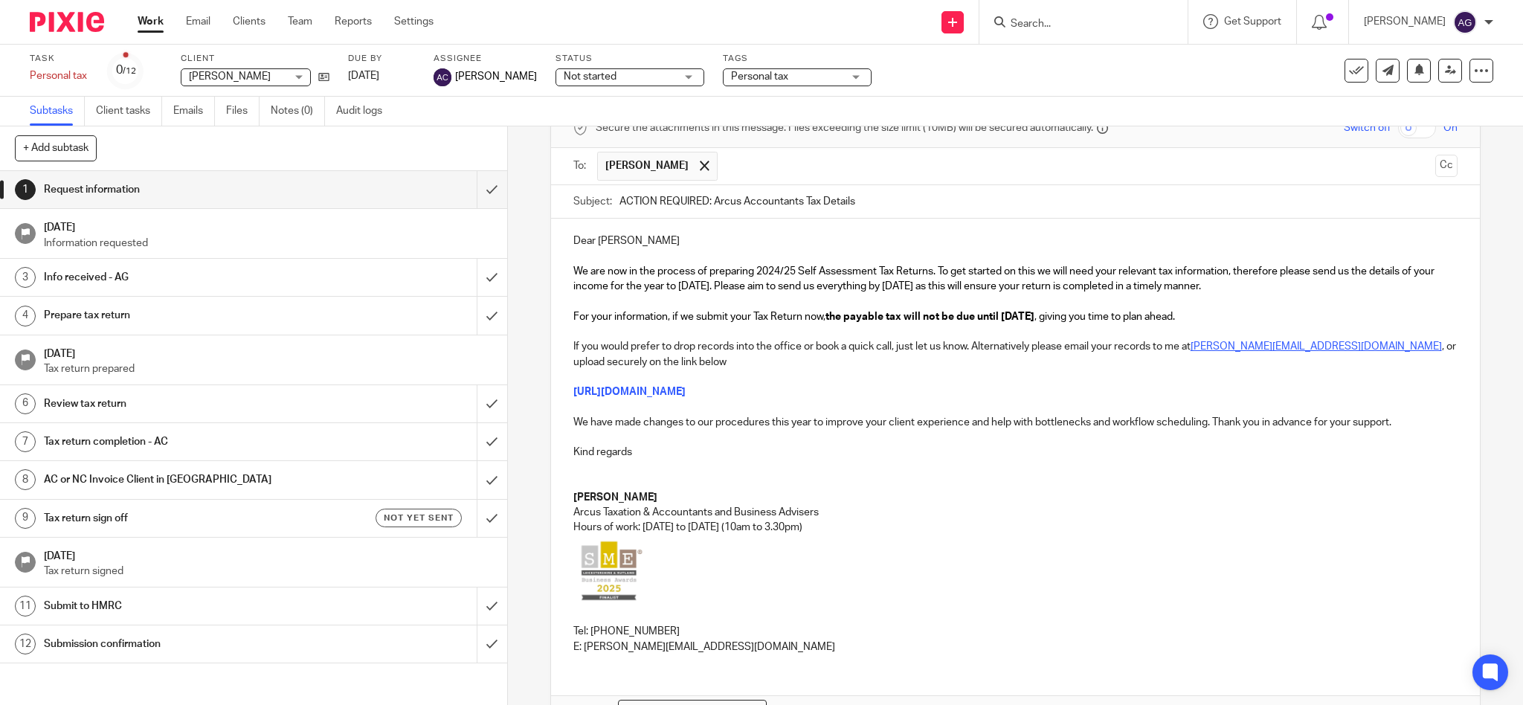
scroll to position [174, 0]
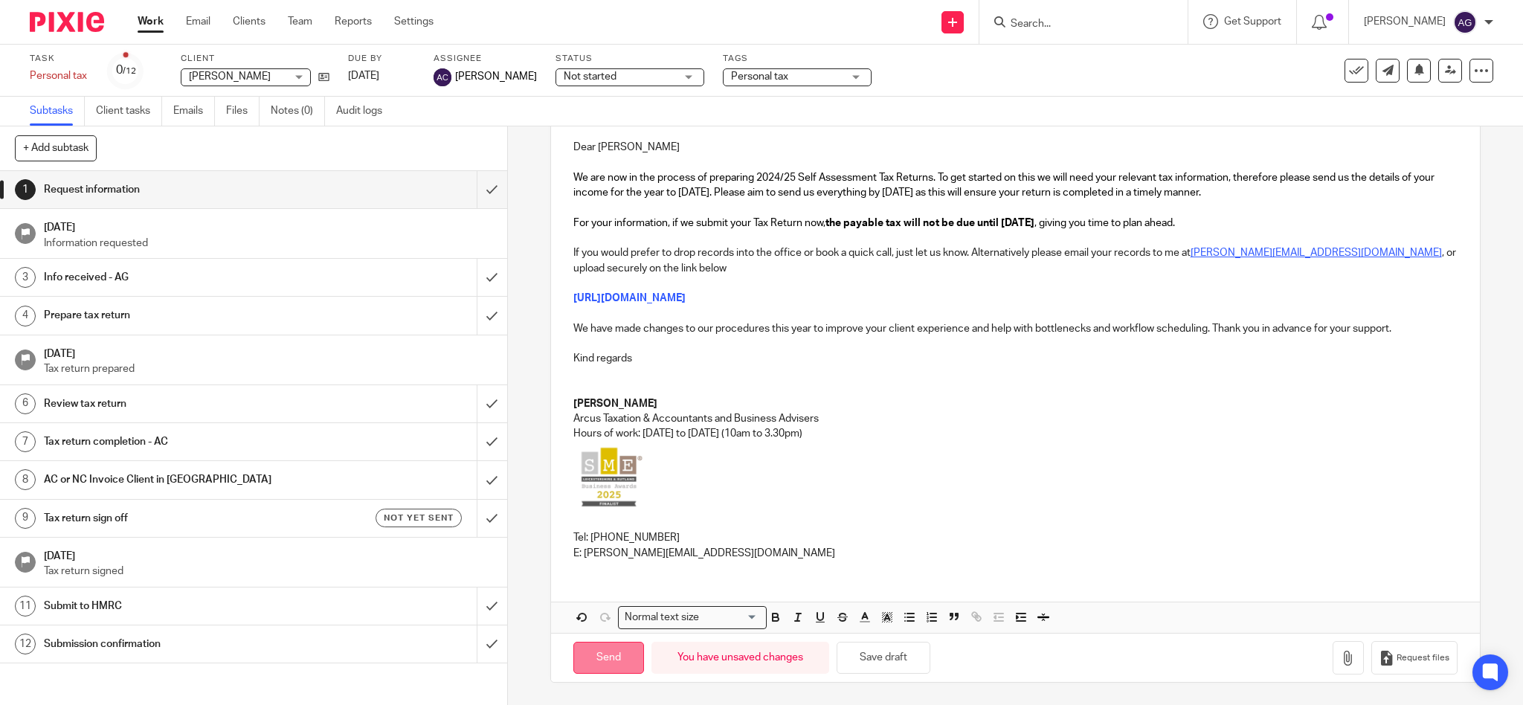
click at [610, 659] on input "Send" at bounding box center [608, 658] width 71 height 32
type input "Sent"
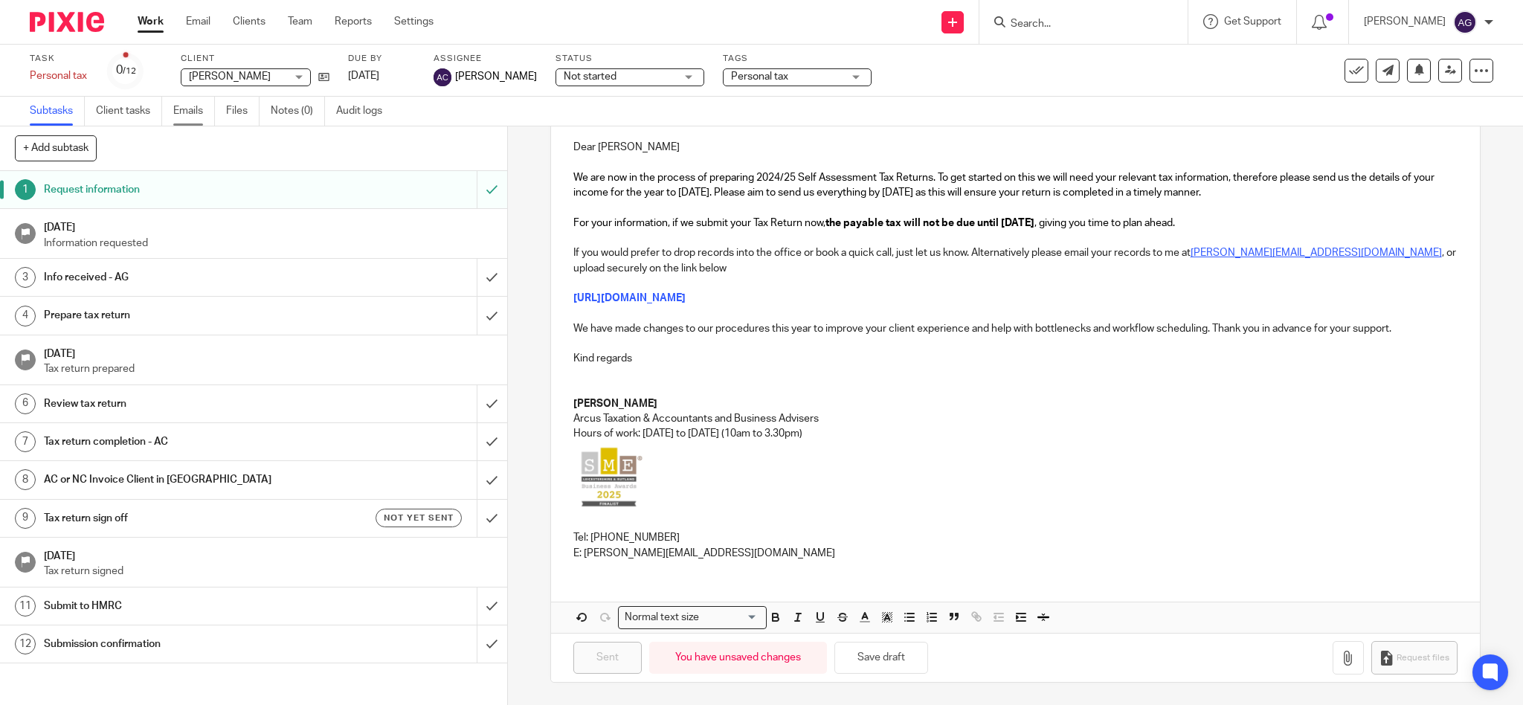
click at [194, 109] on link "Emails" at bounding box center [194, 111] width 42 height 29
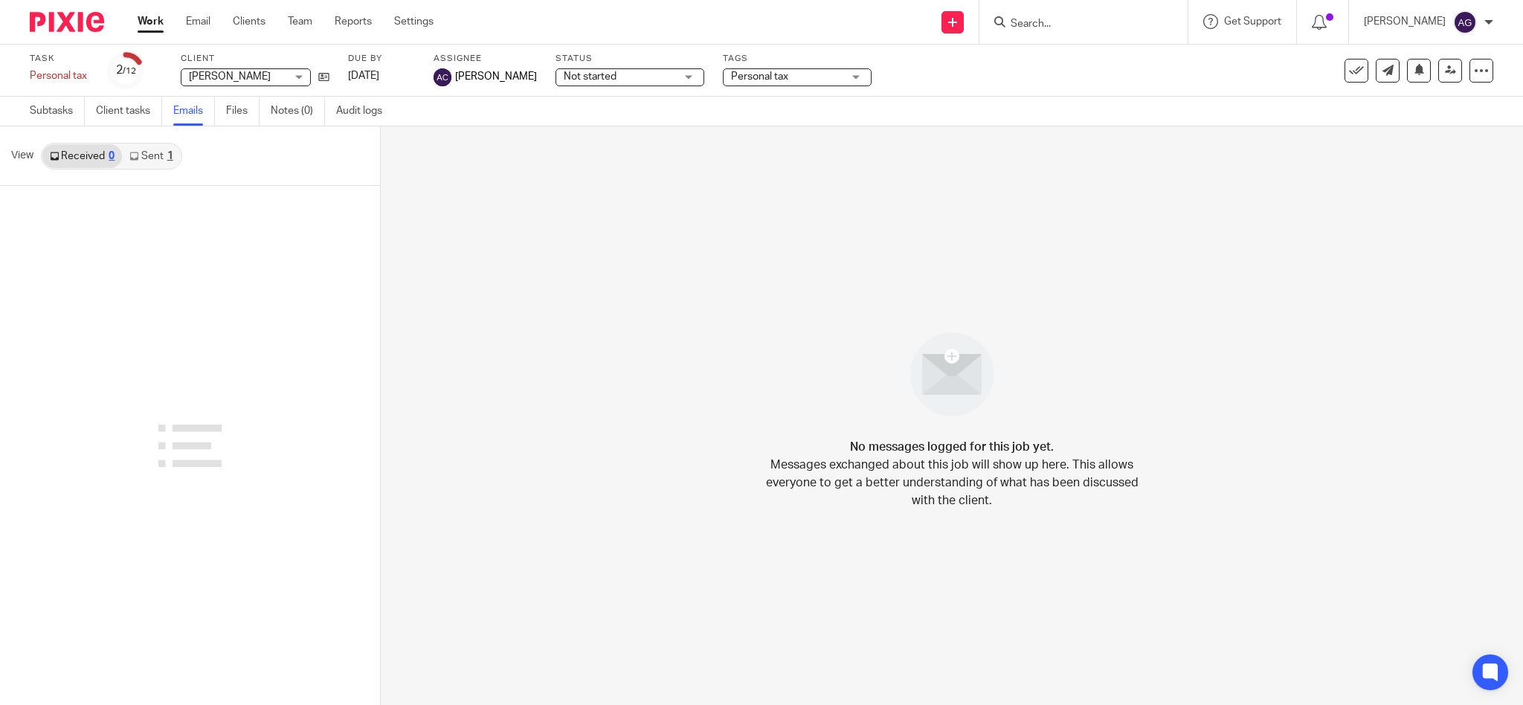
click at [1094, 25] on input "Search" at bounding box center [1076, 24] width 134 height 13
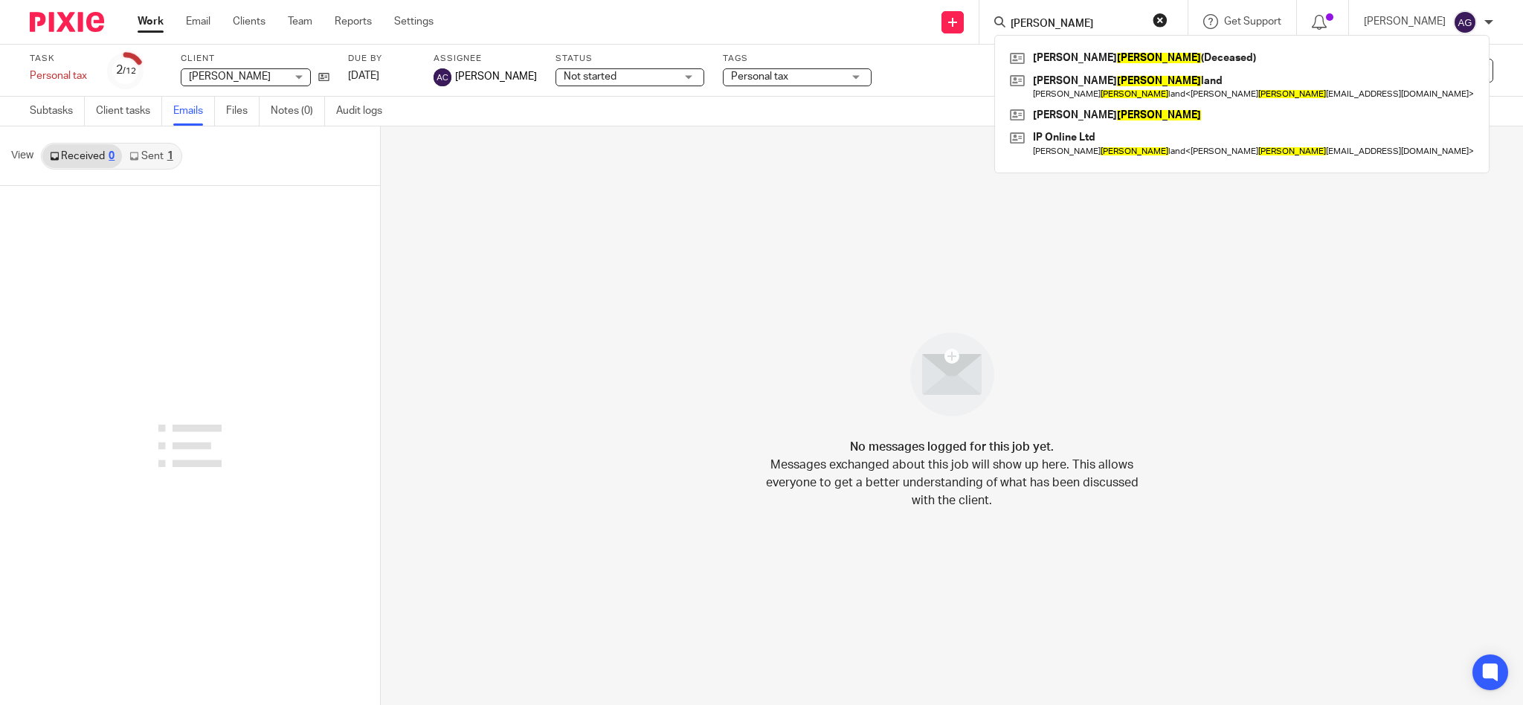
type input "strick"
drag, startPoint x: 1087, startPoint y: 22, endPoint x: 1010, endPoint y: 4, distance: 79.2
click at [1010, 4] on div "Send new email Create task Add client Request signature strick Robert Strick (D…" at bounding box center [989, 22] width 1067 height 44
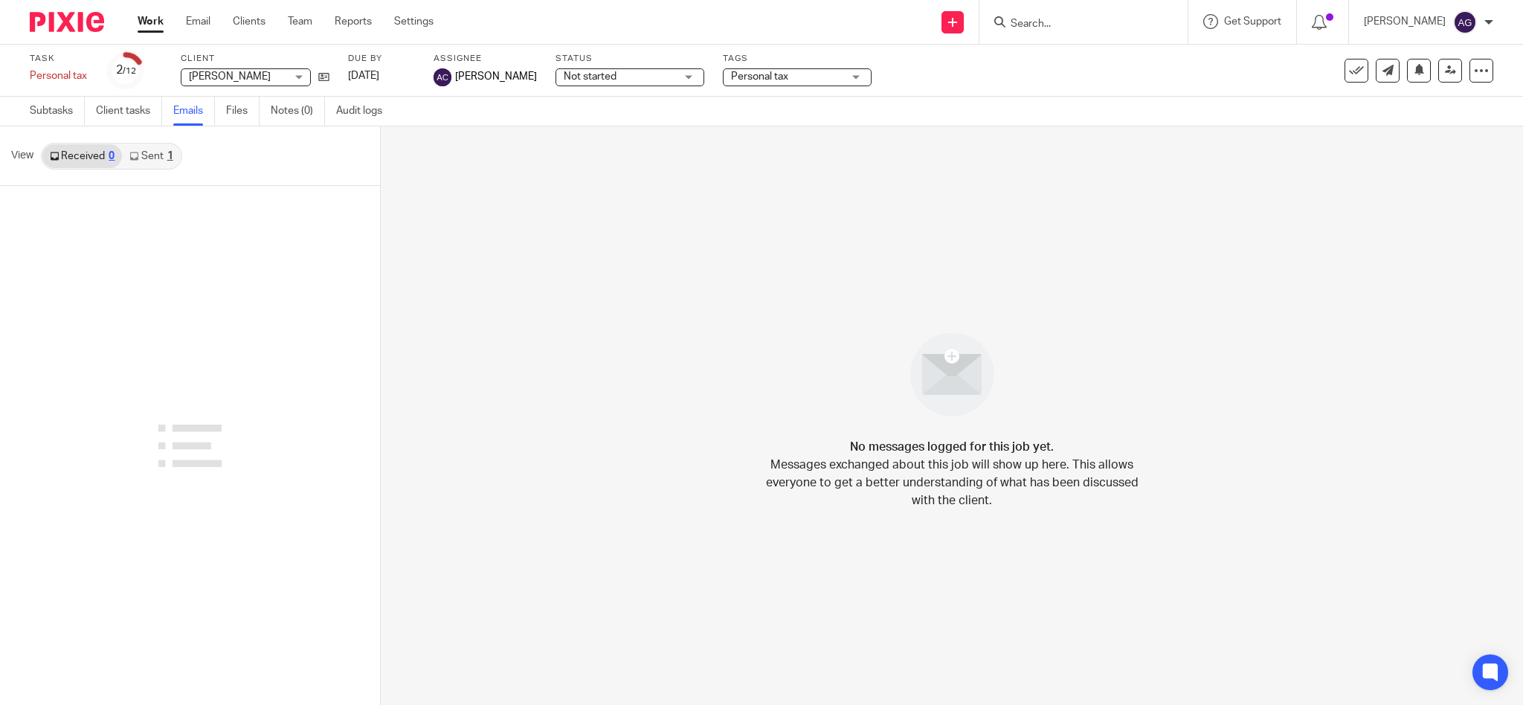
click at [1065, 18] on input "Search" at bounding box center [1076, 24] width 134 height 13
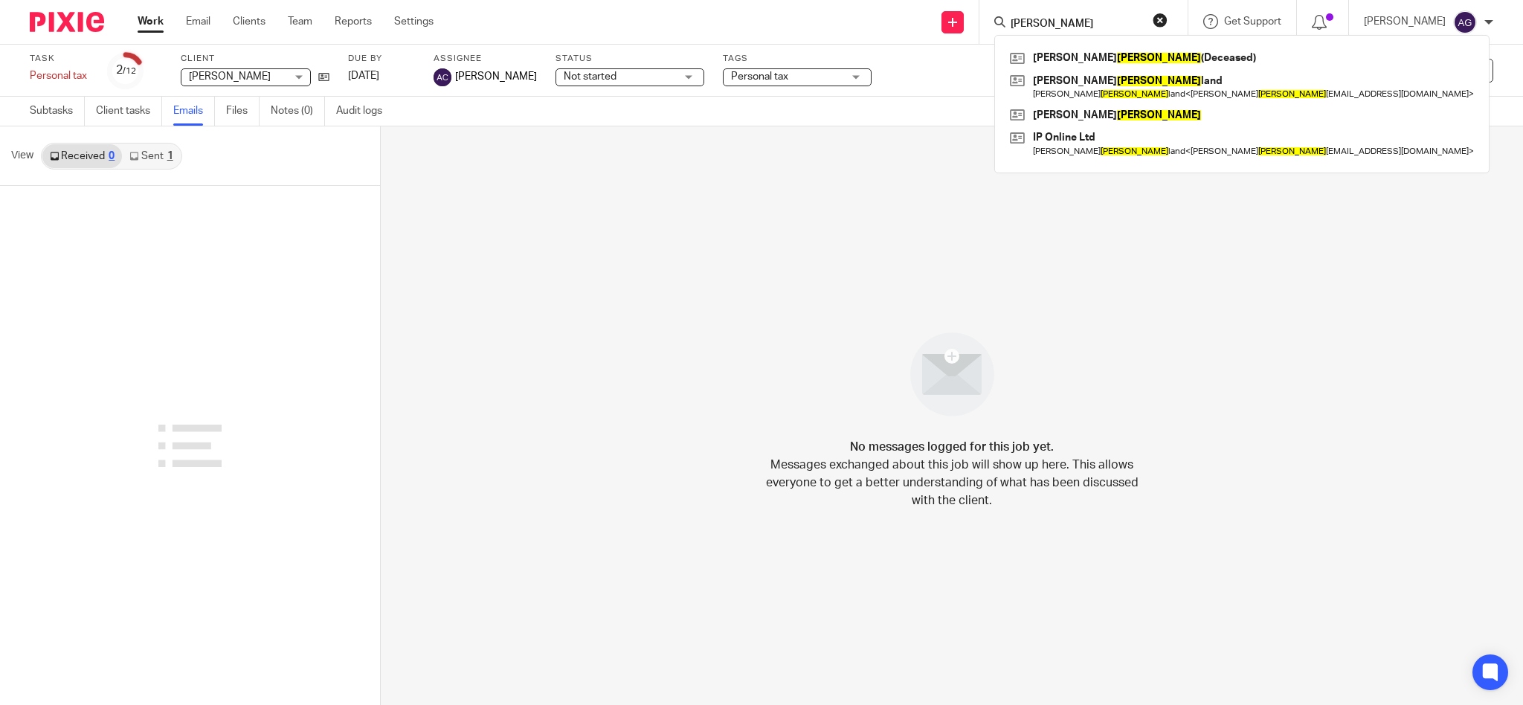
type input "strick"
drag, startPoint x: 1081, startPoint y: 16, endPoint x: 1063, endPoint y: 16, distance: 17.8
click at [1065, 16] on form "strick" at bounding box center [1088, 22] width 158 height 19
drag, startPoint x: 1077, startPoint y: 20, endPoint x: 992, endPoint y: 15, distance: 84.9
click at [992, 15] on div "Send new email Create task Add client Request signature strick Robert Strick (D…" at bounding box center [989, 22] width 1067 height 44
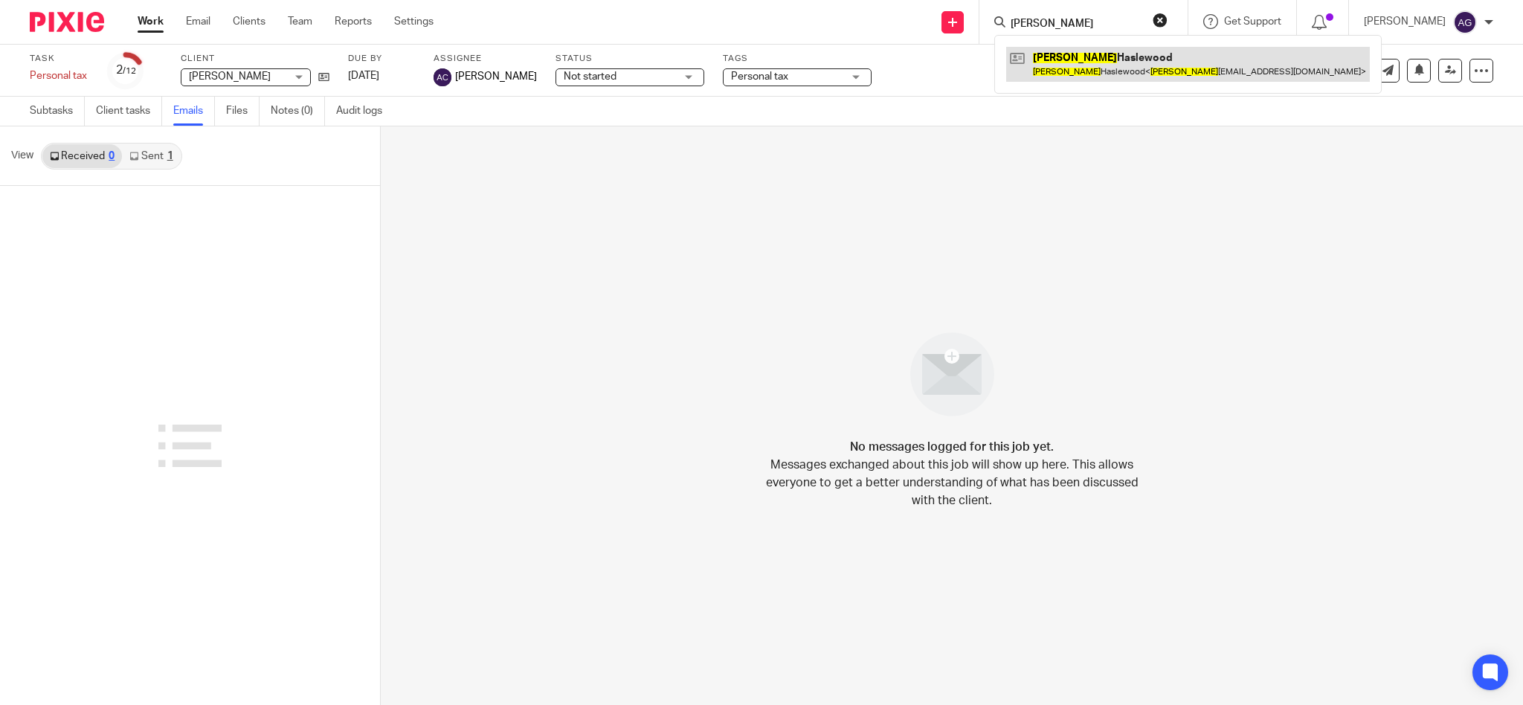
type input "rory"
click at [1102, 73] on link at bounding box center [1188, 64] width 364 height 34
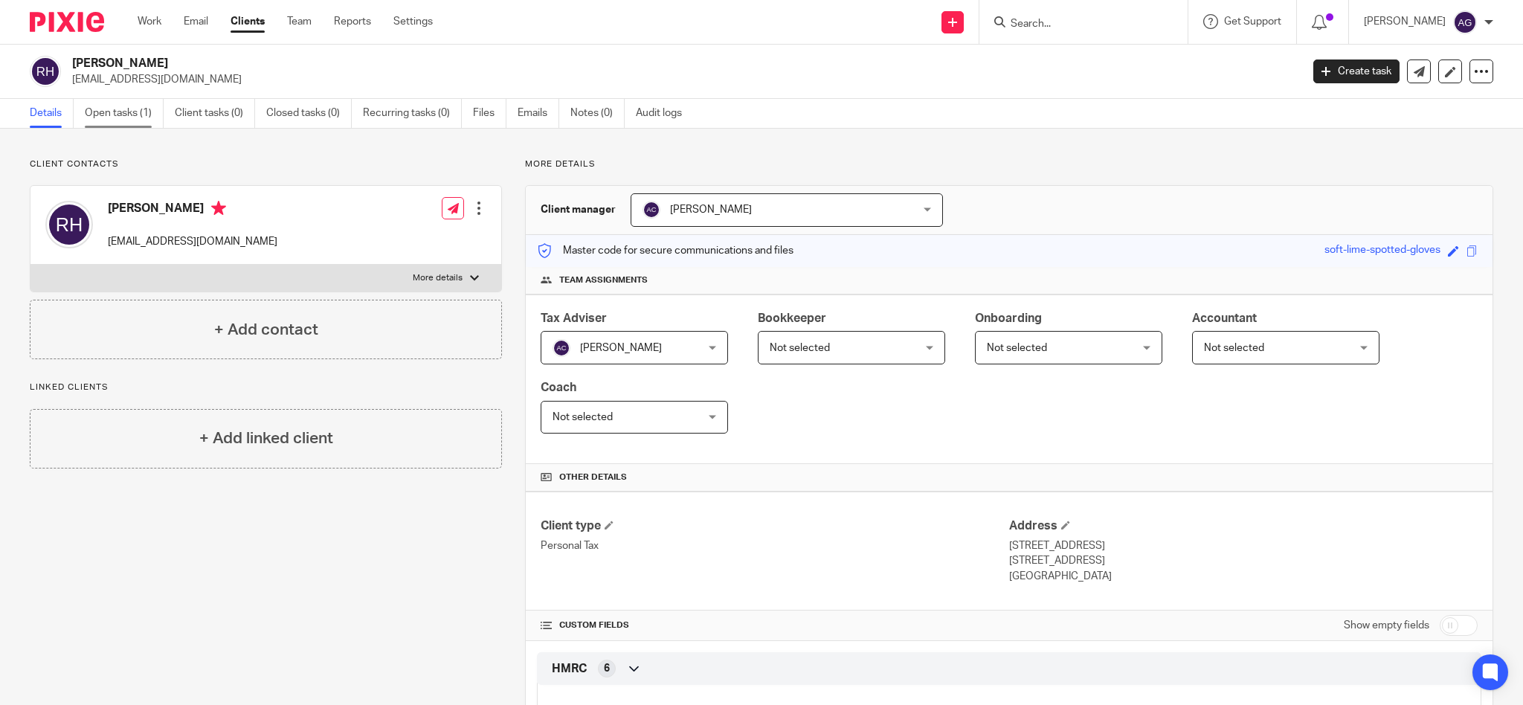
click at [119, 112] on link "Open tasks (1)" at bounding box center [124, 113] width 79 height 29
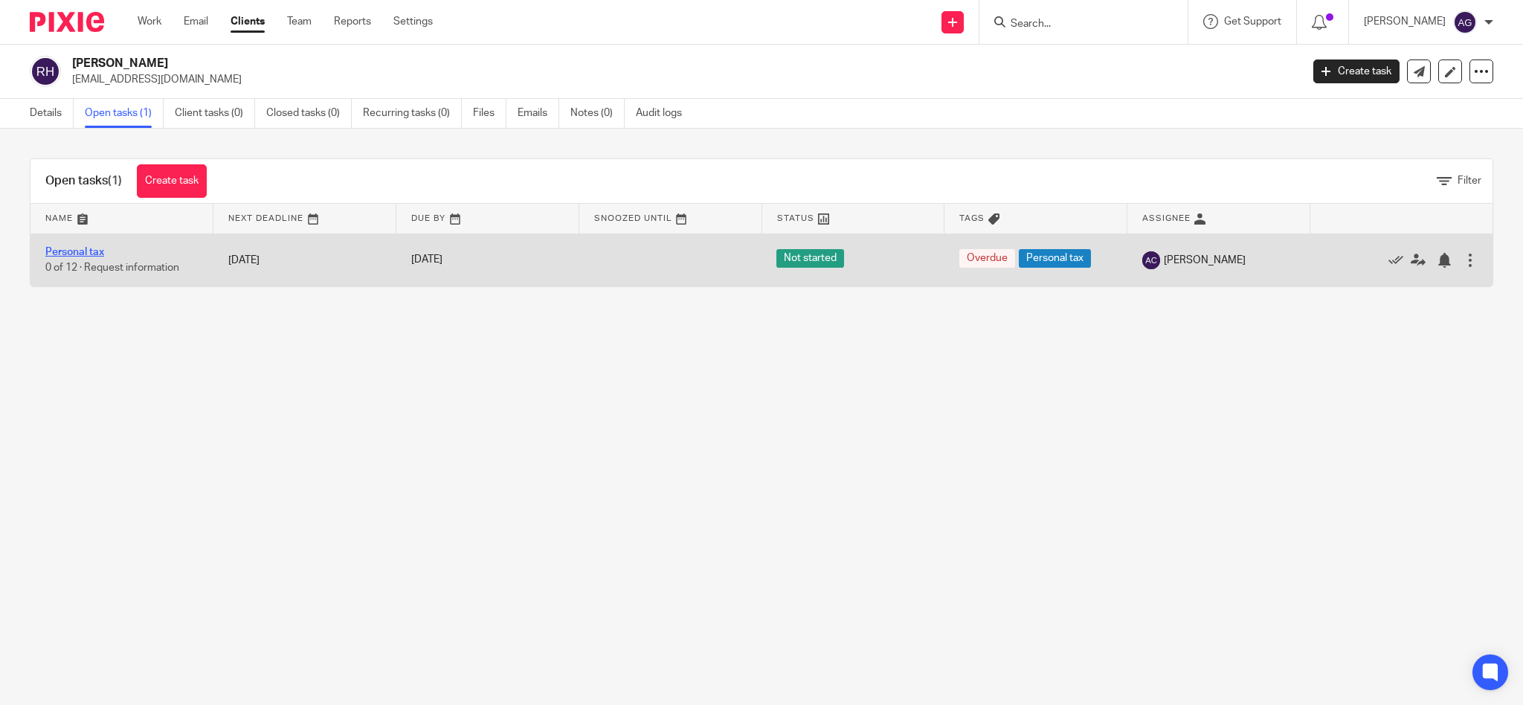
click at [85, 251] on link "Personal tax" at bounding box center [74, 252] width 59 height 10
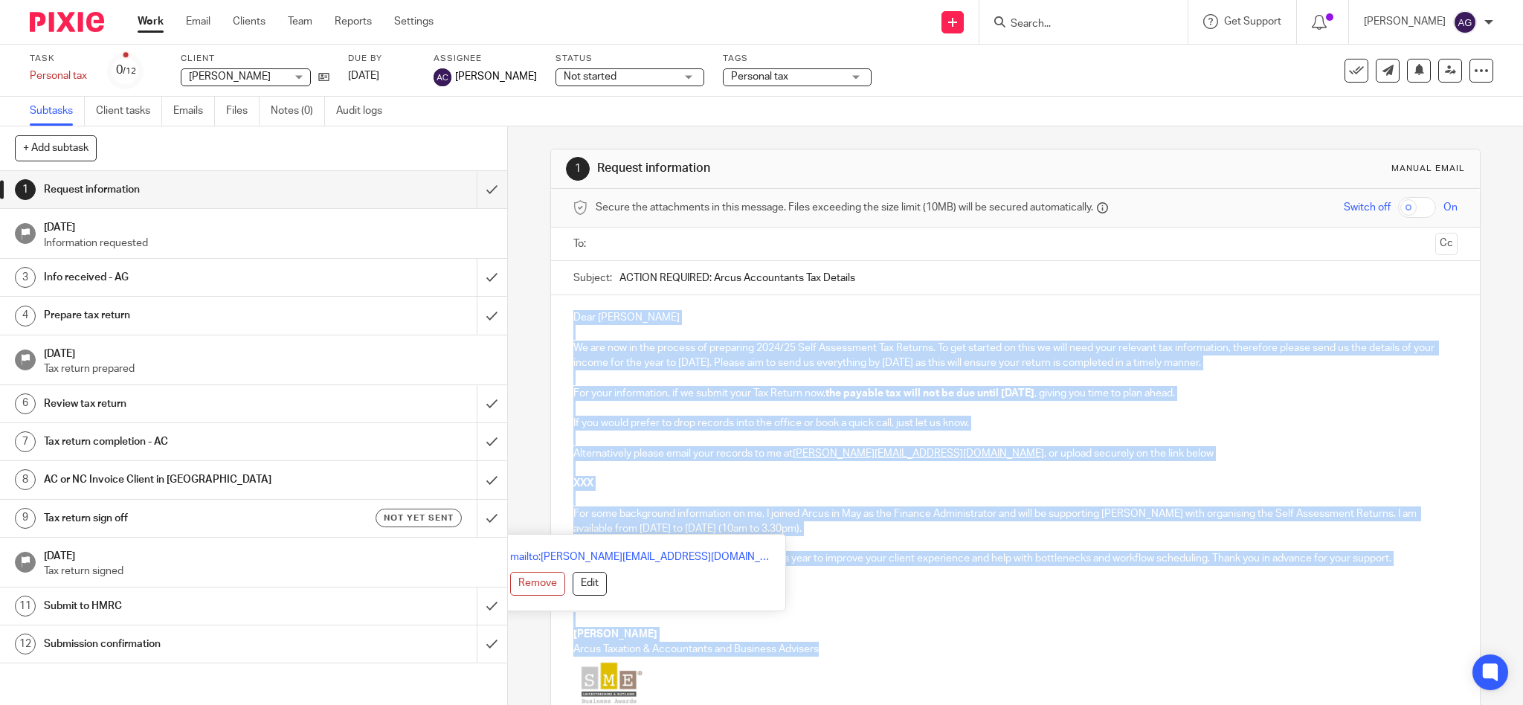
scroll to position [185, 0]
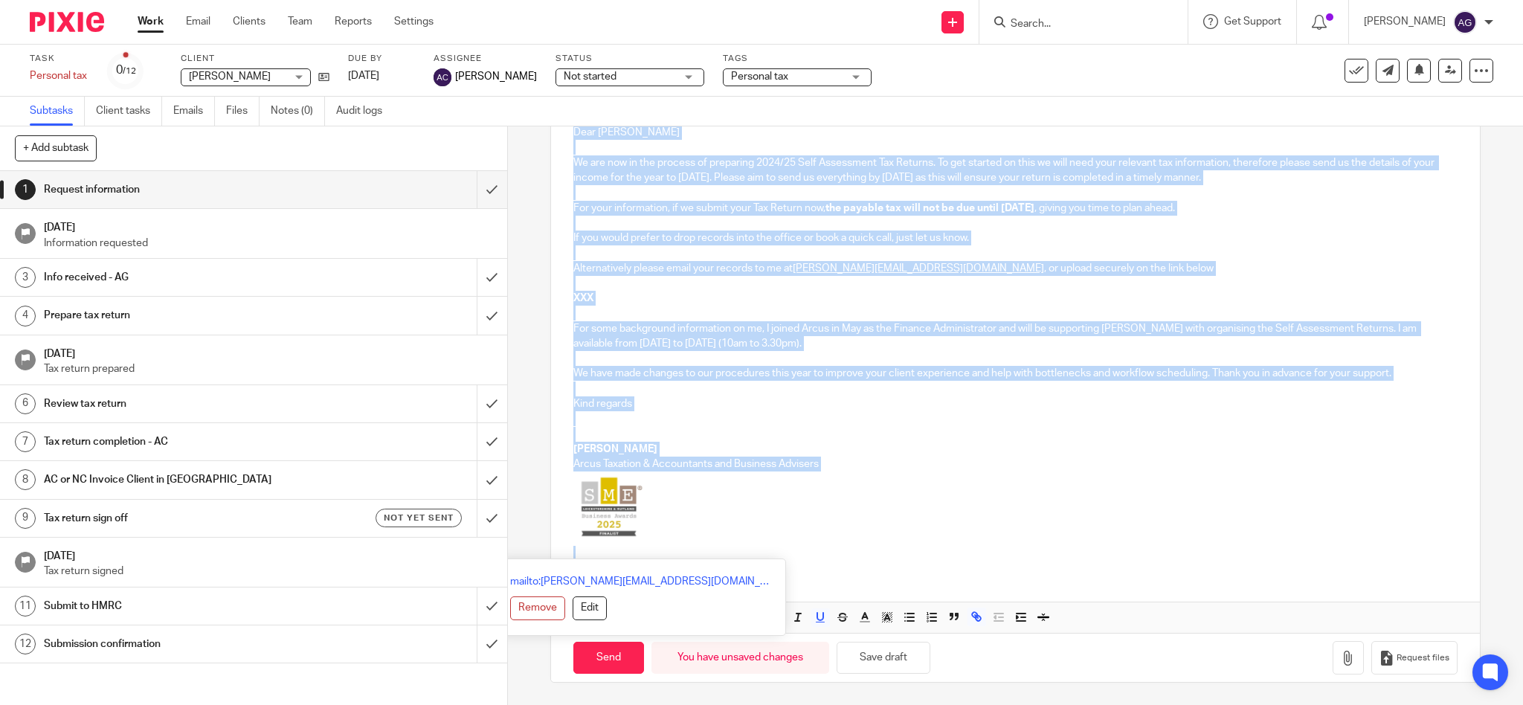
drag, startPoint x: 564, startPoint y: 302, endPoint x: 605, endPoint y: 735, distance: 435.5
click at [605, 704] on html "Work Email Clients Team Reports Settings Work Email Clients Team Reports Settin…" at bounding box center [761, 352] width 1523 height 705
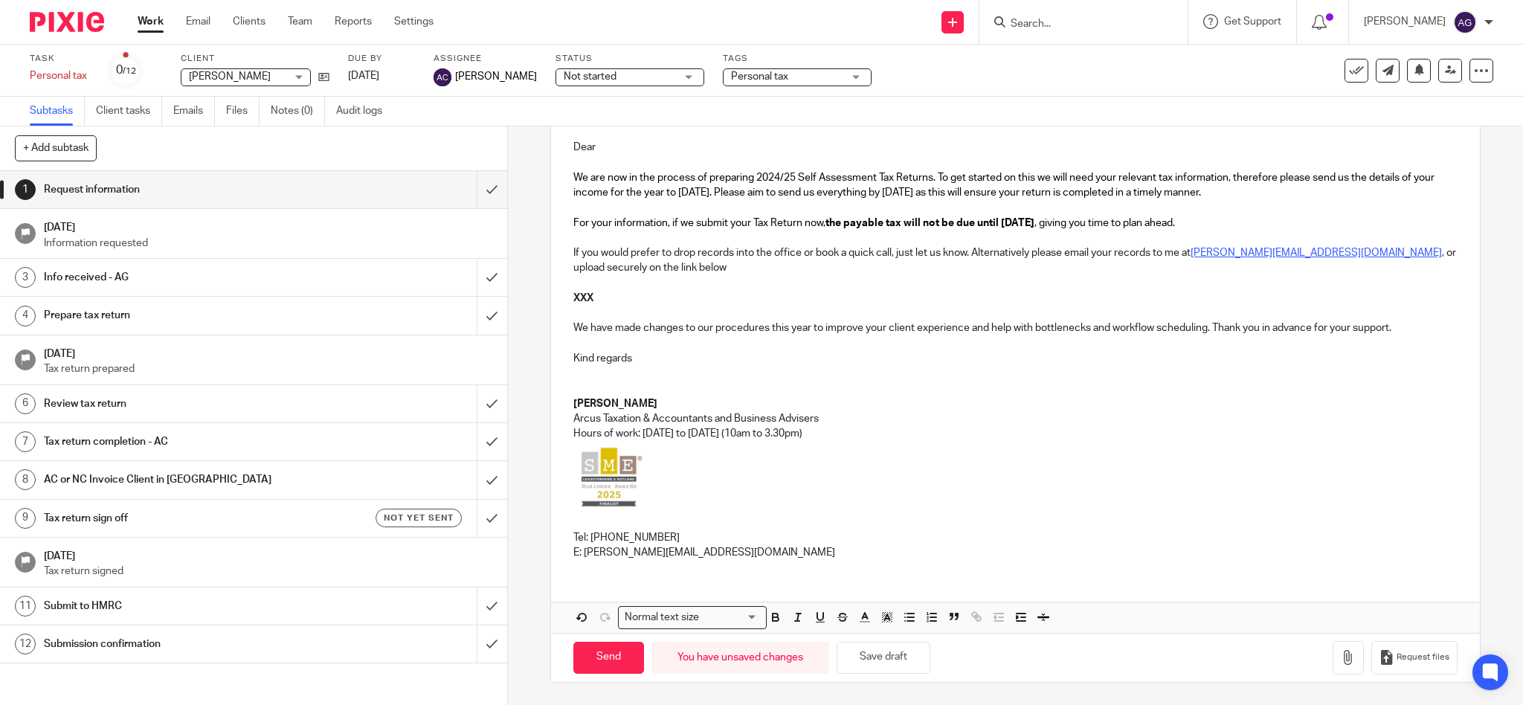
scroll to position [170, 0]
drag, startPoint x: 607, startPoint y: 299, endPoint x: 564, endPoint y: 299, distance: 43.1
click at [564, 299] on div "Dear We are now in the process of preparing 2024/25 Self Assessment Tax Returns…" at bounding box center [1015, 348] width 929 height 446
click at [1396, 659] on span "Request files" at bounding box center [1422, 657] width 53 height 12
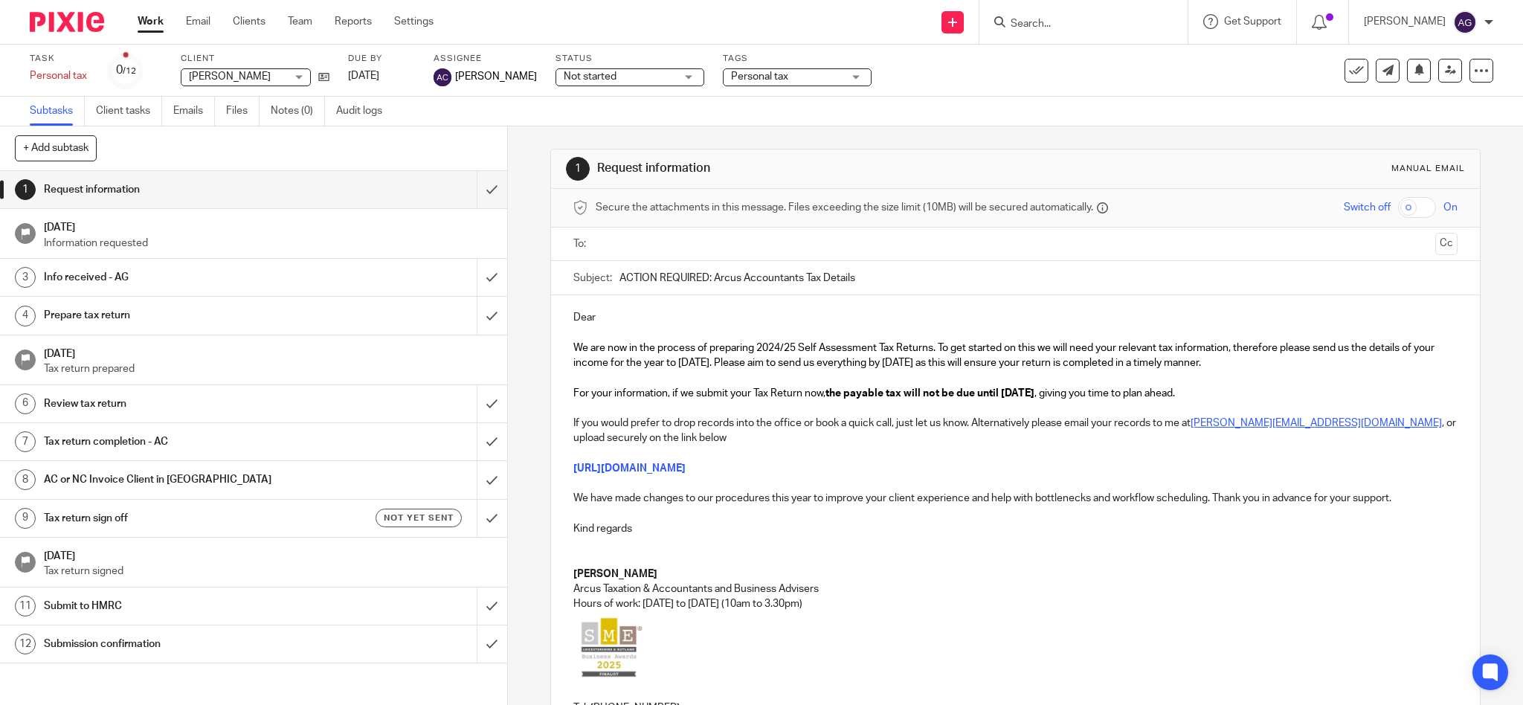
click at [645, 308] on div "Dear We are now in the process of preparing 2024/25 Self Assessment Tax Returns…" at bounding box center [1015, 518] width 929 height 446
click at [699, 244] on input "text" at bounding box center [1015, 244] width 828 height 17
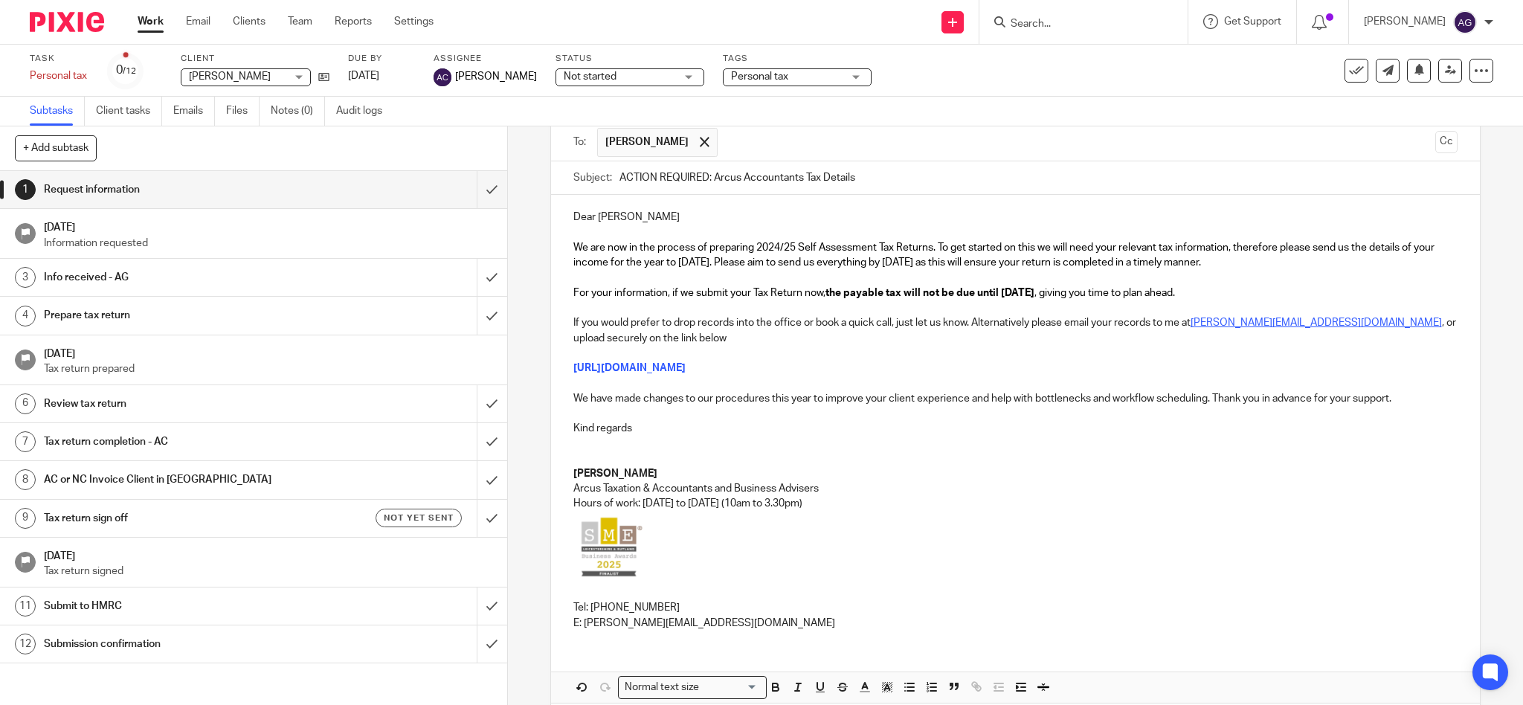
scroll to position [174, 0]
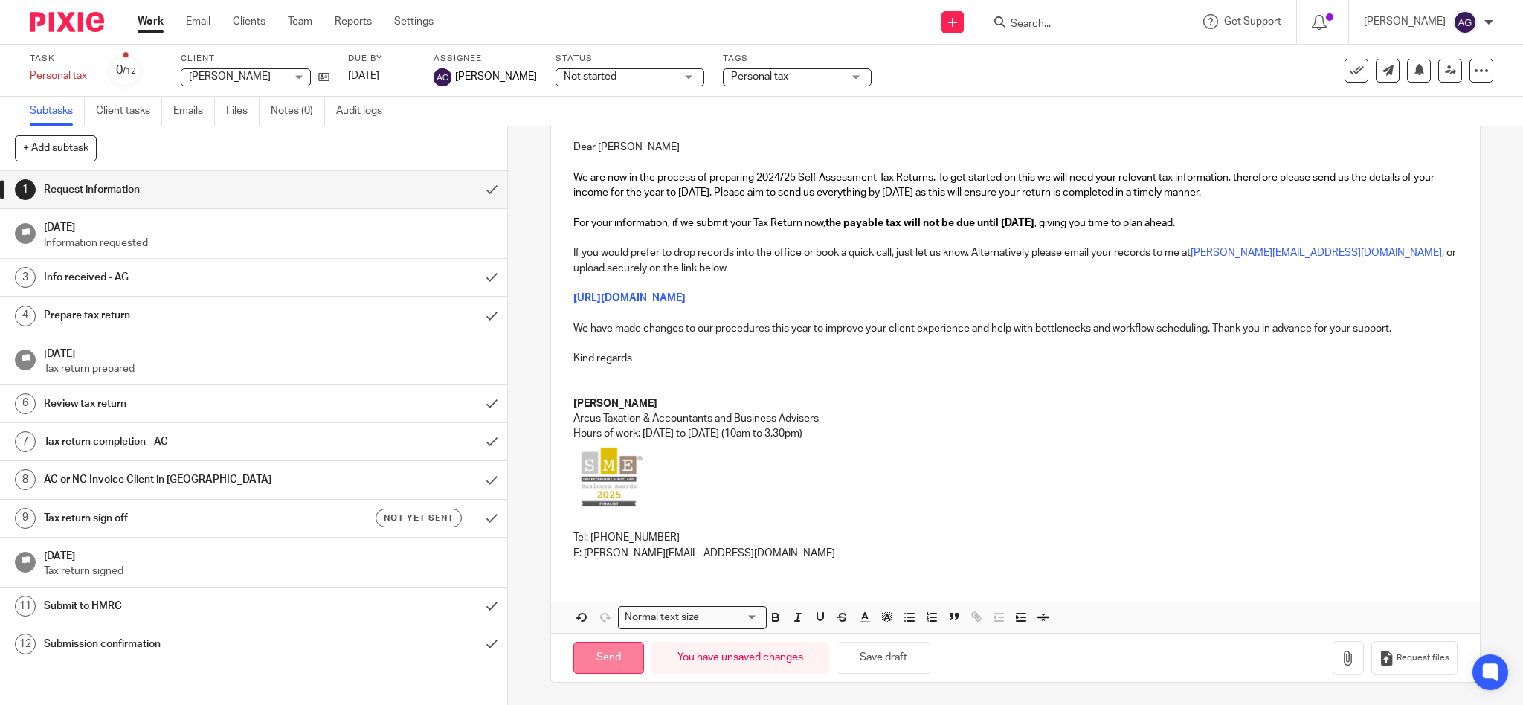
click at [595, 663] on input "Send" at bounding box center [608, 658] width 71 height 32
type input "Sent"
click at [1043, 16] on form at bounding box center [1088, 22] width 158 height 19
click at [1071, 19] on input "Search" at bounding box center [1076, 24] width 134 height 13
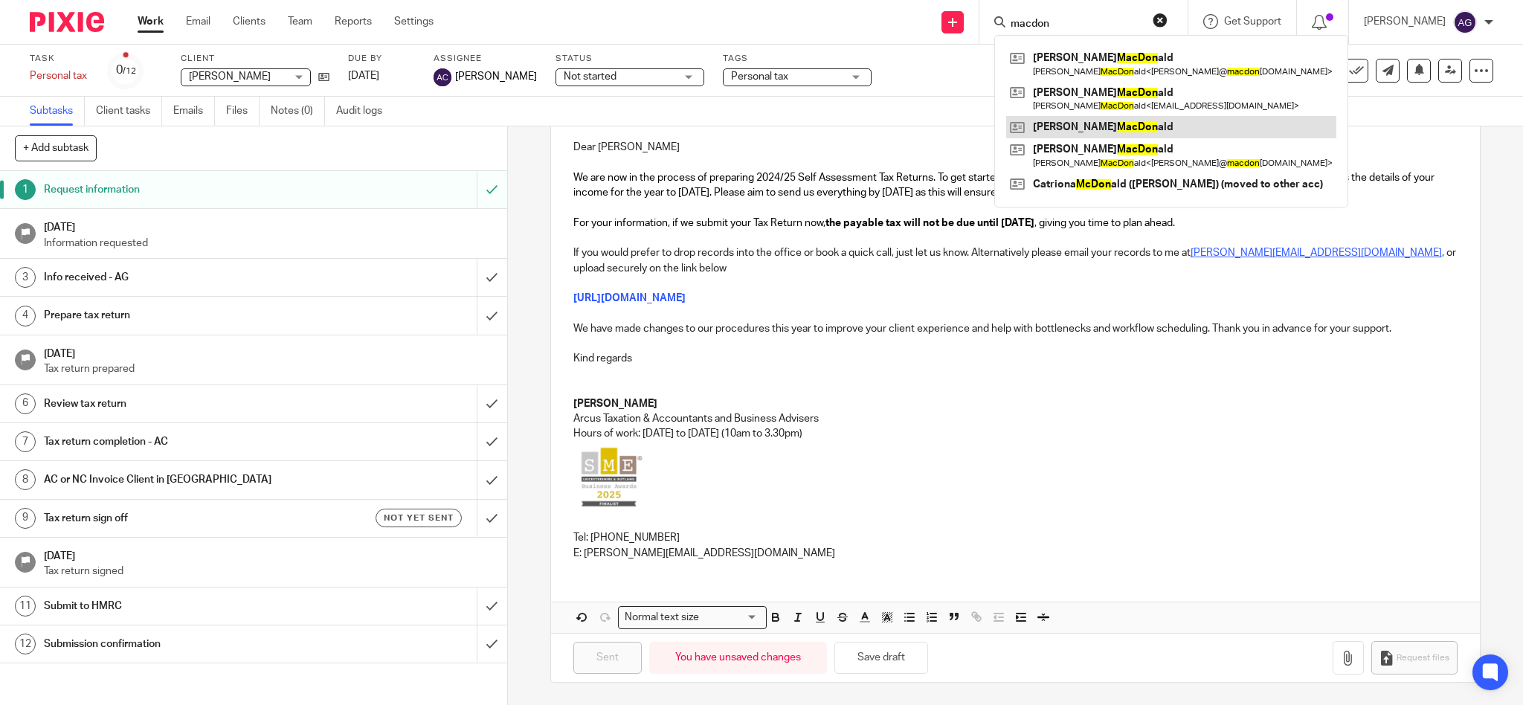
type input "macdon"
click at [1121, 128] on link at bounding box center [1171, 127] width 330 height 22
